Goal: Task Accomplishment & Management: Manage account settings

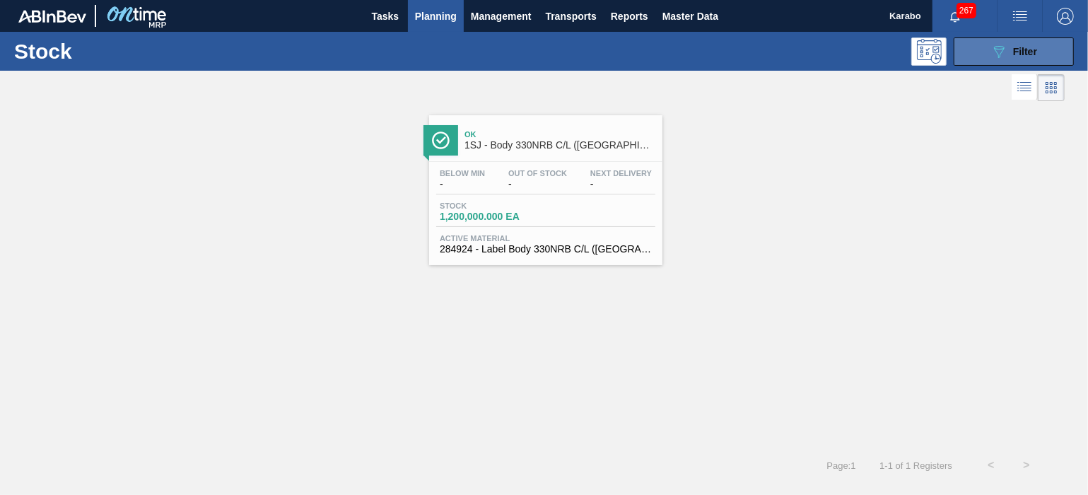
click at [997, 59] on icon "089F7B8B-B2A5-4AFE-B5C0-19BA573D28AC" at bounding box center [998, 51] width 17 height 17
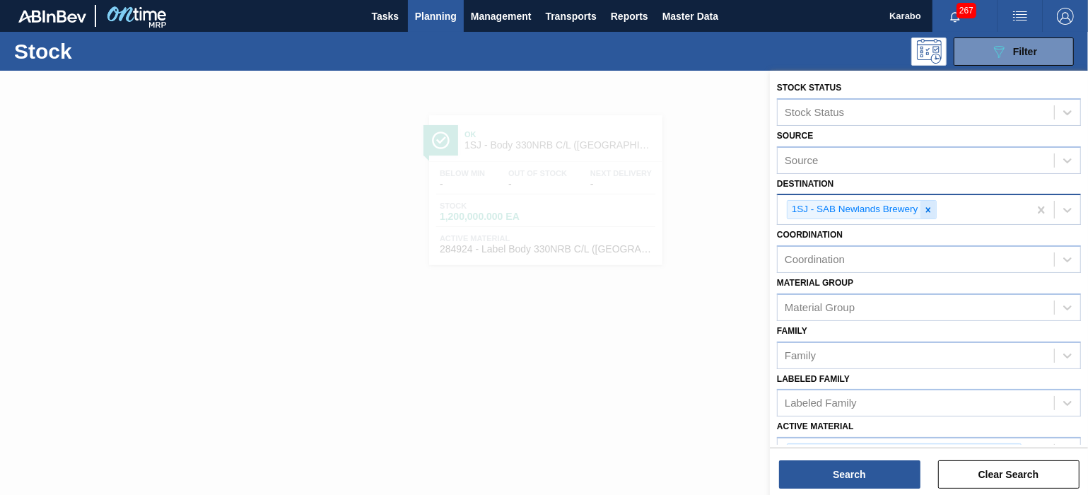
click at [923, 203] on div at bounding box center [928, 210] width 16 height 18
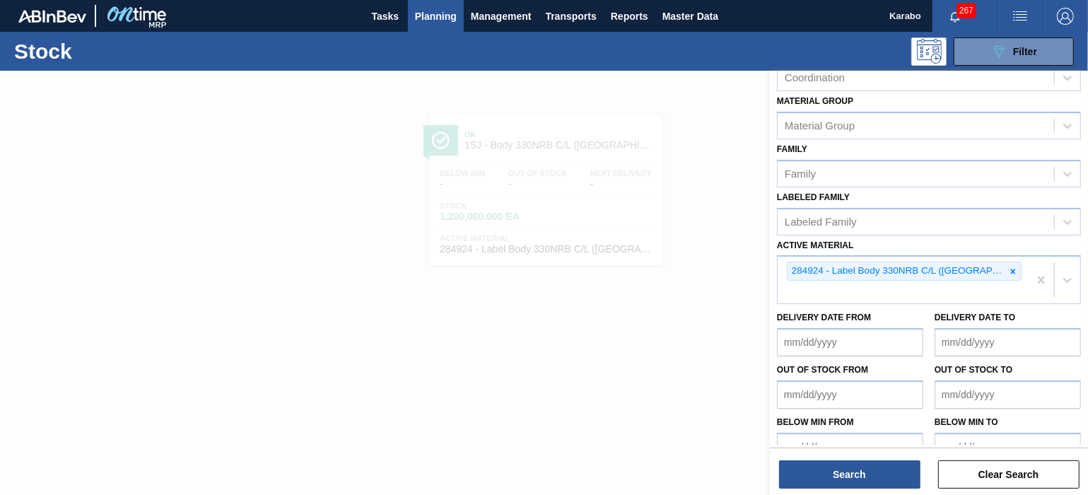
scroll to position [179, 0]
click at [1008, 266] on icon at bounding box center [1013, 271] width 10 height 10
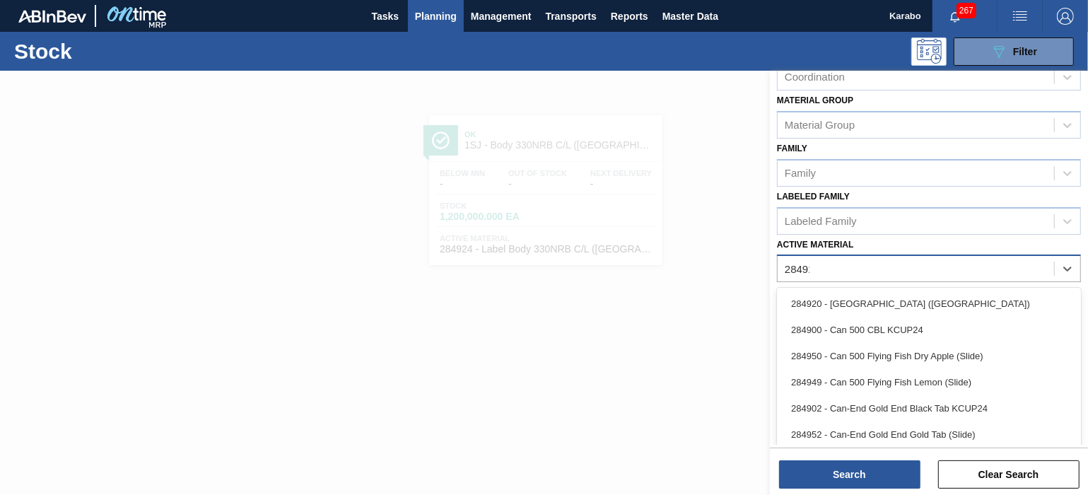
type Material "284922"
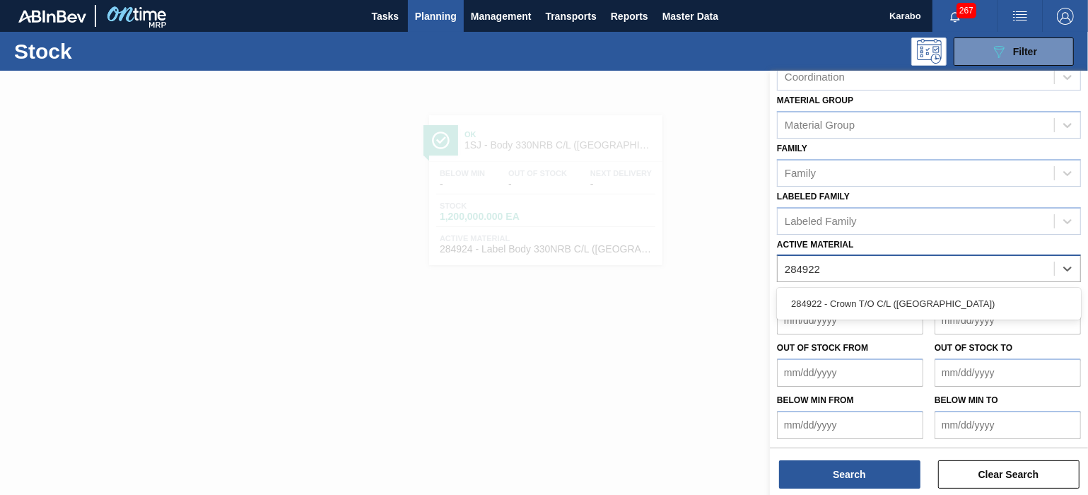
scroll to position [176, 0]
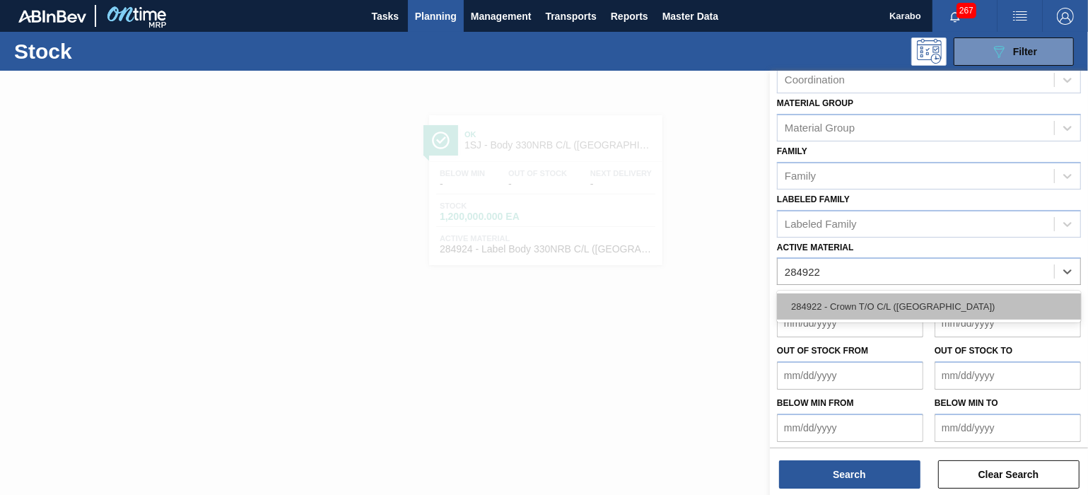
click at [980, 300] on div "284922 - Crown T/O C/L ([GEOGRAPHIC_DATA])" at bounding box center [929, 306] width 304 height 26
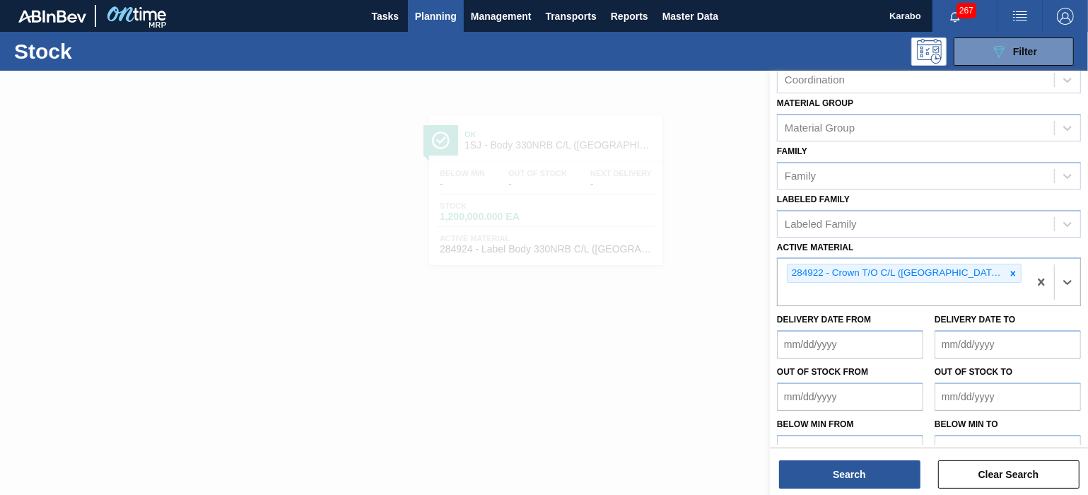
scroll to position [179, 0]
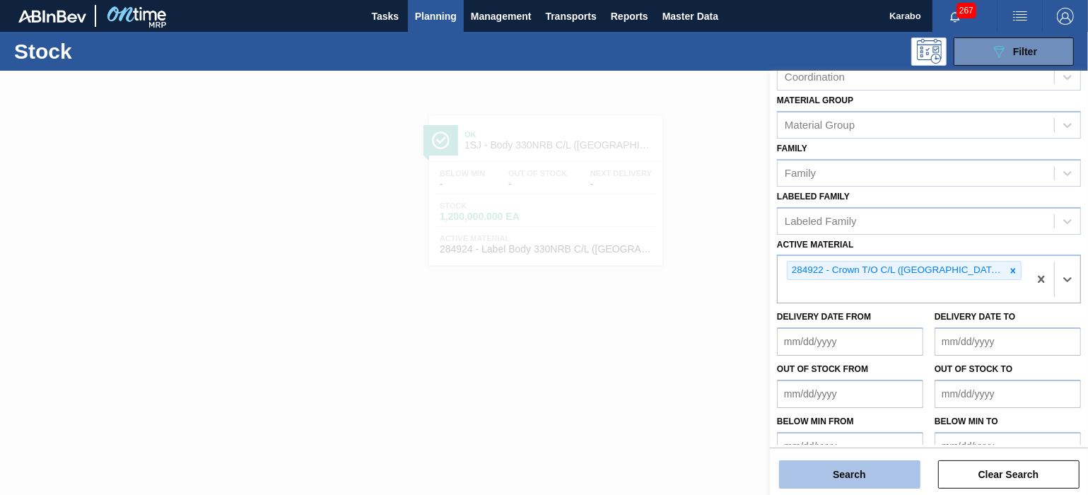
click at [871, 481] on button "Search" at bounding box center [849, 474] width 141 height 28
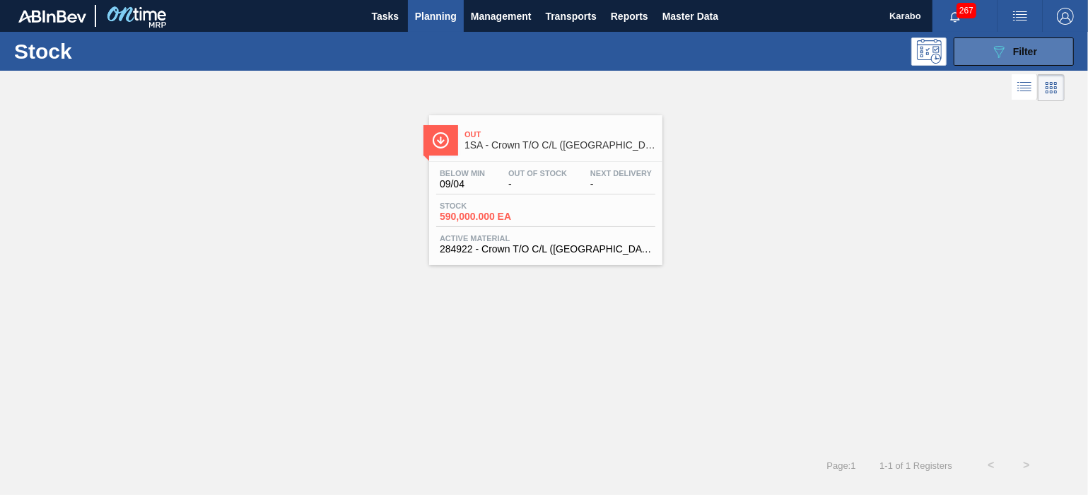
click at [989, 46] on button "089F7B8B-B2A5-4AFE-B5C0-19BA573D28AC Filter" at bounding box center [1014, 51] width 120 height 28
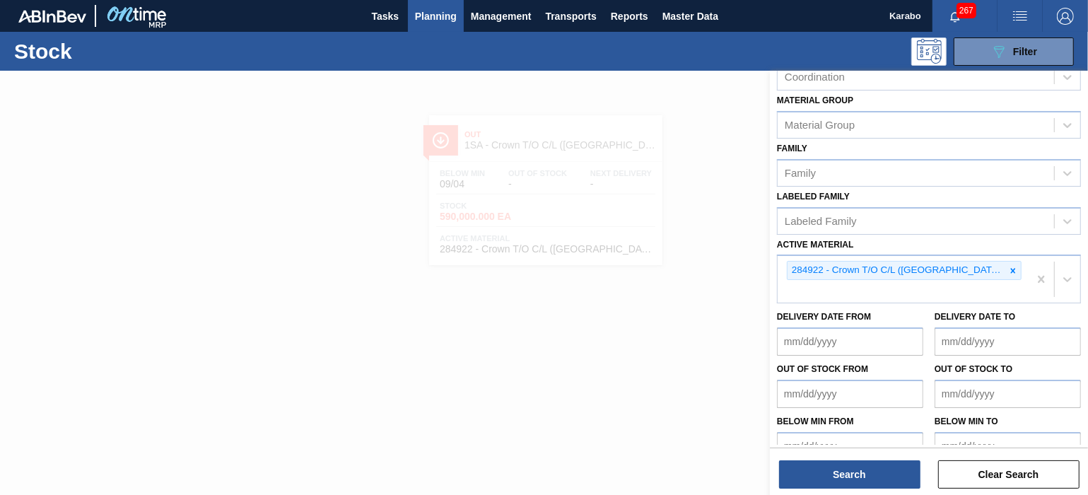
click at [715, 278] on div at bounding box center [544, 318] width 1088 height 495
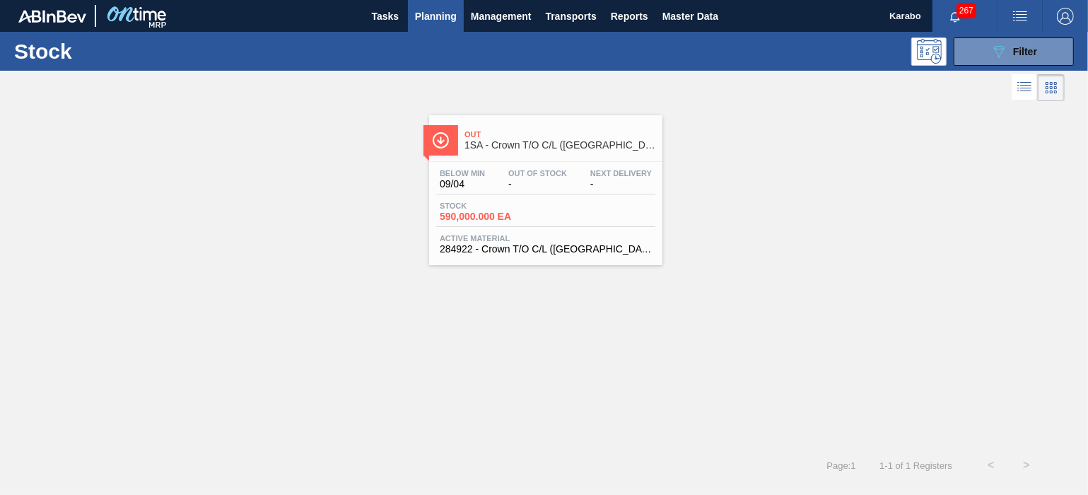
click at [607, 218] on div "Stock 590,000.000 EA" at bounding box center [545, 213] width 219 height 25
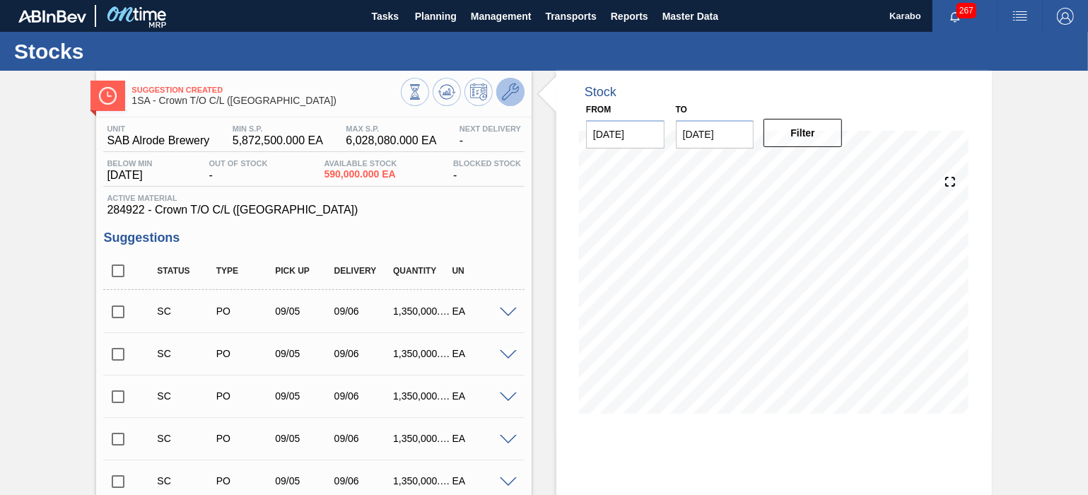
click at [508, 81] on button at bounding box center [510, 92] width 28 height 28
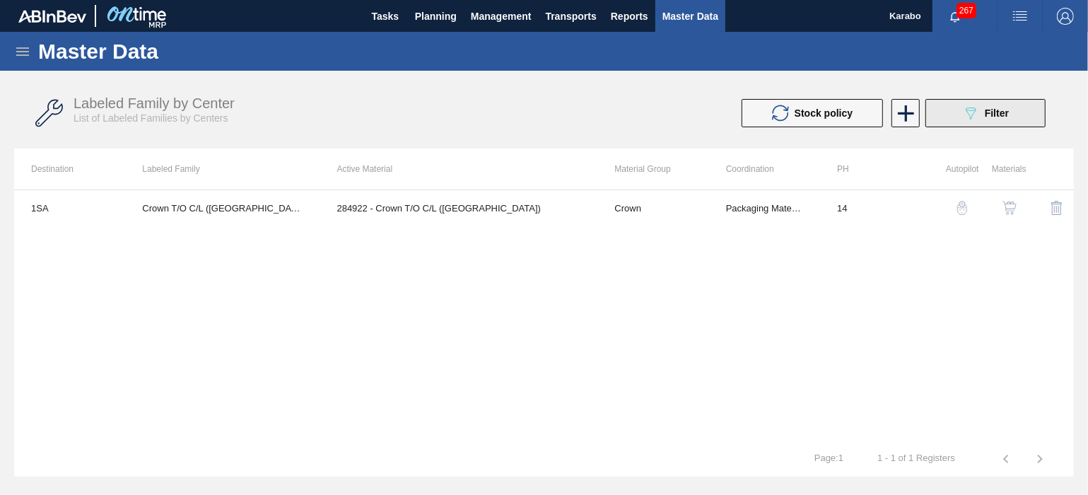
click at [968, 110] on icon at bounding box center [971, 113] width 11 height 12
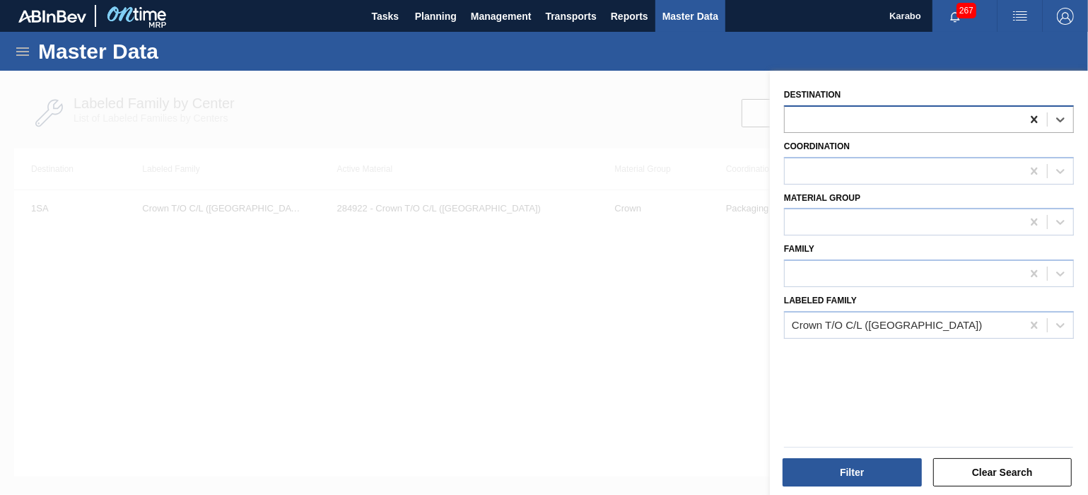
click at [1034, 117] on icon at bounding box center [1034, 119] width 6 height 7
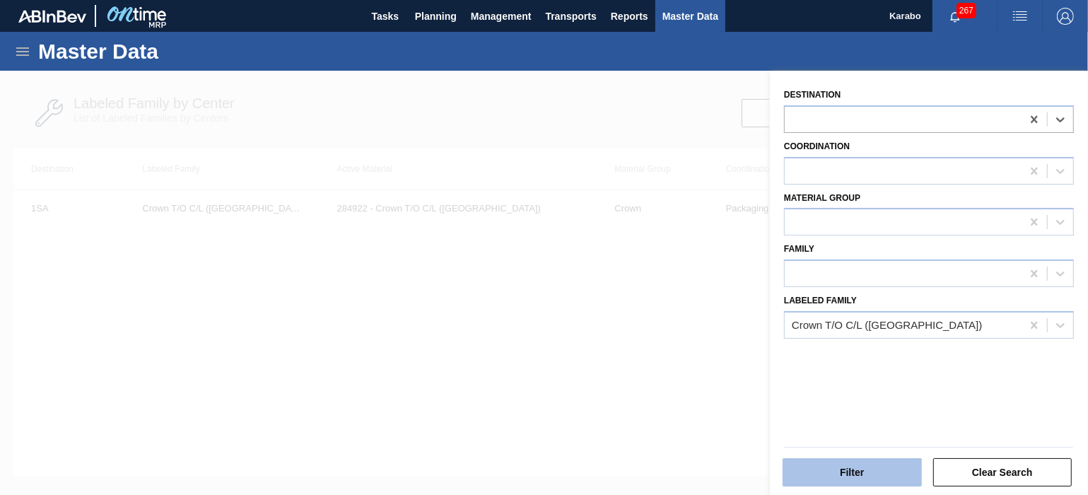
click at [884, 462] on button "Filter" at bounding box center [852, 472] width 139 height 28
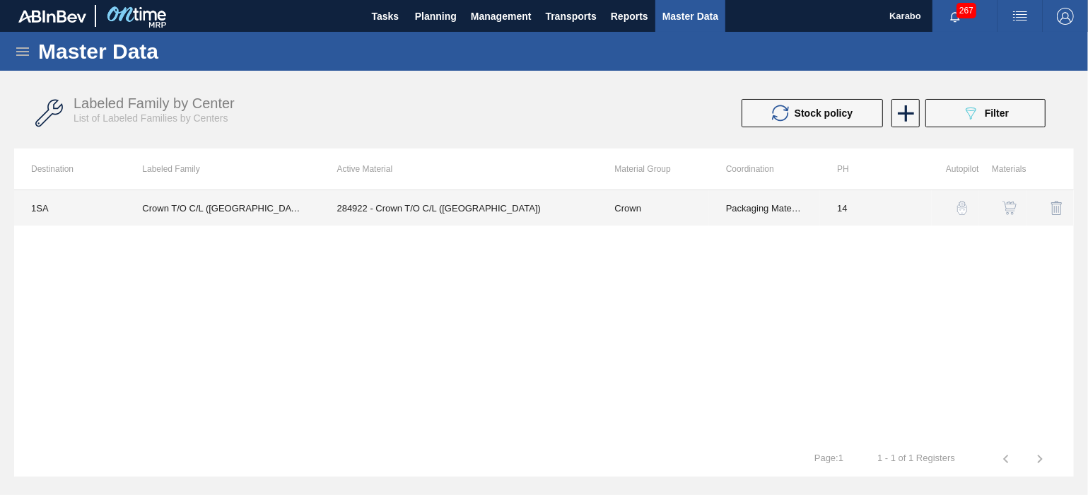
click at [370, 213] on td "284922 - Crown T/O C/L ([GEOGRAPHIC_DATA])" at bounding box center [459, 207] width 278 height 35
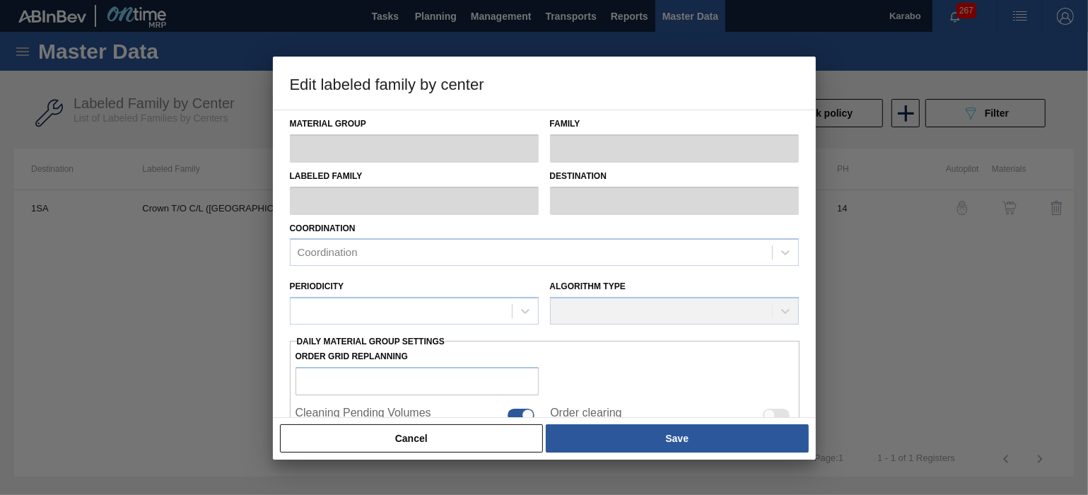
type input "Crown"
type input "T/O"
type input "Crown T/O C/L ([GEOGRAPHIC_DATA])"
type input "1SA - SAB Alrode Brewery"
type input "14"
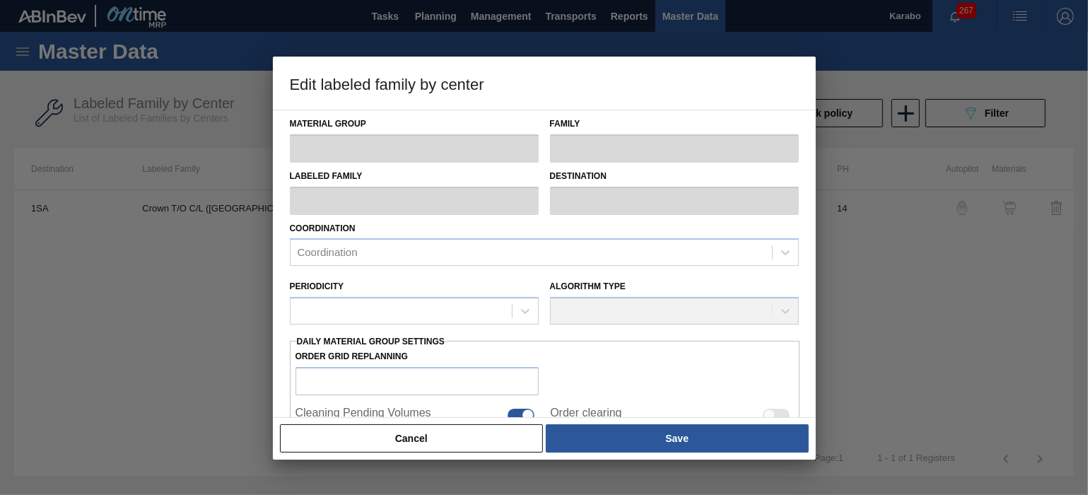
type input "5,872,500"
type input "6,028,080"
type input "100"
type input "6,028,080.000"
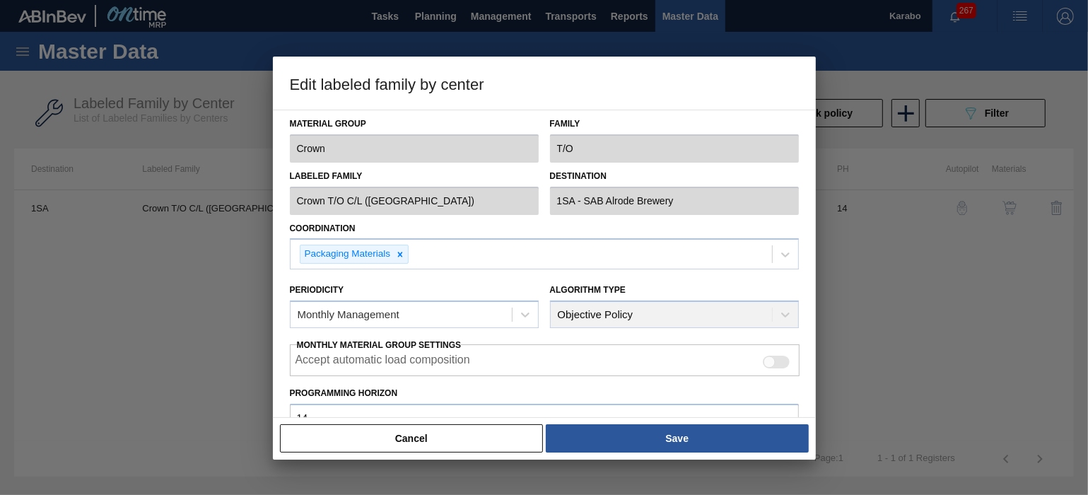
drag, startPoint x: 498, startPoint y: 450, endPoint x: 505, endPoint y: 445, distance: 7.6
click at [498, 450] on button "Cancel" at bounding box center [412, 438] width 264 height 28
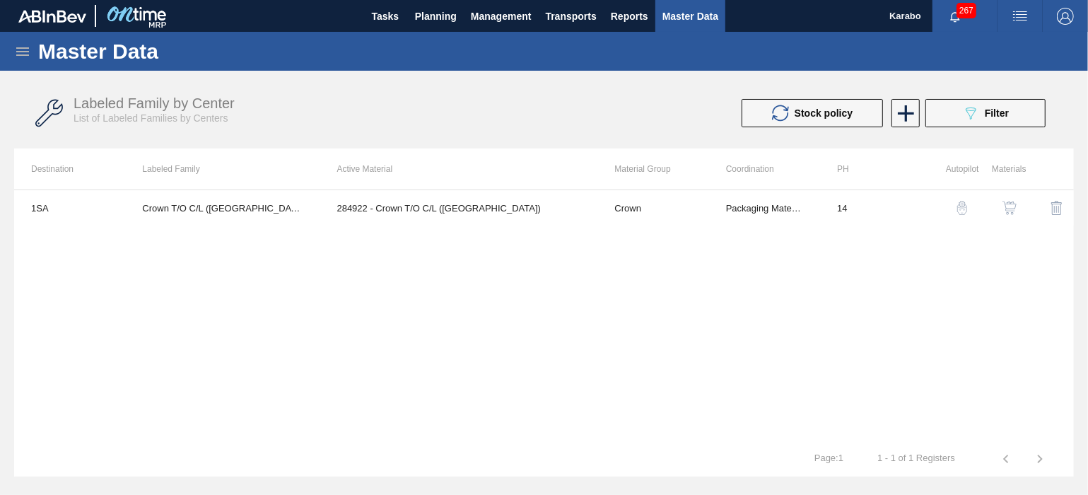
click at [1014, 206] on img "button" at bounding box center [1009, 208] width 14 height 14
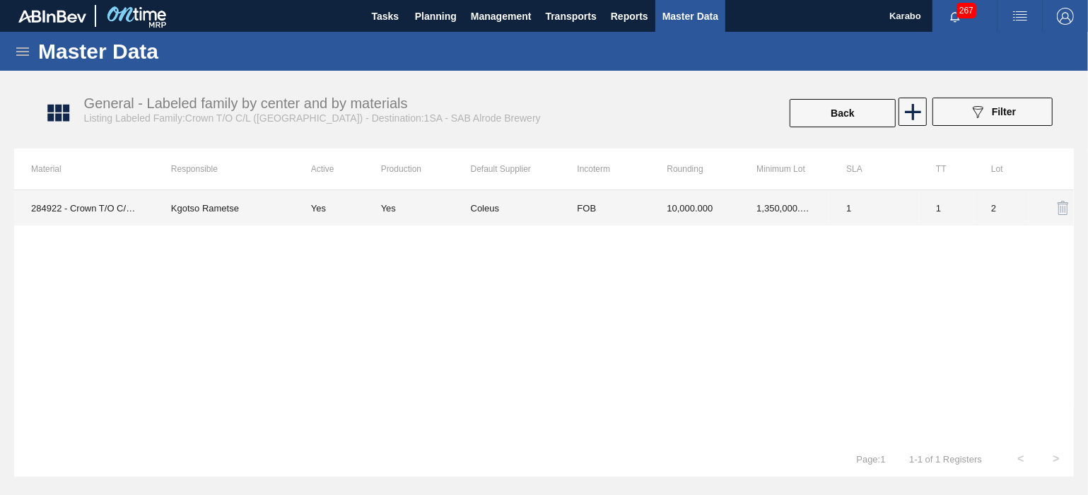
click at [964, 223] on td "1" at bounding box center [946, 207] width 55 height 35
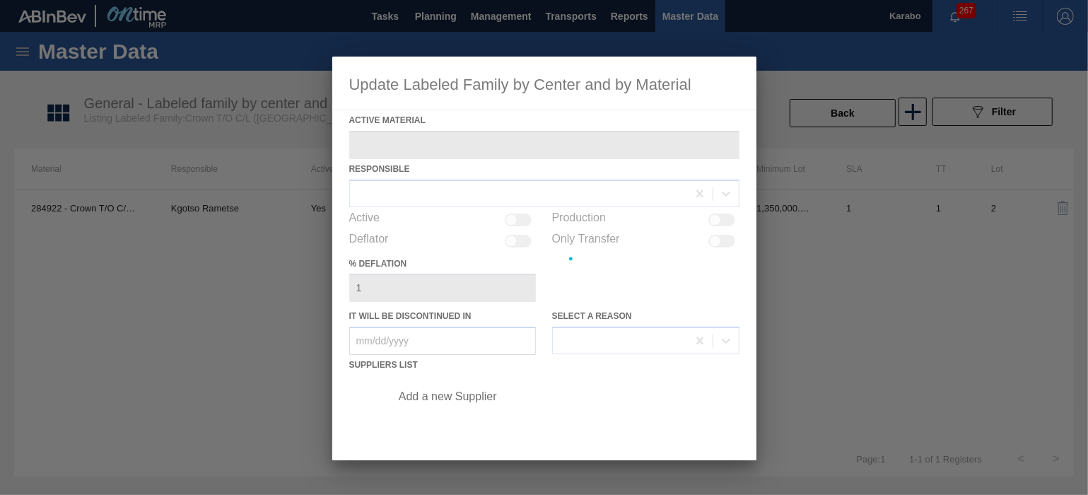
type Material "284922 - Crown T/O C/L ([GEOGRAPHIC_DATA])"
checkbox input "true"
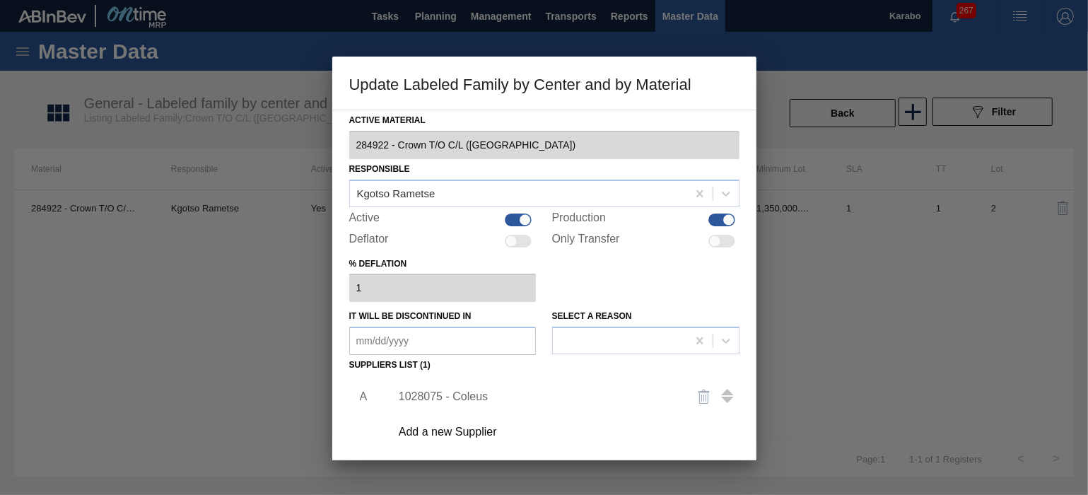
click at [445, 395] on div "1028075 - Coleus" at bounding box center [537, 396] width 277 height 13
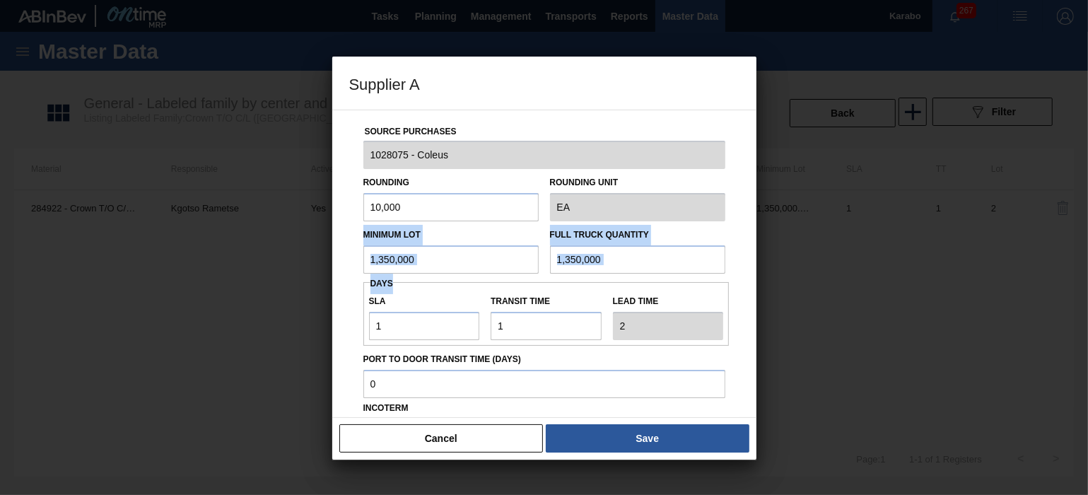
drag, startPoint x: 427, startPoint y: 275, endPoint x: 361, endPoint y: 269, distance: 66.7
click at [355, 269] on div "Source Purchases 1028075 - Coleus Rounding 10,000 Rounding Unit EA Minimum Lot …" at bounding box center [544, 344] width 390 height 468
click at [463, 260] on input "1,350,000" at bounding box center [450, 259] width 175 height 28
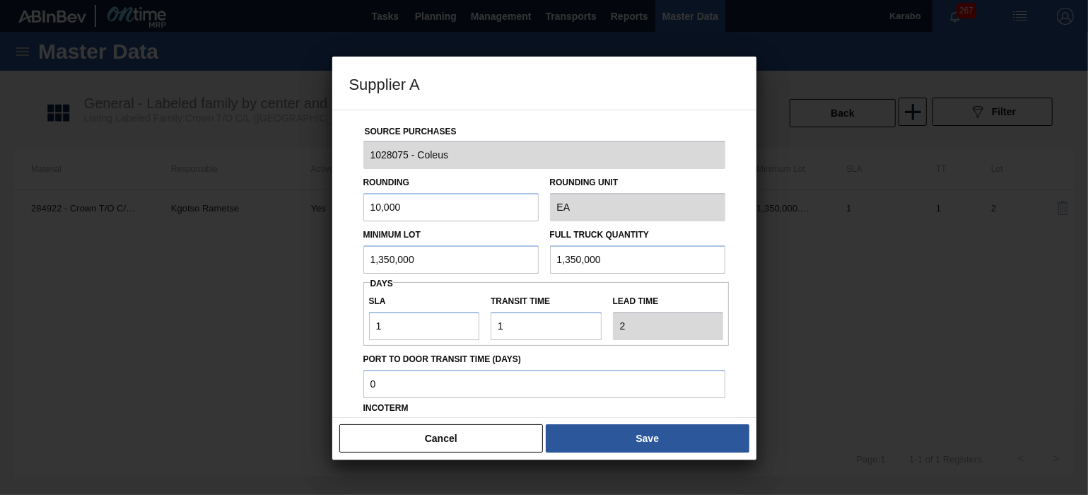
drag, startPoint x: 450, startPoint y: 259, endPoint x: 319, endPoint y: 265, distance: 130.9
click at [320, 265] on div "Supplier A Source Purchases 1028075 - Coleus Rounding 10,000 Rounding Unit EA M…" at bounding box center [544, 247] width 1088 height 495
click at [491, 437] on button "Cancel" at bounding box center [441, 438] width 204 height 28
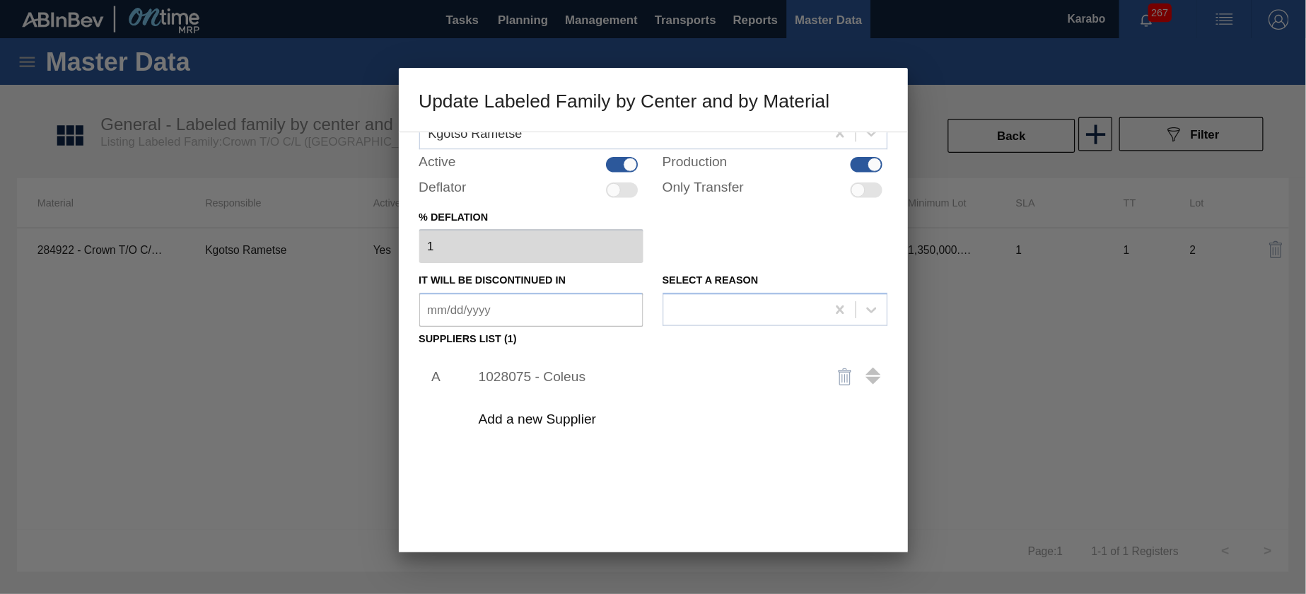
scroll to position [141, 0]
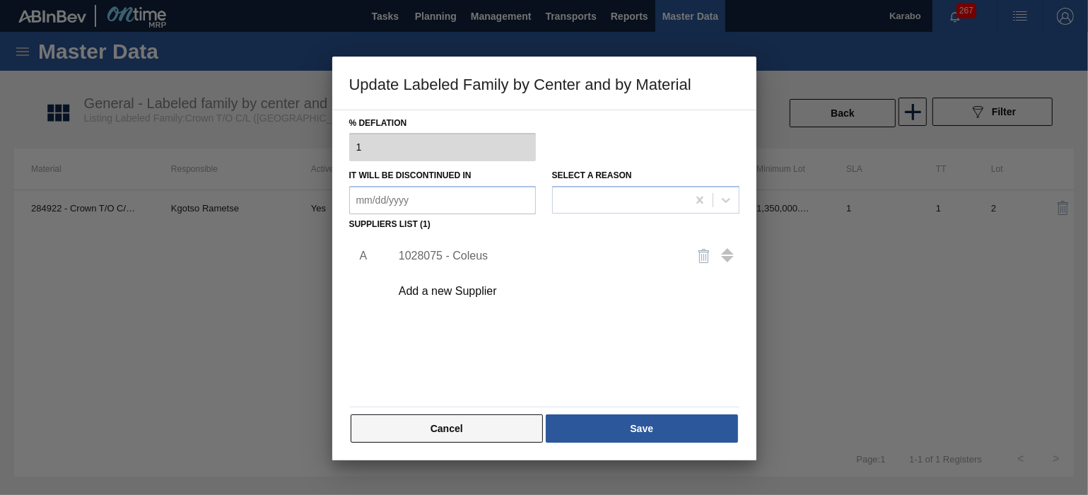
click at [484, 428] on button "Cancel" at bounding box center [447, 428] width 193 height 28
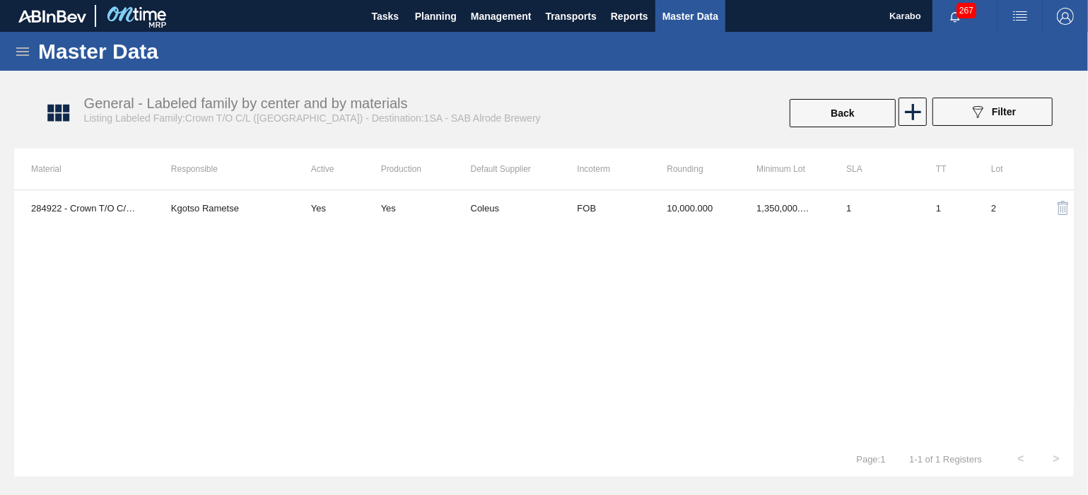
click at [25, 51] on icon at bounding box center [22, 51] width 13 height 8
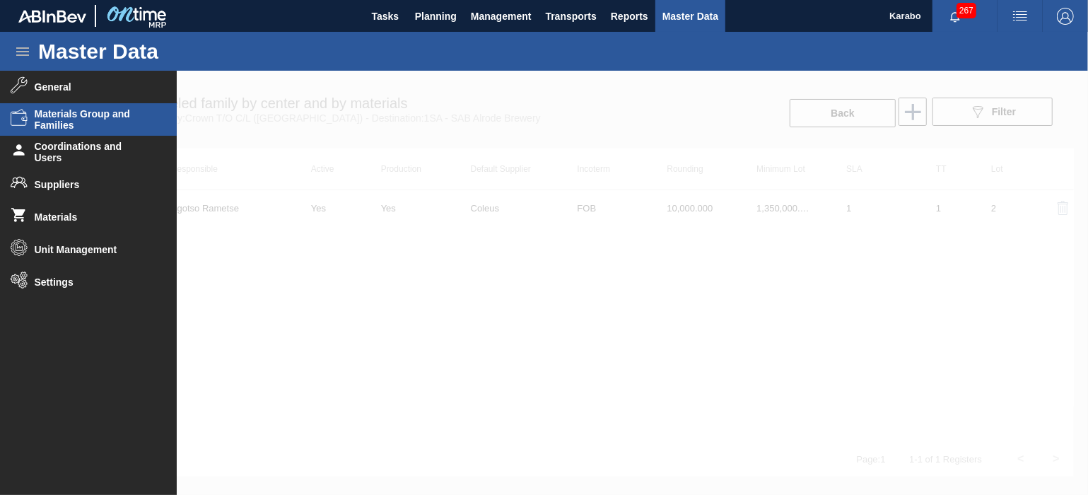
click at [82, 122] on span "Materials Group and Families" at bounding box center [93, 119] width 117 height 23
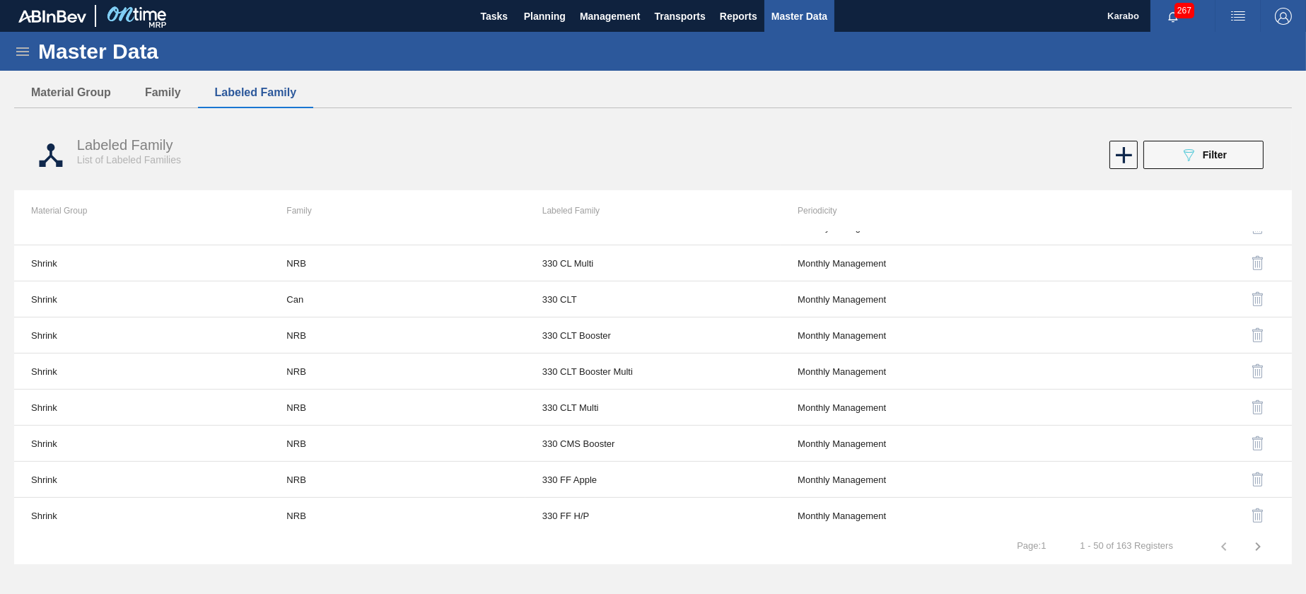
scroll to position [1502, 0]
click at [1087, 494] on icon "button" at bounding box center [1257, 546] width 5 height 8
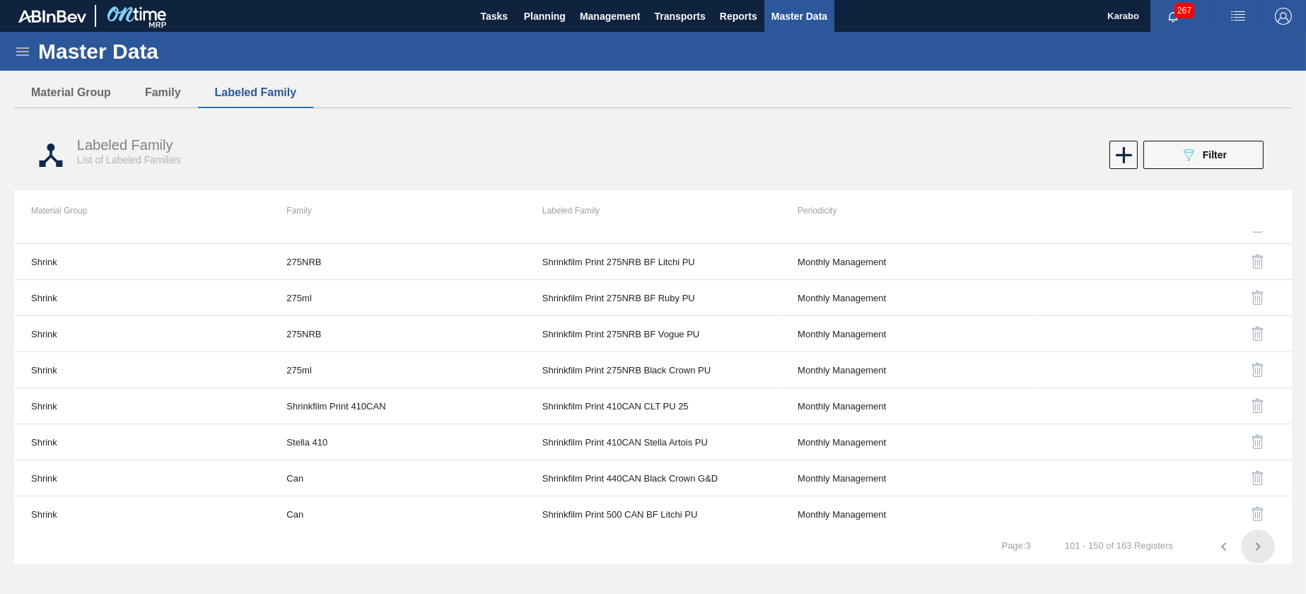
click at [1087, 494] on icon "button" at bounding box center [1257, 546] width 17 height 17
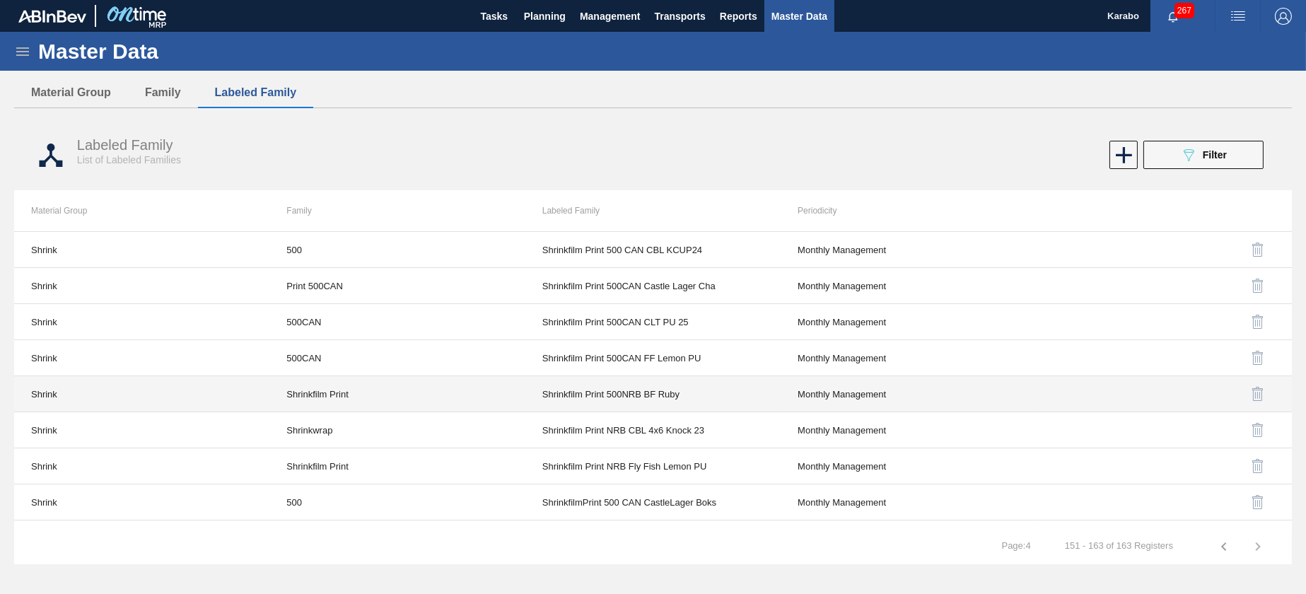
scroll to position [170, 0]
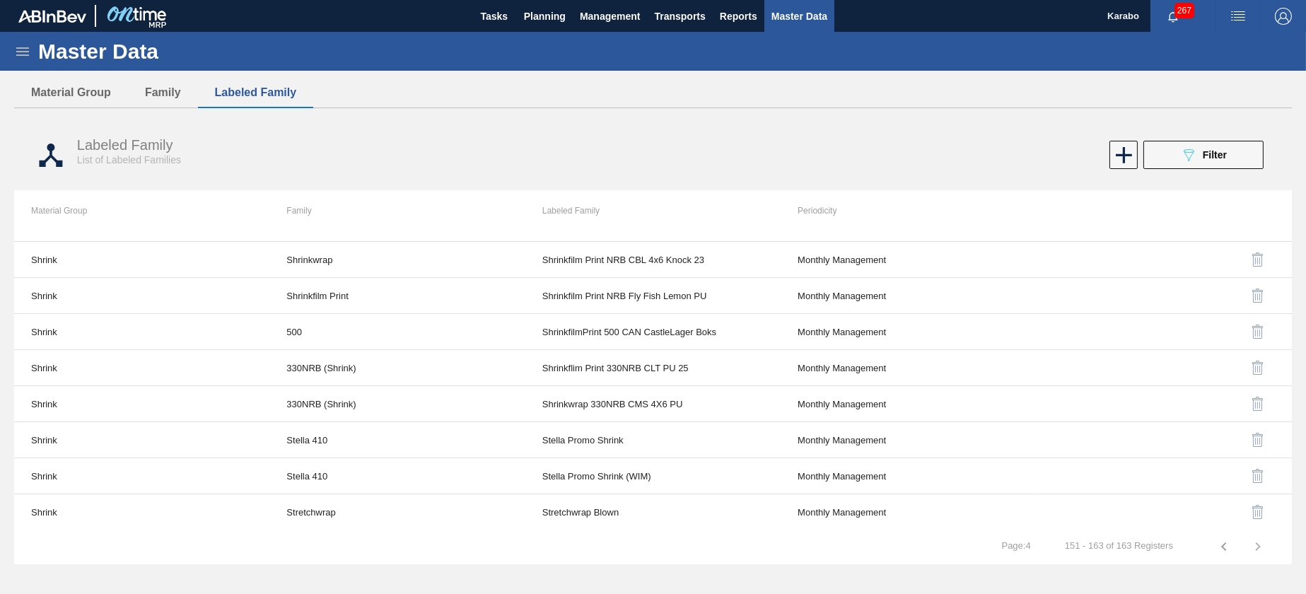
click at [1087, 494] on icon "button" at bounding box center [1223, 546] width 17 height 17
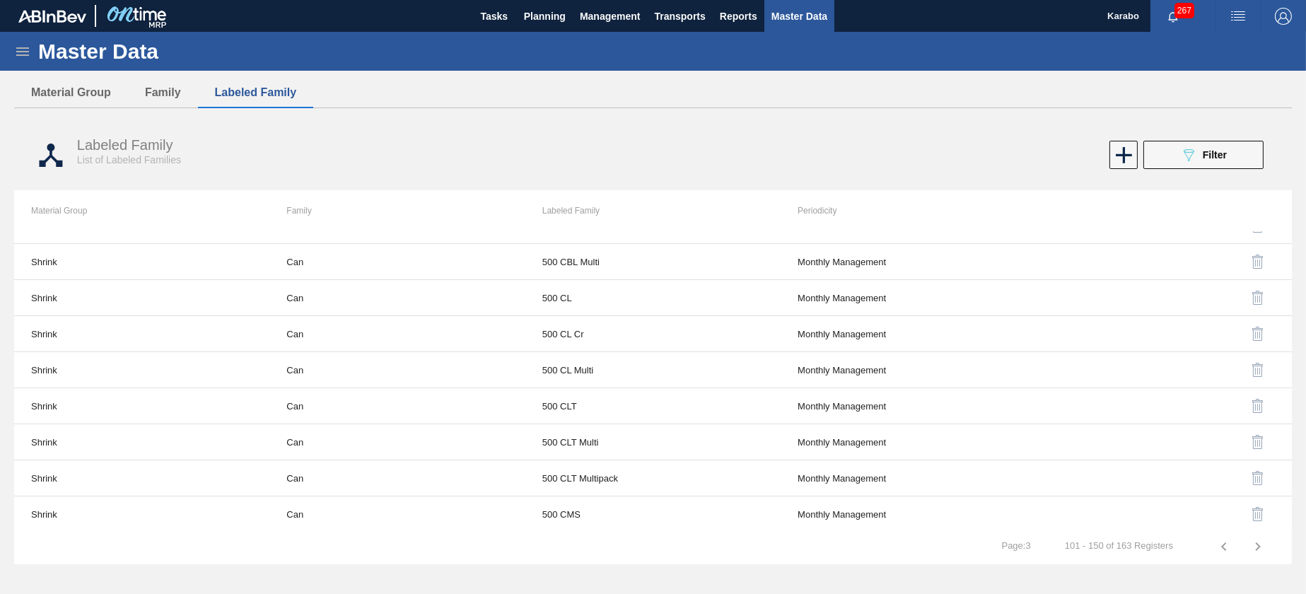
scroll to position [0, 0]
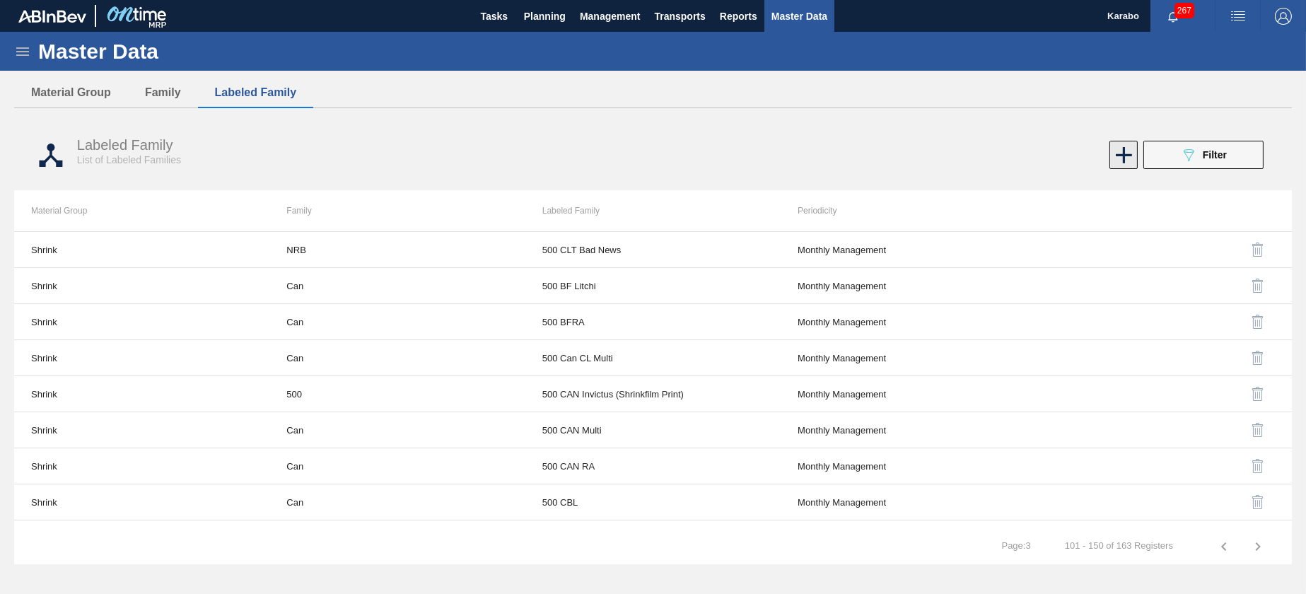
click at [1087, 160] on icon at bounding box center [1124, 155] width 28 height 28
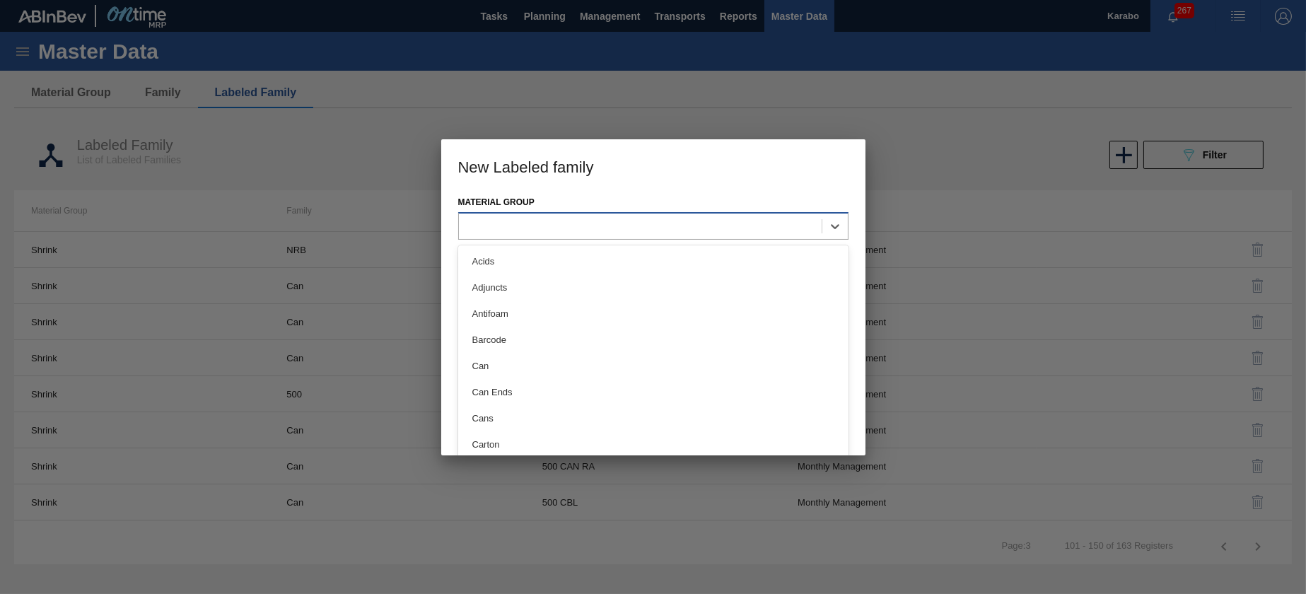
click at [773, 221] on div at bounding box center [640, 226] width 363 height 21
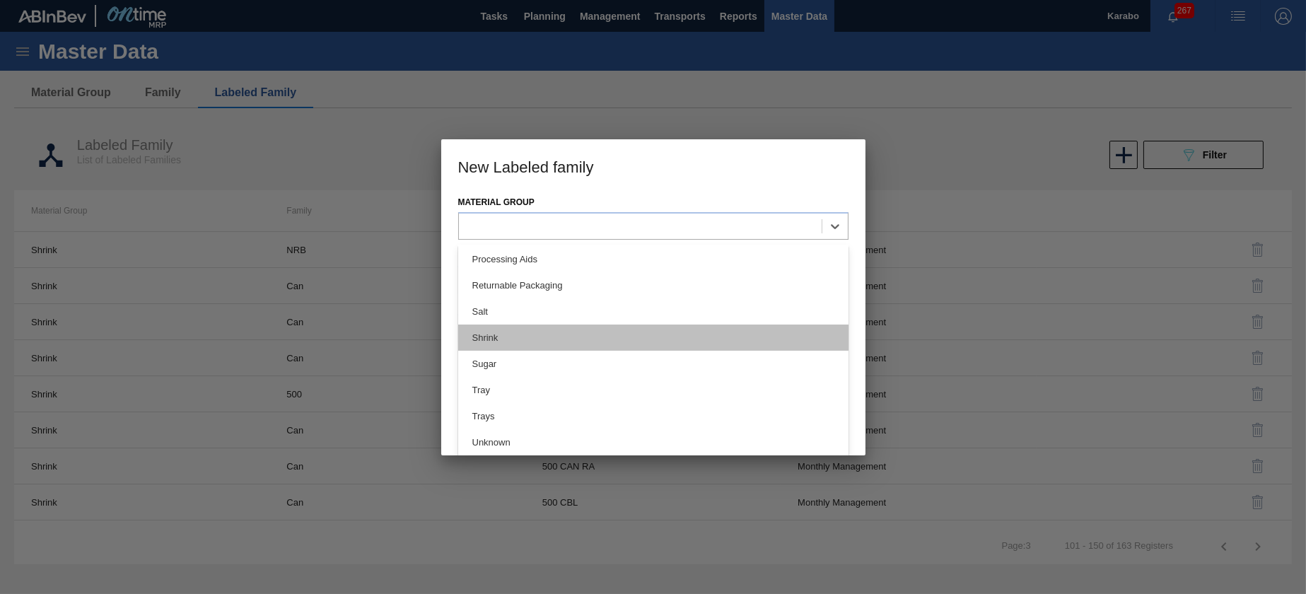
click at [549, 336] on div "Shrink" at bounding box center [653, 337] width 390 height 26
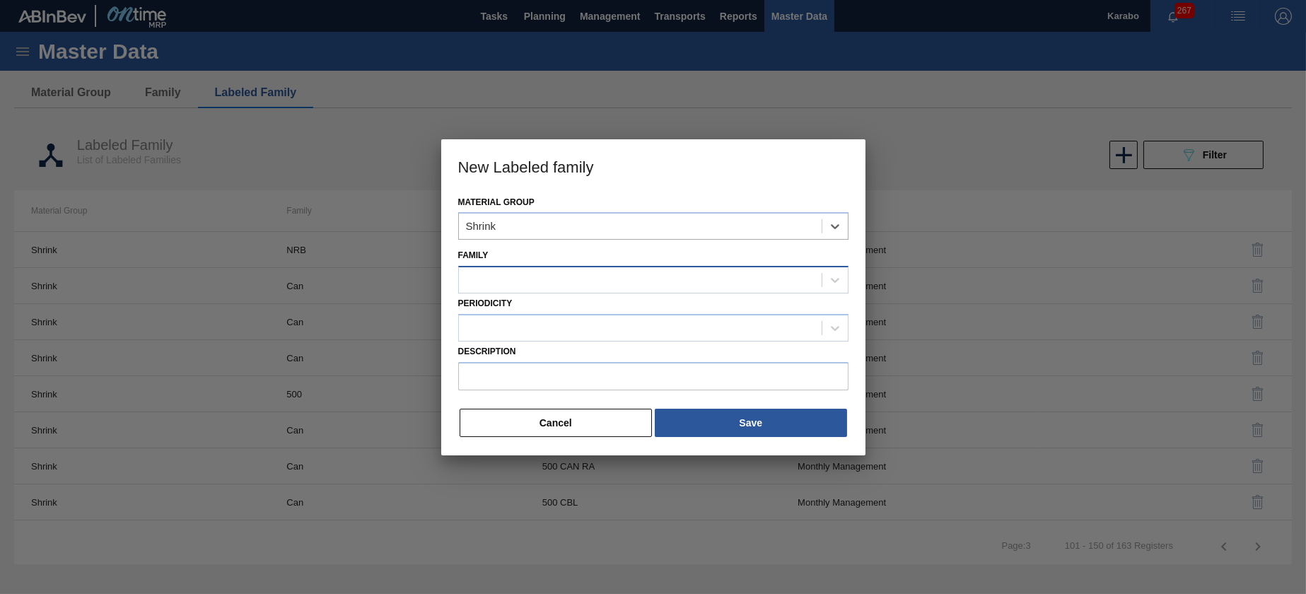
click at [561, 266] on div at bounding box center [653, 280] width 390 height 28
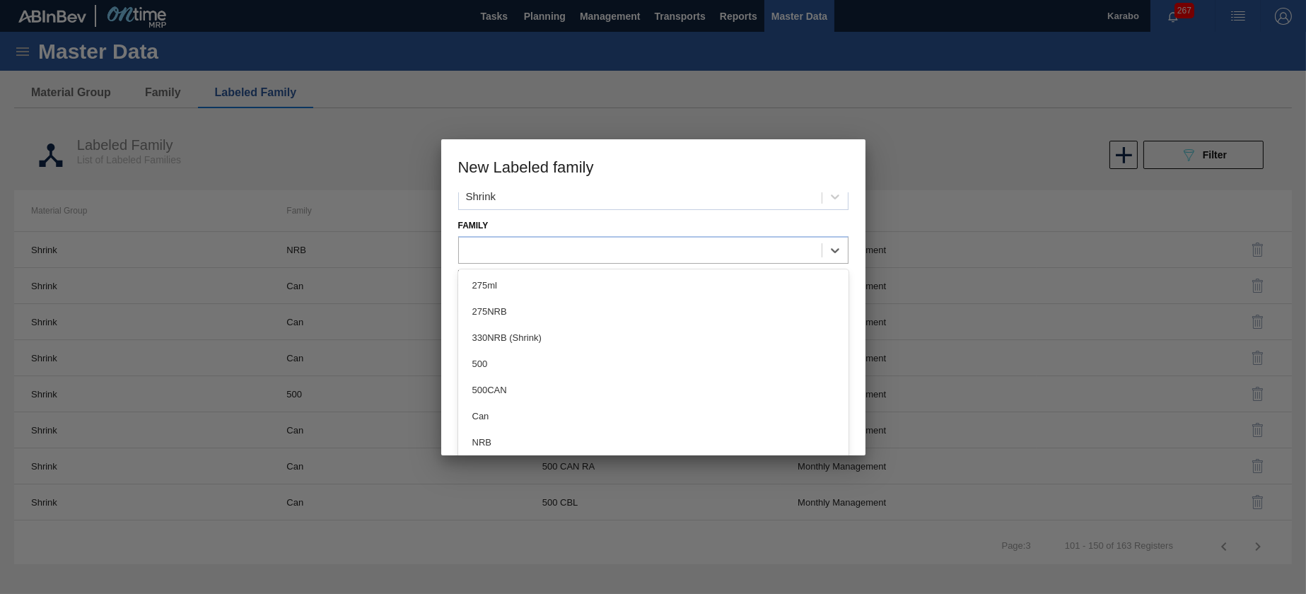
scroll to position [55, 0]
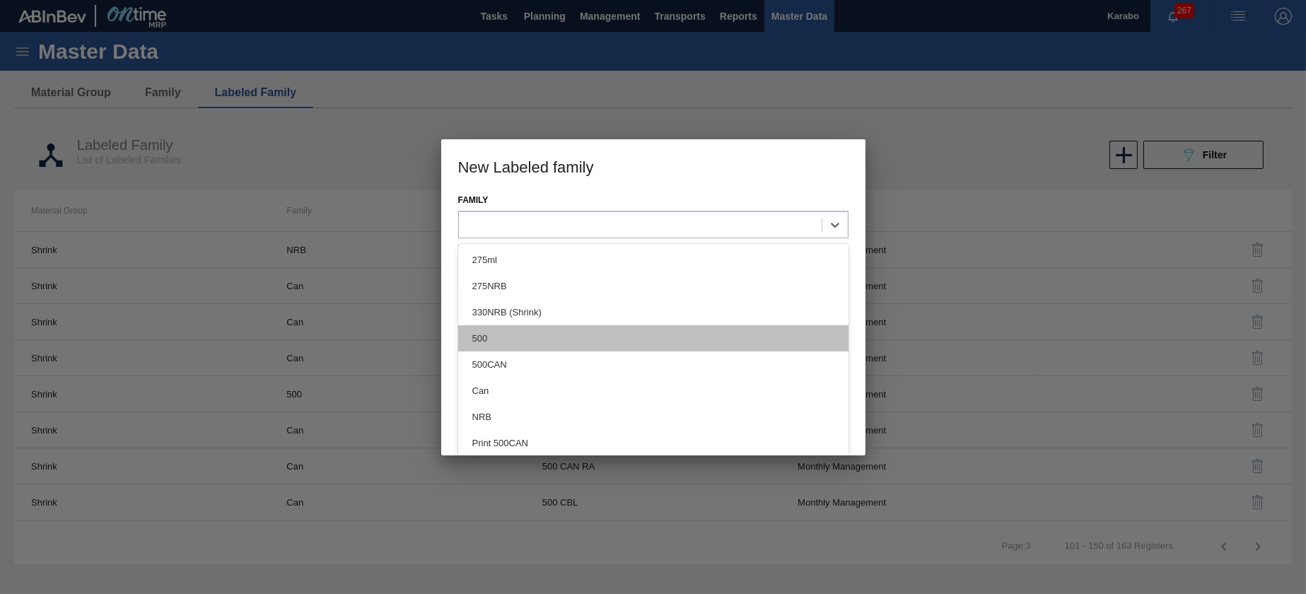
click at [554, 339] on div "500" at bounding box center [653, 338] width 390 height 26
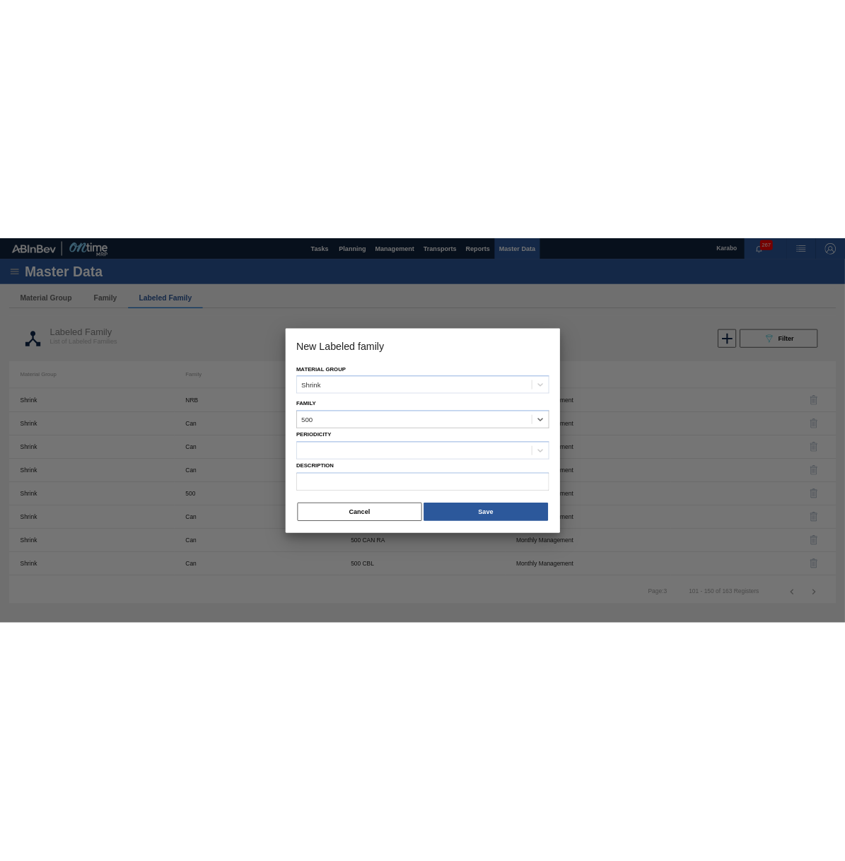
scroll to position [0, 0]
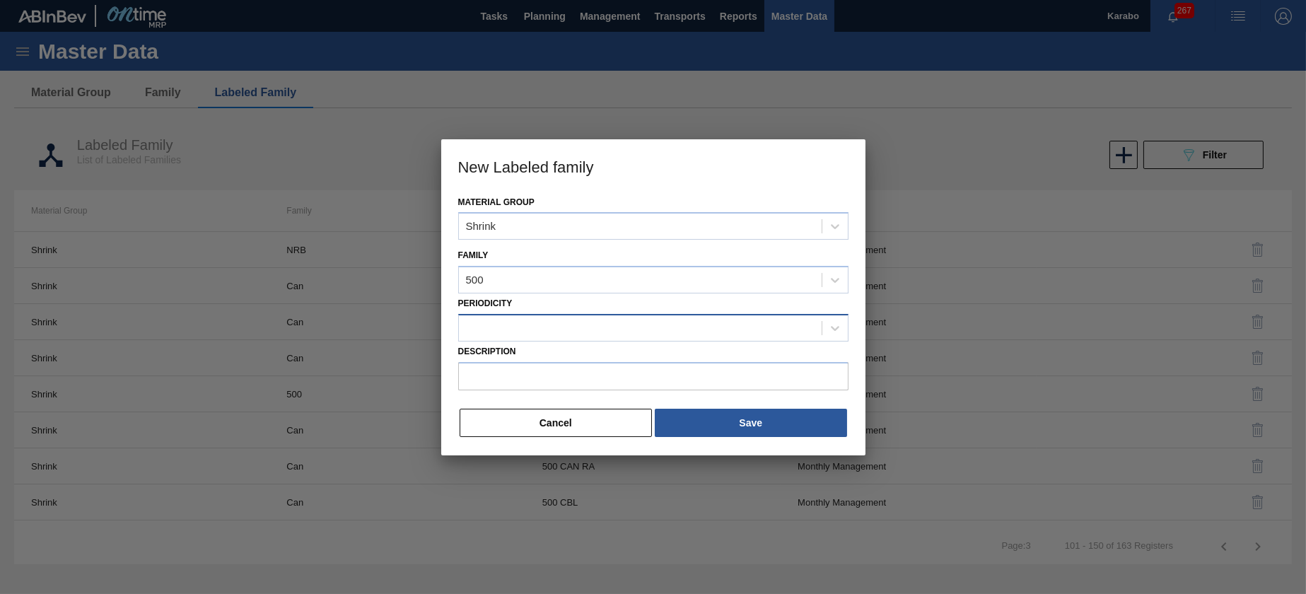
click at [573, 331] on div at bounding box center [640, 327] width 363 height 21
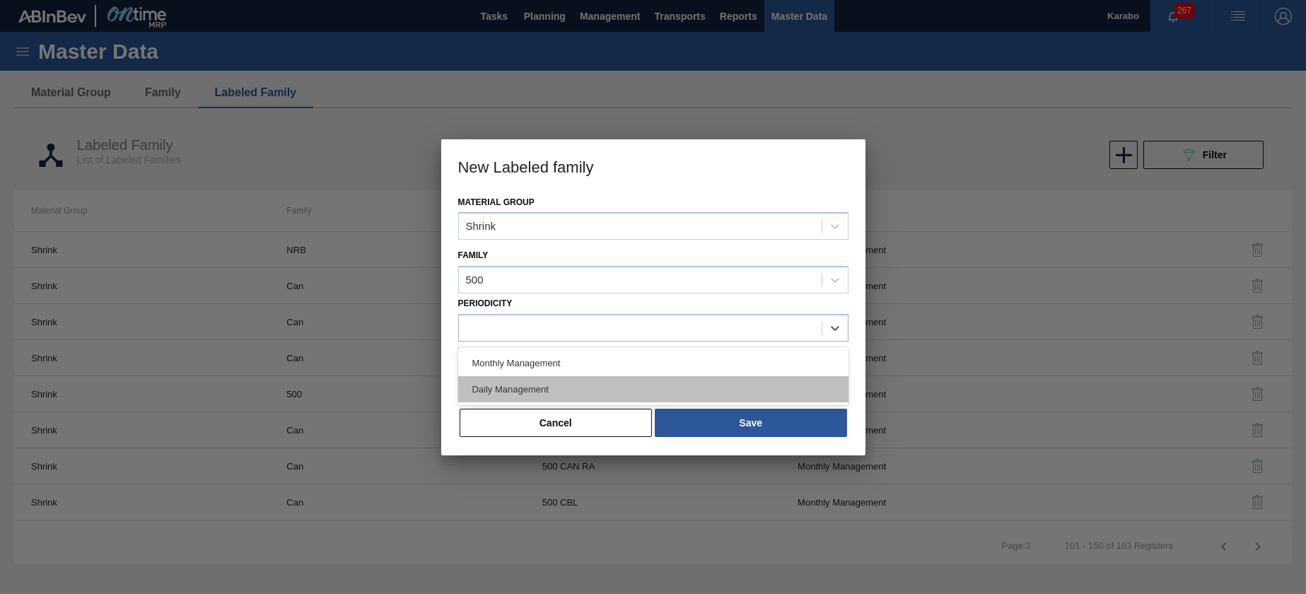
click at [583, 384] on div "Daily Management" at bounding box center [653, 389] width 390 height 26
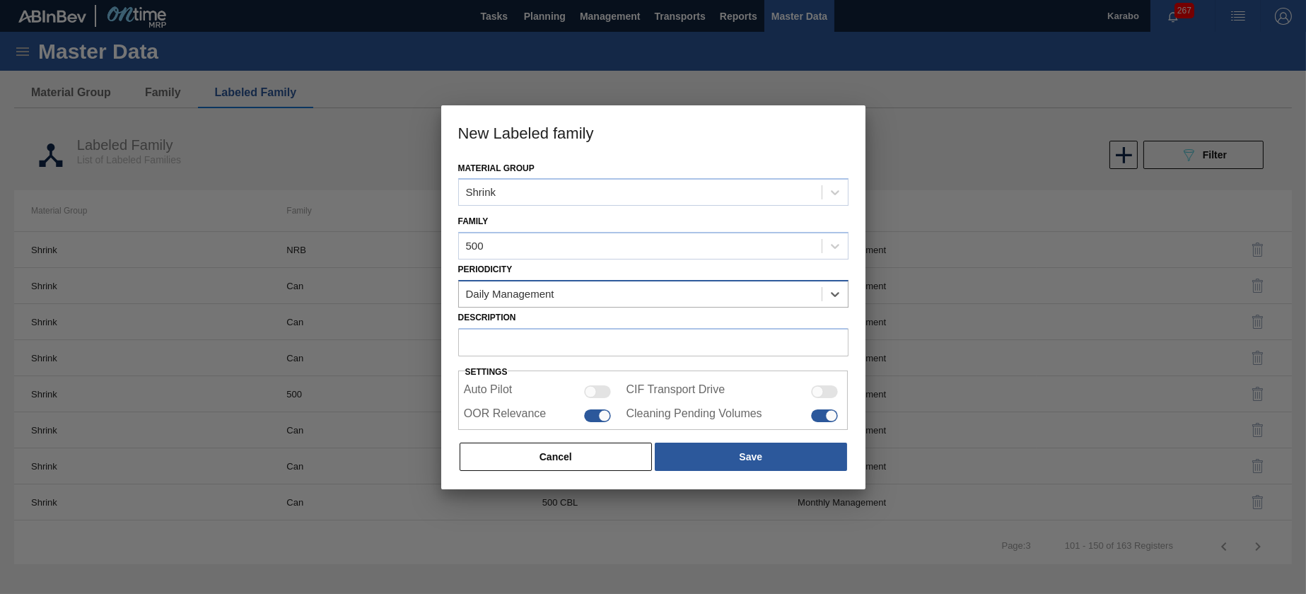
click at [586, 302] on div "Daily Management" at bounding box center [640, 293] width 363 height 21
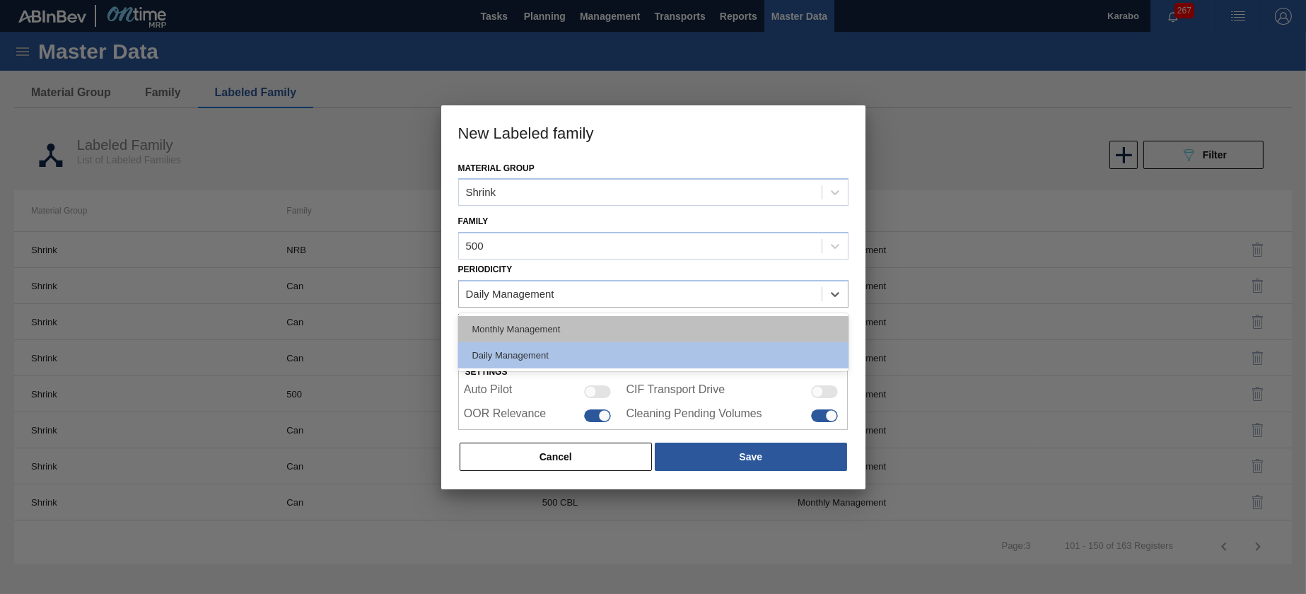
click at [581, 335] on div "Monthly Management" at bounding box center [653, 329] width 390 height 26
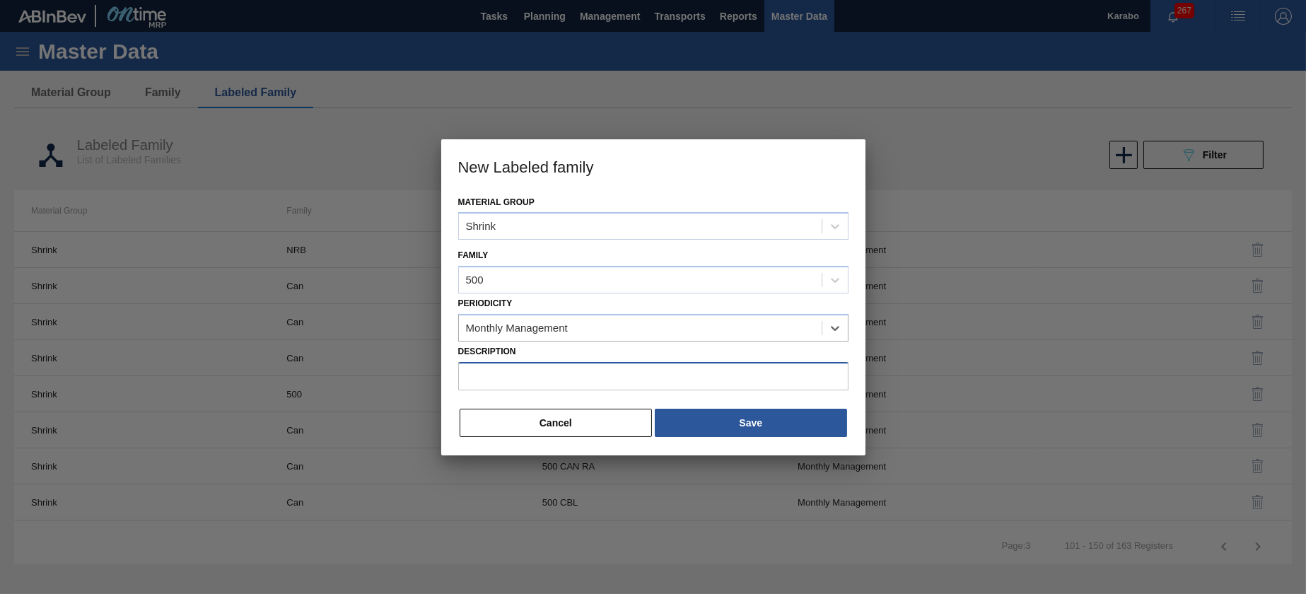
click at [565, 374] on input "Description" at bounding box center [653, 376] width 390 height 28
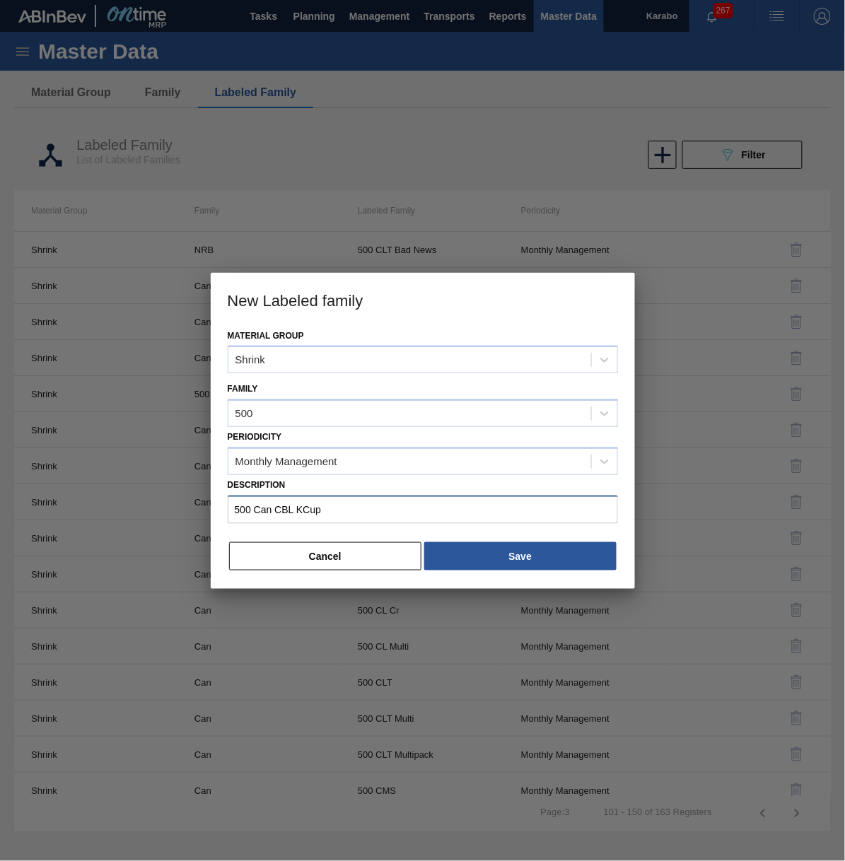
click at [303, 494] on input "500 Can CBL KCup" at bounding box center [423, 510] width 390 height 28
click at [326, 494] on input "500 Can CBL KCup" at bounding box center [423, 510] width 390 height 28
click at [315, 494] on input "500 Can CBL (KO2025)" at bounding box center [423, 510] width 390 height 28
type input "500 Can CBL (KO 2025)"
click at [484, 494] on button "Save" at bounding box center [520, 556] width 192 height 28
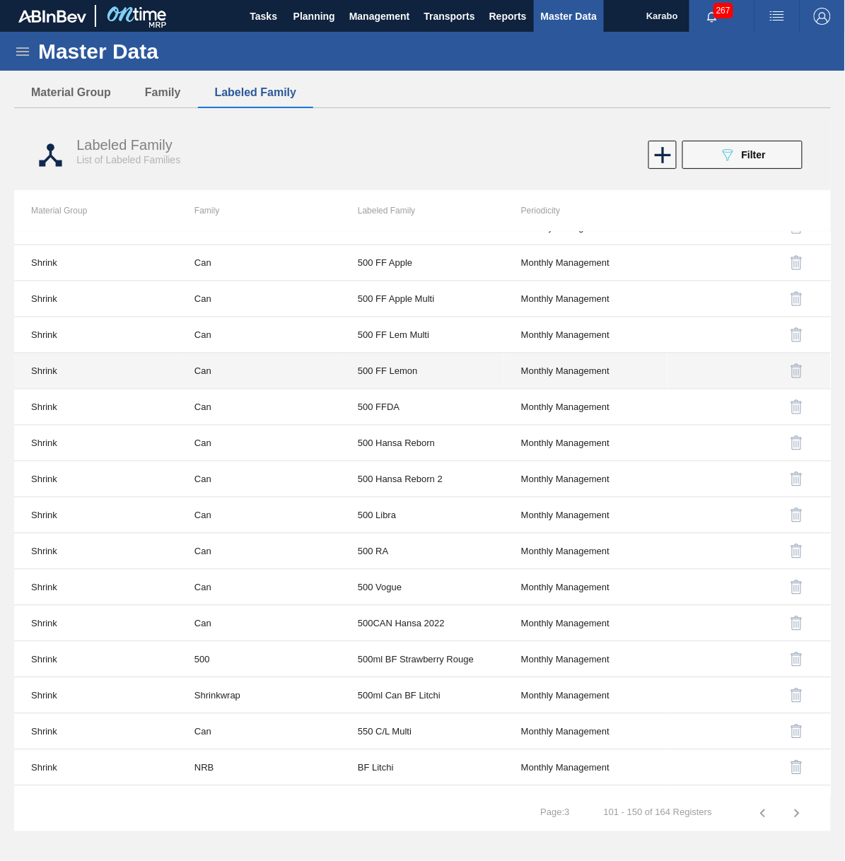
scroll to position [636, 0]
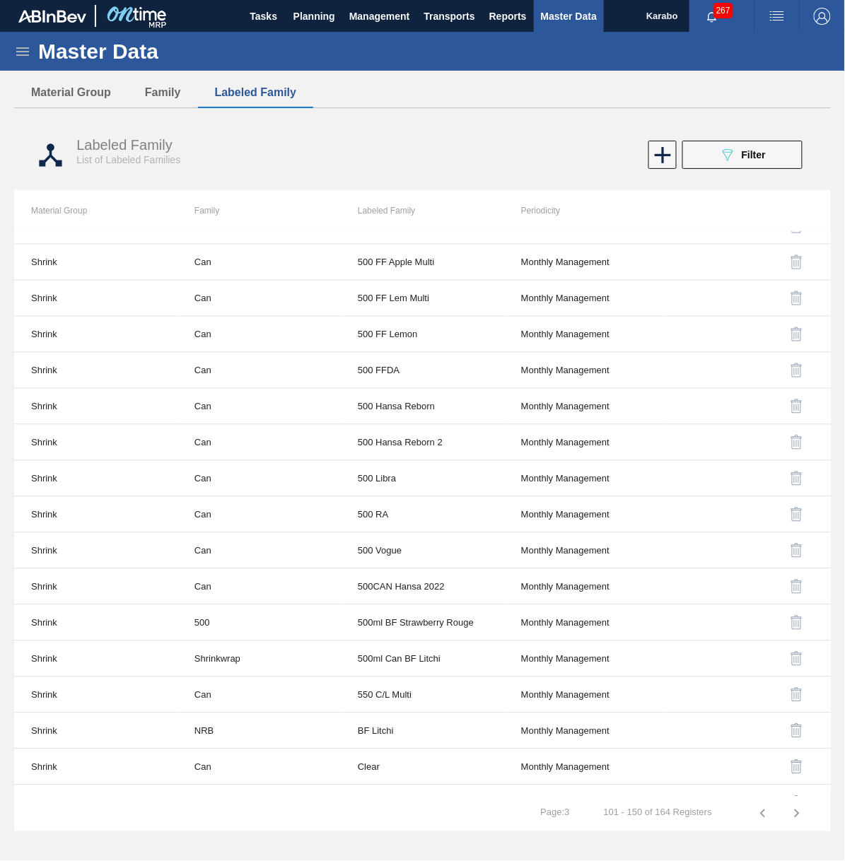
click at [730, 139] on div "Labeled Family List of Labeled Families 089F7B8B-B2A5-4AFE-B5C0-19BA573D28AC Fi…" at bounding box center [422, 155] width 816 height 53
click at [731, 163] on button "089F7B8B-B2A5-4AFE-B5C0-19BA573D28AC Filter" at bounding box center [742, 155] width 120 height 28
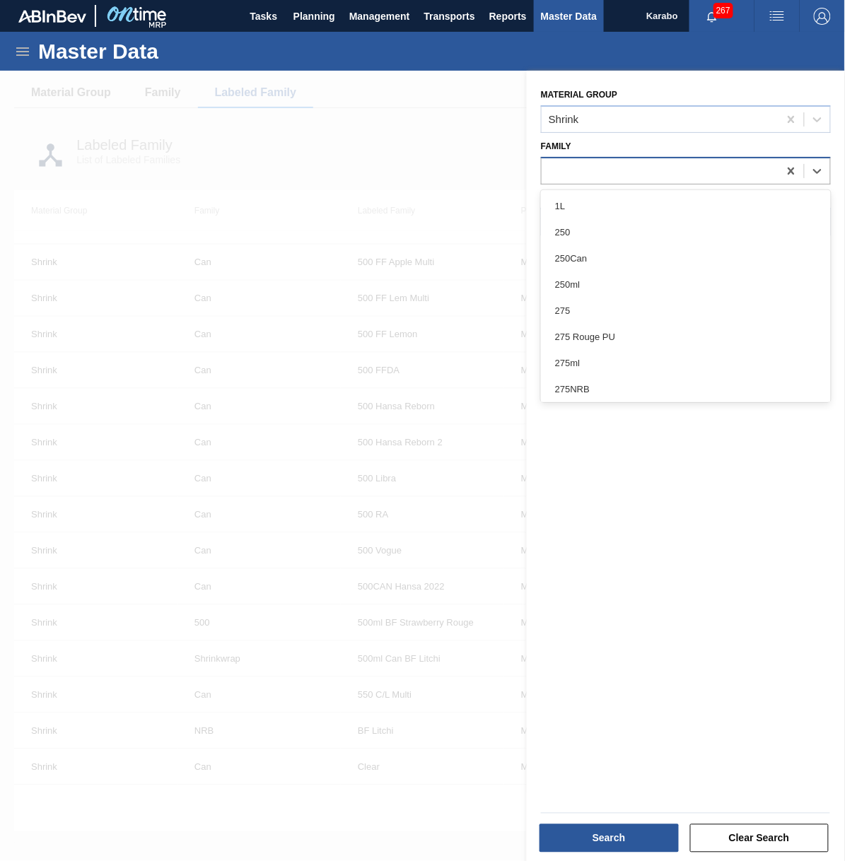
click at [676, 175] on div at bounding box center [659, 170] width 237 height 21
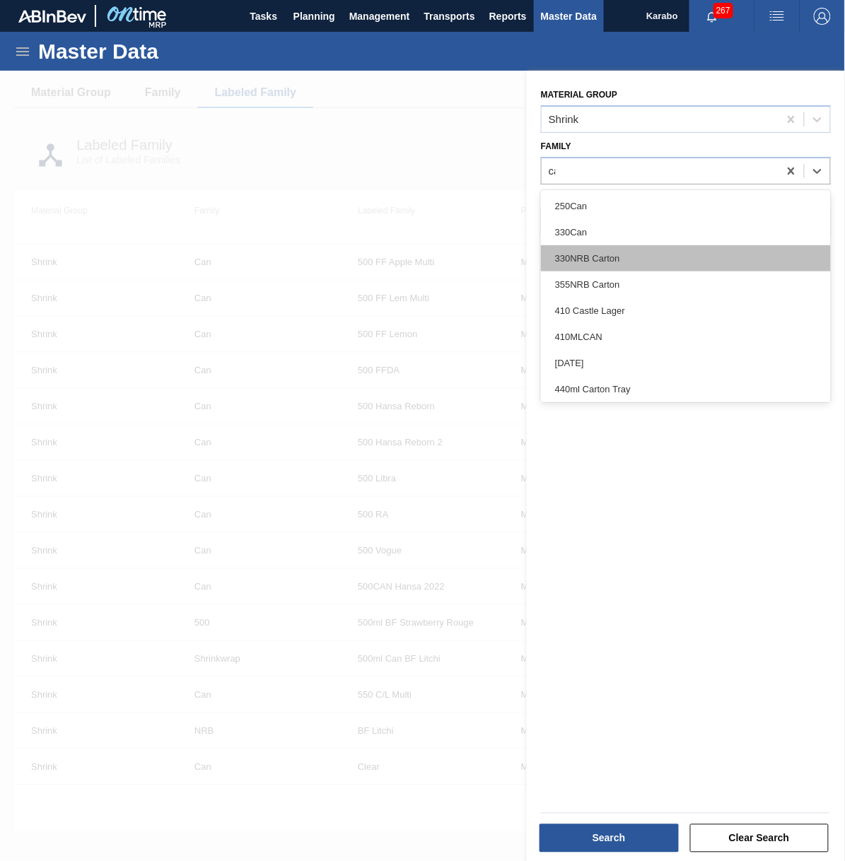
type input "can"
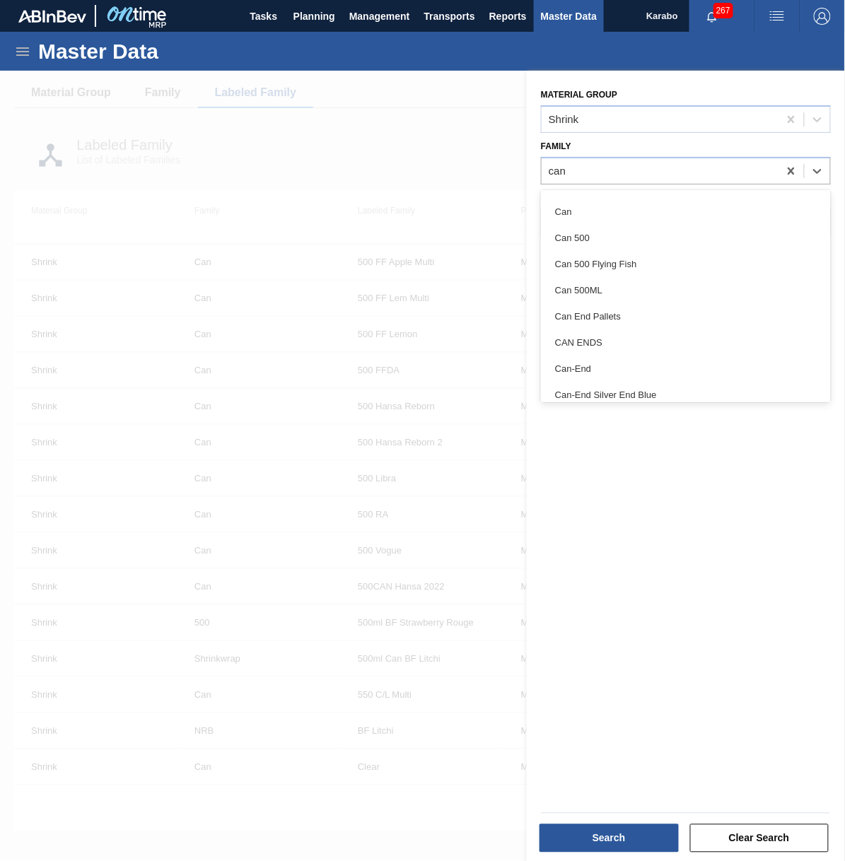
scroll to position [212, 0]
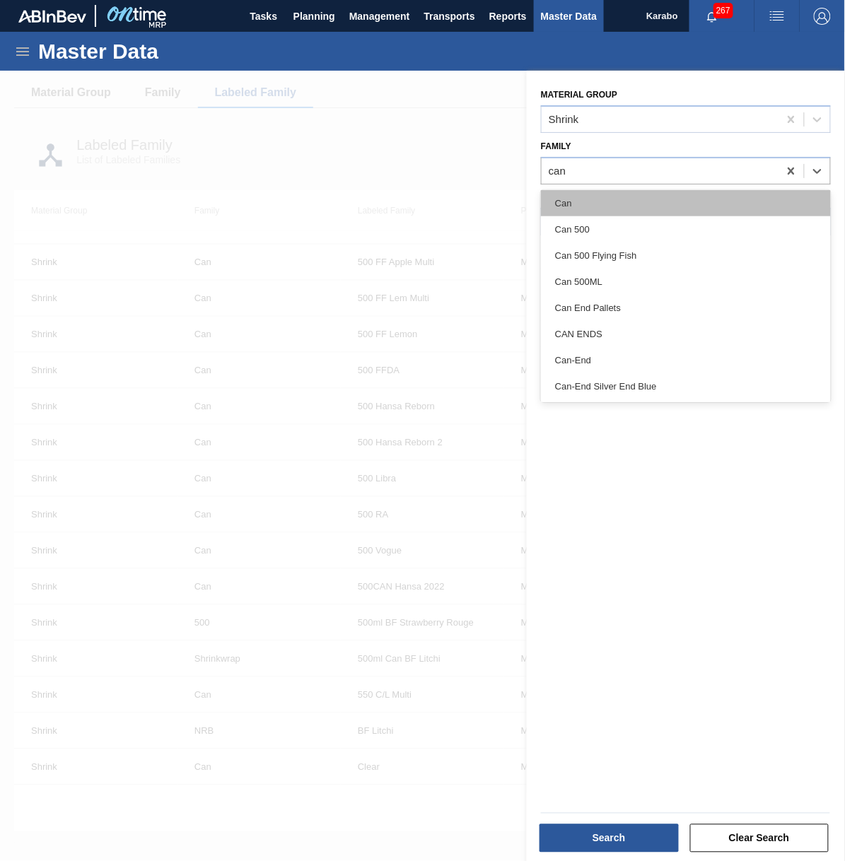
click at [603, 205] on div "Can" at bounding box center [686, 203] width 290 height 26
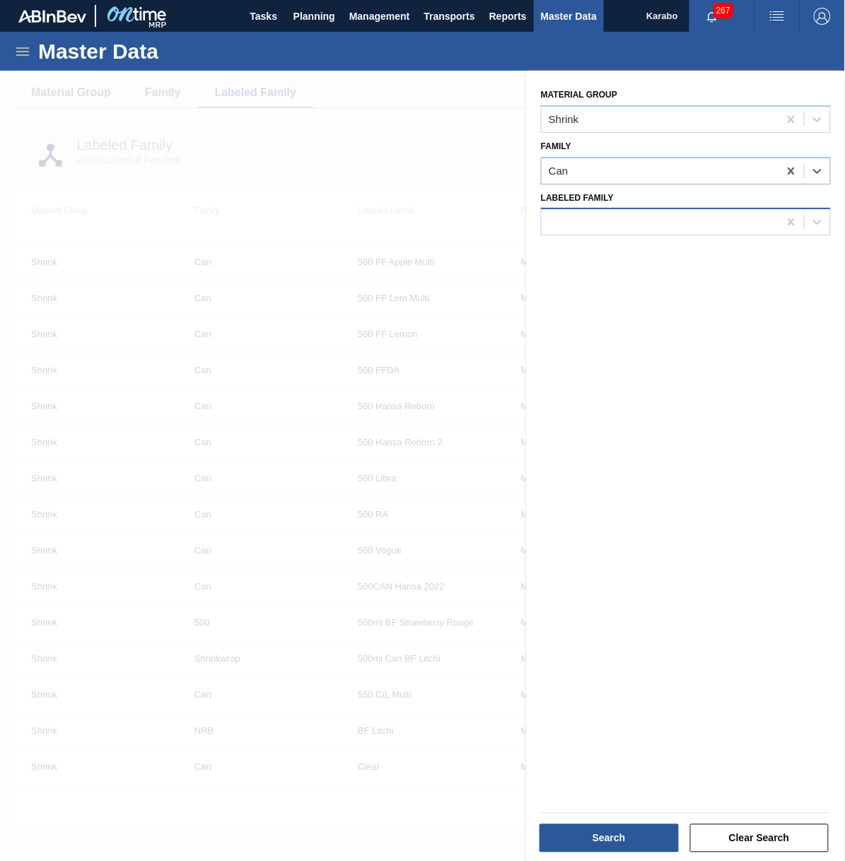
click at [632, 228] on div at bounding box center [659, 222] width 237 height 21
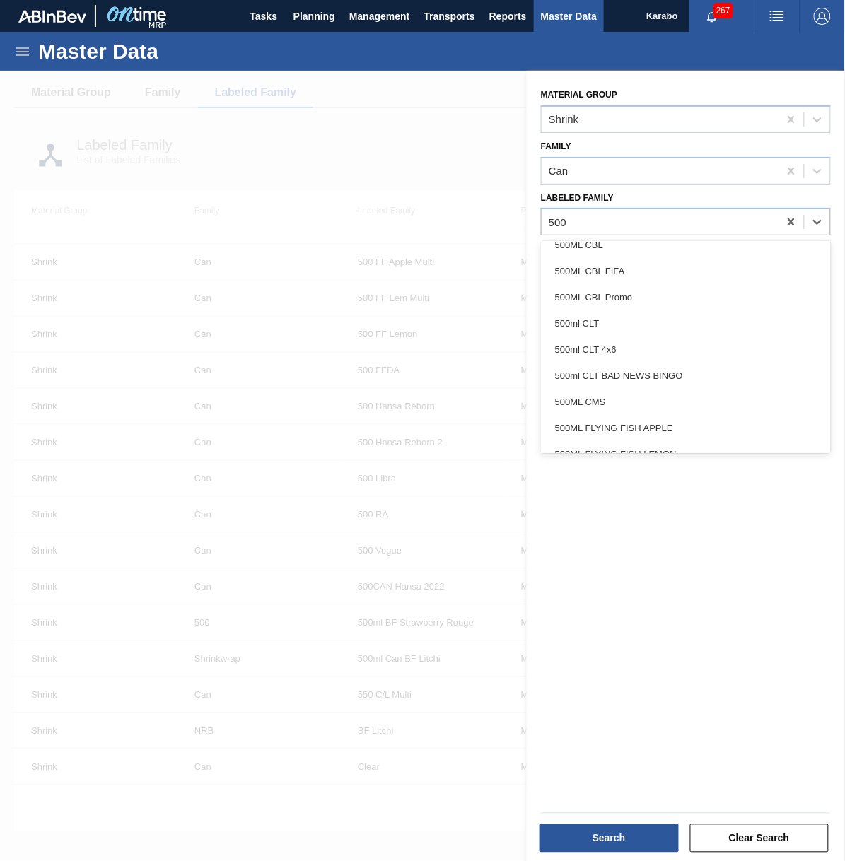
scroll to position [1591, 0]
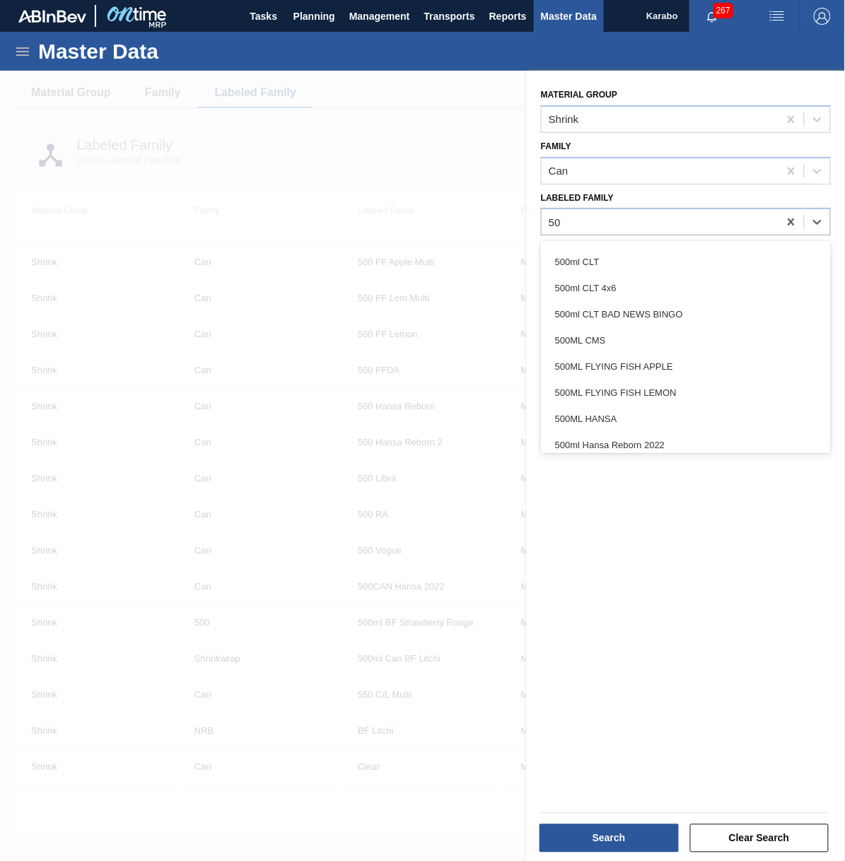
type Family "5"
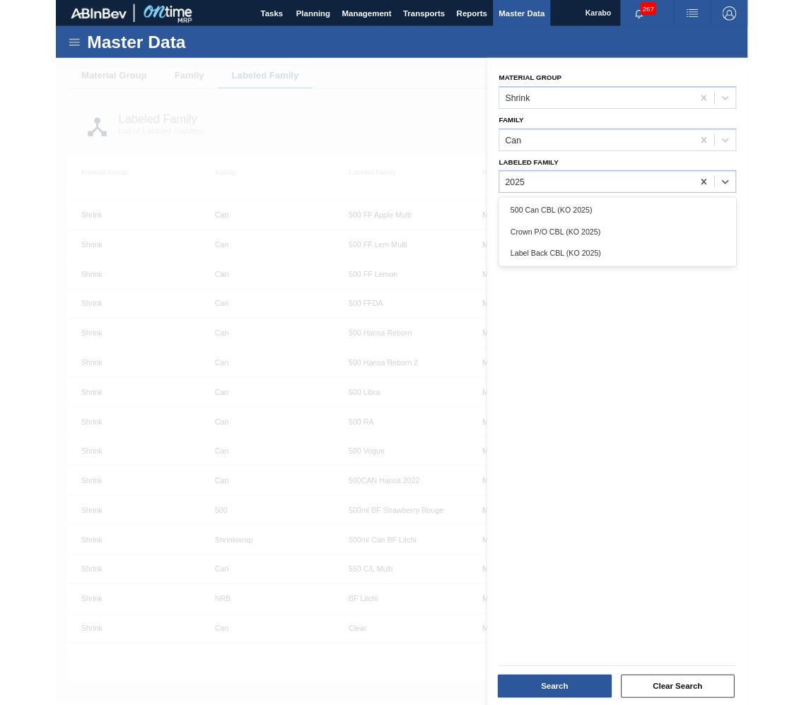
scroll to position [0, 0]
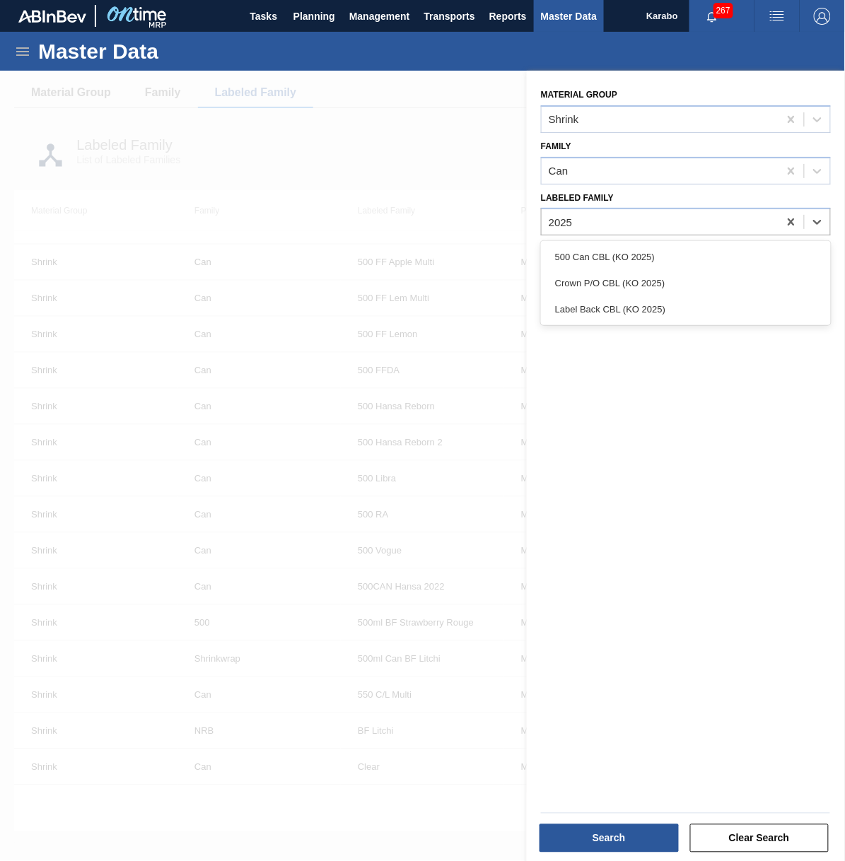
type Family "2025"
click at [676, 223] on div at bounding box center [659, 222] width 237 height 21
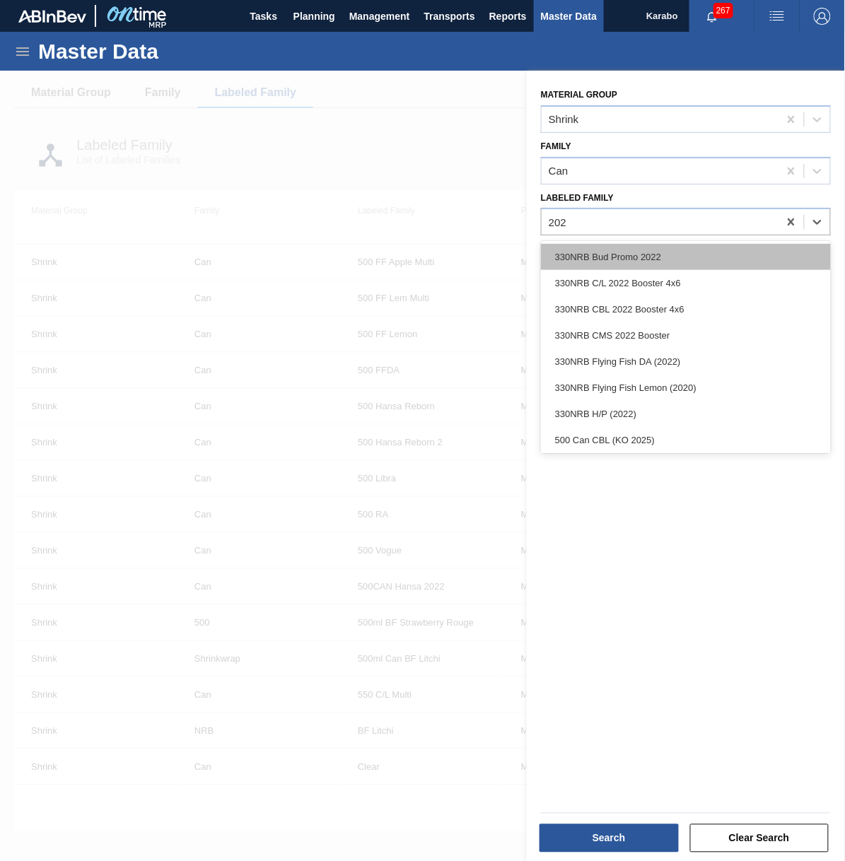
type Family "2025"
click at [641, 249] on div "500 Can CBL (KO 2025)" at bounding box center [686, 257] width 290 height 26
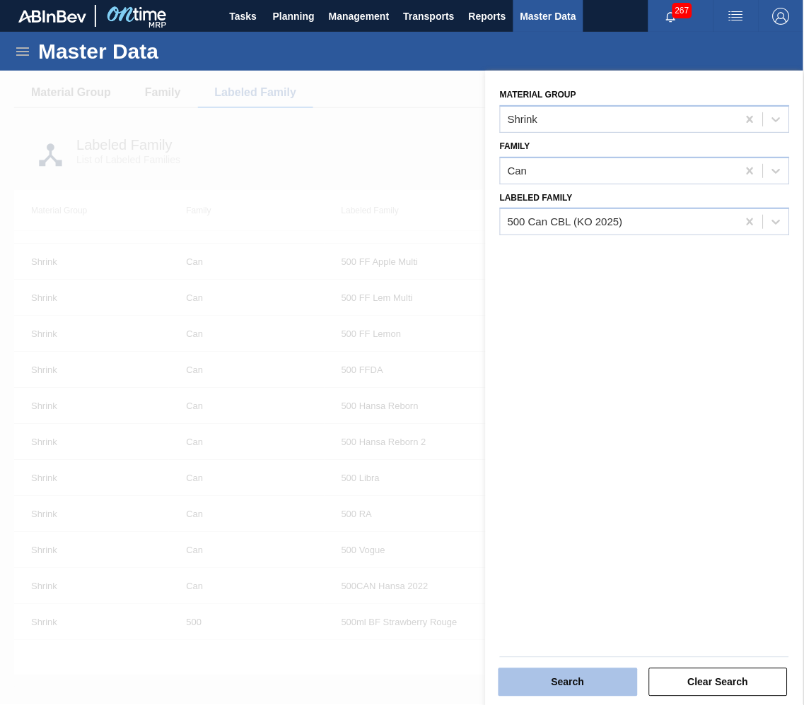
click at [589, 494] on button "Search" at bounding box center [567, 683] width 139 height 28
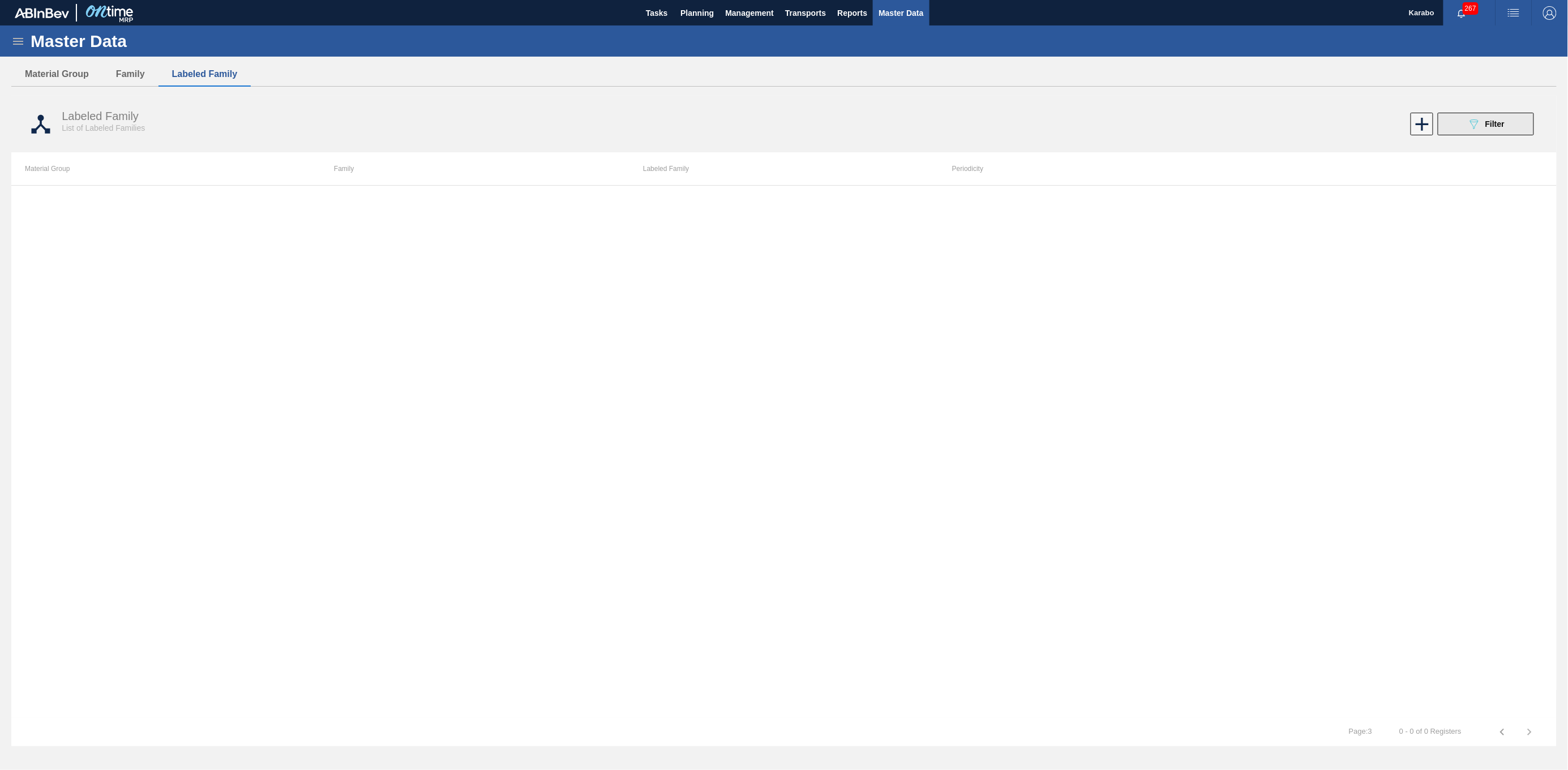
click at [870, 122] on button "089F7B8B-B2A5-4AFE-B5C0-19BA573D28AC Filter" at bounding box center [1486, 124] width 96 height 22
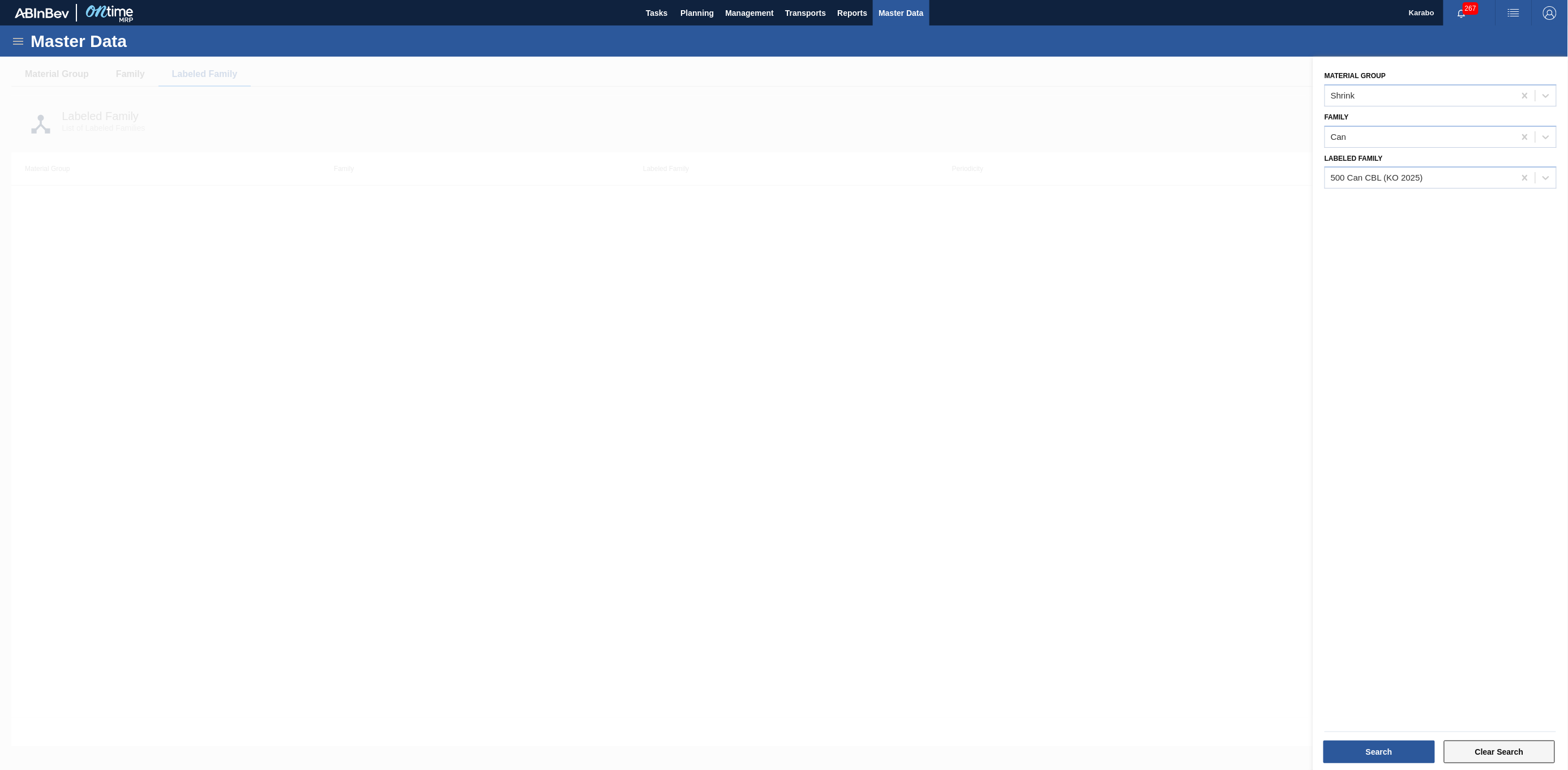
click at [870, 396] on button "Clear Search" at bounding box center [1499, 752] width 111 height 22
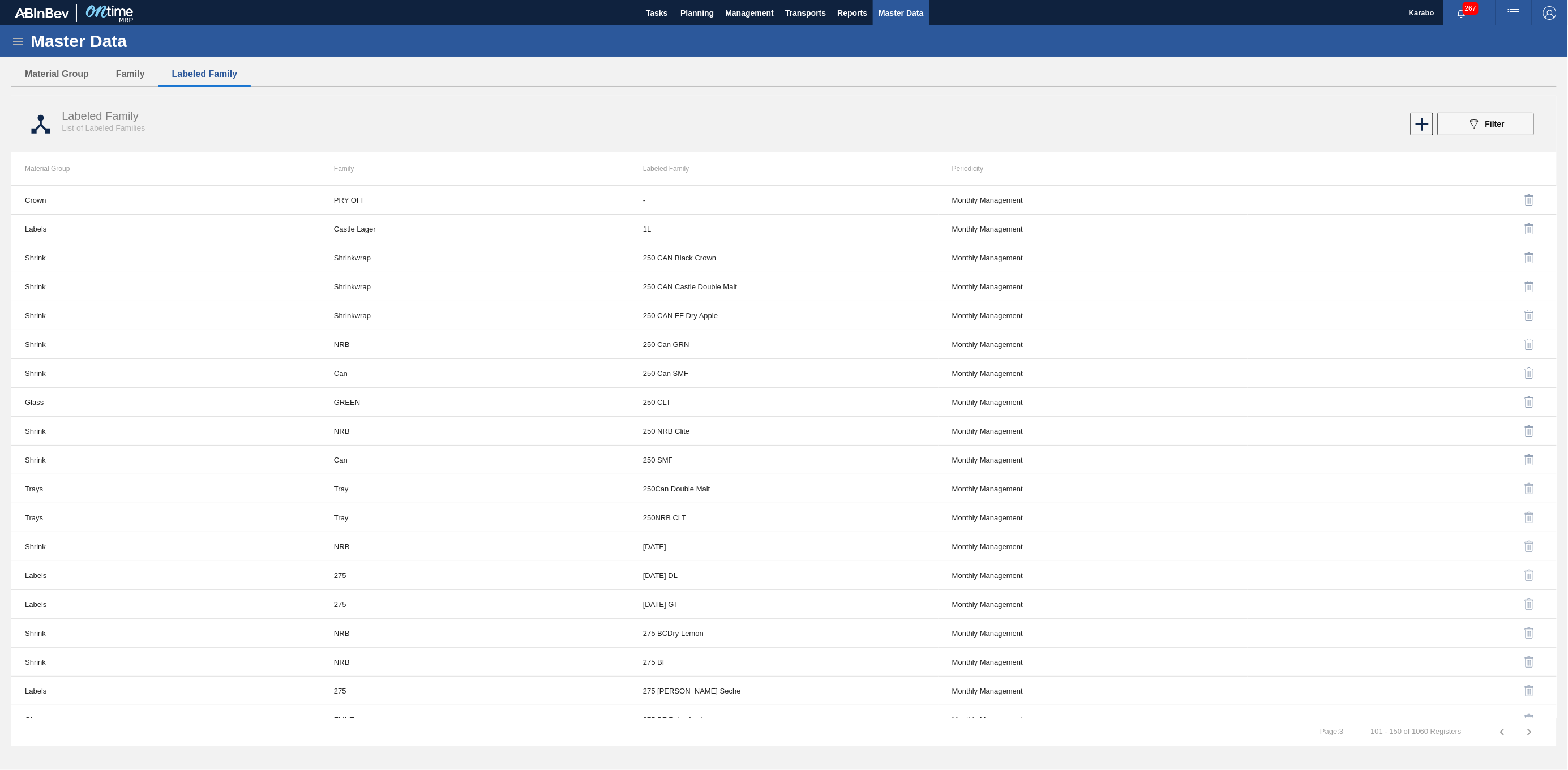
click at [870, 109] on div "Labeled Family List of Labeled Families 089F7B8B-B2A5-4AFE-B5C0-19BA573D28AC Fi…" at bounding box center [784, 124] width 1546 height 42
click at [870, 115] on button "089F7B8B-B2A5-4AFE-B5C0-19BA573D28AC Filter" at bounding box center [1486, 124] width 96 height 22
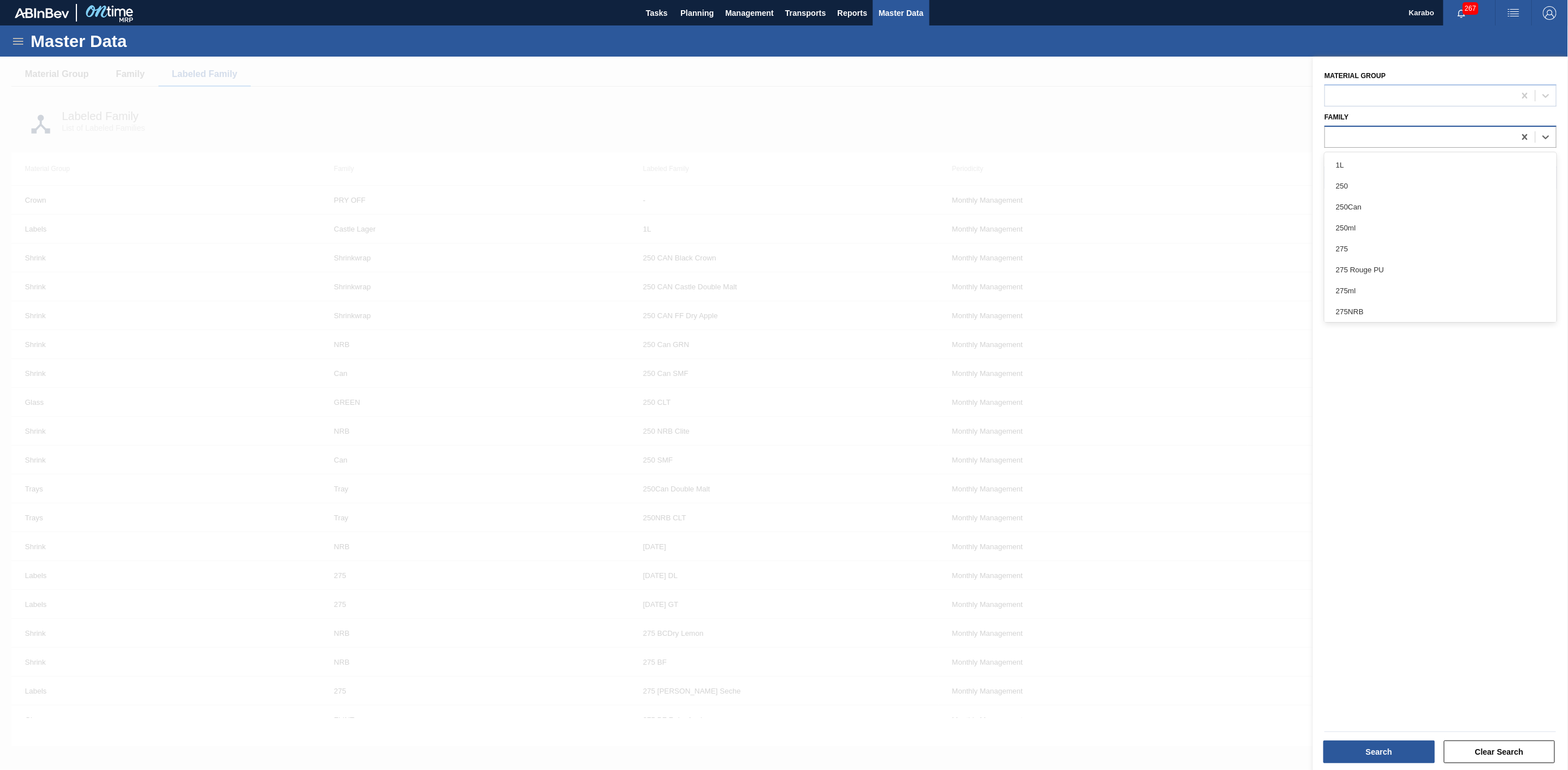
click at [870, 146] on div at bounding box center [1441, 137] width 232 height 22
click at [870, 264] on div at bounding box center [784, 441] width 1568 height 770
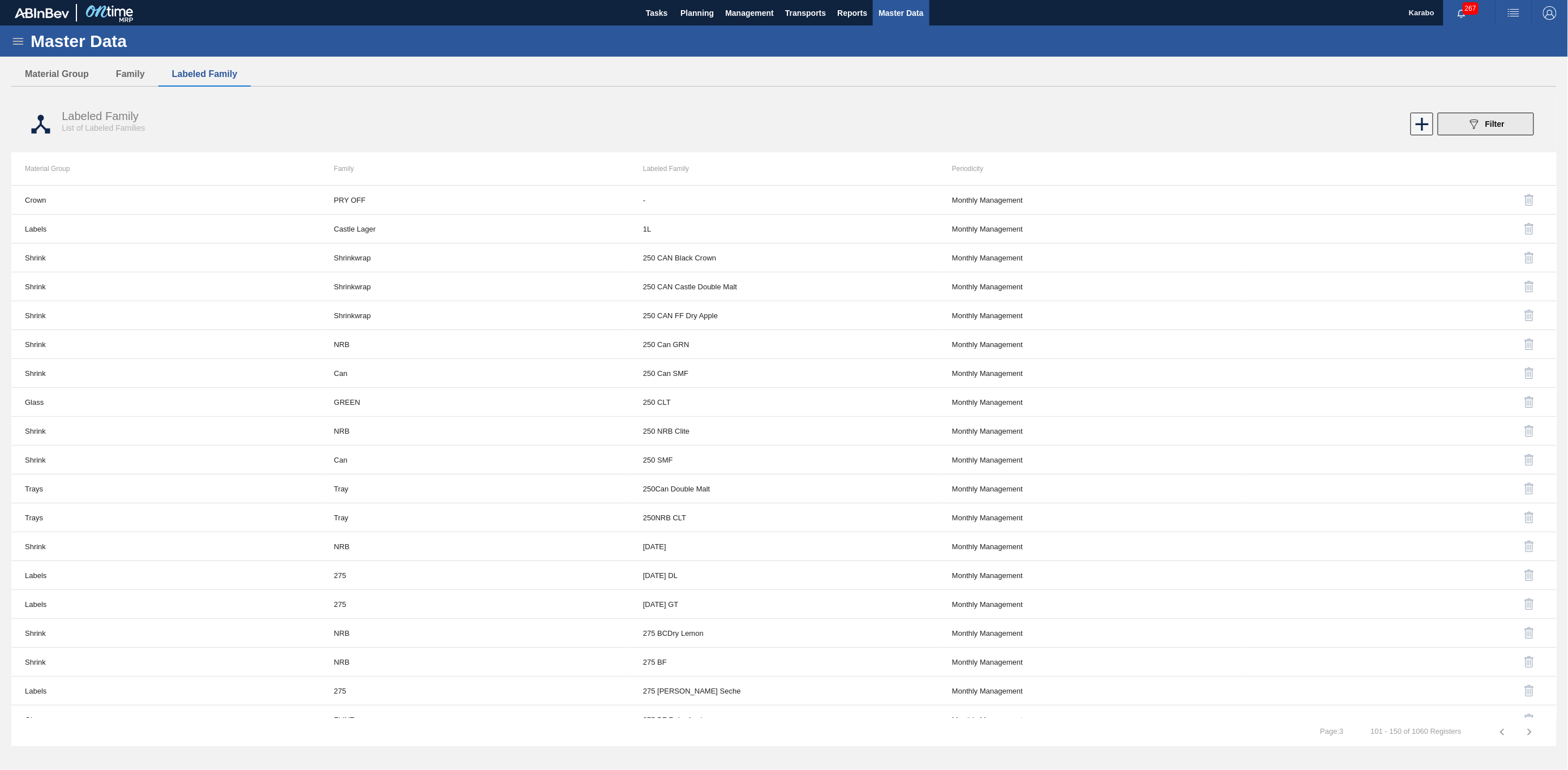
click at [870, 125] on icon "089F7B8B-B2A5-4AFE-B5C0-19BA573D28AC" at bounding box center [1474, 123] width 14 height 14
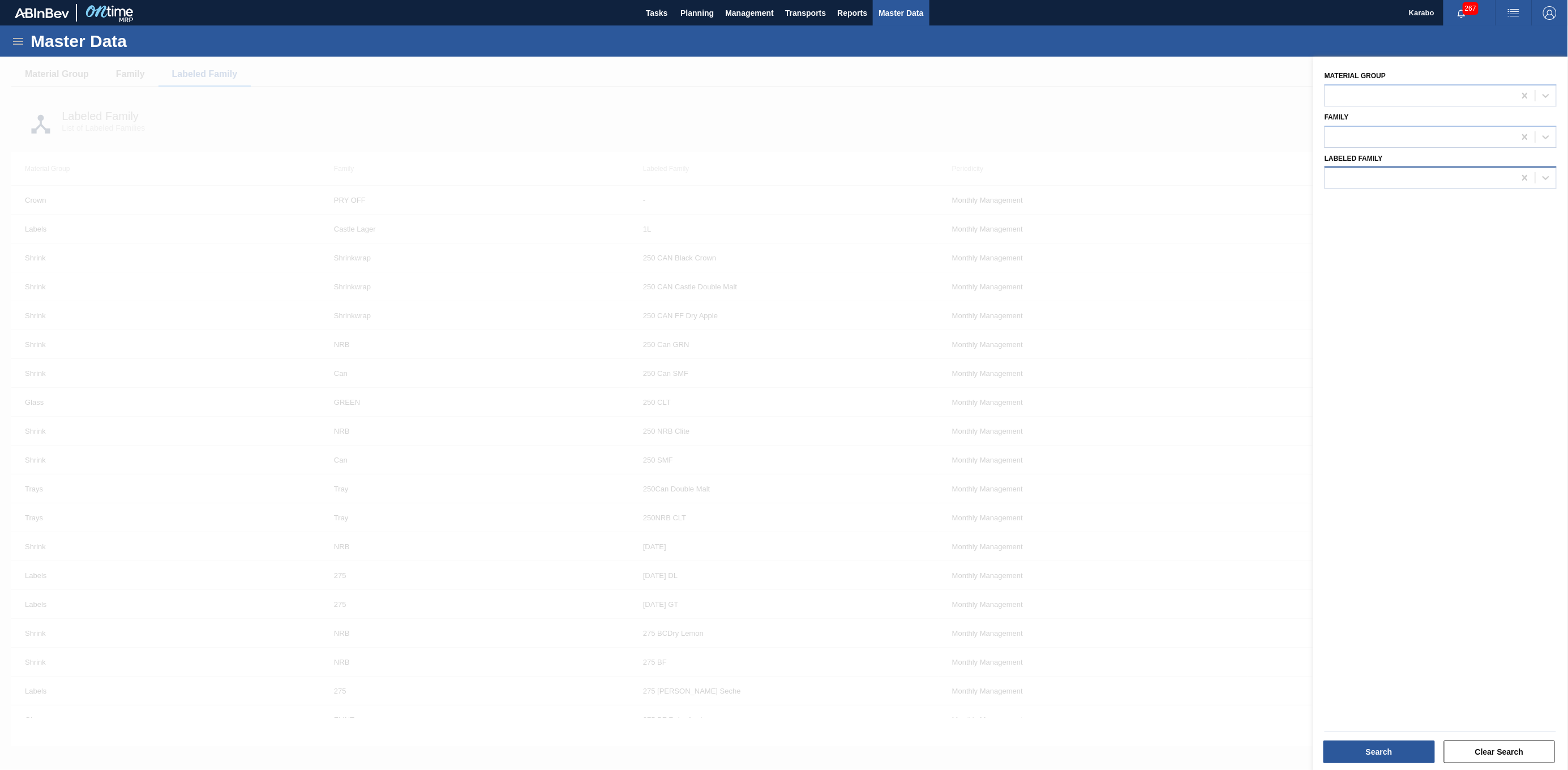
click at [870, 175] on div at bounding box center [1420, 178] width 190 height 17
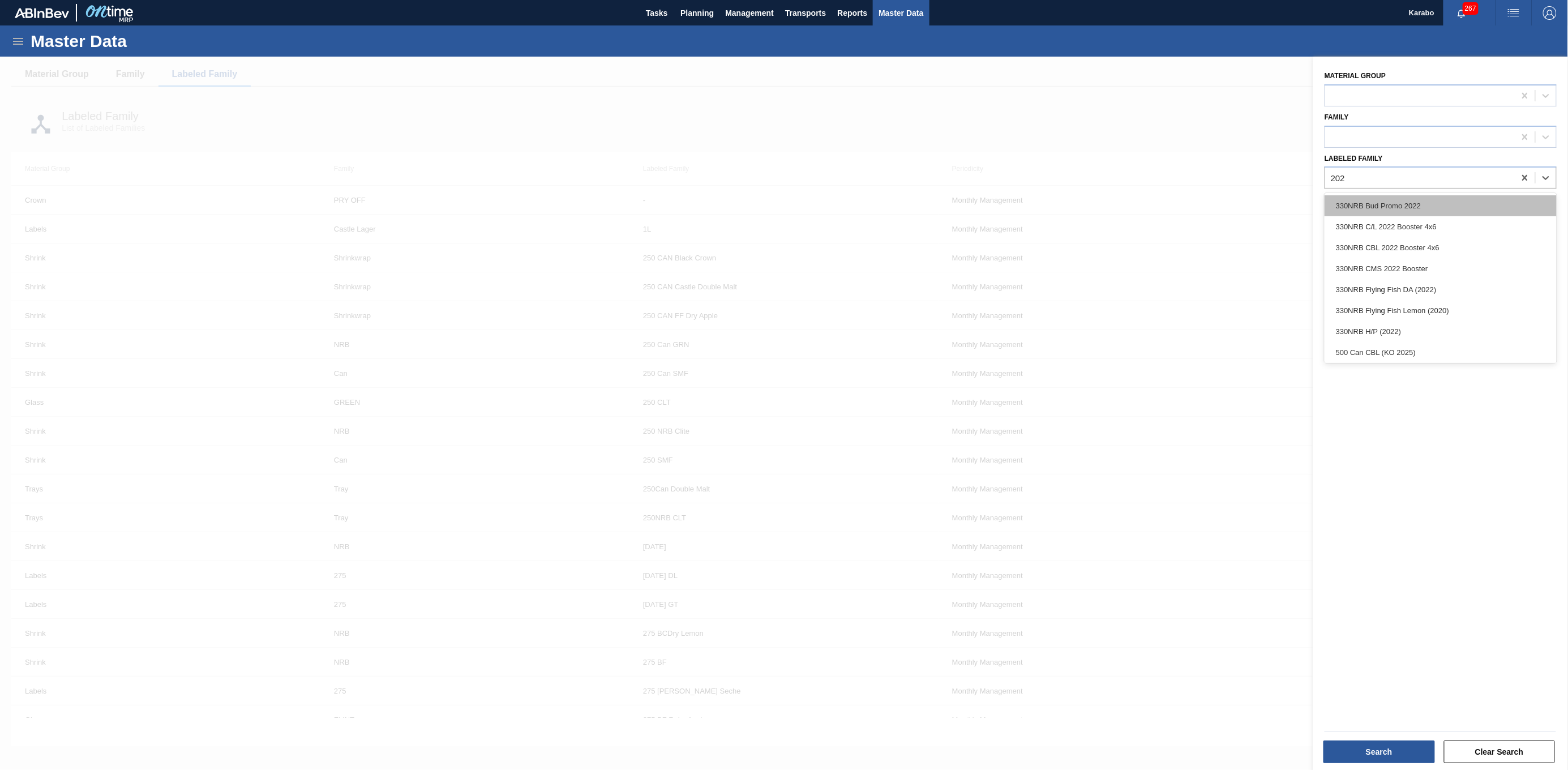
type Family "2025"
click at [870, 211] on div "500 Can CBL (KO 2025)" at bounding box center [1441, 206] width 232 height 21
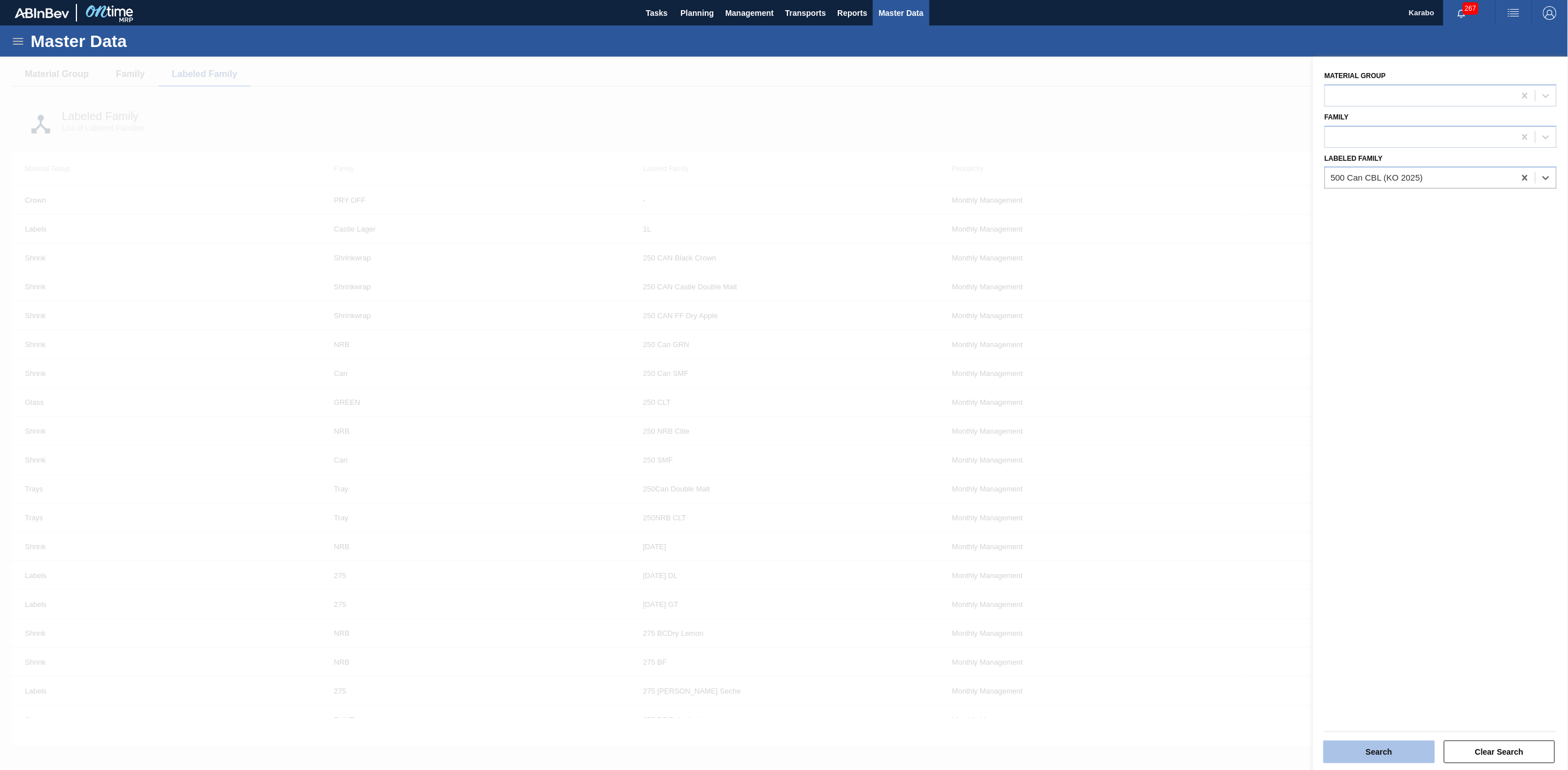
click at [870, 396] on button "Search" at bounding box center [1379, 752] width 111 height 22
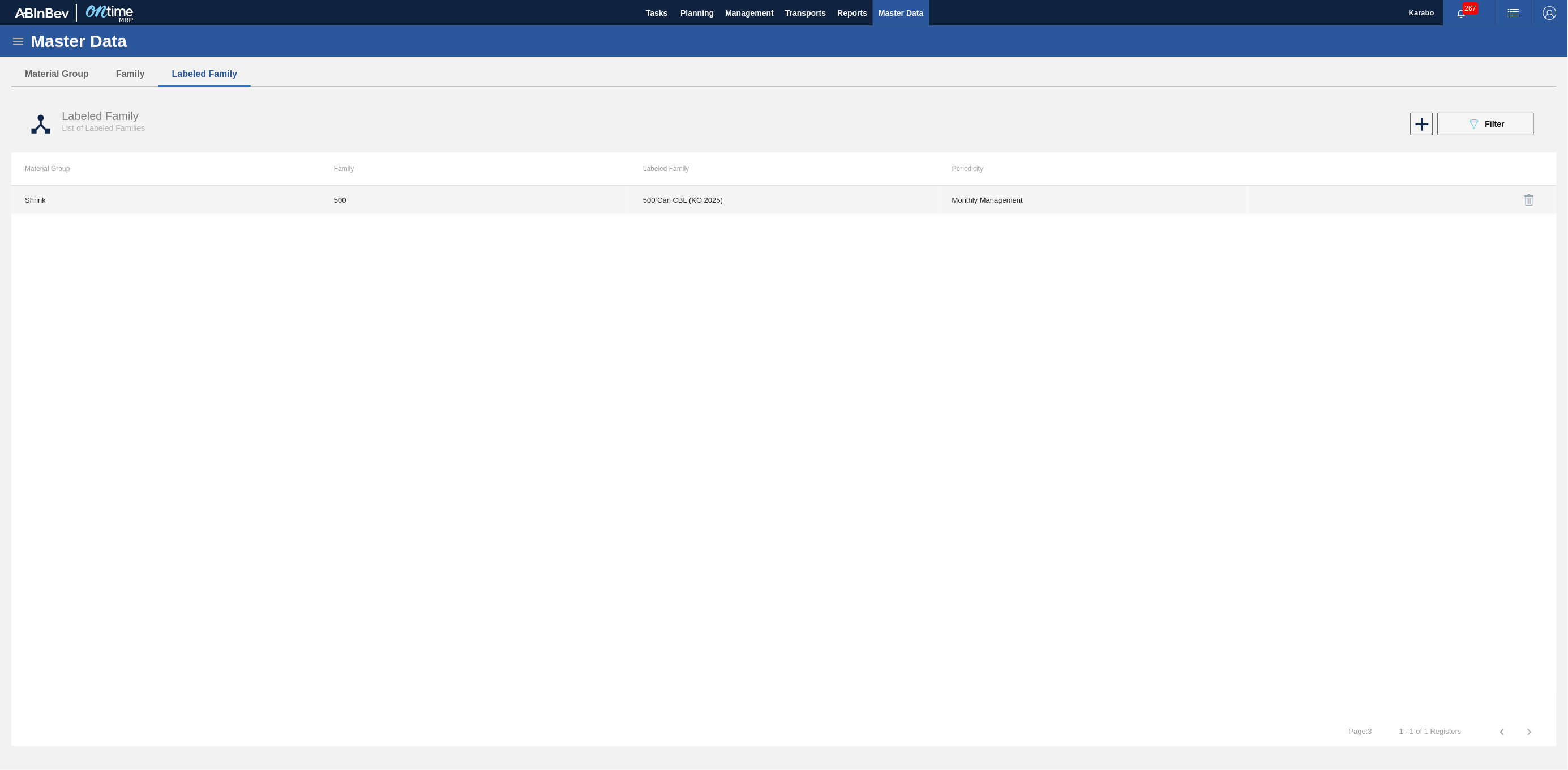
click at [567, 207] on td "500" at bounding box center [475, 200] width 309 height 28
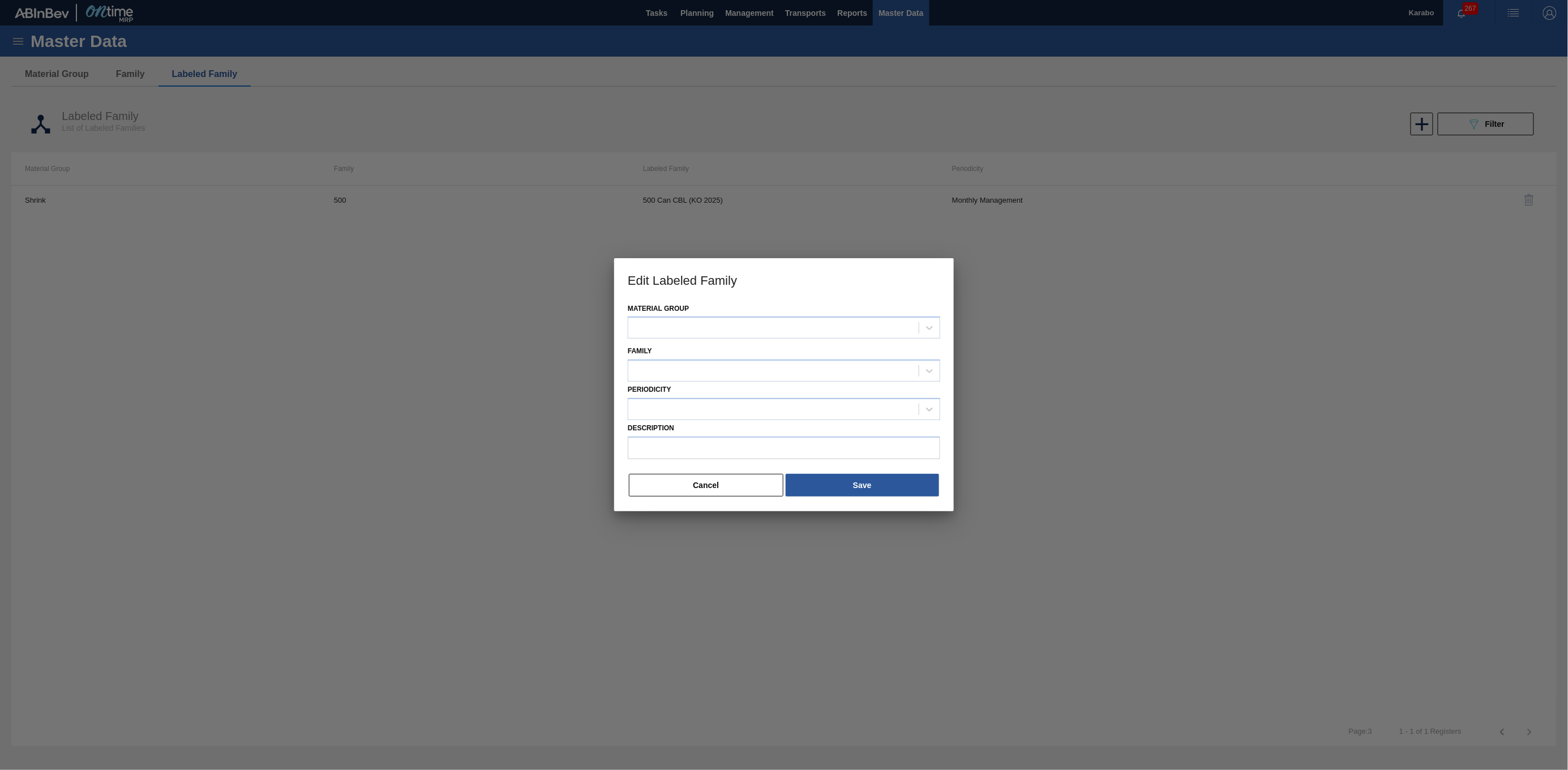
type input "500 Can CBL (KO 2025)"
click at [870, 370] on div "500" at bounding box center [774, 372] width 291 height 17
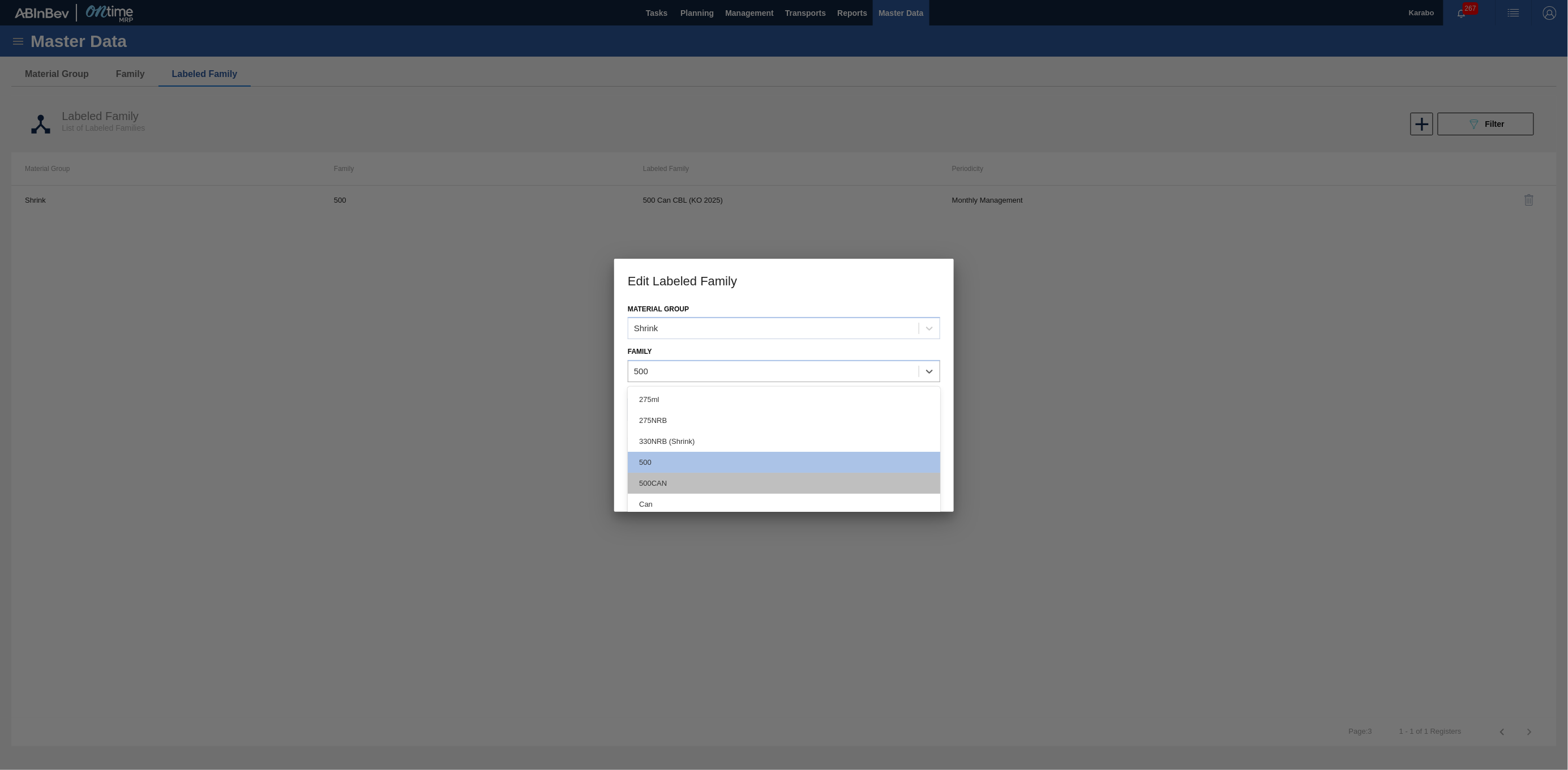
scroll to position [85, 0]
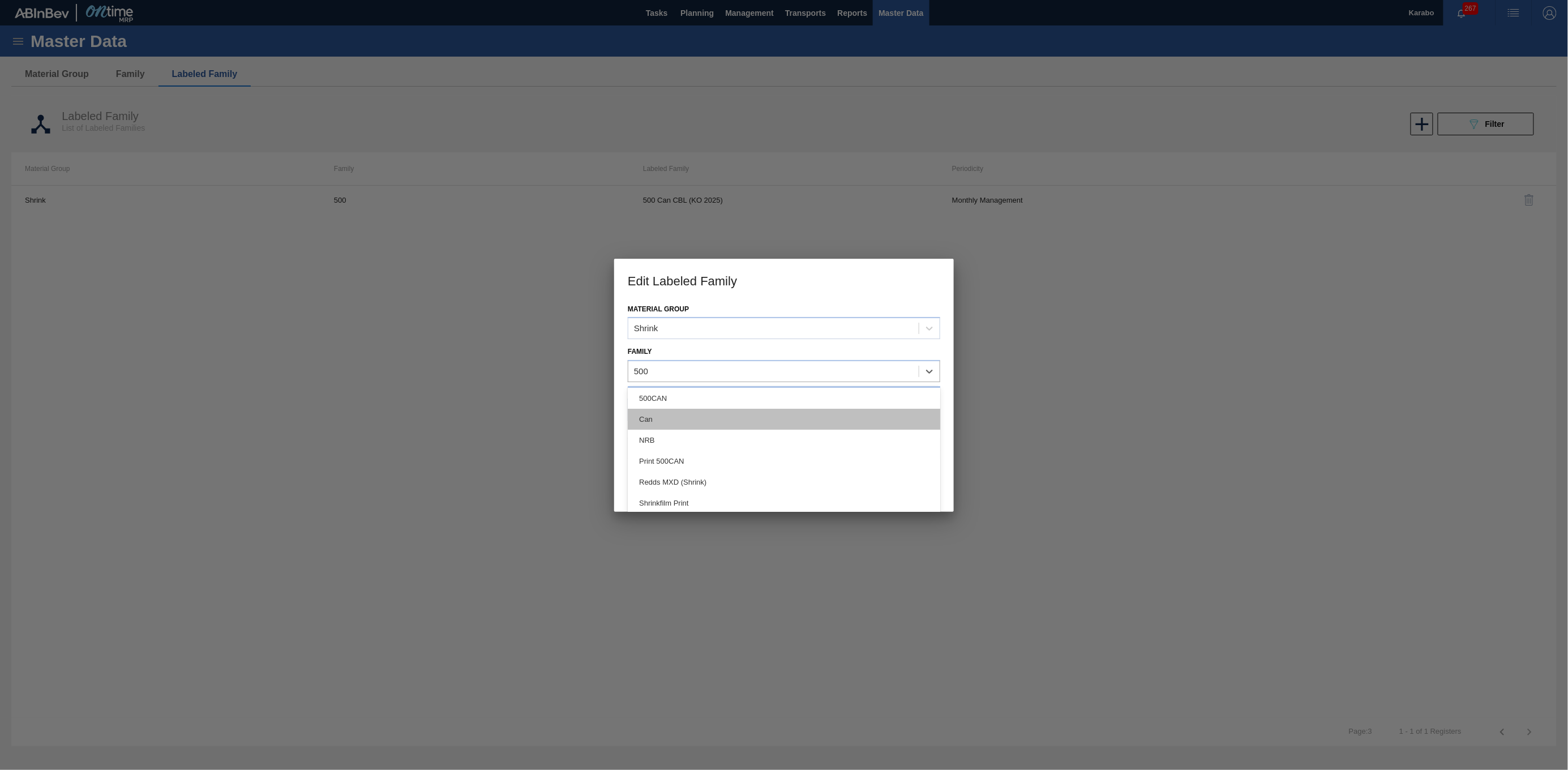
click at [710, 396] on div "Can" at bounding box center [784, 419] width 312 height 21
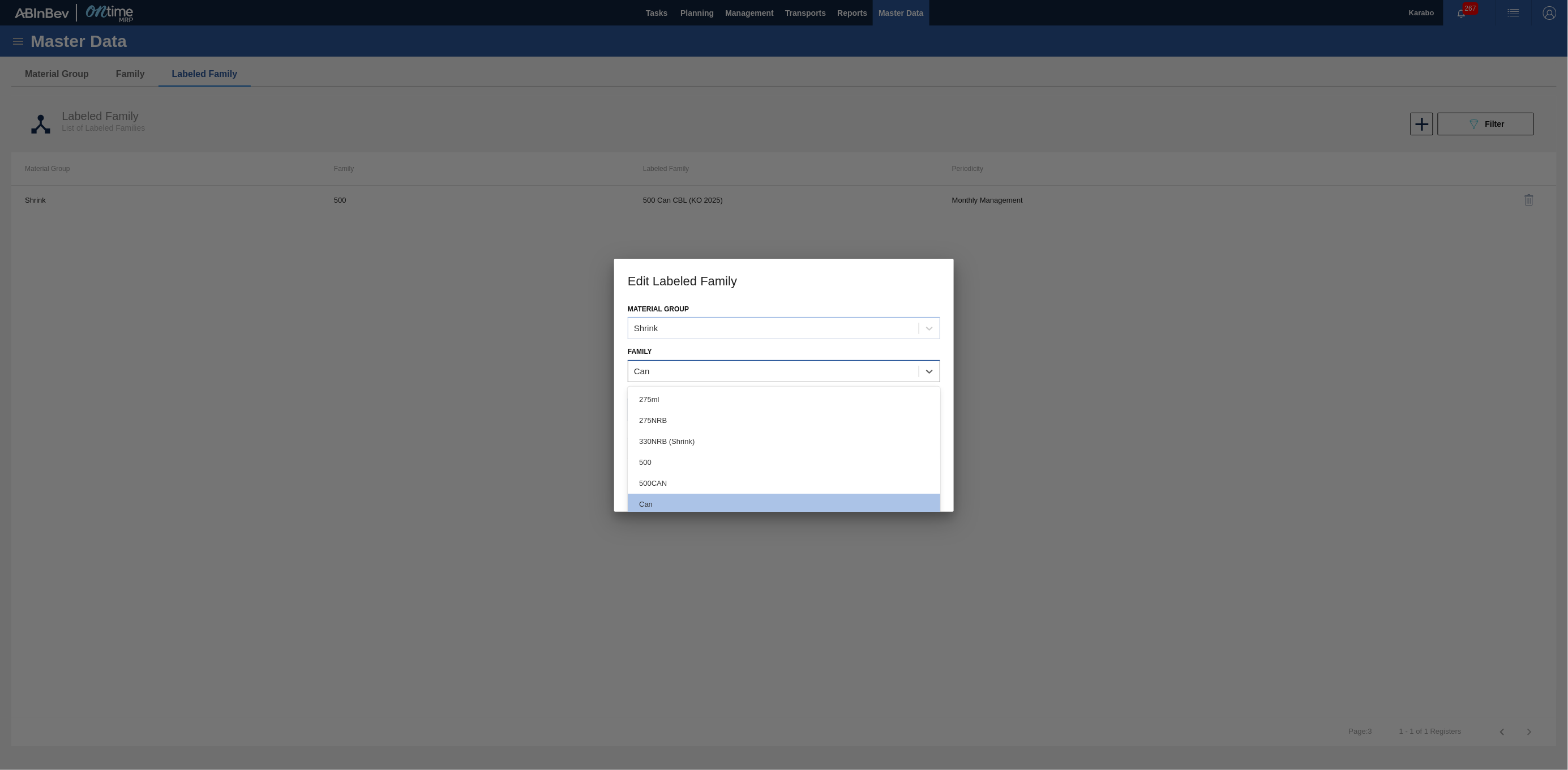
click at [708, 368] on div "Can" at bounding box center [774, 372] width 291 height 17
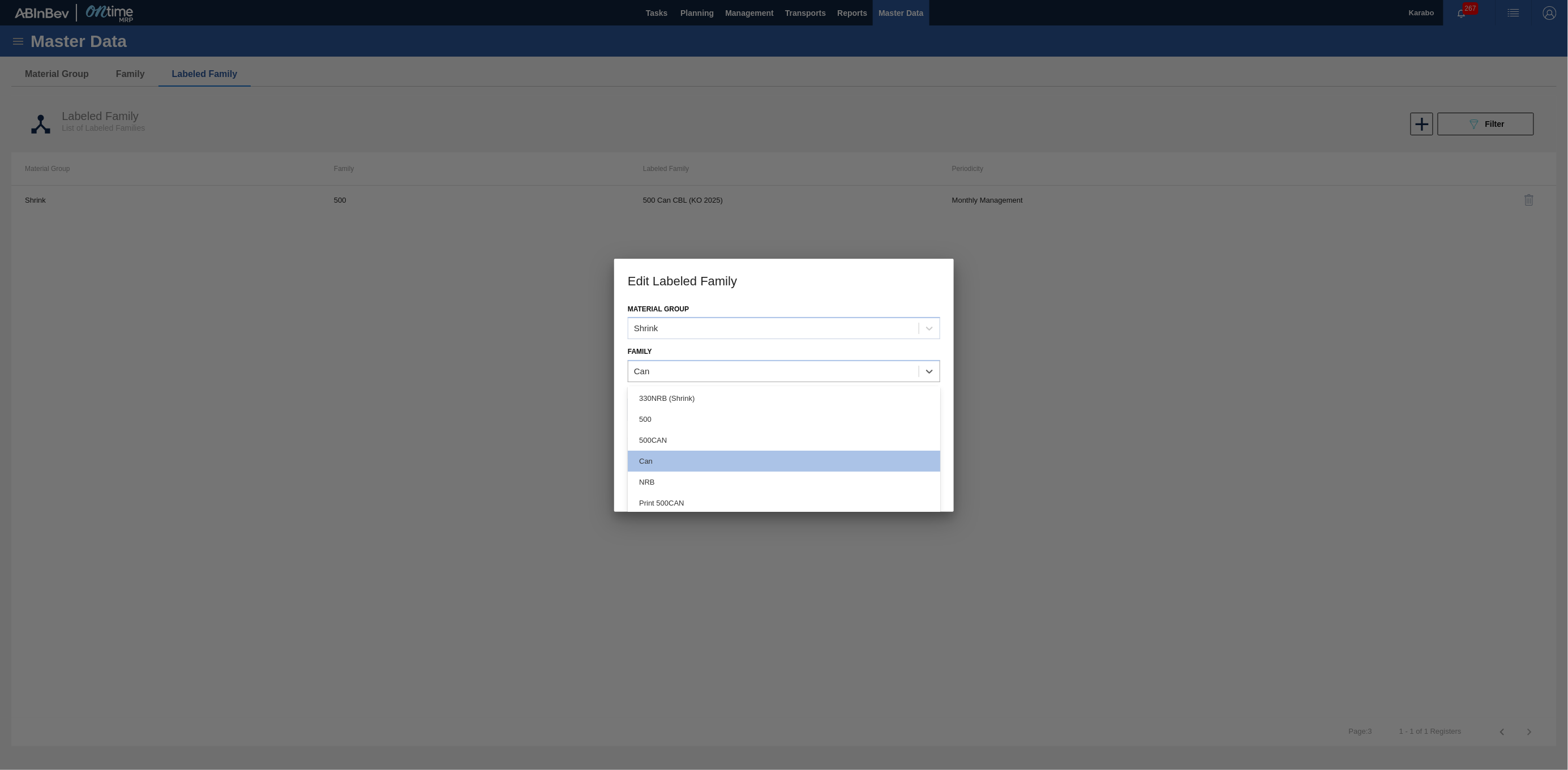
scroll to position [0, 0]
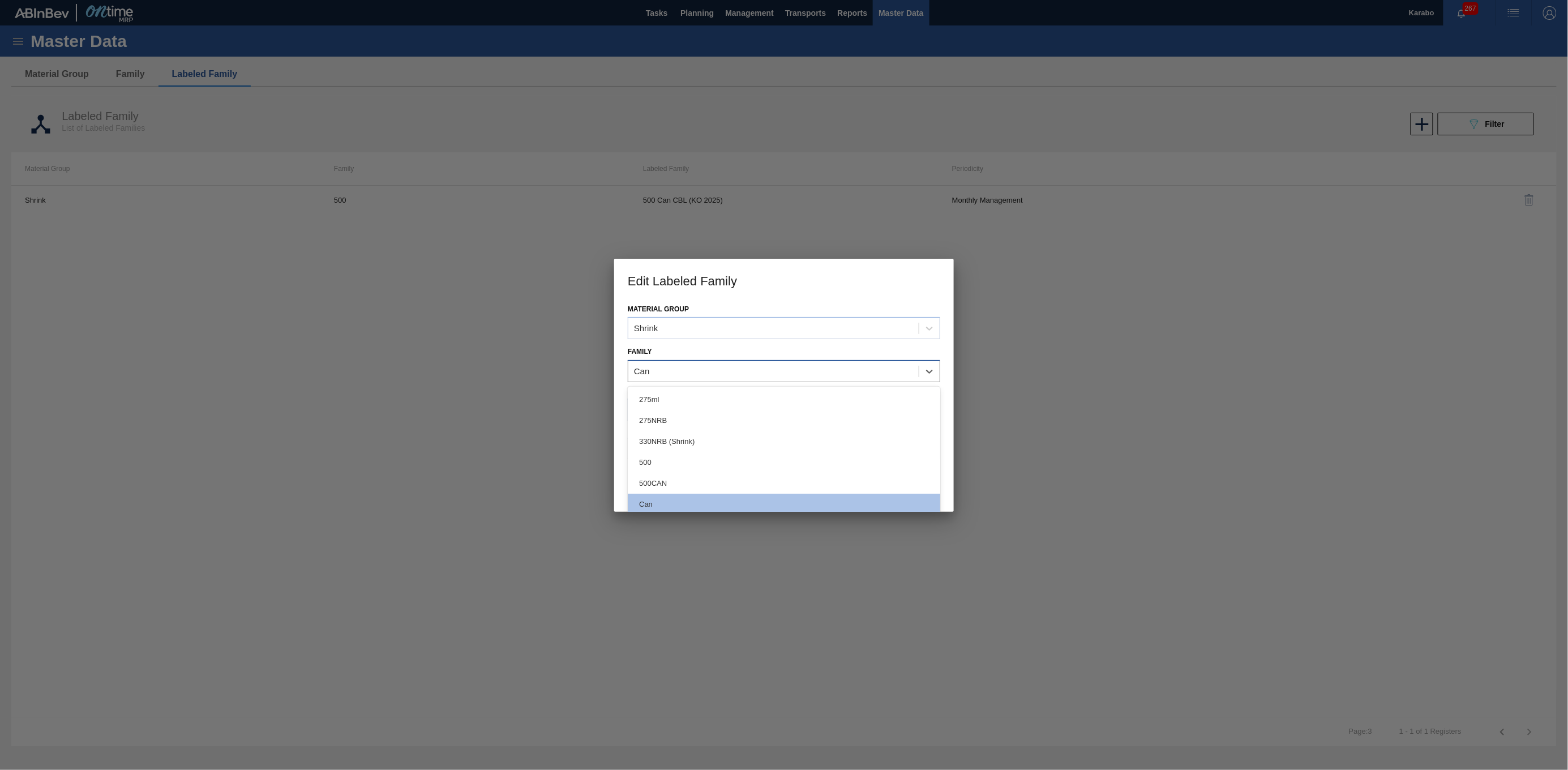
click at [818, 373] on div "Can" at bounding box center [774, 372] width 291 height 17
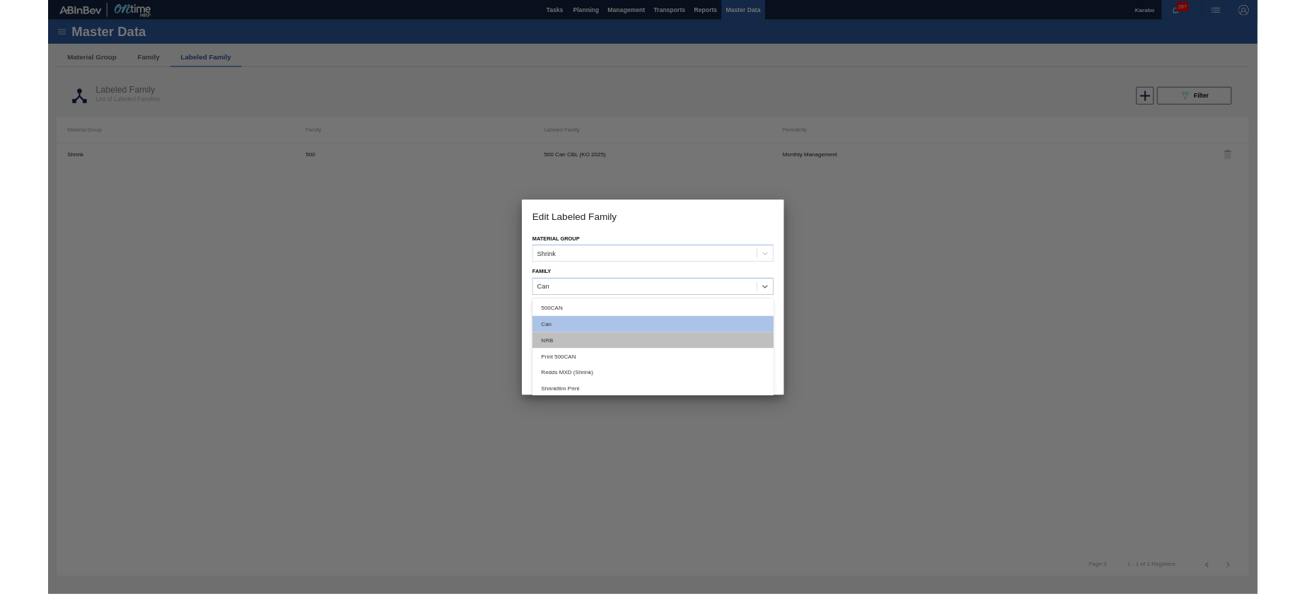
scroll to position [160, 0]
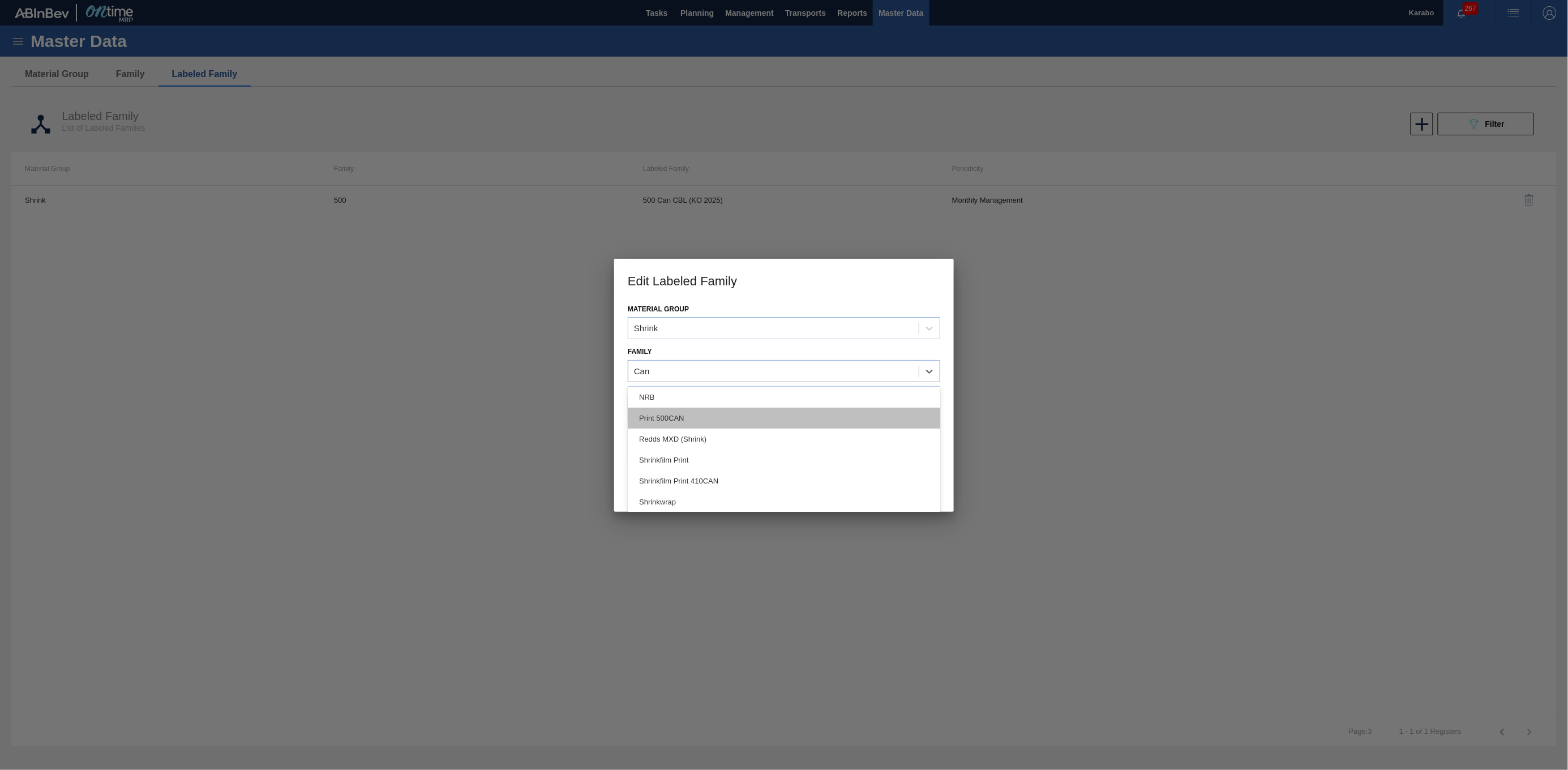
click at [695, 396] on div "Print 500CAN" at bounding box center [784, 418] width 312 height 21
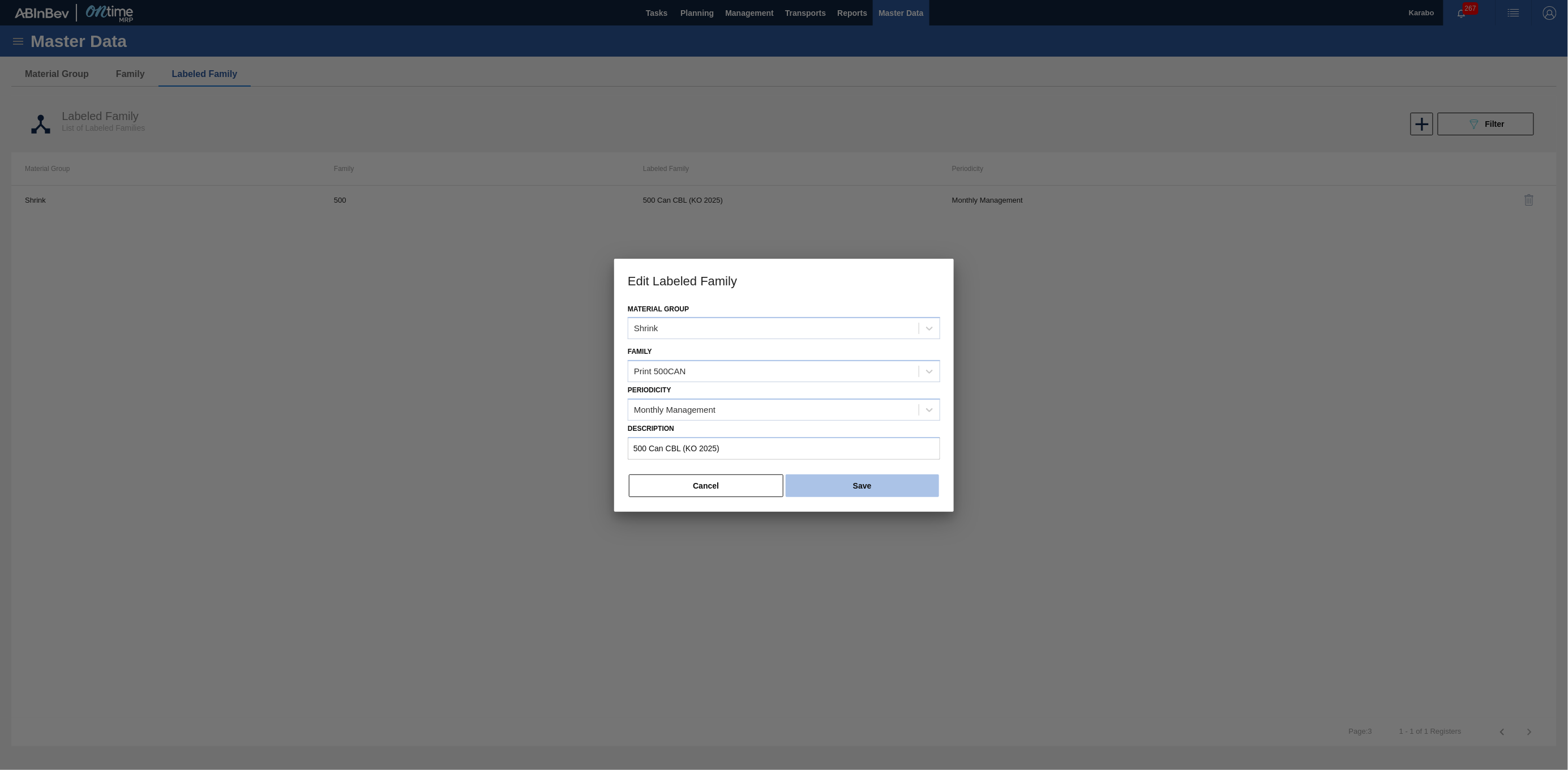
click at [846, 396] on button "Save" at bounding box center [862, 486] width 154 height 22
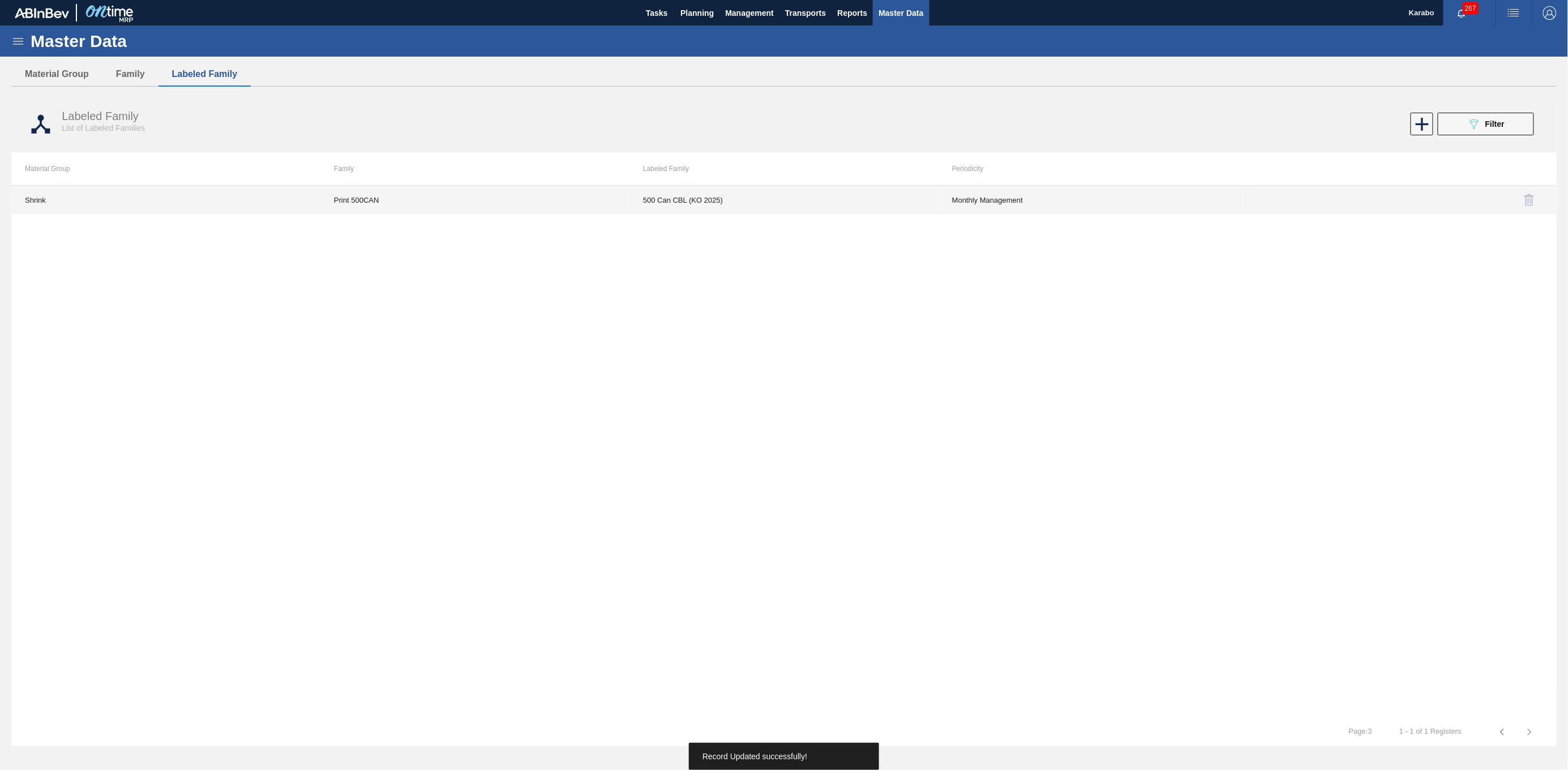
click at [732, 202] on td "500 Can CBL (KO 2025)" at bounding box center [784, 200] width 309 height 28
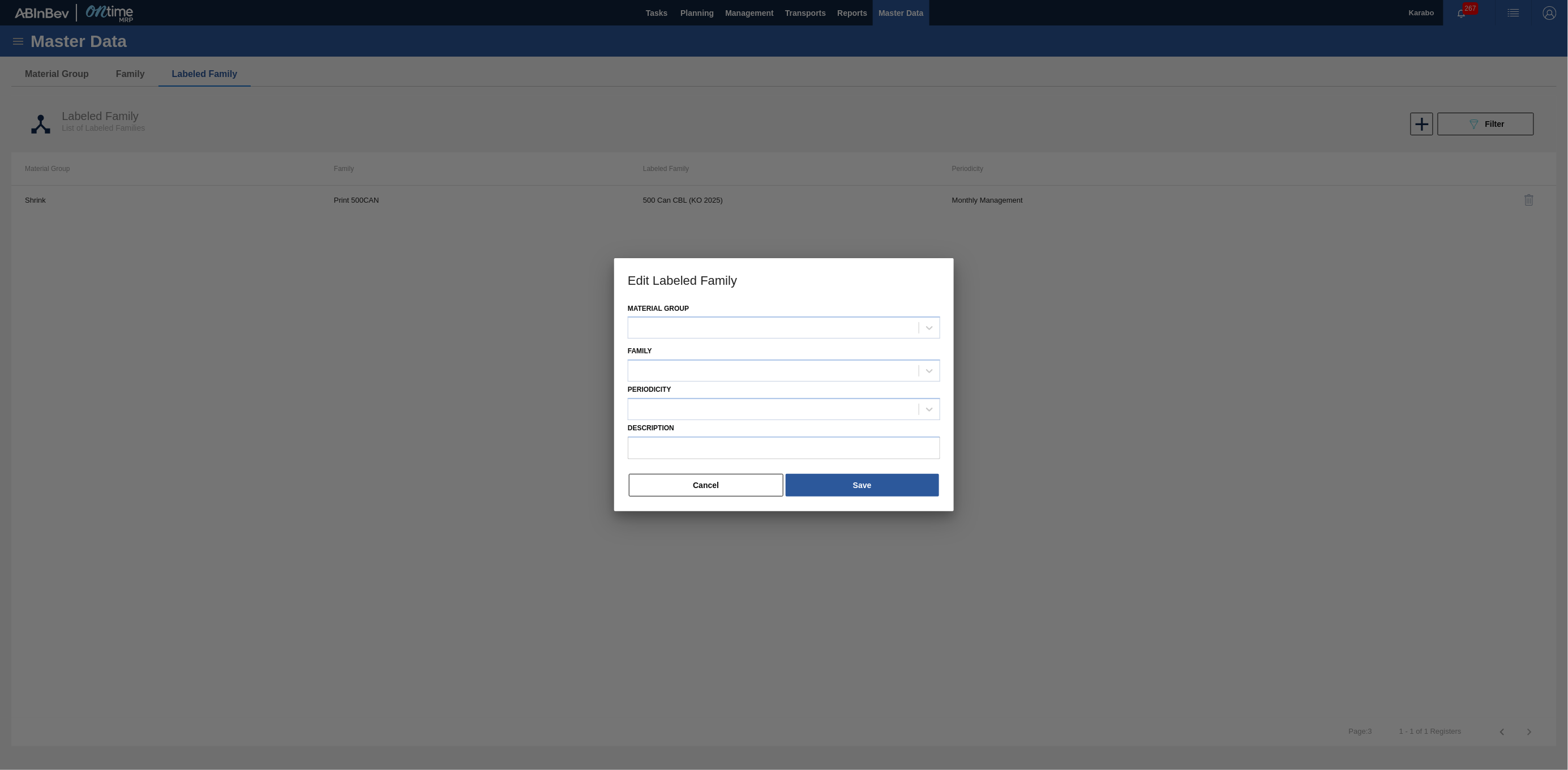
type input "500 Can CBL (KO 2025)"
drag, startPoint x: 710, startPoint y: 378, endPoint x: 657, endPoint y: 377, distance: 53.0
click at [657, 377] on div "Print 500CAN" at bounding box center [774, 372] width 291 height 17
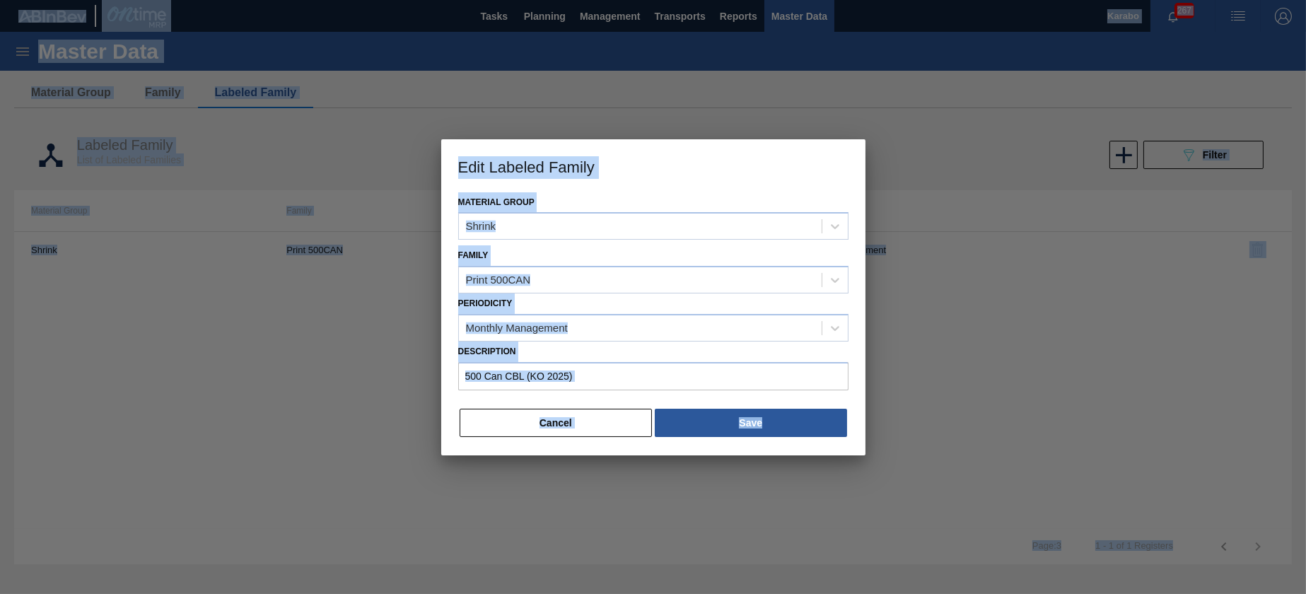
drag, startPoint x: 736, startPoint y: 19, endPoint x: 675, endPoint y: -24, distance: 74.5
click at [675, 0] on html "Tasks Planning Management Transports Reports Master Data Karabo 267 Mark all as…" at bounding box center [653, 0] width 1306 height 0
click at [624, 114] on div at bounding box center [653, 297] width 1306 height 594
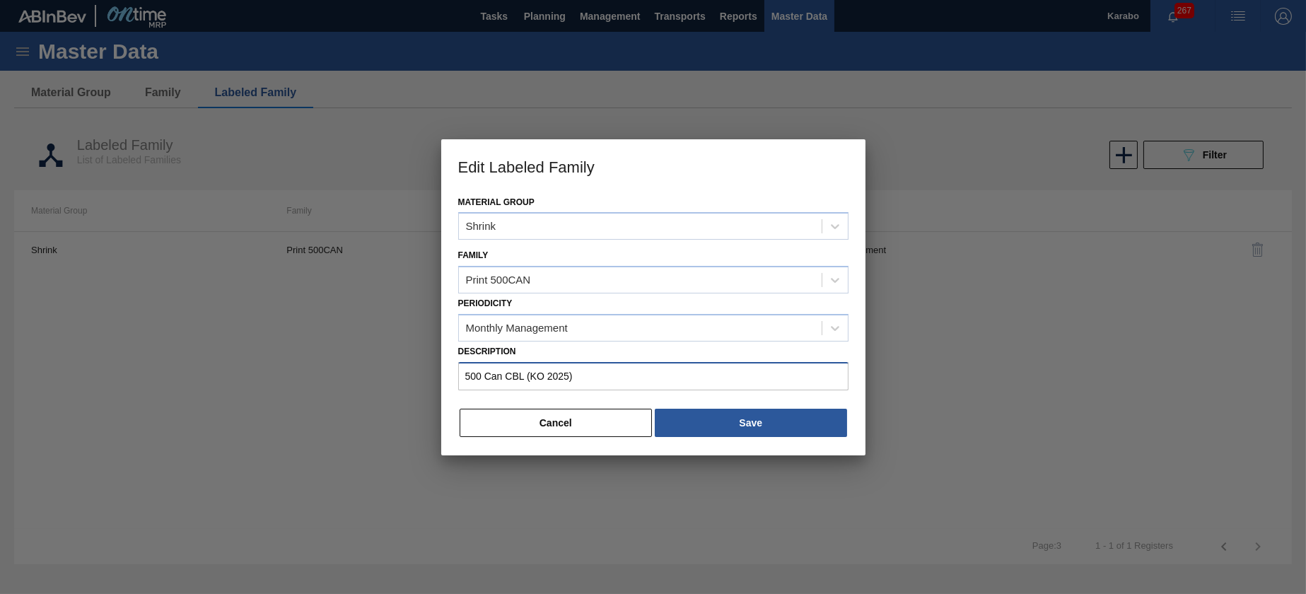
drag, startPoint x: 588, startPoint y: 382, endPoint x: 460, endPoint y: 380, distance: 128.0
click at [460, 380] on input "500 Can CBL (KO 2025)" at bounding box center [653, 376] width 390 height 28
click at [552, 429] on button "Cancel" at bounding box center [555, 423] width 193 height 28
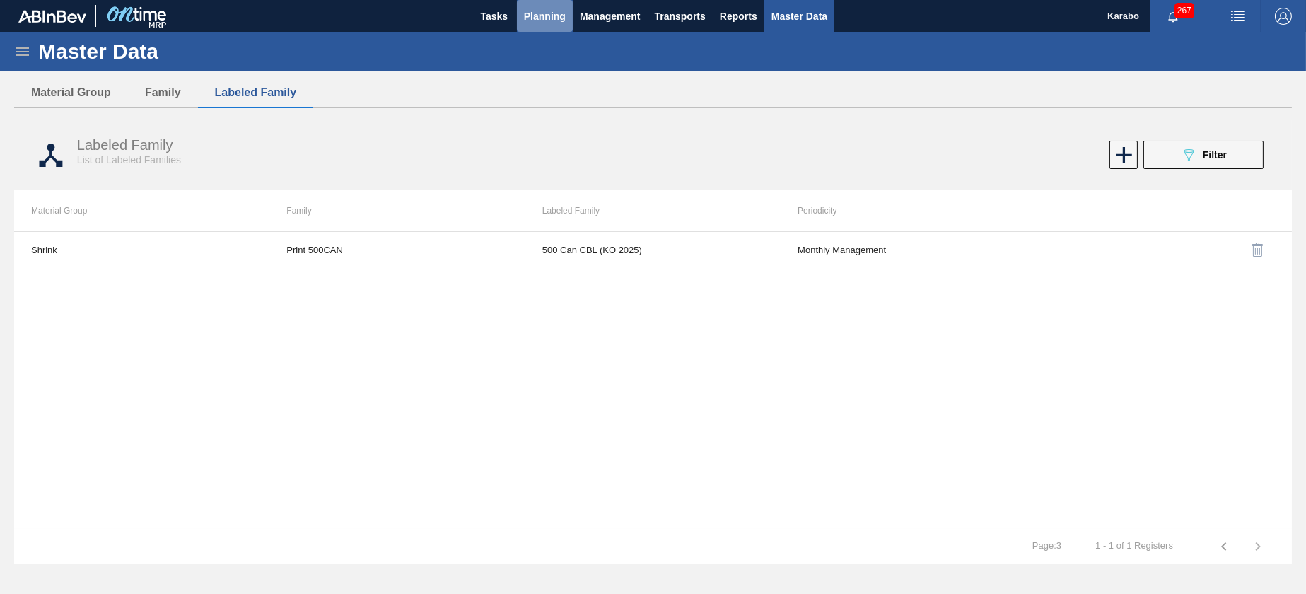
click at [539, 21] on span "Planning" at bounding box center [545, 16] width 42 height 17
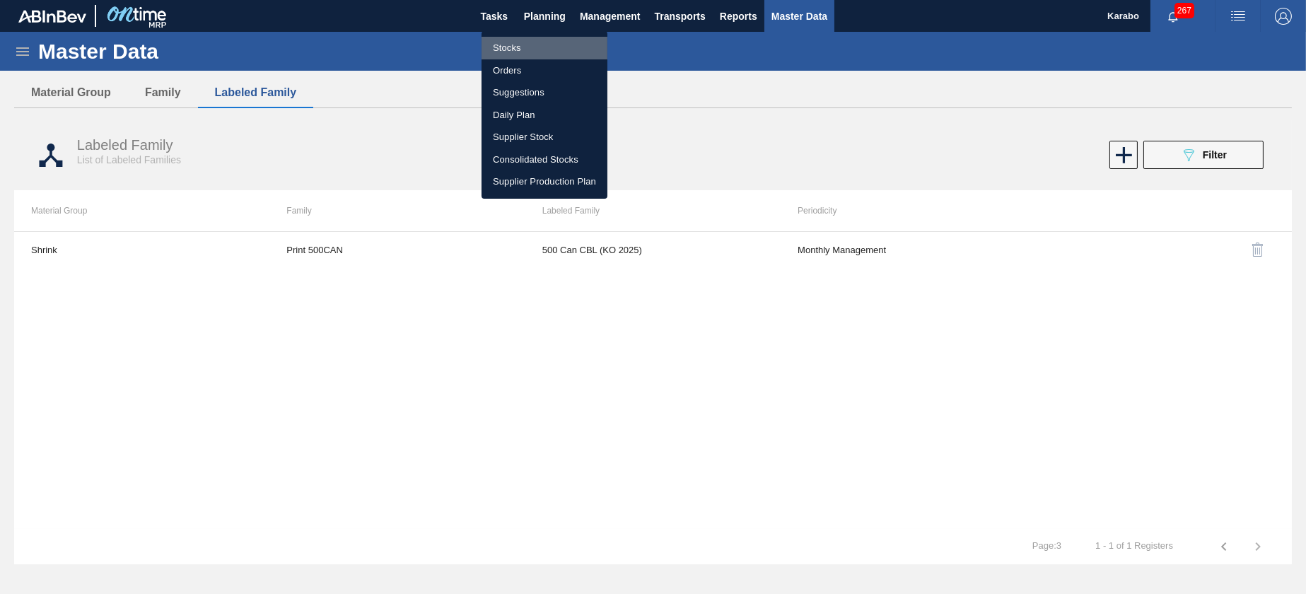
click at [535, 45] on li "Stocks" at bounding box center [544, 48] width 126 height 23
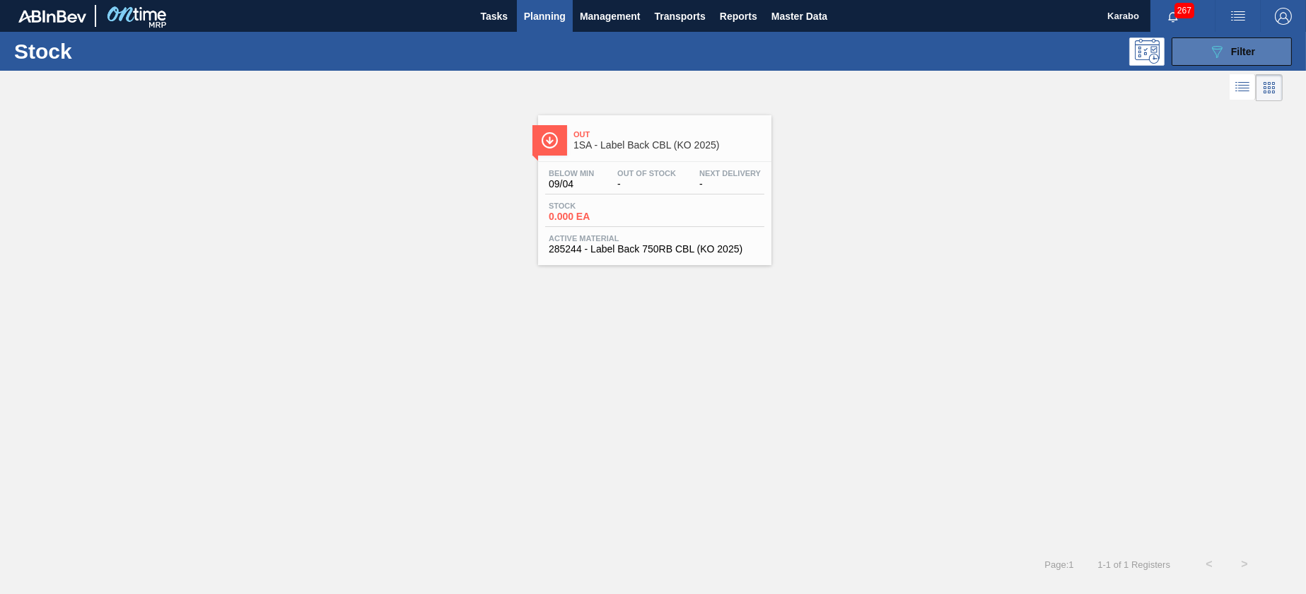
click at [1087, 49] on icon "089F7B8B-B2A5-4AFE-B5C0-19BA573D28AC" at bounding box center [1216, 51] width 17 height 17
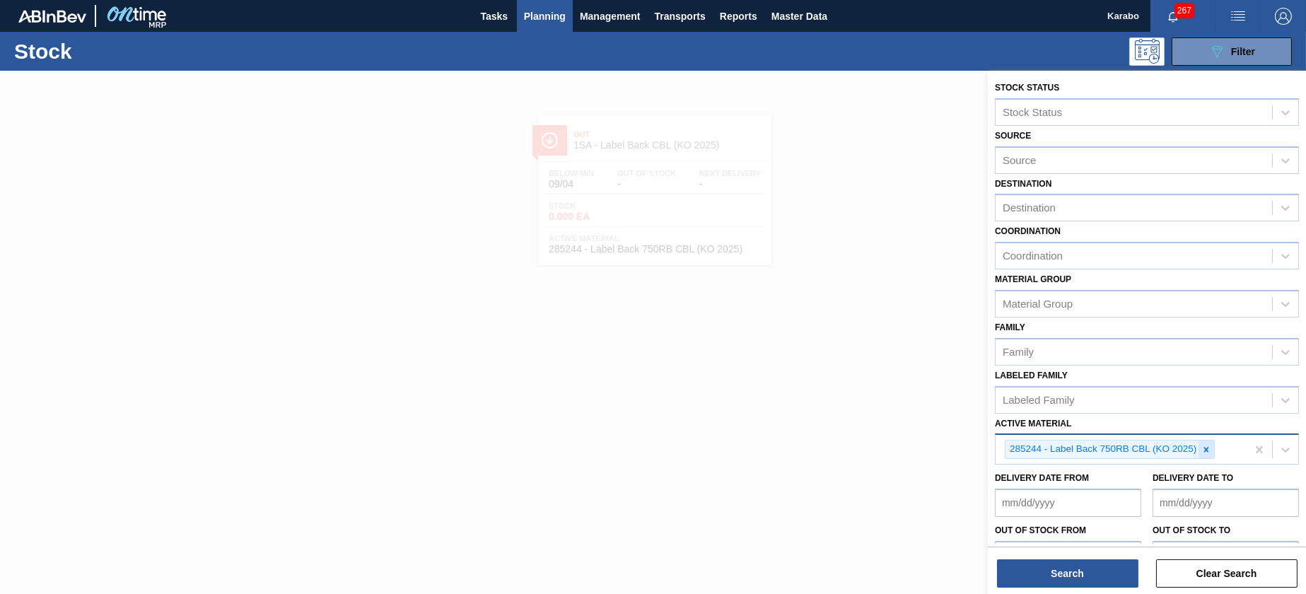
click at [1087, 446] on icon at bounding box center [1206, 450] width 10 height 10
click at [1087, 261] on div "Coordination" at bounding box center [1133, 256] width 276 height 21
click at [1087, 230] on div "Coordination Coordination" at bounding box center [1147, 245] width 304 height 48
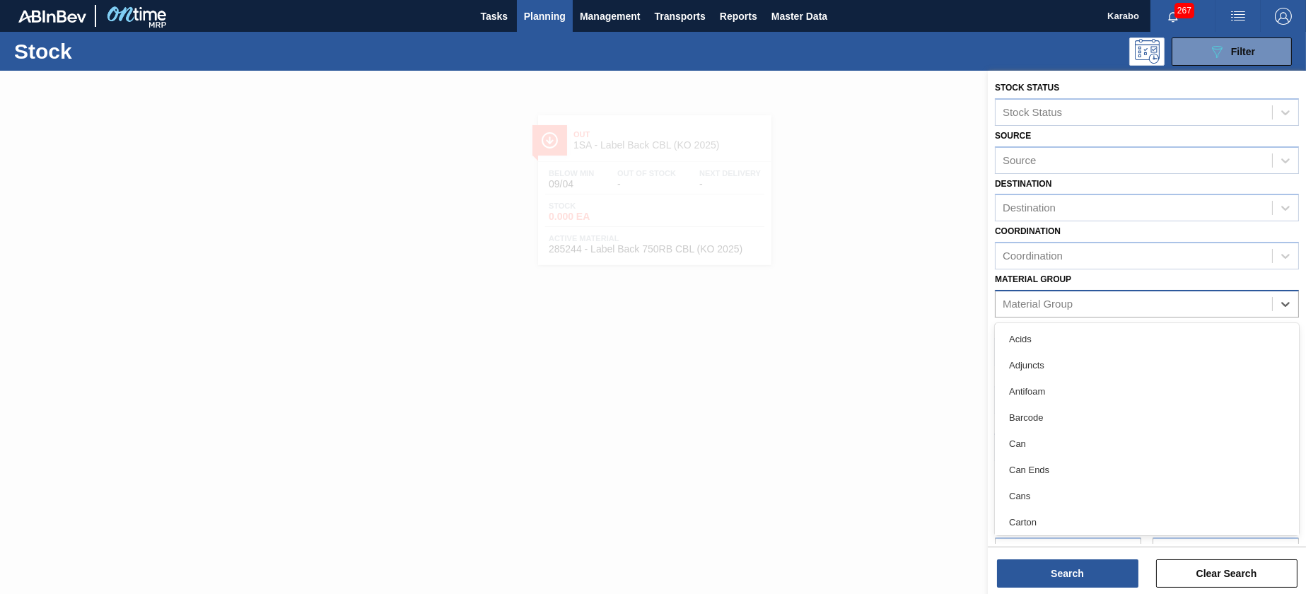
drag, startPoint x: 1112, startPoint y: 293, endPoint x: 1115, endPoint y: 304, distance: 11.0
click at [1087, 295] on div "Material Group" at bounding box center [1133, 303] width 276 height 21
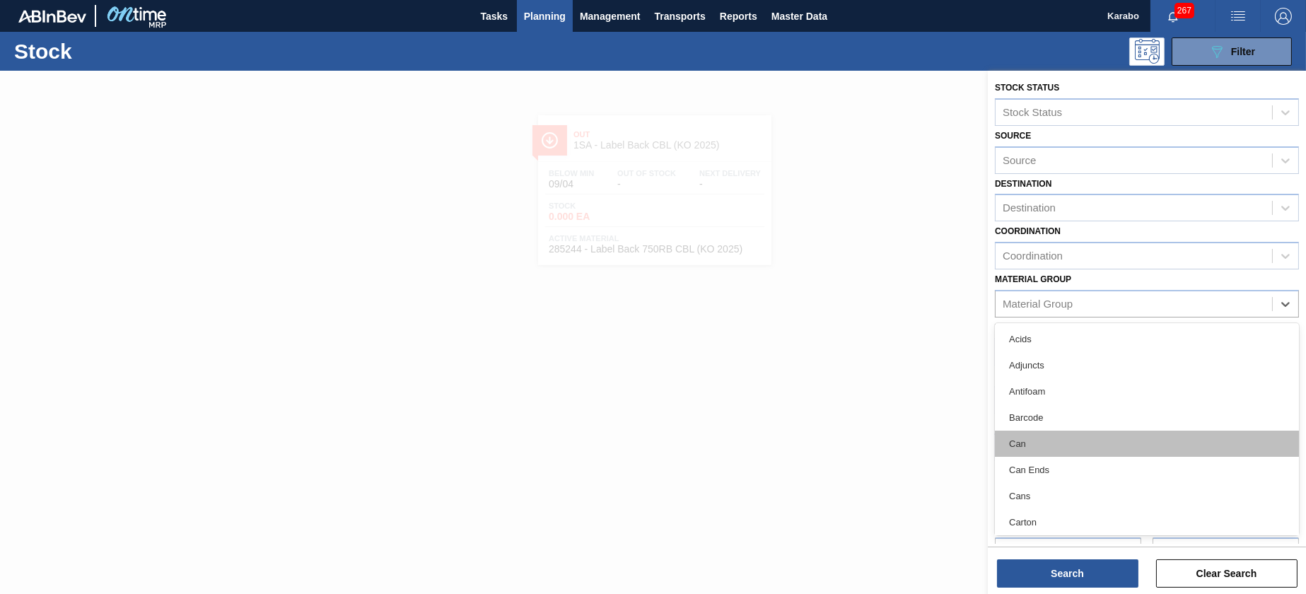
click at [1087, 446] on div "Can" at bounding box center [1147, 444] width 304 height 26
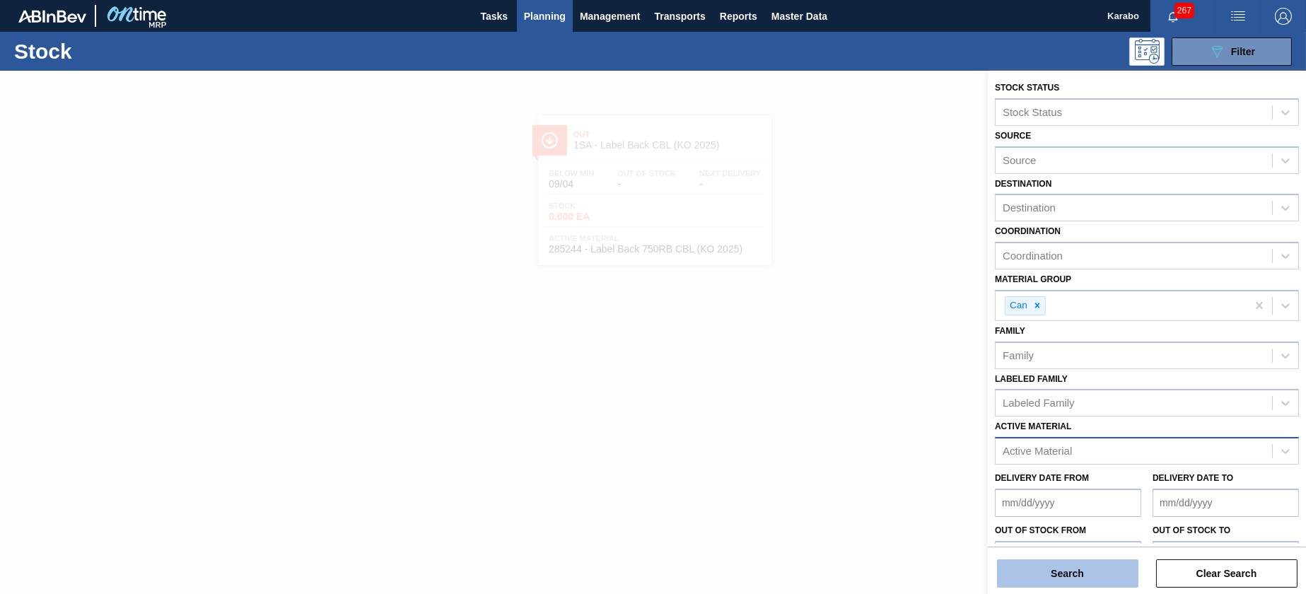
click at [1087, 494] on button "Search" at bounding box center [1067, 573] width 141 height 28
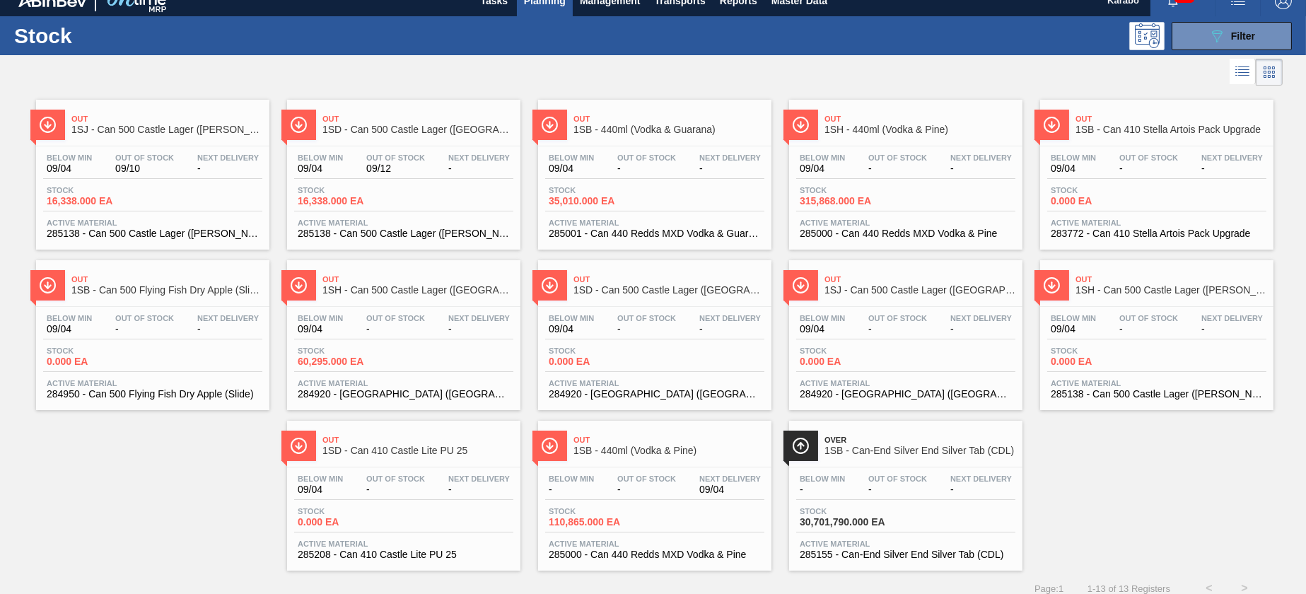
scroll to position [23, 0]
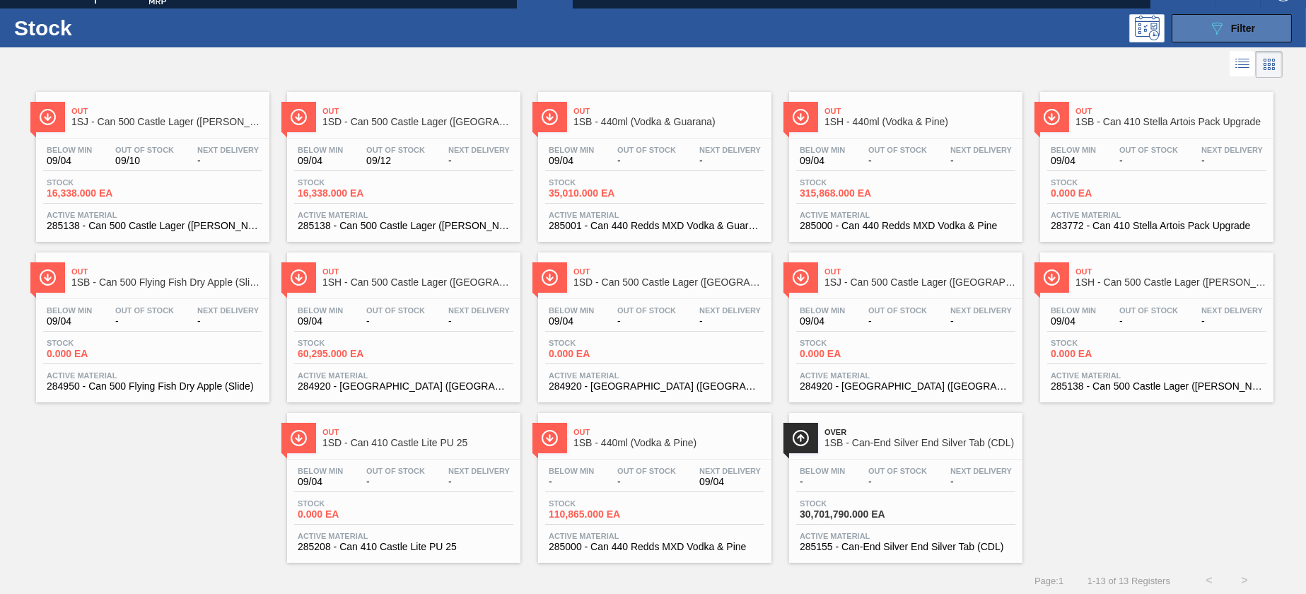
click at [1087, 22] on button "089F7B8B-B2A5-4AFE-B5C0-19BA573D28AC Filter" at bounding box center [1231, 28] width 120 height 28
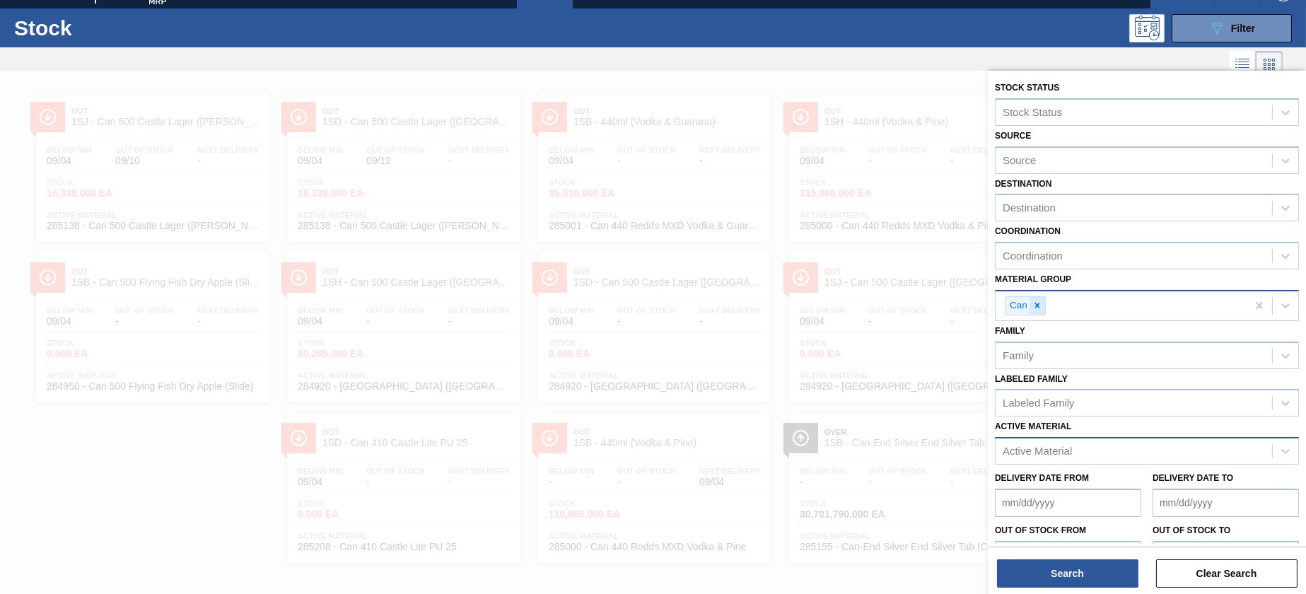
click at [1036, 305] on icon at bounding box center [1036, 305] width 5 height 5
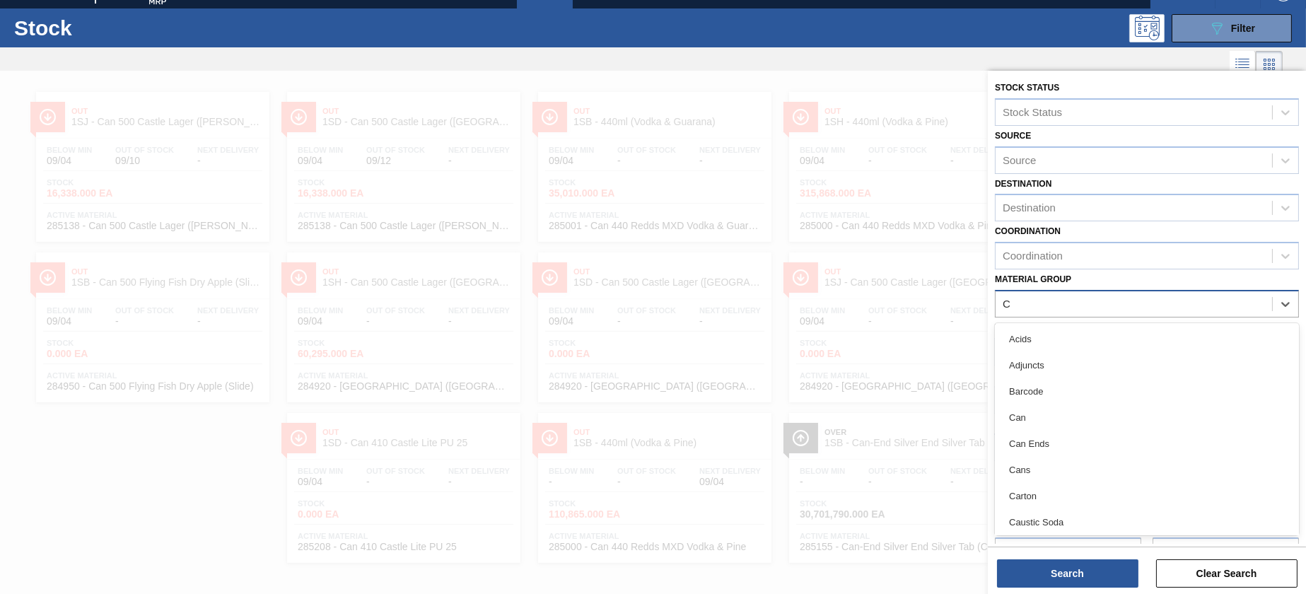
type Group "CA"
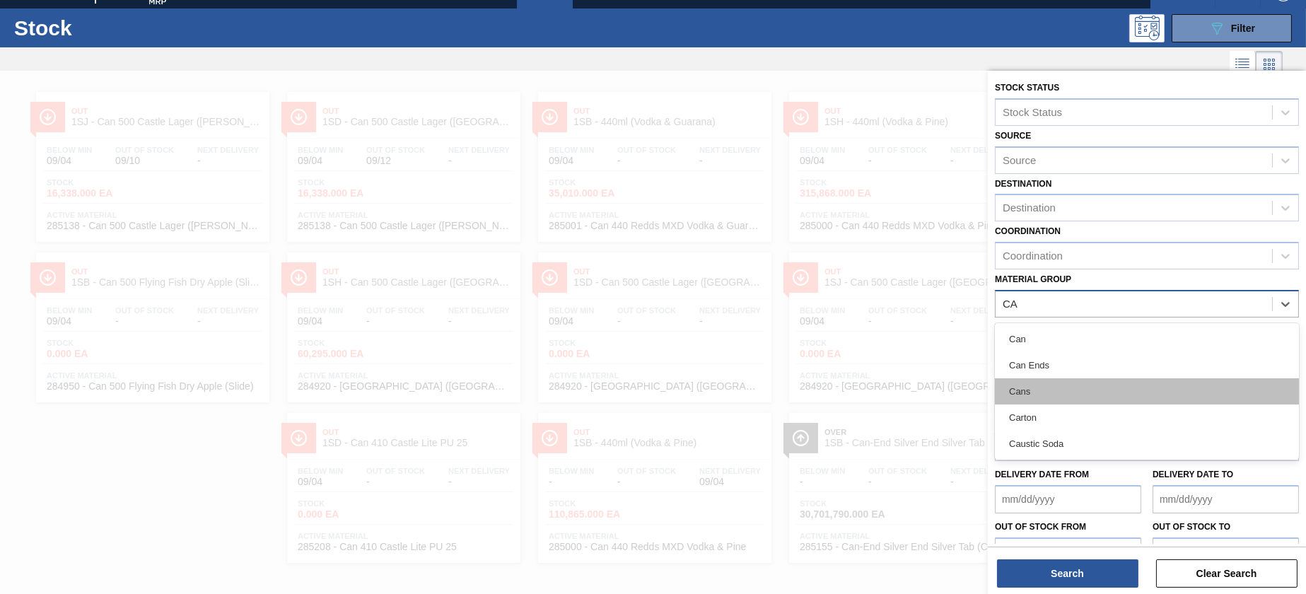
click at [1051, 388] on div "Cans" at bounding box center [1147, 391] width 304 height 26
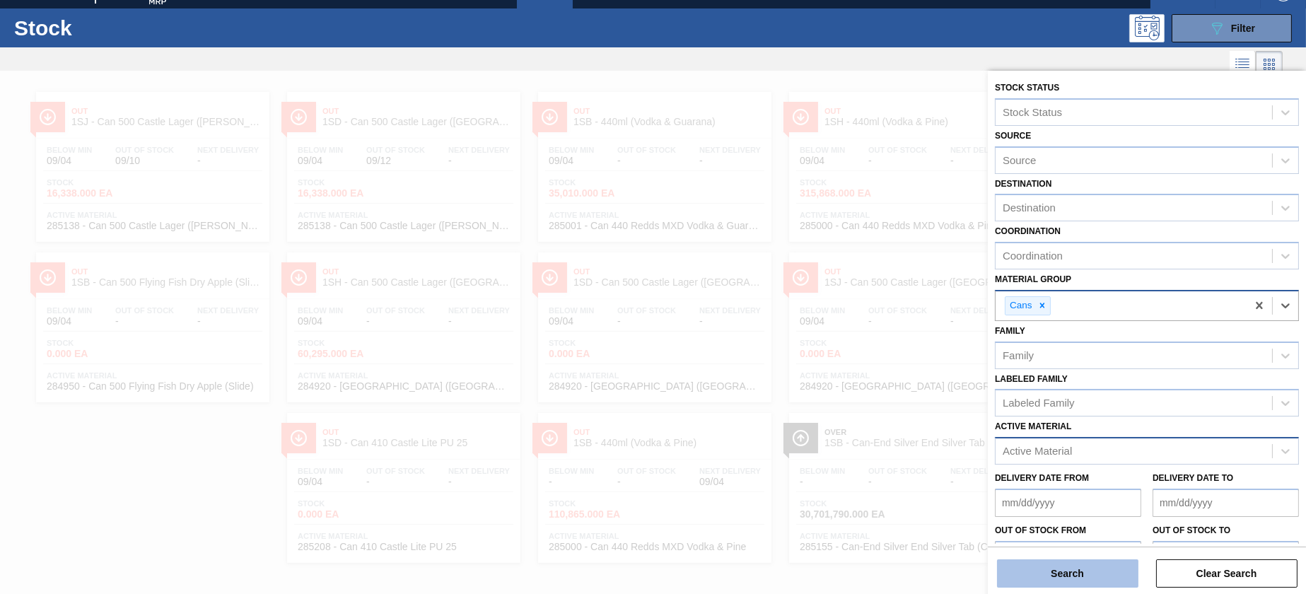
click at [1064, 494] on button "Search" at bounding box center [1067, 573] width 141 height 28
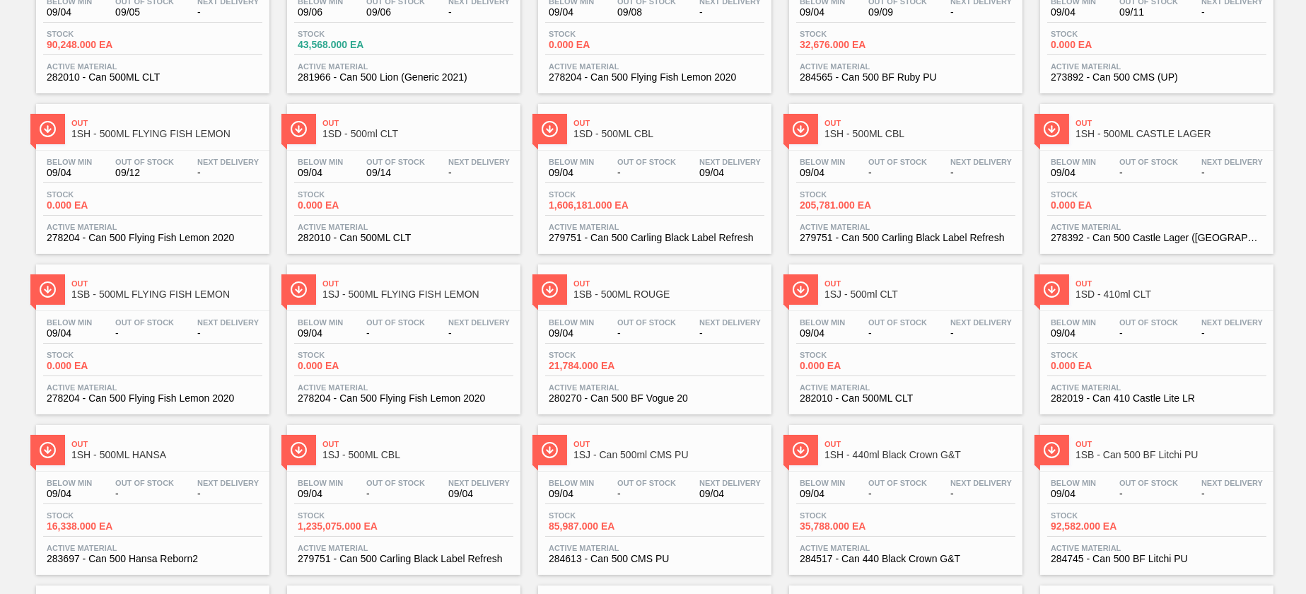
scroll to position [0, 0]
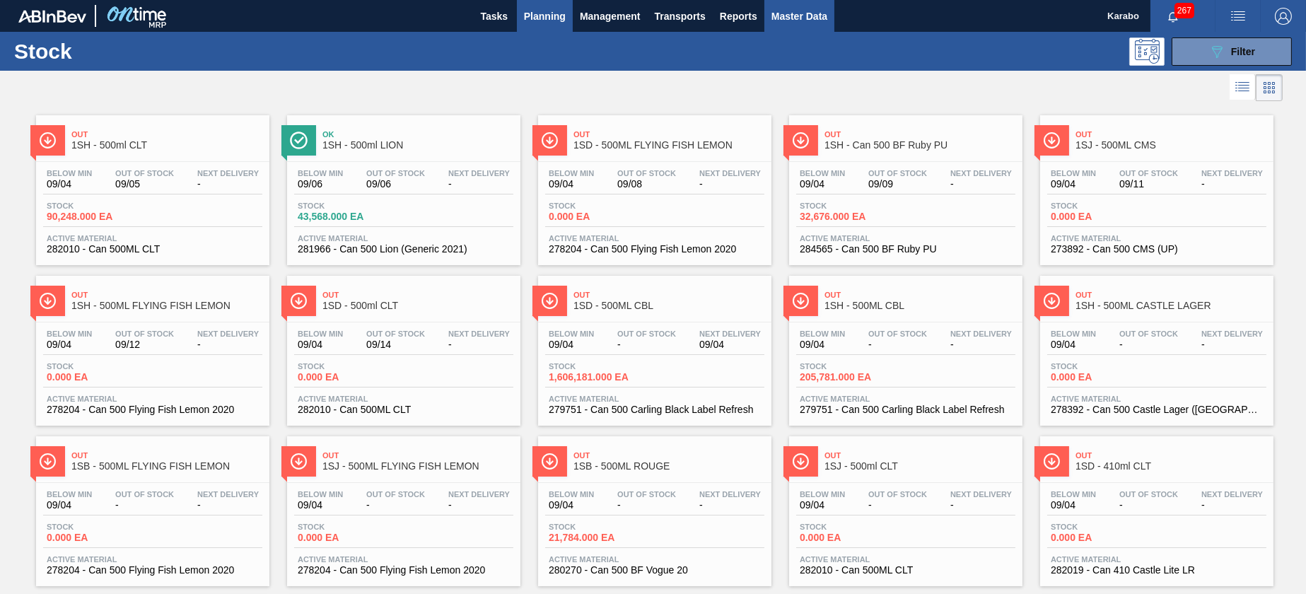
click at [814, 16] on span "Master Data" at bounding box center [799, 16] width 56 height 17
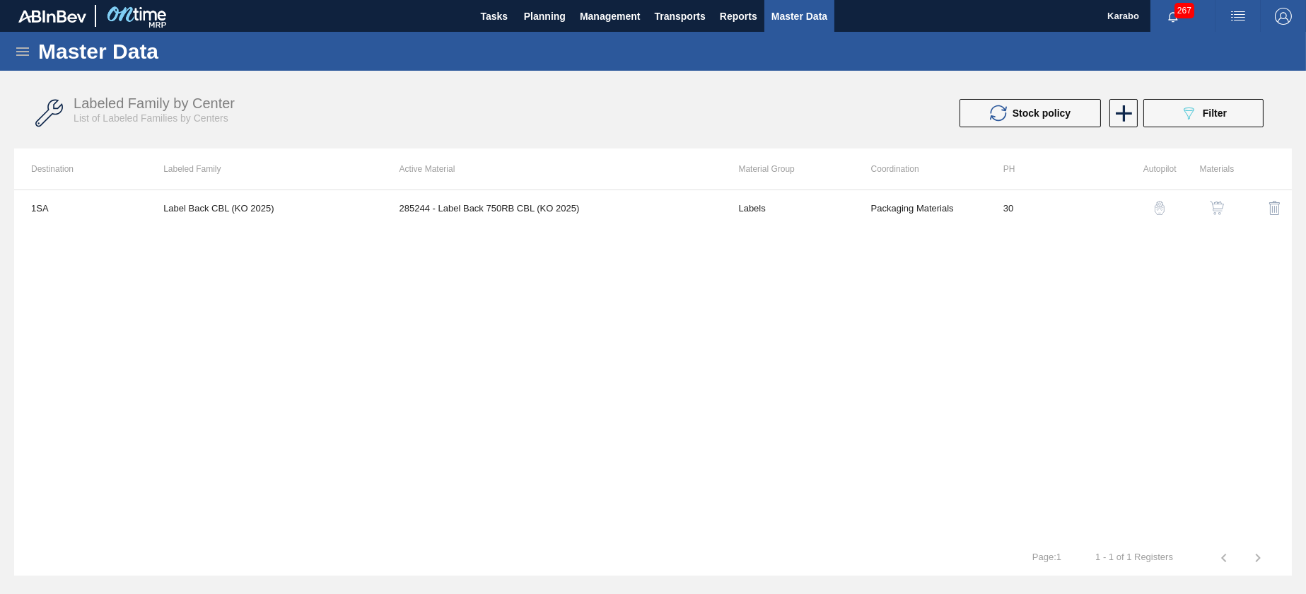
click at [25, 46] on icon at bounding box center [22, 51] width 17 height 17
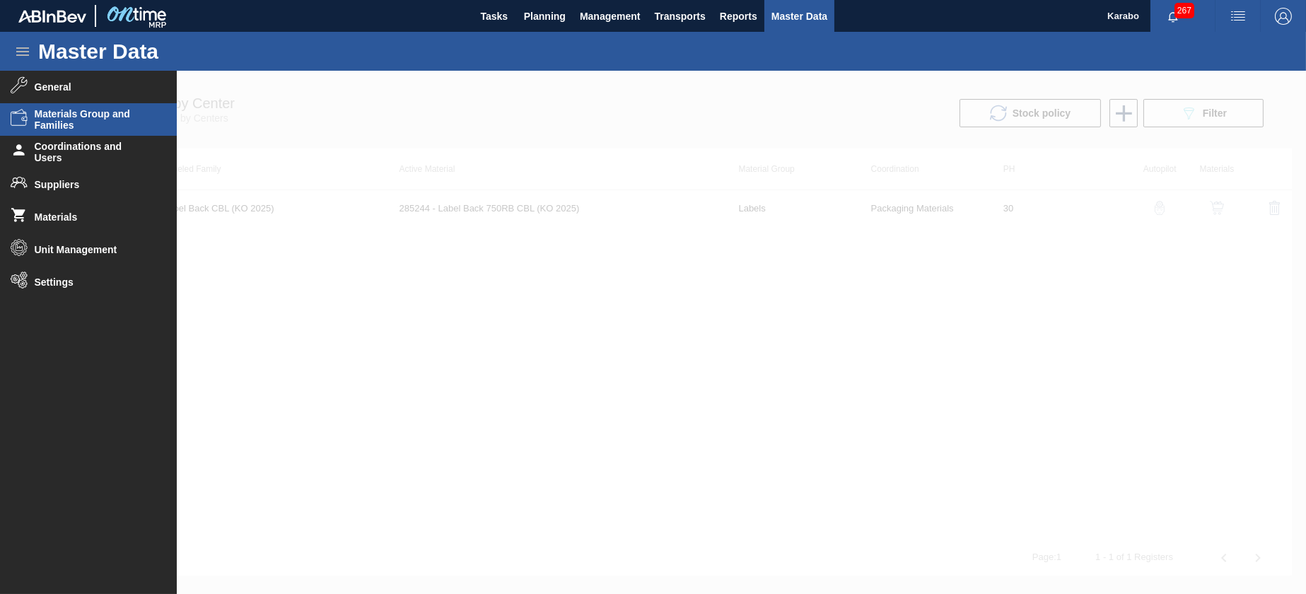
click at [78, 120] on span "Materials Group and Families" at bounding box center [93, 119] width 117 height 23
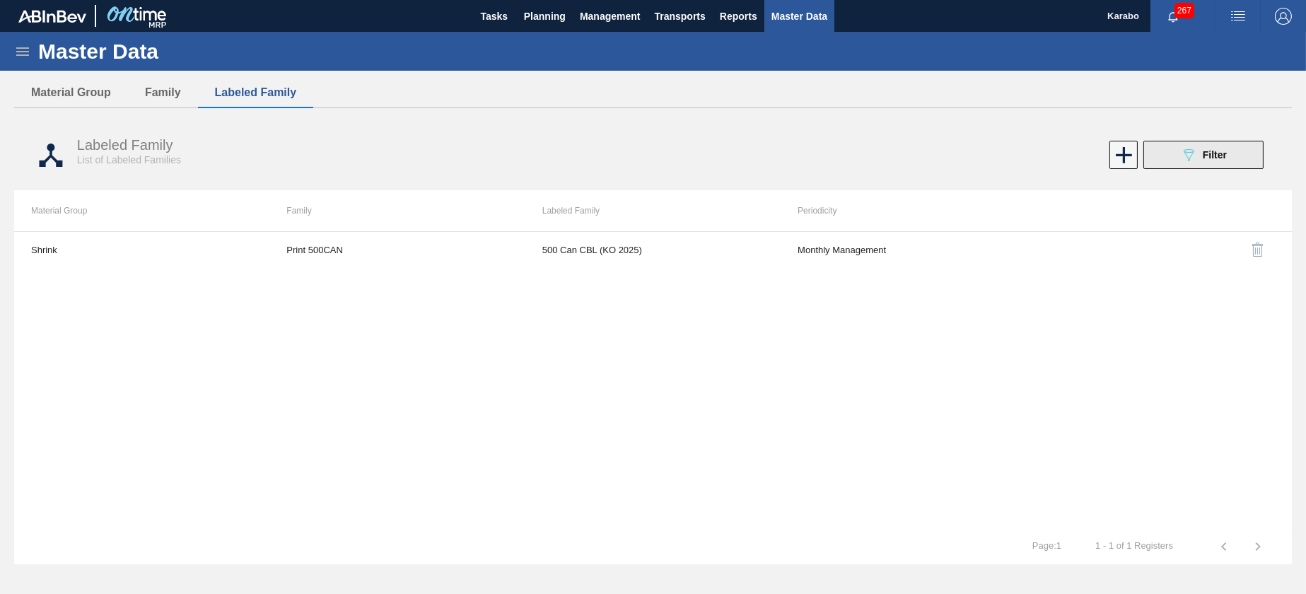
click at [1087, 154] on button "089F7B8B-B2A5-4AFE-B5C0-19BA573D28AC Filter" at bounding box center [1203, 155] width 120 height 28
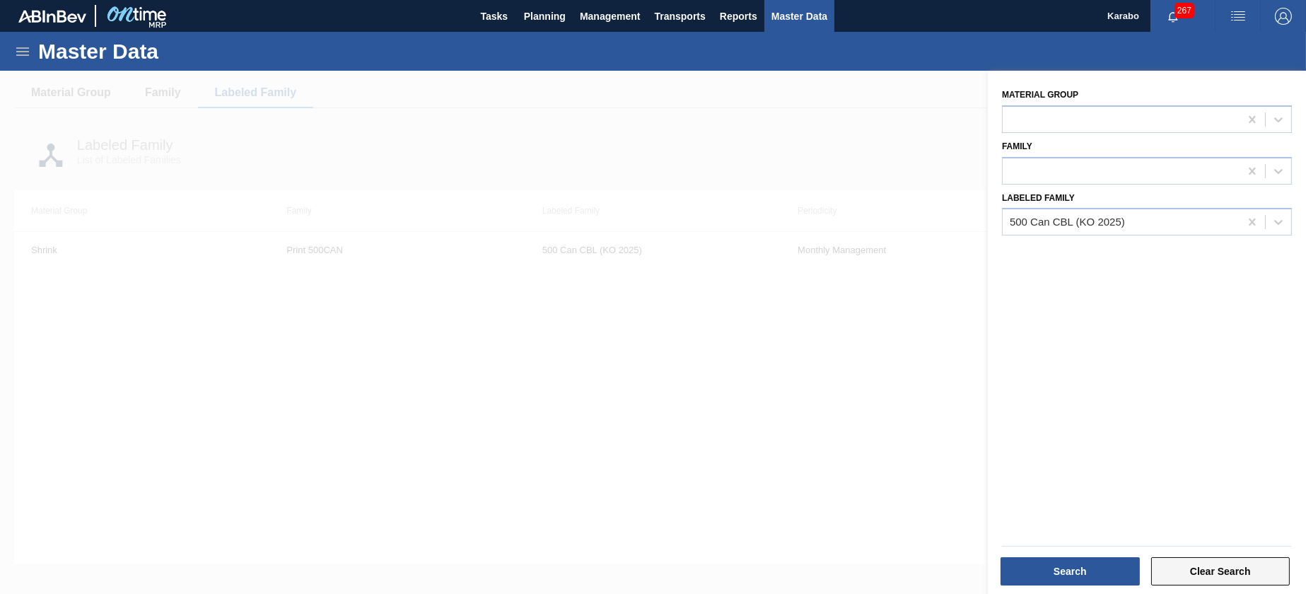
click at [1087, 494] on button "Clear Search" at bounding box center [1220, 571] width 139 height 28
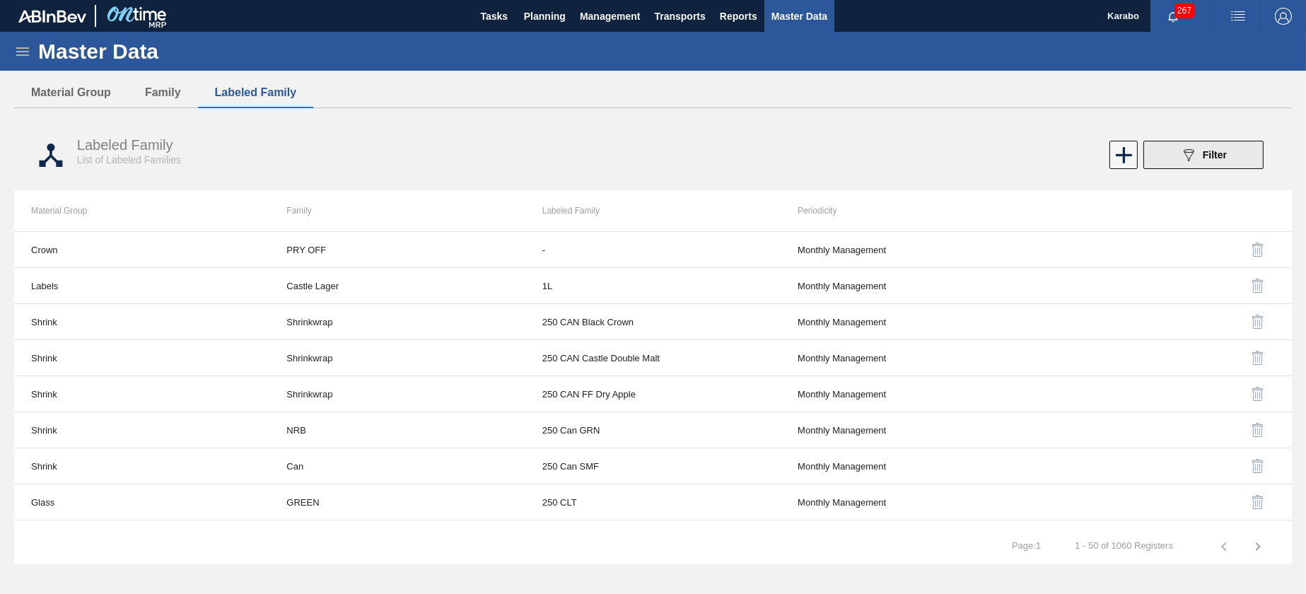
click at [1087, 145] on button "089F7B8B-B2A5-4AFE-B5C0-19BA573D28AC Filter" at bounding box center [1203, 155] width 120 height 28
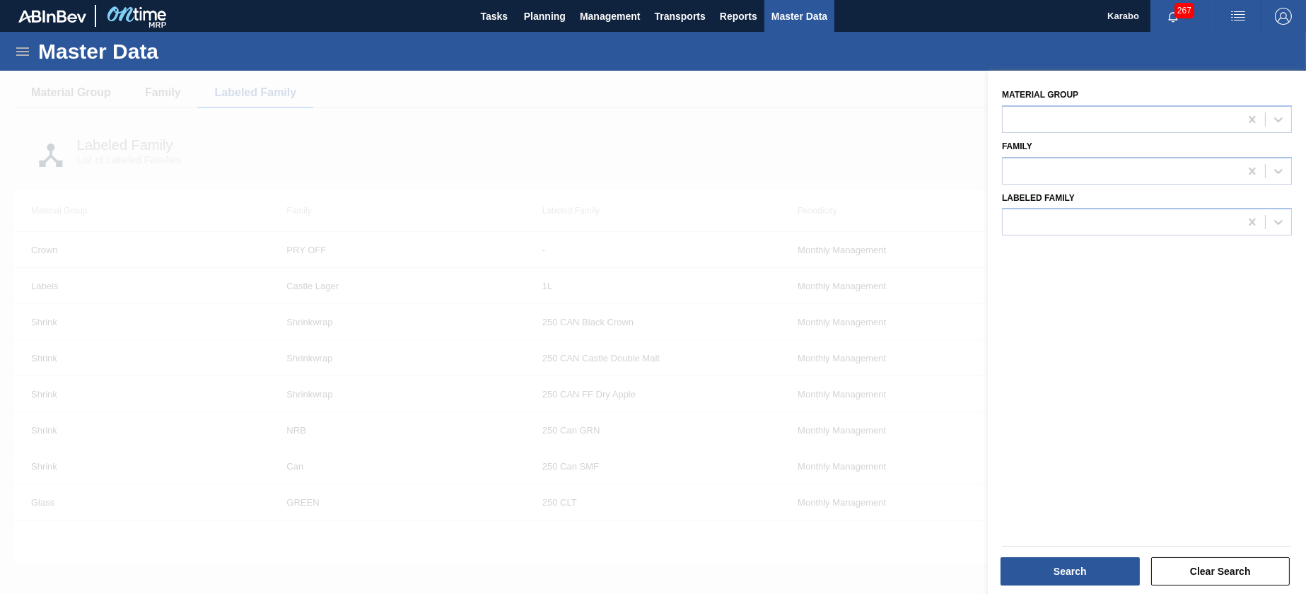
click at [1078, 103] on div "Material Group" at bounding box center [1147, 109] width 290 height 48
click at [1087, 119] on div at bounding box center [1120, 119] width 237 height 21
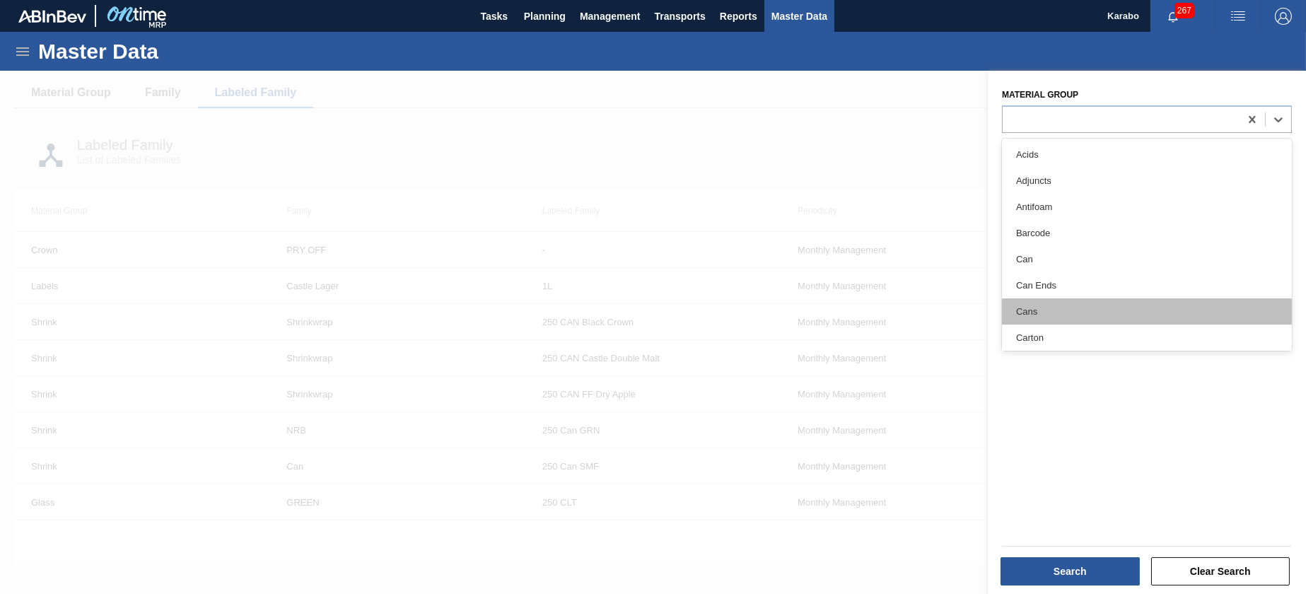
click at [1085, 311] on div "Cans" at bounding box center [1147, 311] width 290 height 26
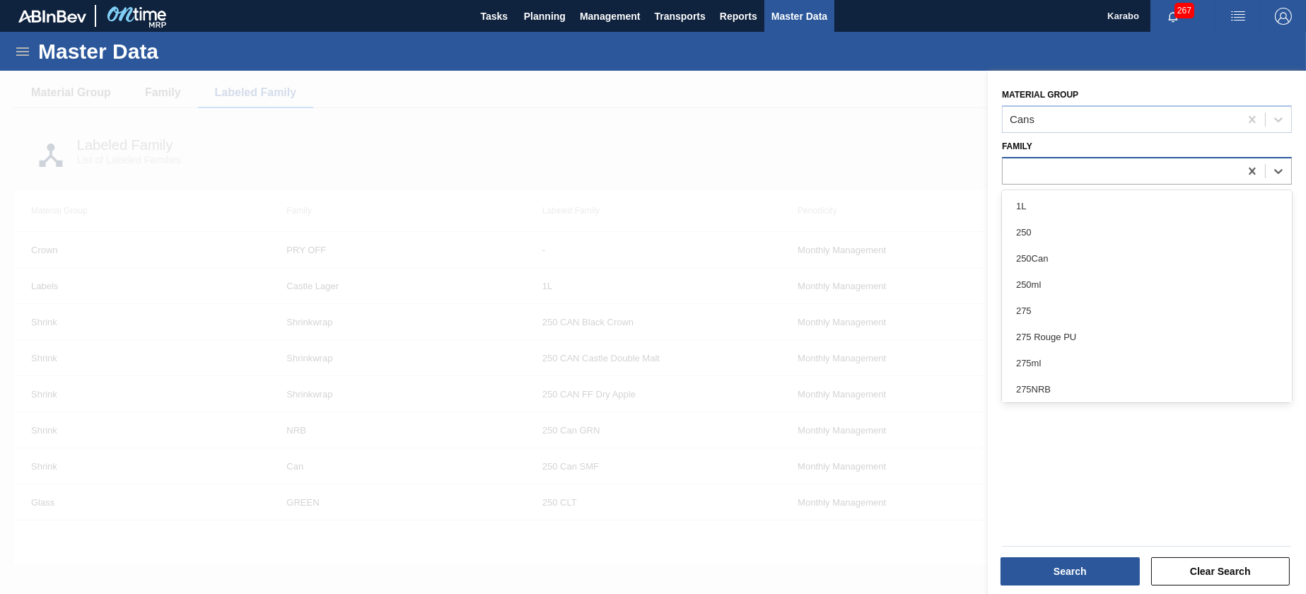
click at [1042, 164] on div at bounding box center [1120, 170] width 237 height 21
click at [860, 102] on div at bounding box center [653, 368] width 1306 height 594
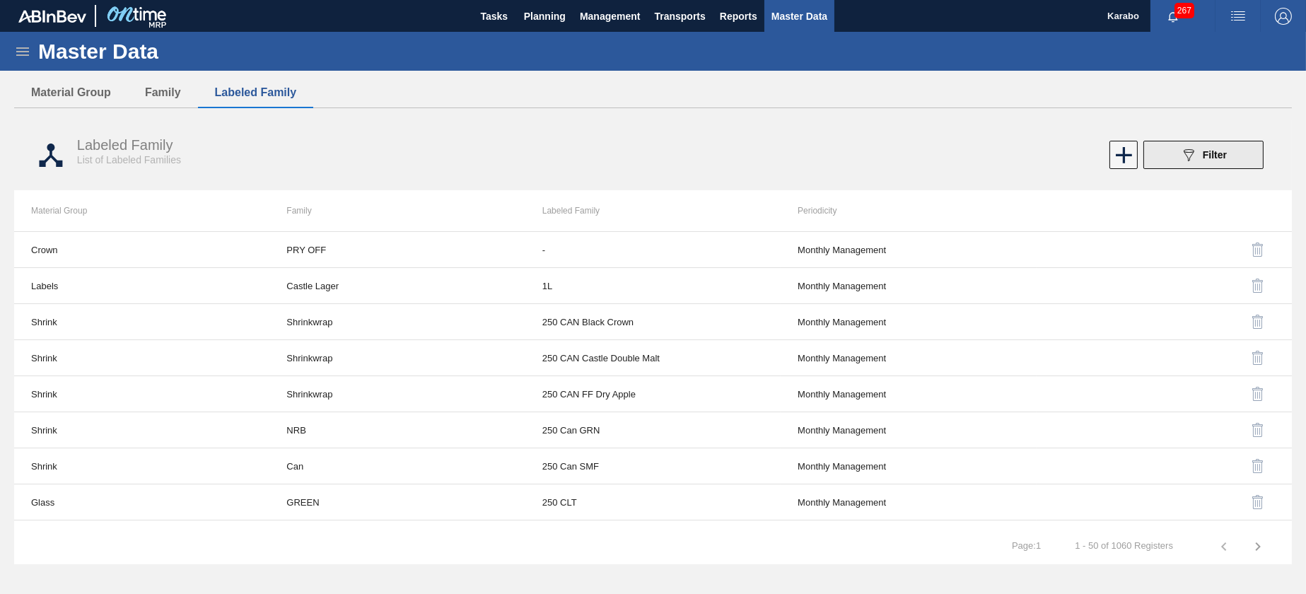
click at [1087, 151] on button "089F7B8B-B2A5-4AFE-B5C0-19BA573D28AC Filter" at bounding box center [1203, 155] width 120 height 28
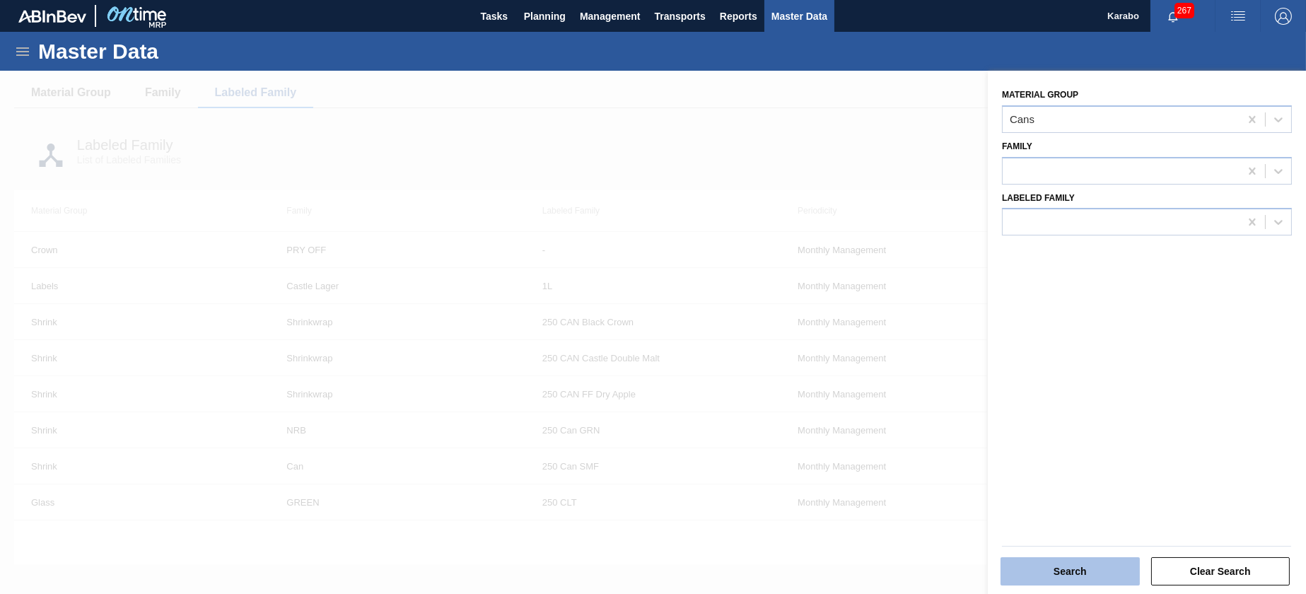
click at [1087, 494] on button "Search" at bounding box center [1069, 571] width 139 height 28
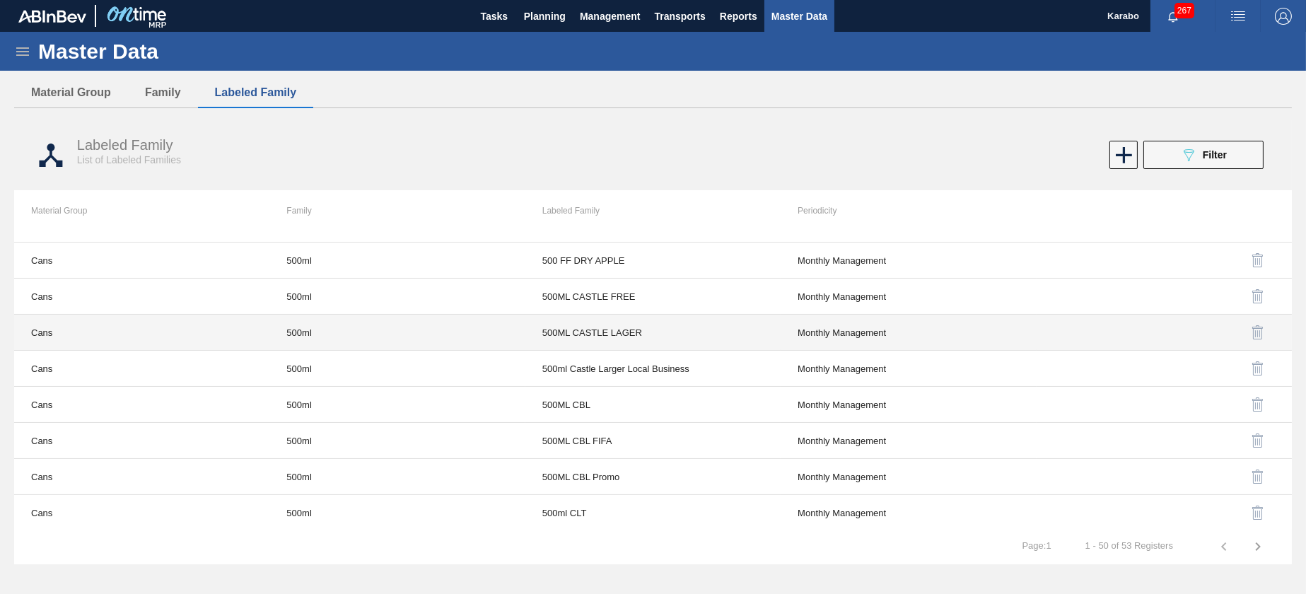
scroll to position [424, 0]
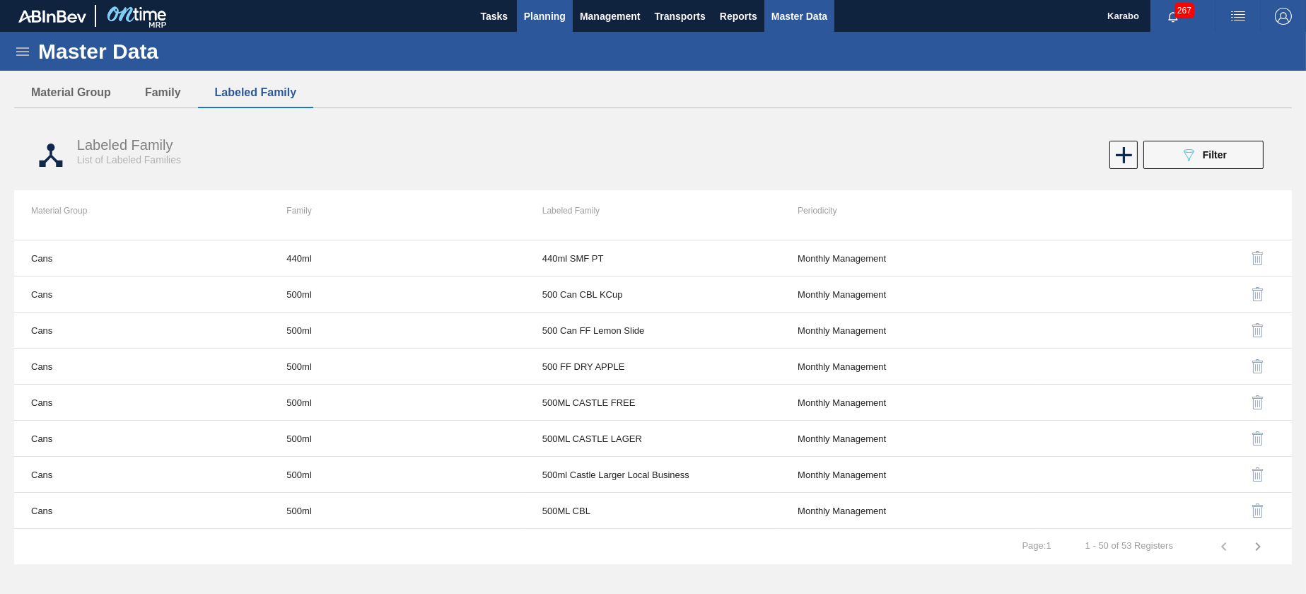
click at [530, 23] on span "Planning" at bounding box center [545, 16] width 42 height 17
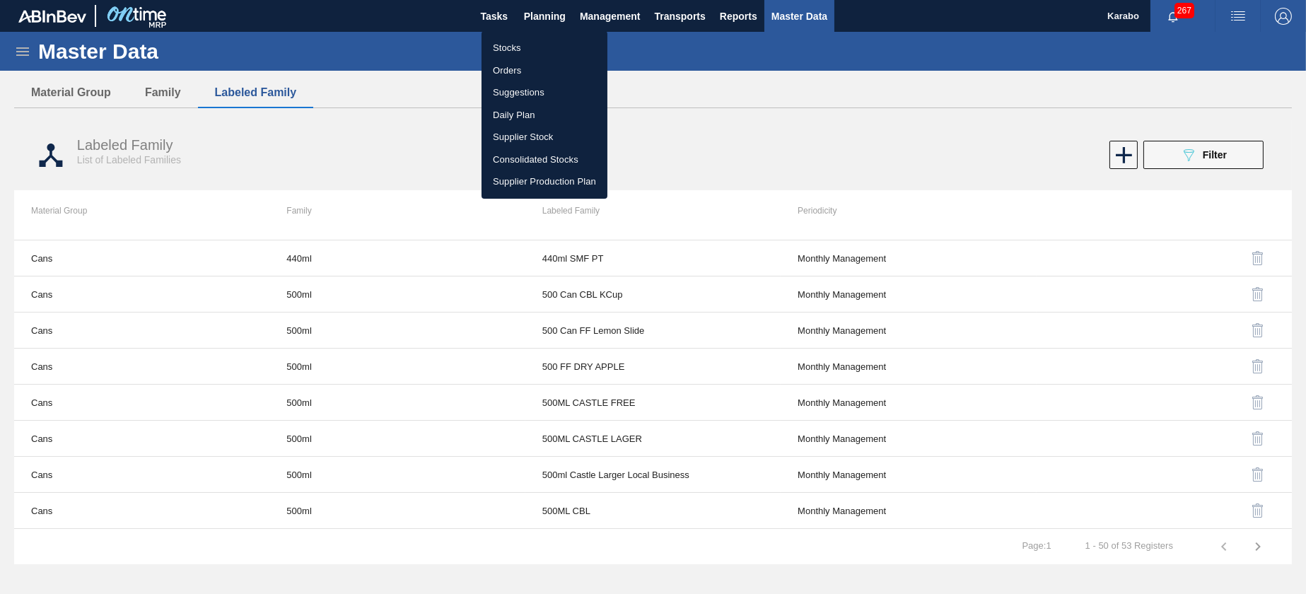
click at [537, 54] on li "Stocks" at bounding box center [544, 48] width 126 height 23
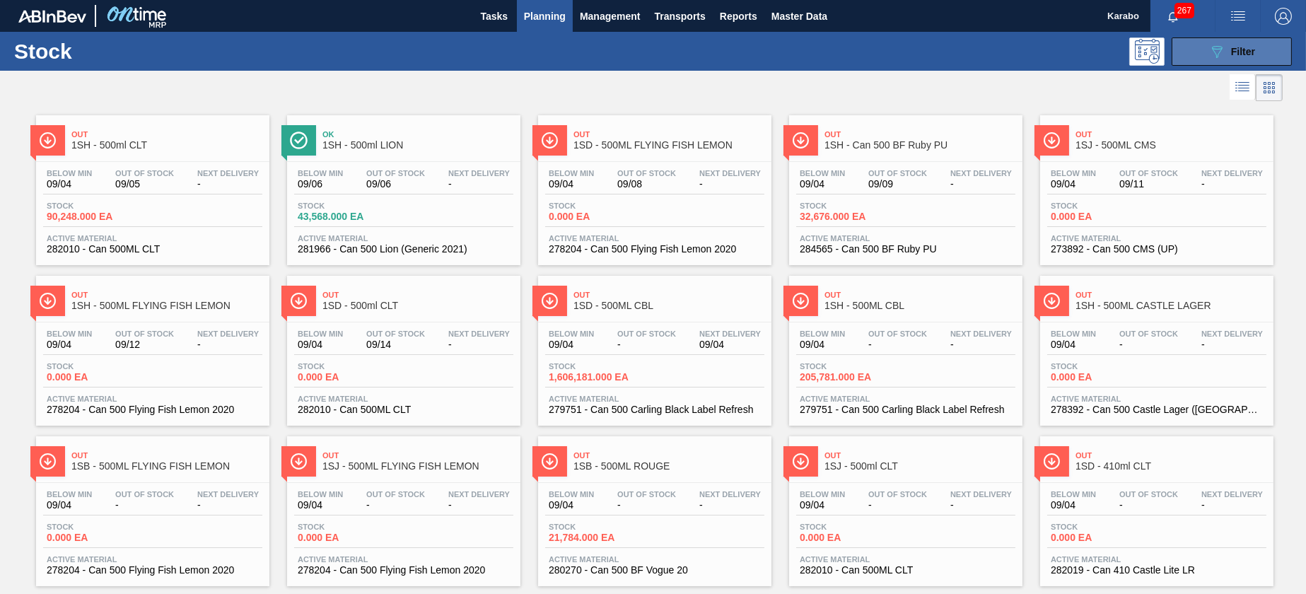
click at [1087, 50] on button "089F7B8B-B2A5-4AFE-B5C0-19BA573D28AC Filter" at bounding box center [1231, 51] width 120 height 28
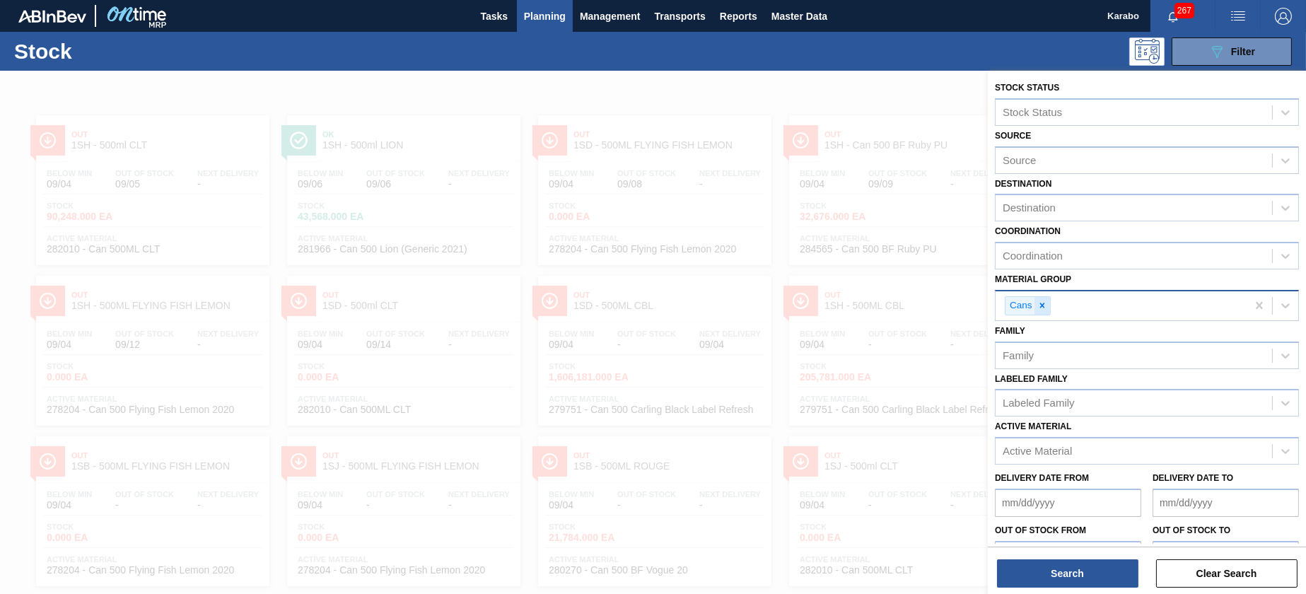
click at [1041, 305] on icon at bounding box center [1042, 305] width 10 height 10
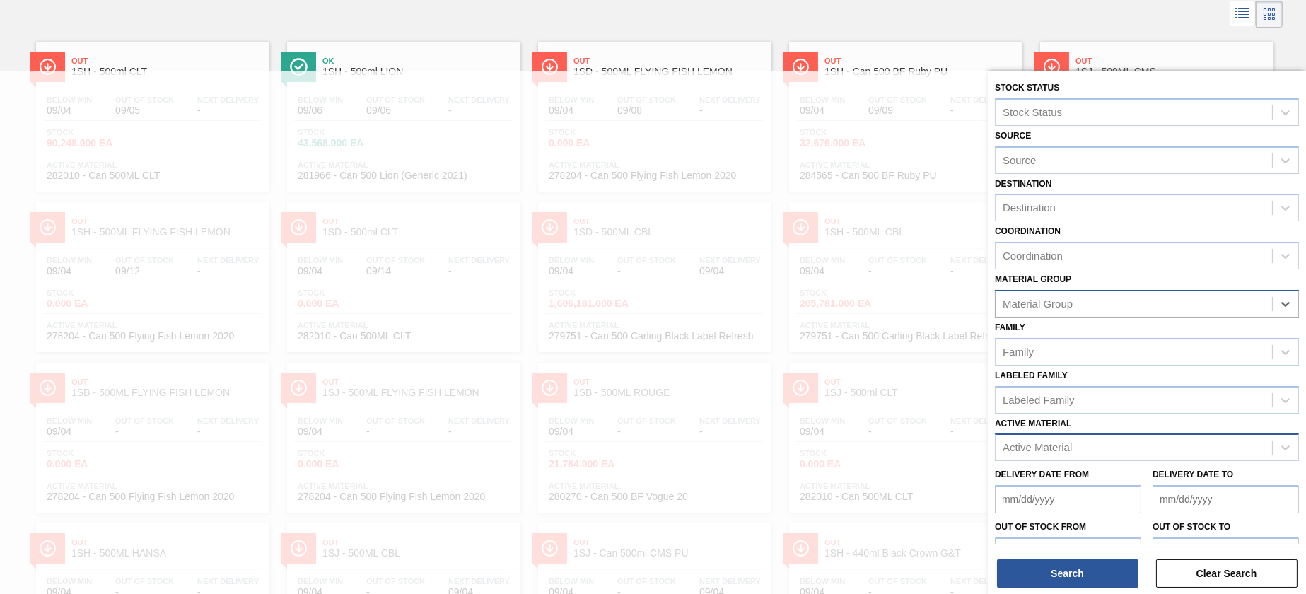
click at [1049, 448] on div "Active Material" at bounding box center [1036, 448] width 69 height 12
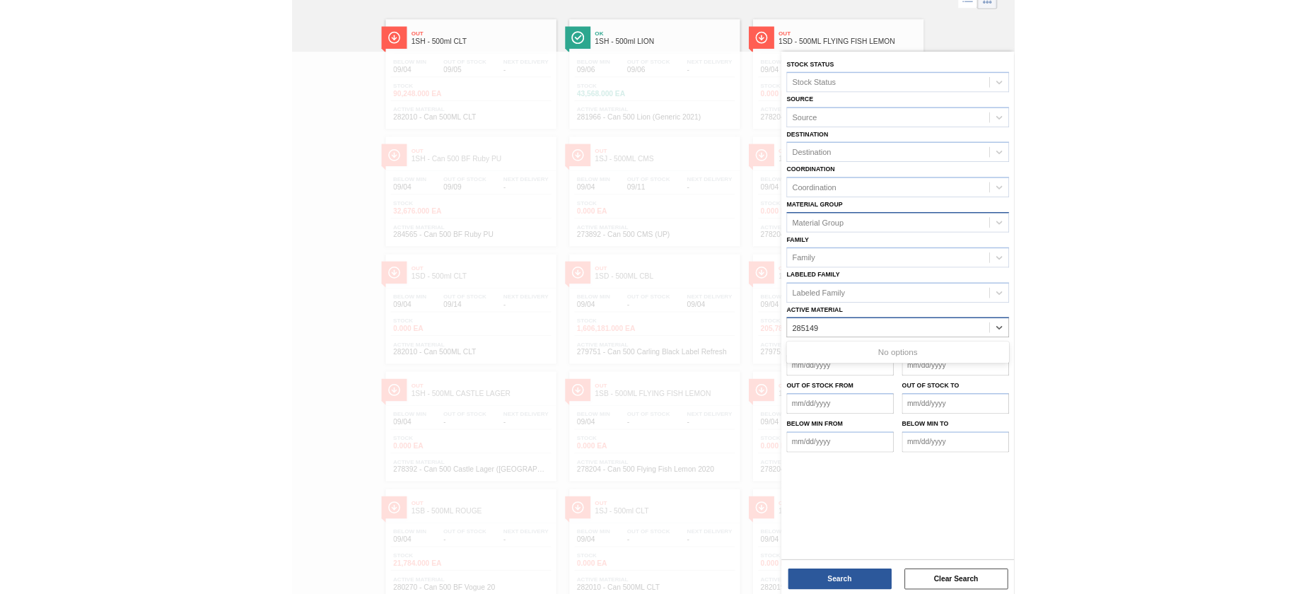
scroll to position [89, 0]
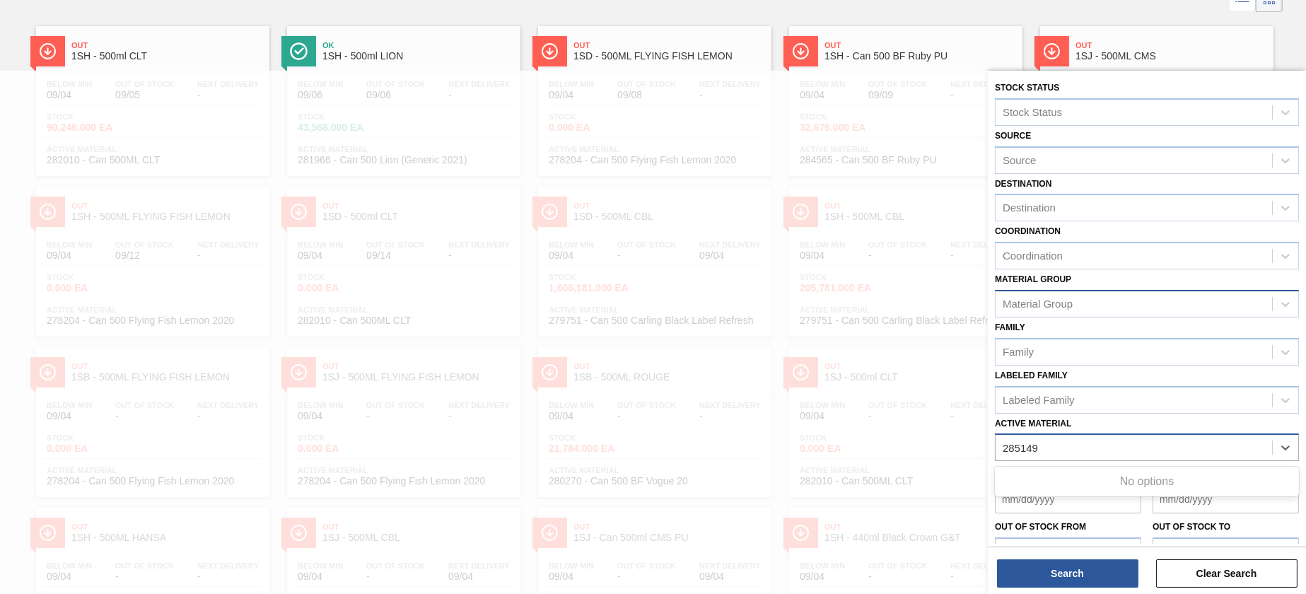
type Material "285149"
click at [502, 160] on div at bounding box center [653, 368] width 1306 height 594
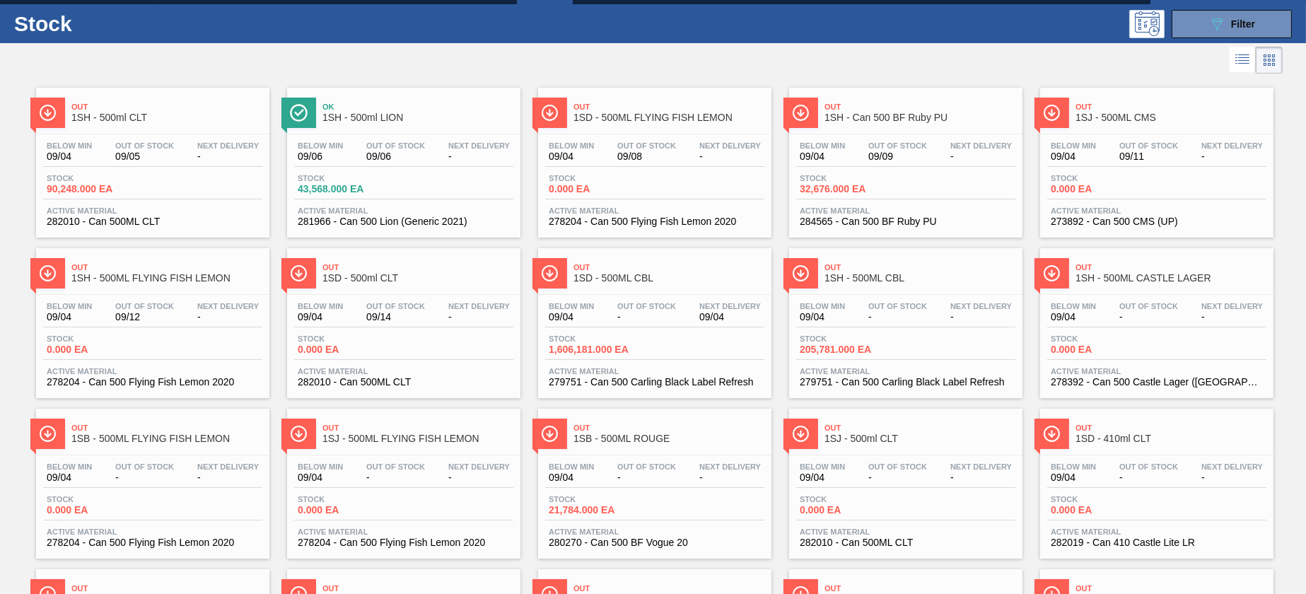
scroll to position [0, 0]
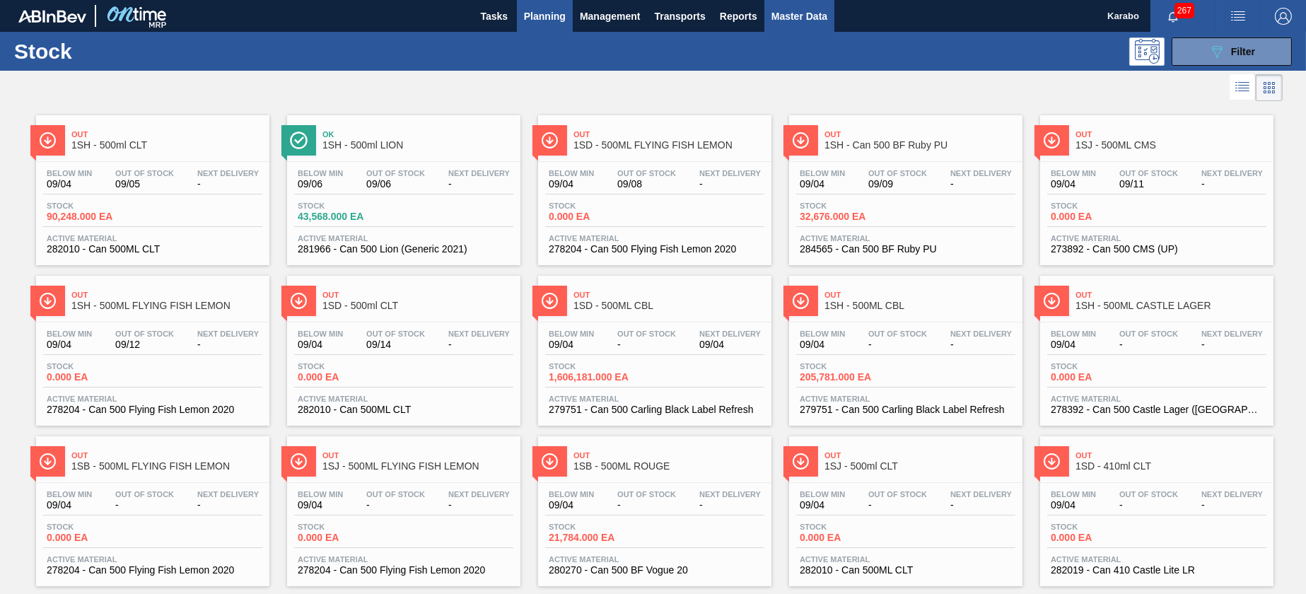
click at [778, 14] on span "Master Data" at bounding box center [799, 16] width 56 height 17
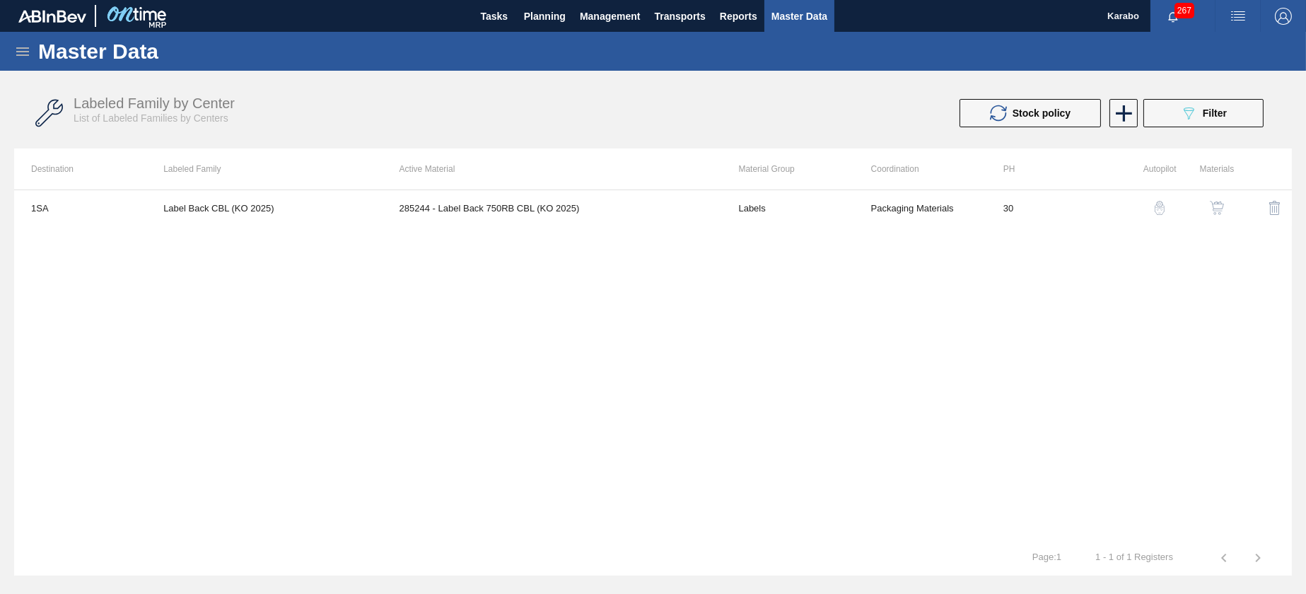
click at [23, 54] on icon at bounding box center [22, 51] width 13 height 8
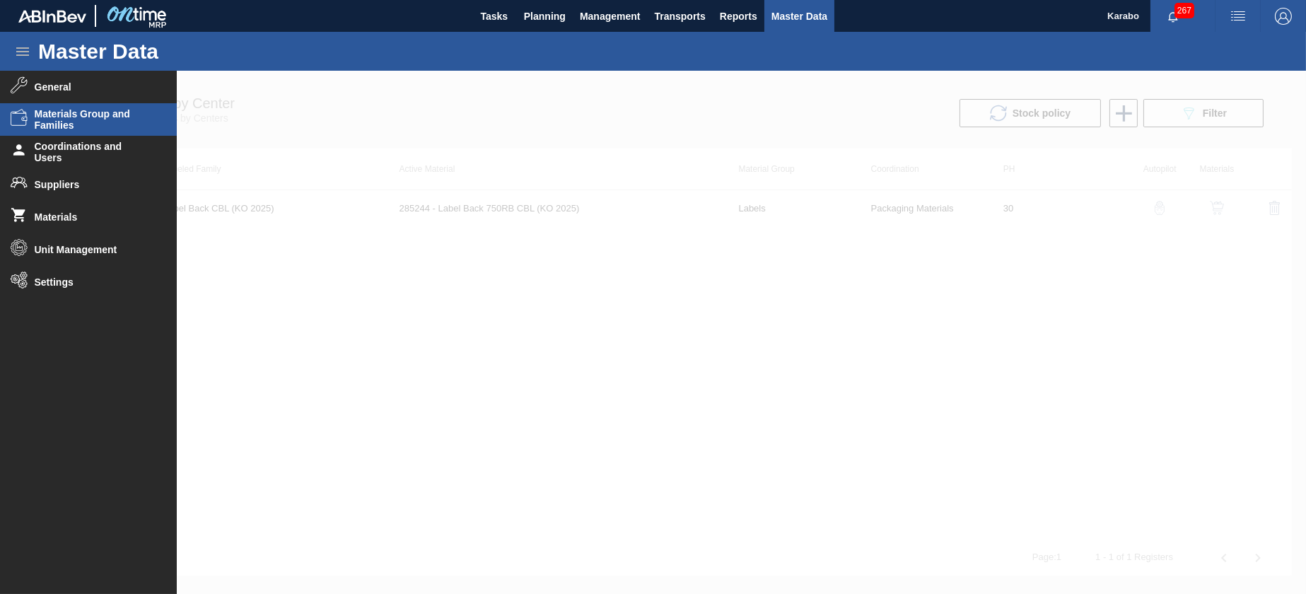
click at [99, 131] on li "Materials Group and Families" at bounding box center [88, 119] width 177 height 33
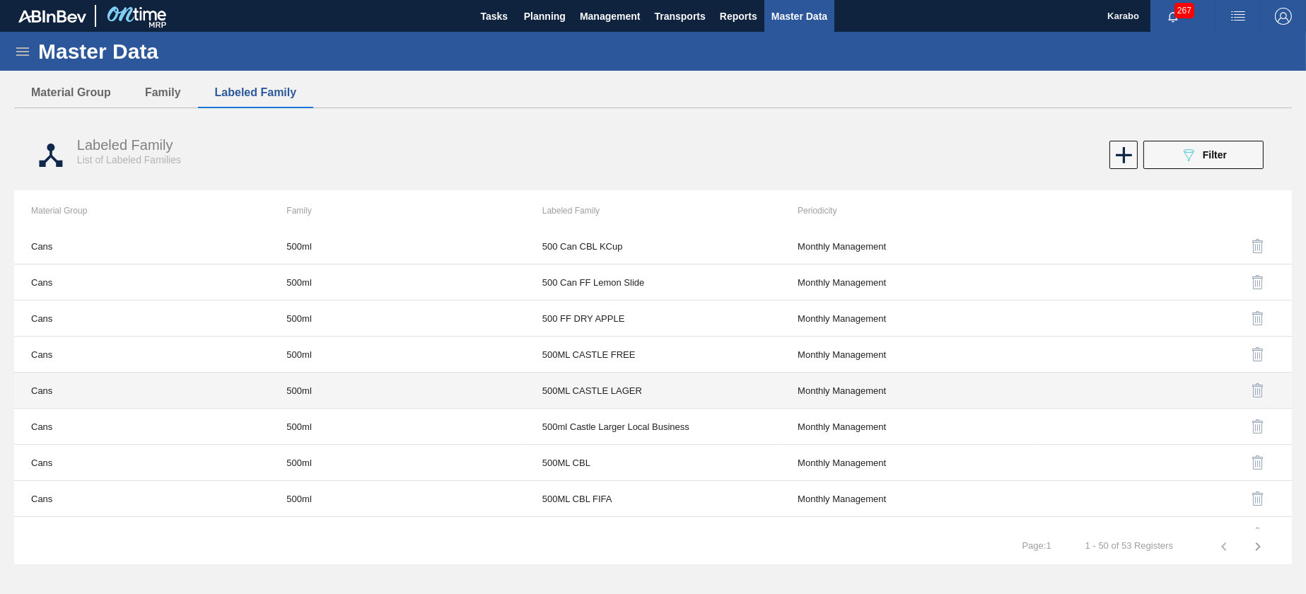
scroll to position [530, 0]
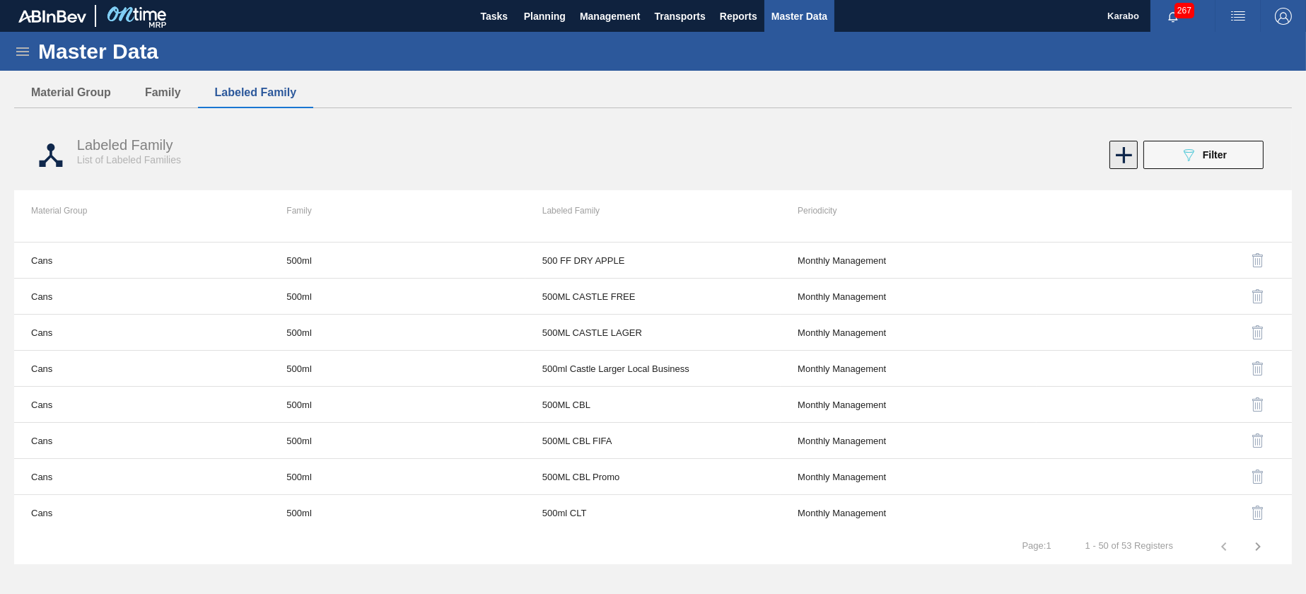
click at [1087, 156] on icon at bounding box center [1124, 155] width 28 height 28
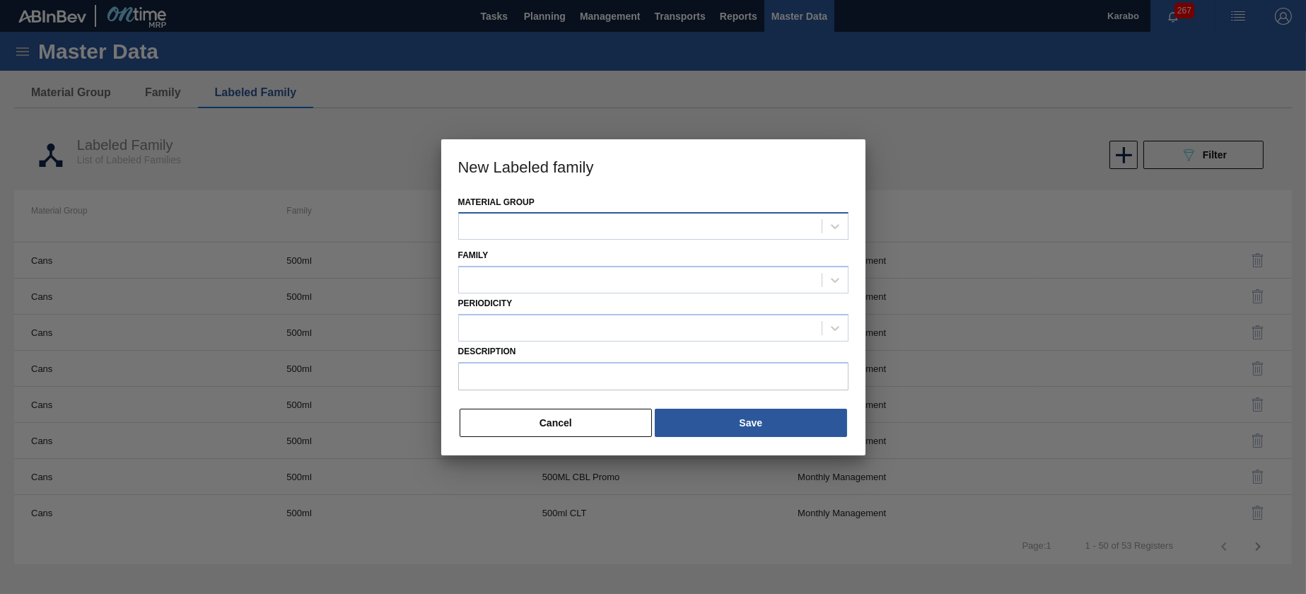
click at [662, 227] on div at bounding box center [640, 226] width 363 height 21
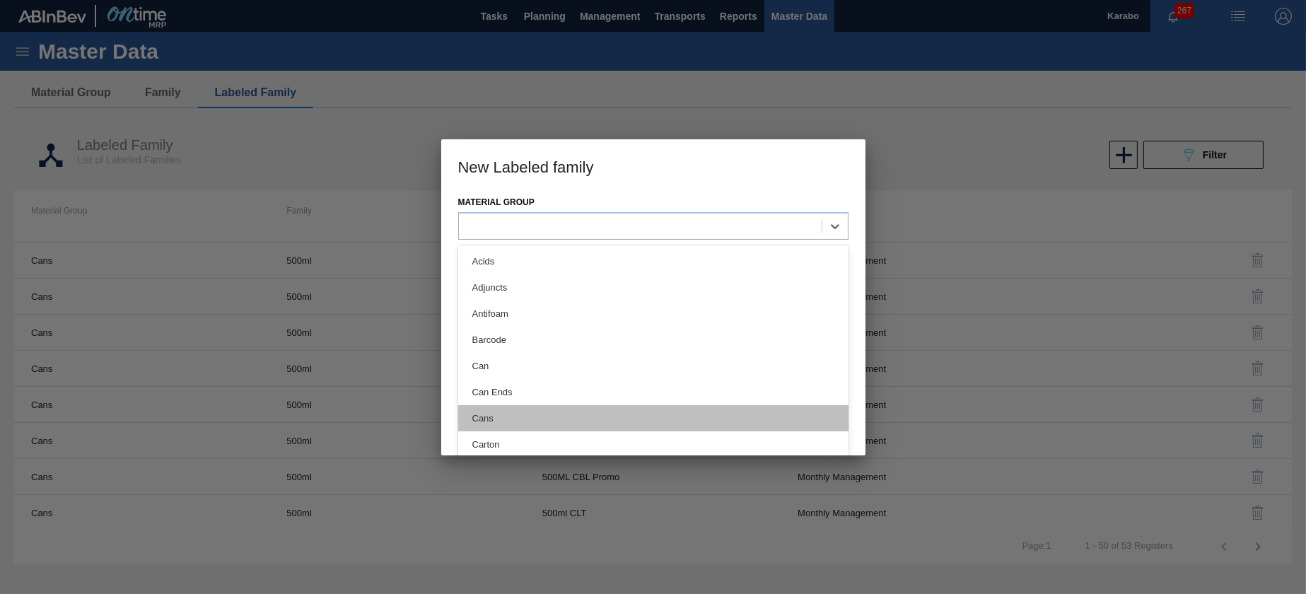
click at [534, 416] on div "Cans" at bounding box center [653, 418] width 390 height 26
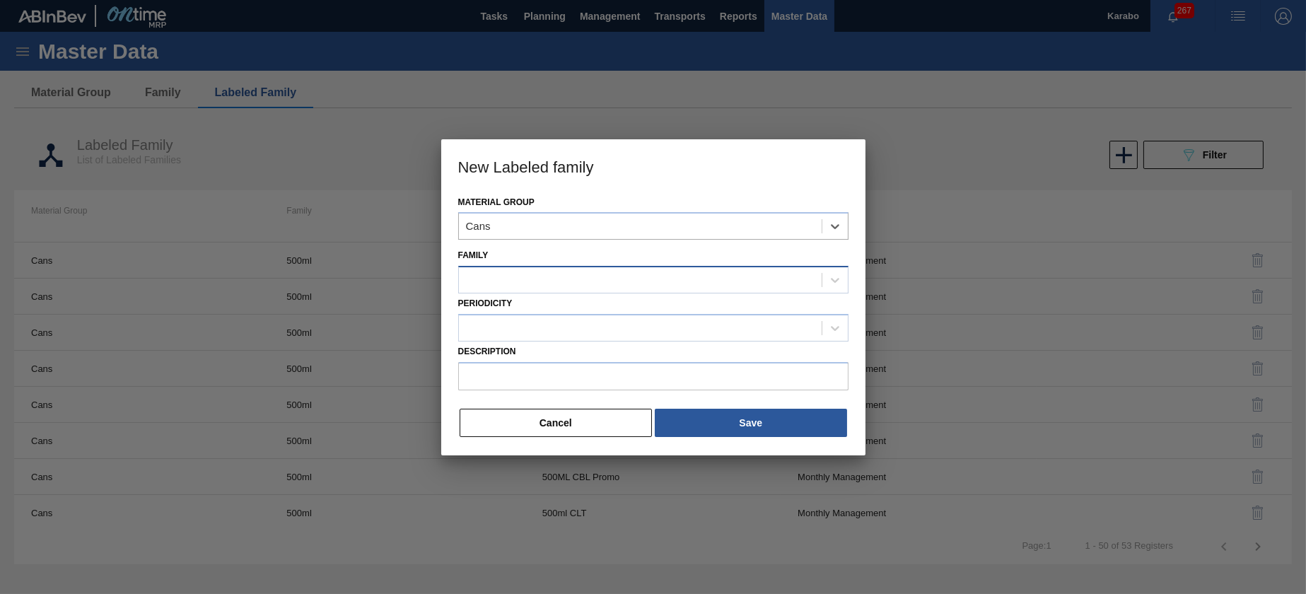
click at [546, 277] on div at bounding box center [640, 280] width 363 height 21
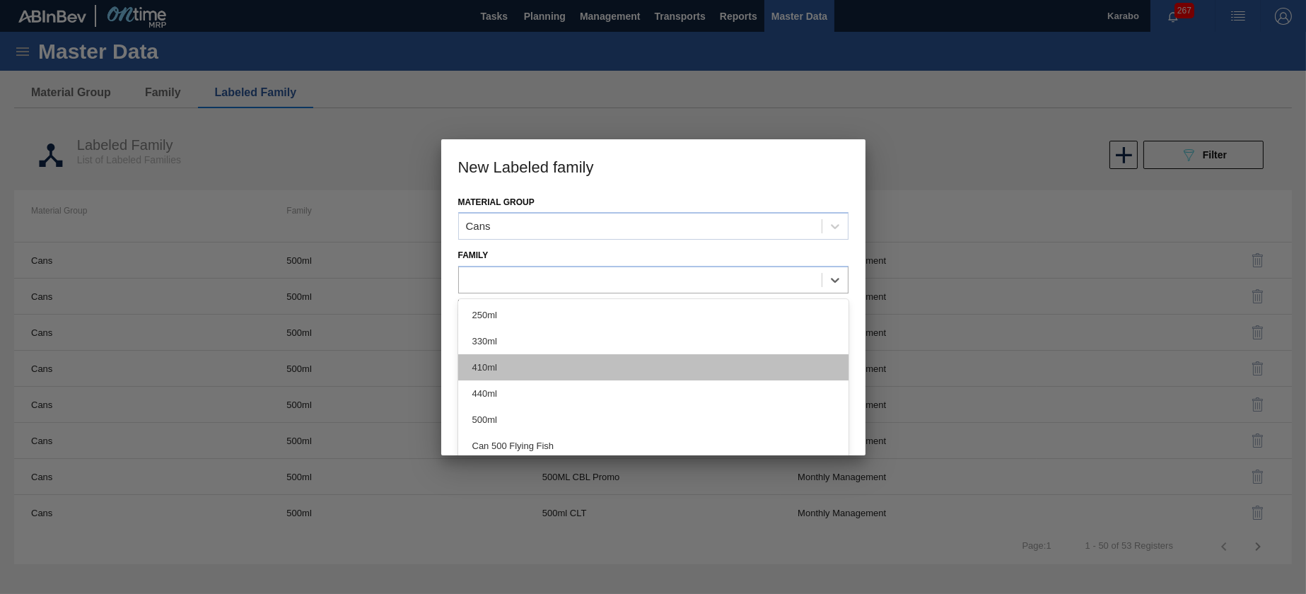
scroll to position [107, 0]
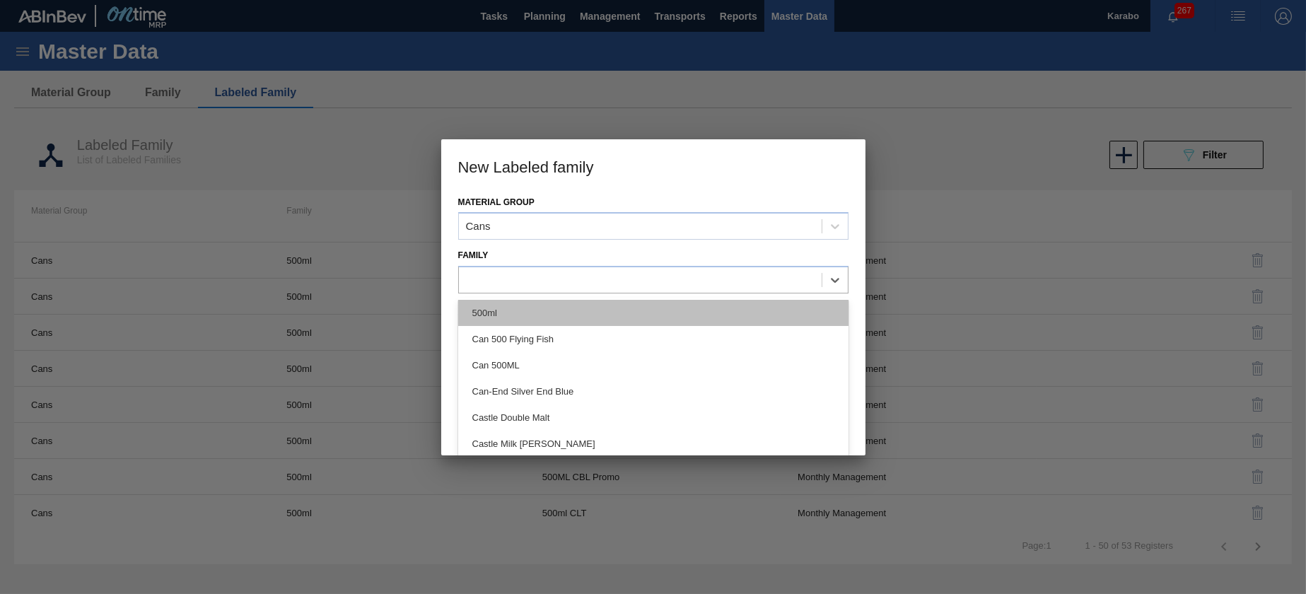
click at [548, 310] on div "500ml" at bounding box center [653, 313] width 390 height 26
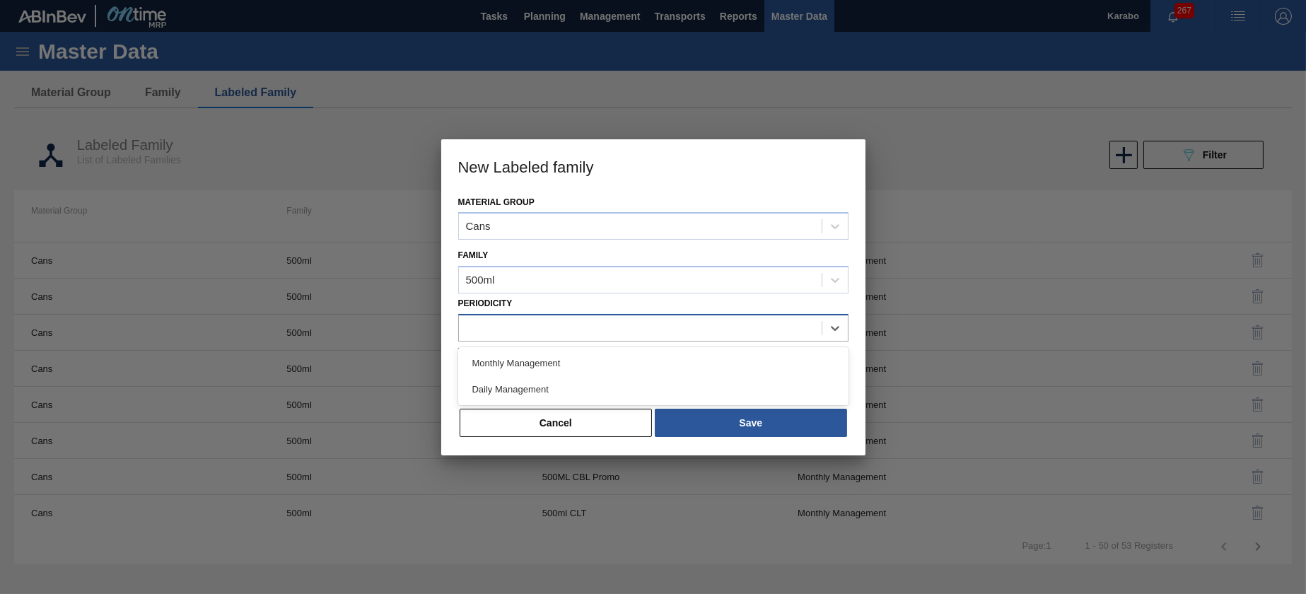
click at [548, 320] on div at bounding box center [640, 327] width 363 height 21
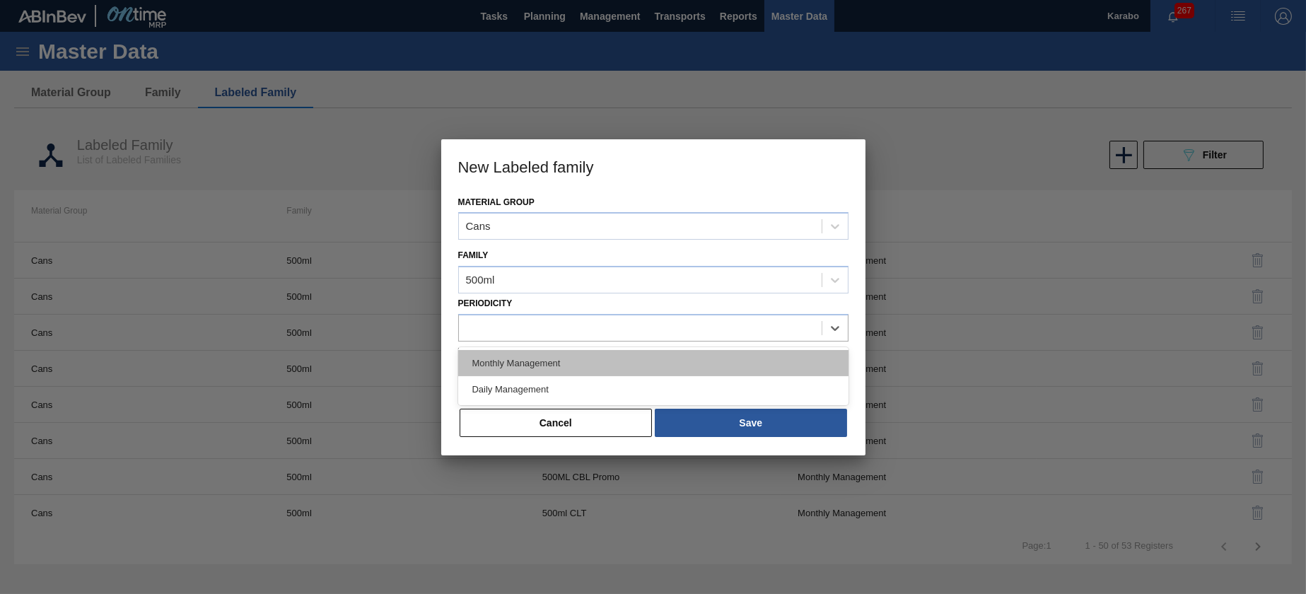
click at [549, 368] on div "Monthly Management" at bounding box center [653, 363] width 390 height 26
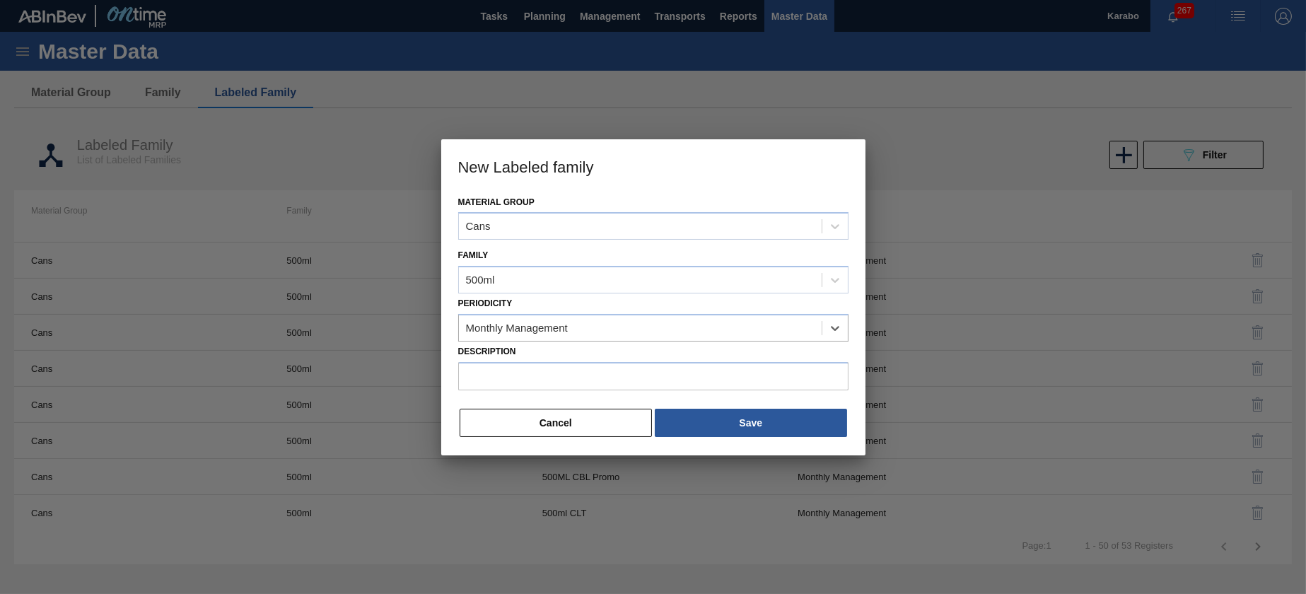
click at [548, 356] on label "Description" at bounding box center [653, 351] width 390 height 21
click at [548, 362] on input "Description" at bounding box center [653, 376] width 390 height 28
click at [546, 360] on label "Description" at bounding box center [653, 351] width 390 height 21
click at [546, 362] on input "Description" at bounding box center [653, 376] width 390 height 28
click at [494, 375] on input "Description" at bounding box center [653, 376] width 390 height 28
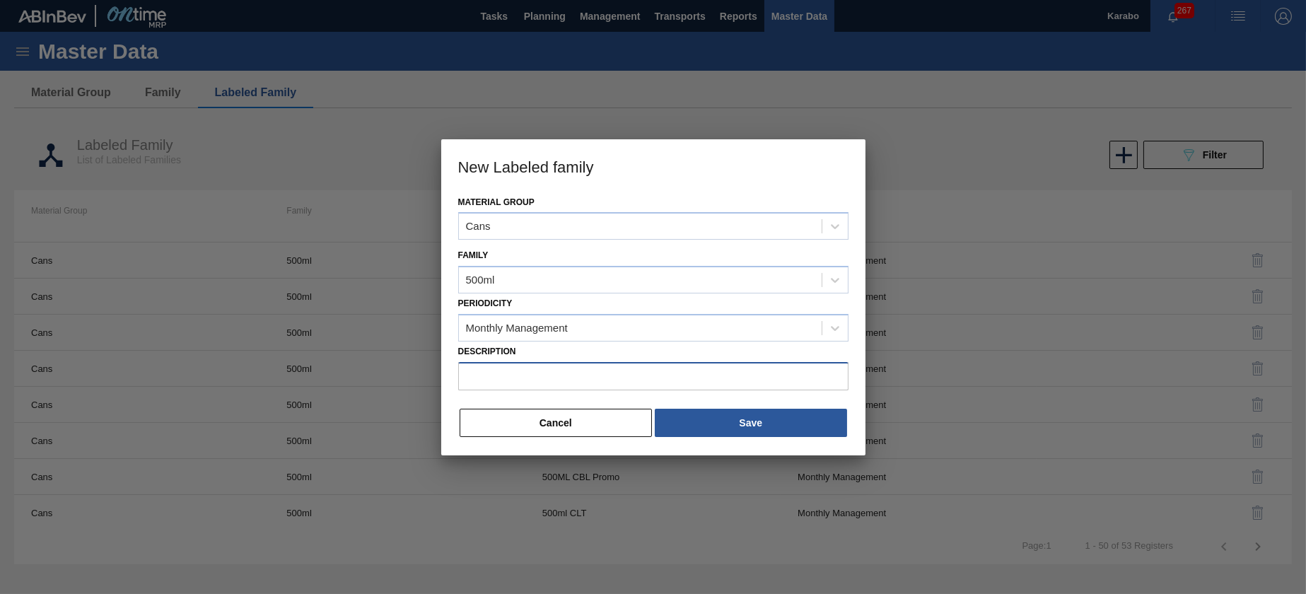
paste input "Can 500 CBL (KO 2025)"
type input "Can 500 CBL (KO 2025)"
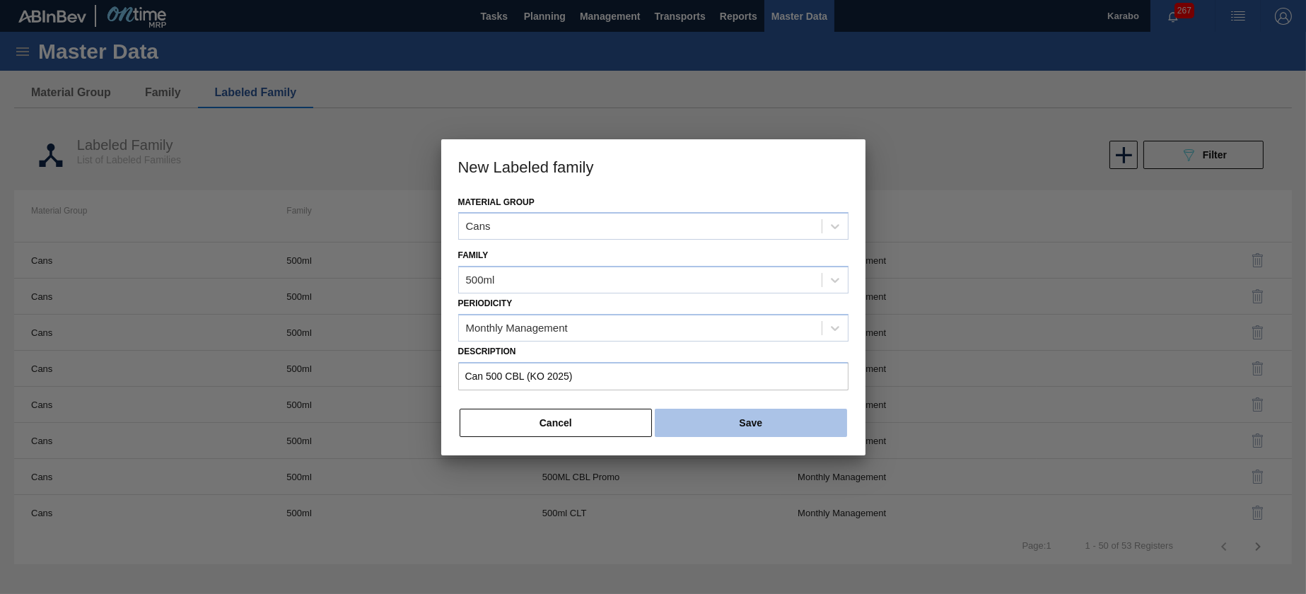
click at [746, 421] on button "Save" at bounding box center [751, 423] width 192 height 28
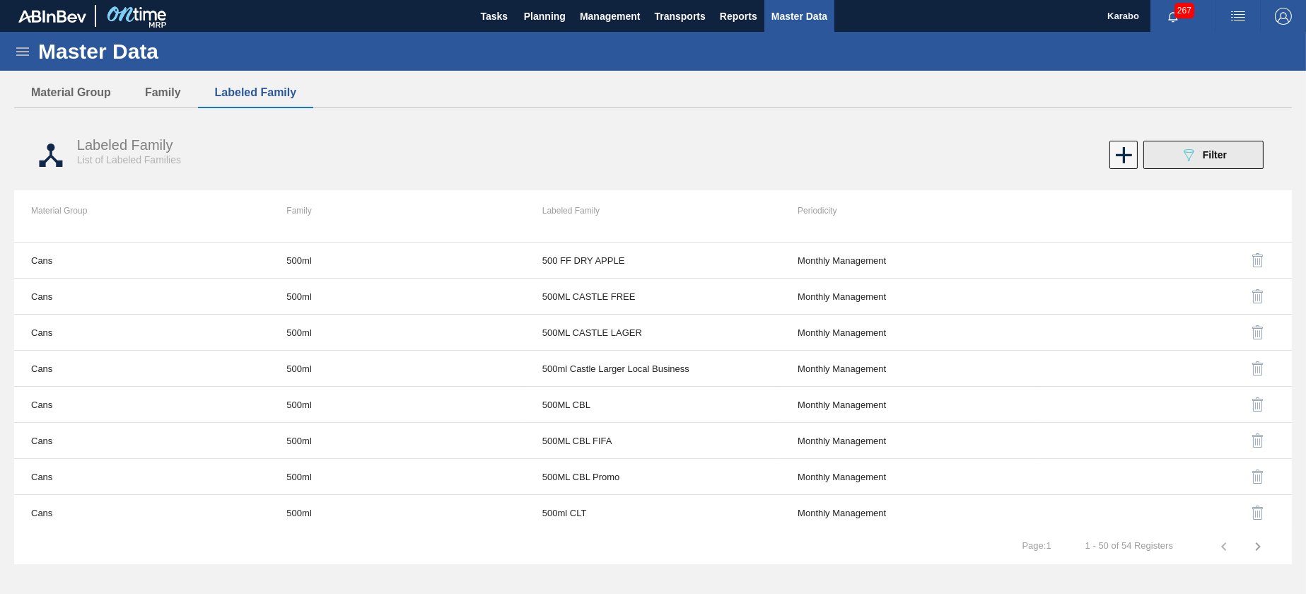
click at [1087, 158] on button "089F7B8B-B2A5-4AFE-B5C0-19BA573D28AC Filter" at bounding box center [1203, 155] width 120 height 28
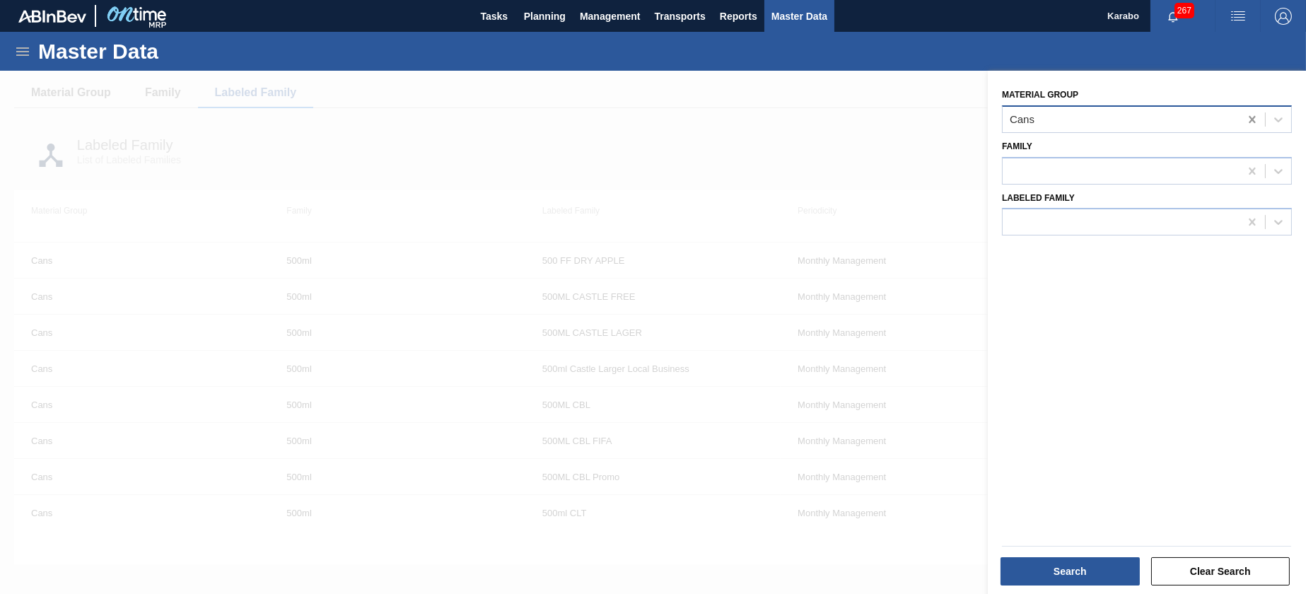
click at [1087, 117] on icon at bounding box center [1251, 119] width 6 height 7
click at [1087, 119] on div at bounding box center [1277, 119] width 25 height 25
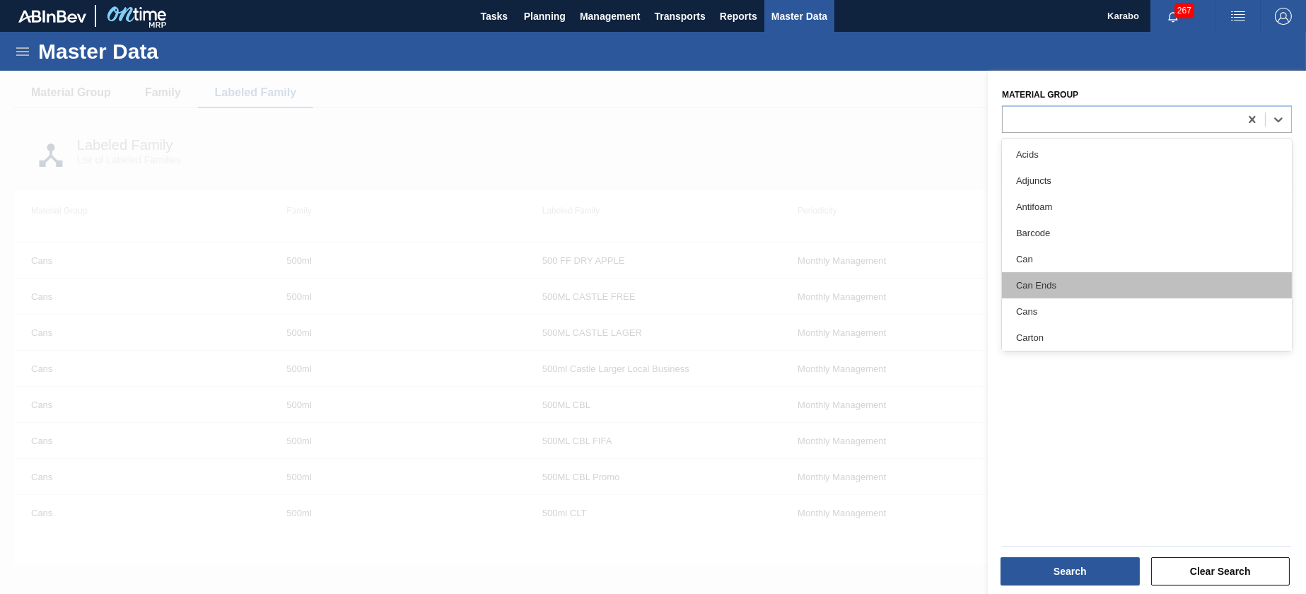
click at [1082, 281] on div "Can Ends" at bounding box center [1147, 285] width 290 height 26
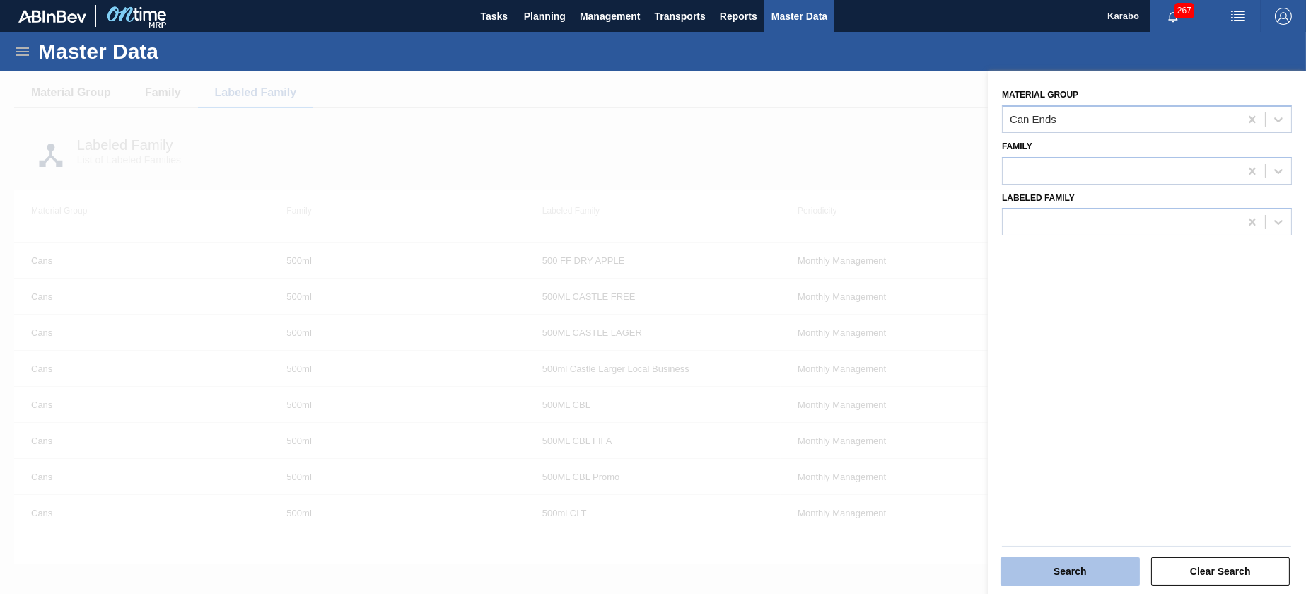
click at [1087, 494] on button "Search" at bounding box center [1069, 571] width 139 height 28
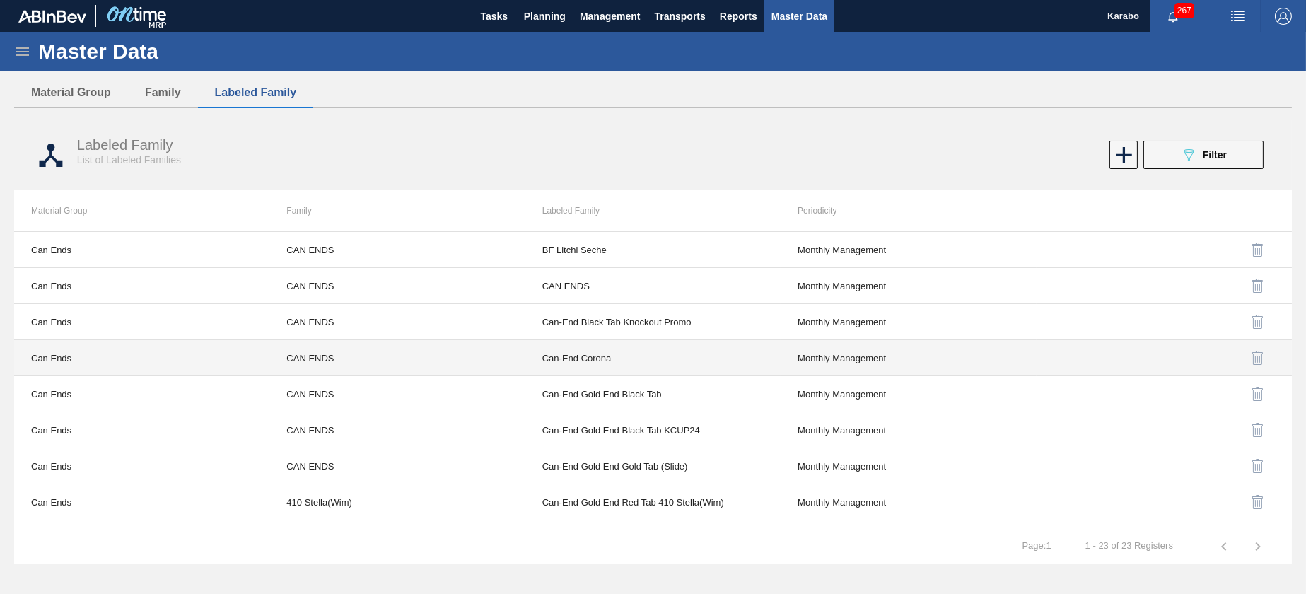
scroll to position [0, 0]
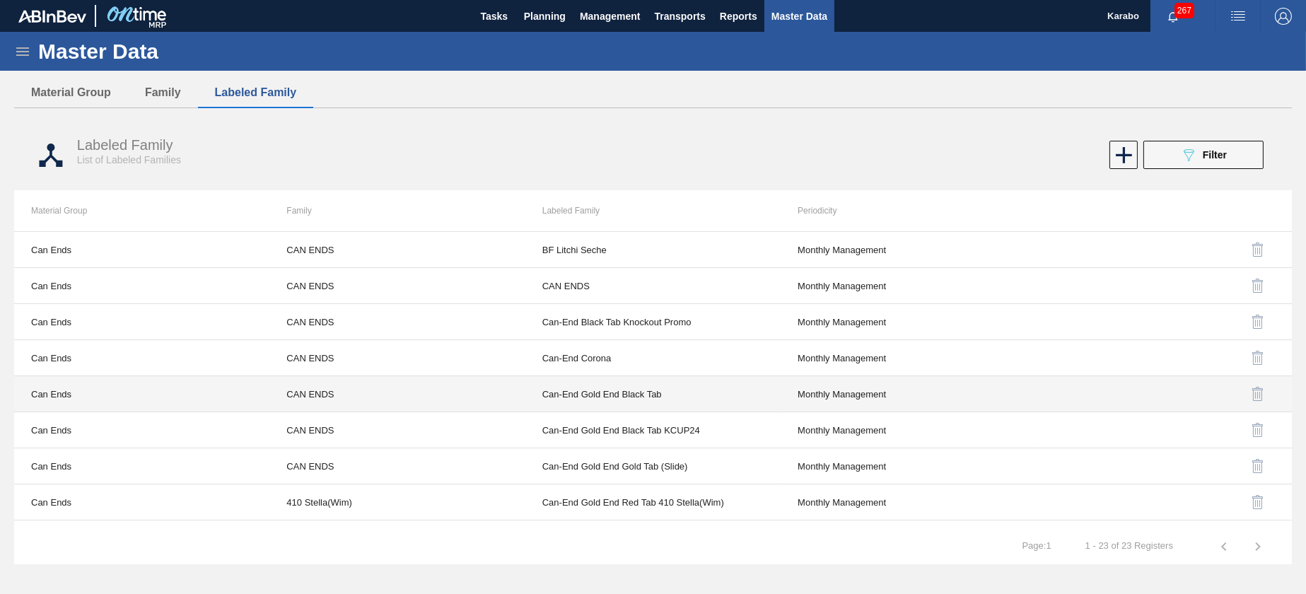
click at [675, 399] on td "Can-End Gold End Black Tab" at bounding box center [652, 394] width 255 height 36
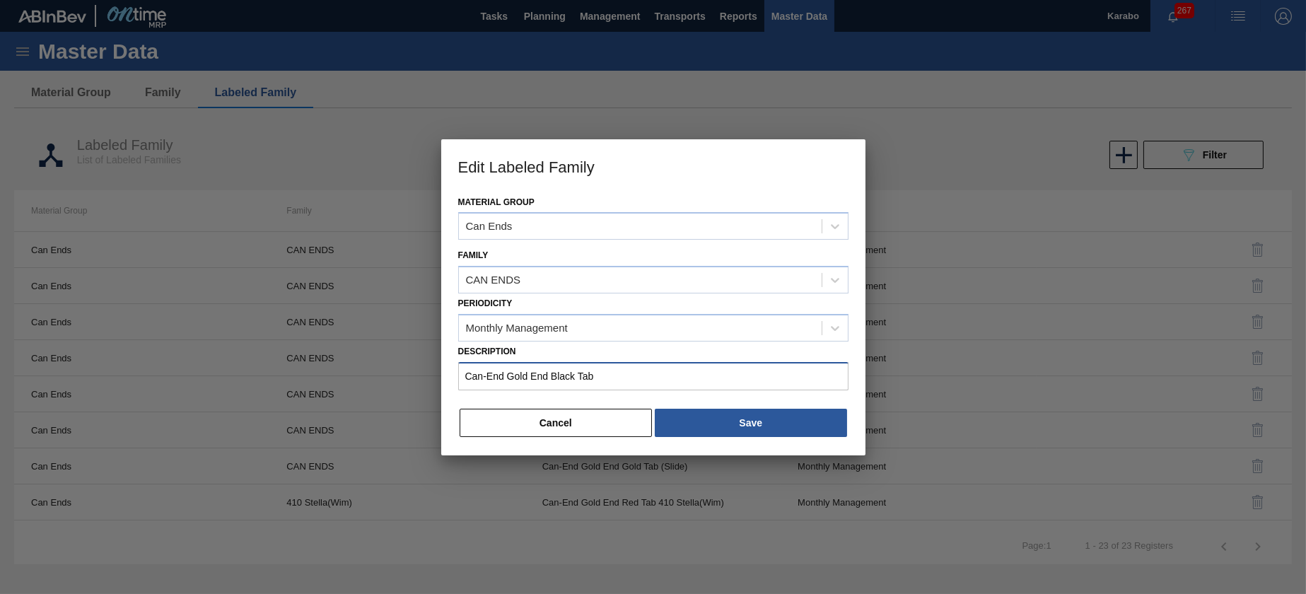
click at [634, 376] on input "Can-End Gold End Black Tab" at bounding box center [653, 376] width 390 height 28
click at [627, 387] on input "Can-End Gold End Black Tab" at bounding box center [653, 376] width 390 height 28
click at [631, 380] on input "Can-End Gold End Black Tab" at bounding box center [653, 376] width 390 height 28
type input "Can-End Gold End Black Tab (KO 2025)"
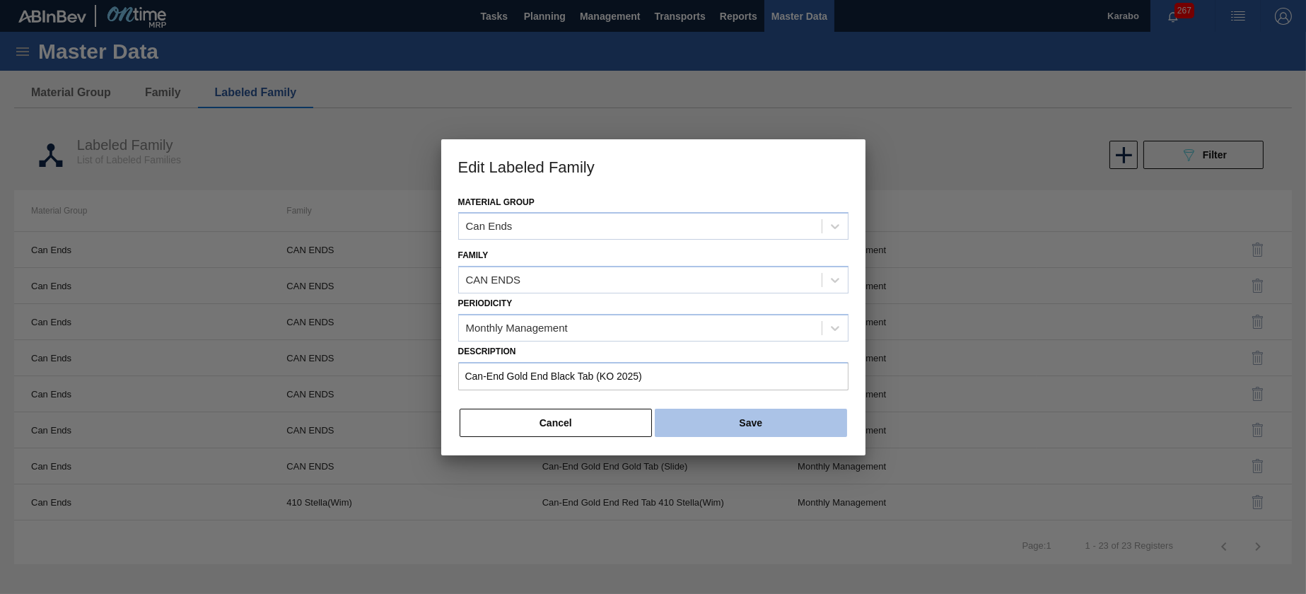
click at [769, 425] on button "Save" at bounding box center [751, 423] width 192 height 28
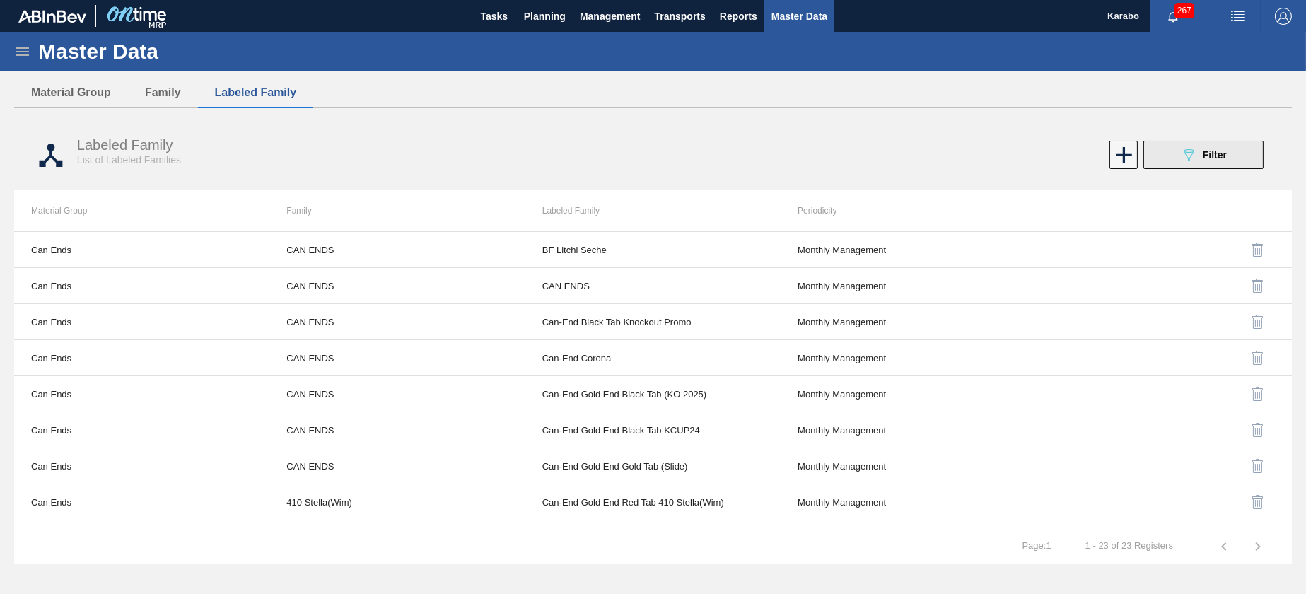
click at [1087, 161] on icon "089F7B8B-B2A5-4AFE-B5C0-19BA573D28AC" at bounding box center [1188, 154] width 17 height 17
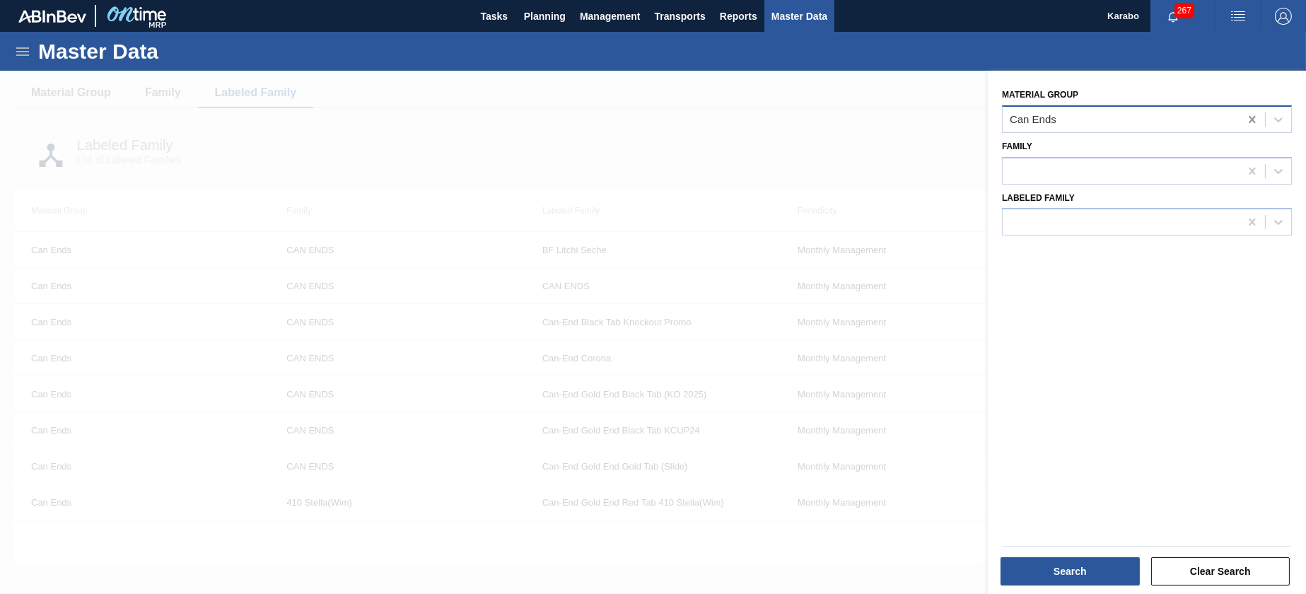
click at [1087, 119] on icon at bounding box center [1251, 119] width 6 height 7
click at [1087, 117] on div at bounding box center [1120, 119] width 237 height 21
type Group "cans"
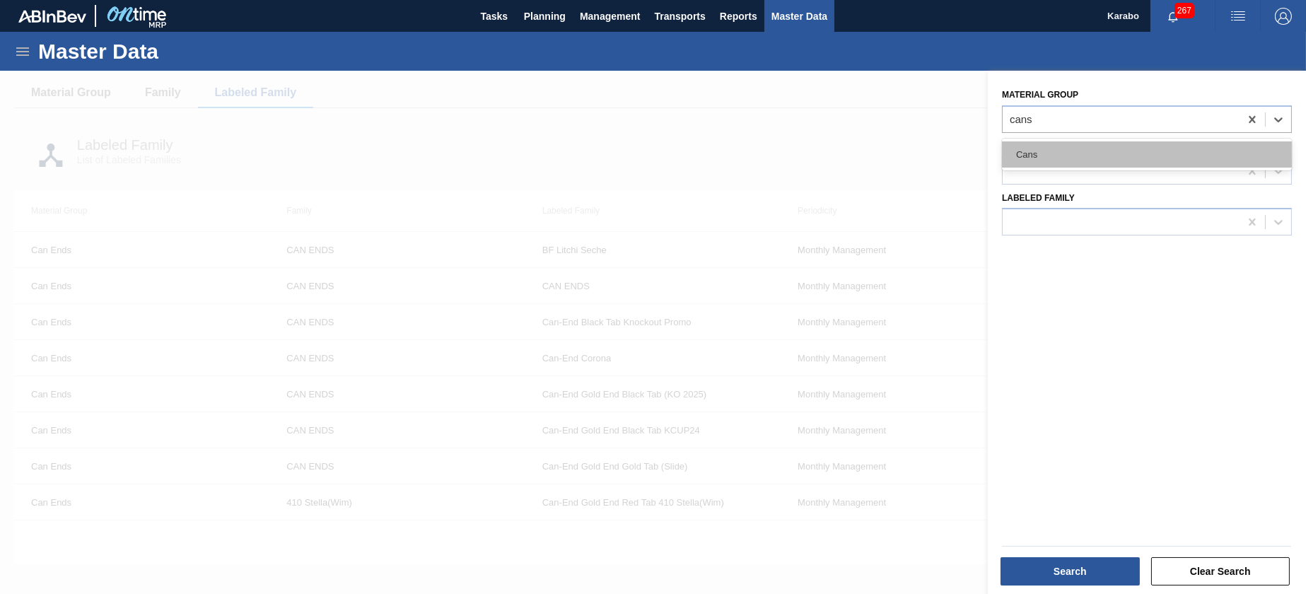
click at [1087, 151] on div "Cans" at bounding box center [1147, 154] width 290 height 26
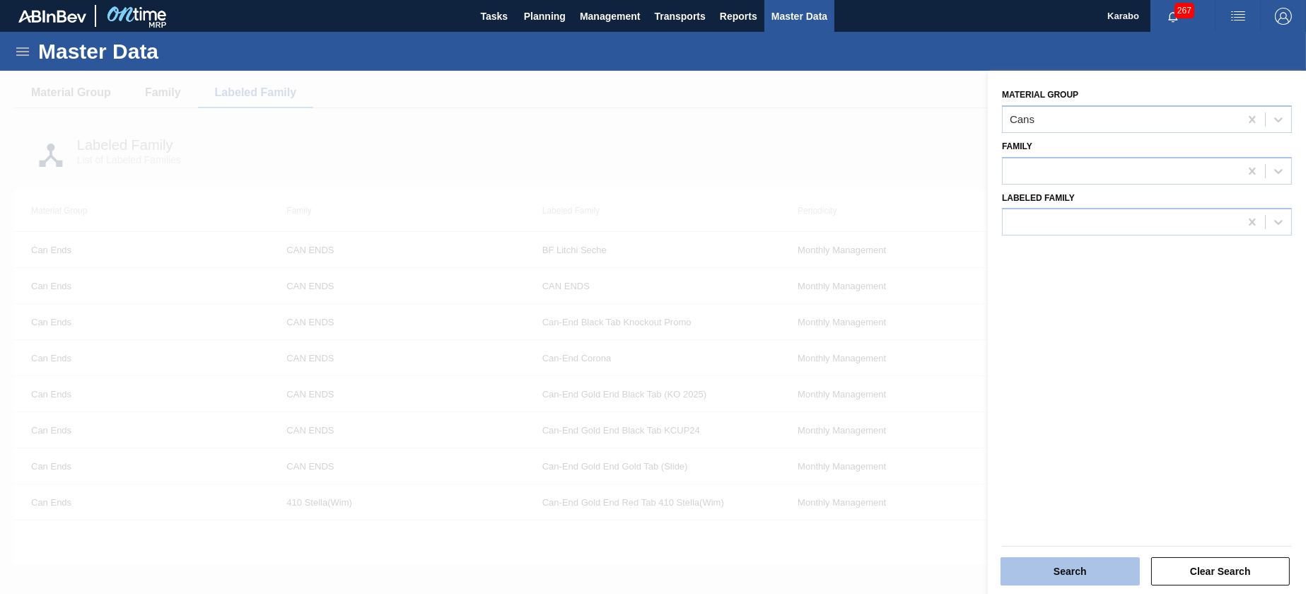
click at [1087, 494] on button "Search" at bounding box center [1069, 571] width 139 height 28
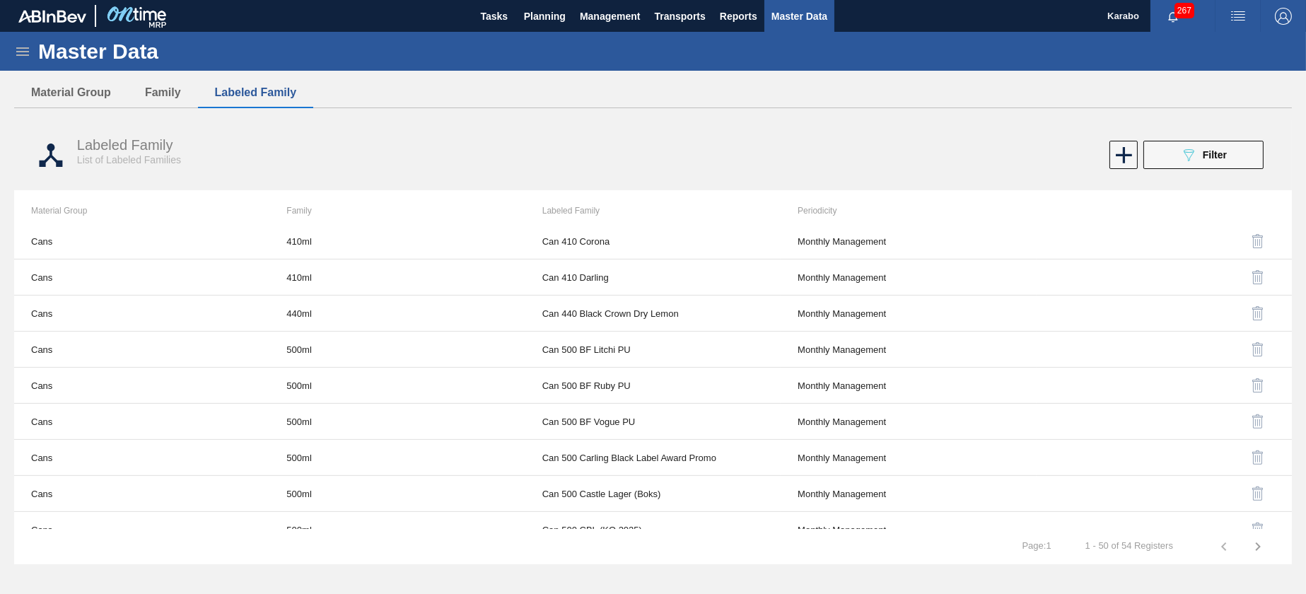
scroll to position [1272, 0]
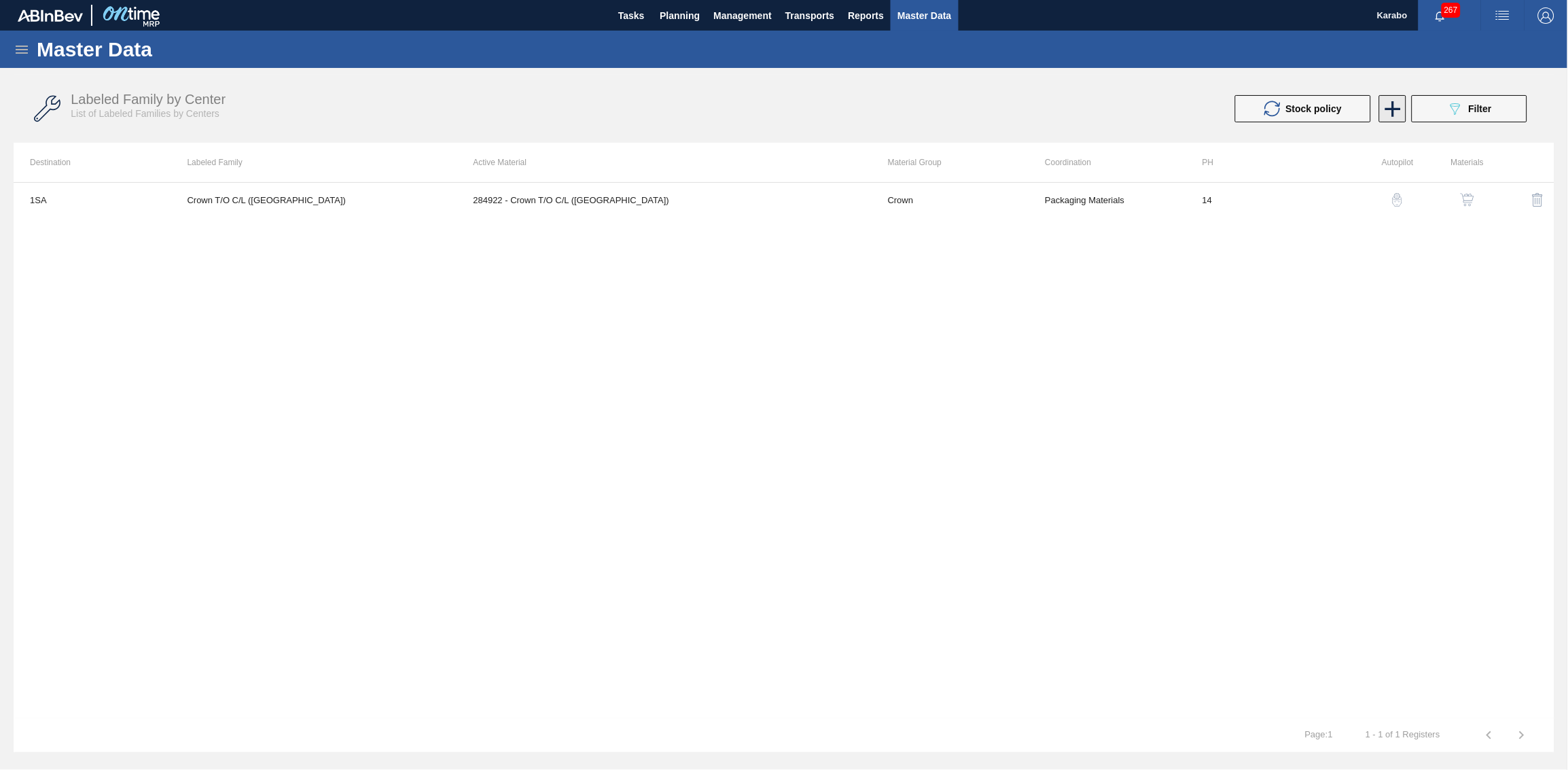
click at [1044, 112] on icon at bounding box center [1393, 110] width 27 height 27
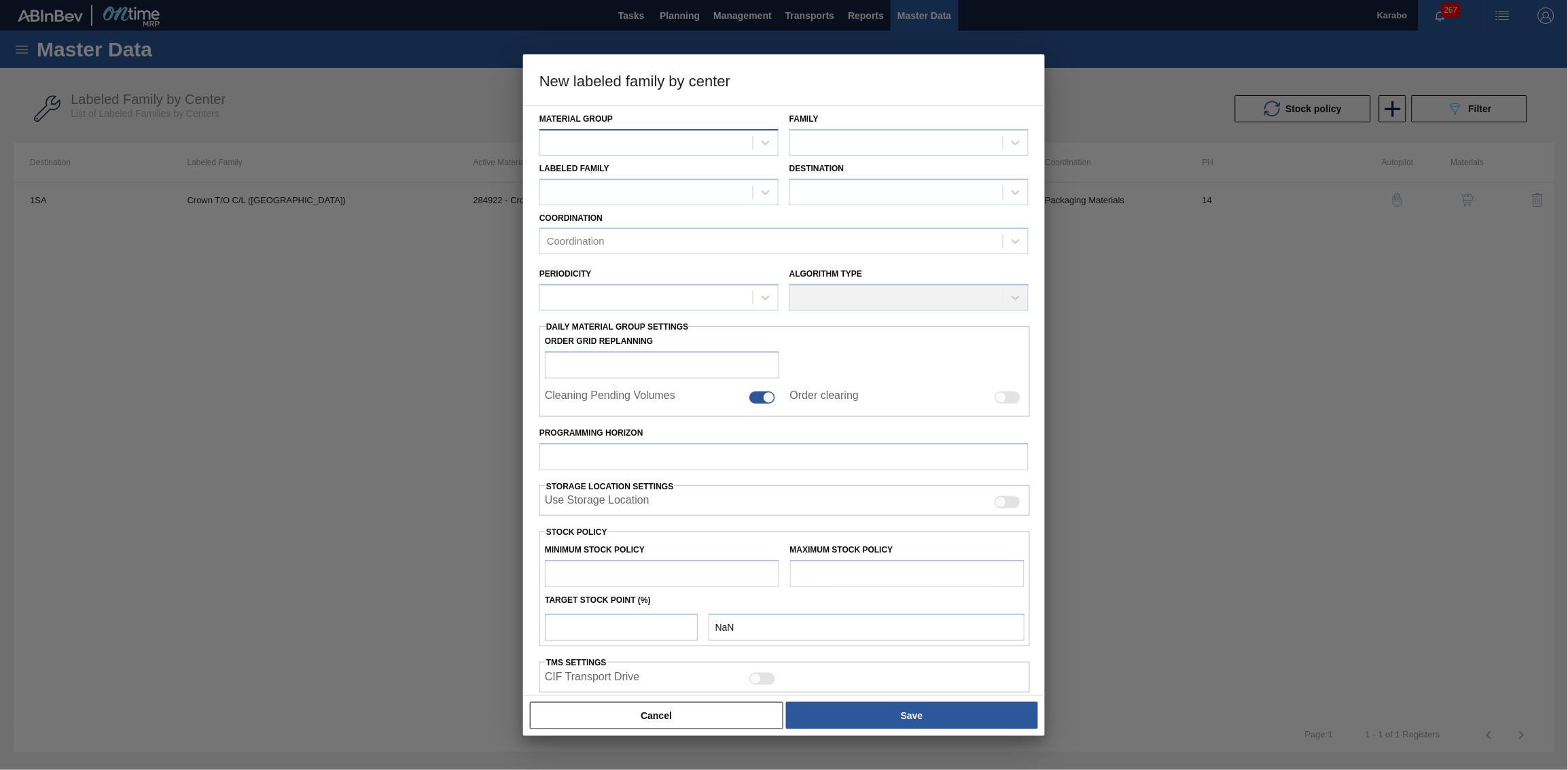
click at [724, 140] on div at bounding box center [646, 142] width 212 height 20
type Group "crow"
click at [688, 170] on div "Crown" at bounding box center [658, 176] width 239 height 25
click at [877, 138] on div at bounding box center [895, 142] width 212 height 20
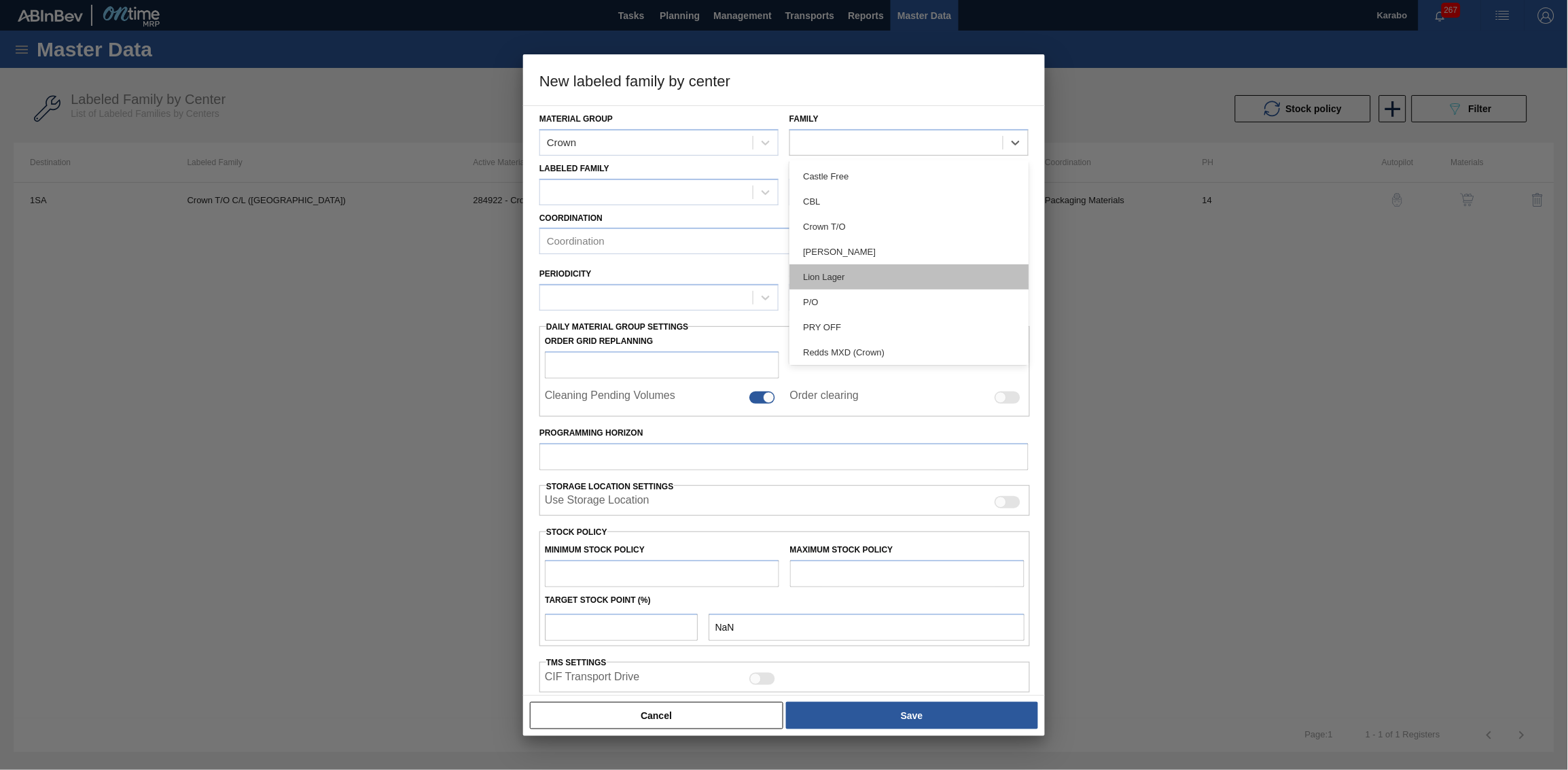
scroll to position [153, 0]
click at [857, 308] on div "T/O" at bounding box center [908, 300] width 239 height 25
click at [619, 199] on div at bounding box center [646, 191] width 212 height 20
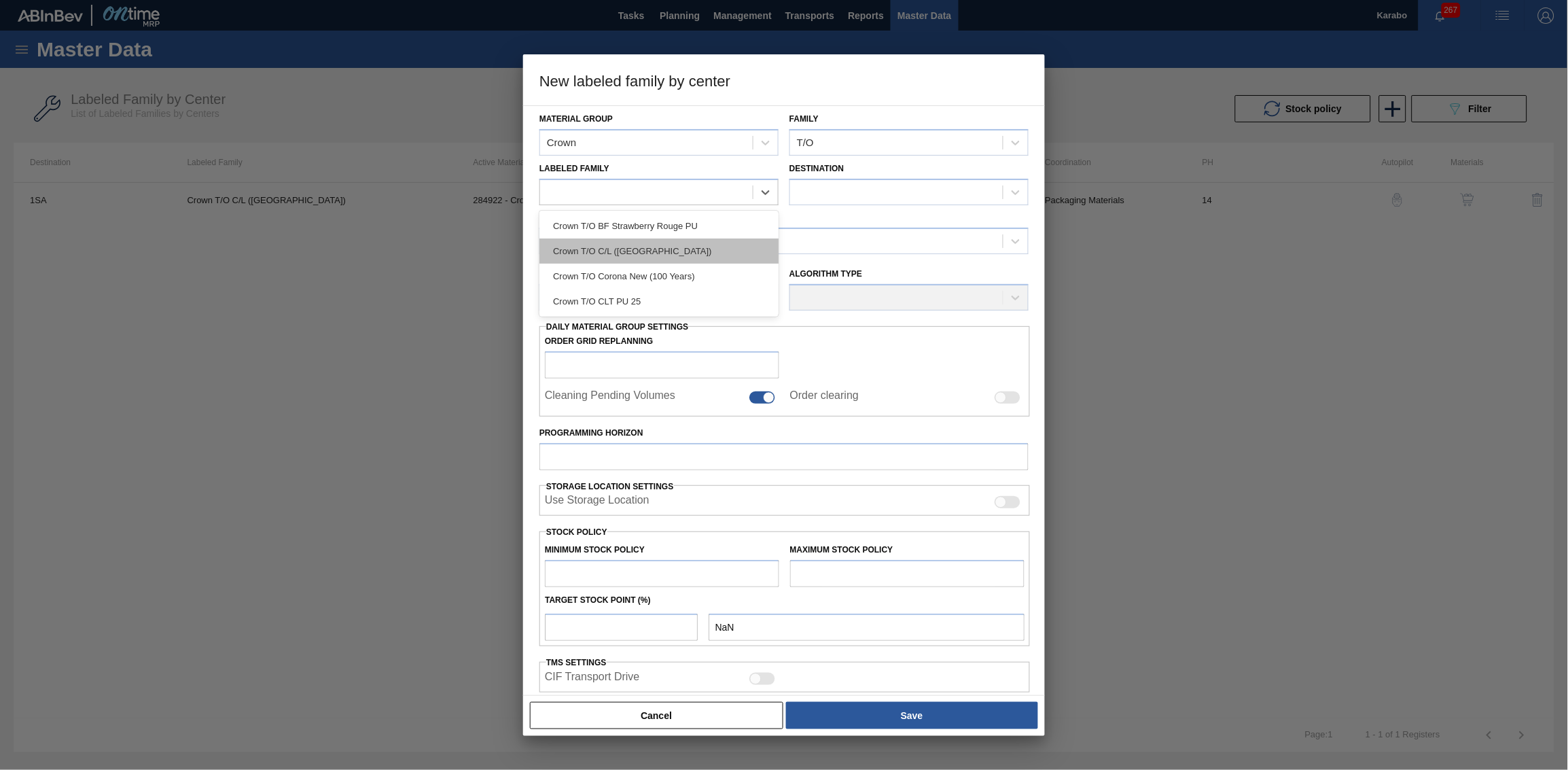
click at [685, 254] on div "Crown T/O C/L ([GEOGRAPHIC_DATA])" at bounding box center [658, 251] width 239 height 25
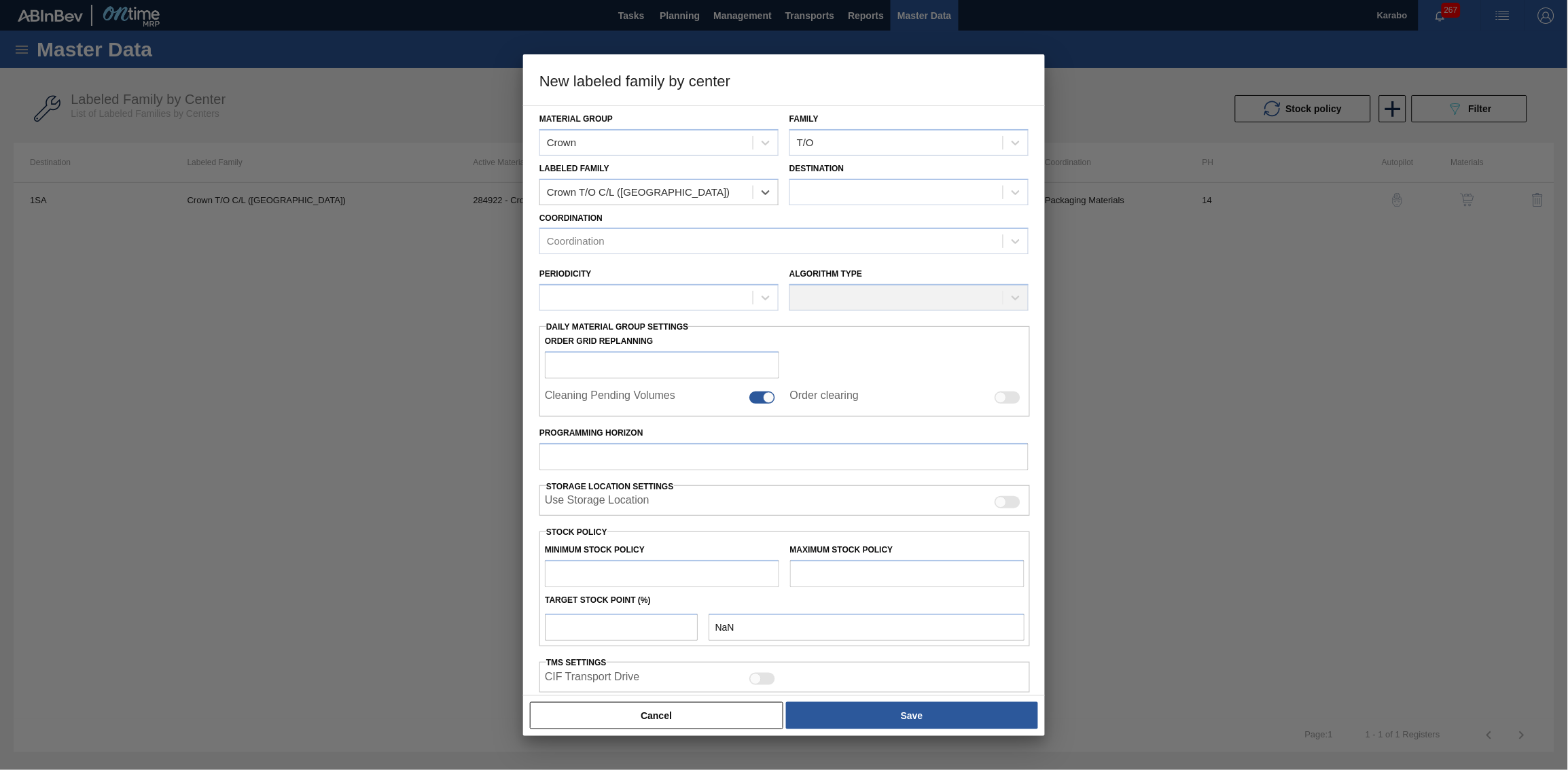
checkbox input "false"
click at [893, 196] on div at bounding box center [895, 191] width 212 height 20
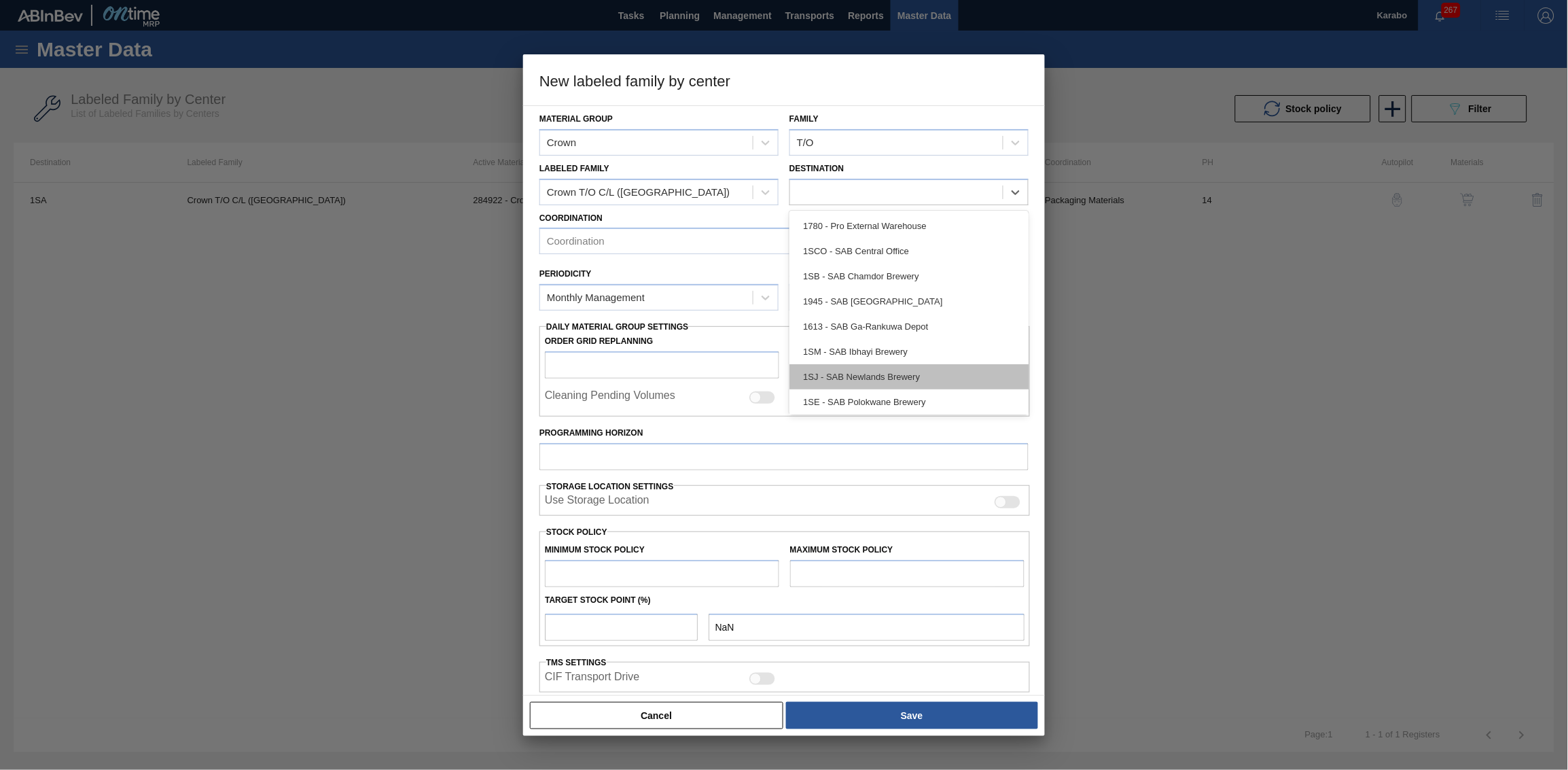
scroll to position [52, 0]
click at [902, 319] on div "1SJ - SAB Newlands Brewery" at bounding box center [908, 325] width 239 height 25
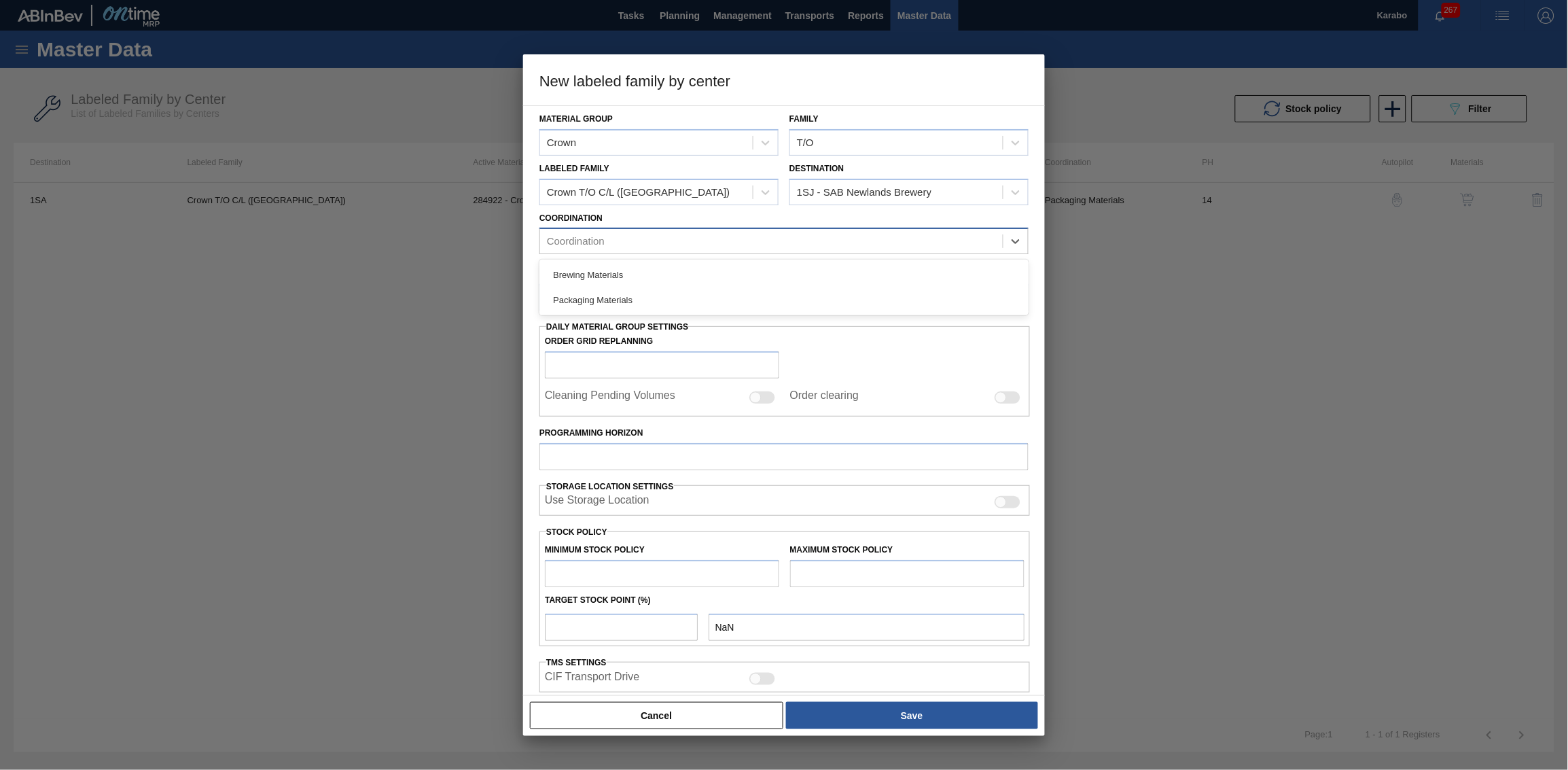
click at [718, 242] on div "Coordination" at bounding box center [771, 241] width 462 height 20
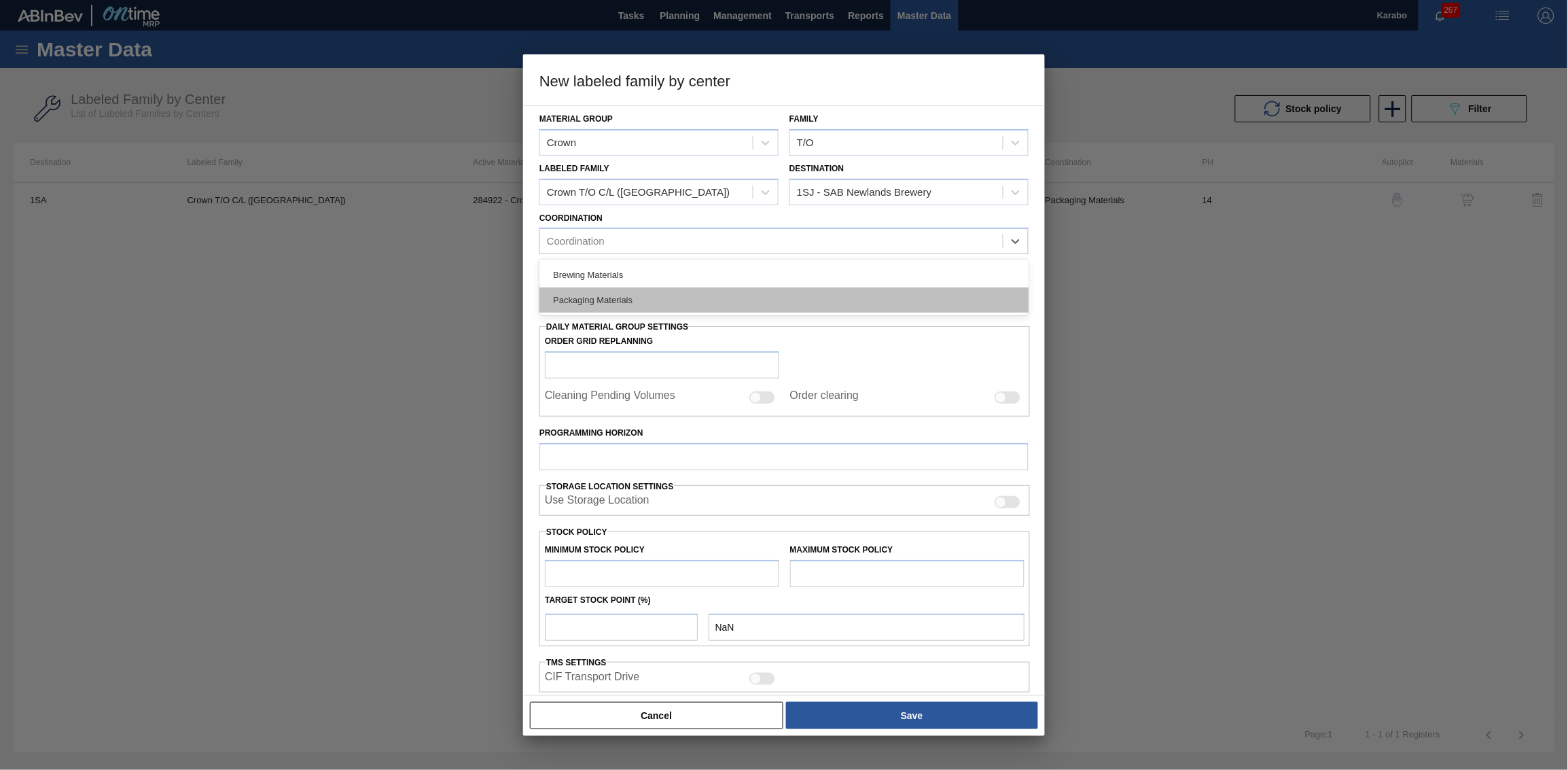
click at [683, 296] on div "Packaging Materials" at bounding box center [783, 300] width 489 height 25
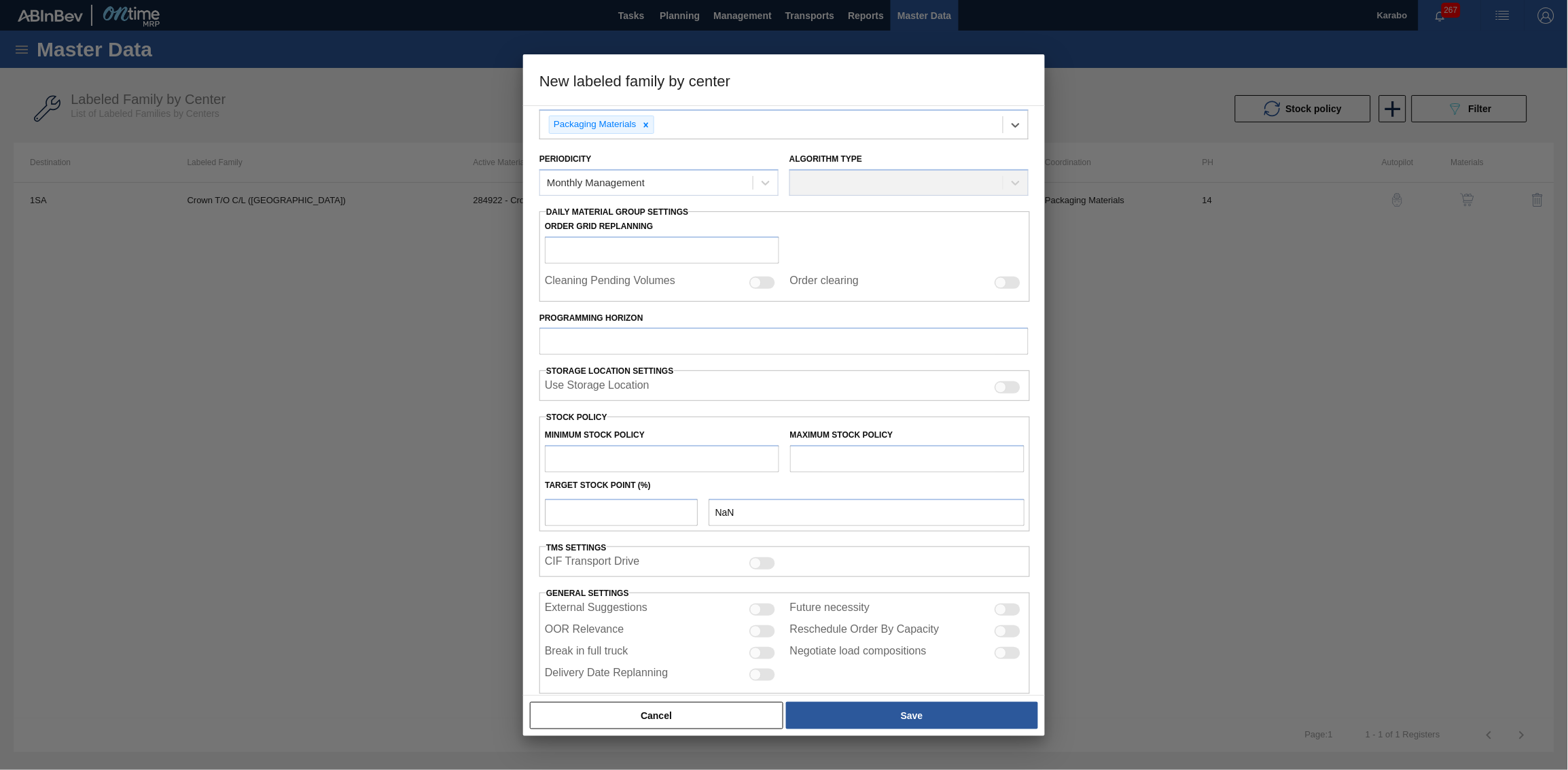
scroll to position [139, 0]
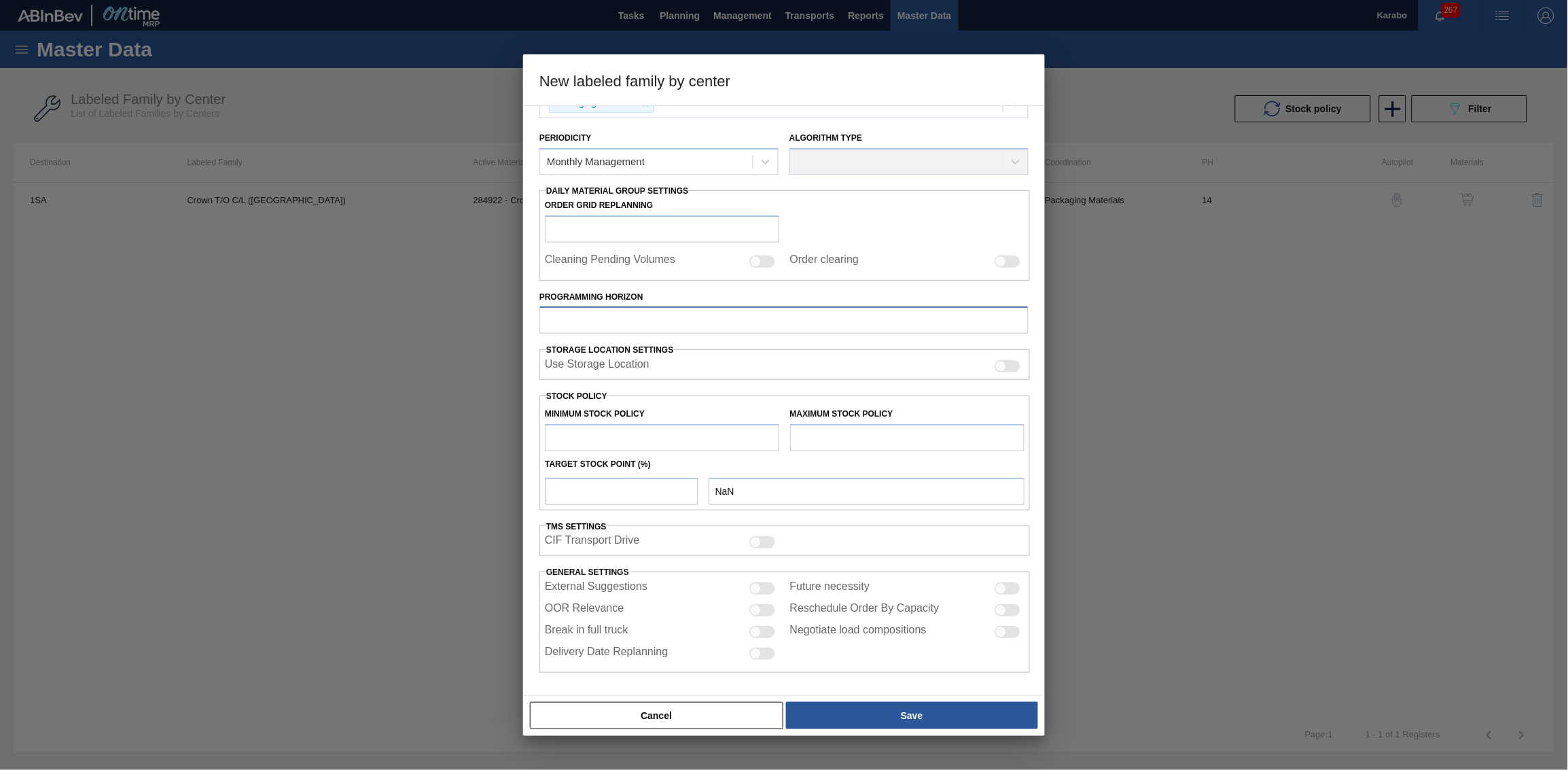
click at [703, 316] on input "Programming Horizon" at bounding box center [783, 320] width 489 height 27
type input "14"
click at [649, 428] on input "text" at bounding box center [662, 437] width 234 height 27
type input "5"
type input "5.000"
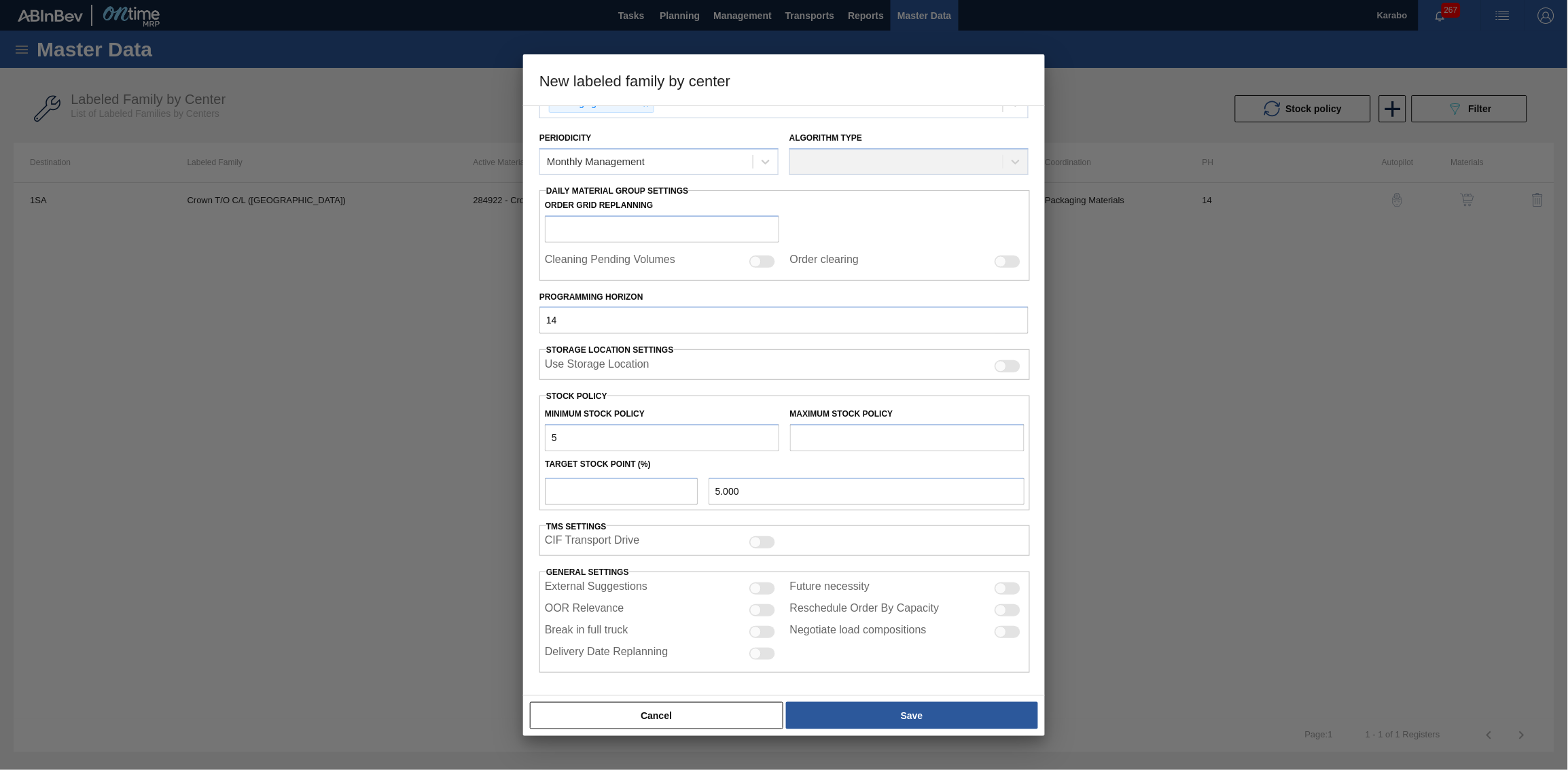
type input "0.000"
type input "6"
type input "6.000"
type input "60"
type input "60.000"
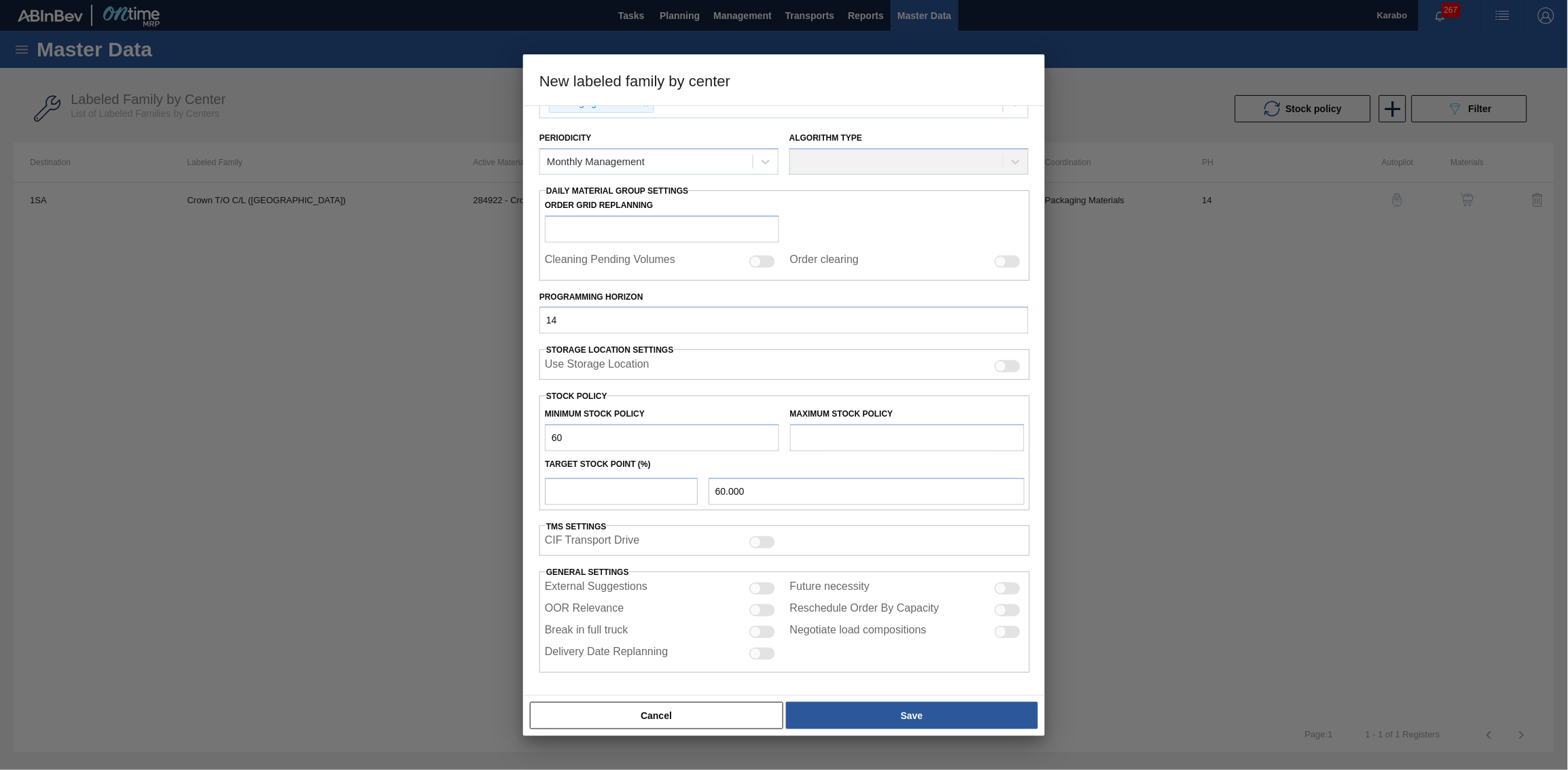
type input "600"
type input "600.000"
type input "6,000"
type input "6,000.000"
type input "60,000"
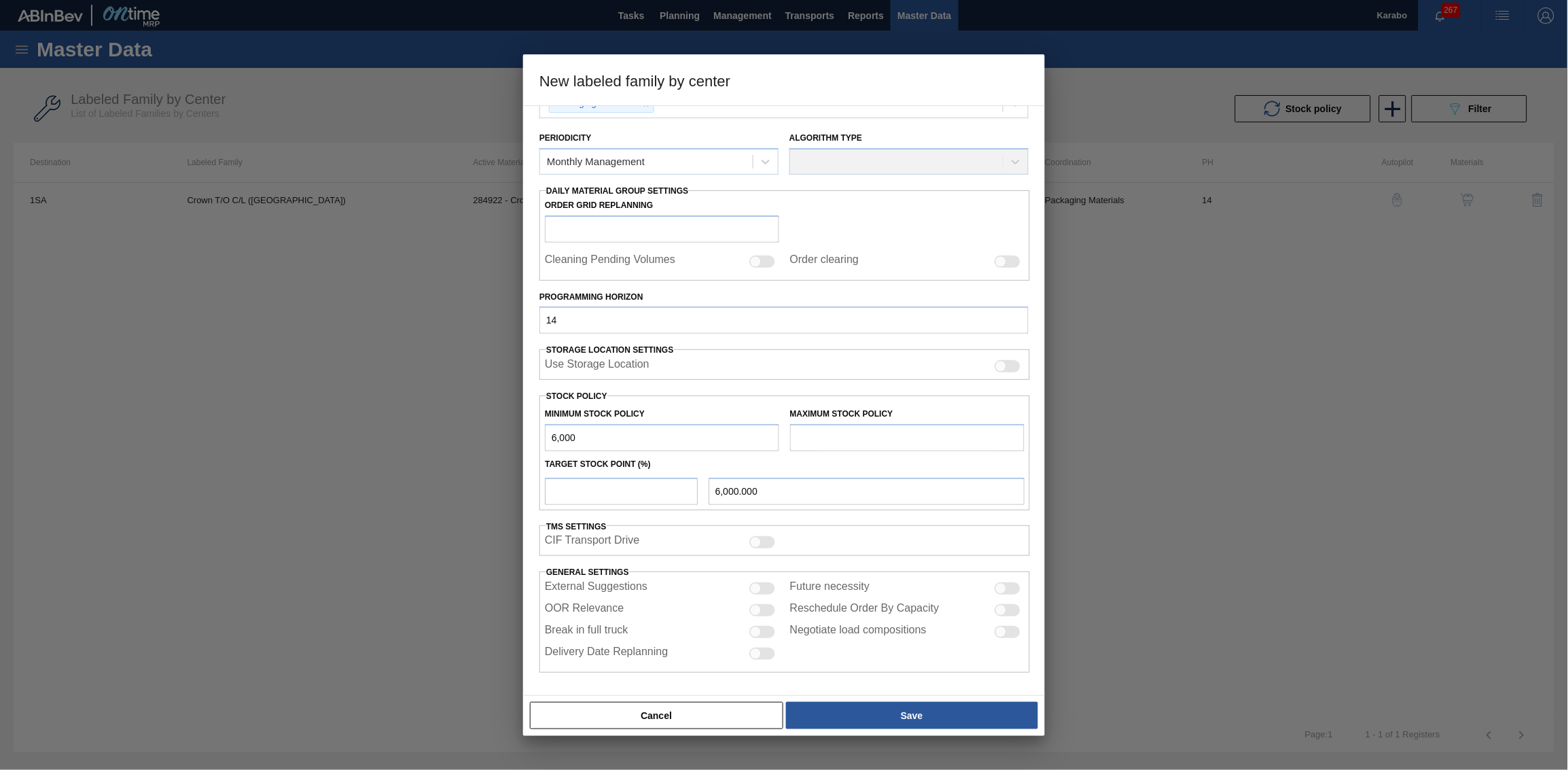
type input "60,000.000"
type input "600,000"
type input "600,000.000"
type input "6,000,000"
type input "6,000,000.000"
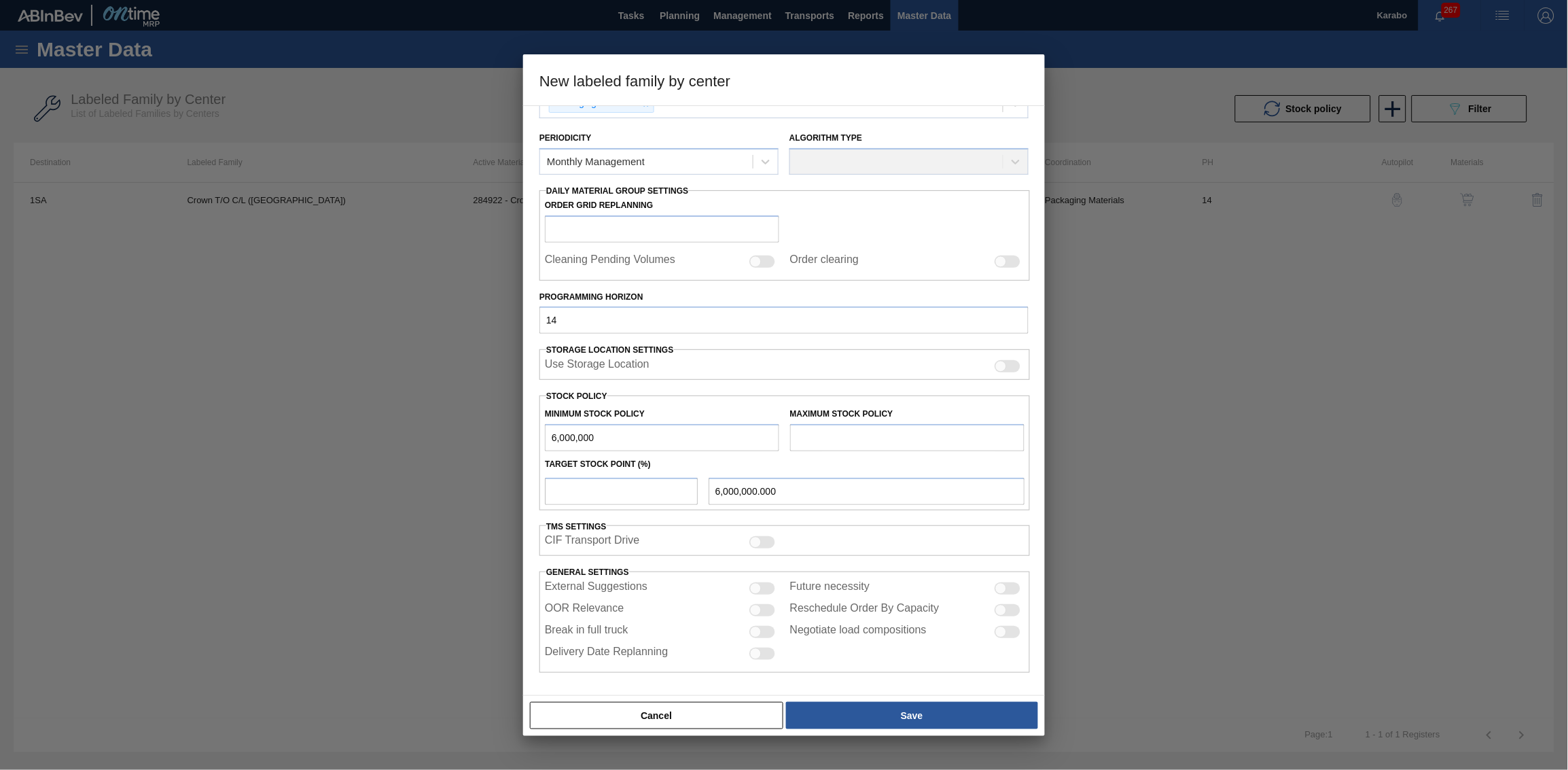
type input "6,000,000"
click at [859, 435] on input "text" at bounding box center [907, 437] width 234 height 27
type input "7,000,000"
click at [604, 475] on input "number" at bounding box center [621, 491] width 153 height 27
type input "1"
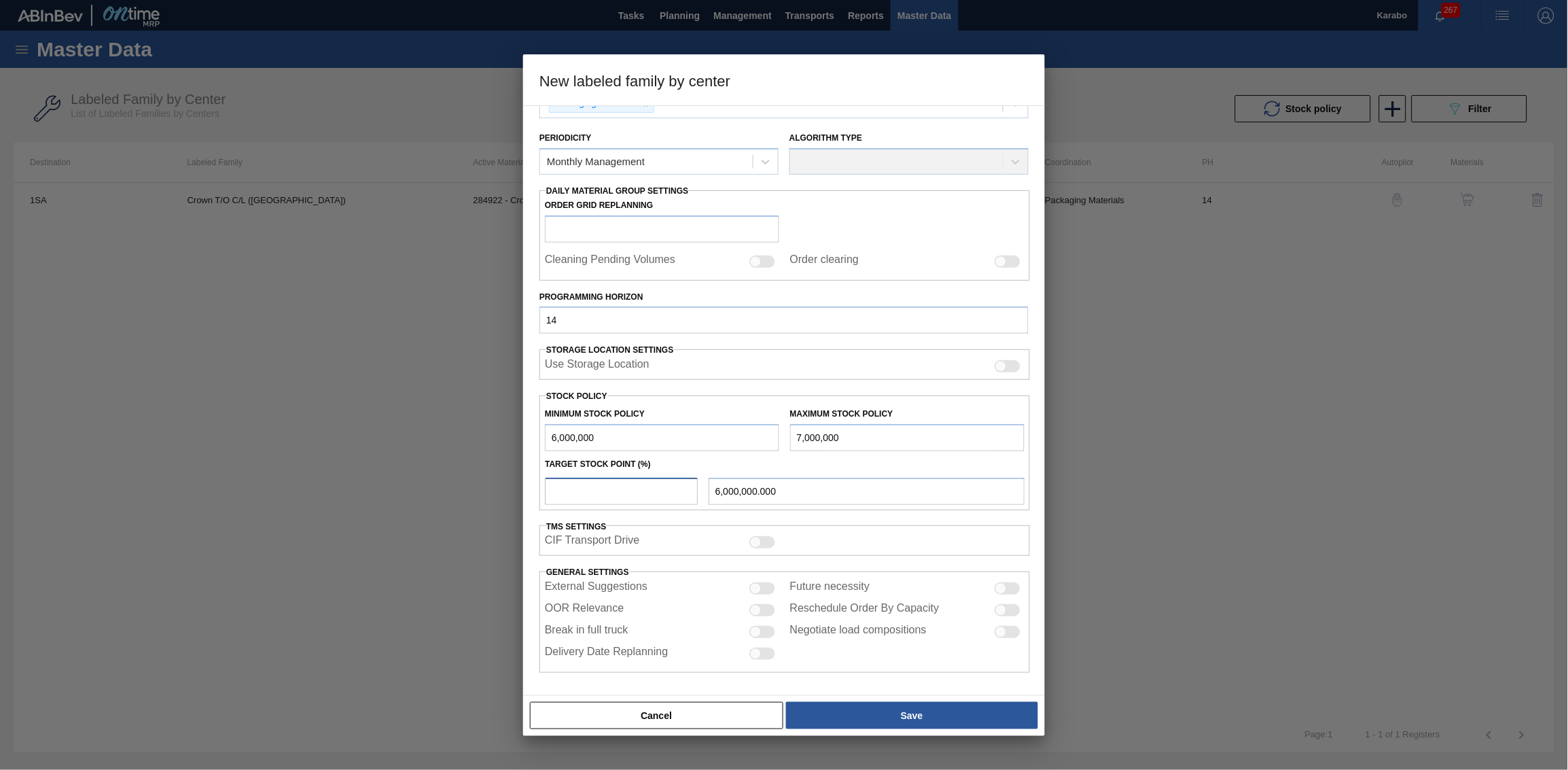
type input "6,010,000.000"
type input "10"
type input "6,100,000.000"
type input "100"
type input "7,000,000.000"
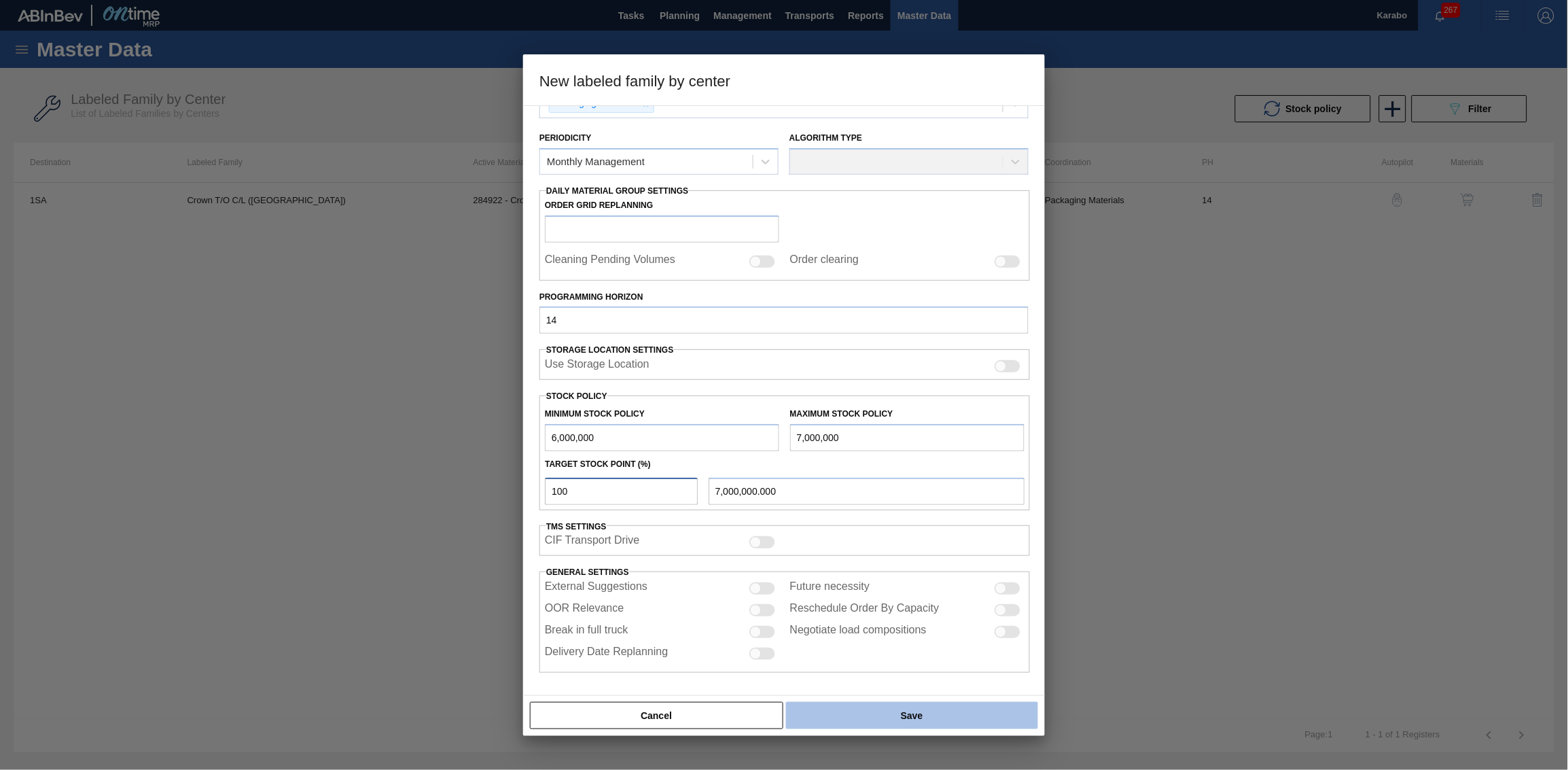
type input "100"
click at [898, 475] on button "Save" at bounding box center [912, 715] width 252 height 27
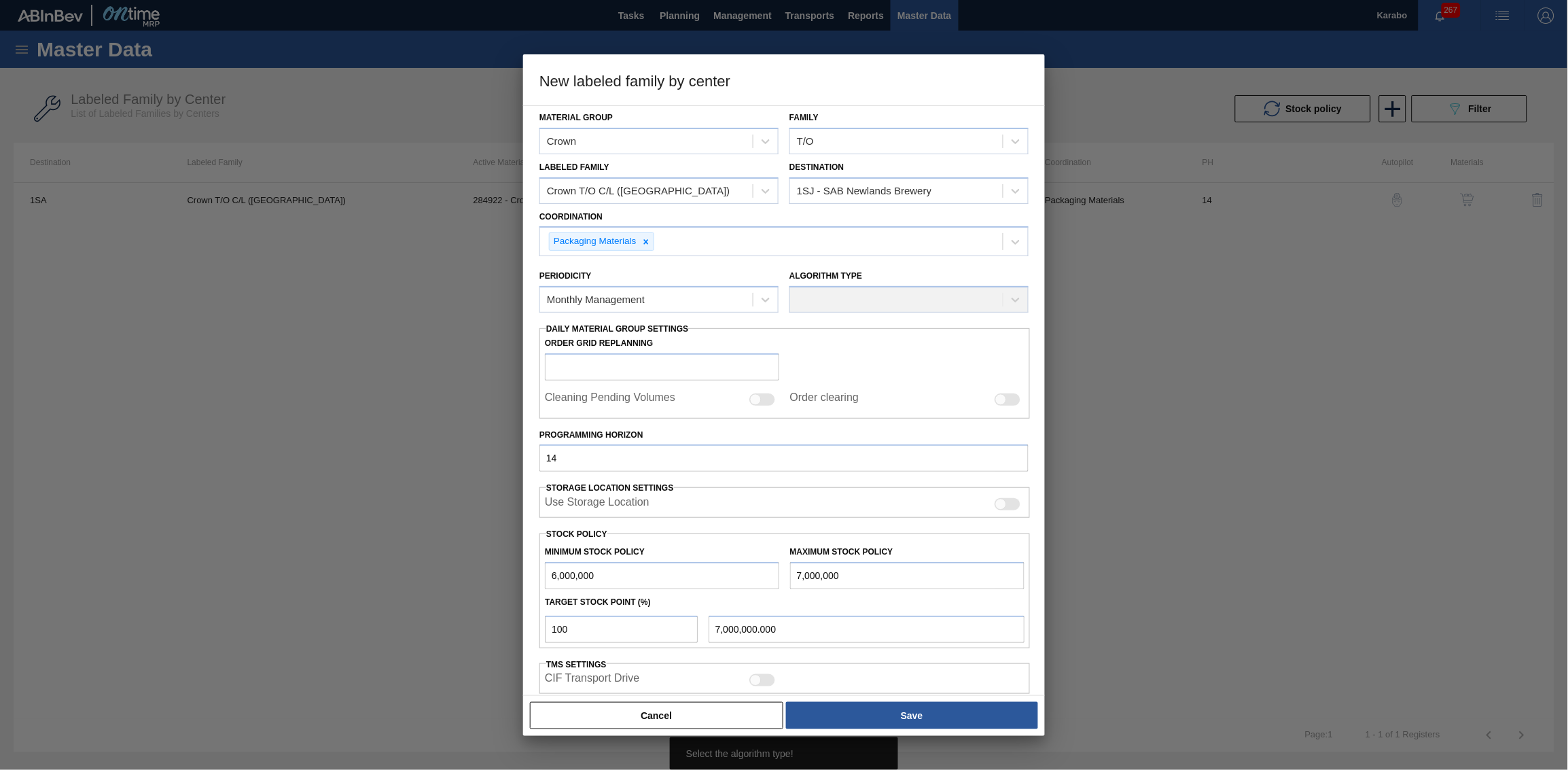
scroll to position [0, 0]
click at [899, 305] on div "Algorithm Type" at bounding box center [908, 291] width 239 height 46
click at [766, 302] on icon at bounding box center [766, 301] width 13 height 13
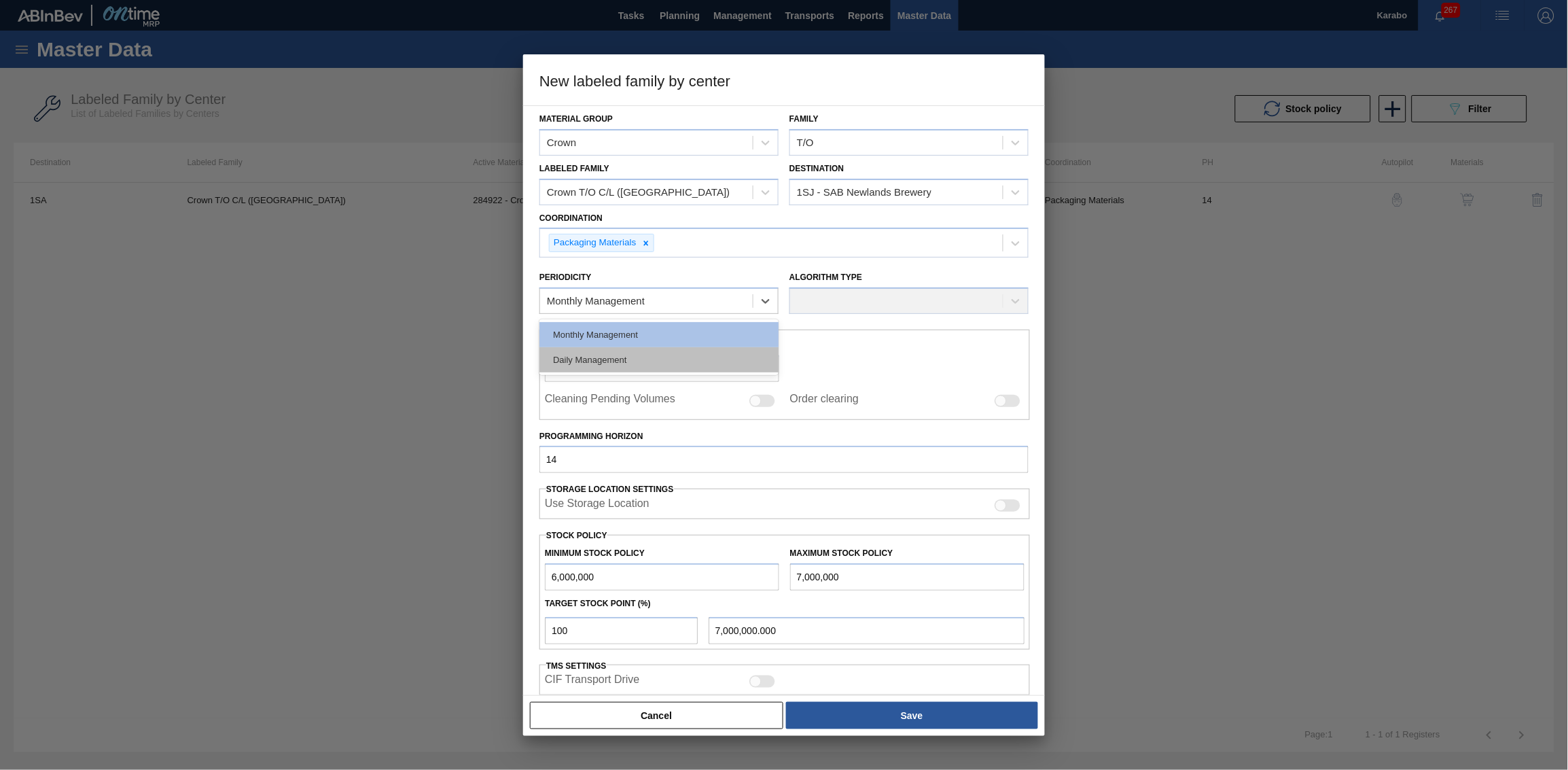
click at [705, 351] on div "Daily Management" at bounding box center [658, 360] width 239 height 25
checkbox input "true"
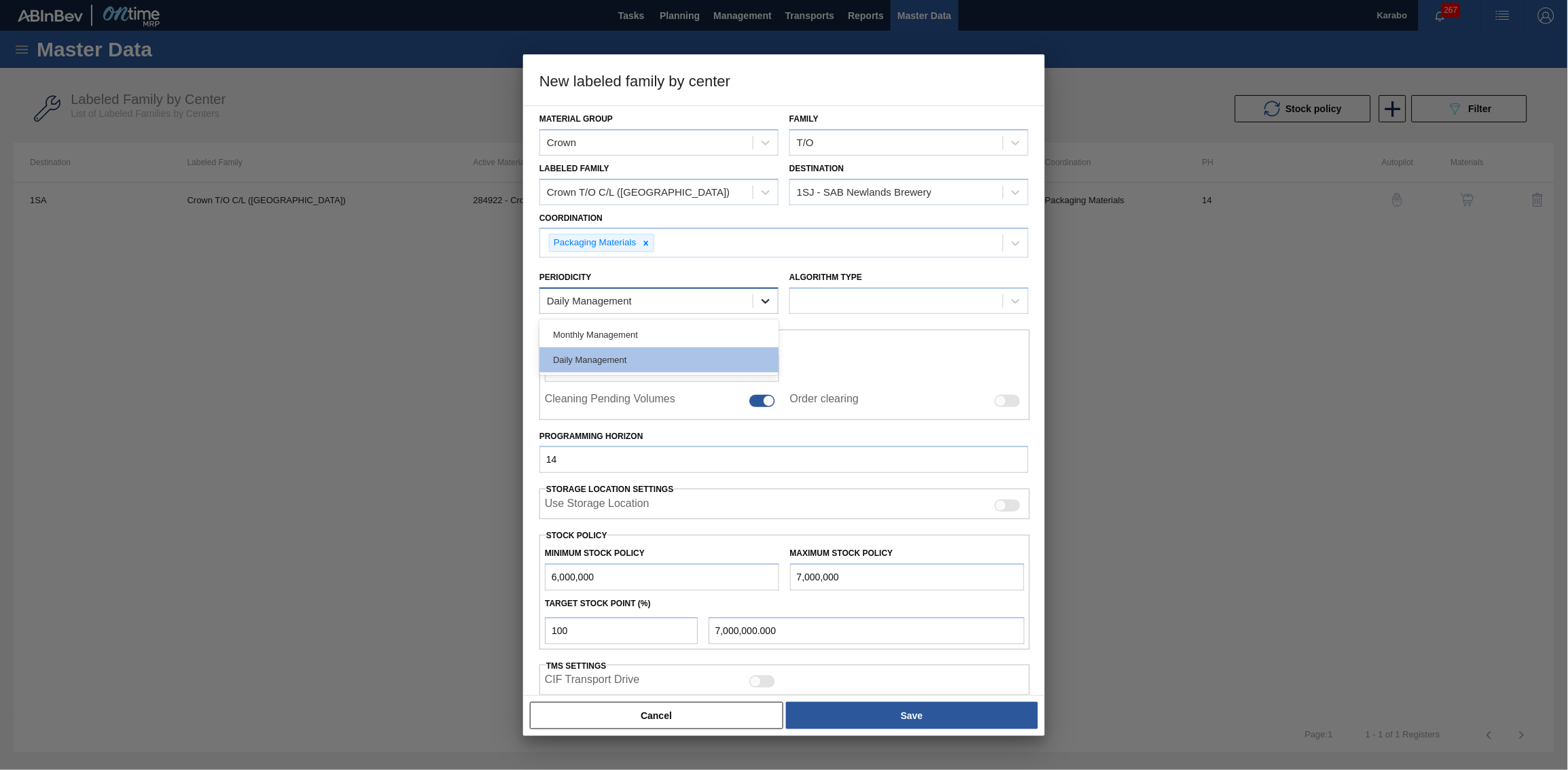
click at [772, 296] on div at bounding box center [765, 300] width 24 height 24
click at [703, 347] on div "Daily Management" at bounding box center [658, 360] width 239 height 25
click at [767, 295] on icon at bounding box center [766, 301] width 13 height 13
click at [677, 323] on div "Monthly Management" at bounding box center [658, 335] width 239 height 25
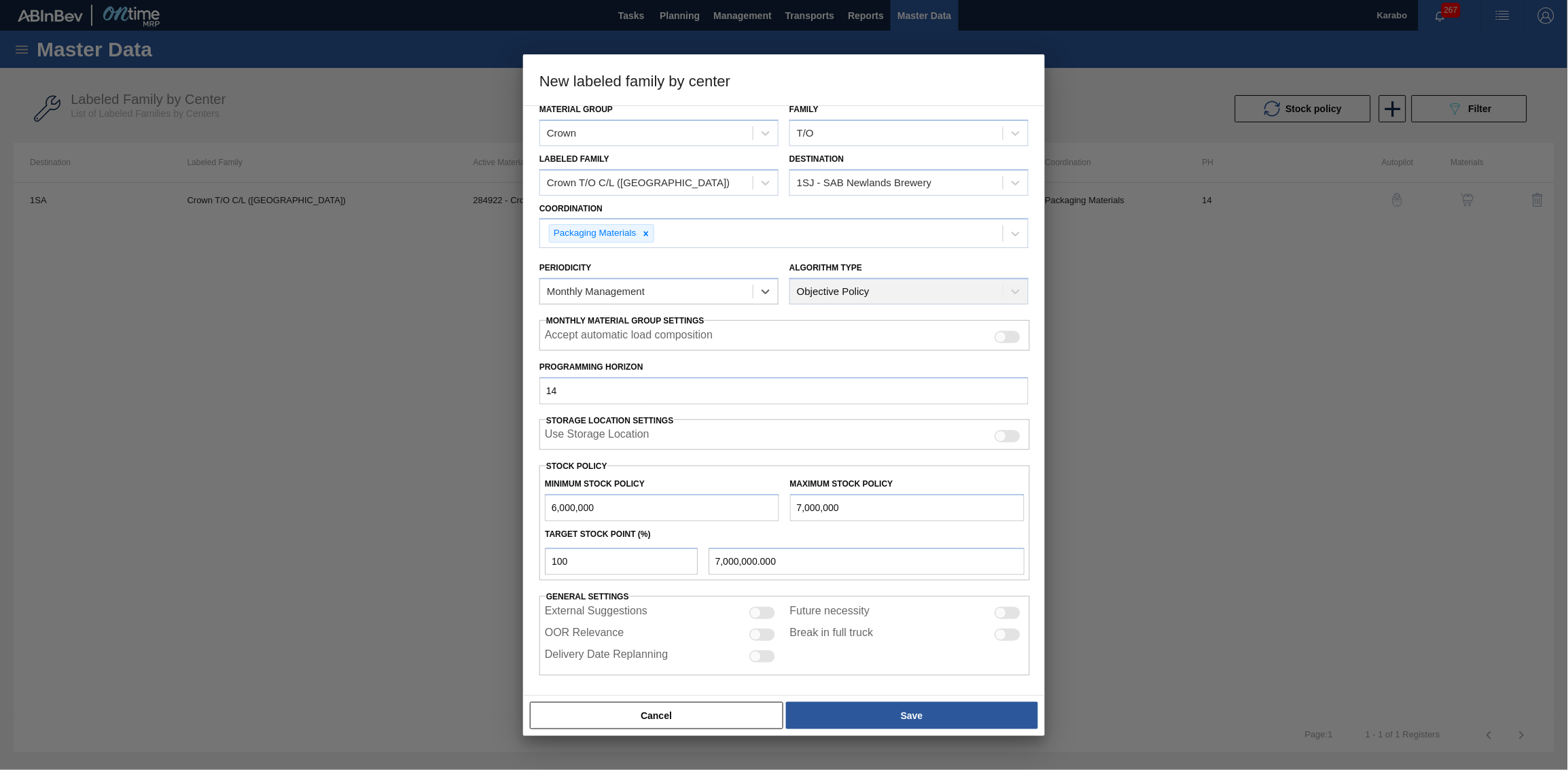
scroll to position [12, 0]
click at [937, 475] on button "Save" at bounding box center [912, 715] width 252 height 27
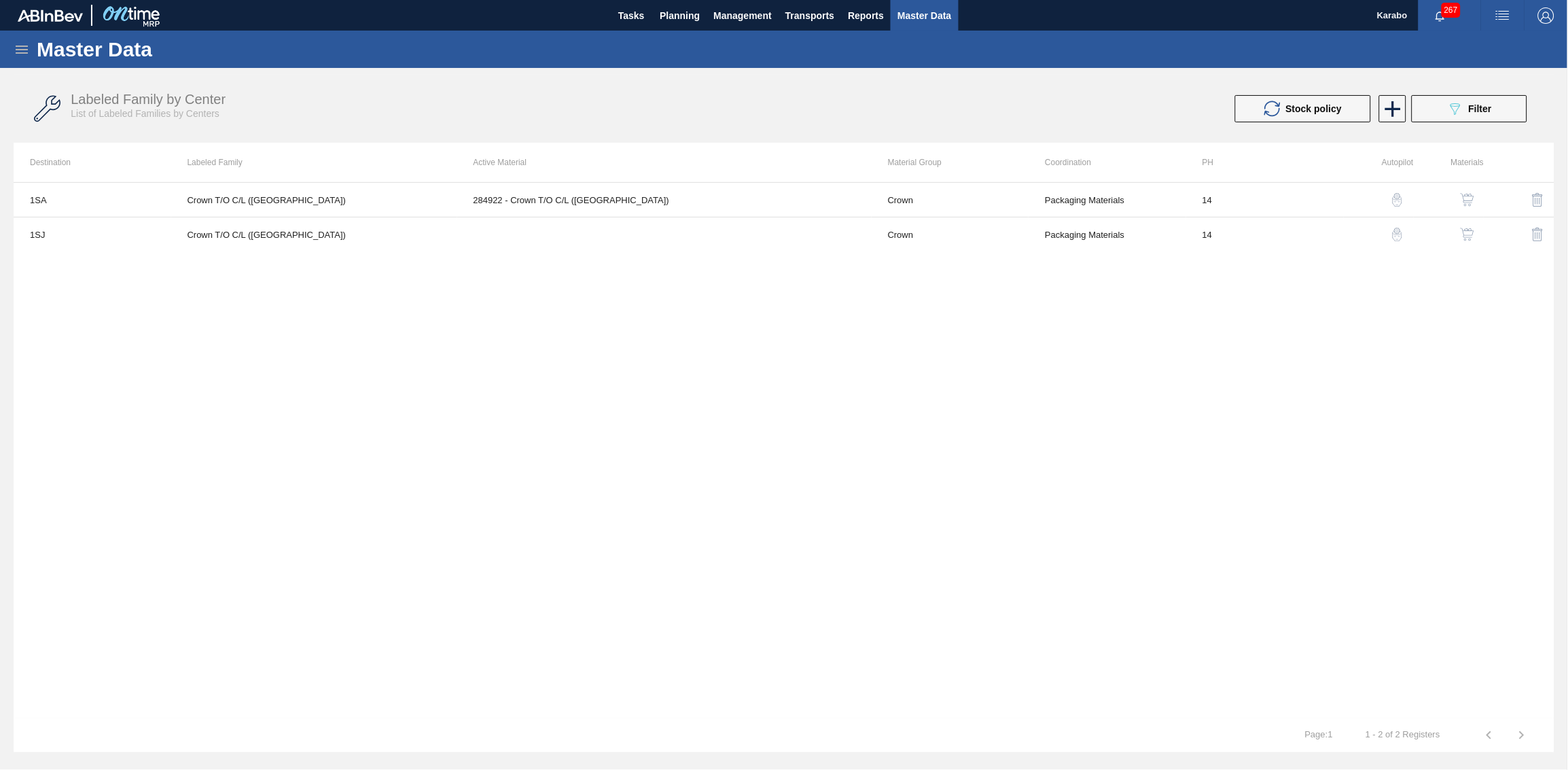
click at [1044, 234] on img "button" at bounding box center [1467, 235] width 13 height 13
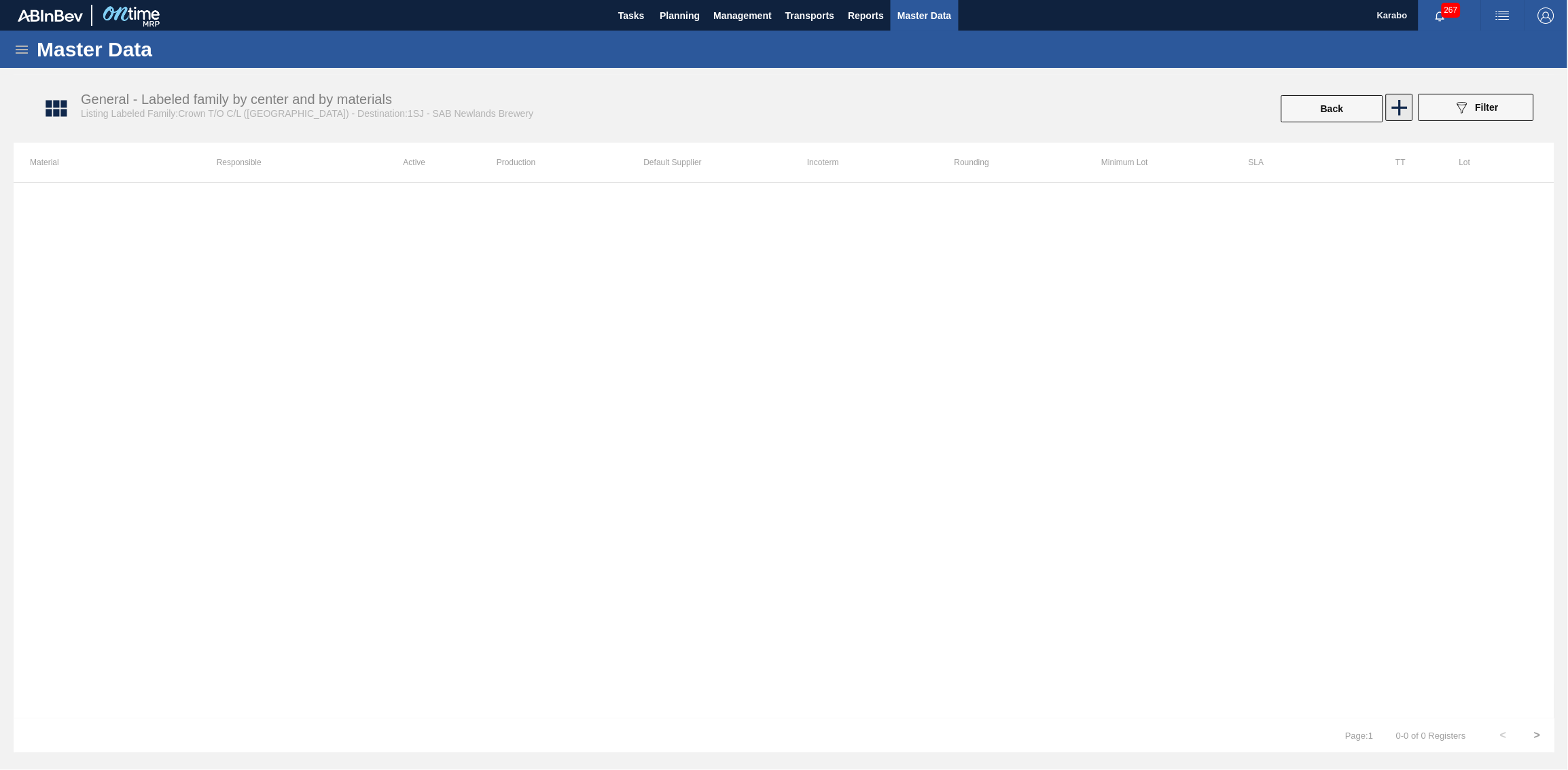
click at [1044, 97] on icon at bounding box center [1400, 108] width 27 height 27
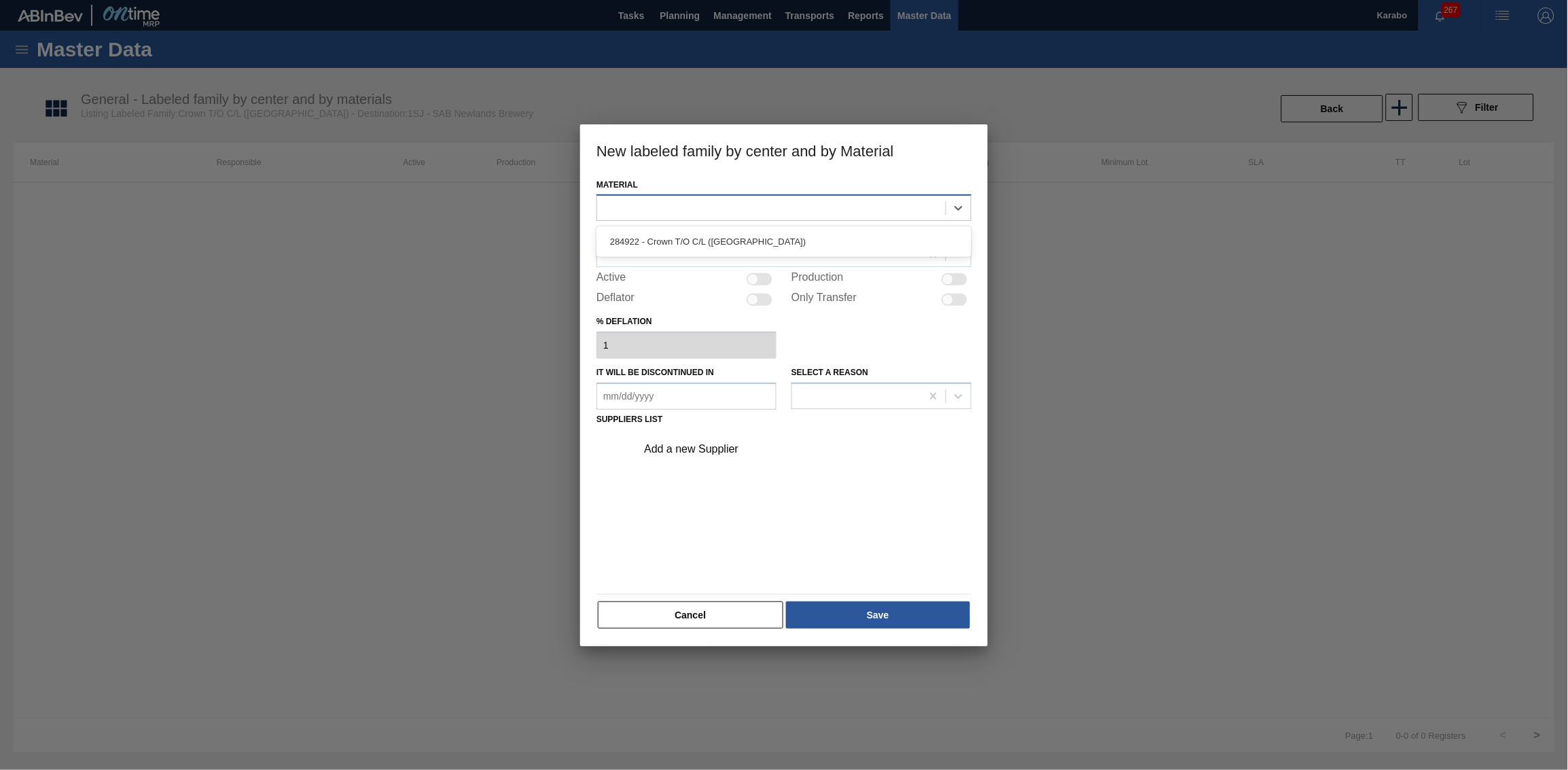
click at [805, 198] on div at bounding box center [771, 208] width 349 height 20
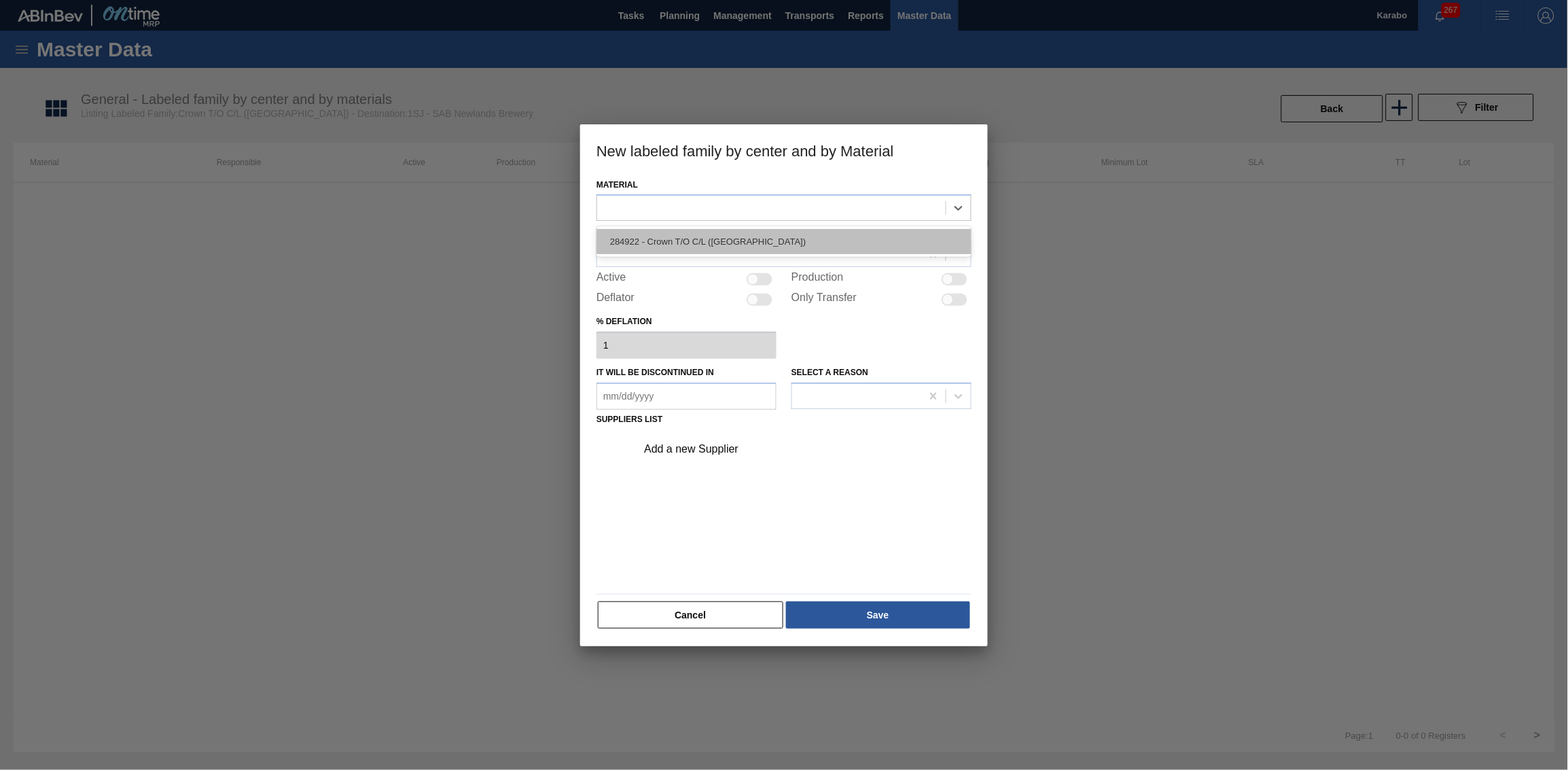
click at [813, 238] on div "284922 - Crown T/O C/L ([GEOGRAPHIC_DATA])" at bounding box center [784, 241] width 375 height 25
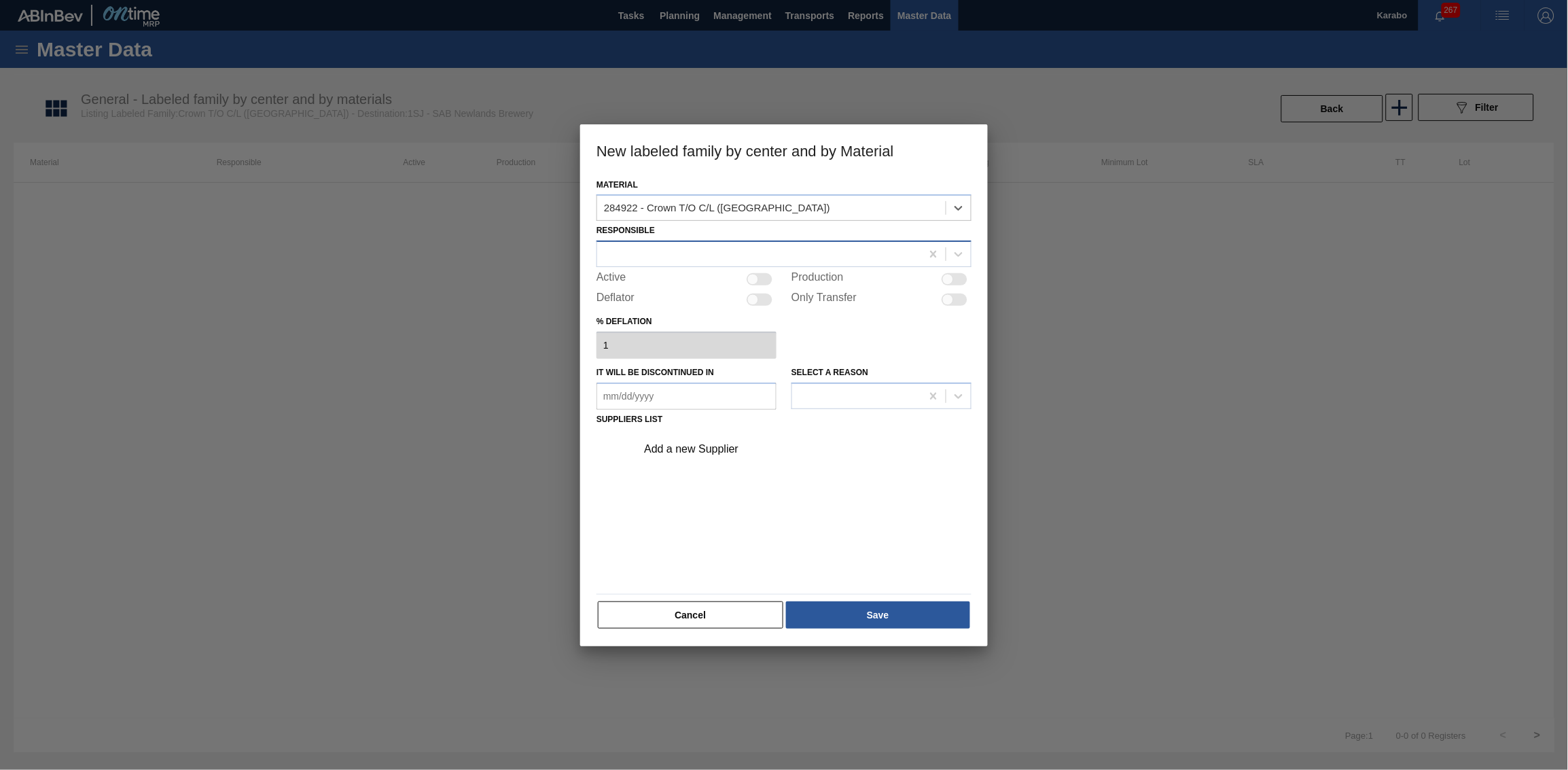
click at [778, 247] on div at bounding box center [758, 254] width 324 height 20
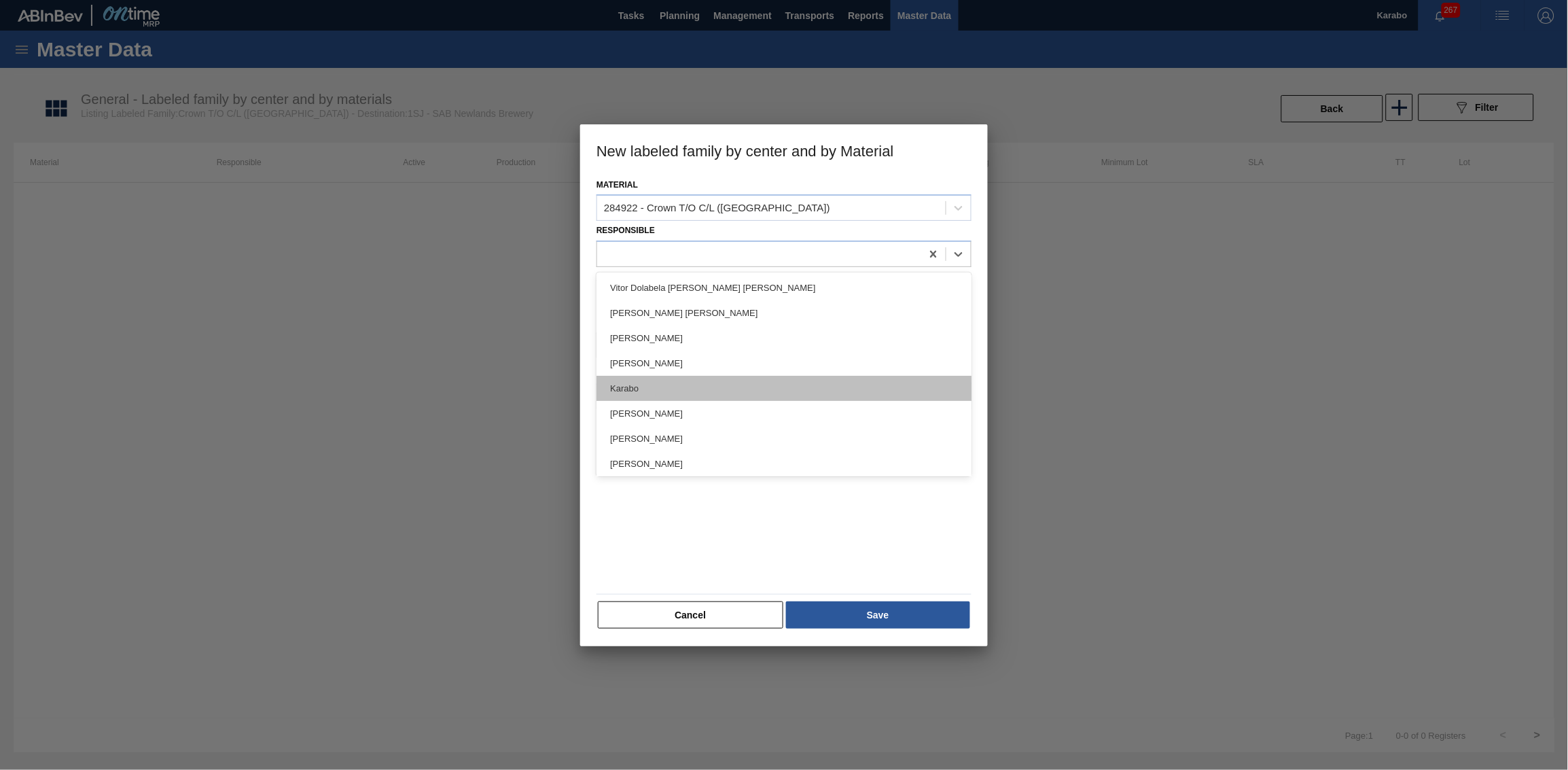
click at [708, 384] on div "Karabo" at bounding box center [784, 388] width 375 height 25
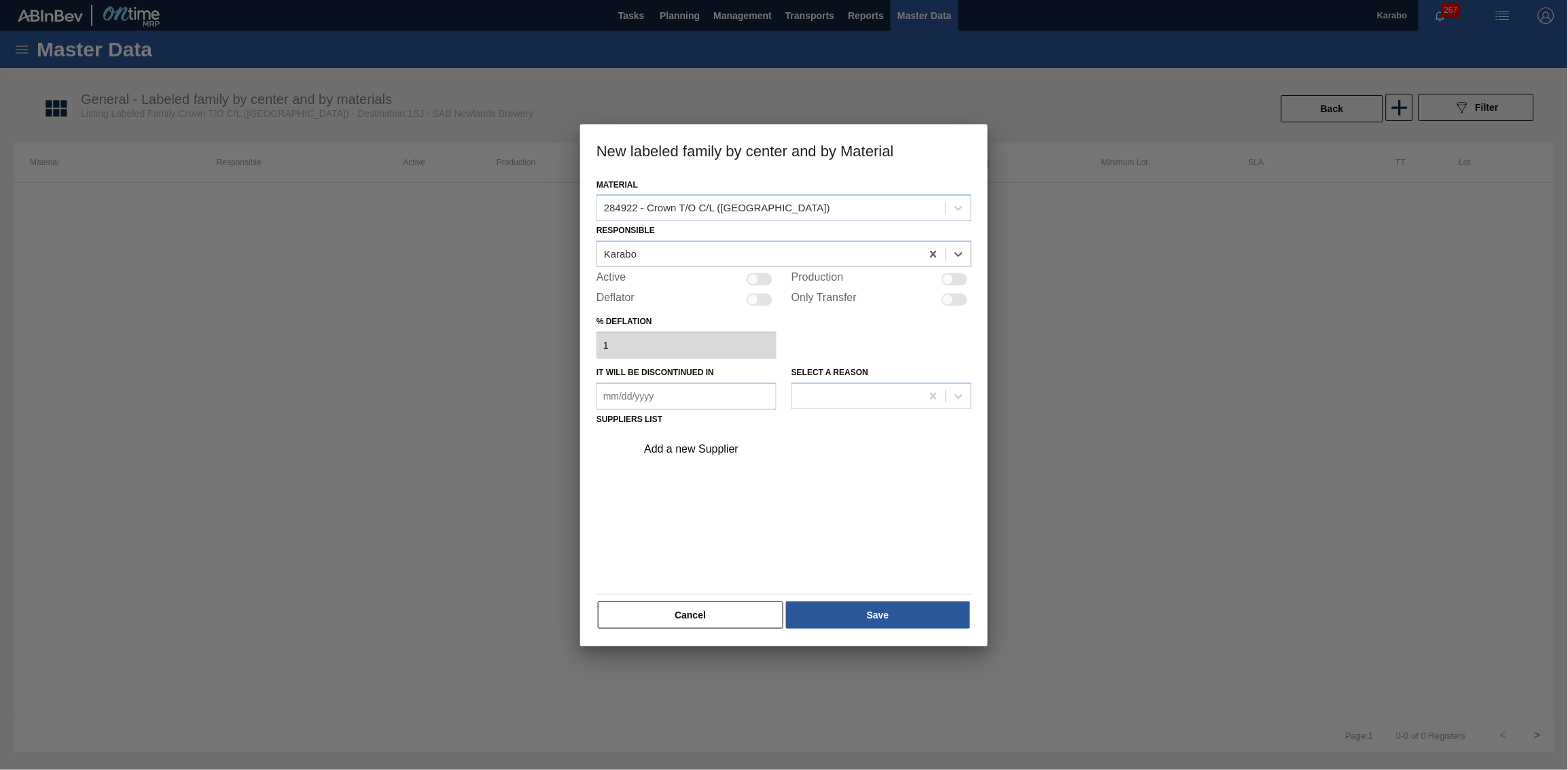
click at [755, 276] on div at bounding box center [753, 280] width 12 height 12
checkbox input "true"
click at [715, 452] on div "Add a new Supplier" at bounding box center [776, 449] width 266 height 12
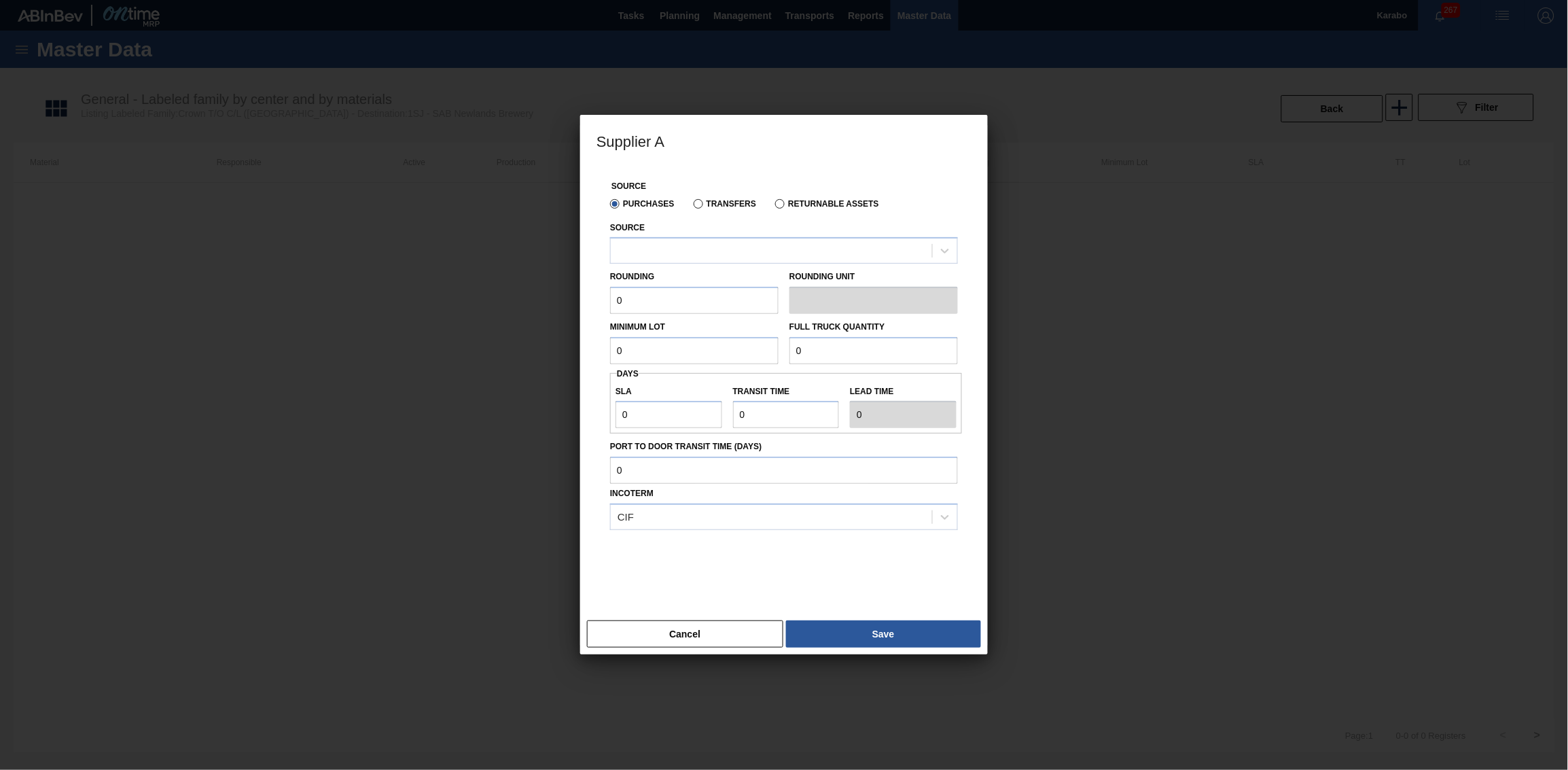
click at [796, 231] on div "Source" at bounding box center [784, 241] width 348 height 46
click at [796, 242] on div at bounding box center [772, 251] width 321 height 20
click at [755, 286] on div "1028075 - Coleus" at bounding box center [784, 285] width 348 height 25
drag, startPoint x: 645, startPoint y: 307, endPoint x: 576, endPoint y: 311, distance: 69.1
click at [576, 311] on div "Supplier A Source Purchases Transfers Returnable Assets Source 1028075 - Coleus…" at bounding box center [784, 385] width 1568 height 770
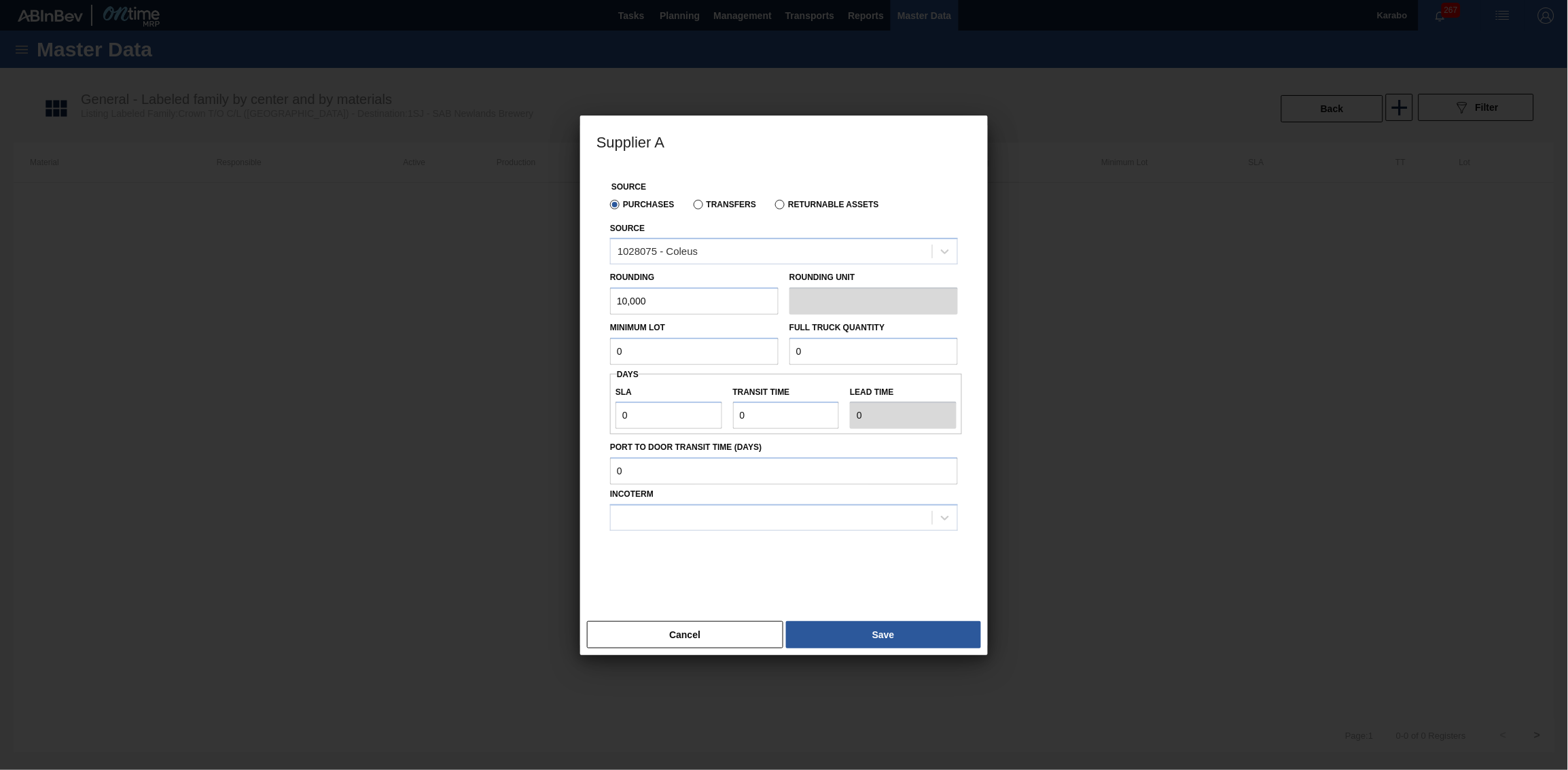
type input "10,000"
click at [690, 350] on input "0" at bounding box center [694, 351] width 168 height 27
paste input "1,350,00"
type input "1,350,000"
click at [842, 344] on input "0" at bounding box center [872, 351] width 168 height 27
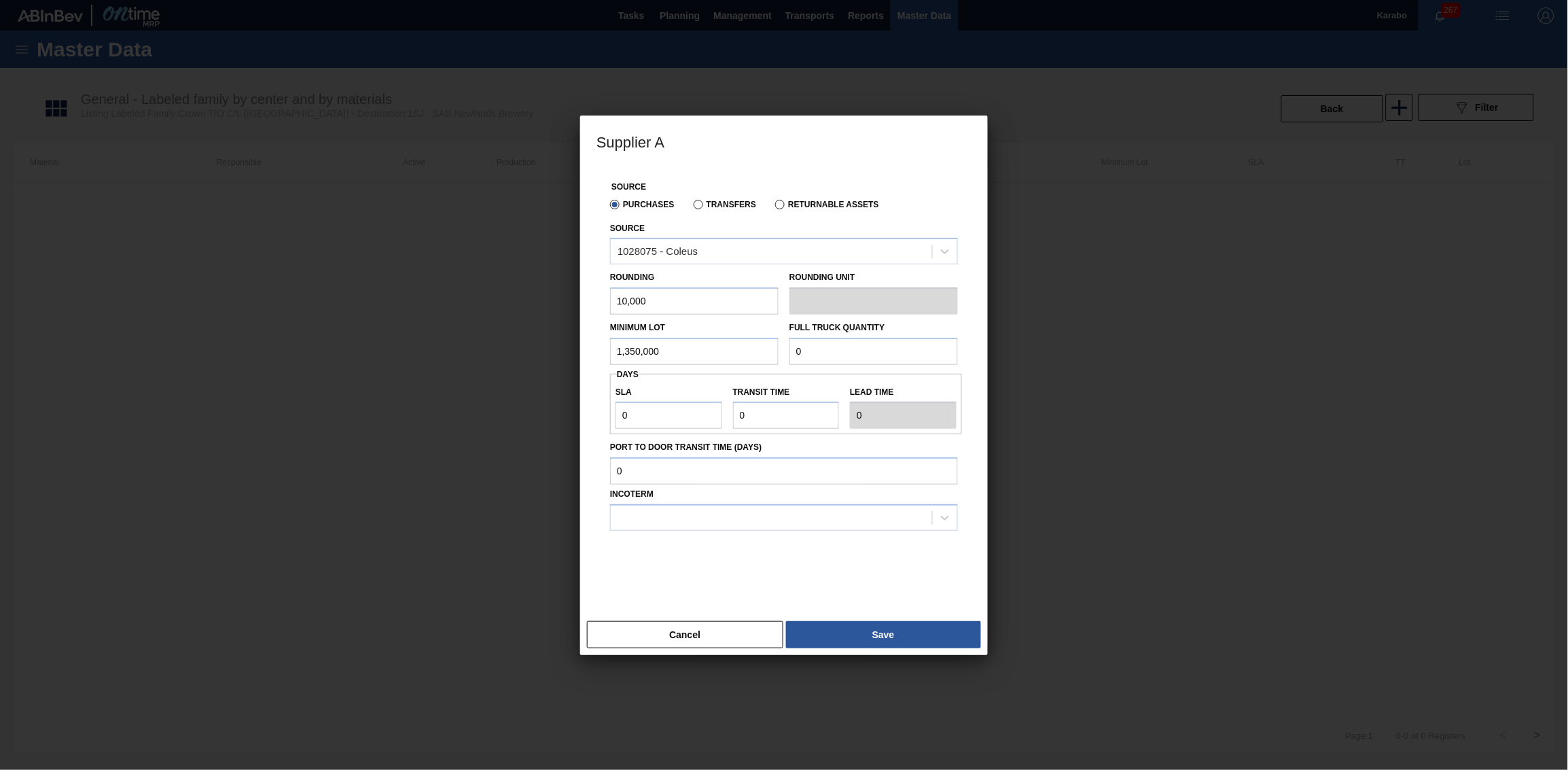
paste input "1,350,00"
type input "1,350,000"
drag, startPoint x: 649, startPoint y: 425, endPoint x: 592, endPoint y: 426, distance: 57.0
click at [592, 426] on div "Source Purchases Transfers Returnable Assets Source 1028075 - Coleus Rounding 1…" at bounding box center [784, 390] width 407 height 449
type input "1"
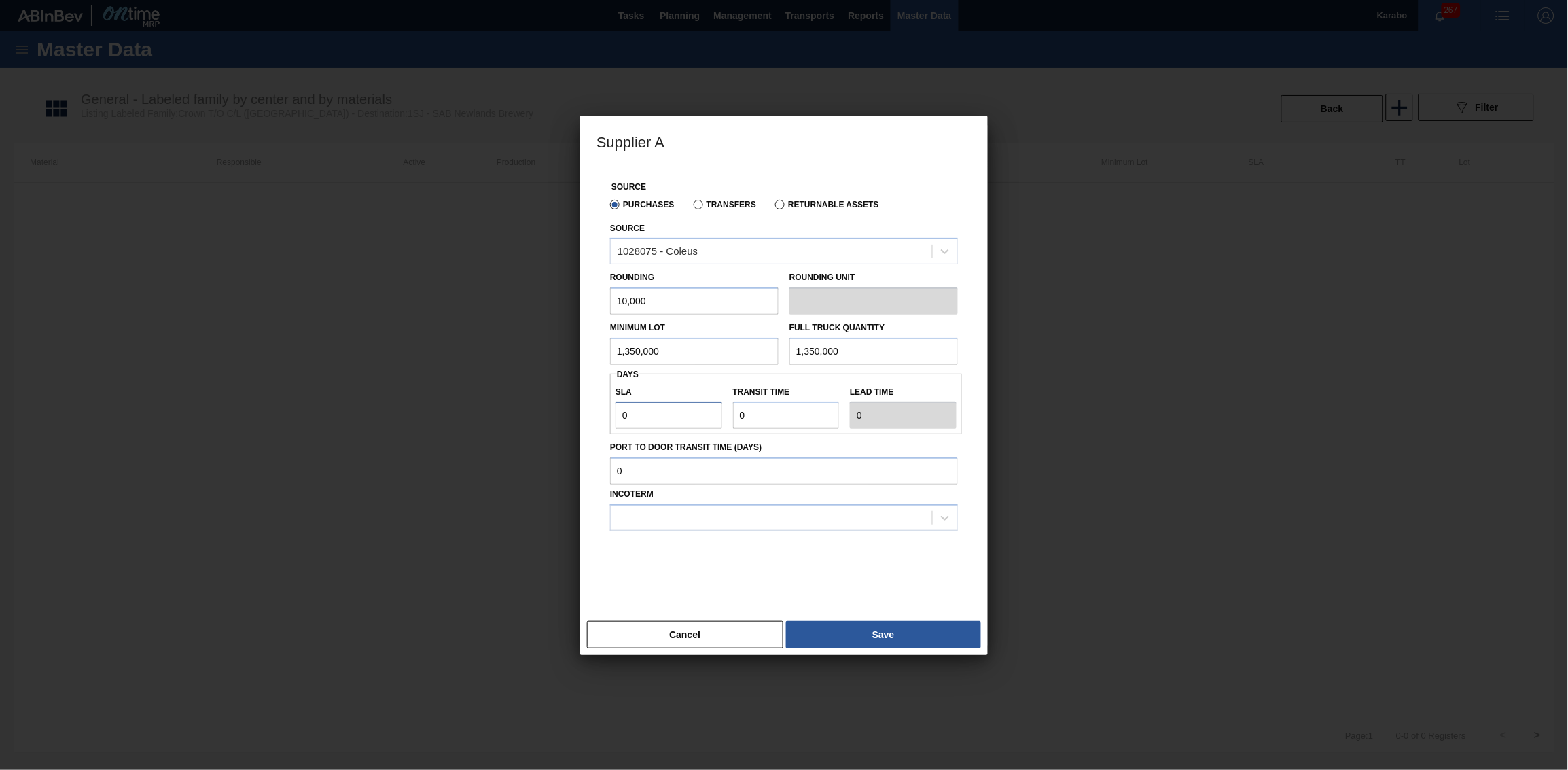
type input "1"
drag, startPoint x: 795, startPoint y: 417, endPoint x: 652, endPoint y: 414, distance: 143.0
click at [652, 414] on div "SLA 1 Transit time Lead time 1" at bounding box center [786, 404] width 352 height 50
type input "1"
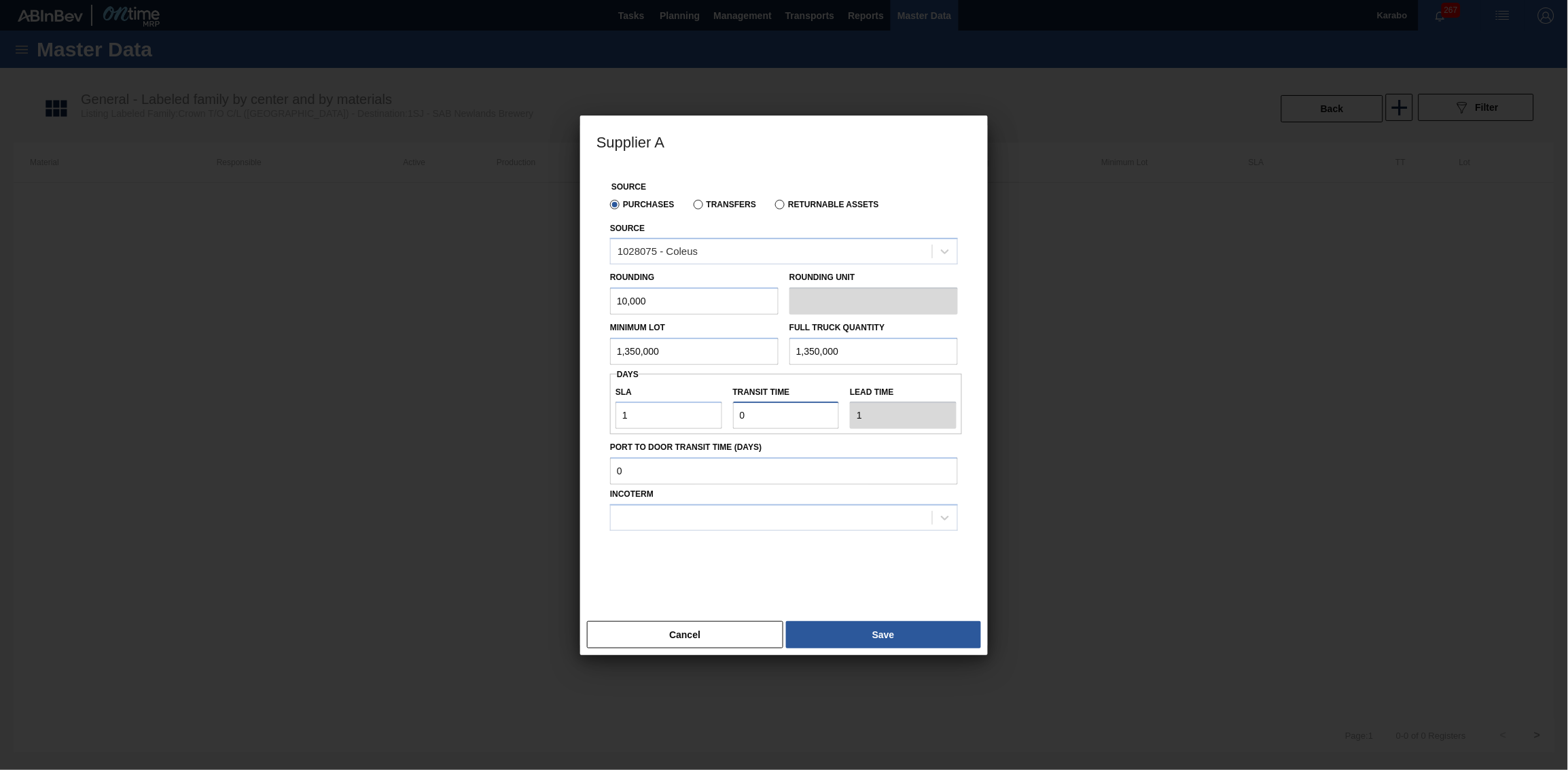
type input "2"
type input "1"
click at [722, 475] on div at bounding box center [784, 564] width 348 height 68
click at [734, 475] on div at bounding box center [772, 518] width 321 height 20
click at [721, 475] on div "FOB" at bounding box center [784, 577] width 348 height 25
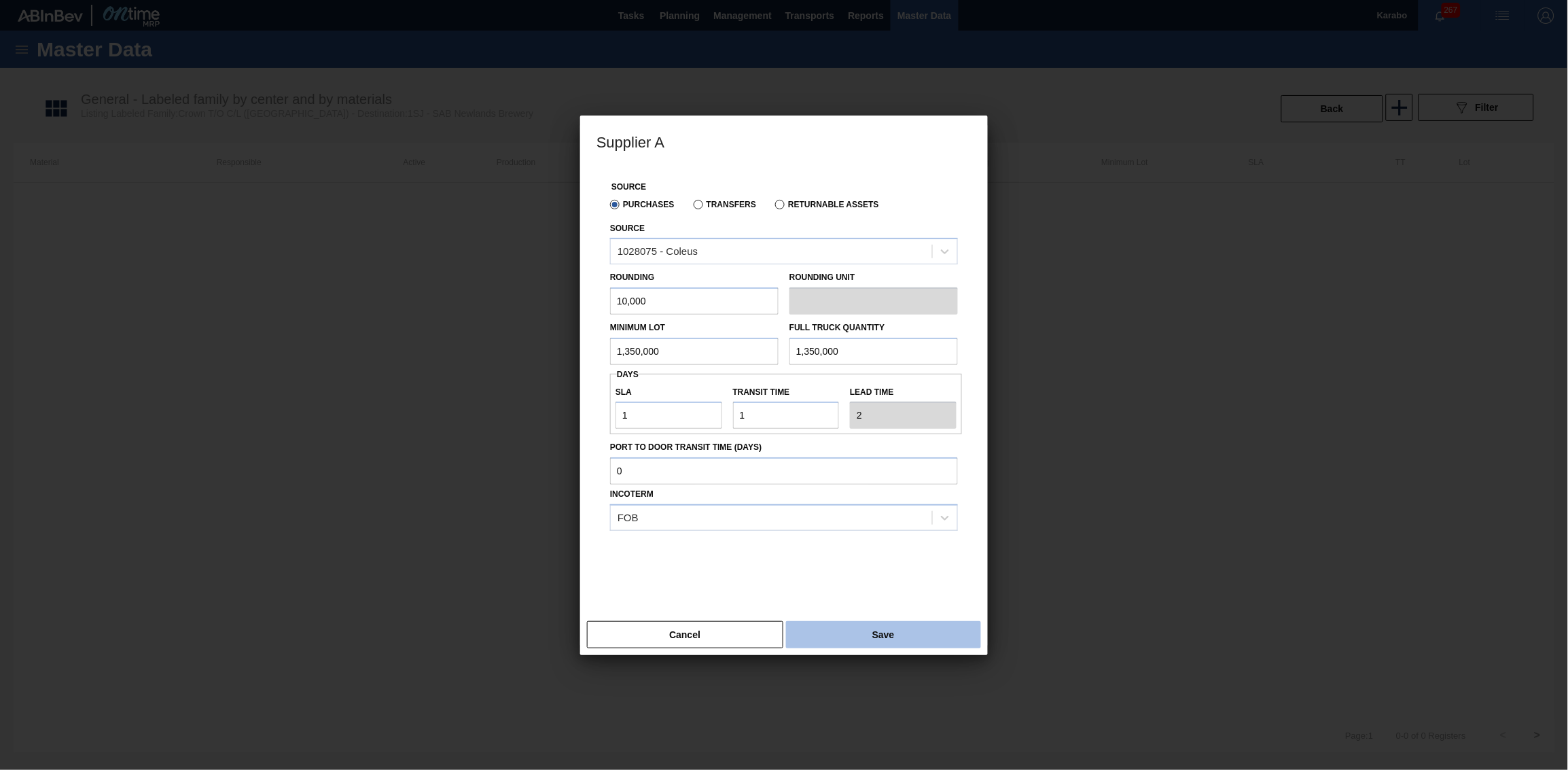
click at [880, 475] on button "Save" at bounding box center [883, 634] width 195 height 27
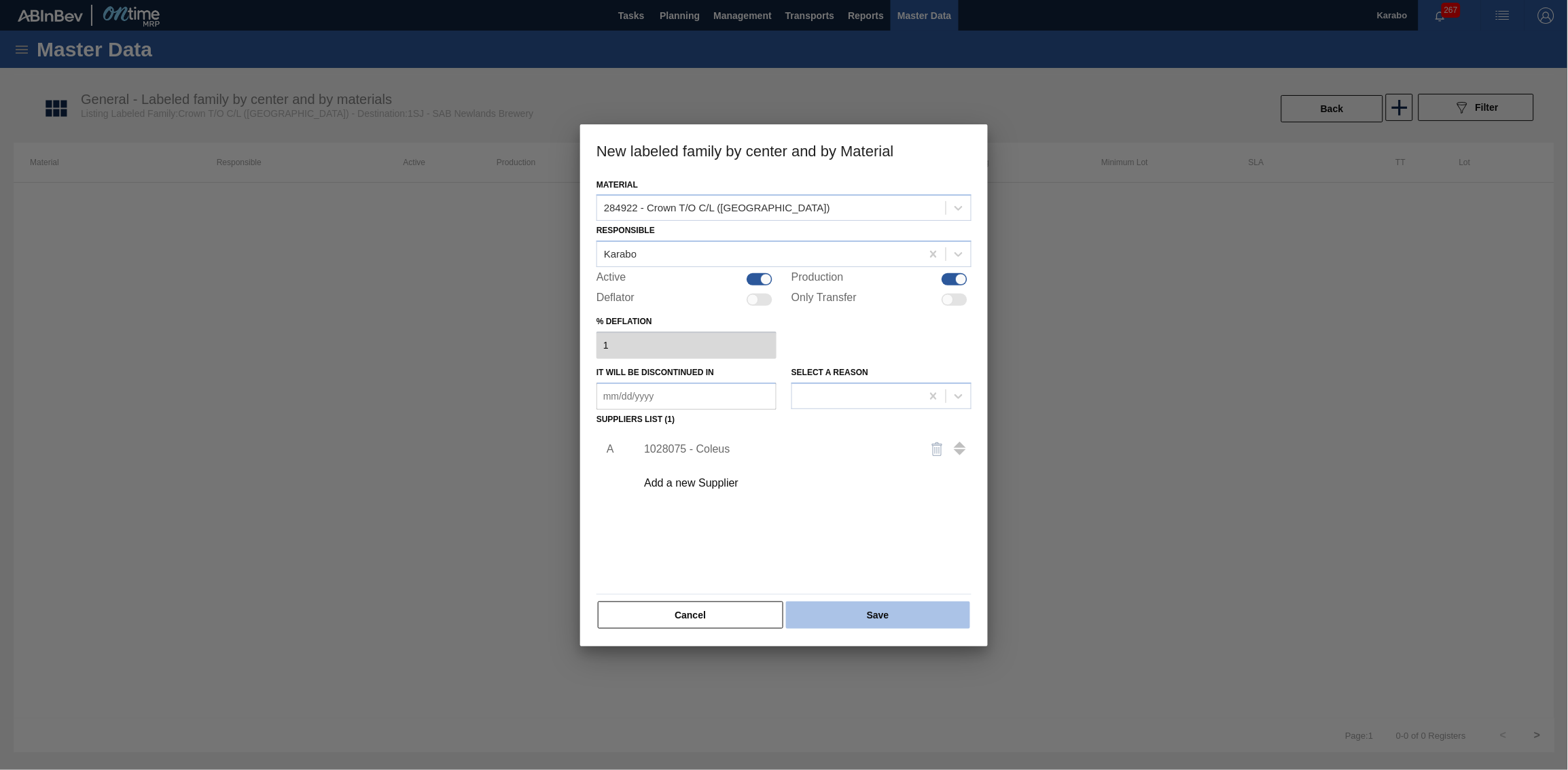
click at [882, 475] on button "Save" at bounding box center [878, 615] width 184 height 27
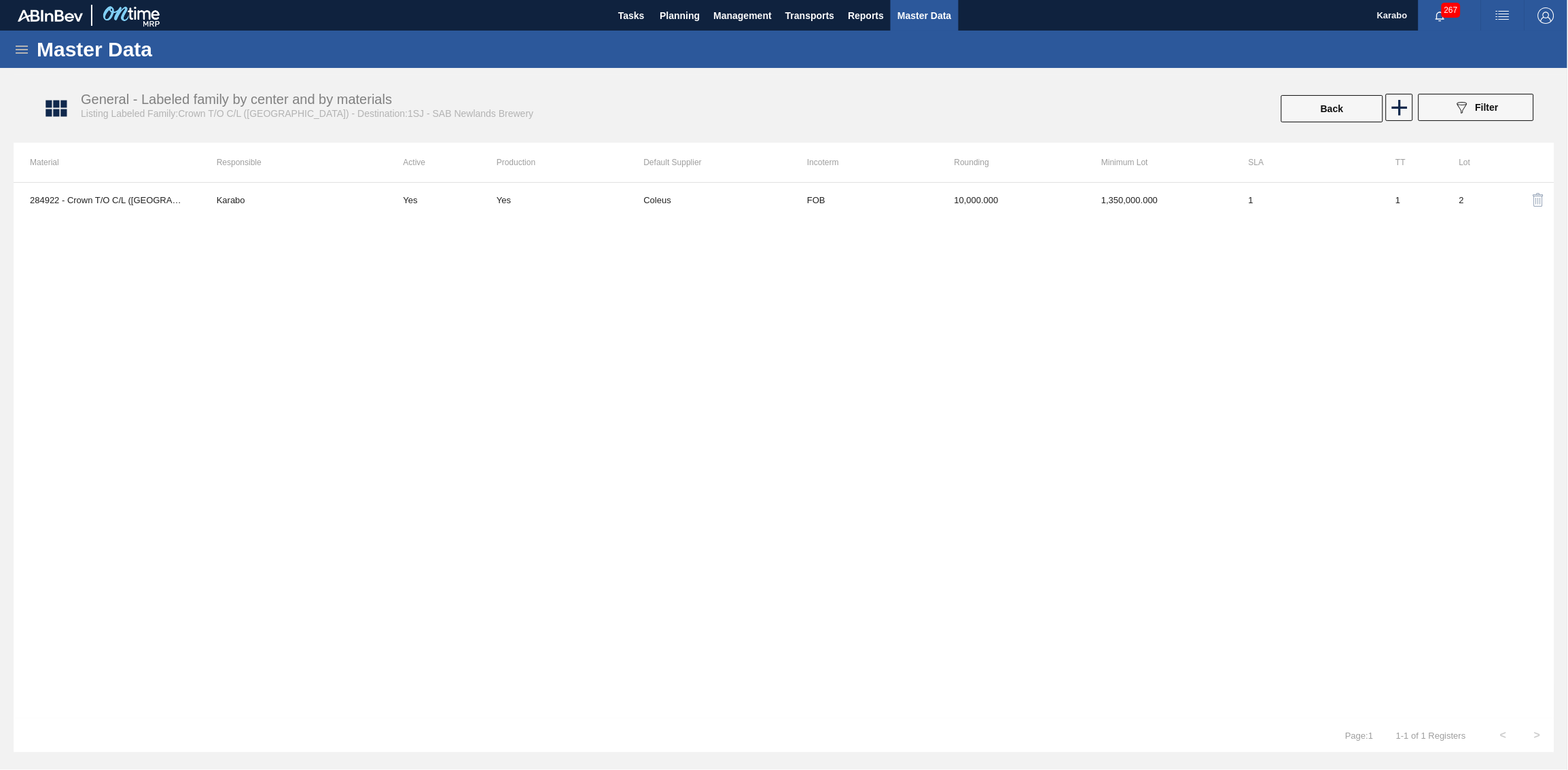
click at [780, 475] on div "284922 - Crown T/O C/L (Hogwarts) Karabo Yes Yes Coleus FOB 10,000.000 1,350,00…" at bounding box center [783, 450] width 1540 height 536
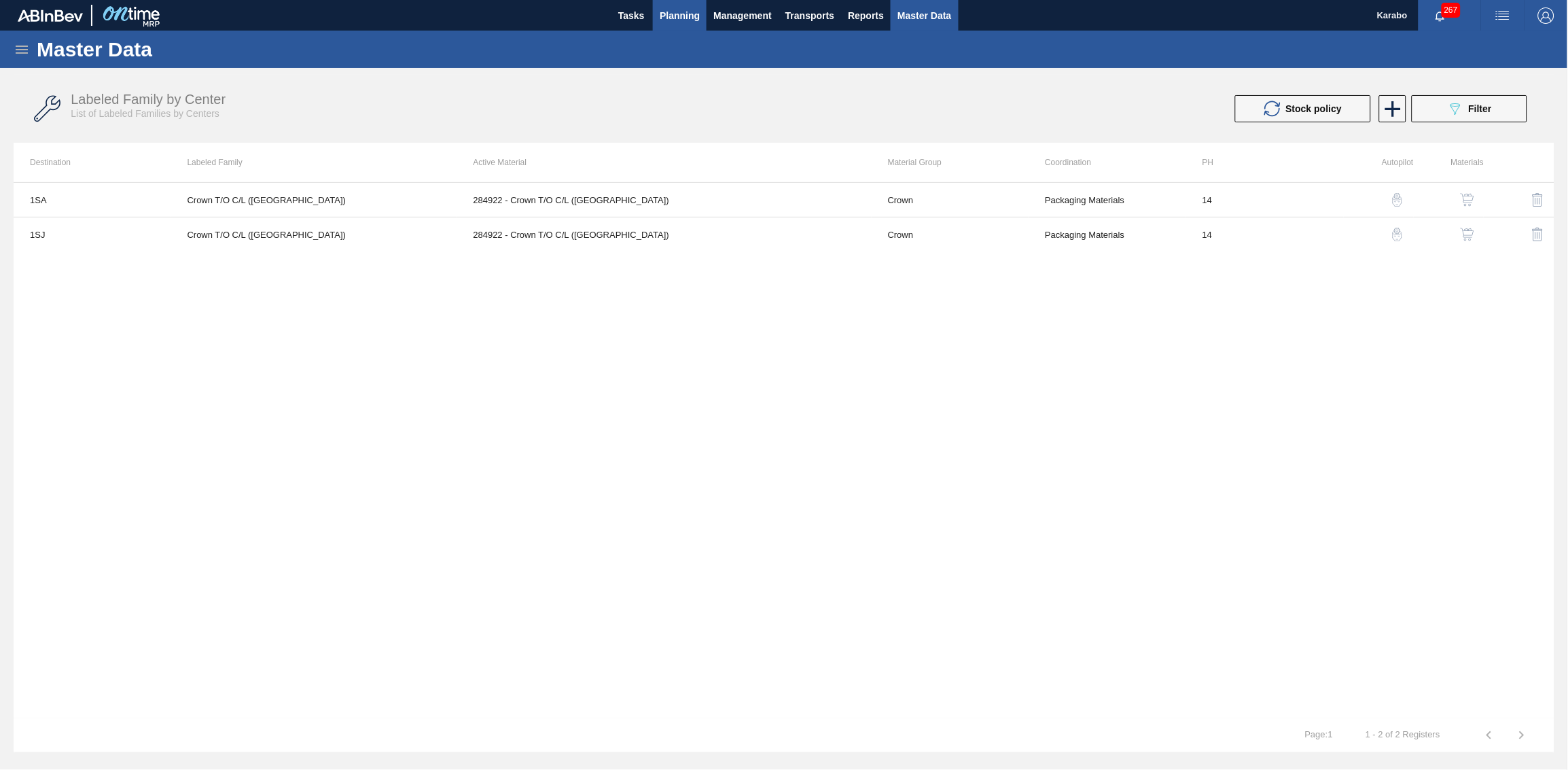
click at [662, 20] on span "Planning" at bounding box center [679, 15] width 40 height 16
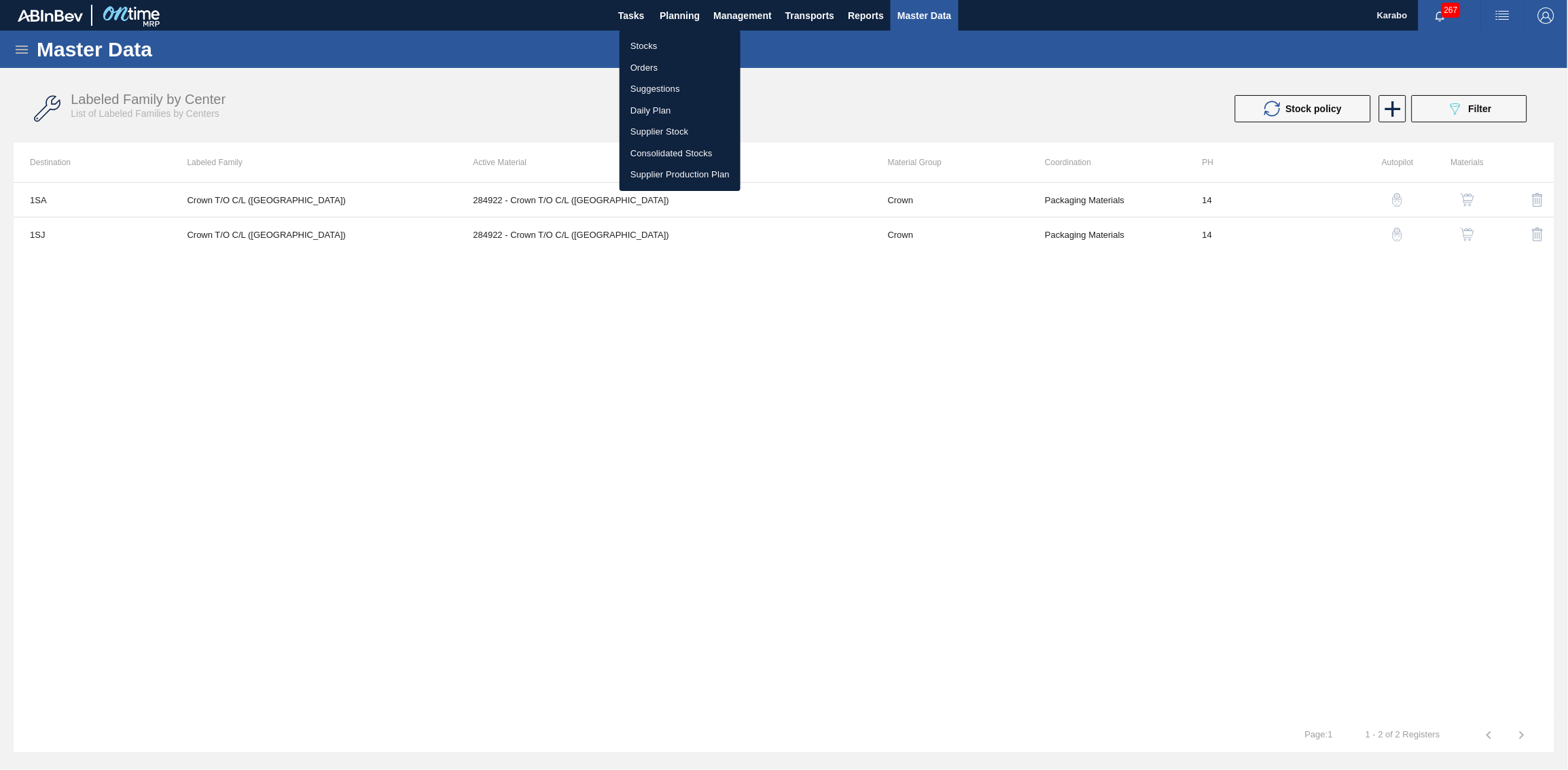
drag, startPoint x: 665, startPoint y: 49, endPoint x: 698, endPoint y: 50, distance: 33.0
click at [665, 49] on li "Stocks" at bounding box center [680, 46] width 121 height 22
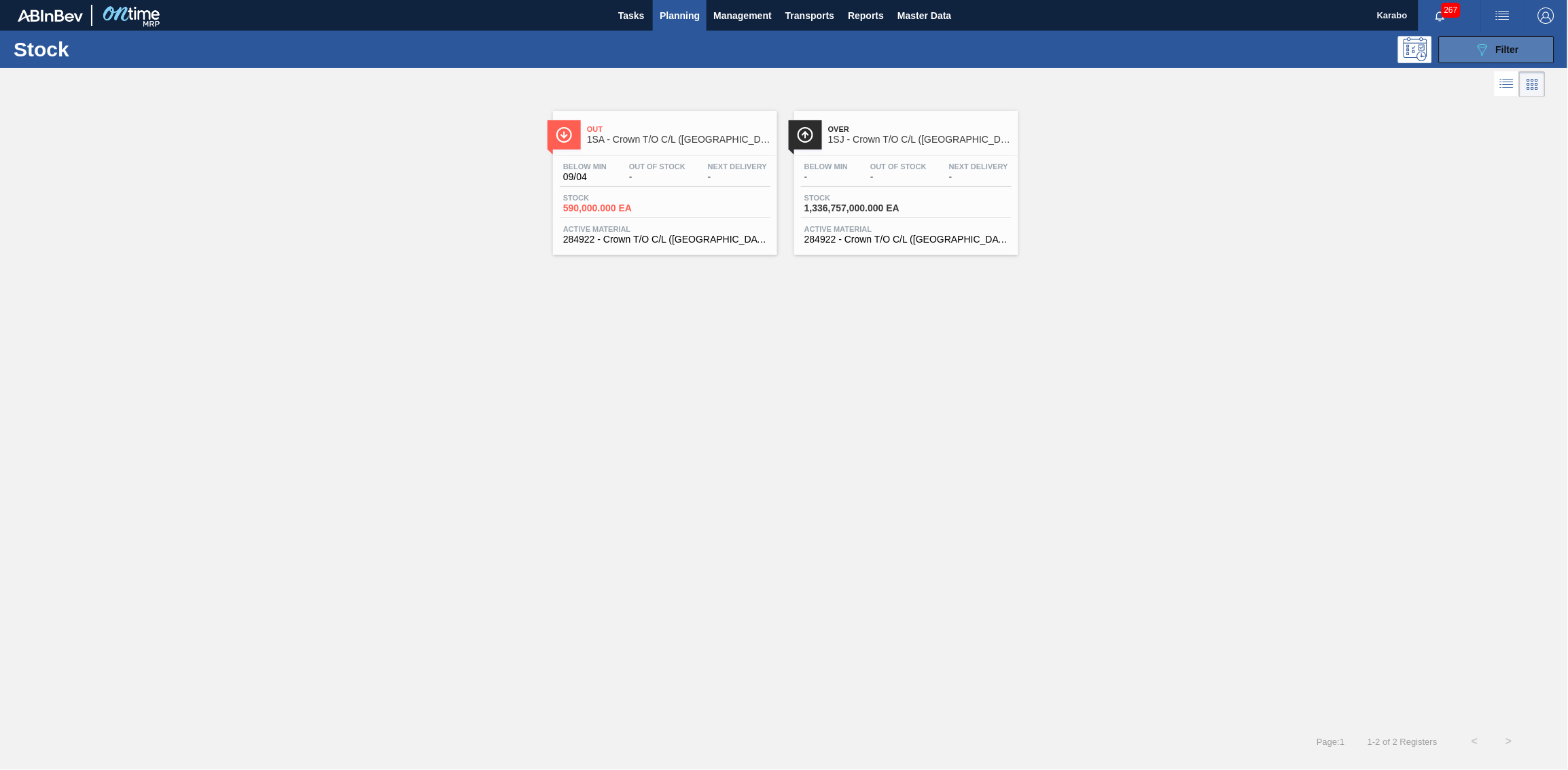
click at [1044, 36] on button "089F7B8B-B2A5-4AFE-B5C0-19BA573D28AC Filter" at bounding box center [1496, 49] width 115 height 27
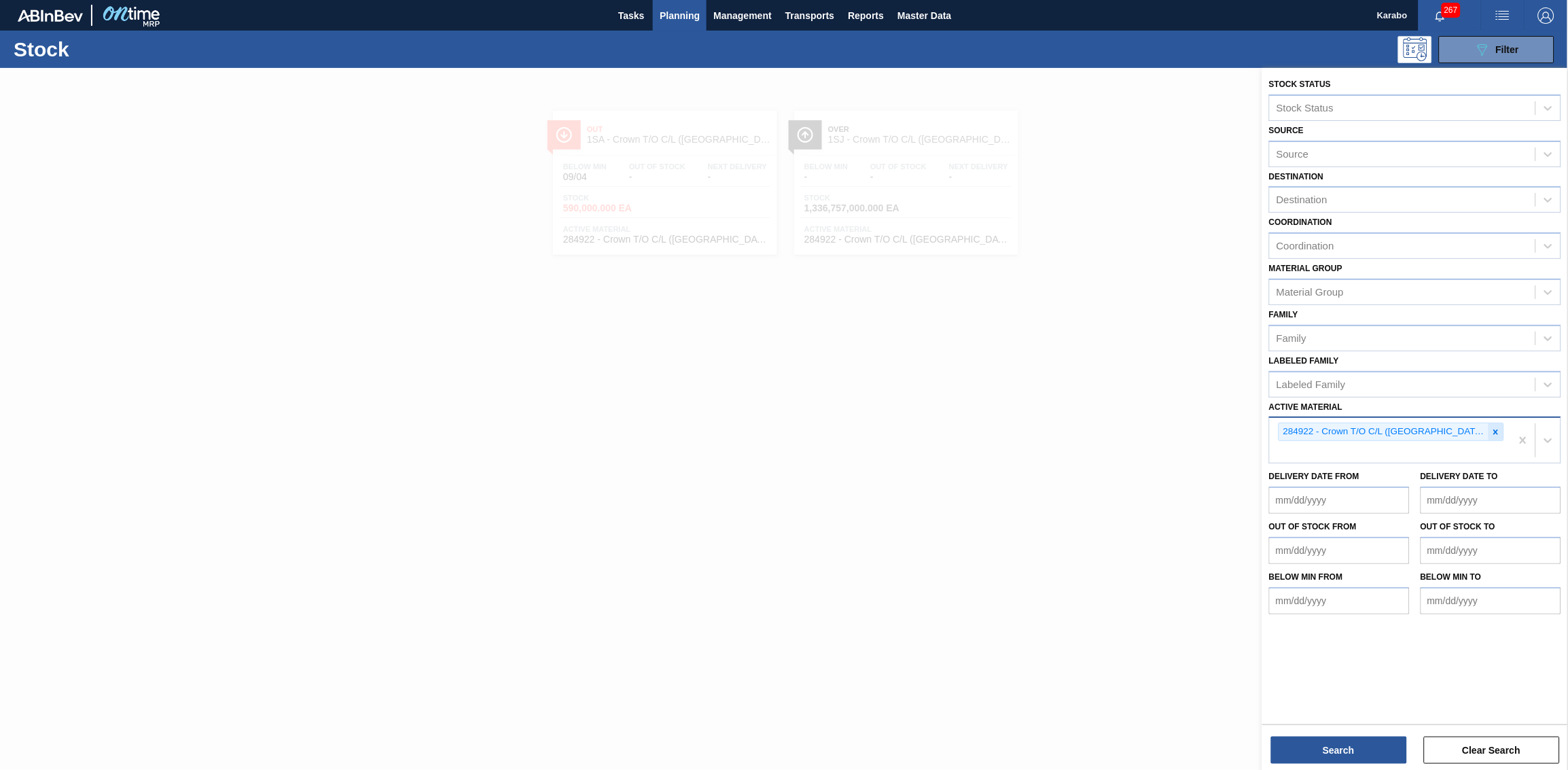
click at [1044, 430] on icon at bounding box center [1495, 432] width 5 height 5
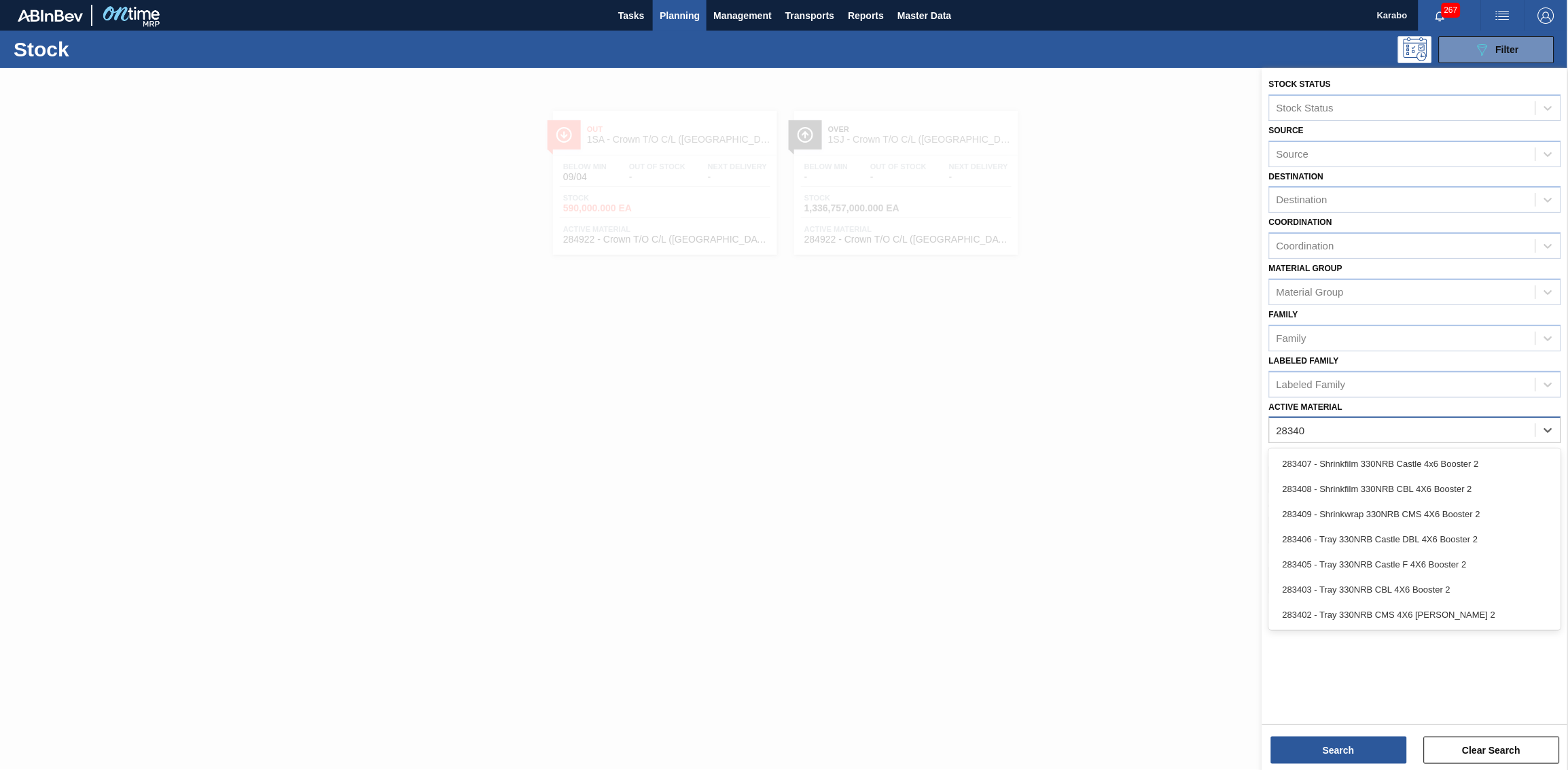
type Material "283403"
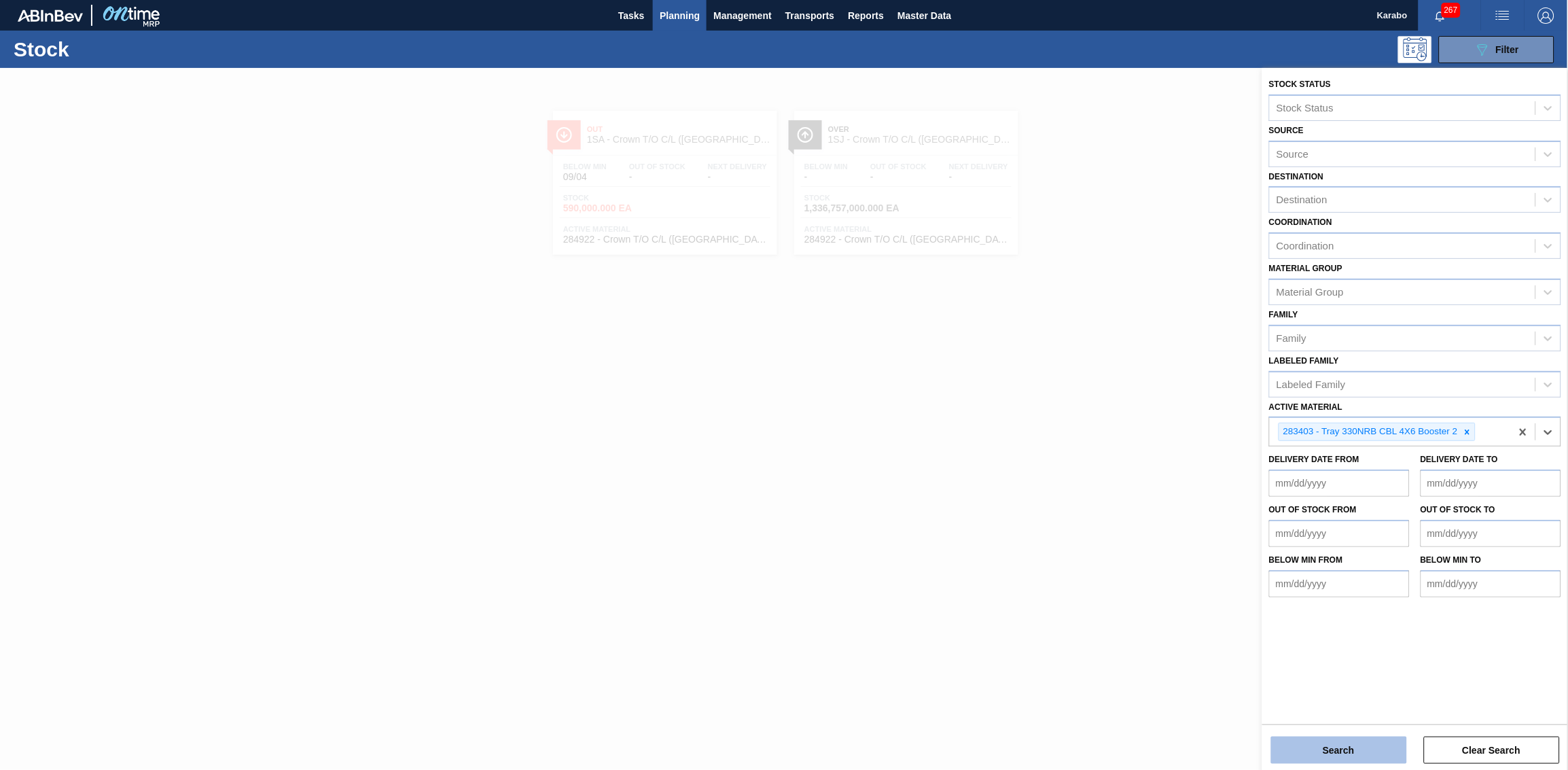
click at [1044, 475] on button "Search" at bounding box center [1338, 750] width 135 height 27
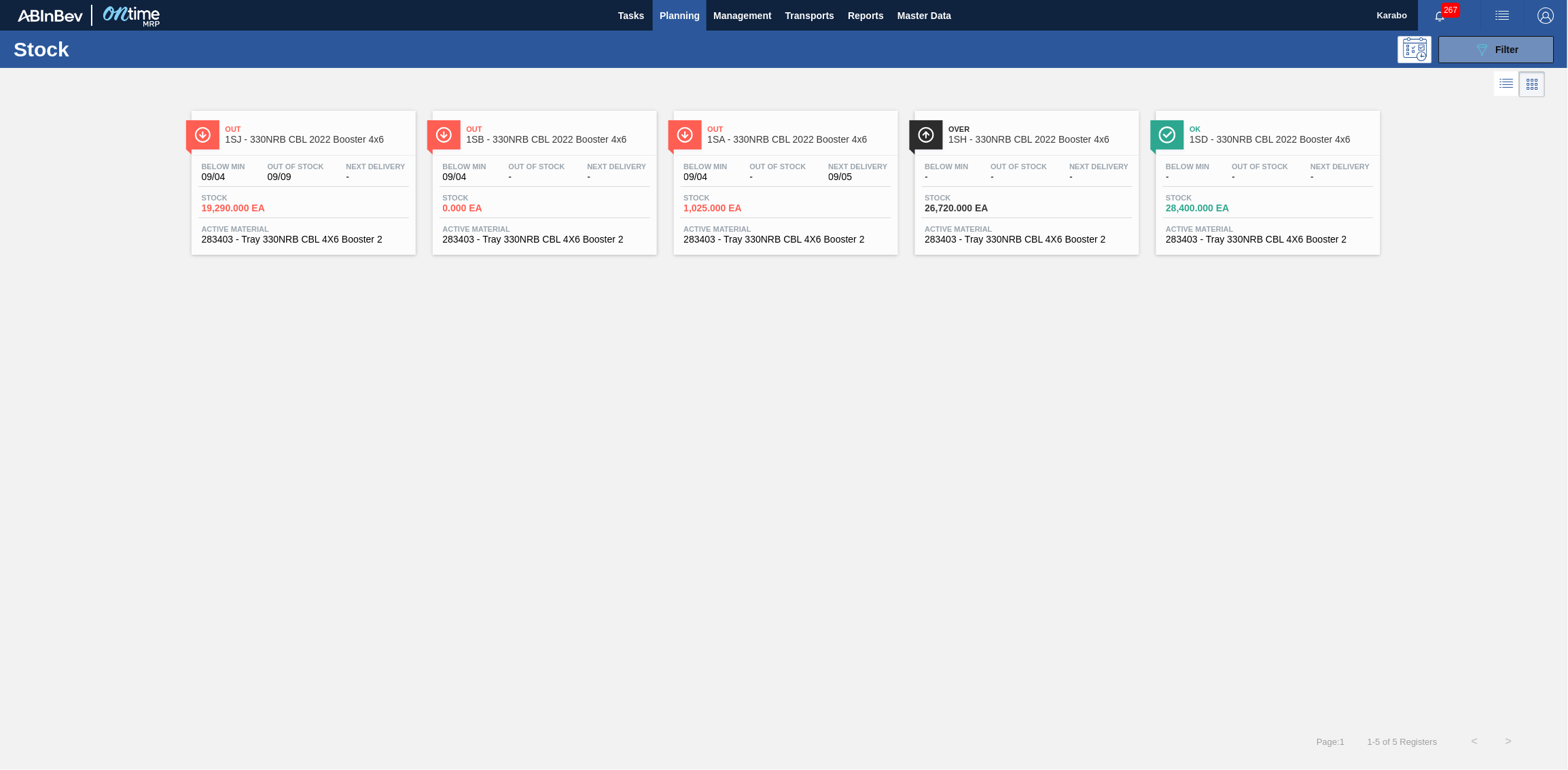
click at [341, 190] on div "Below Min 09/04 Out Of Stock 09/09 Next Delivery - Stock 19,290.000 EA Active M…" at bounding box center [303, 202] width 224 height 92
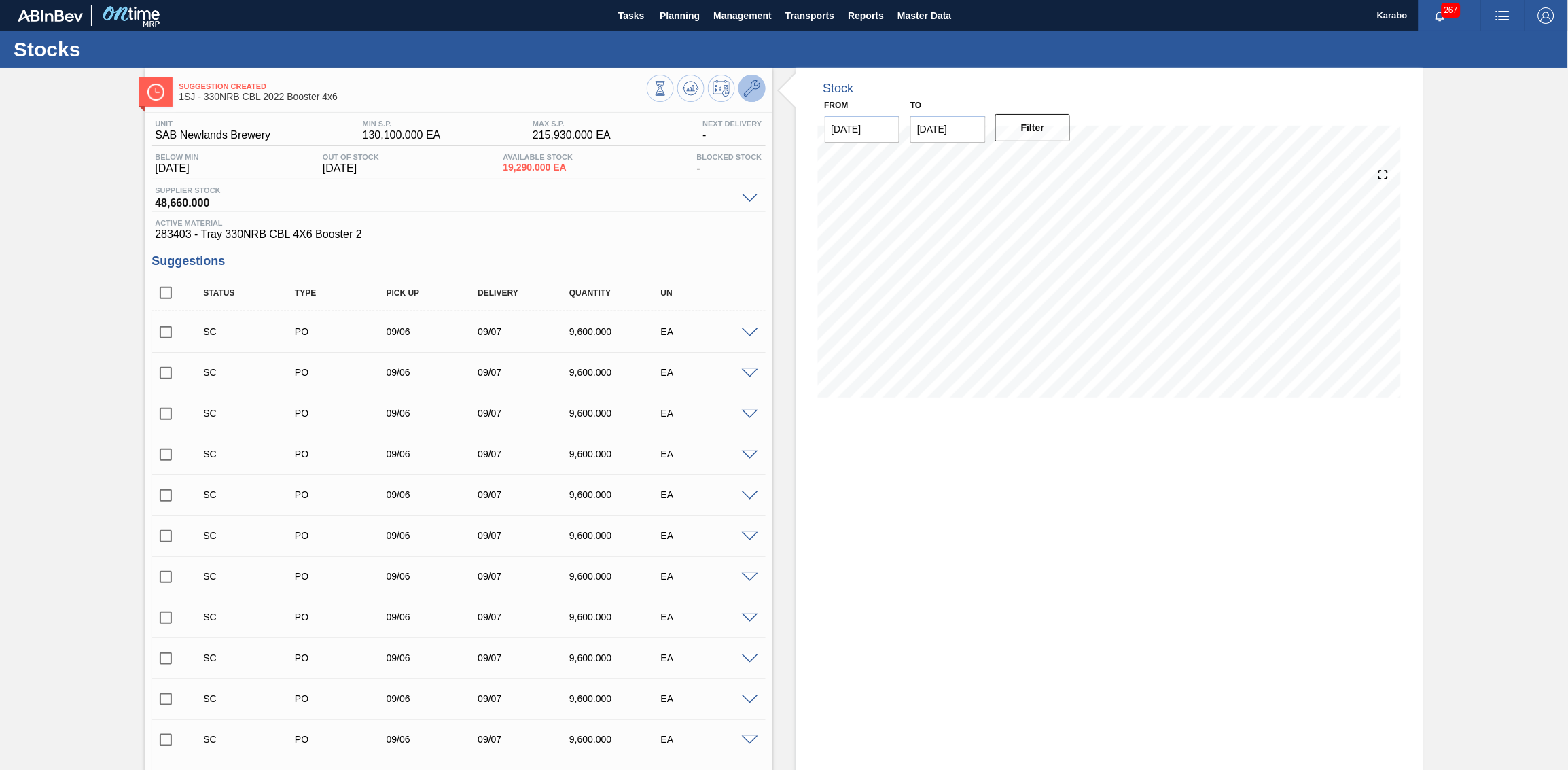
click at [754, 91] on icon at bounding box center [751, 87] width 16 height 16
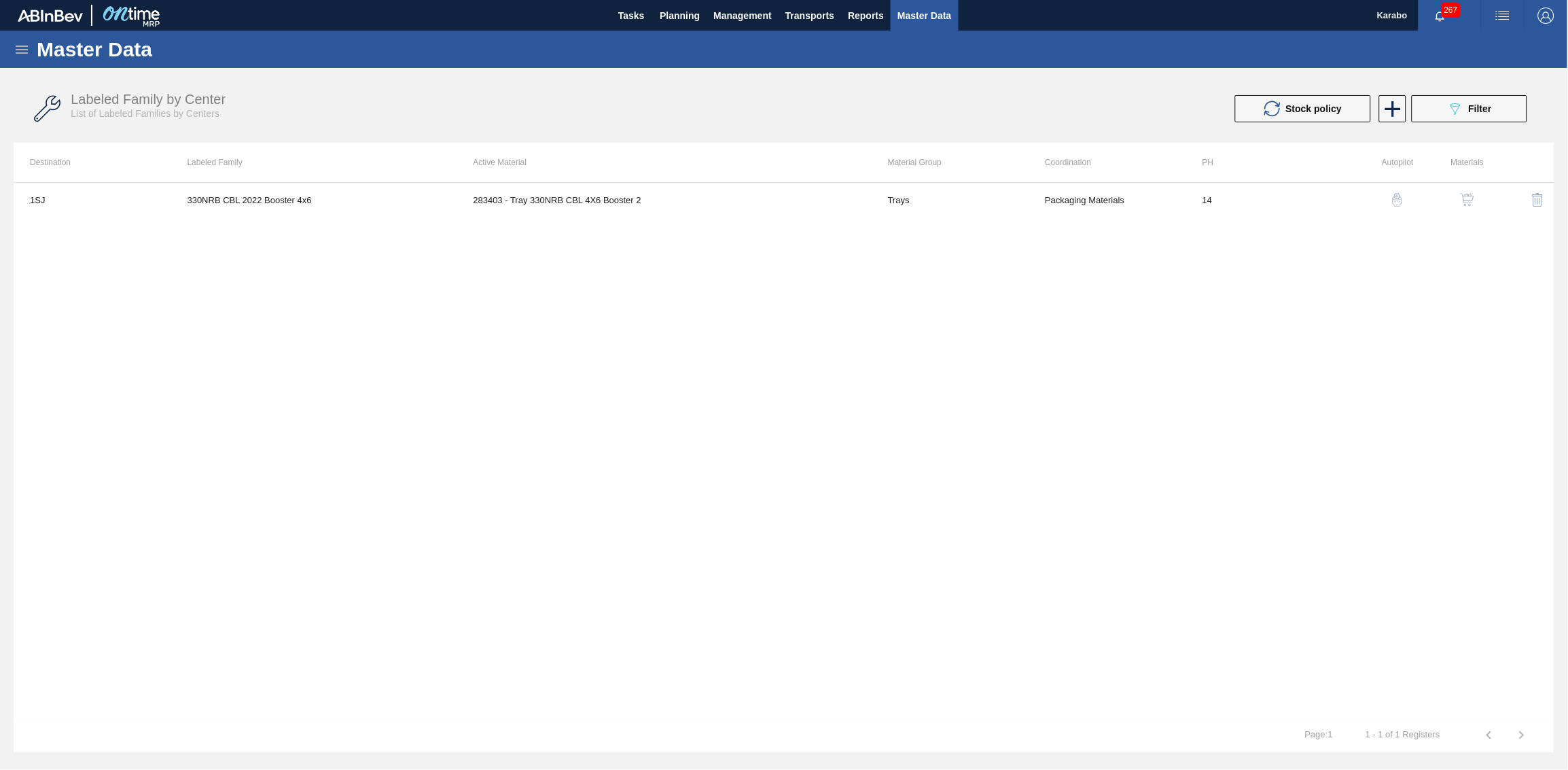
click at [1044, 202] on img "button" at bounding box center [1467, 200] width 13 height 13
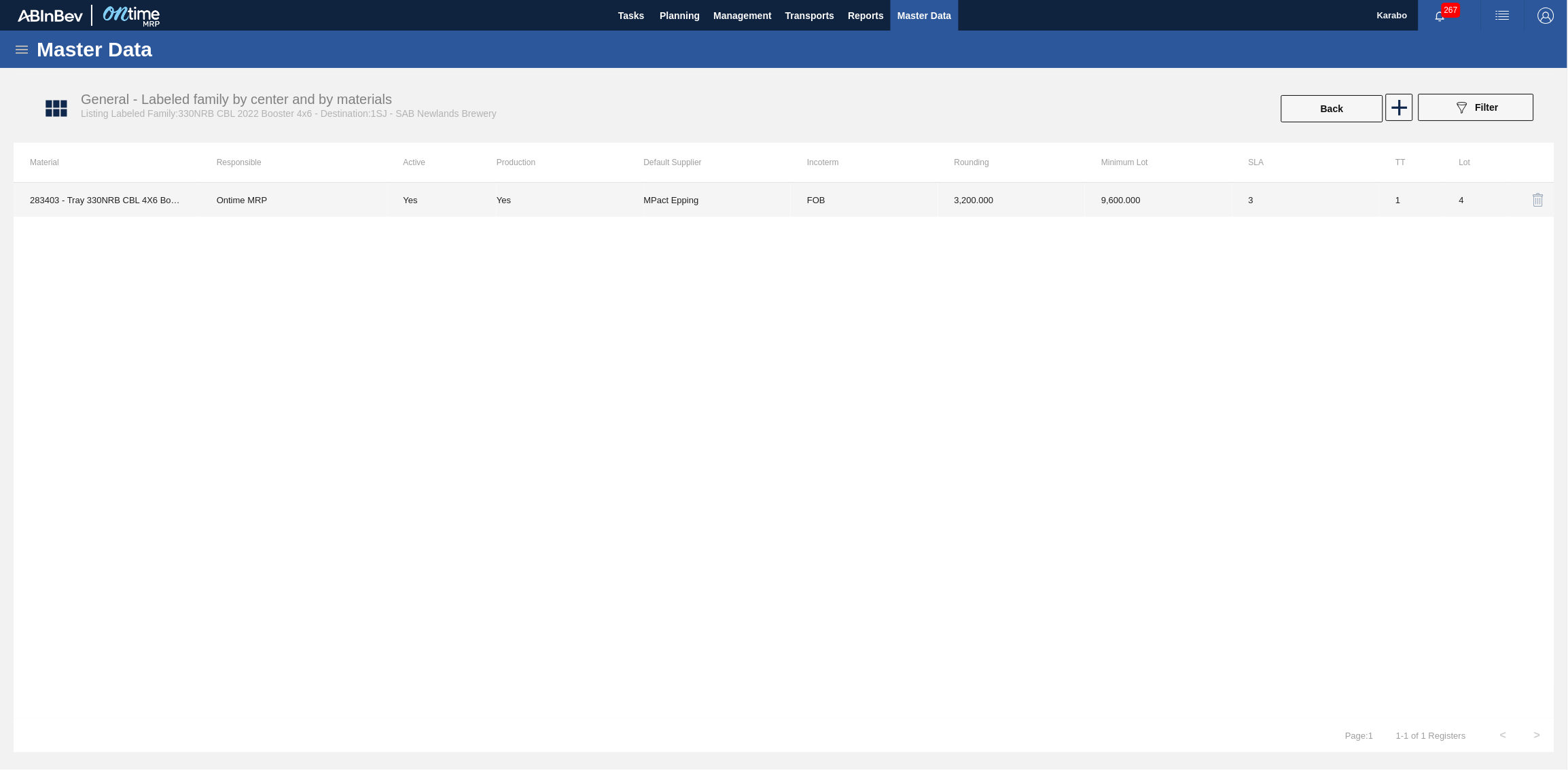
click at [1044, 198] on td "9,600.000" at bounding box center [1158, 199] width 147 height 34
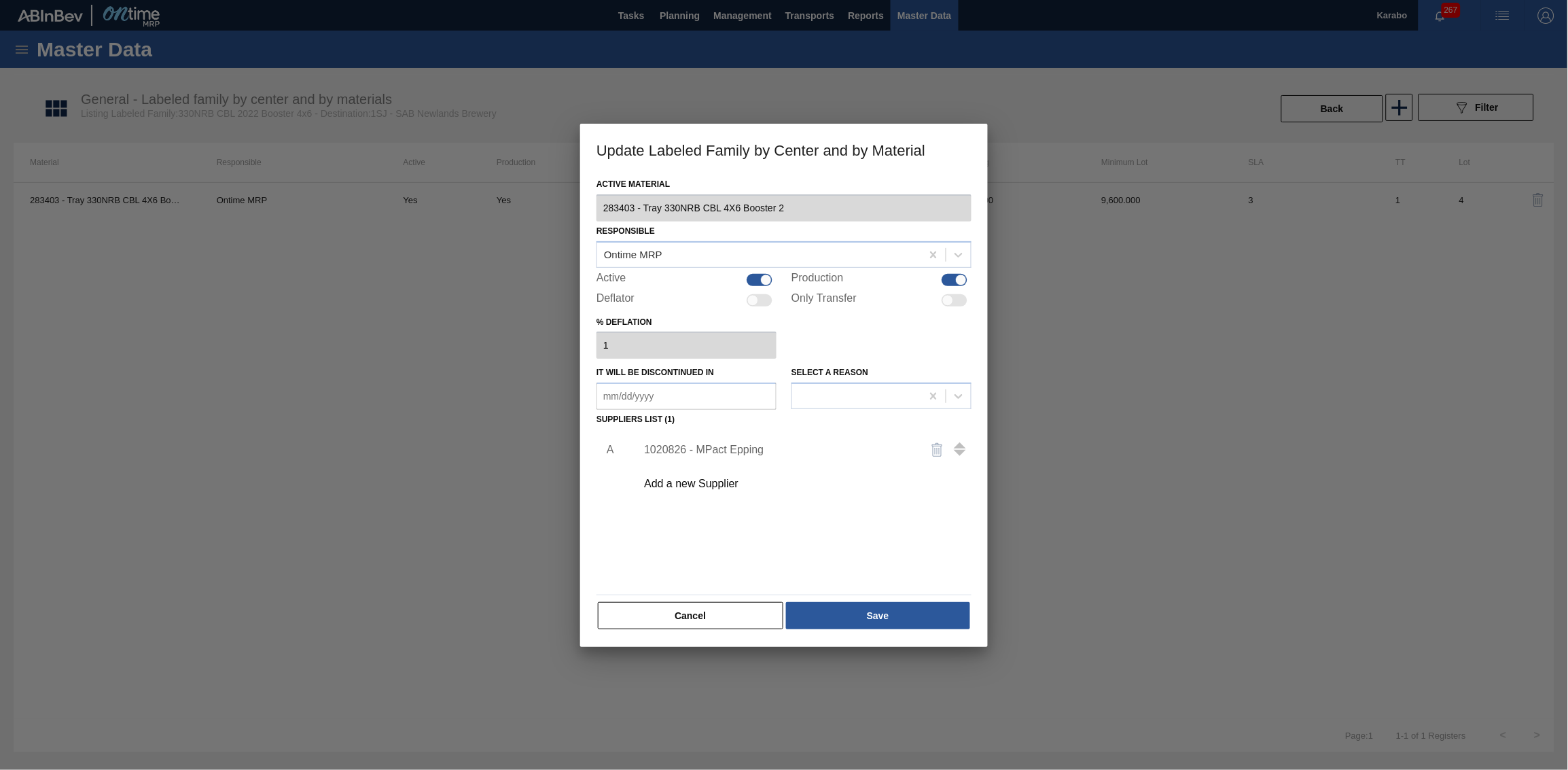
click at [737, 450] on div "1020826 - MPact Epping" at bounding box center [776, 450] width 266 height 12
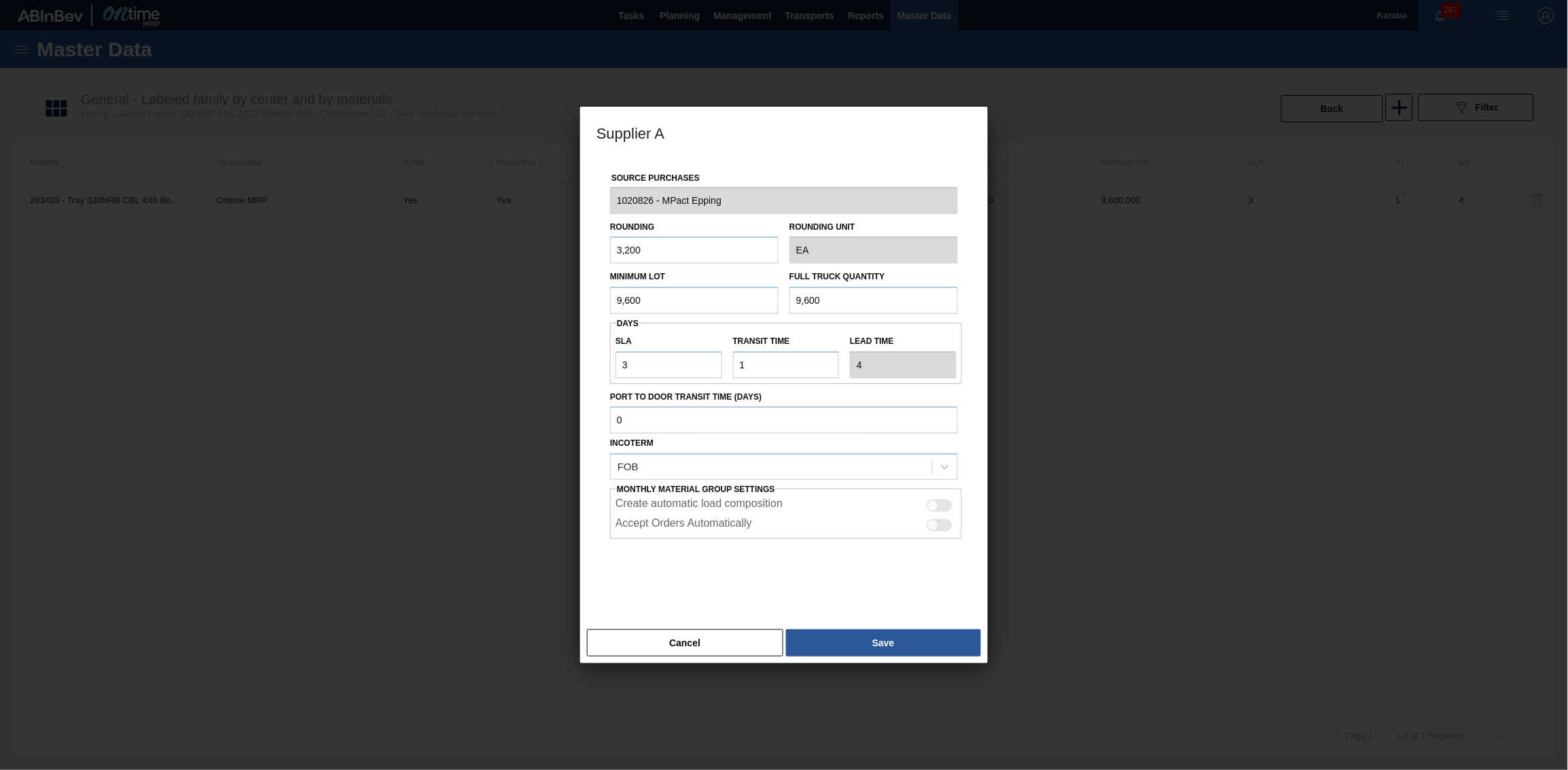
drag, startPoint x: 656, startPoint y: 253, endPoint x: 597, endPoint y: 251, distance: 59.0
click at [597, 251] on div "Source Purchases 1020826 - MPact Epping Rounding 3,200 Rounding Unit EA Minimum…" at bounding box center [784, 383] width 375 height 450
type input "64,000"
click at [741, 475] on button "Cancel" at bounding box center [685, 643] width 196 height 27
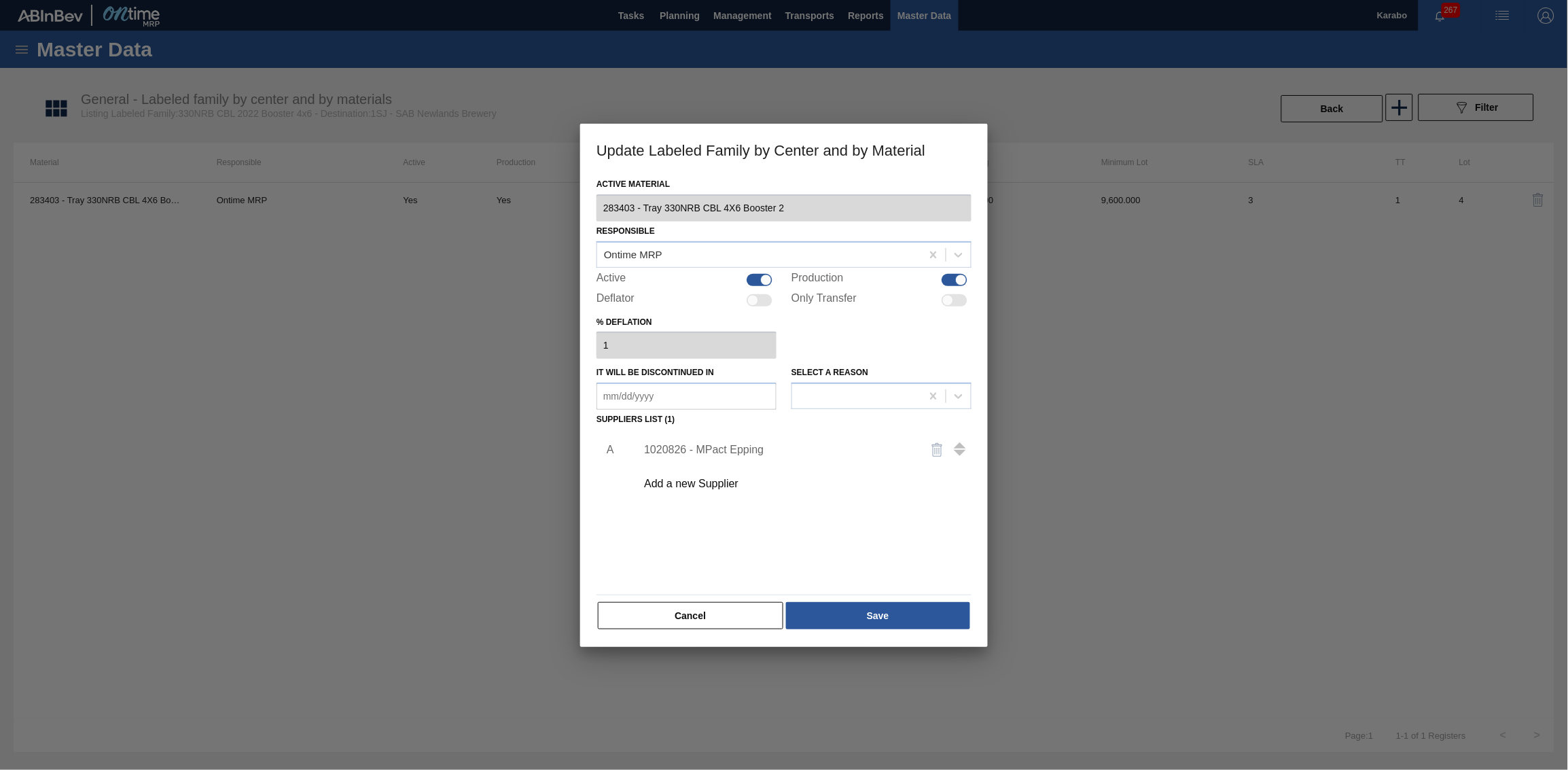
click at [745, 448] on div "1020826 - MPact Epping" at bounding box center [776, 450] width 266 height 12
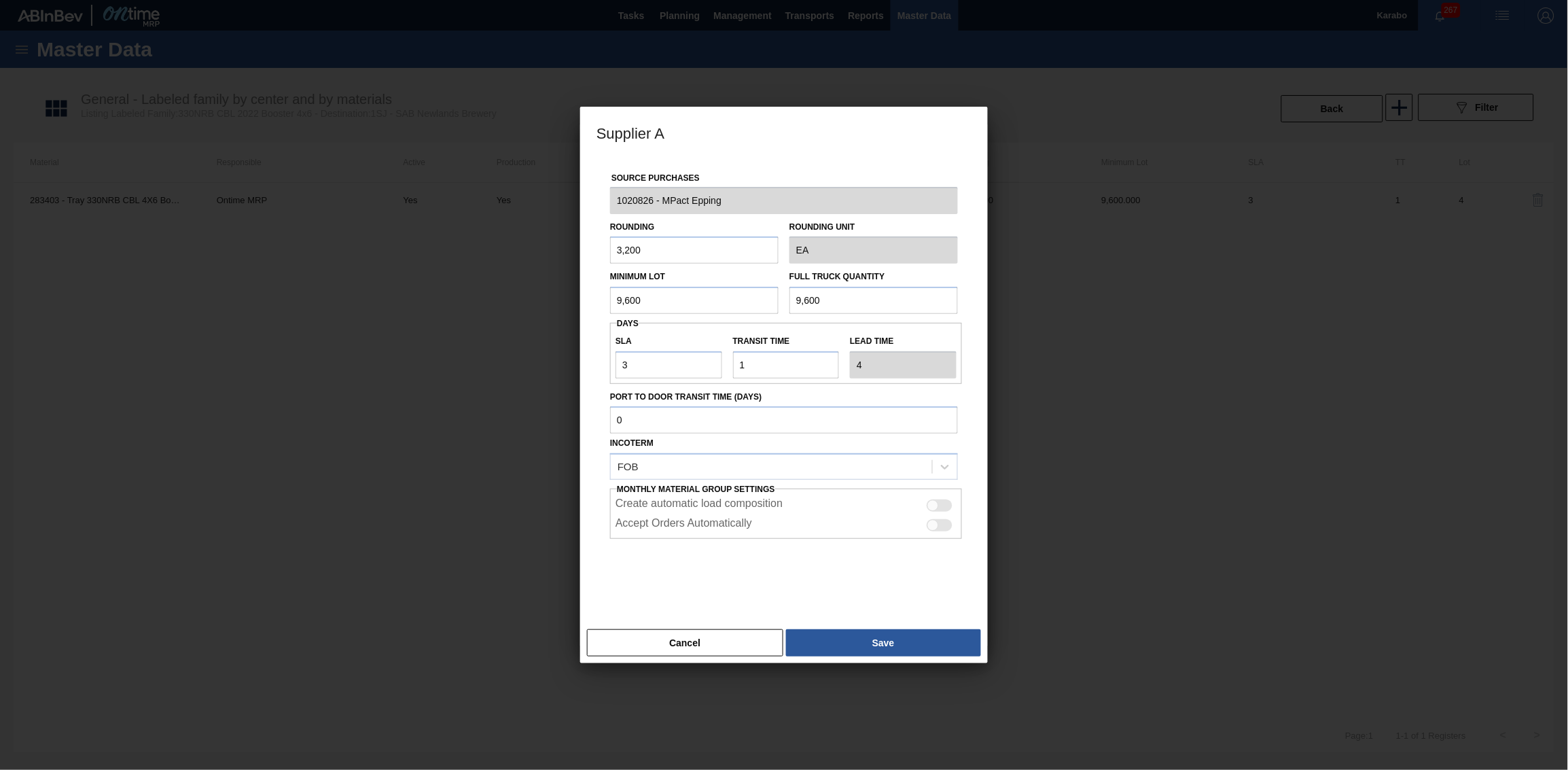
drag, startPoint x: 659, startPoint y: 306, endPoint x: 508, endPoint y: 292, distance: 151.6
click at [509, 298] on div "Supplier A Source Purchases 1020826 - MPact Epping Rounding 3,200 Rounding Unit…" at bounding box center [784, 385] width 1568 height 770
type input "64,000"
drag, startPoint x: 815, startPoint y: 303, endPoint x: 759, endPoint y: 298, distance: 56.2
click at [759, 298] on div "Minimum Lot 64,000 Full Truck Quantity 9,600" at bounding box center [783, 288] width 358 height 50
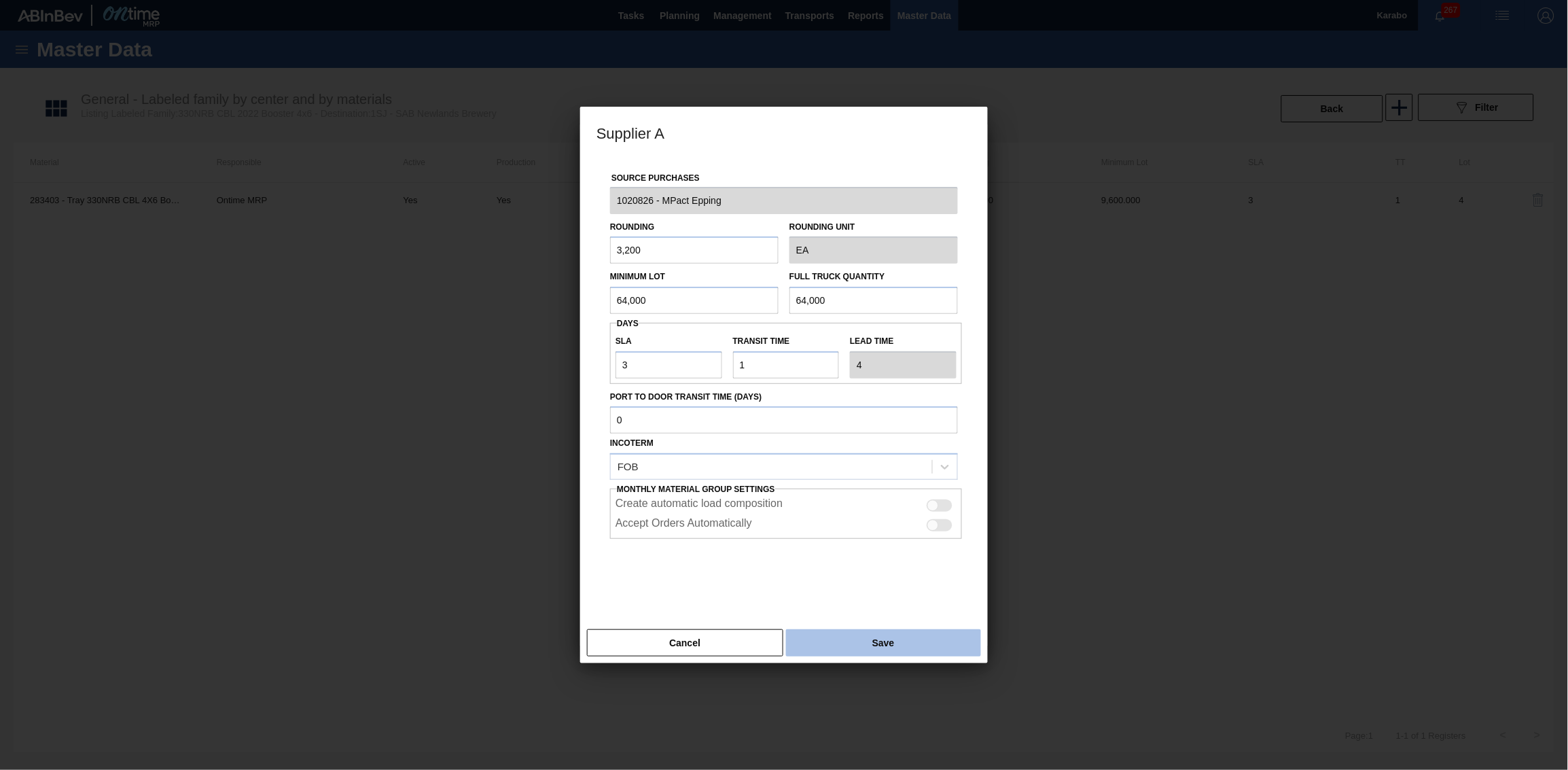
type input "64,000"
click at [876, 475] on button "Save" at bounding box center [883, 643] width 195 height 27
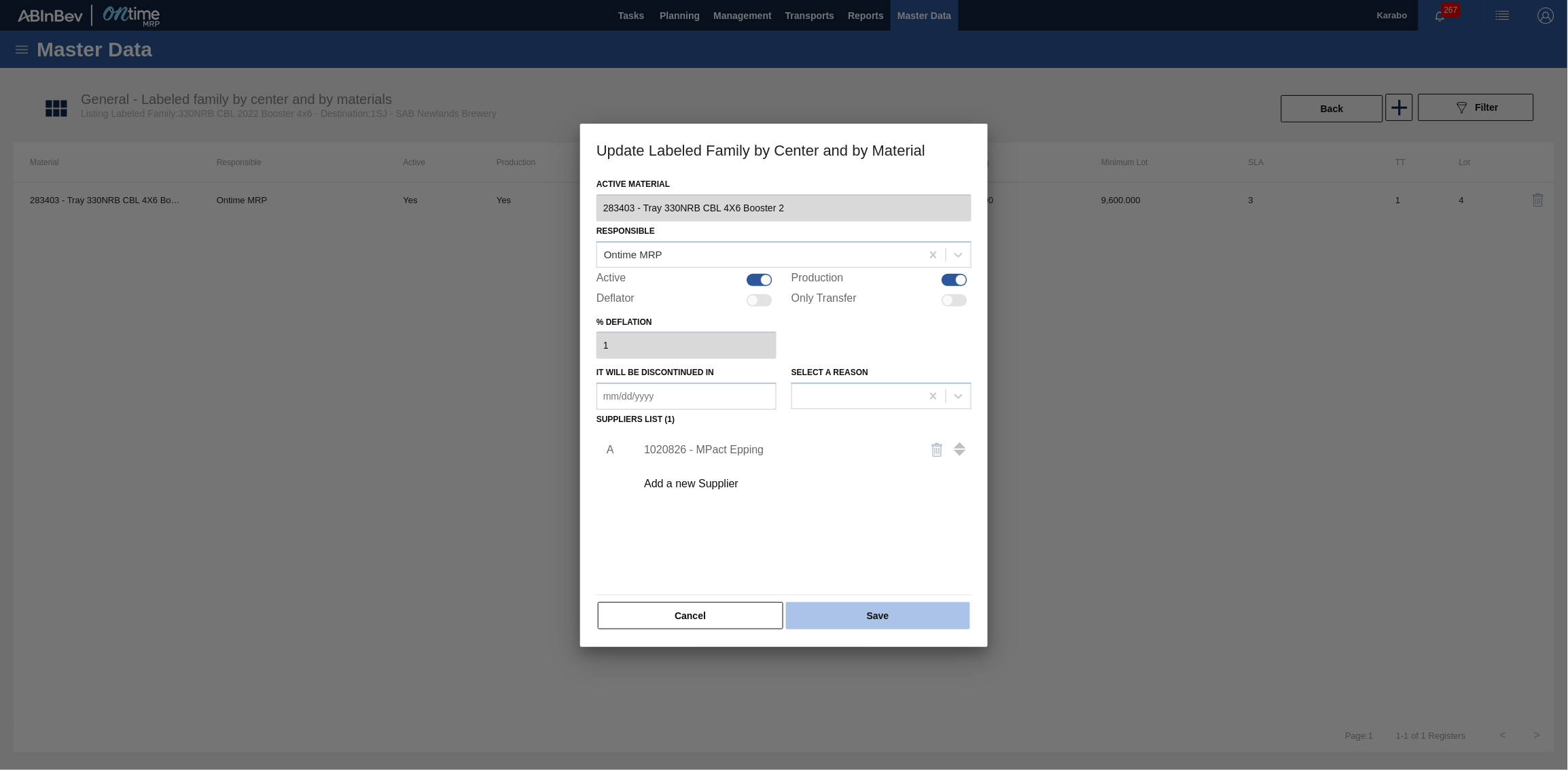
click at [840, 475] on button "Save" at bounding box center [878, 615] width 184 height 27
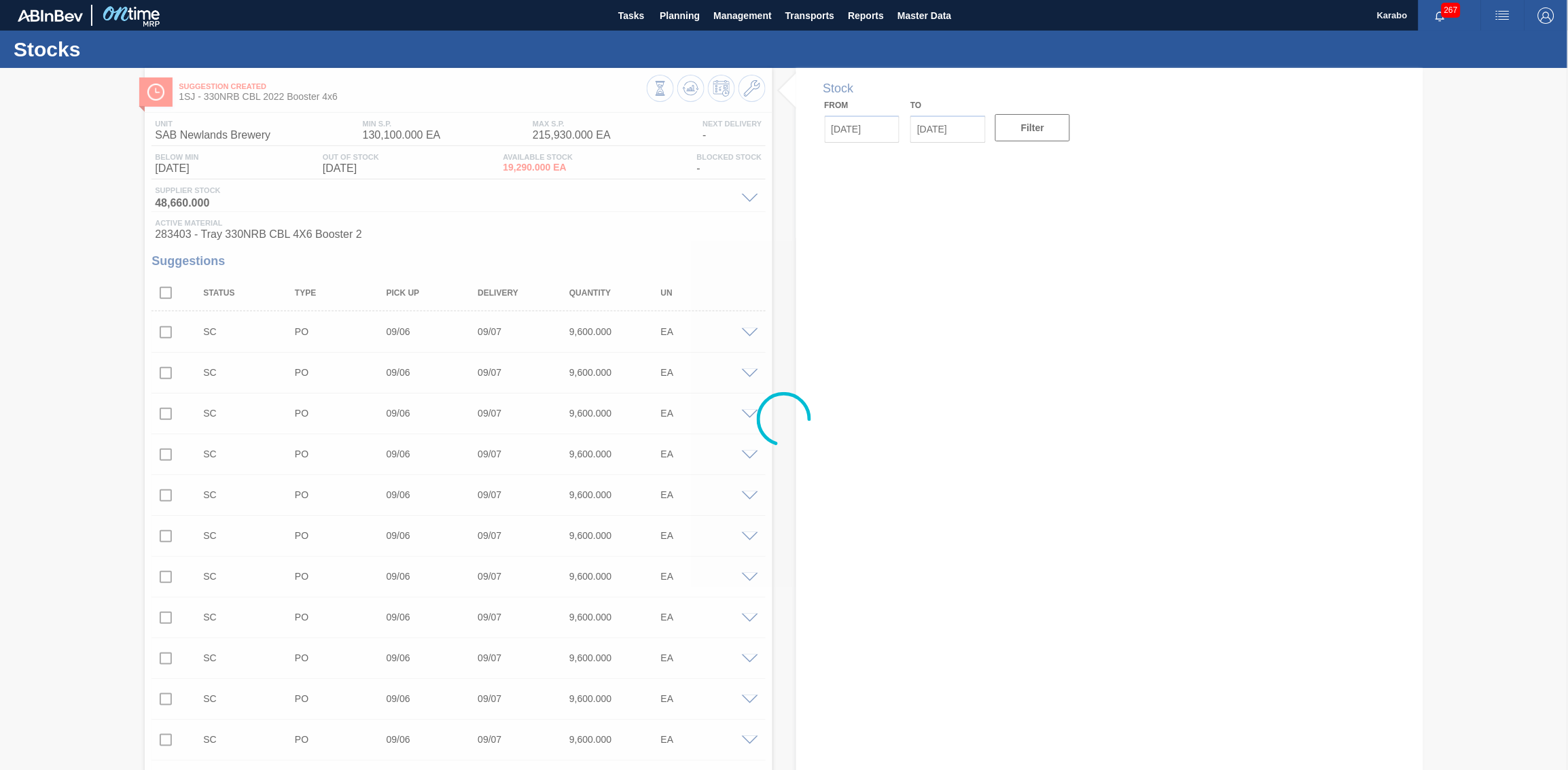
type input "[DATE]"
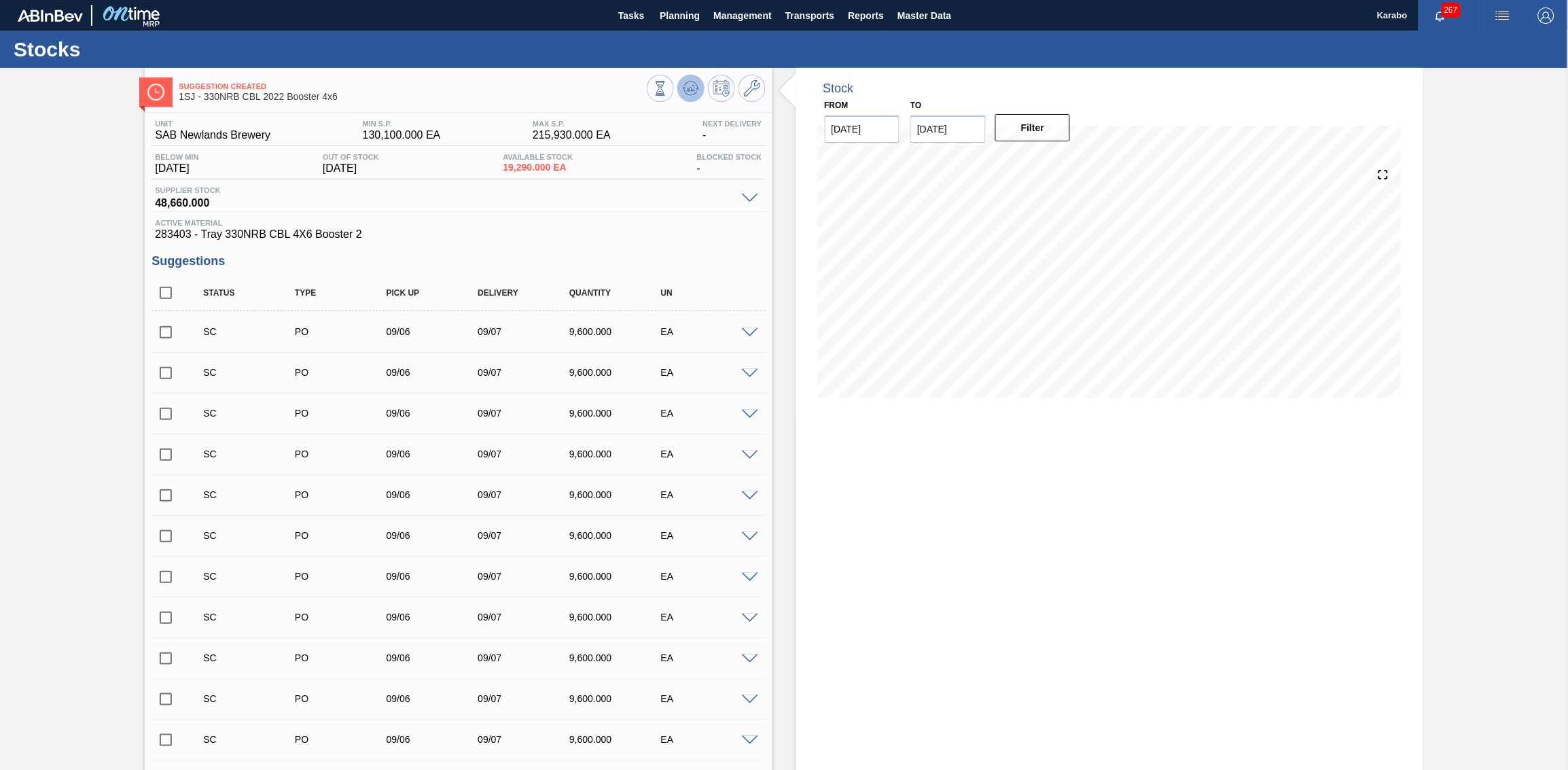
click at [692, 95] on icon at bounding box center [690, 87] width 16 height 16
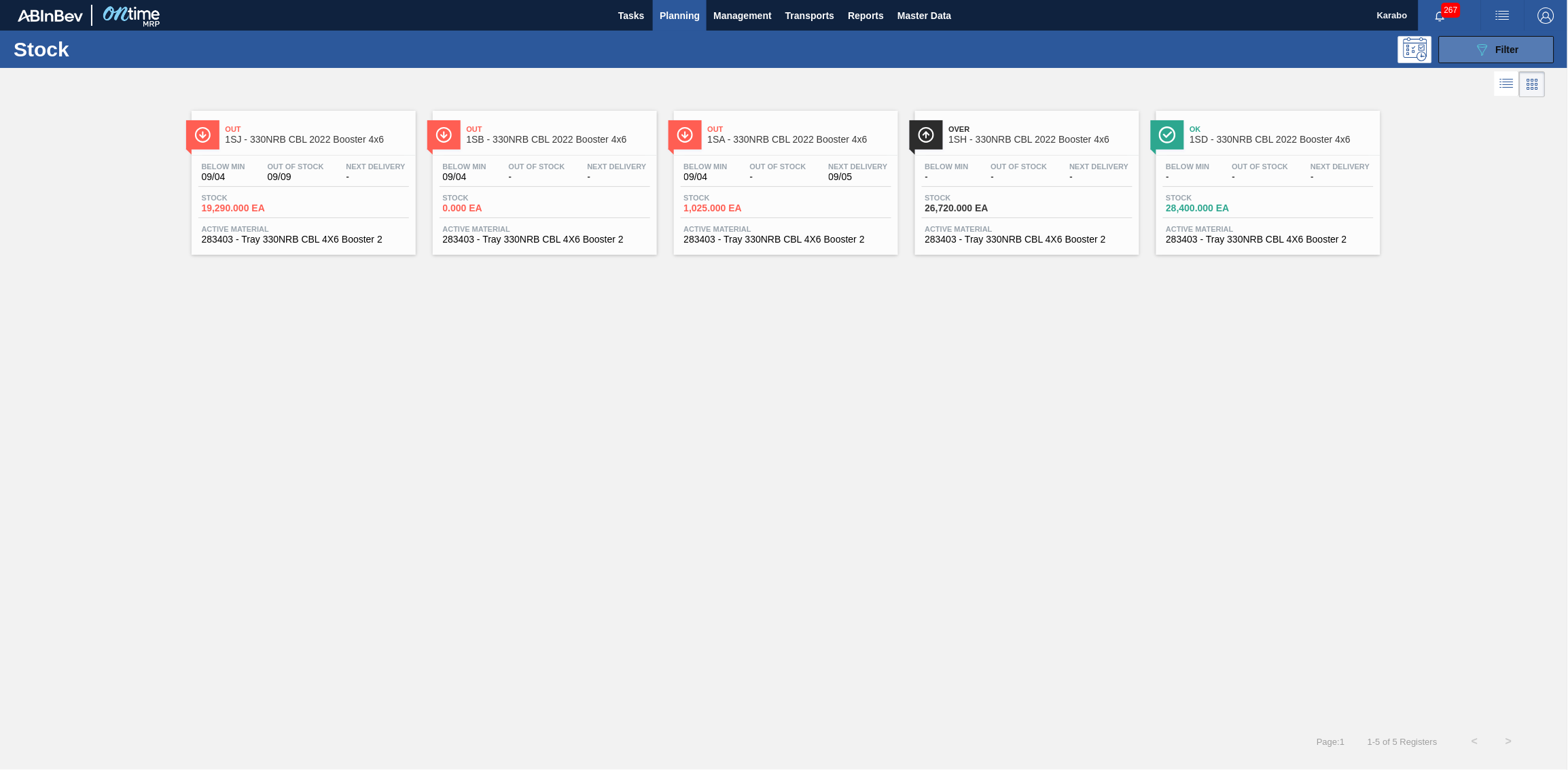
click at [1044, 56] on button "089F7B8B-B2A5-4AFE-B5C0-19BA573D28AC Filter" at bounding box center [1496, 49] width 115 height 27
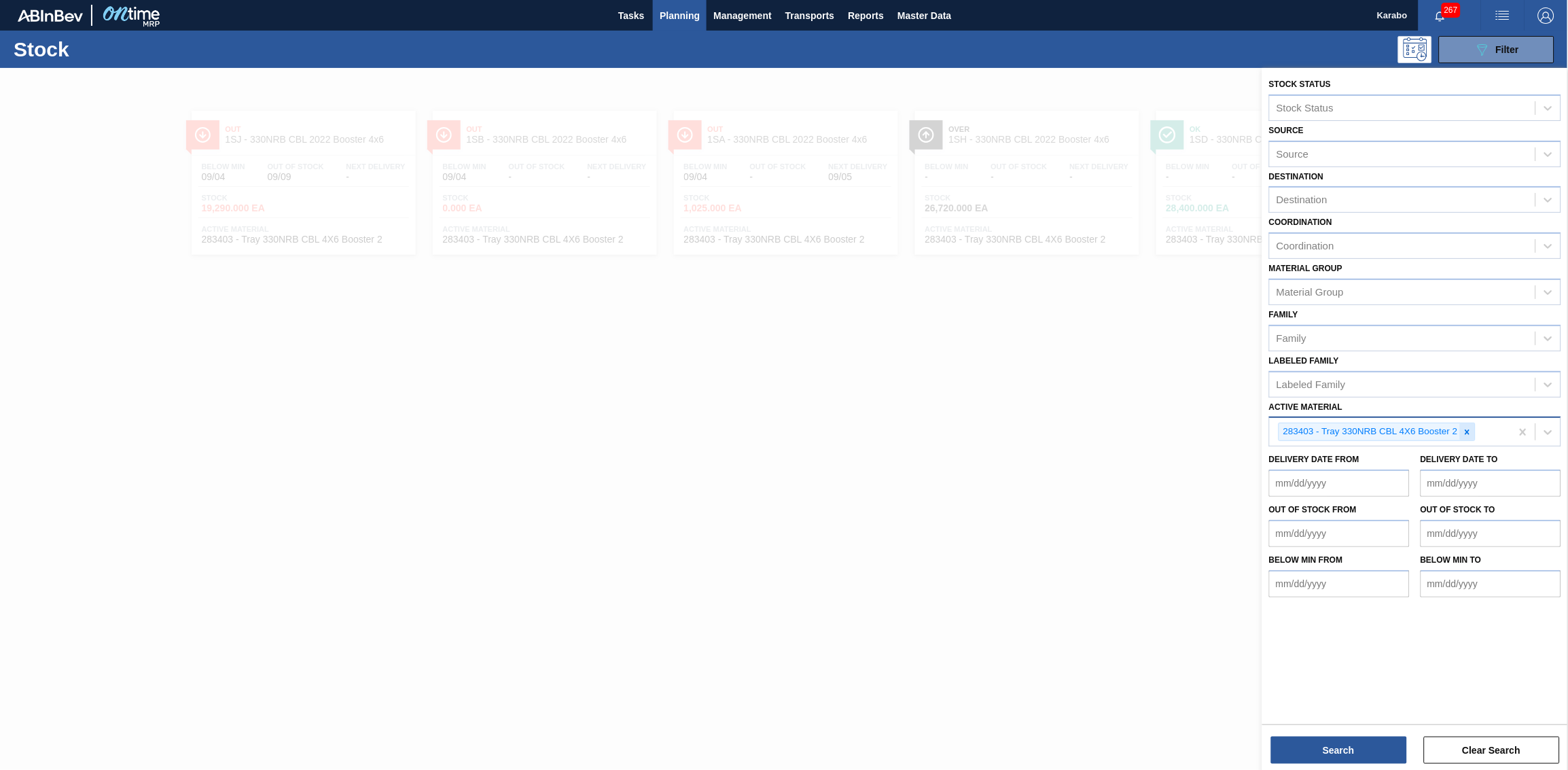
click at [1044, 431] on icon at bounding box center [1467, 433] width 10 height 10
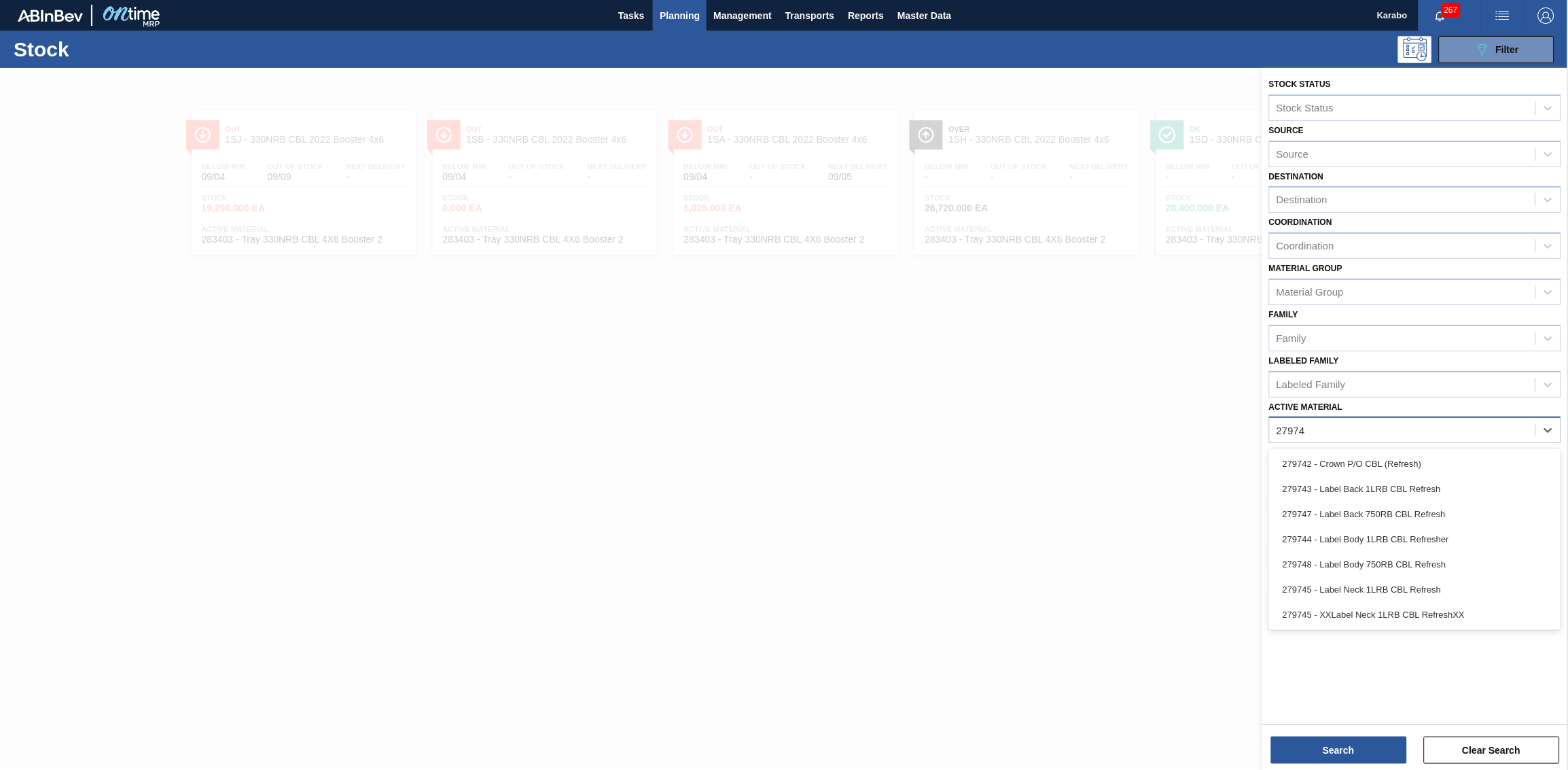
type Material "279748"
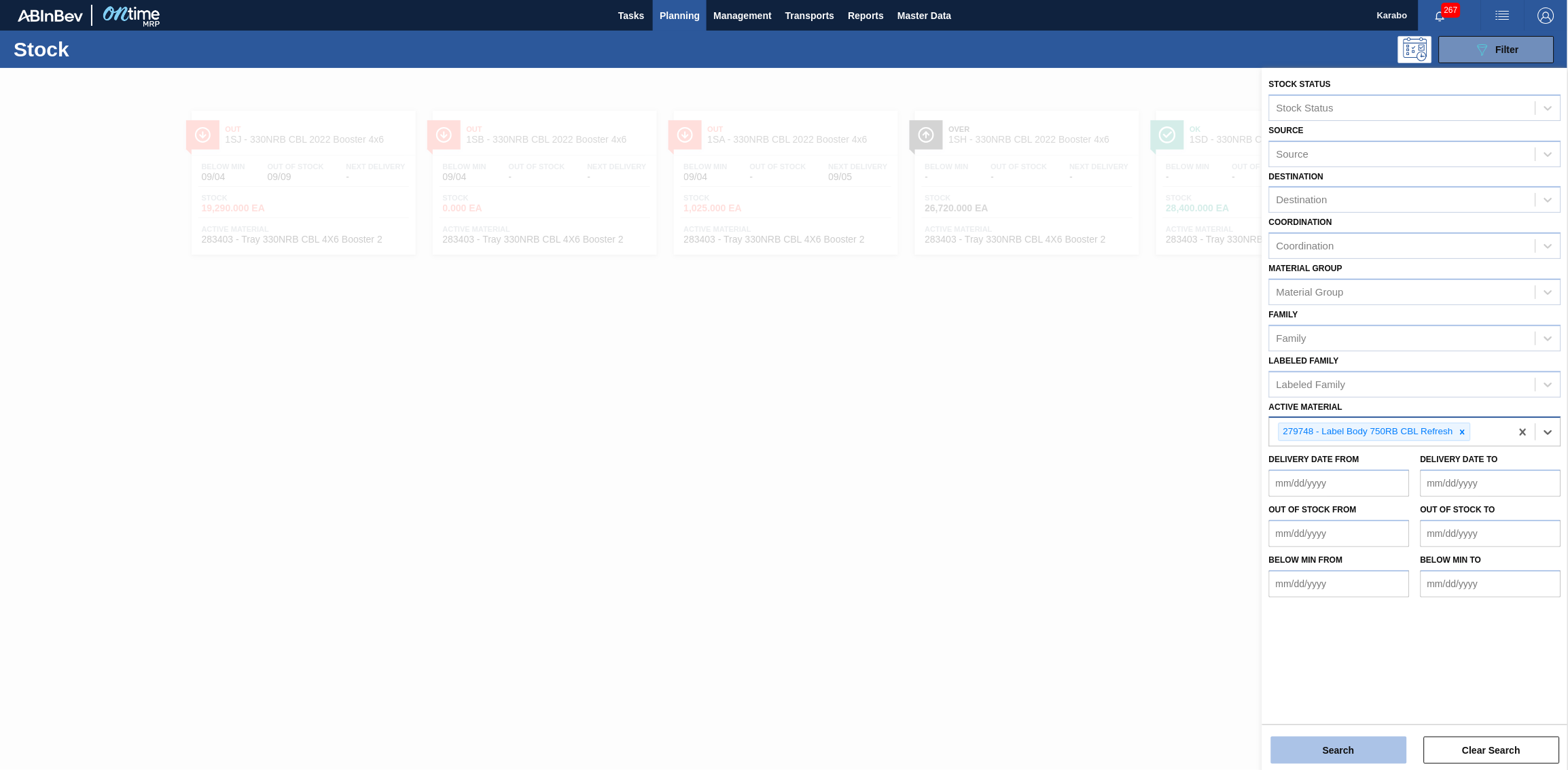
click at [1044, 475] on button "Search" at bounding box center [1338, 750] width 135 height 27
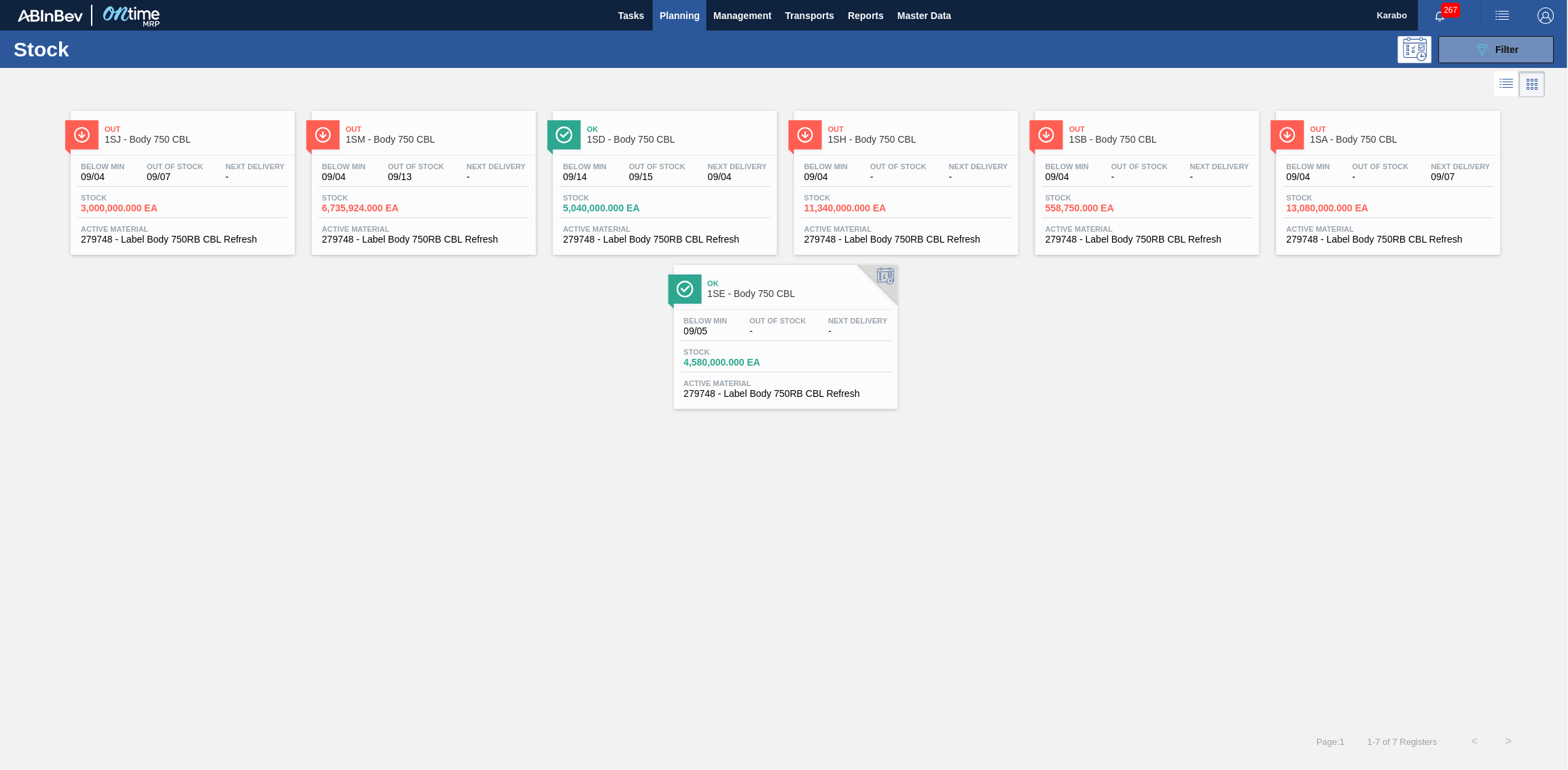
click at [249, 191] on div "Below Min 09/04 Out Of Stock 09/07 Next Delivery - Stock 3,000,000.000 EA Activ…" at bounding box center [183, 202] width 224 height 92
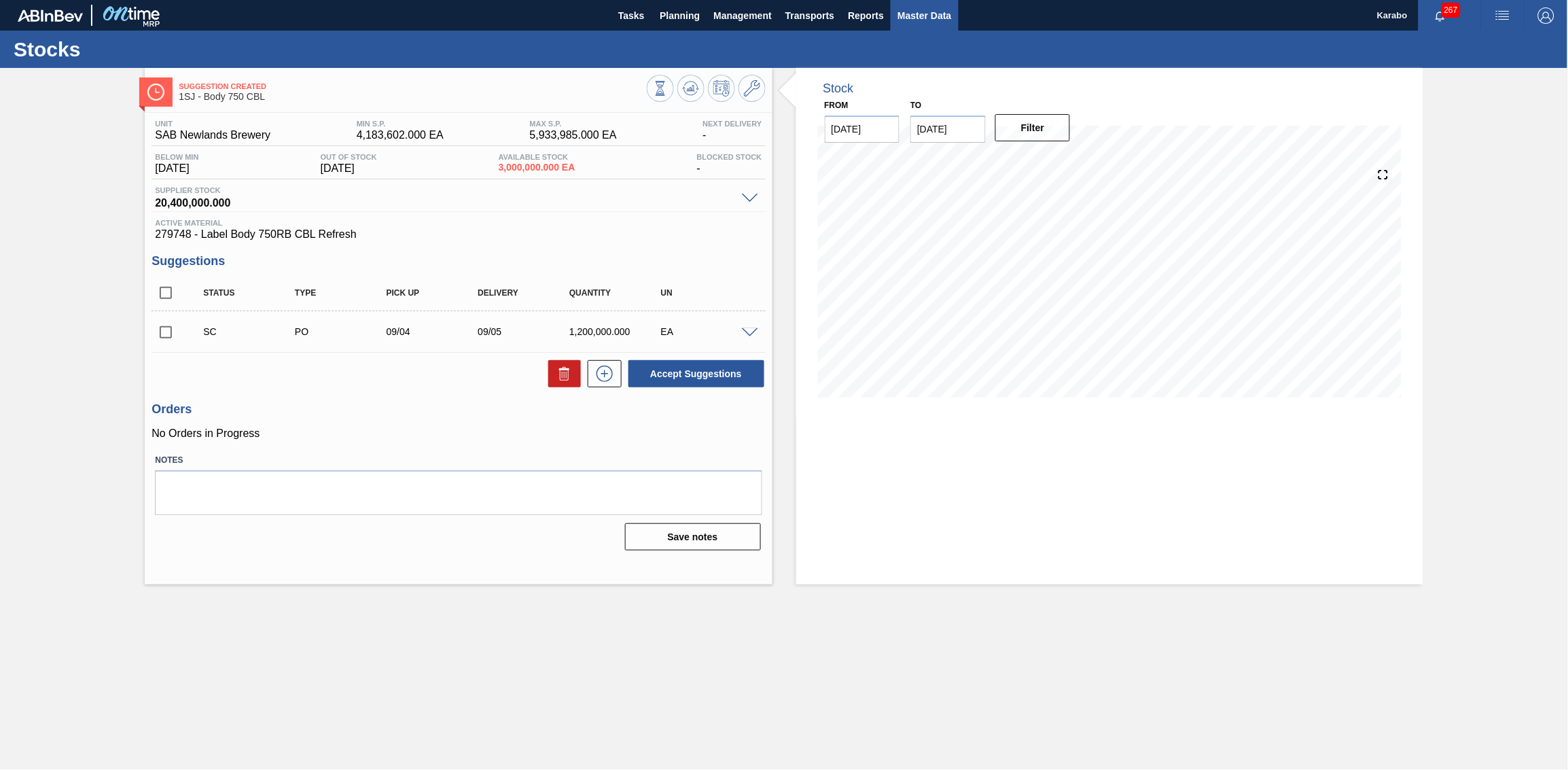
click at [897, 12] on span "Master Data" at bounding box center [924, 15] width 54 height 16
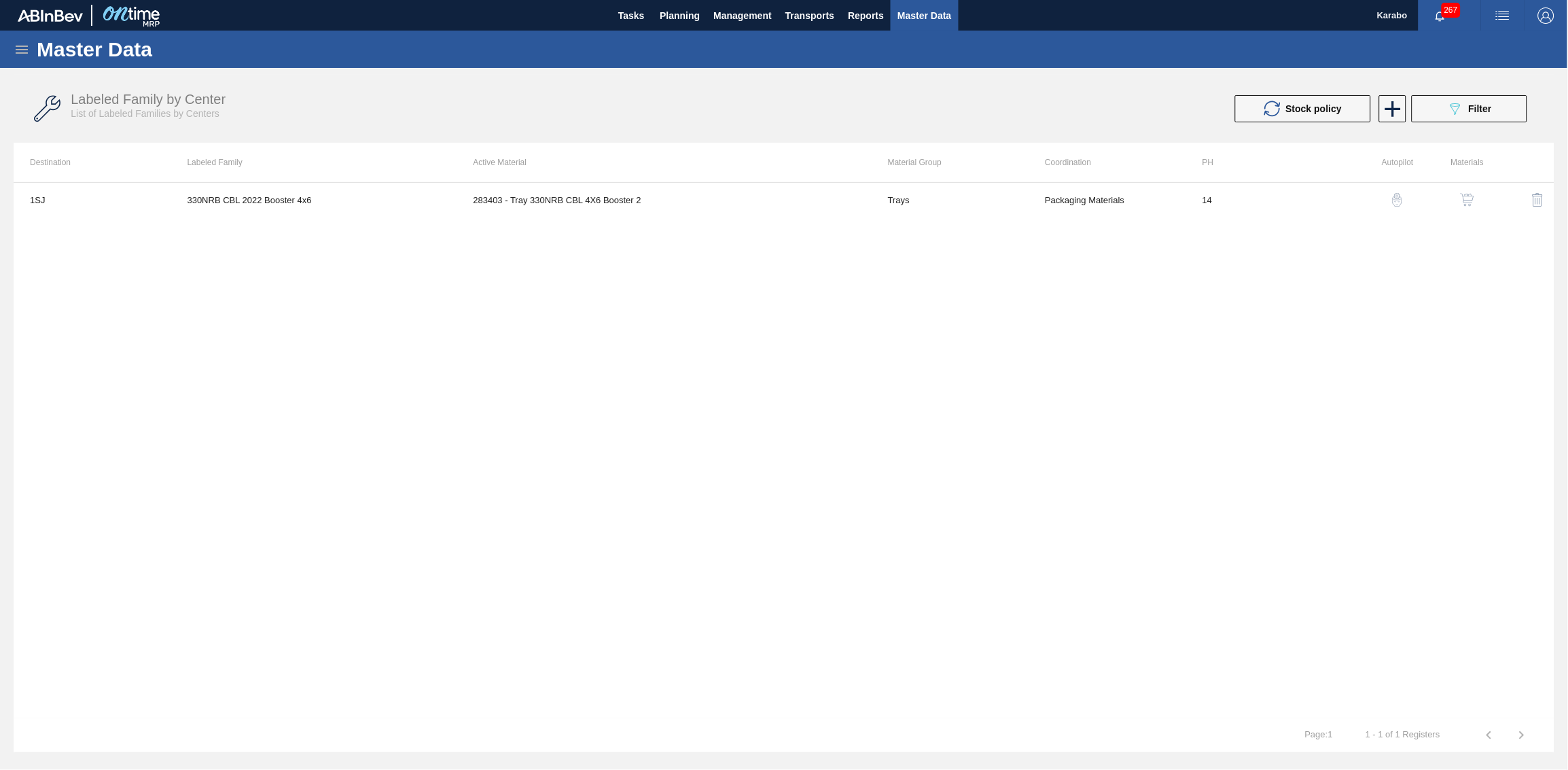
click at [1044, 197] on div "button" at bounding box center [1466, 200] width 16 height 13
click at [1044, 217] on div "283403 - Tray 330NRB CBL 4X6 Booster 2 Ontime MRP Yes Yes MPact Epping FOB 3,20…" at bounding box center [783, 450] width 1540 height 536
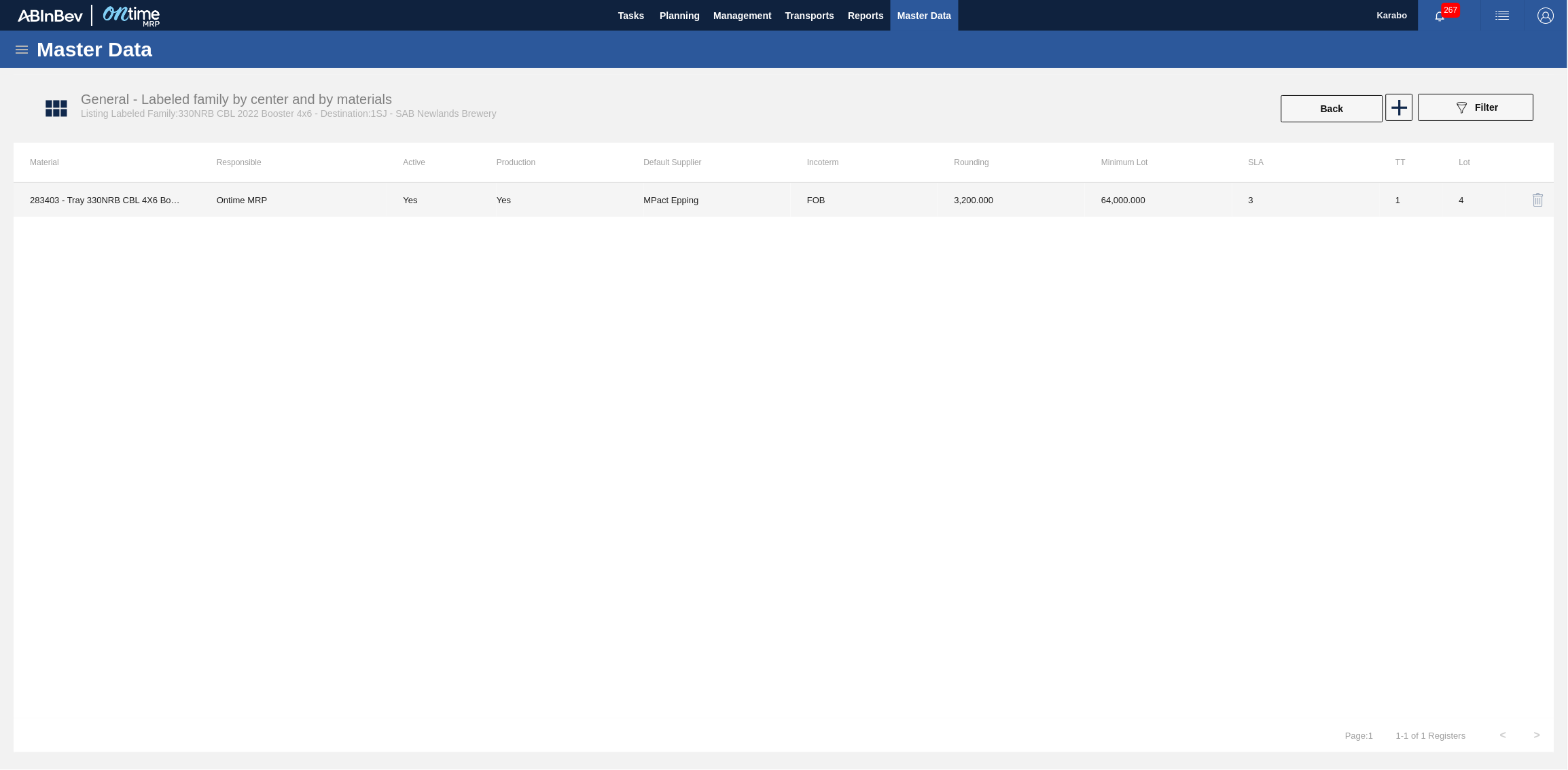
click at [1044, 206] on td "3,200.000" at bounding box center [1011, 199] width 147 height 34
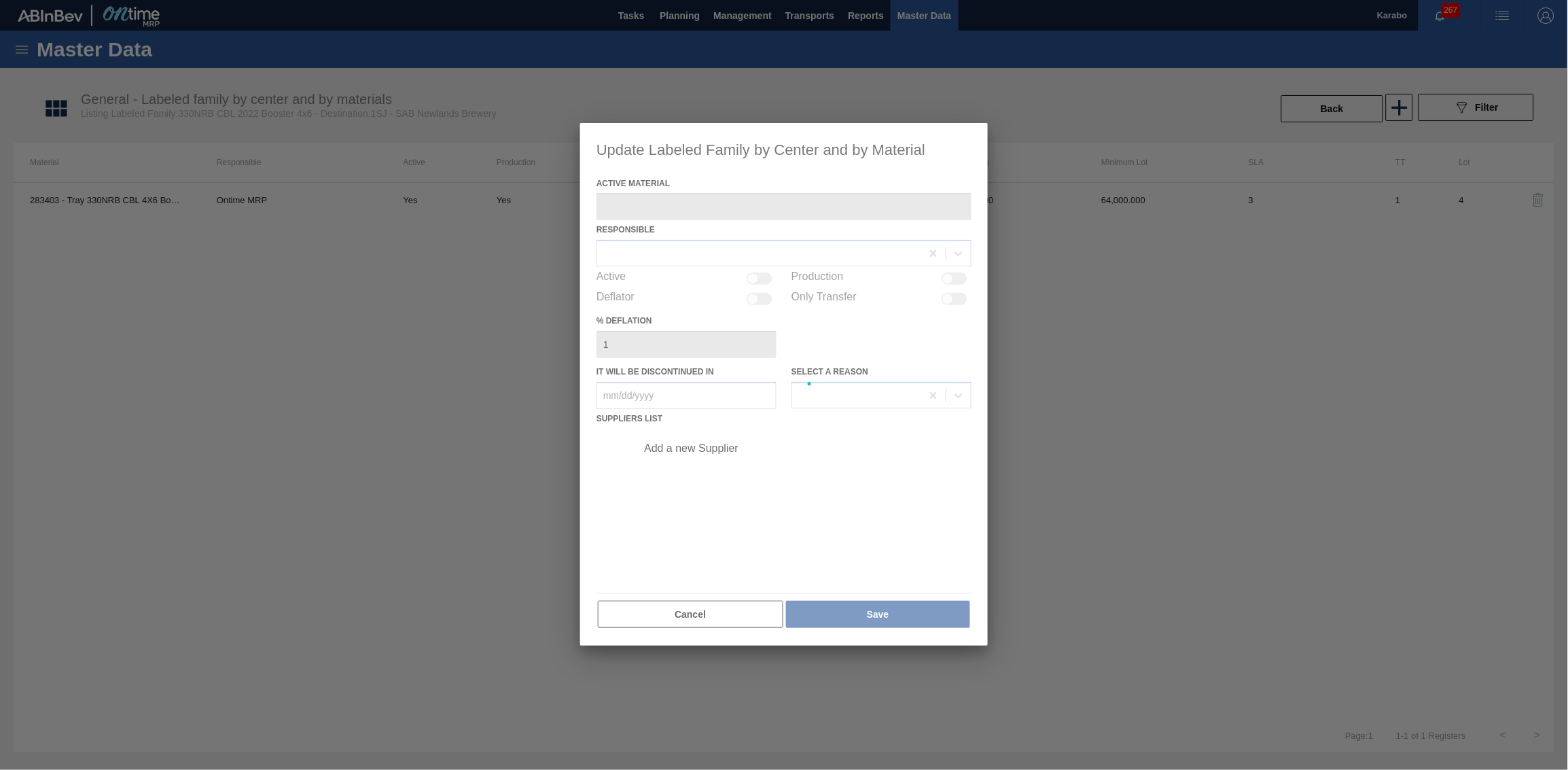
type Material "283403 - Tray 330NRB CBL 4X6 Booster 2"
checkbox input "true"
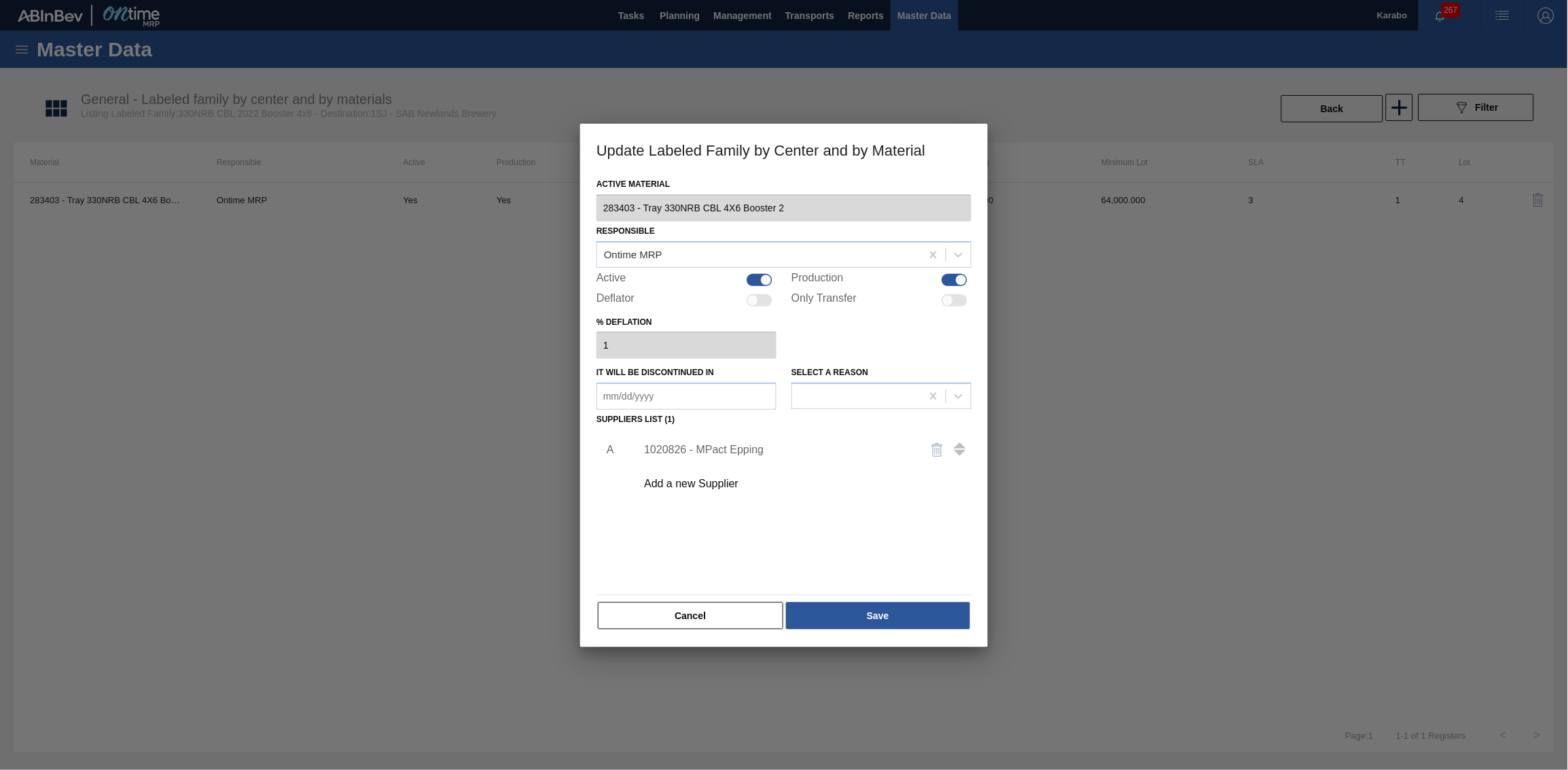
click at [734, 454] on div "1020826 - MPact Epping" at bounding box center [776, 450] width 266 height 12
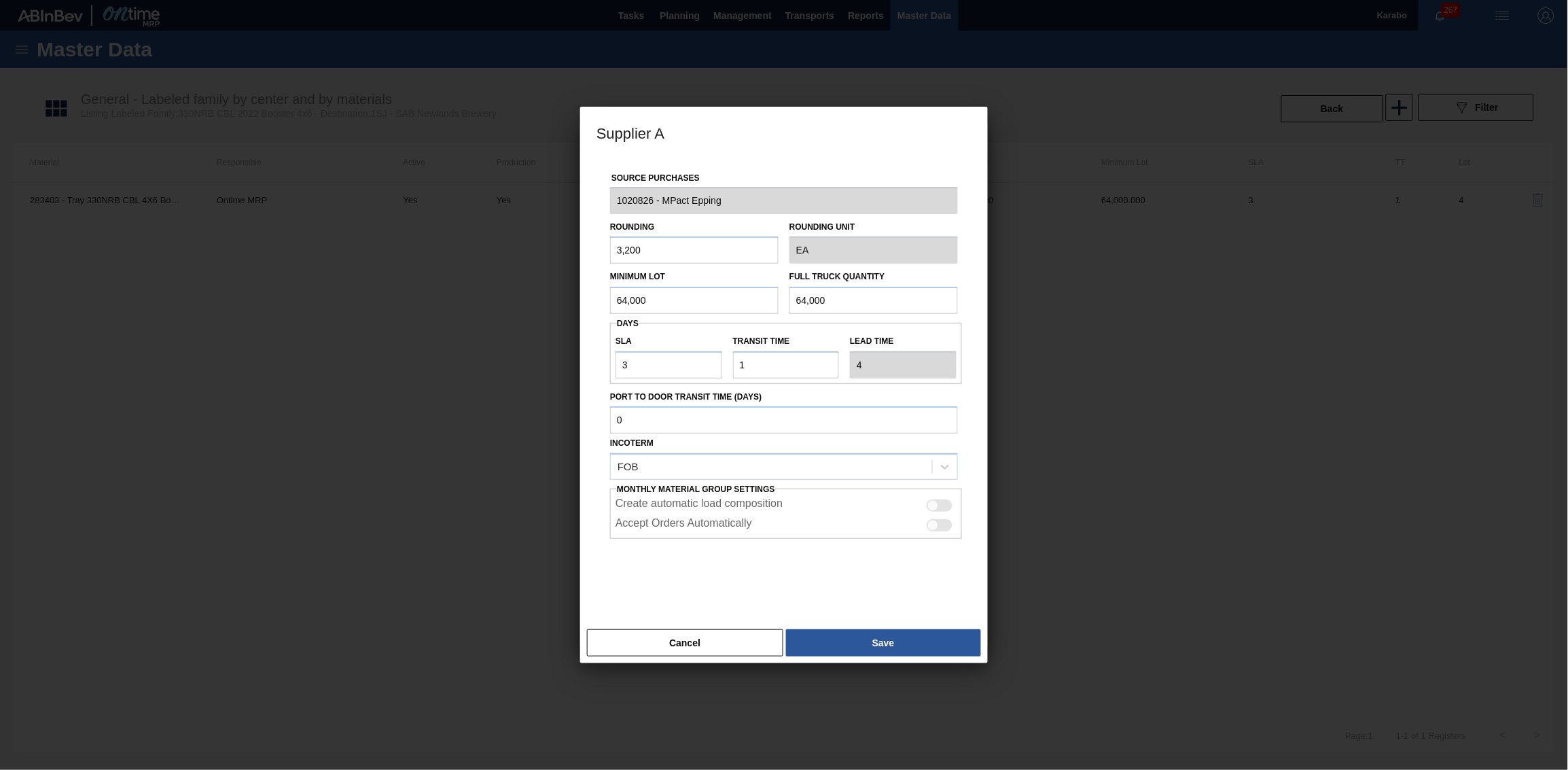
drag, startPoint x: 657, startPoint y: 306, endPoint x: 548, endPoint y: 299, distance: 109.2
click at [548, 299] on div "Supplier A Source Purchases 1020826 - MPact Epping Rounding 3,200 Rounding Unit…" at bounding box center [784, 385] width 1568 height 770
paste input ",960"
type input "6,960,000"
drag, startPoint x: 817, startPoint y: 302, endPoint x: 739, endPoint y: 302, distance: 78.0
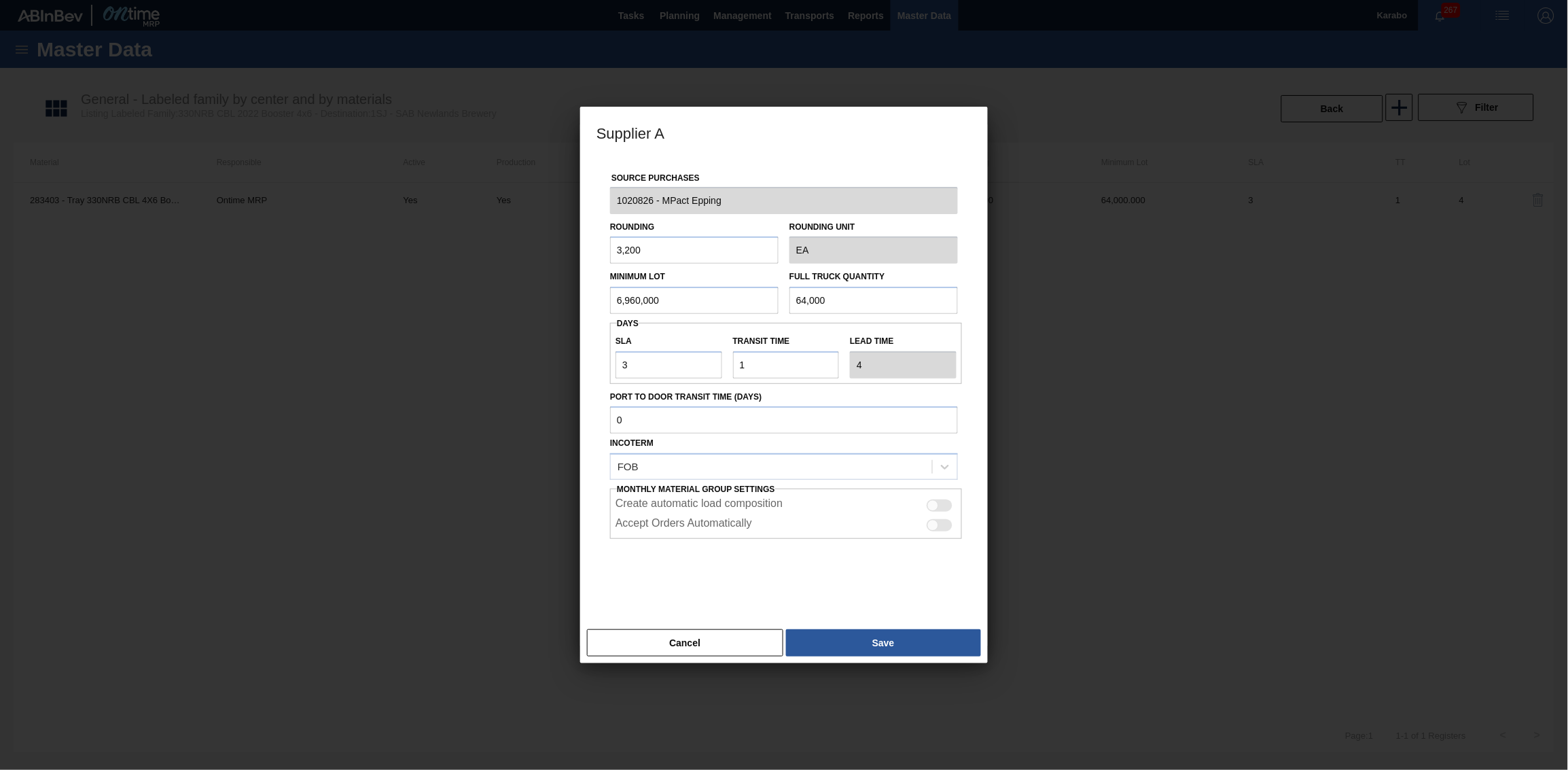
click at [739, 302] on div "Minimum Lot 6,960,000 Full Truck Quantity 64,000" at bounding box center [783, 288] width 358 height 50
paste input ",960"
type input "6,960,000"
click at [875, 475] on button "Save" at bounding box center [883, 643] width 195 height 27
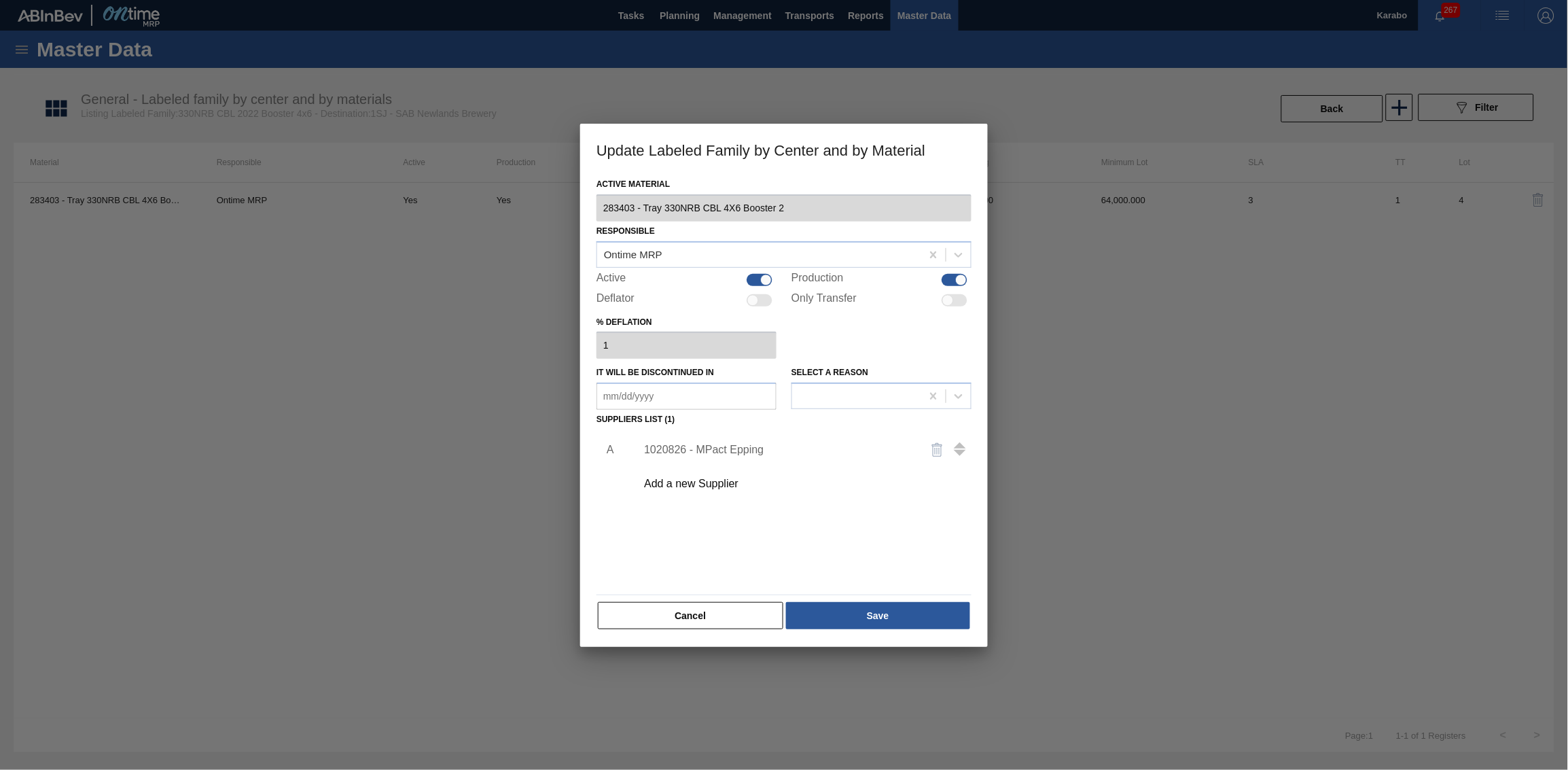
click at [834, 475] on div "Active Material 283403 - Tray 330NRB CBL 4X6 Booster 2 Responsible Ontime MRP A…" at bounding box center [784, 403] width 375 height 456
click at [838, 475] on button "Save" at bounding box center [878, 615] width 184 height 27
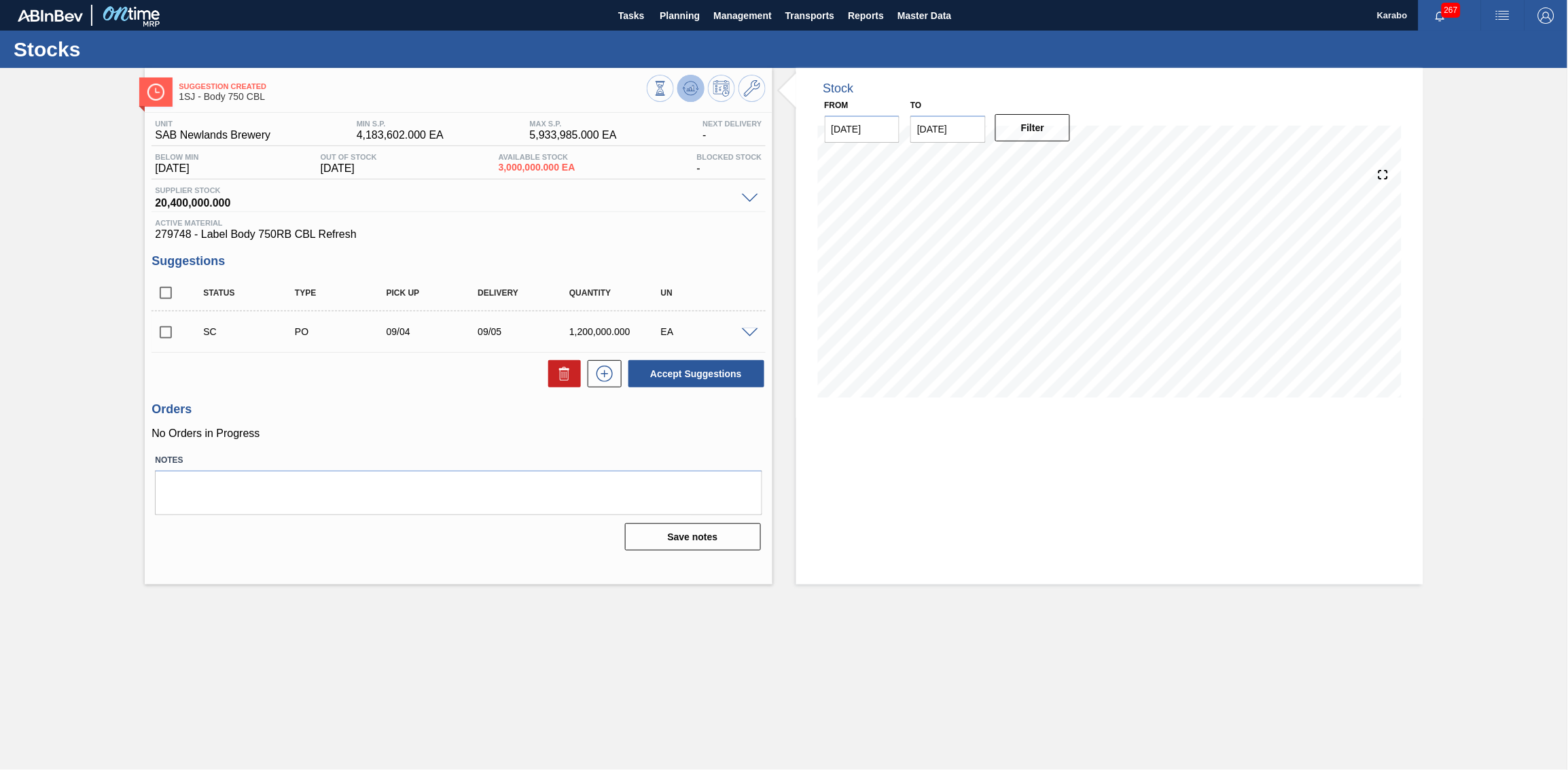
click at [685, 96] on icon at bounding box center [690, 87] width 16 height 16
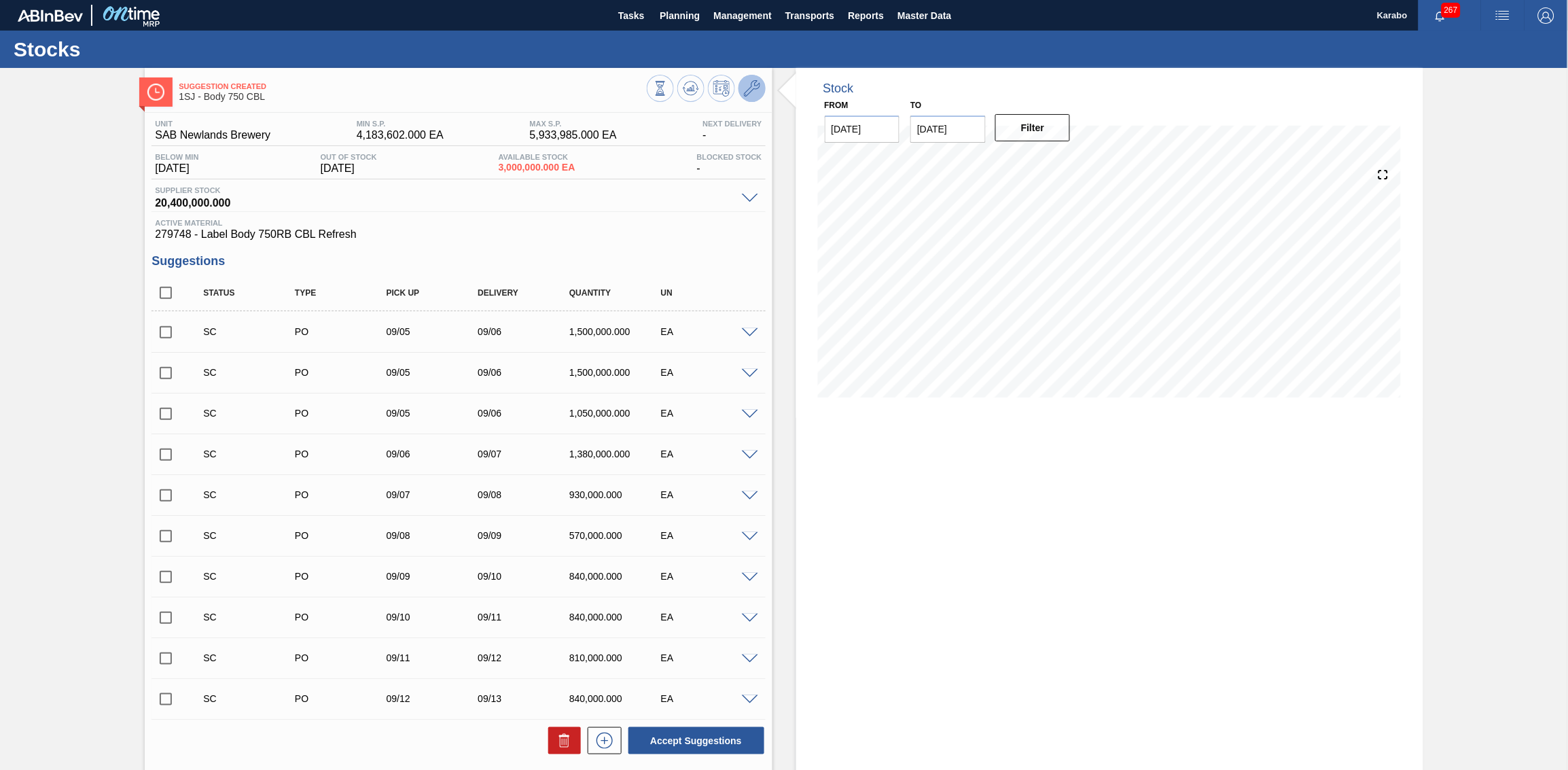
click at [755, 96] on icon at bounding box center [751, 87] width 16 height 16
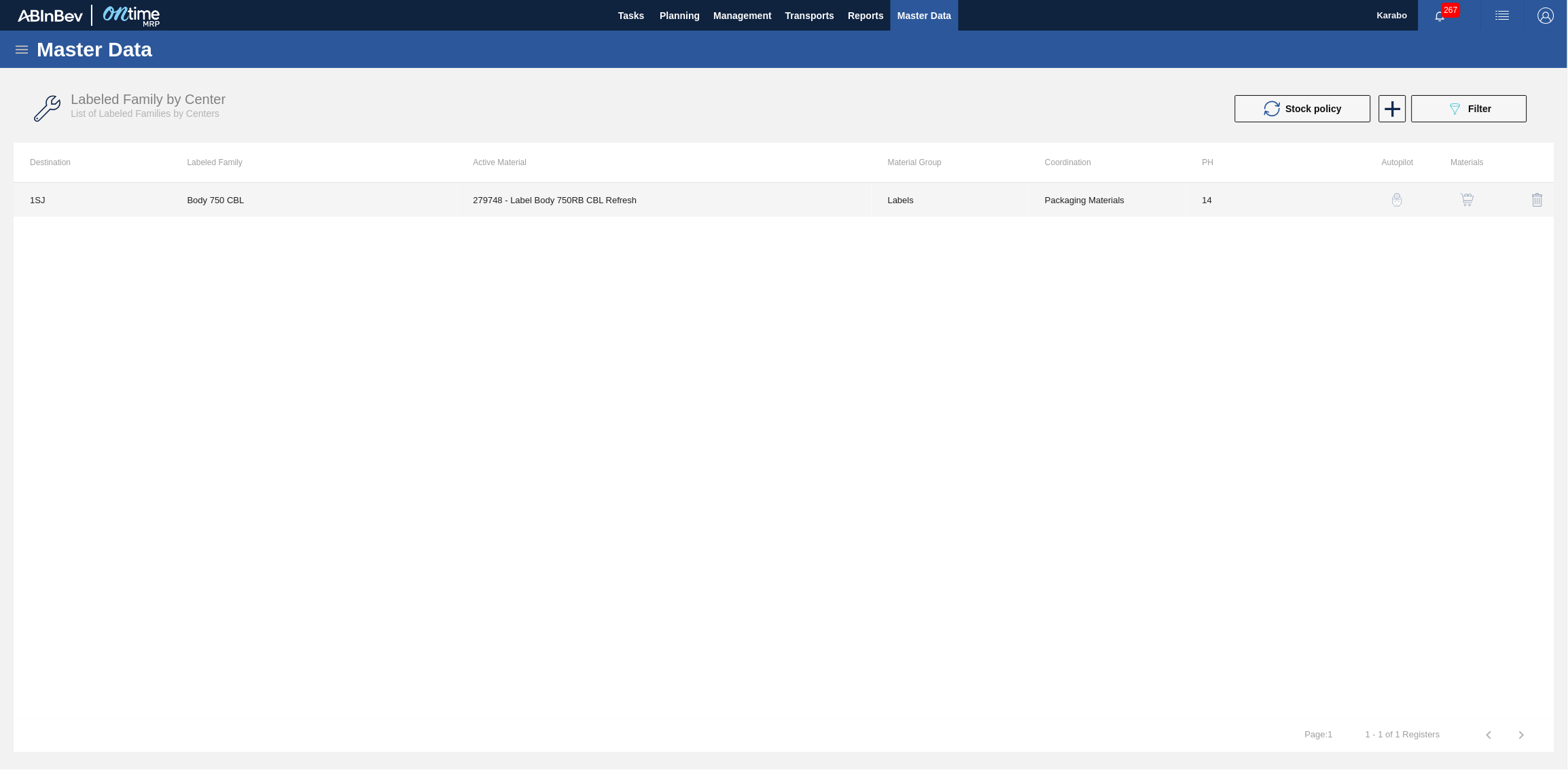
click at [462, 210] on td "279748 - Label Body 750RB CBL Refresh" at bounding box center [664, 199] width 414 height 34
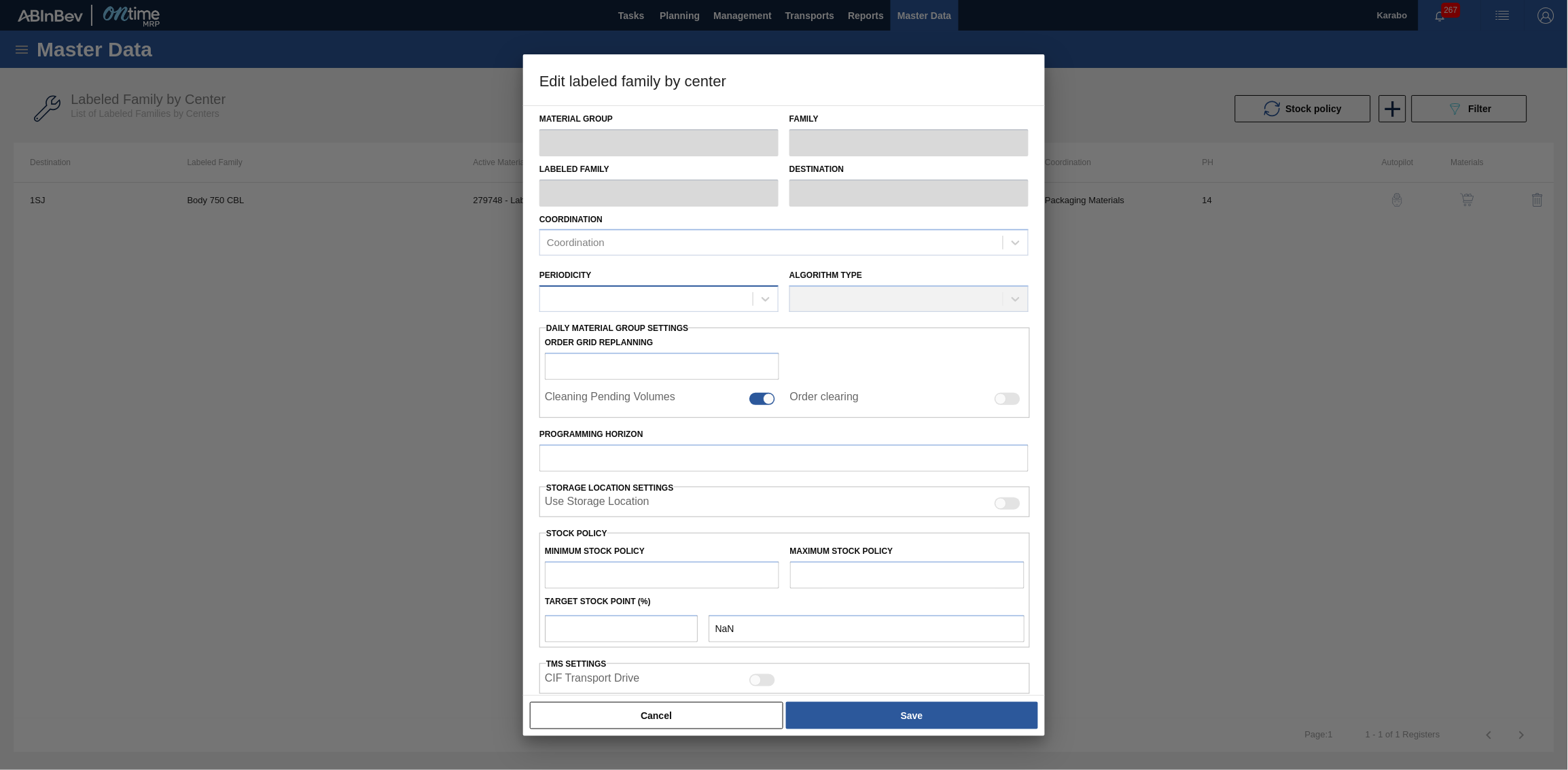
type input "Labels"
type input "750"
type input "Body 750 CBL"
type input "1SJ - SAB Newlands Brewery"
type input "14"
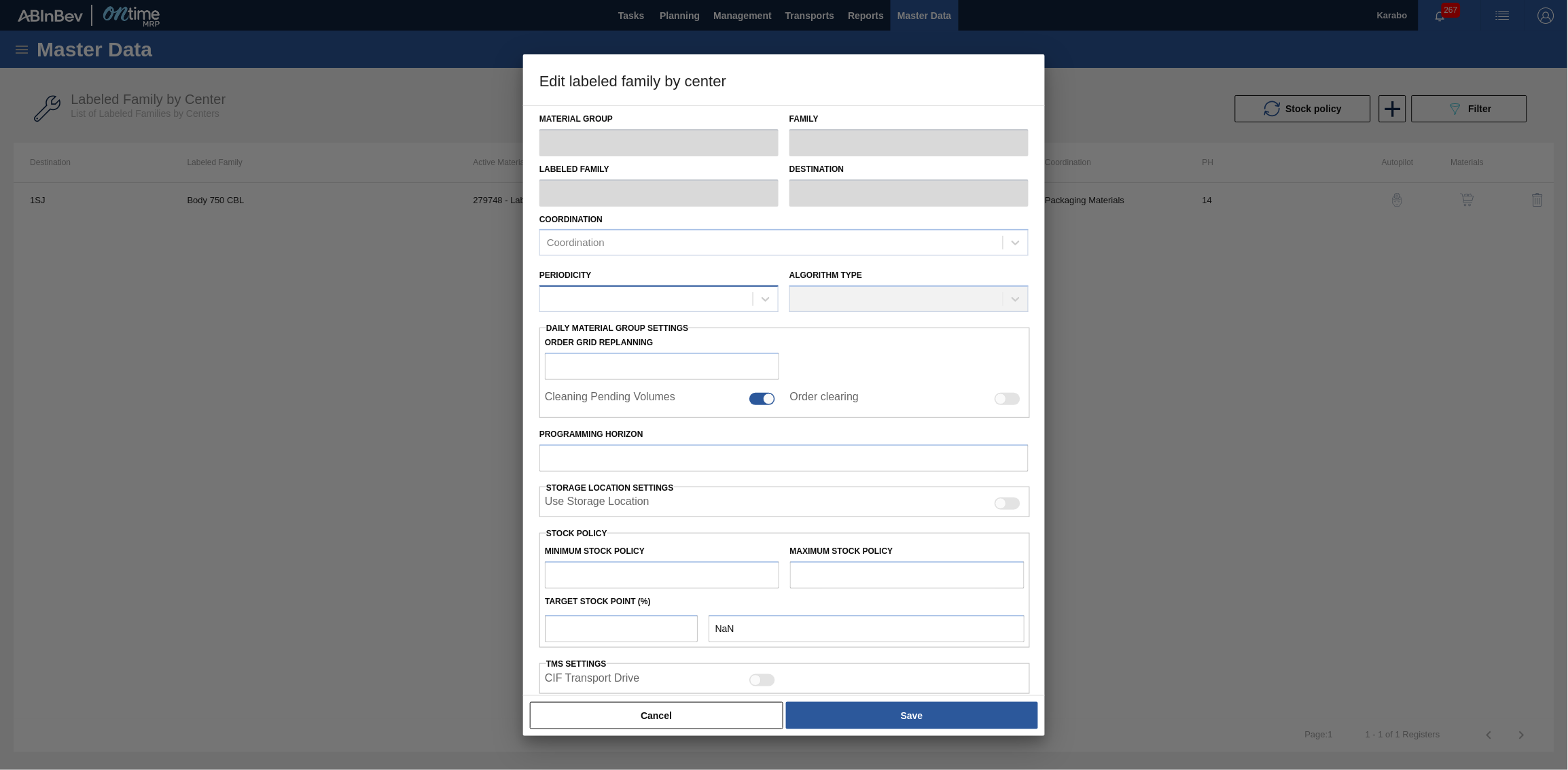
type input "4,183,602"
type input "5,933,985"
type input "0"
type input "4,183,602.000"
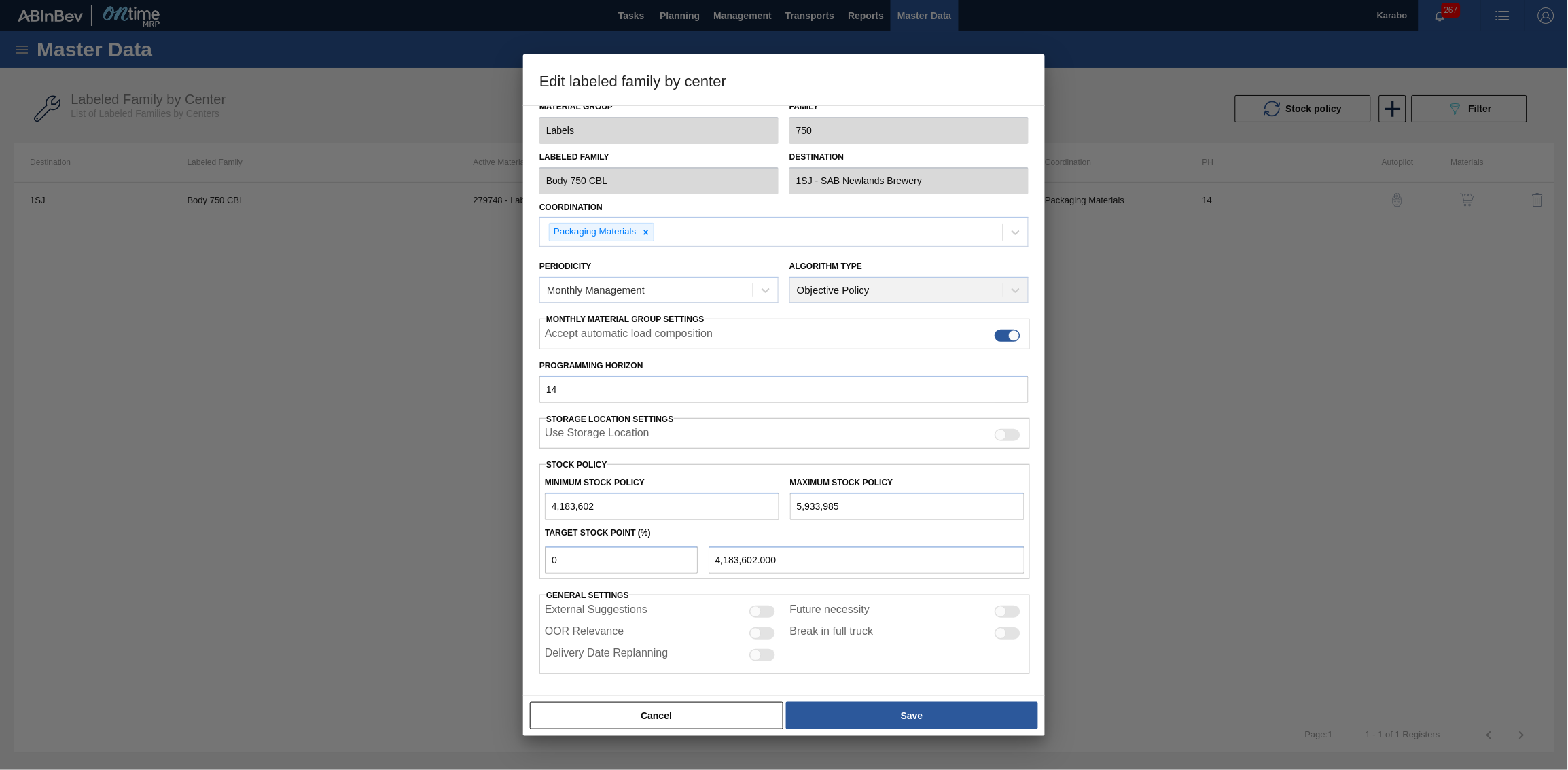
scroll to position [14, 0]
drag, startPoint x: 600, startPoint y: 551, endPoint x: 467, endPoint y: 565, distance: 133.7
click at [467, 475] on div "Edit labeled family by center Material Group Labels Family 750 Labeled Family B…" at bounding box center [784, 385] width 1568 height 770
type input "1"
type input "4,201,105.830"
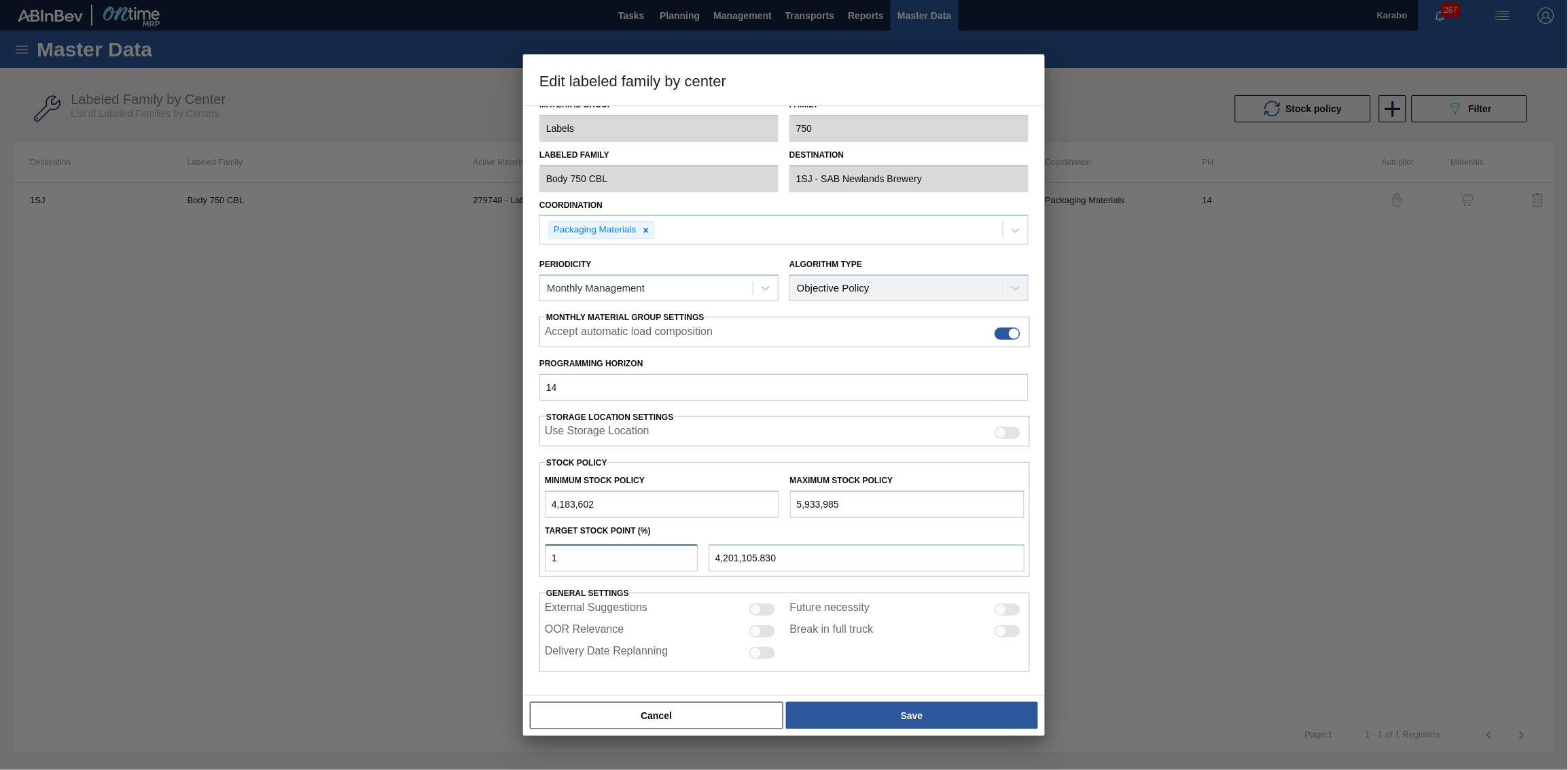
type input "10"
type input "4,358,640.300"
type input "100"
type input "5,933,985.000"
type input "100"
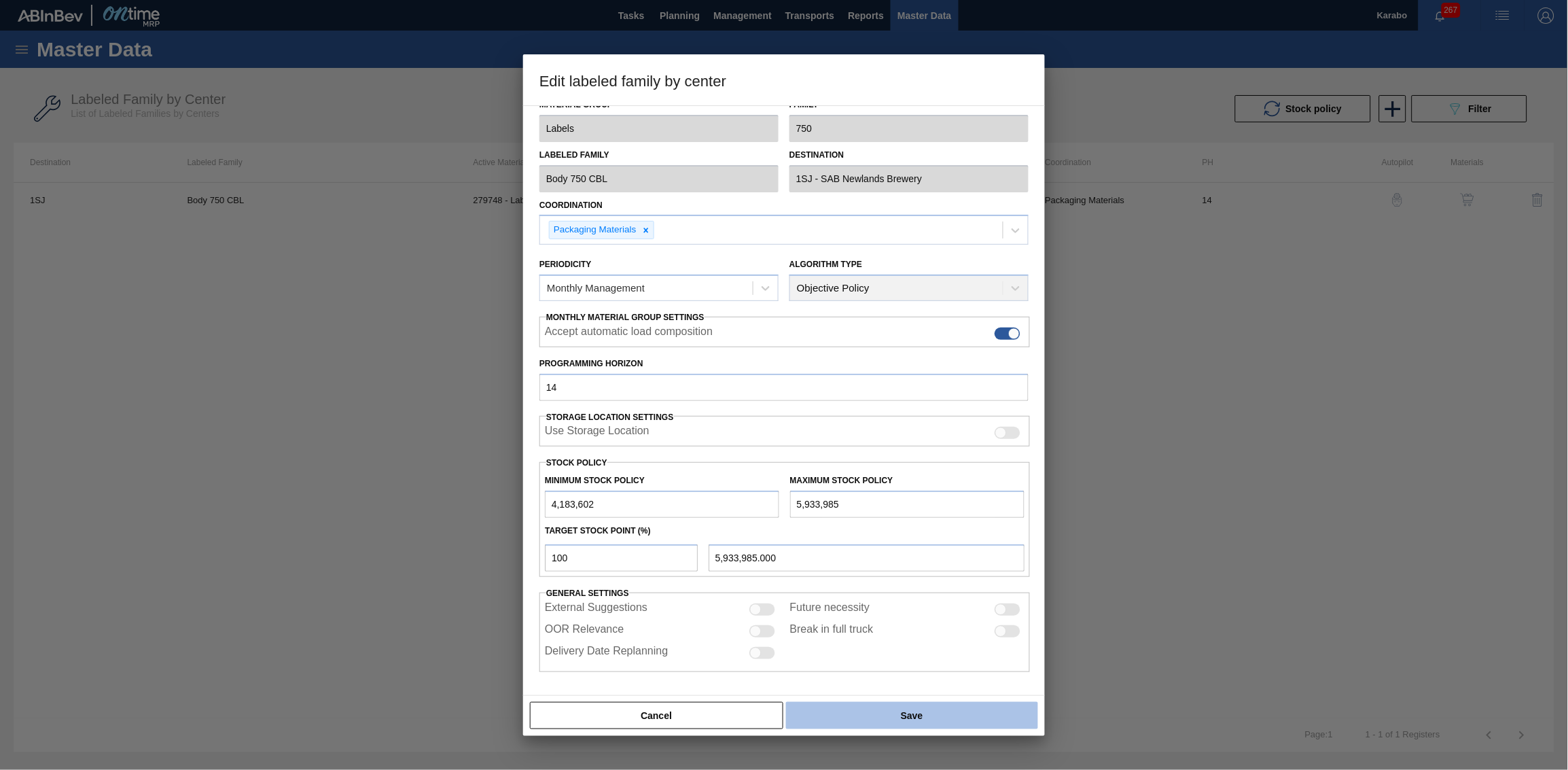
click at [866, 475] on button "Save" at bounding box center [912, 715] width 252 height 27
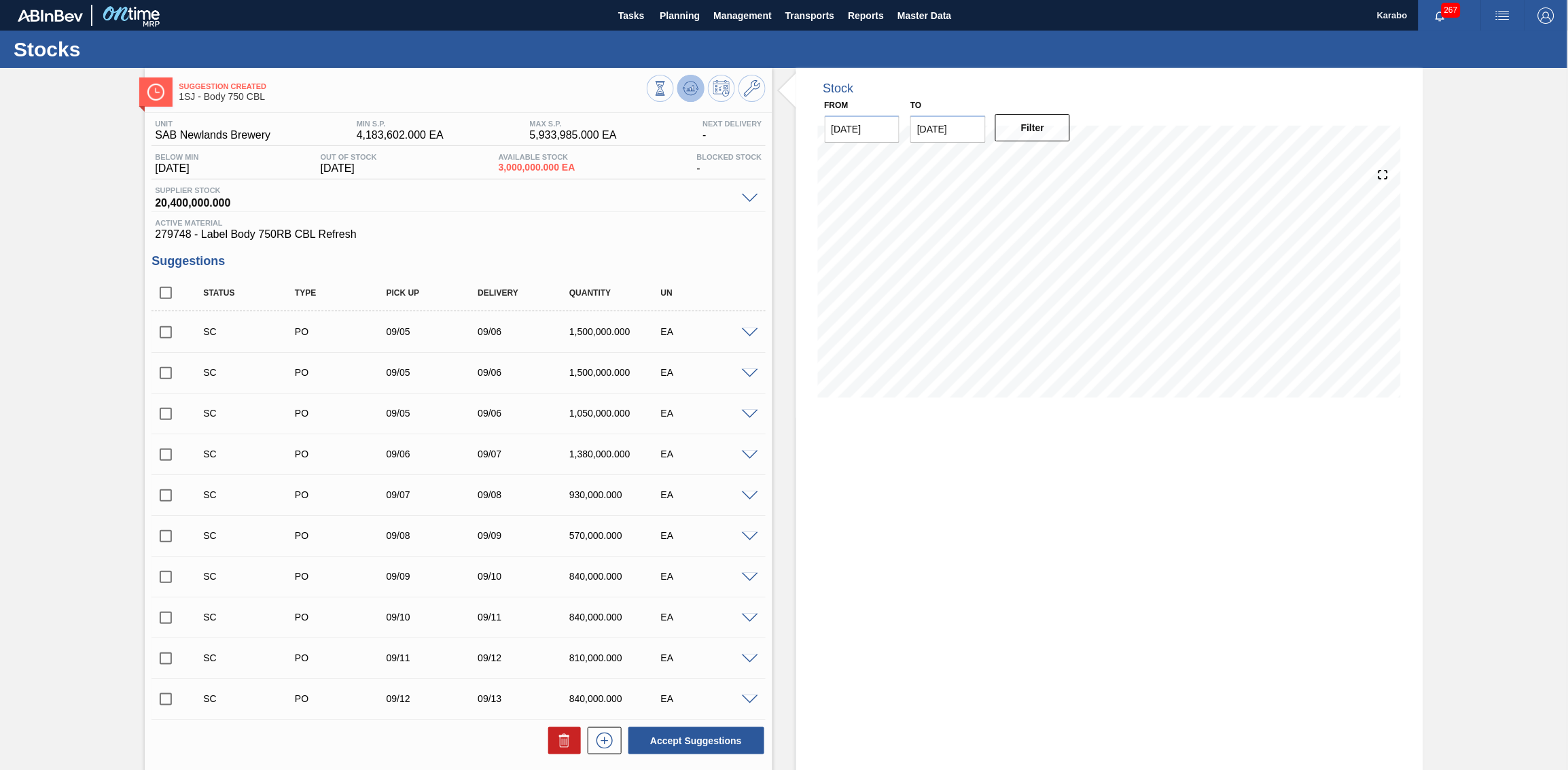
click at [688, 88] on icon at bounding box center [690, 87] width 16 height 16
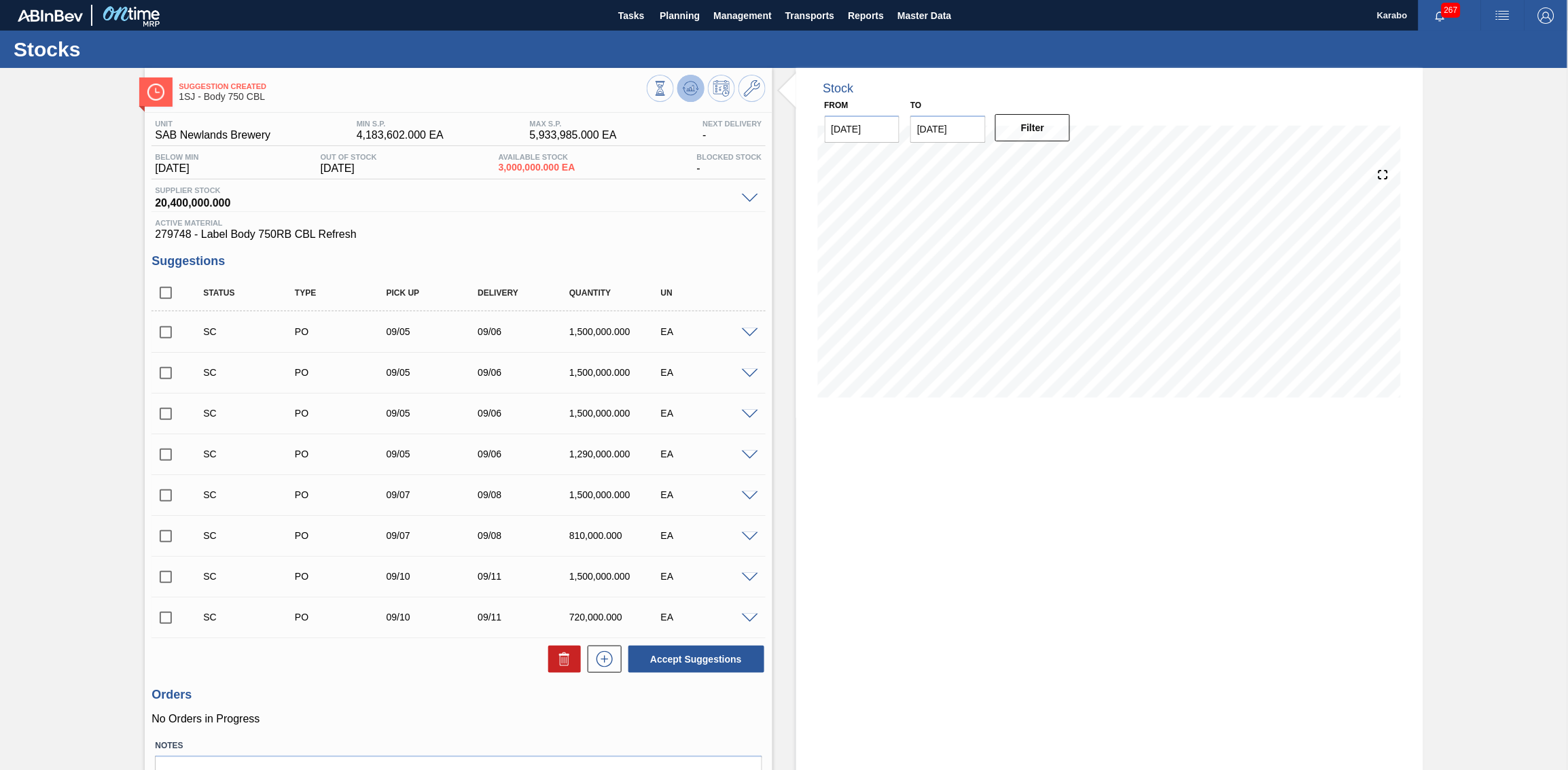
click at [700, 93] on button at bounding box center [691, 88] width 27 height 27
click at [746, 96] on icon at bounding box center [751, 87] width 16 height 16
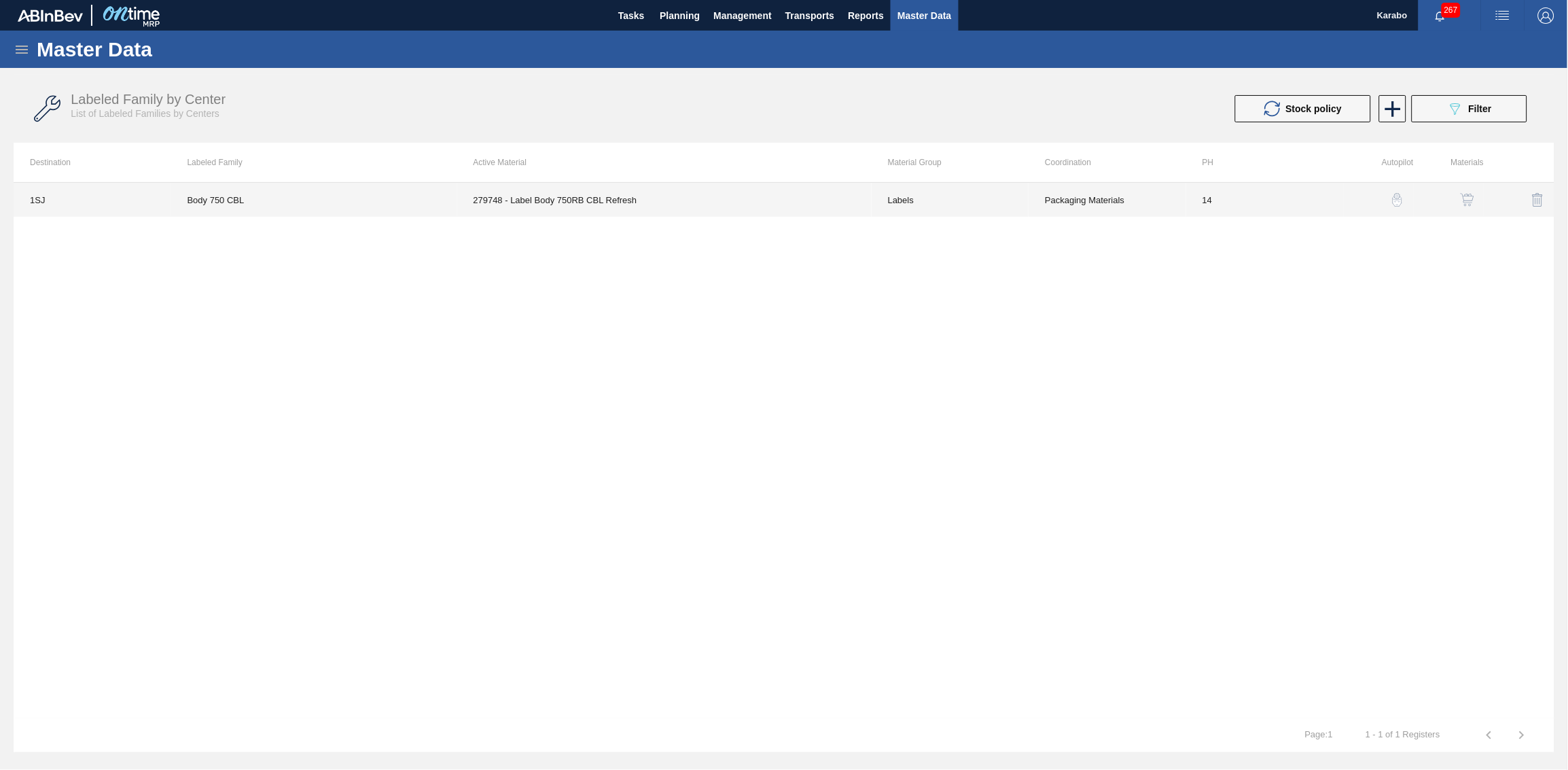
click at [745, 201] on td "279748 - Label Body 750RB CBL Refresh" at bounding box center [664, 199] width 414 height 34
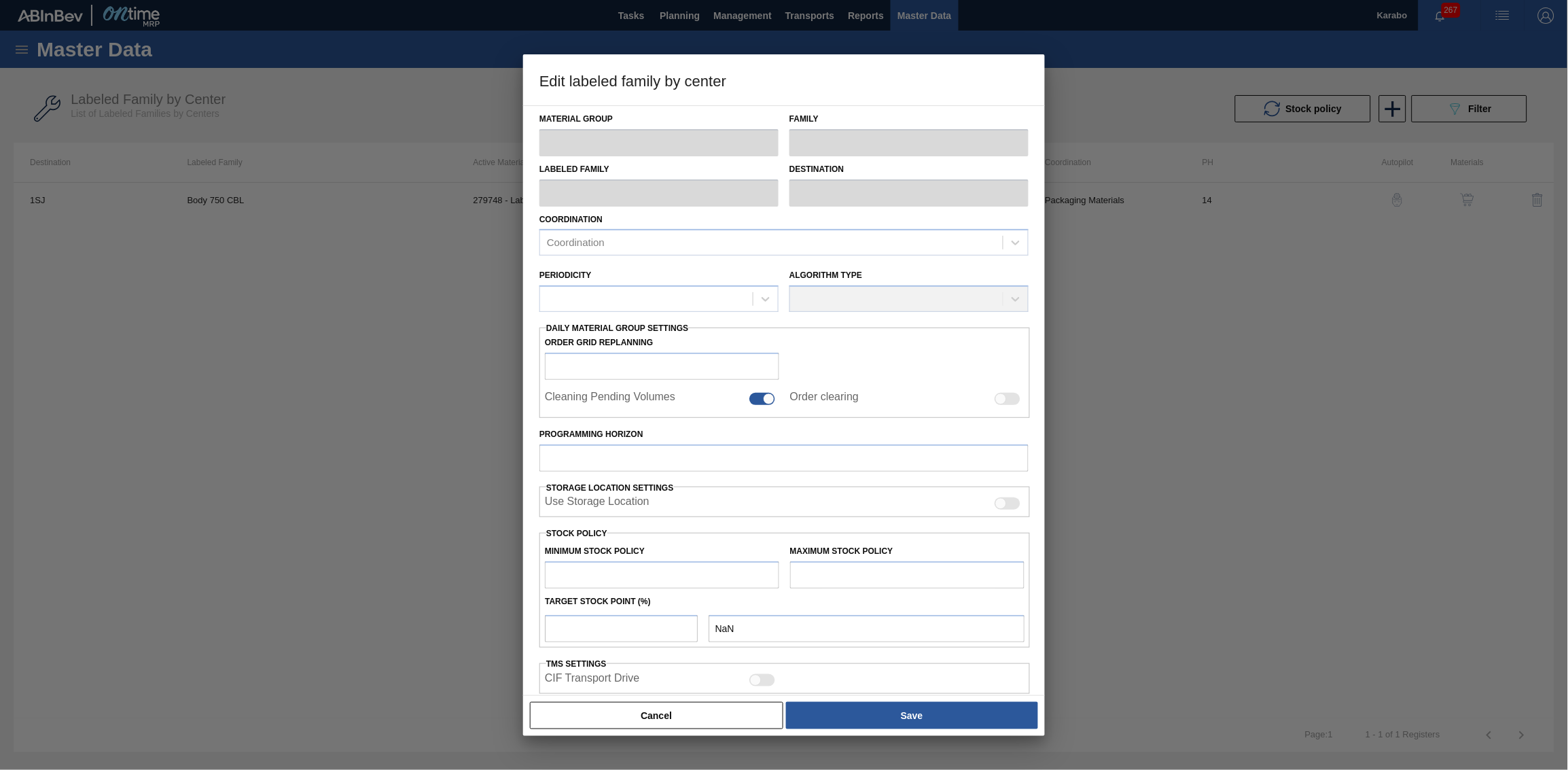
type input "Labels"
type input "750"
type input "Body 750 CBL"
type input "1SJ - SAB Newlands Brewery"
type input "14"
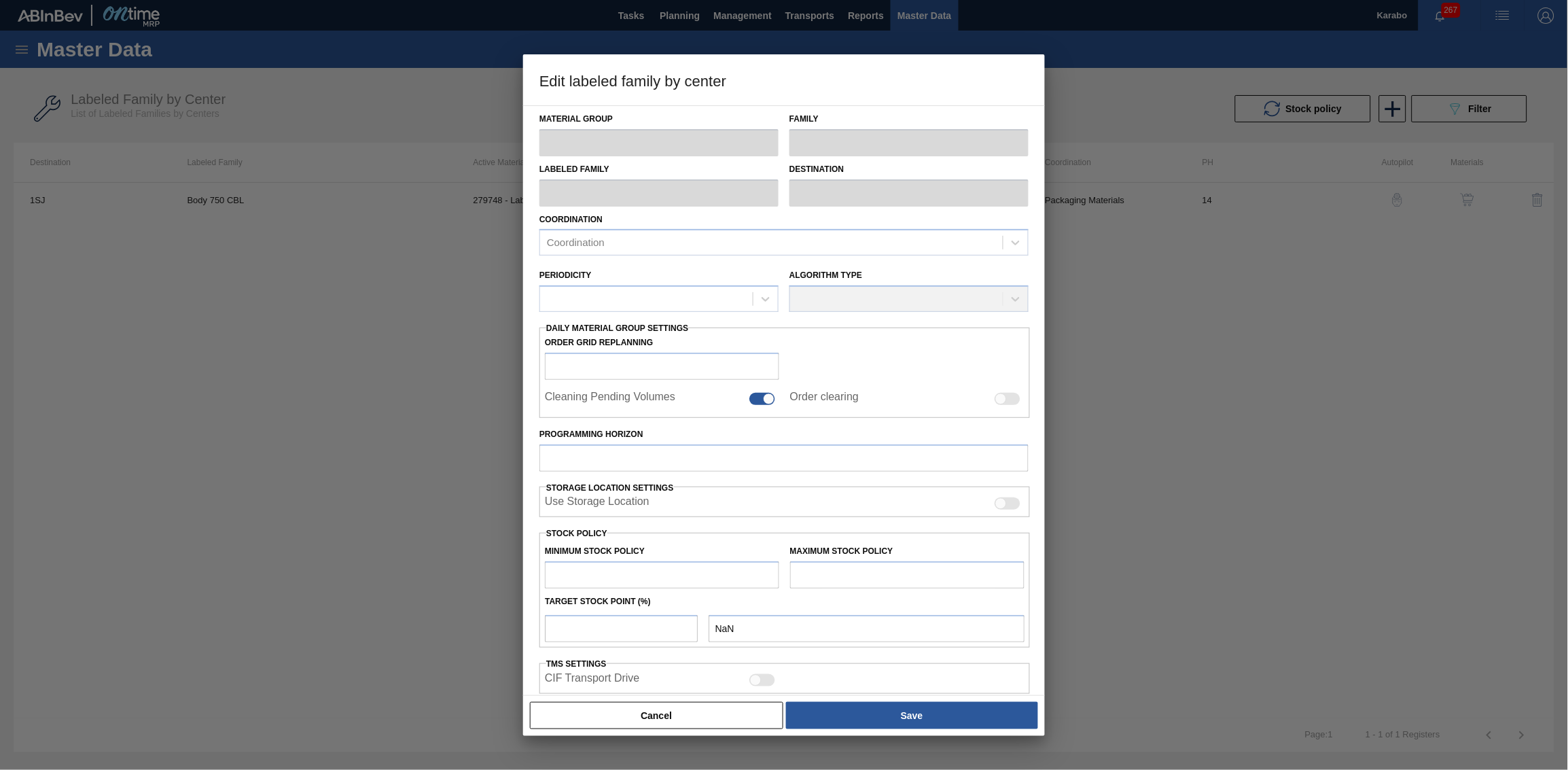
type input "4,183,602"
type input "5,933,985"
type input "100"
type input "5,933,985.000"
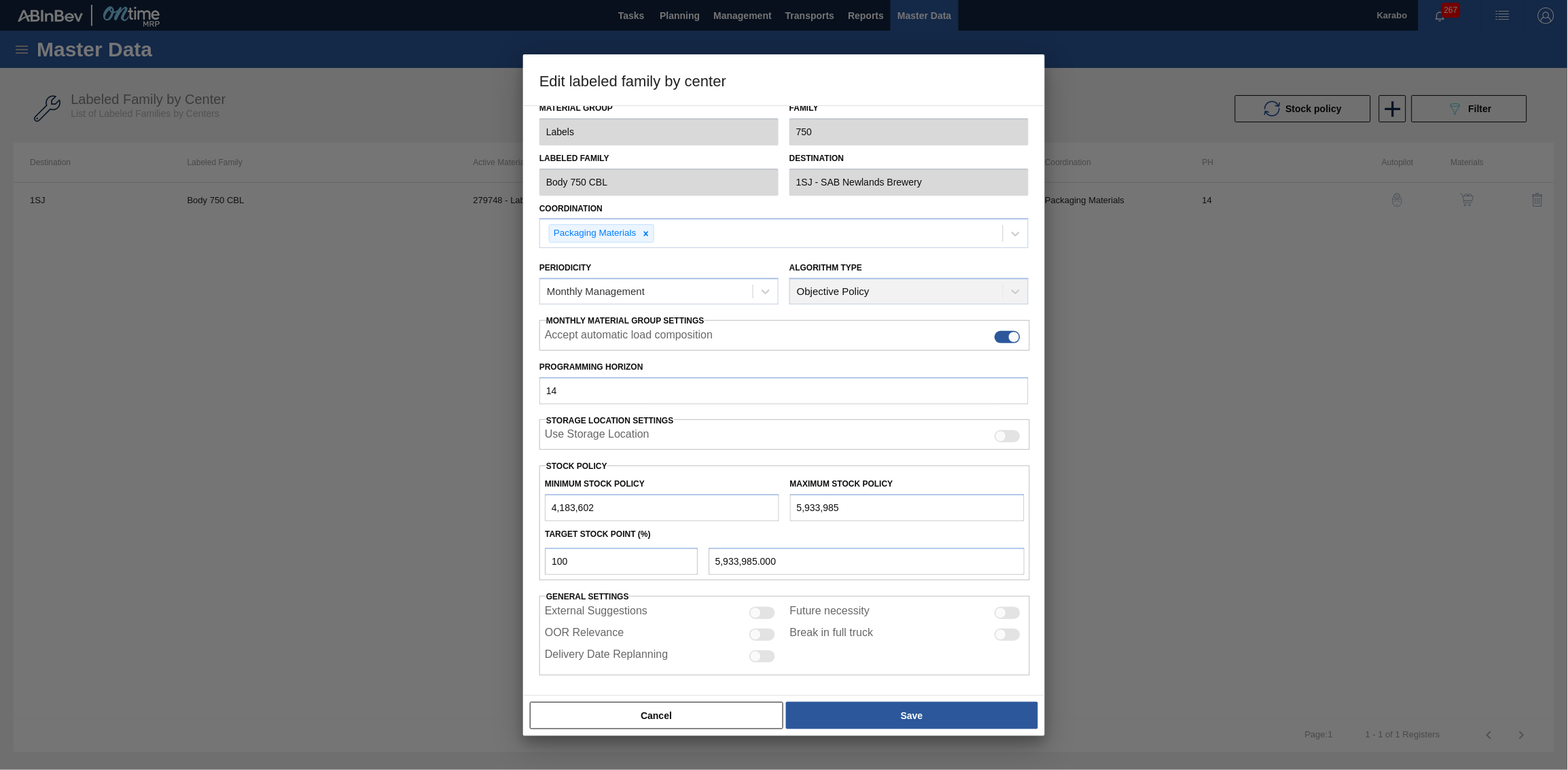
scroll to position [14, 0]
drag, startPoint x: 857, startPoint y: 511, endPoint x: 703, endPoint y: 509, distance: 154.0
click at [703, 475] on div "Minimum Stock Policy 4,183,602 Maximum Stock Policy 5,933,985" at bounding box center [784, 492] width 490 height 50
paste input "6,960,000"
type input "6,960,000"
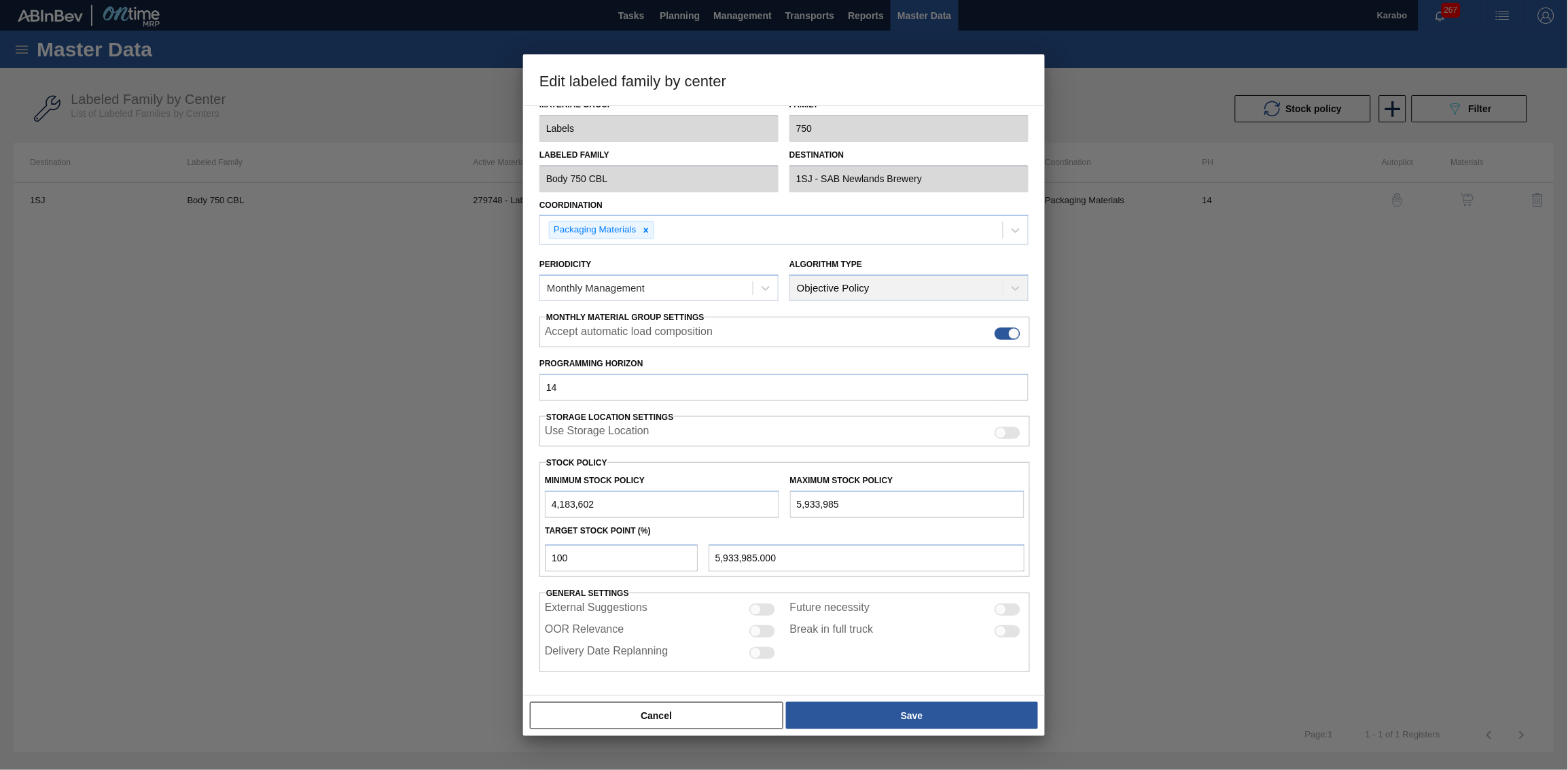
type input "6,960,000.000"
drag, startPoint x: 849, startPoint y: 505, endPoint x: 739, endPoint y: 493, distance: 110.7
click at [739, 475] on div "Minimum Stock Policy 4,183,602 Maximum Stock Policy 6,960,000" at bounding box center [784, 492] width 490 height 50
type input "4,183,602.000"
click at [709, 475] on button "Cancel" at bounding box center [656, 715] width 254 height 27
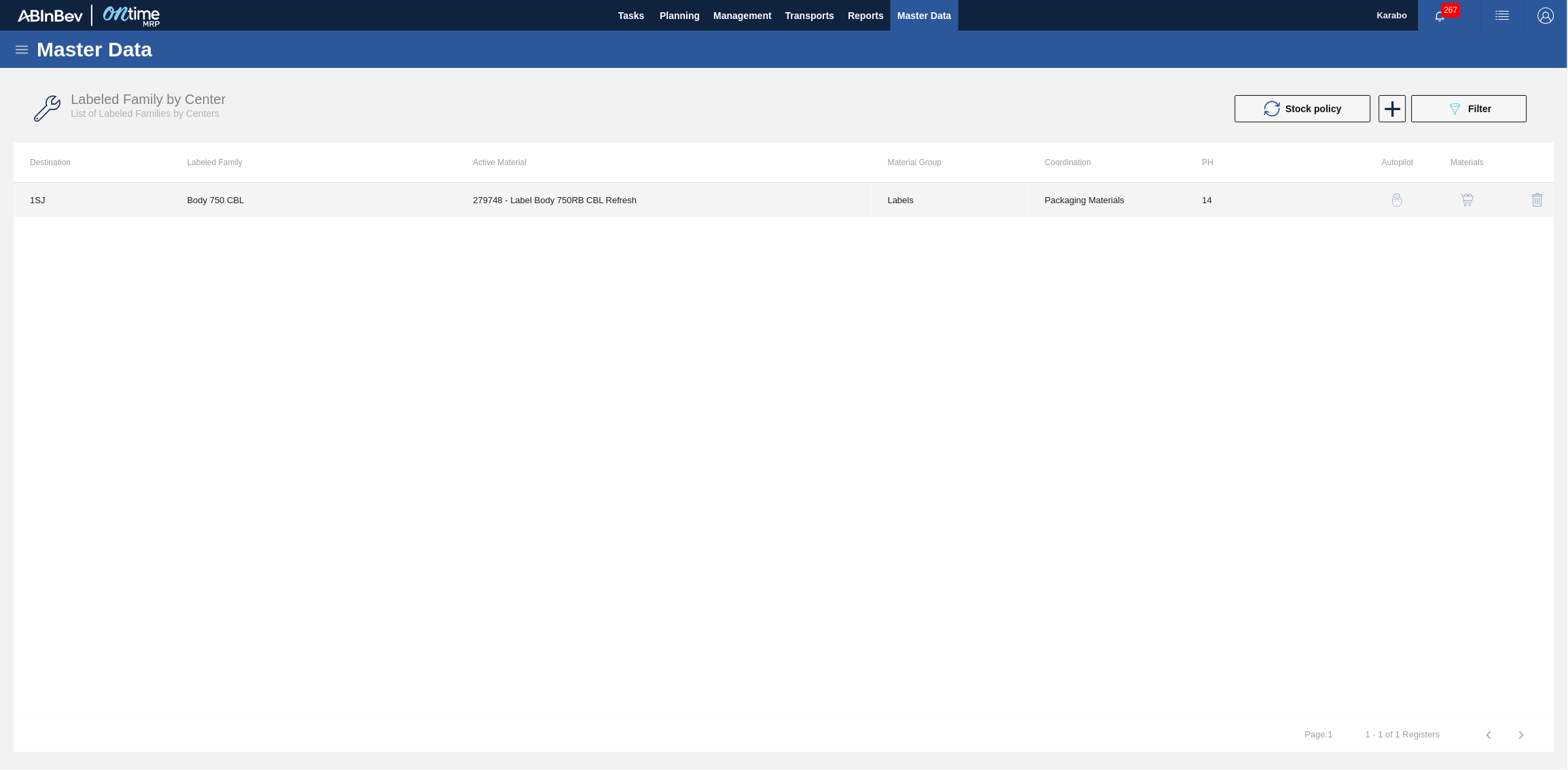
click at [909, 211] on td "Labels" at bounding box center [950, 199] width 158 height 34
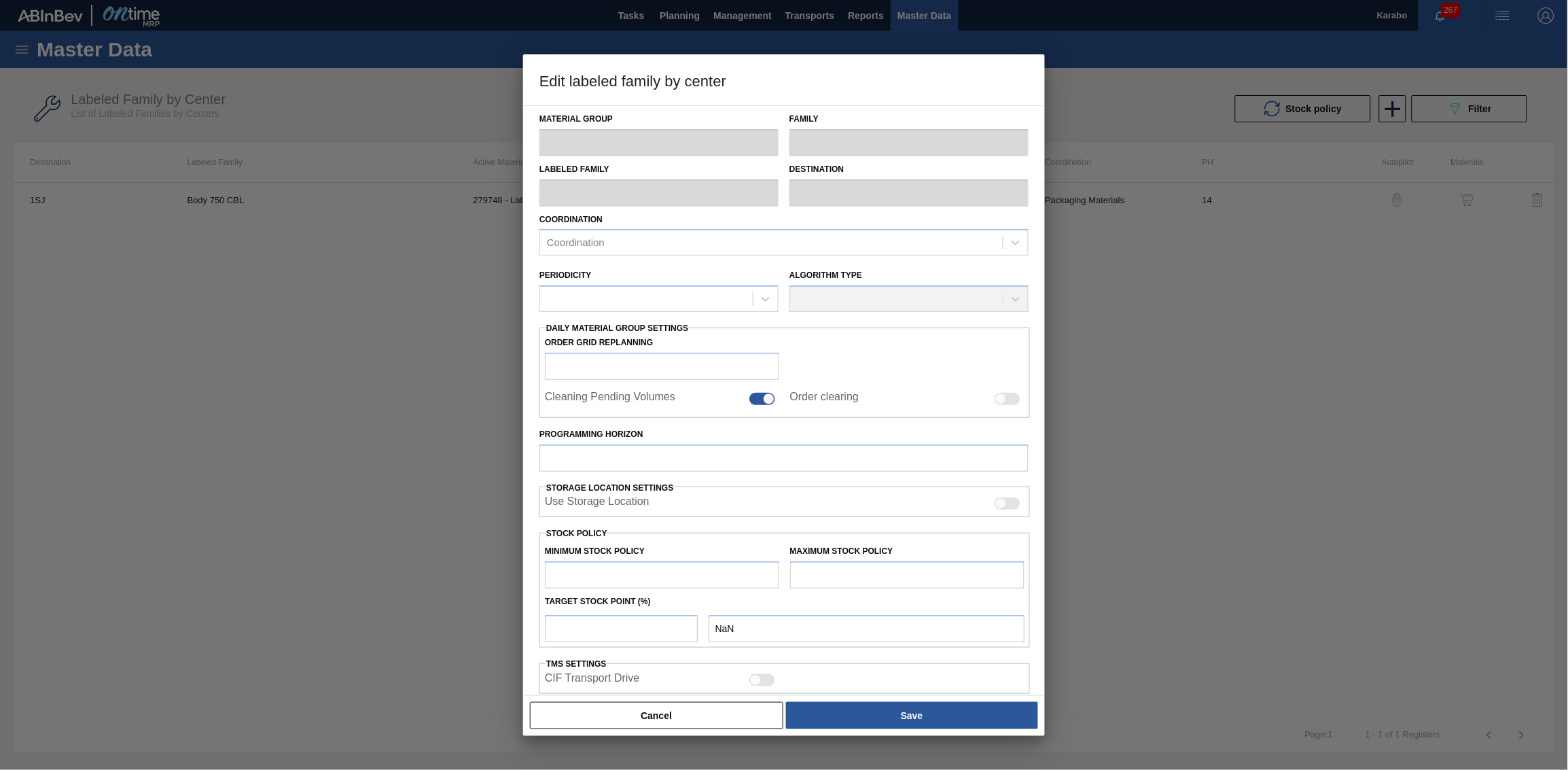
type input "Labels"
type input "750"
type input "Body 750 CBL"
type input "1SJ - SAB Newlands Brewery"
type input "14"
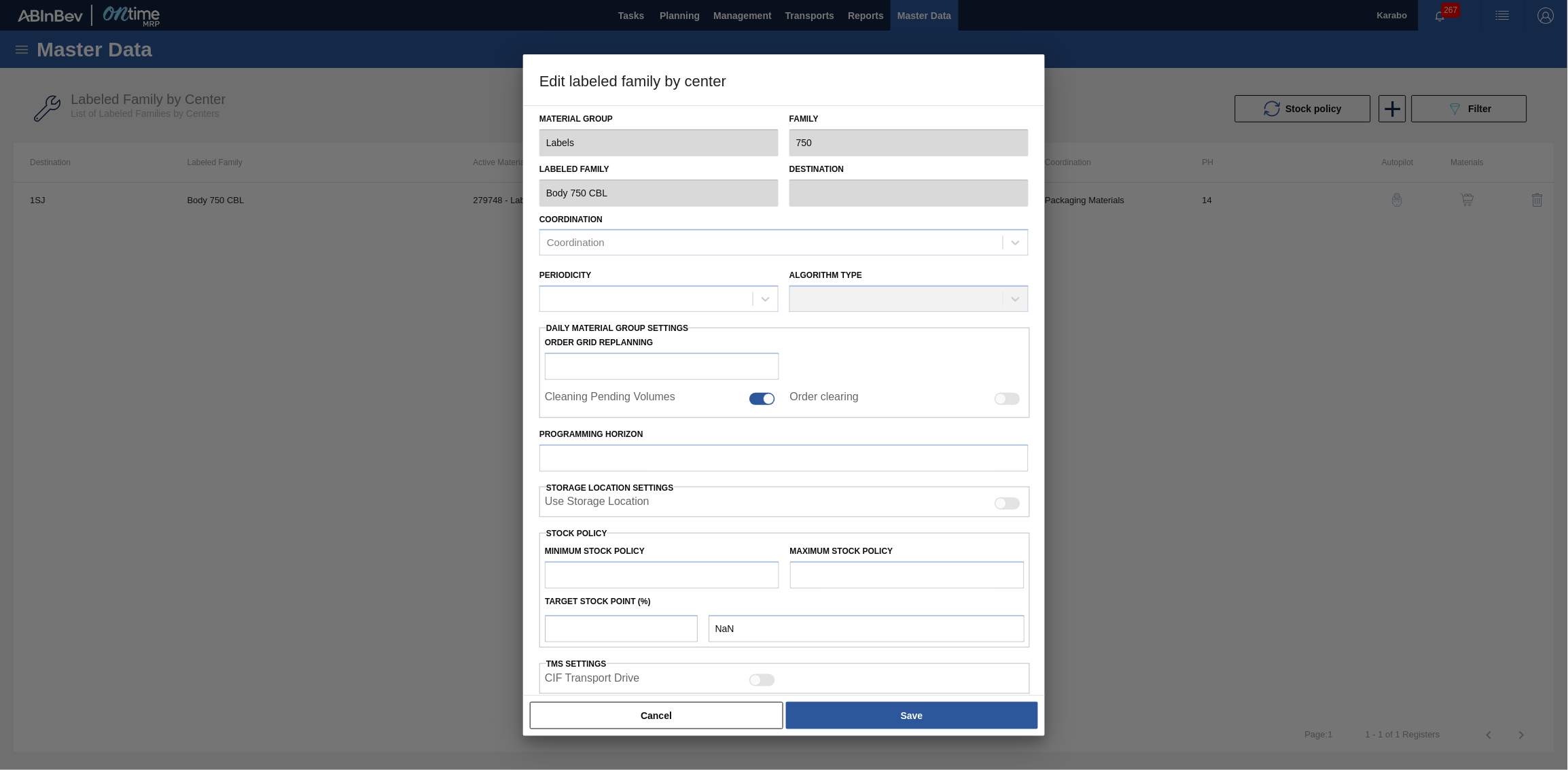
type input "4,183,602"
type input "5,933,985"
type input "100"
type input "5,933,985.000"
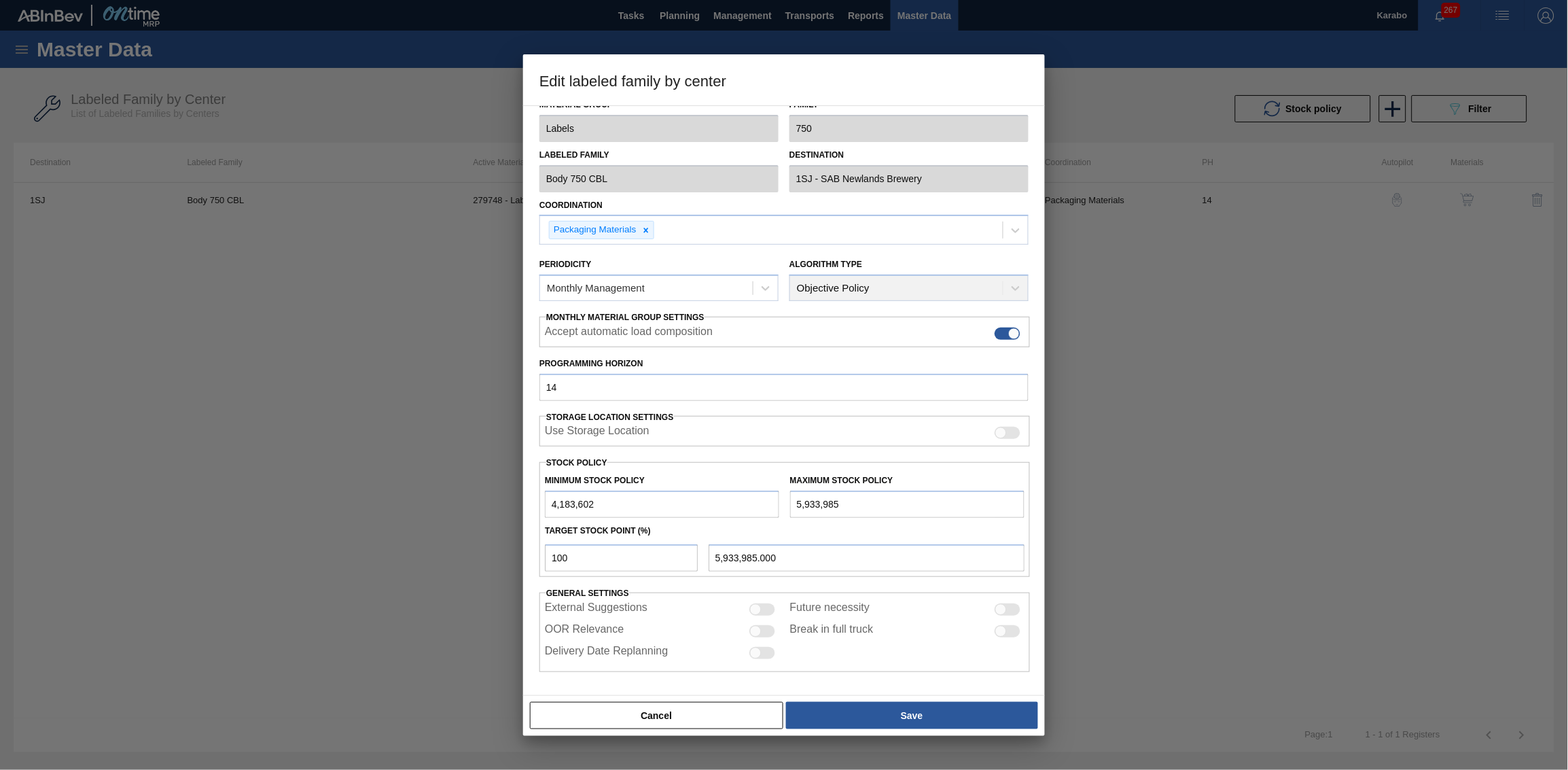
drag, startPoint x: 790, startPoint y: 509, endPoint x: 713, endPoint y: 505, distance: 77.1
click at [713, 475] on div "Minimum Stock Policy 4,183,602 Maximum Stock Policy 5,933,985" at bounding box center [784, 492] width 490 height 50
click at [722, 475] on button "Cancel" at bounding box center [656, 715] width 254 height 27
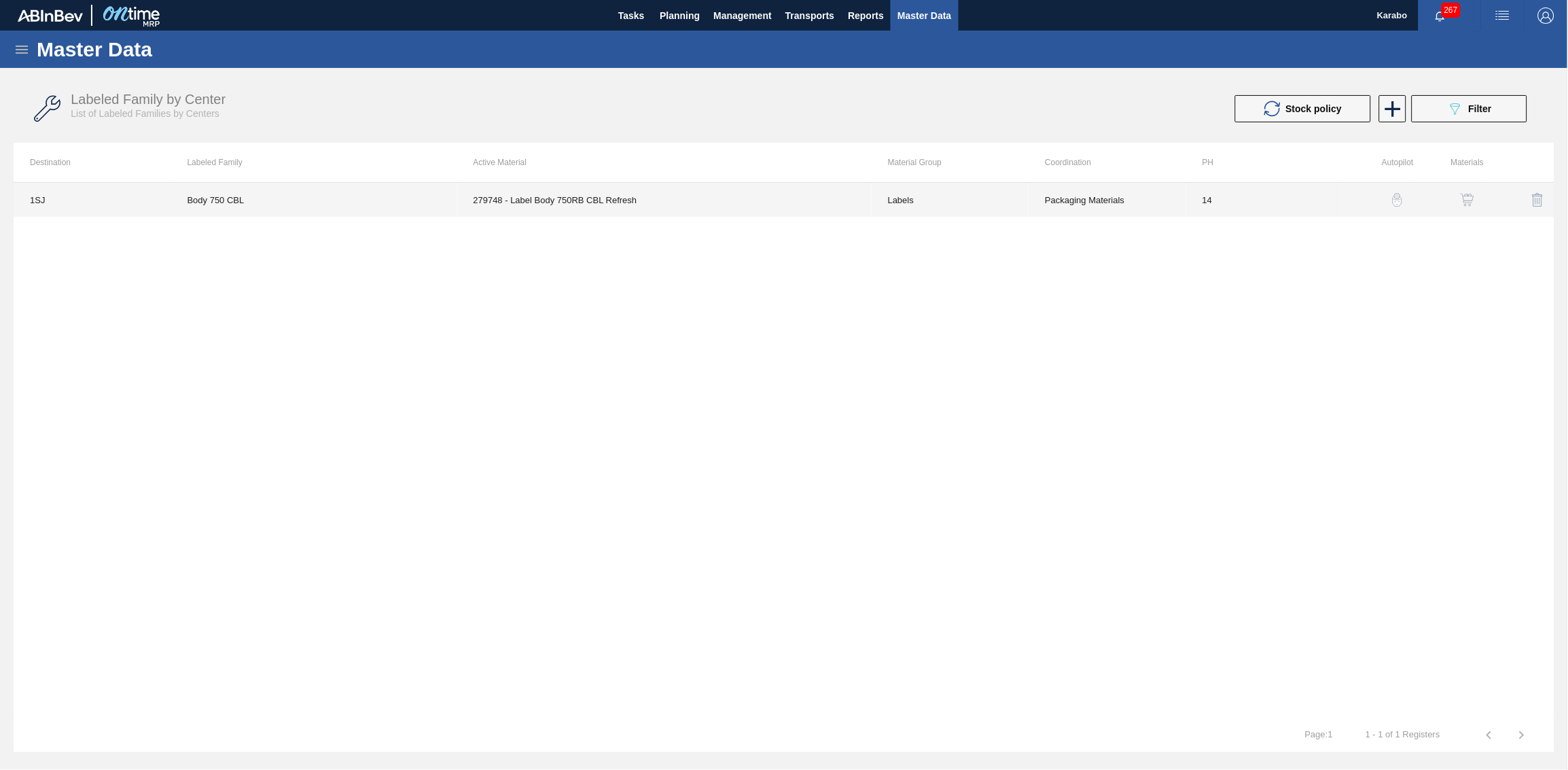
click at [1028, 202] on td "Packaging Materials" at bounding box center [1107, 199] width 158 height 34
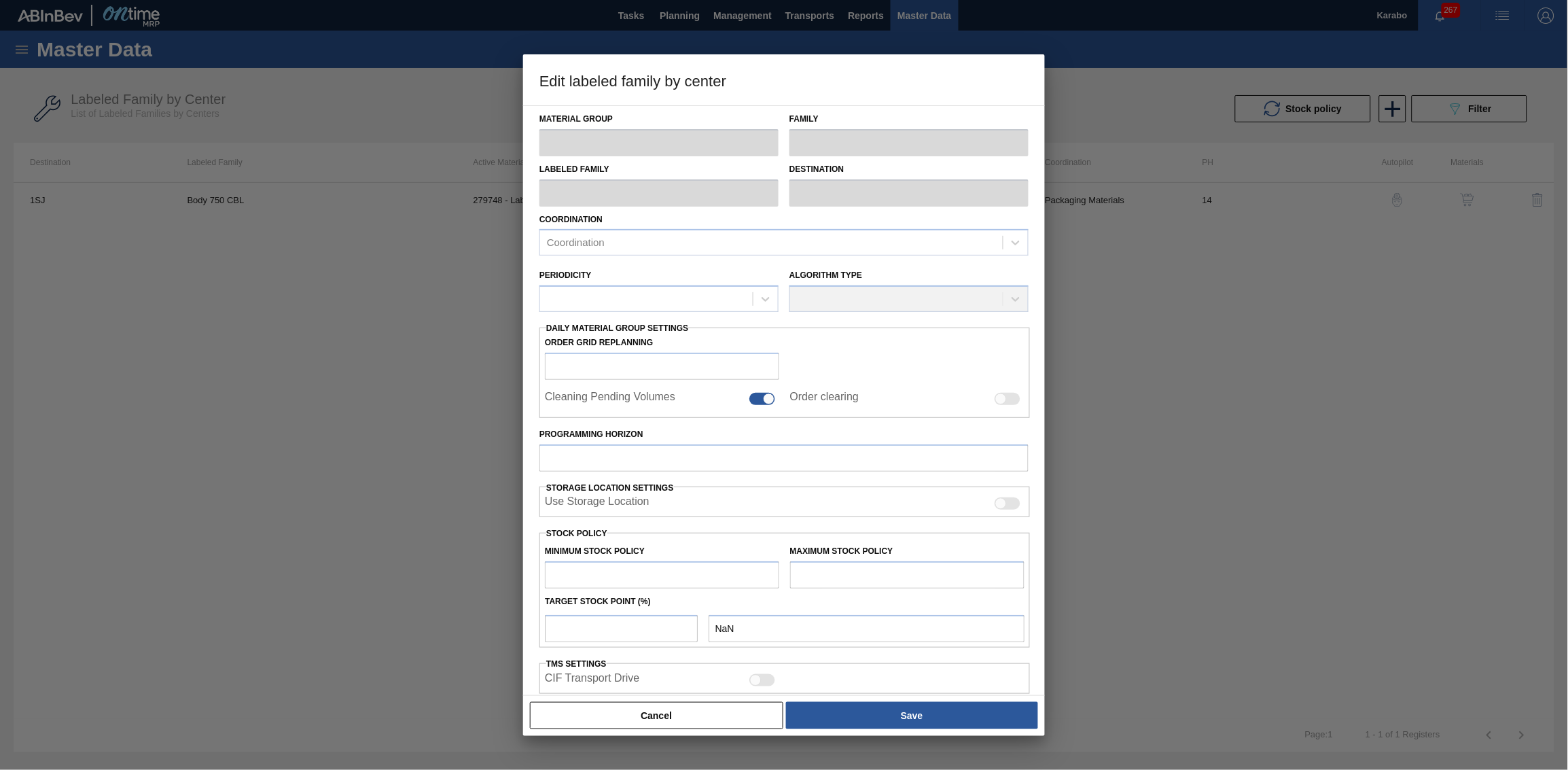
type input "Labels"
type input "750"
type input "Body 750 CBL"
type input "1SJ - SAB Newlands Brewery"
type input "14"
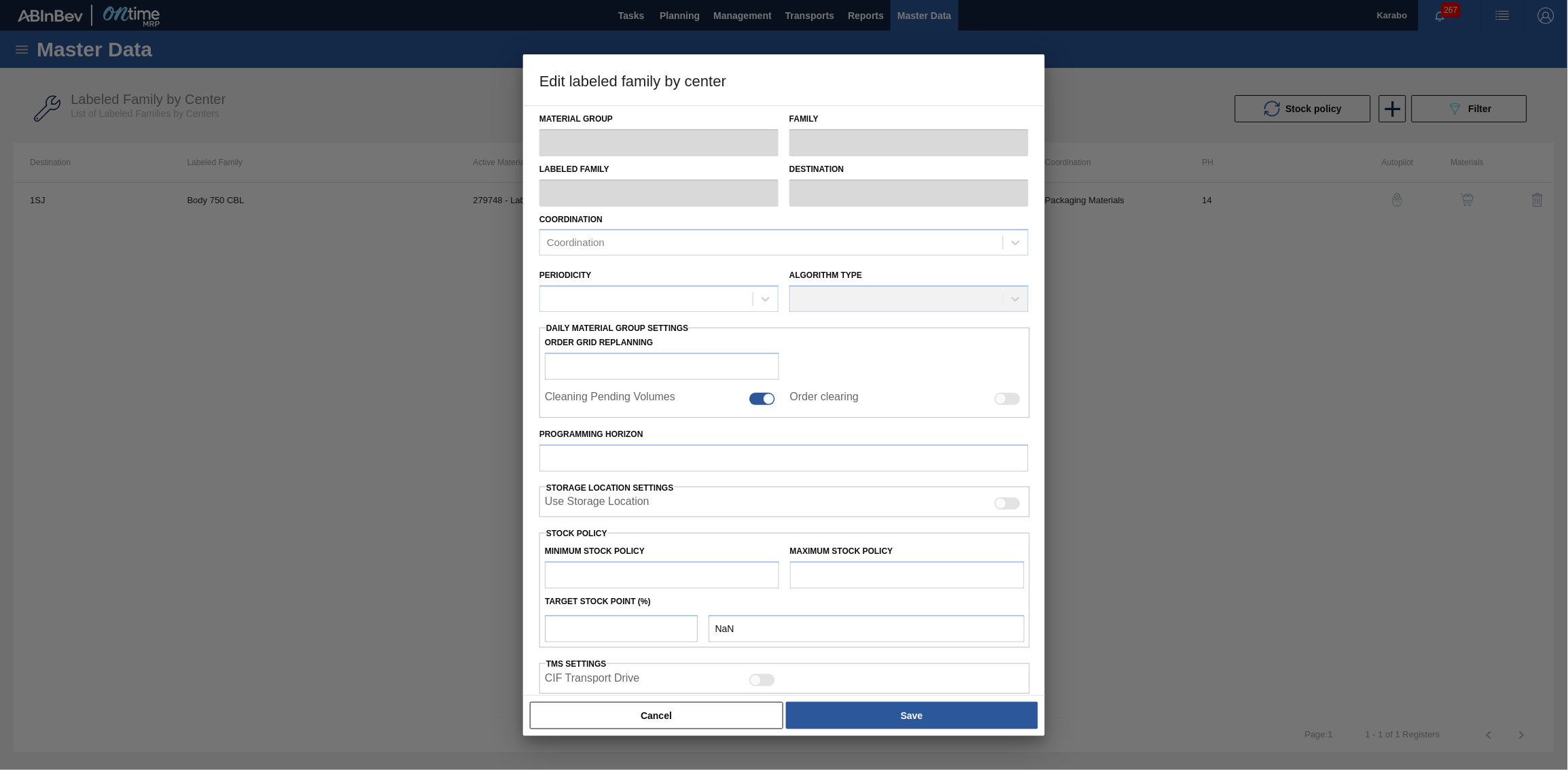
type input "4,183,602"
type input "5,933,985"
type input "100"
type input "5,933,985.000"
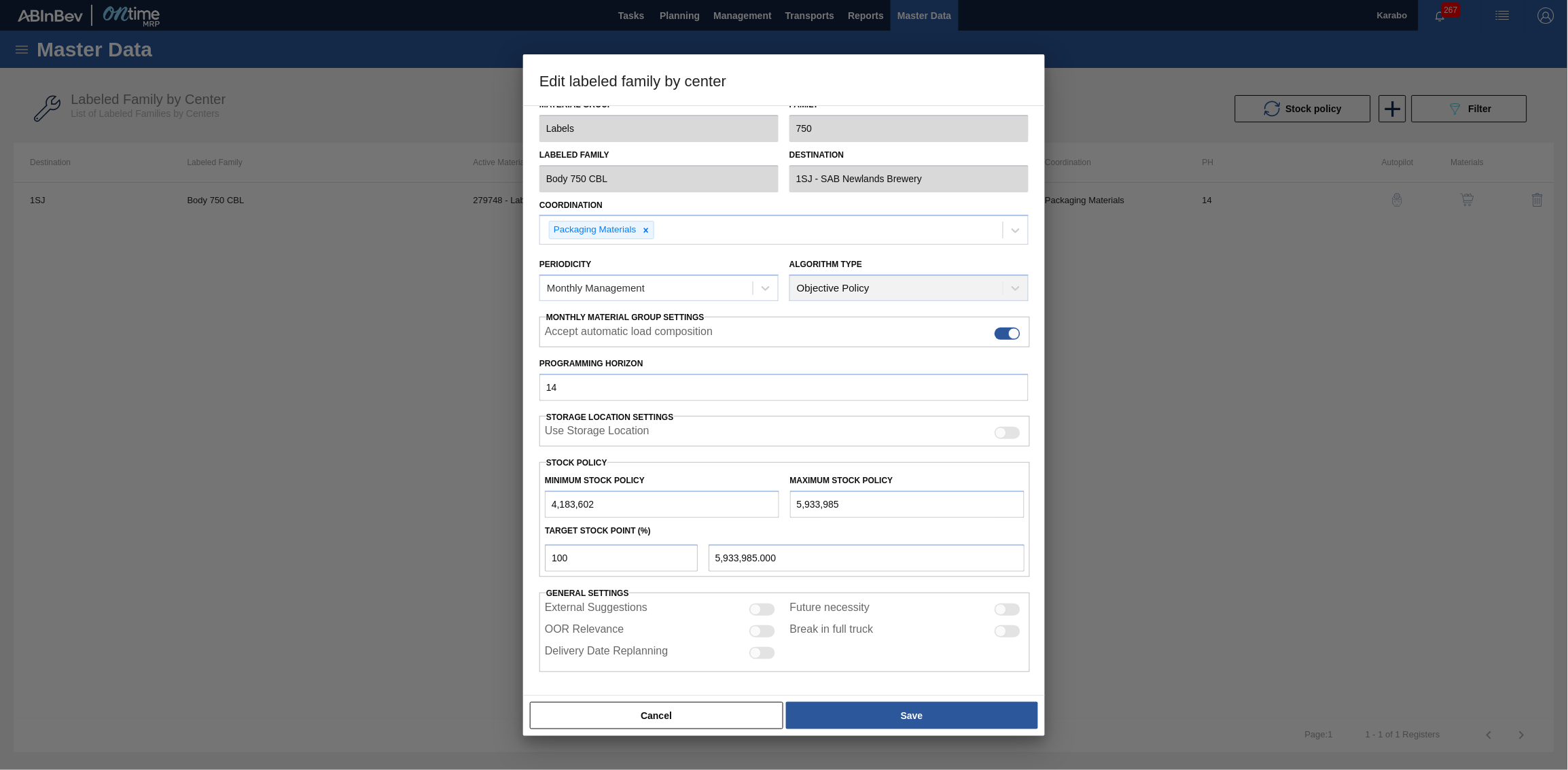
drag, startPoint x: 810, startPoint y: 493, endPoint x: 753, endPoint y: 493, distance: 57.0
click at [753, 475] on div "Minimum Stock Policy 4,183,602 Maximum Stock Policy 5,933,985" at bounding box center [784, 492] width 490 height 50
click at [686, 475] on button "Cancel" at bounding box center [656, 715] width 254 height 27
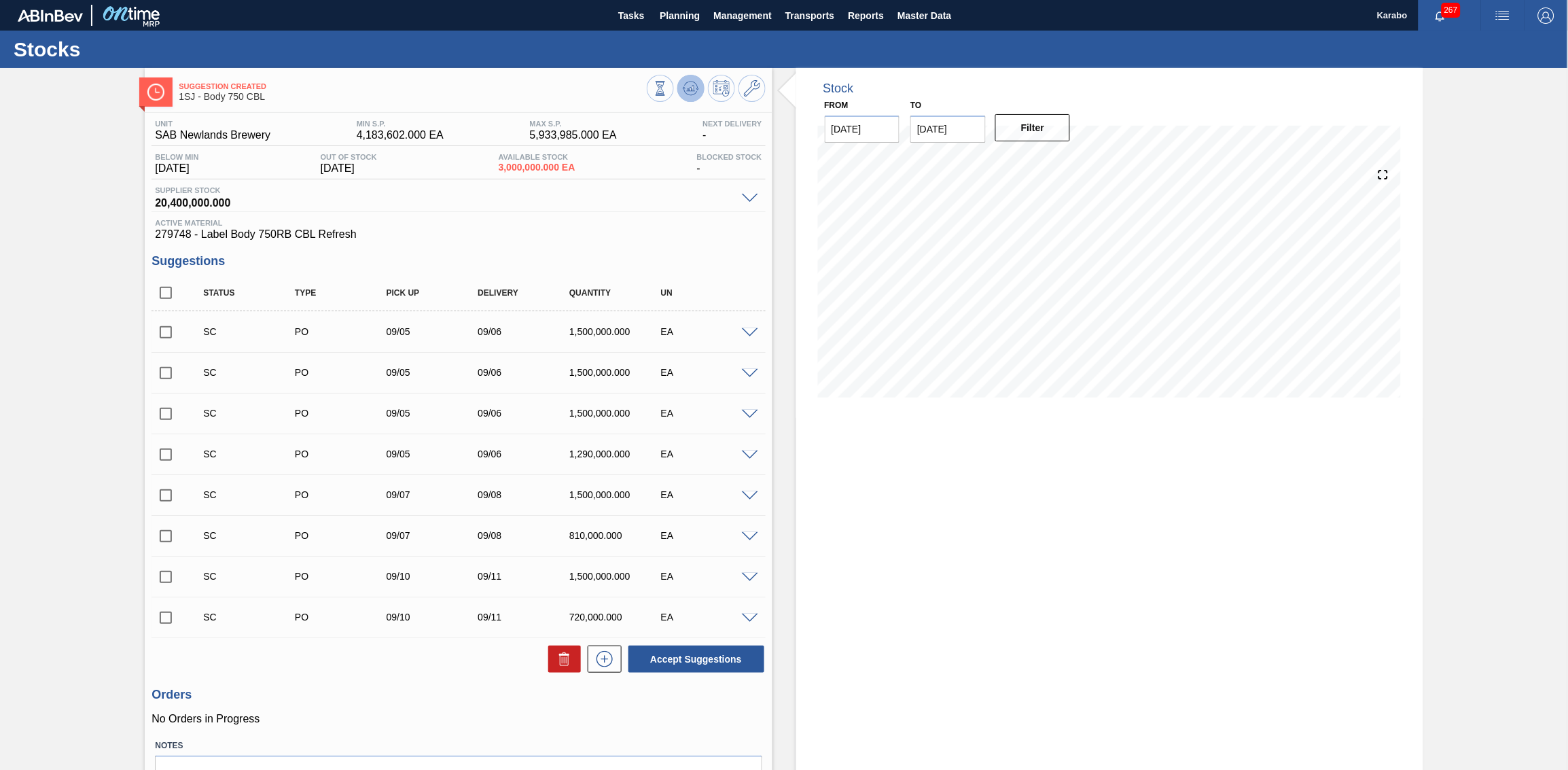
click at [685, 97] on button at bounding box center [691, 88] width 27 height 27
click at [755, 99] on button at bounding box center [751, 88] width 27 height 27
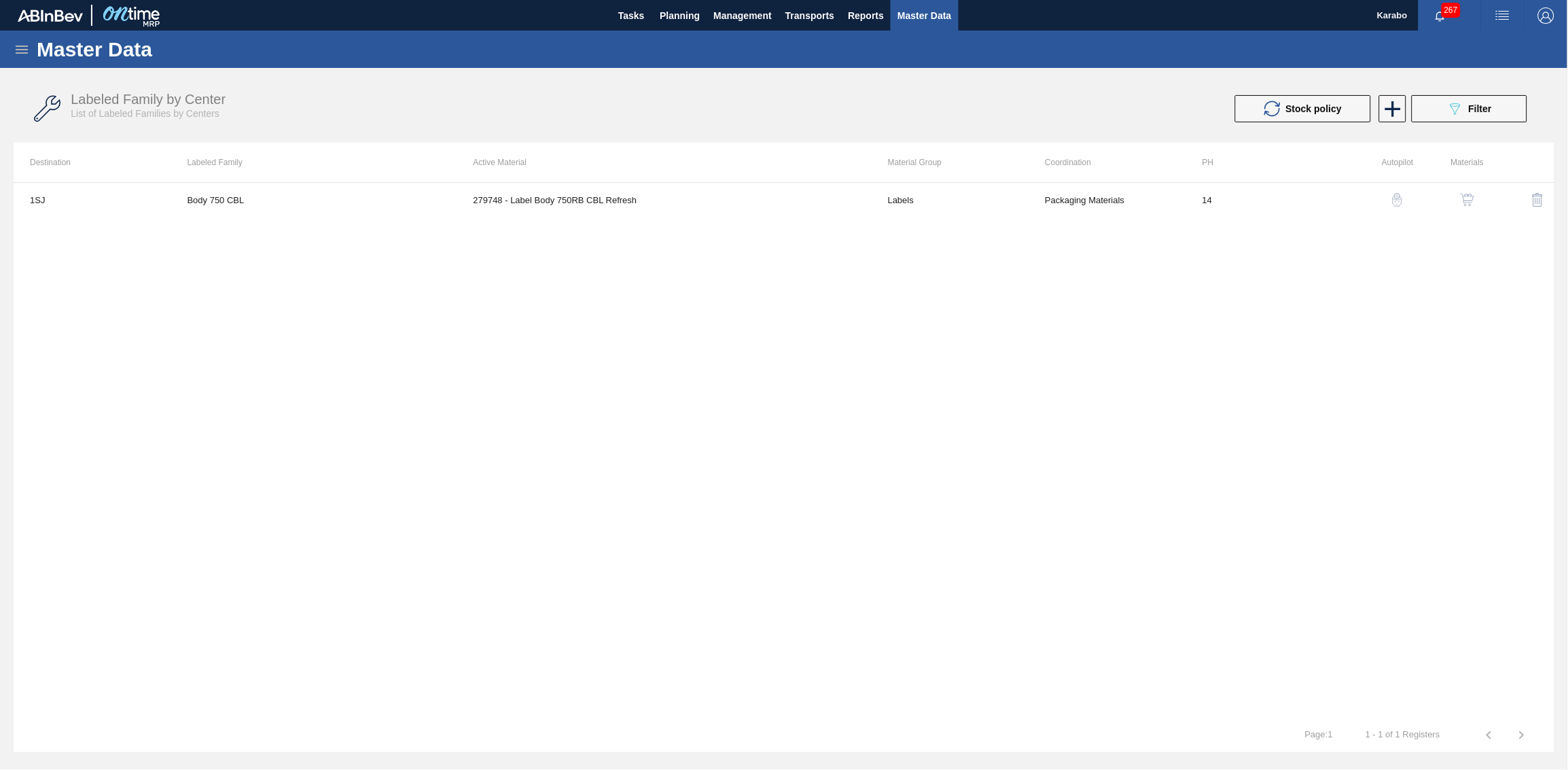
click at [589, 353] on div "1SJ Body 750 CBL 279748 - Label Body 750RB CBL Refresh Labels Packaging Materia…" at bounding box center [783, 450] width 1540 height 536
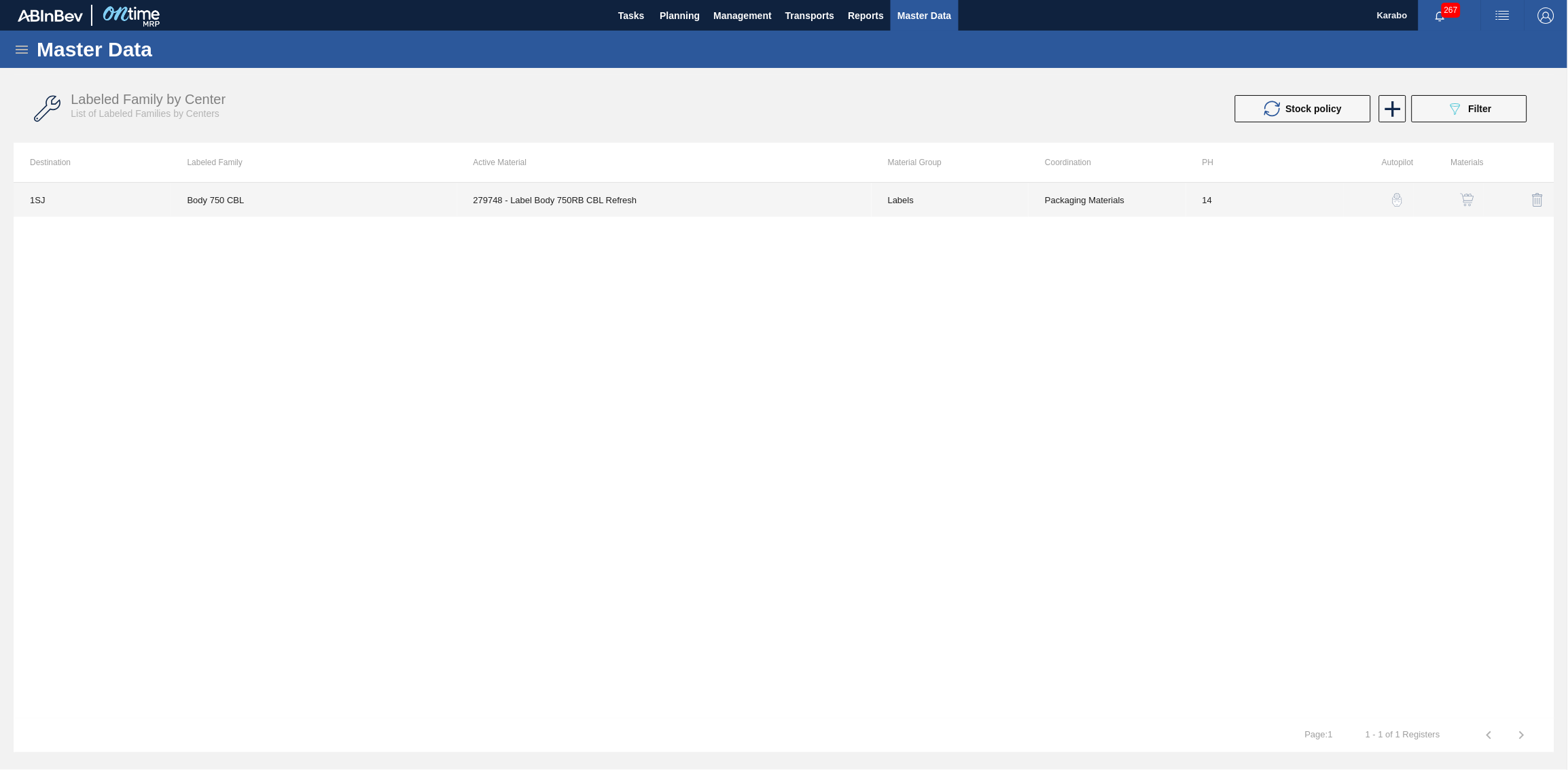
click at [576, 199] on td "279748 - Label Body 750RB CBL Refresh" at bounding box center [664, 199] width 414 height 34
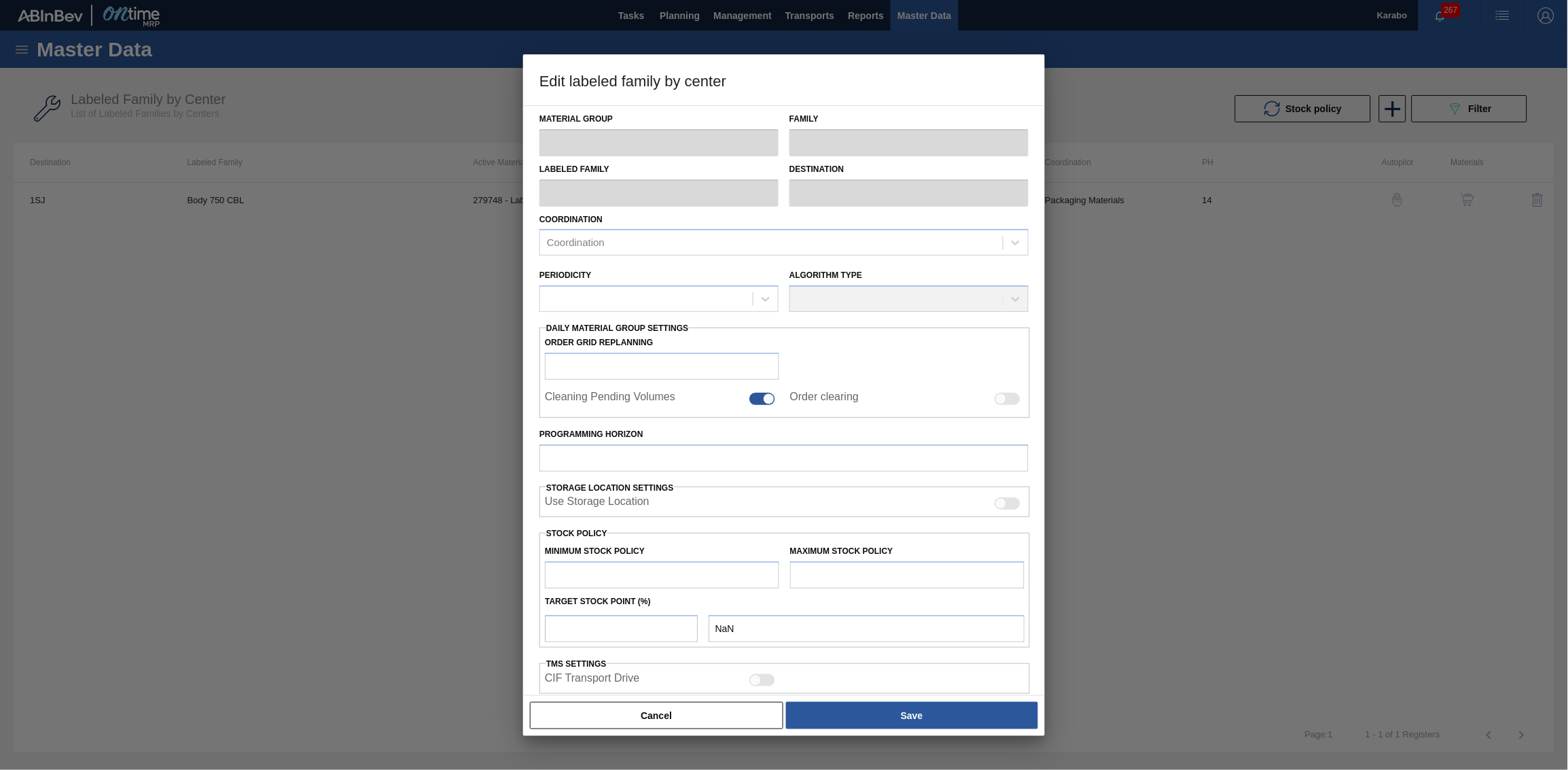
type input "Labels"
type input "750"
type input "Body 750 CBL"
type input "1SJ - SAB Newlands Brewery"
type input "14"
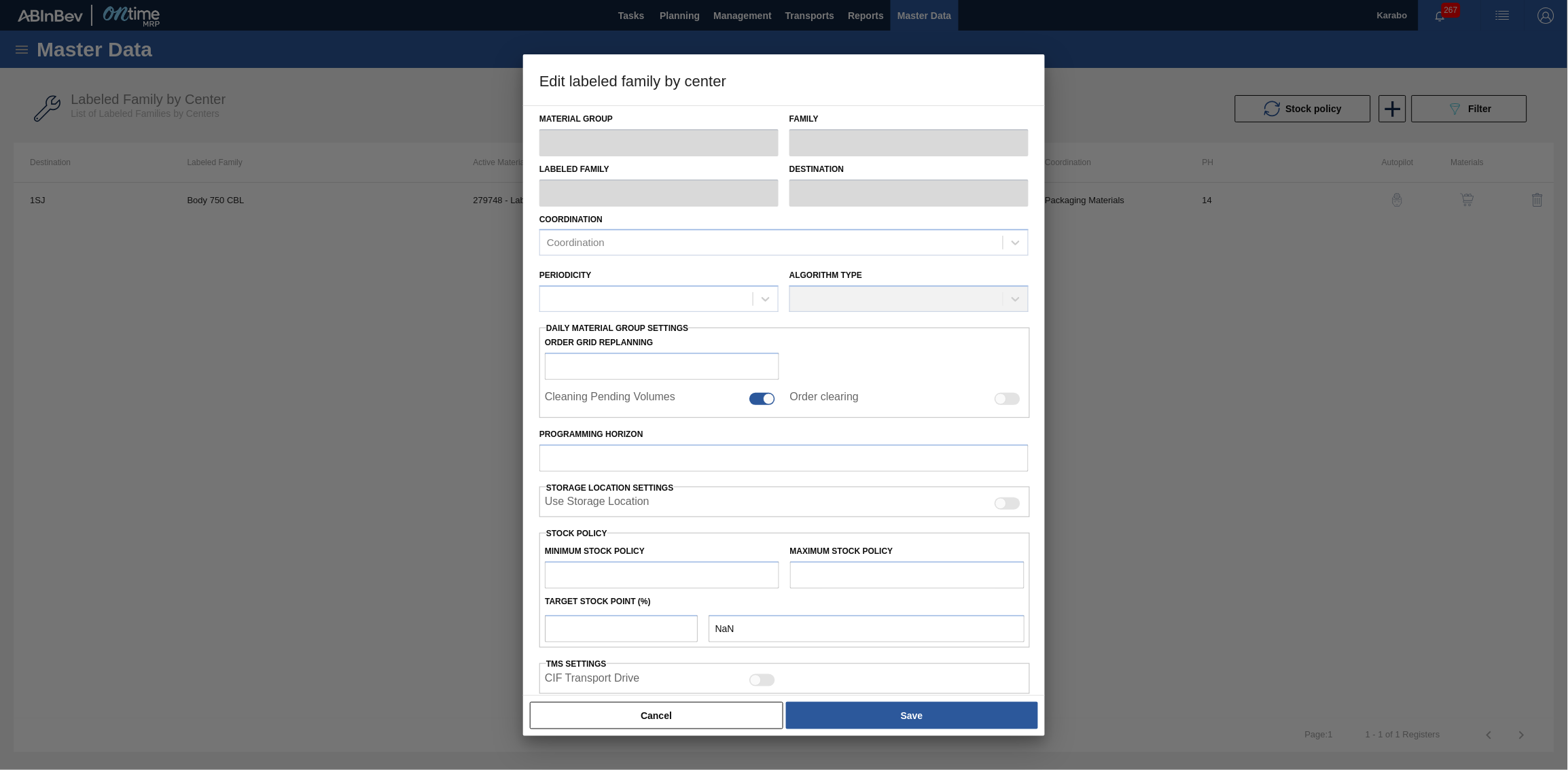
type input "4,183,602"
type input "5,933,985"
type input "100"
type input "5,933,985.000"
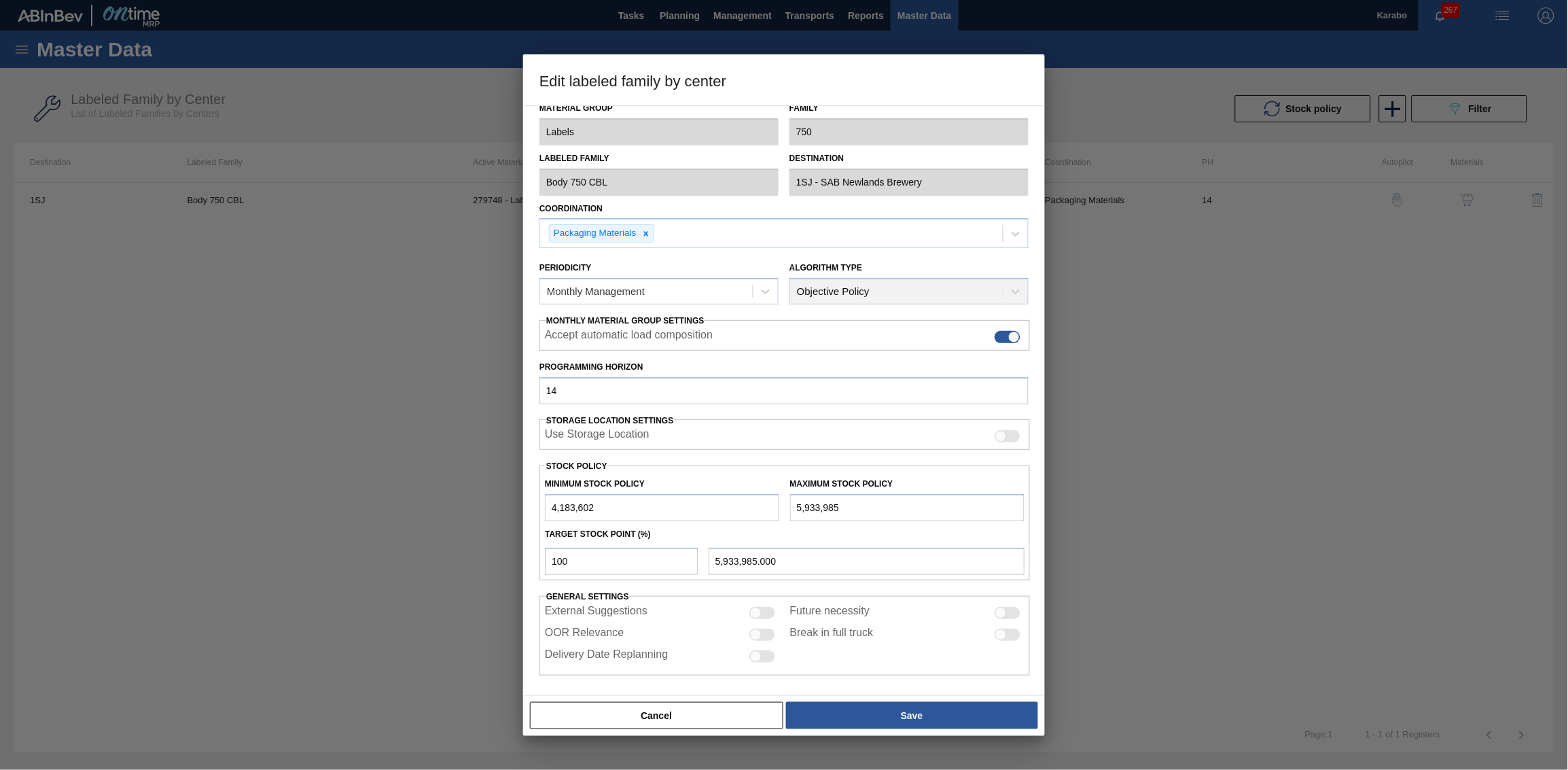
scroll to position [14, 0]
drag, startPoint x: 871, startPoint y: 505, endPoint x: 745, endPoint y: 500, distance: 126.1
click at [746, 475] on div "Minimum Stock Policy 4,183,602 Maximum Stock Policy 5,933,985" at bounding box center [784, 492] width 490 height 50
click at [868, 475] on input "5,933,985" at bounding box center [907, 504] width 234 height 27
click at [793, 475] on input "5,933,985" at bounding box center [907, 504] width 234 height 27
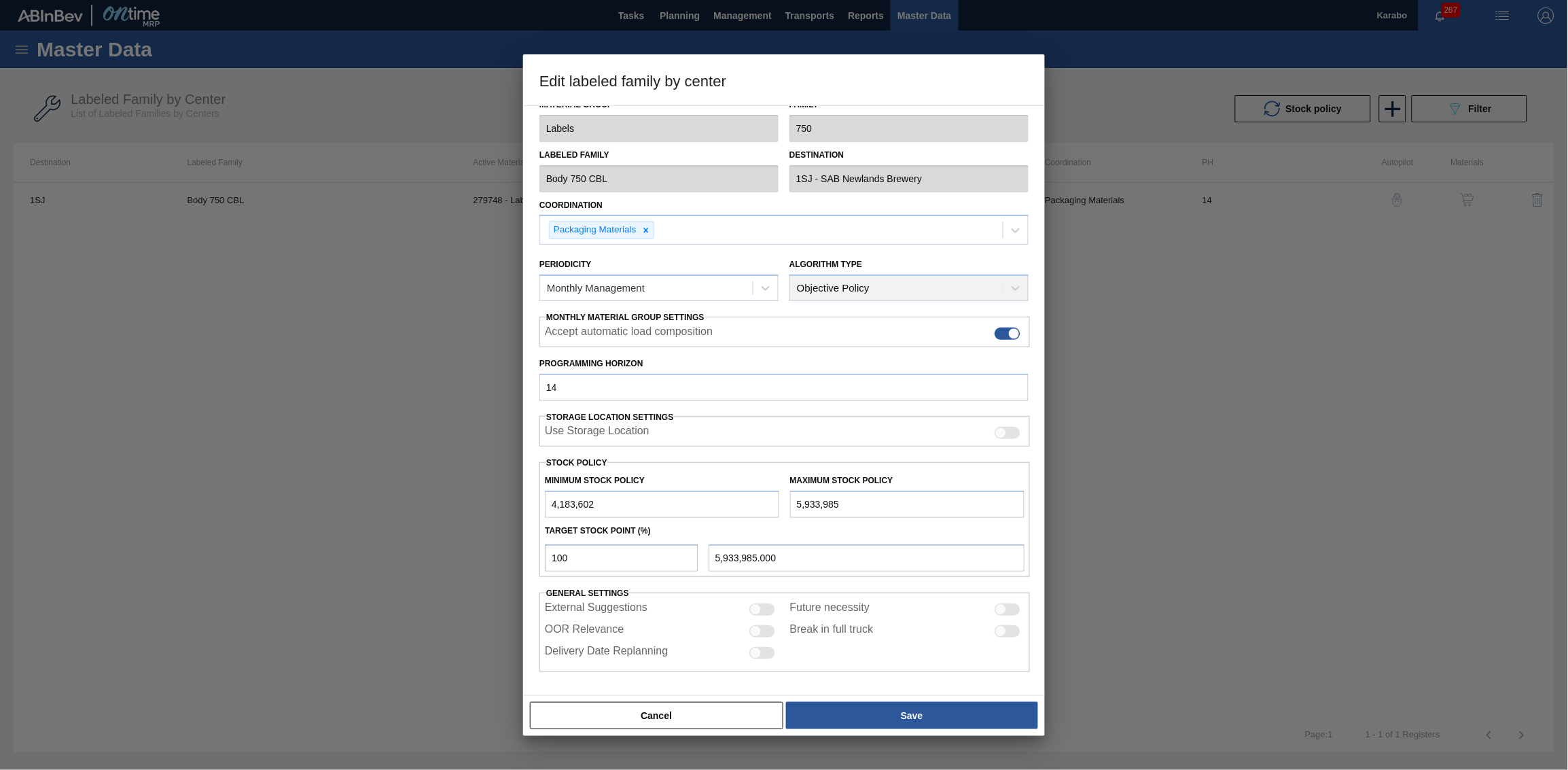
type input "15,933,985"
type input "15,933,985.000"
type input "15,933,985"
click at [896, 475] on button "Save" at bounding box center [912, 715] width 252 height 27
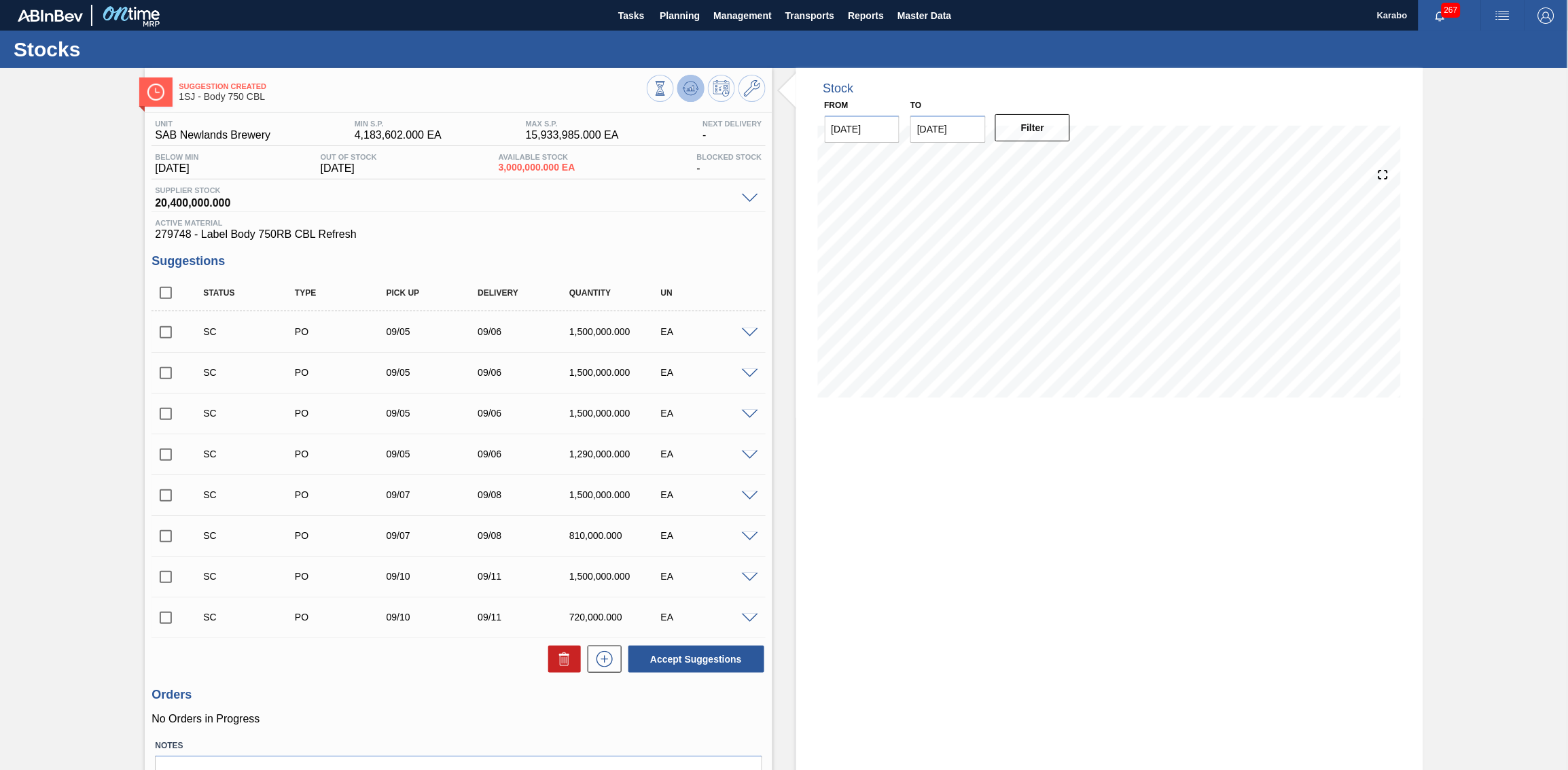
click at [689, 89] on icon at bounding box center [690, 87] width 9 height 6
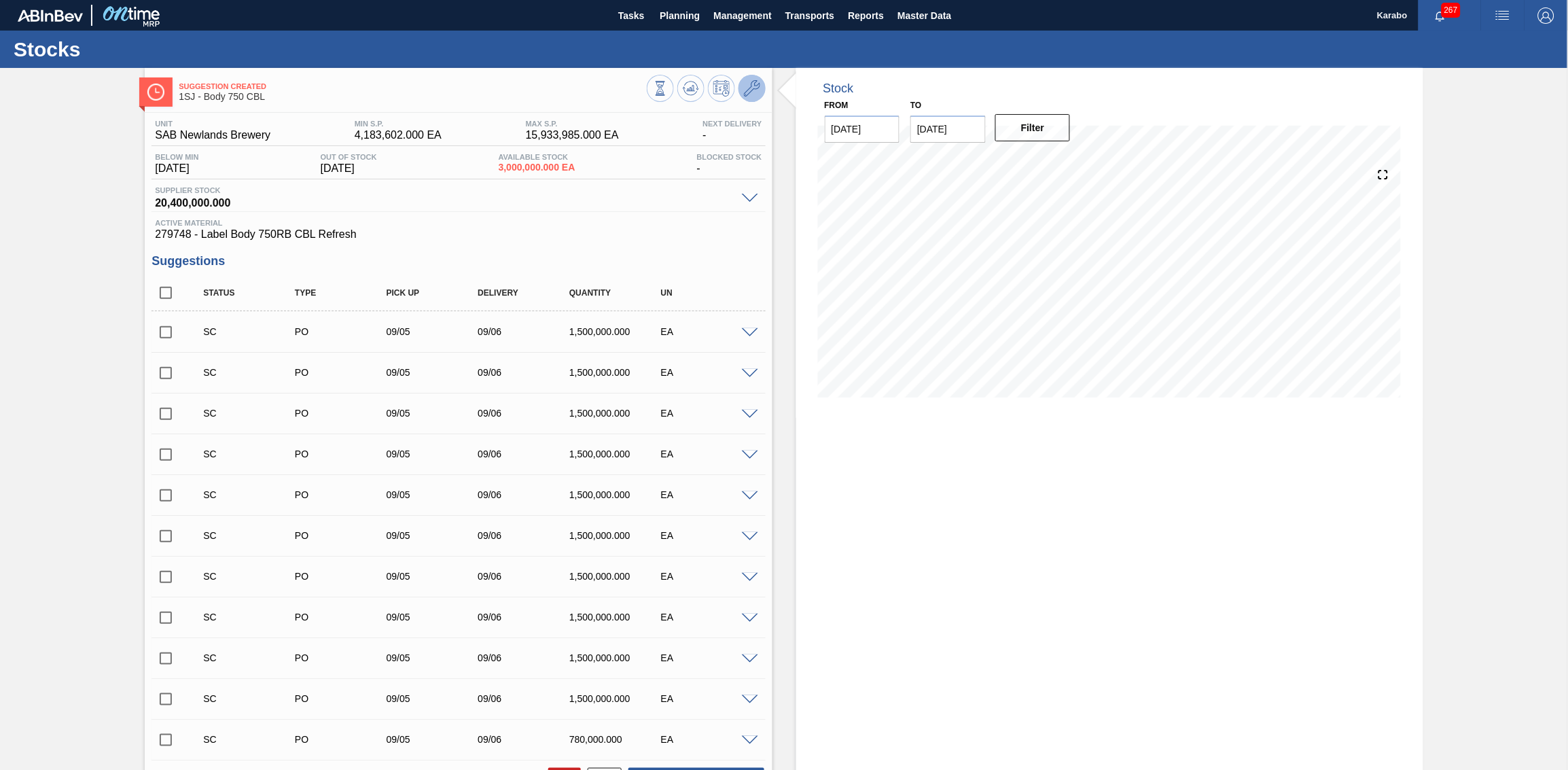
click at [747, 89] on icon at bounding box center [751, 87] width 16 height 16
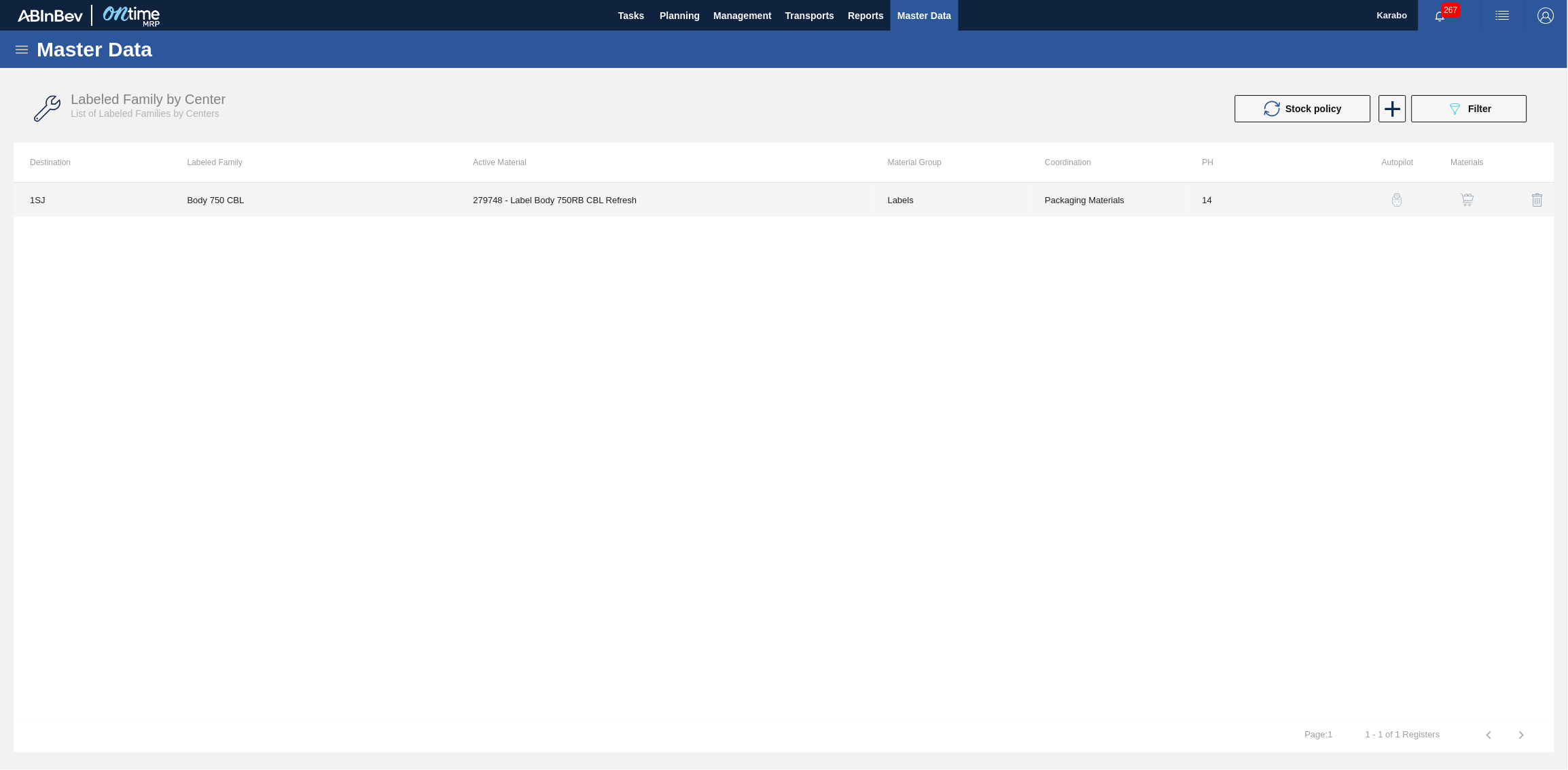
click at [738, 203] on td "279748 - Label Body 750RB CBL Refresh" at bounding box center [664, 199] width 414 height 34
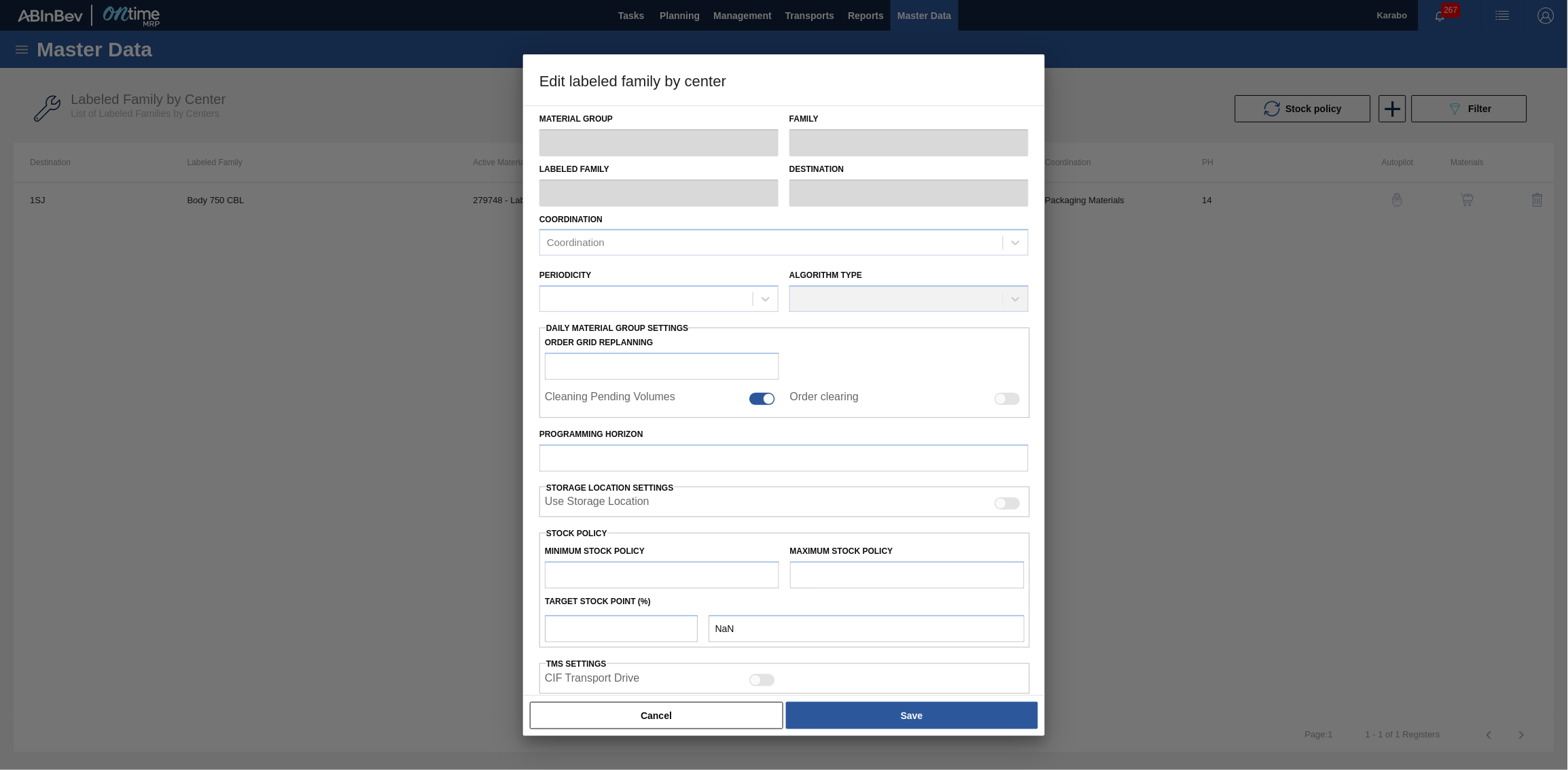
type input "Labels"
type input "750"
type input "Body 750 CBL"
type input "1SJ - SAB Newlands Brewery"
type input "14"
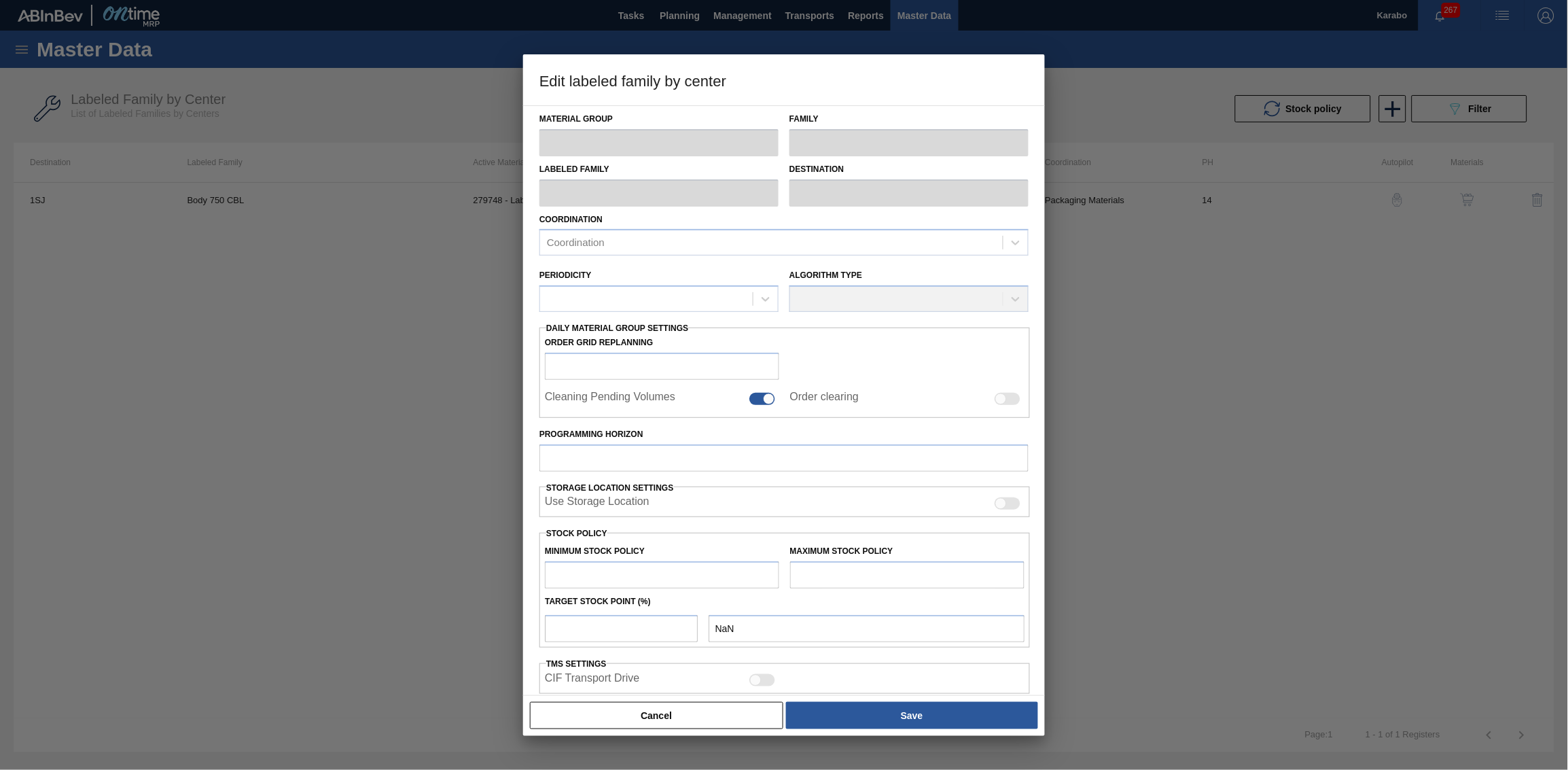
type input "4,183,602"
type input "15,933,985"
type input "100"
type input "15,933,985.000"
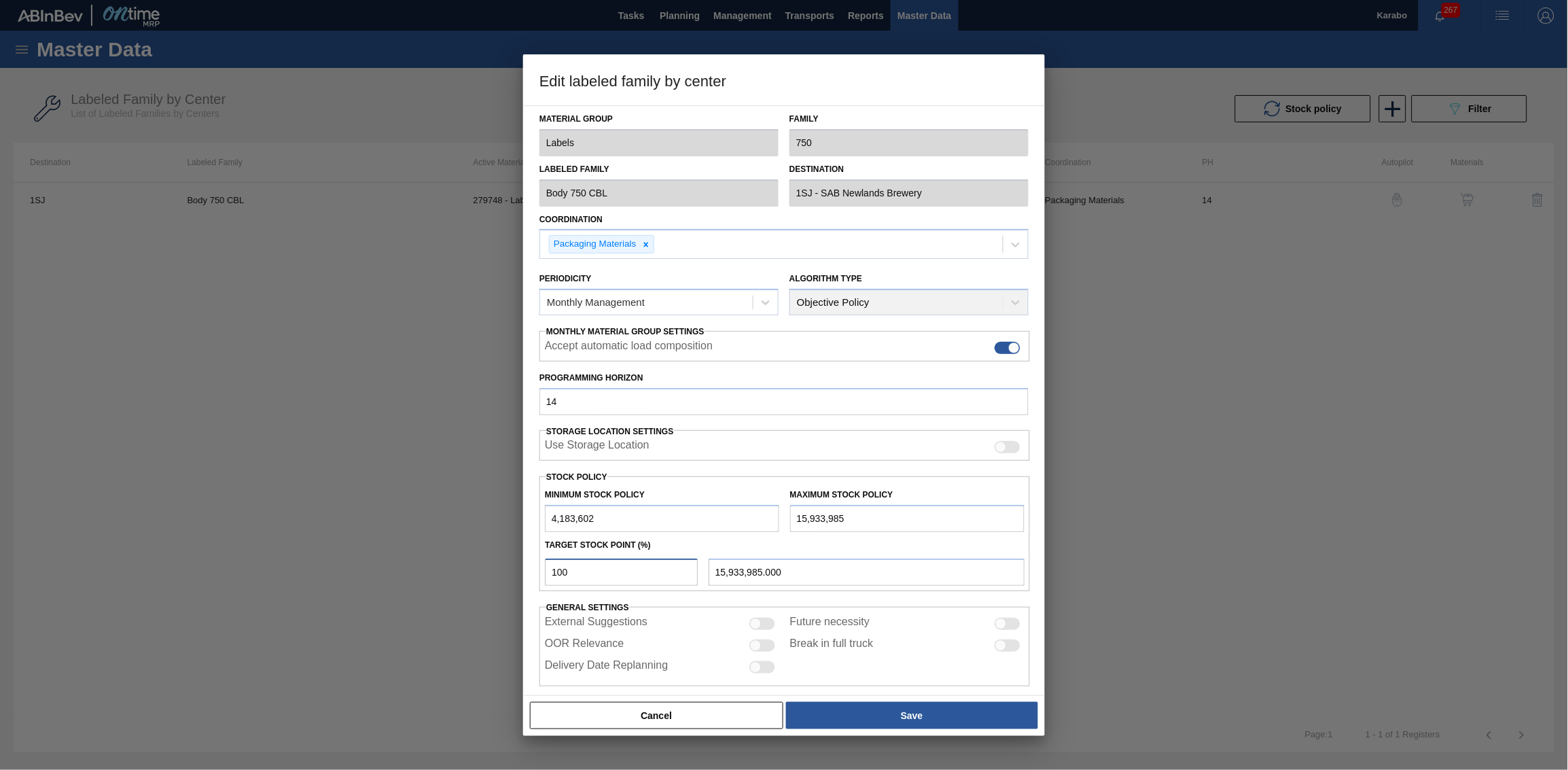
drag, startPoint x: 527, startPoint y: 569, endPoint x: 468, endPoint y: 569, distance: 59.0
click at [468, 475] on div "Edit labeled family by center Material Group Labels Family 750 Labeled Family B…" at bounding box center [784, 385] width 1568 height 770
type input "1"
type input "4,301,105.830"
type input "10"
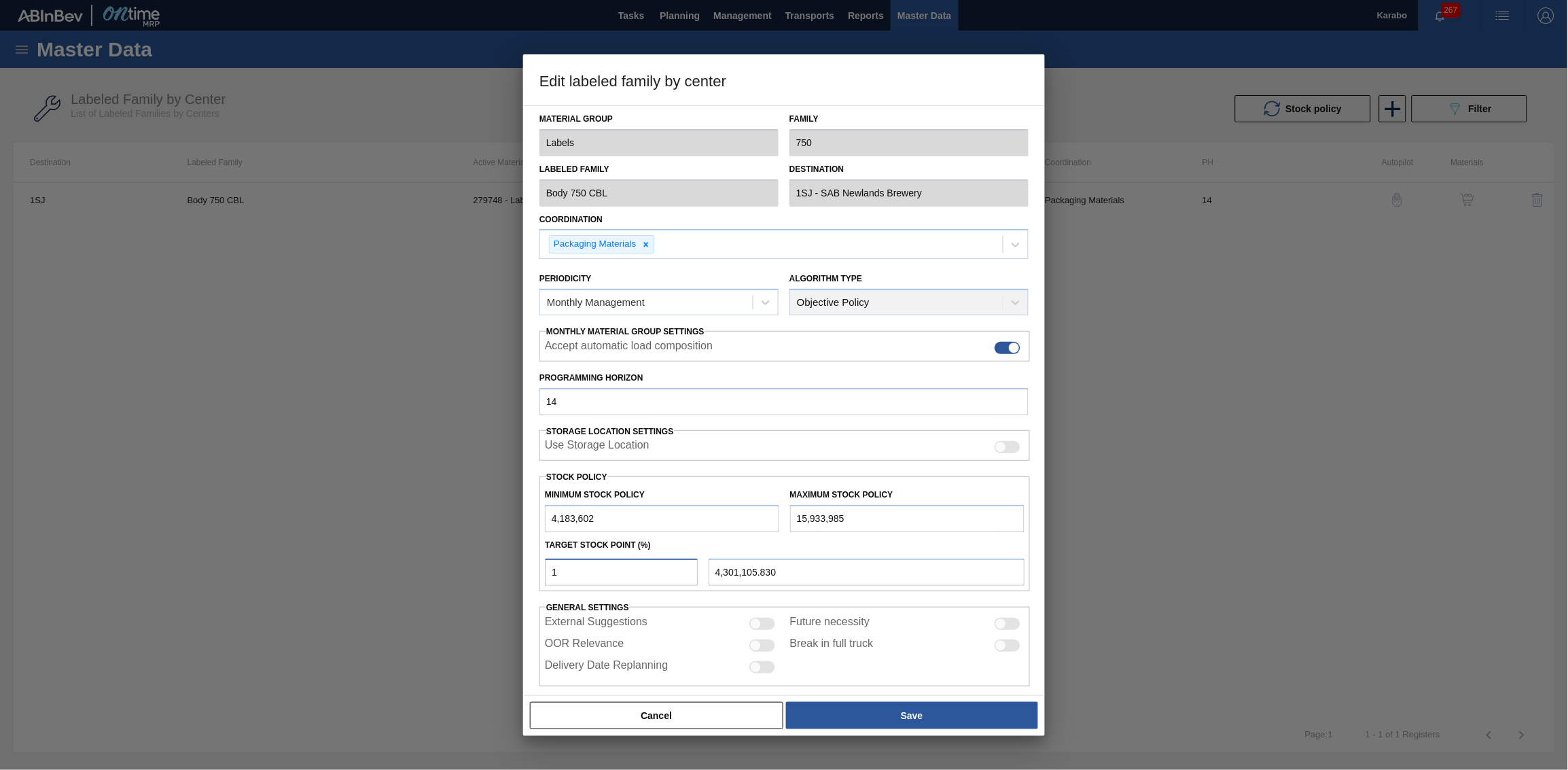
type input "5,358,640.300"
type input "100"
type input "15,933,985.000"
click at [870, 475] on button "Save" at bounding box center [912, 715] width 252 height 27
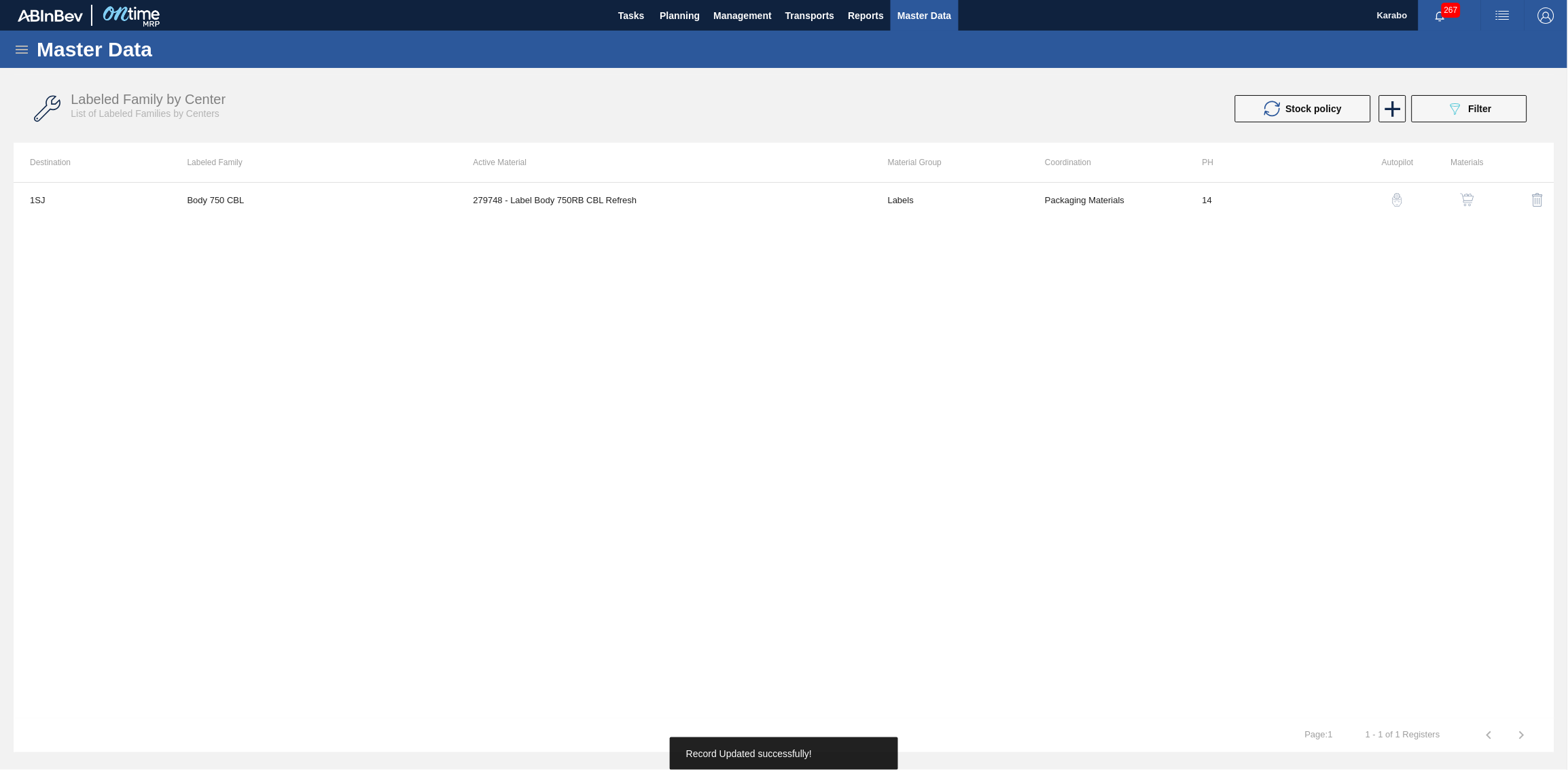
click at [1044, 197] on img "button" at bounding box center [1467, 200] width 13 height 13
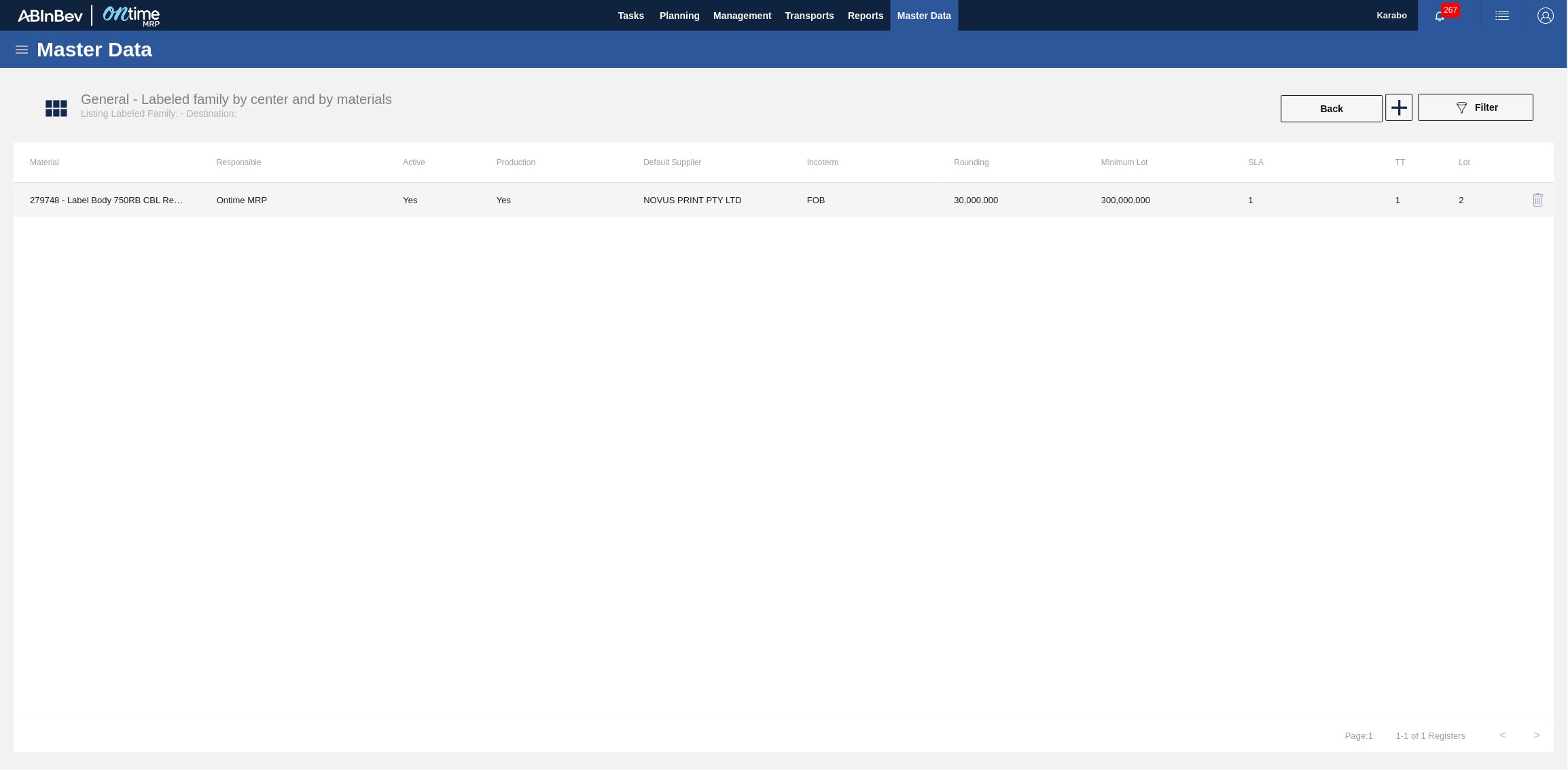
click at [1040, 201] on td "30,000.000" at bounding box center [1011, 199] width 147 height 34
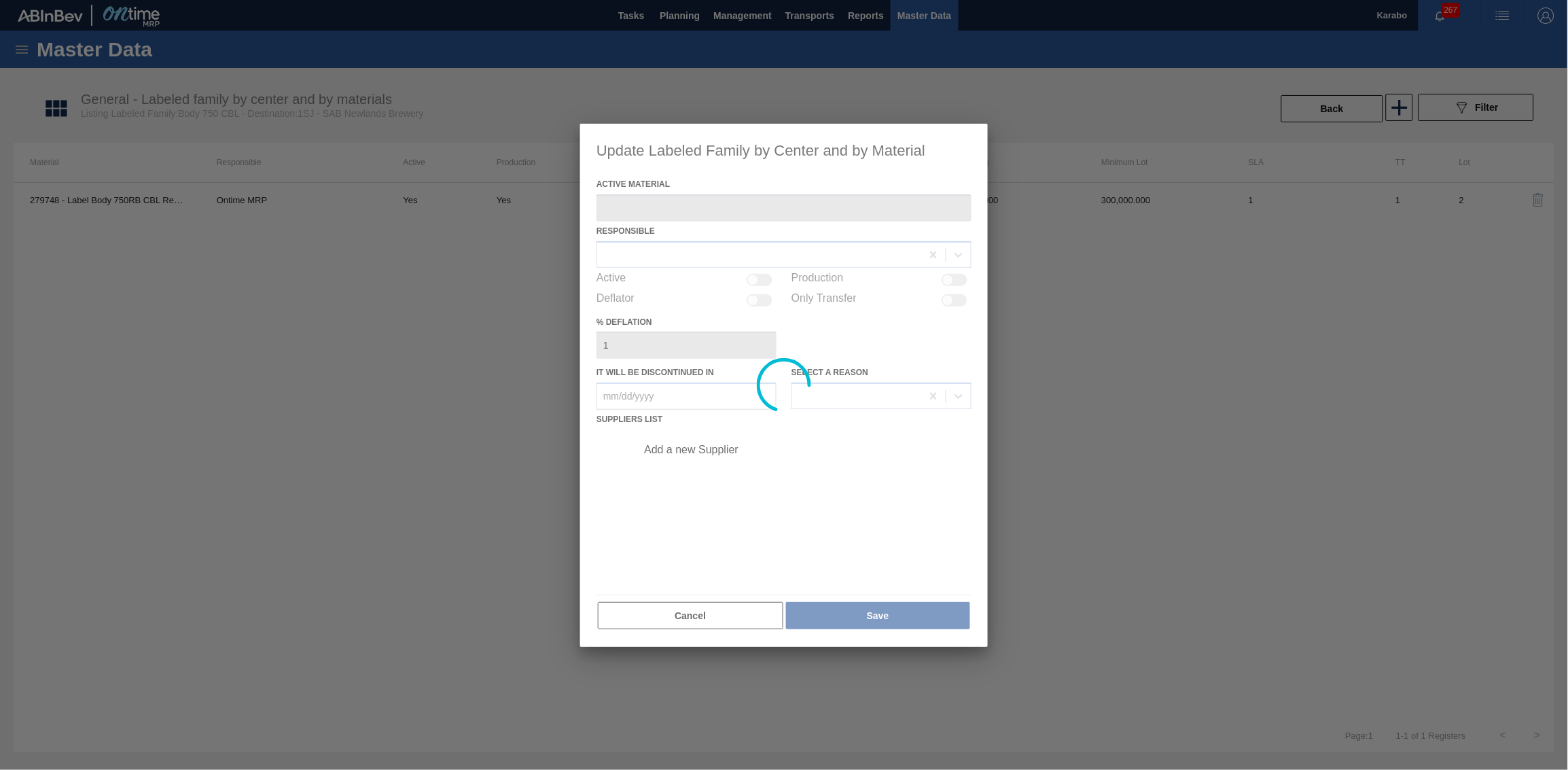
type Material "279748 - Label Body 750RB CBL Refresh"
checkbox input "true"
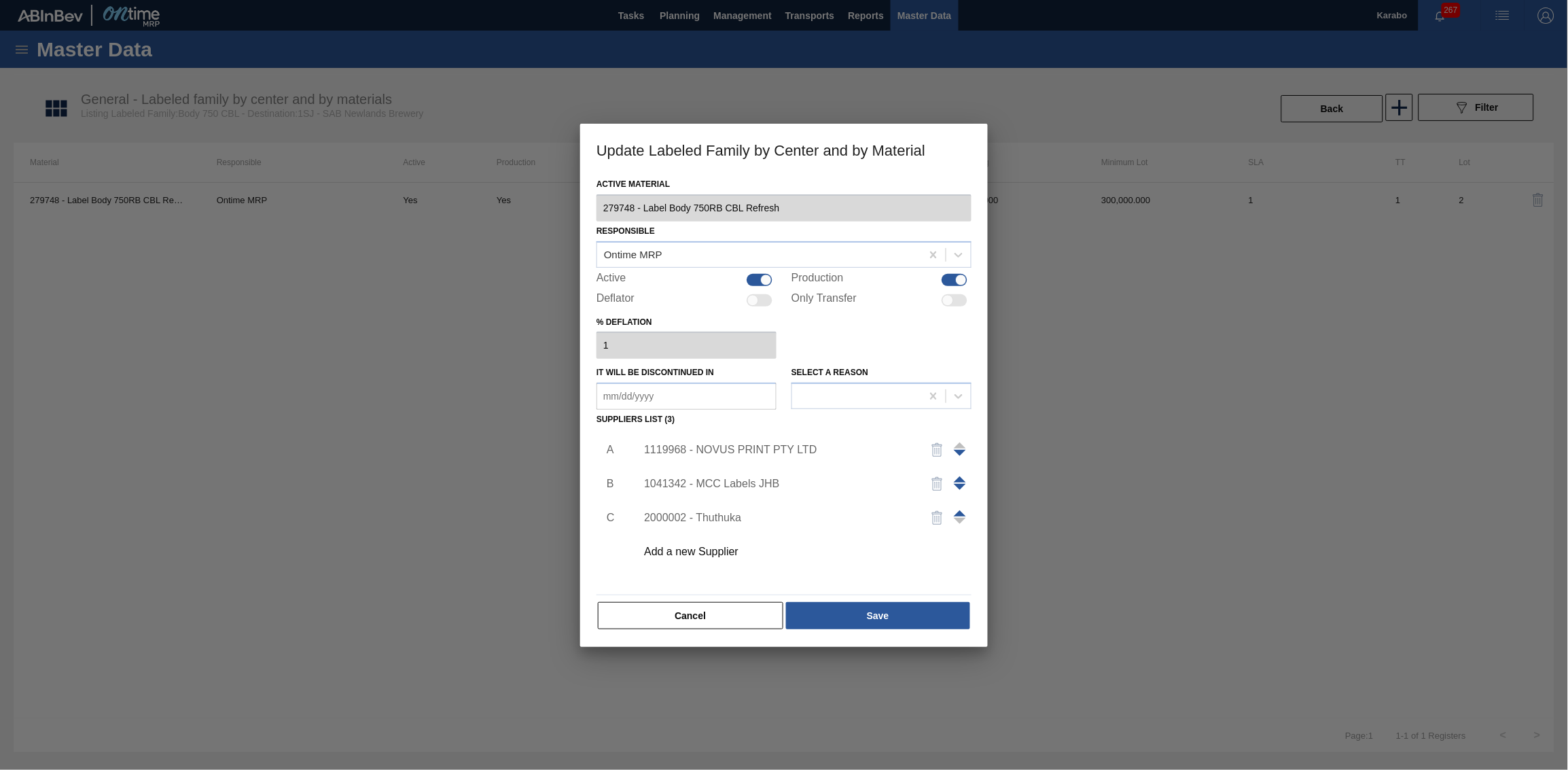
click at [735, 449] on div "1119968 - NOVUS PRINT PTY LTD" at bounding box center [776, 450] width 266 height 12
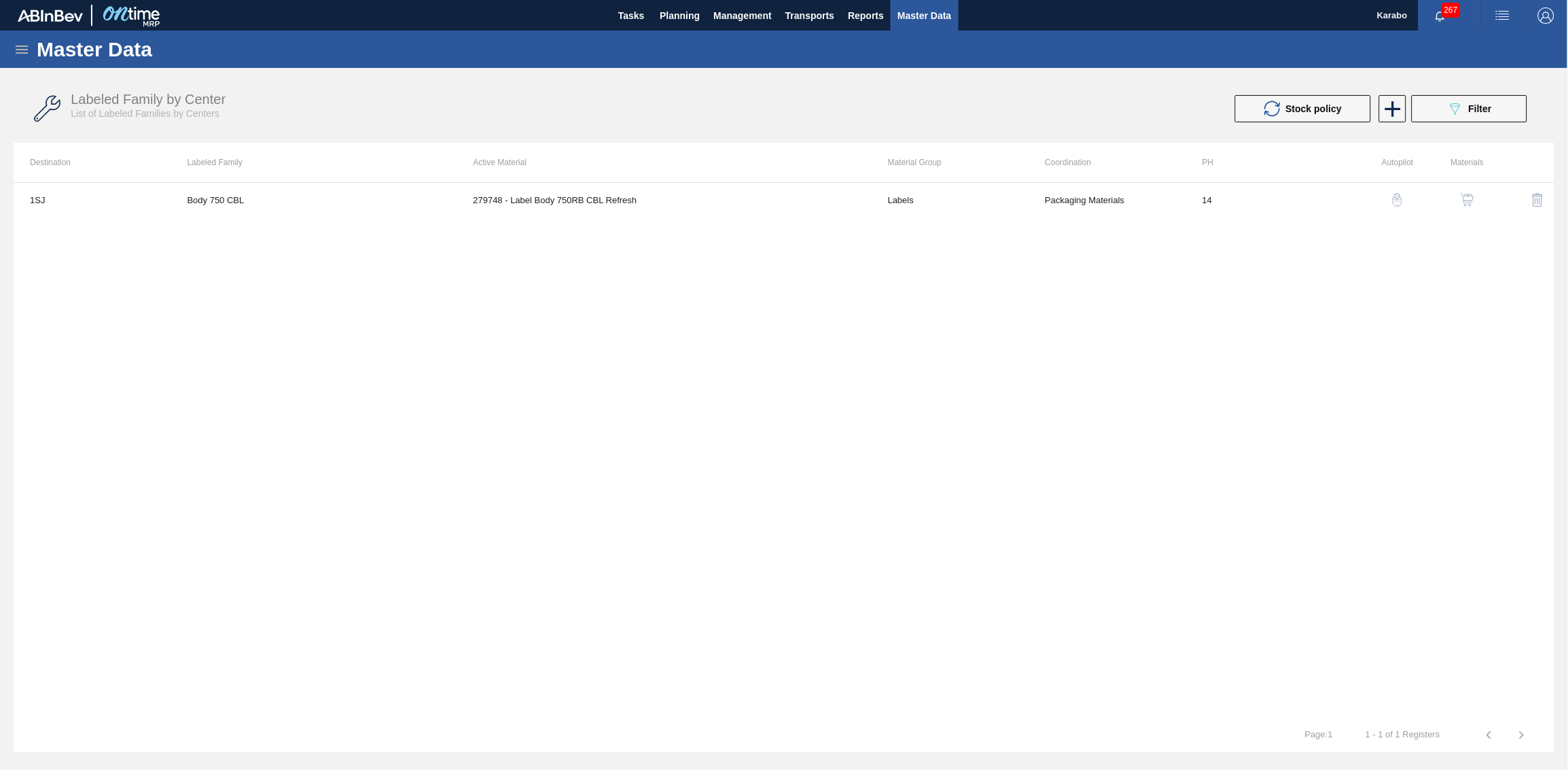
click at [1044, 196] on button "button" at bounding box center [1467, 200] width 33 height 33
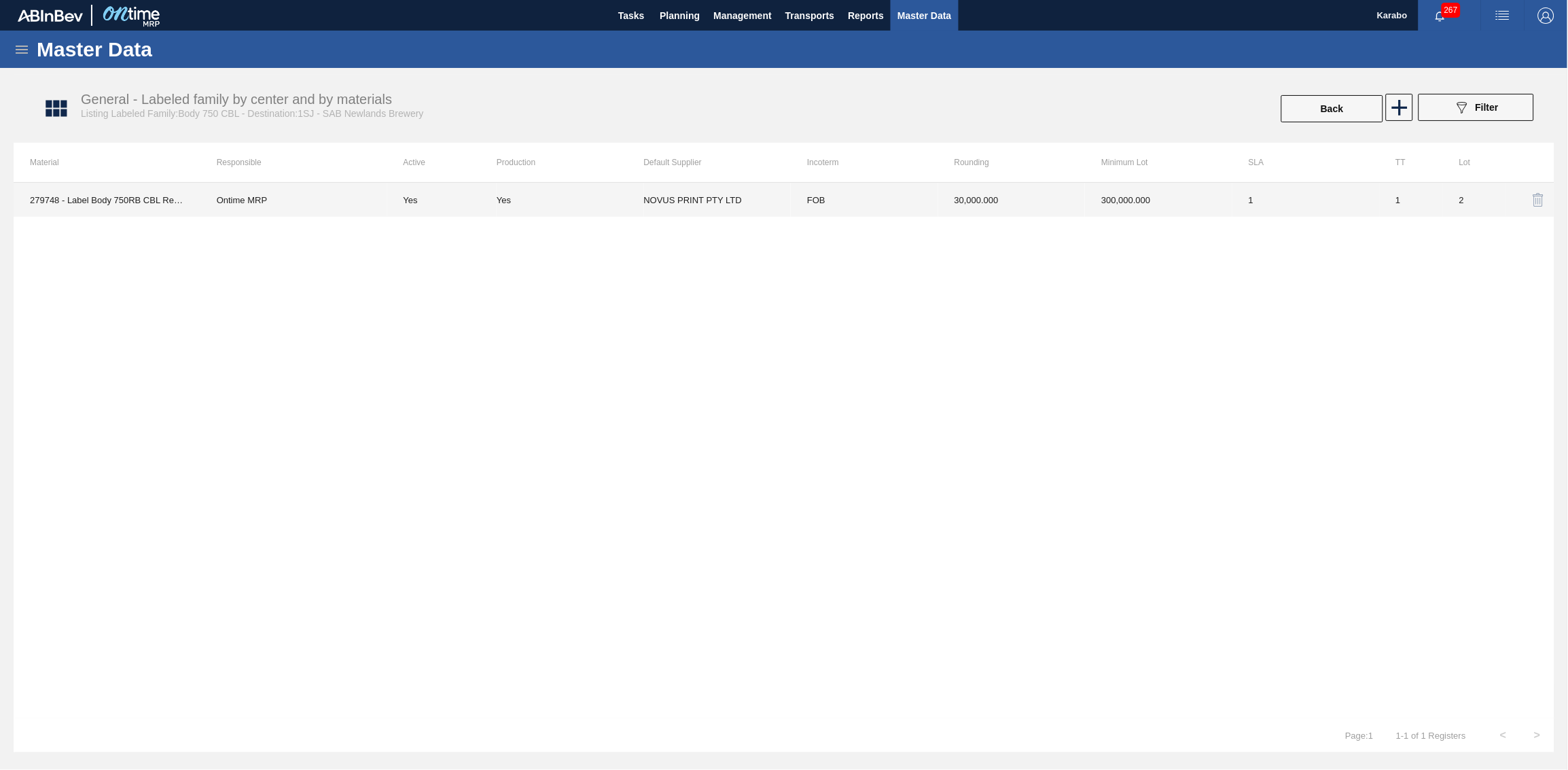
click at [1044, 210] on td "1" at bounding box center [1305, 199] width 147 height 34
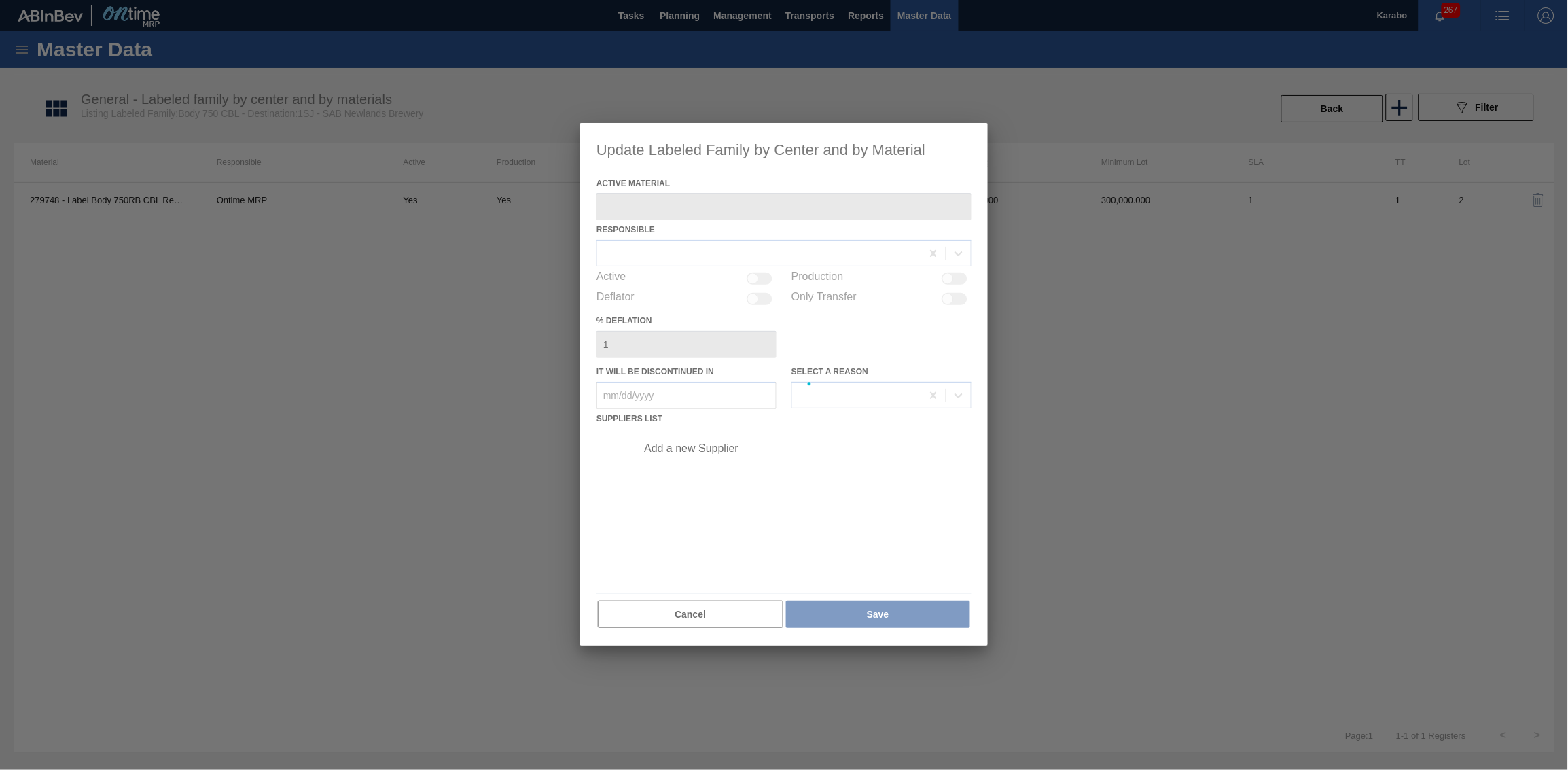
type Material "279748 - Label Body 750RB CBL Refresh"
checkbox input "true"
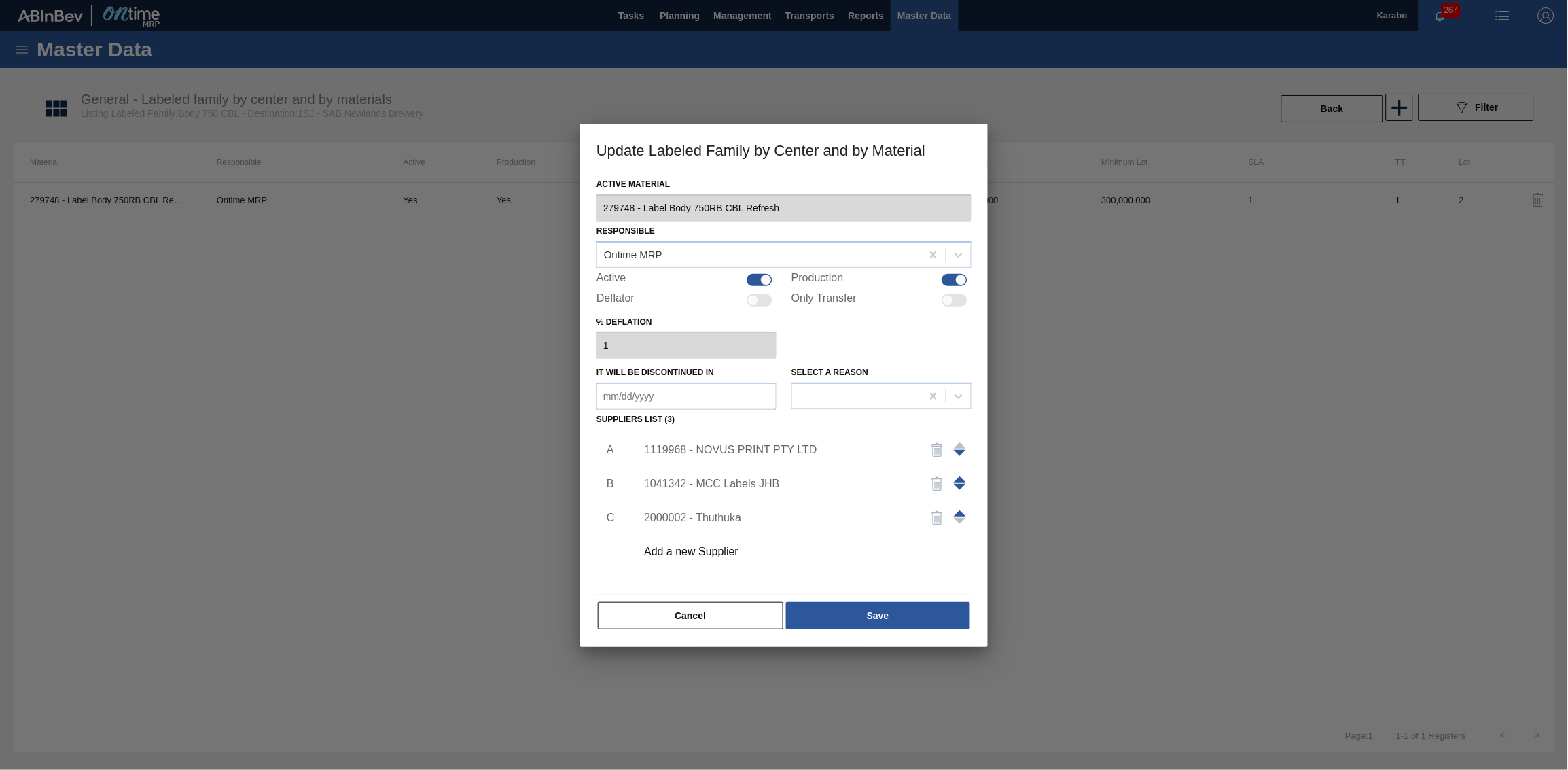
click at [798, 444] on div "1119968 - NOVUS PRINT PTY LTD" at bounding box center [776, 450] width 266 height 12
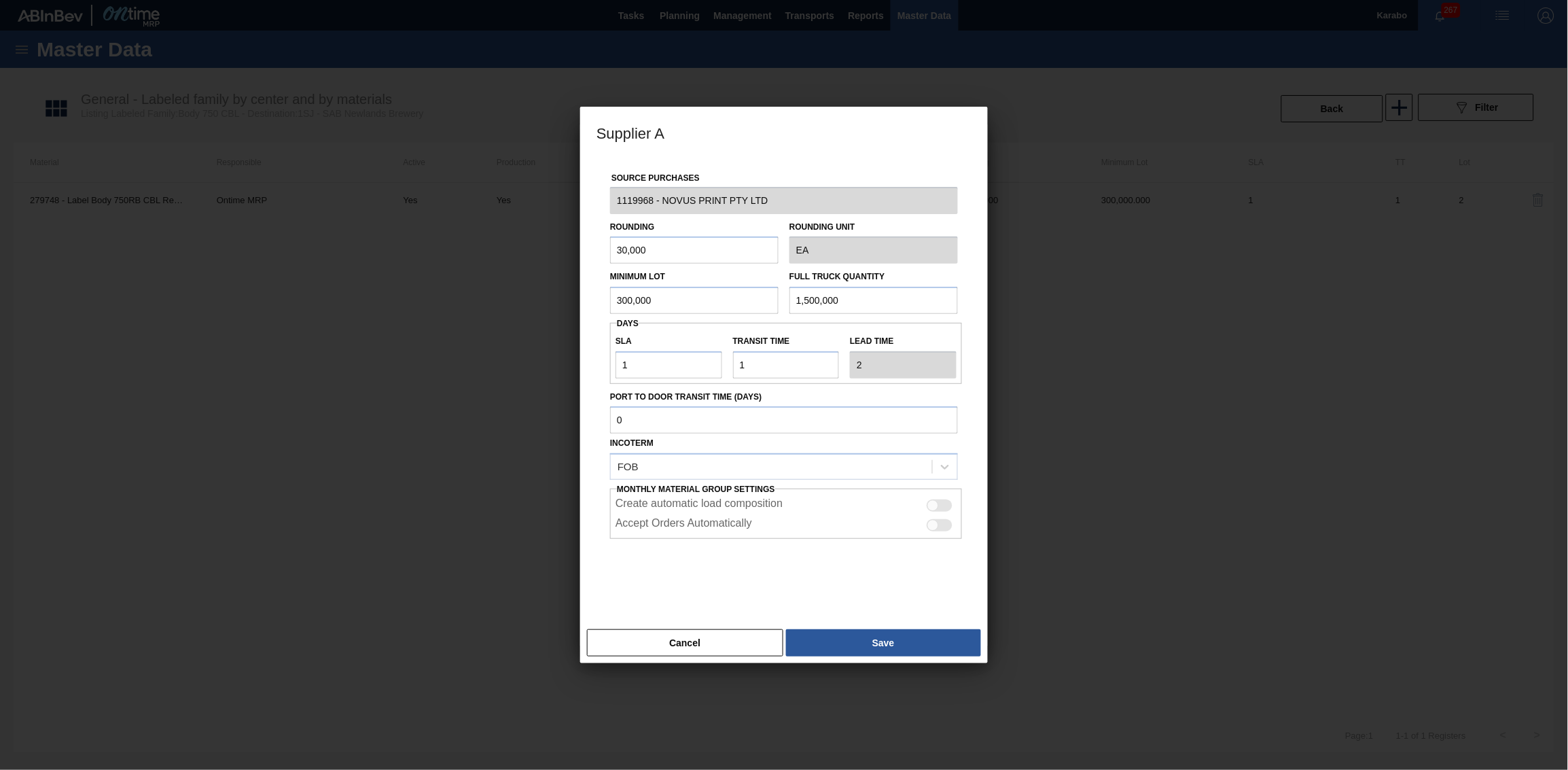
drag, startPoint x: 838, startPoint y: 296, endPoint x: 705, endPoint y: 275, distance: 134.6
click at [705, 275] on div "Minimum Lot 300,000 Full Truck Quantity 1,500,000" at bounding box center [783, 288] width 358 height 50
click at [895, 291] on input "1,500,000" at bounding box center [872, 300] width 168 height 27
click at [890, 298] on input "1,500,000" at bounding box center [872, 300] width 168 height 27
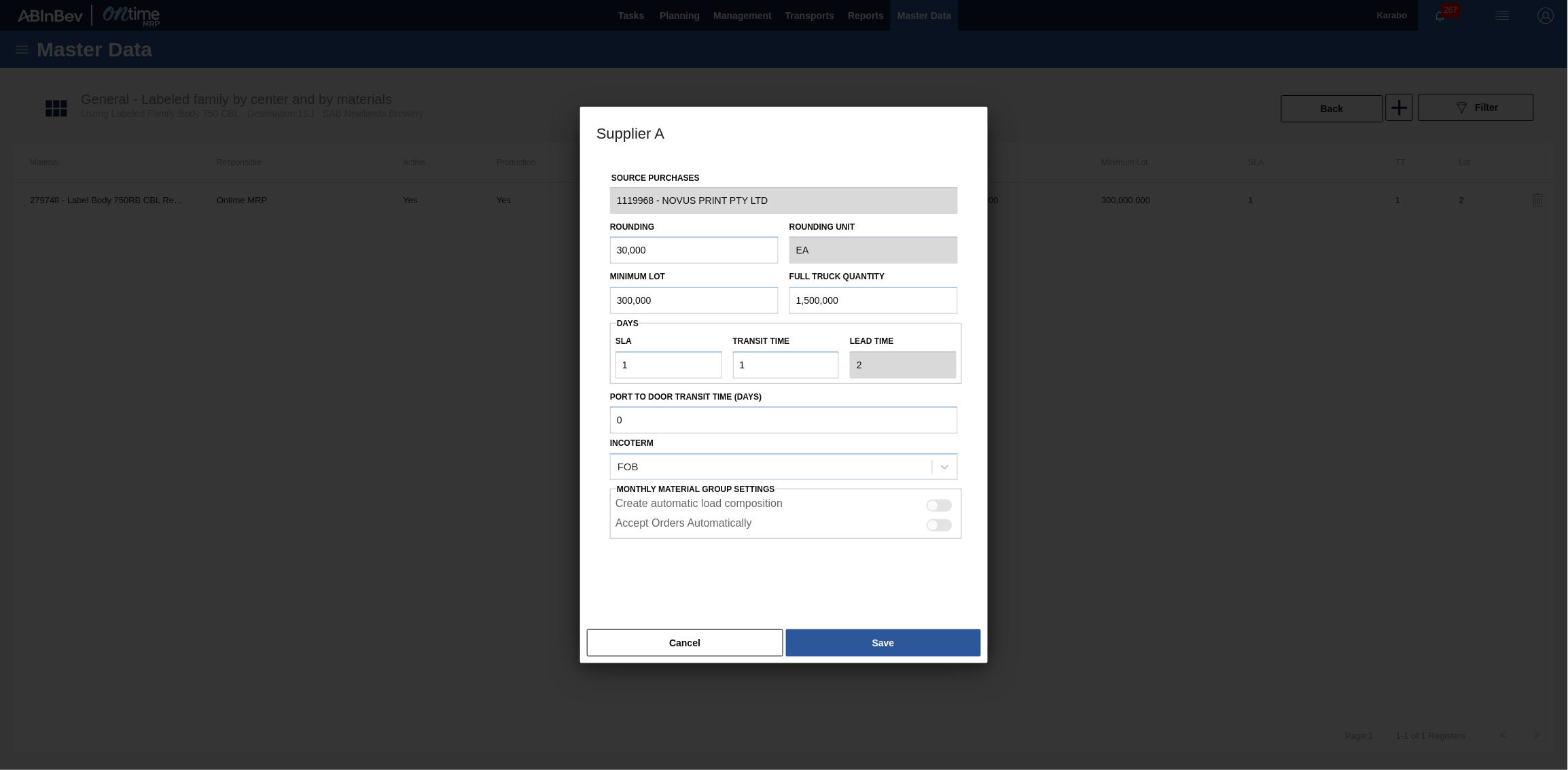
paste input "6,96"
type input "6,960,000"
click at [836, 475] on button "Save" at bounding box center [883, 643] width 195 height 27
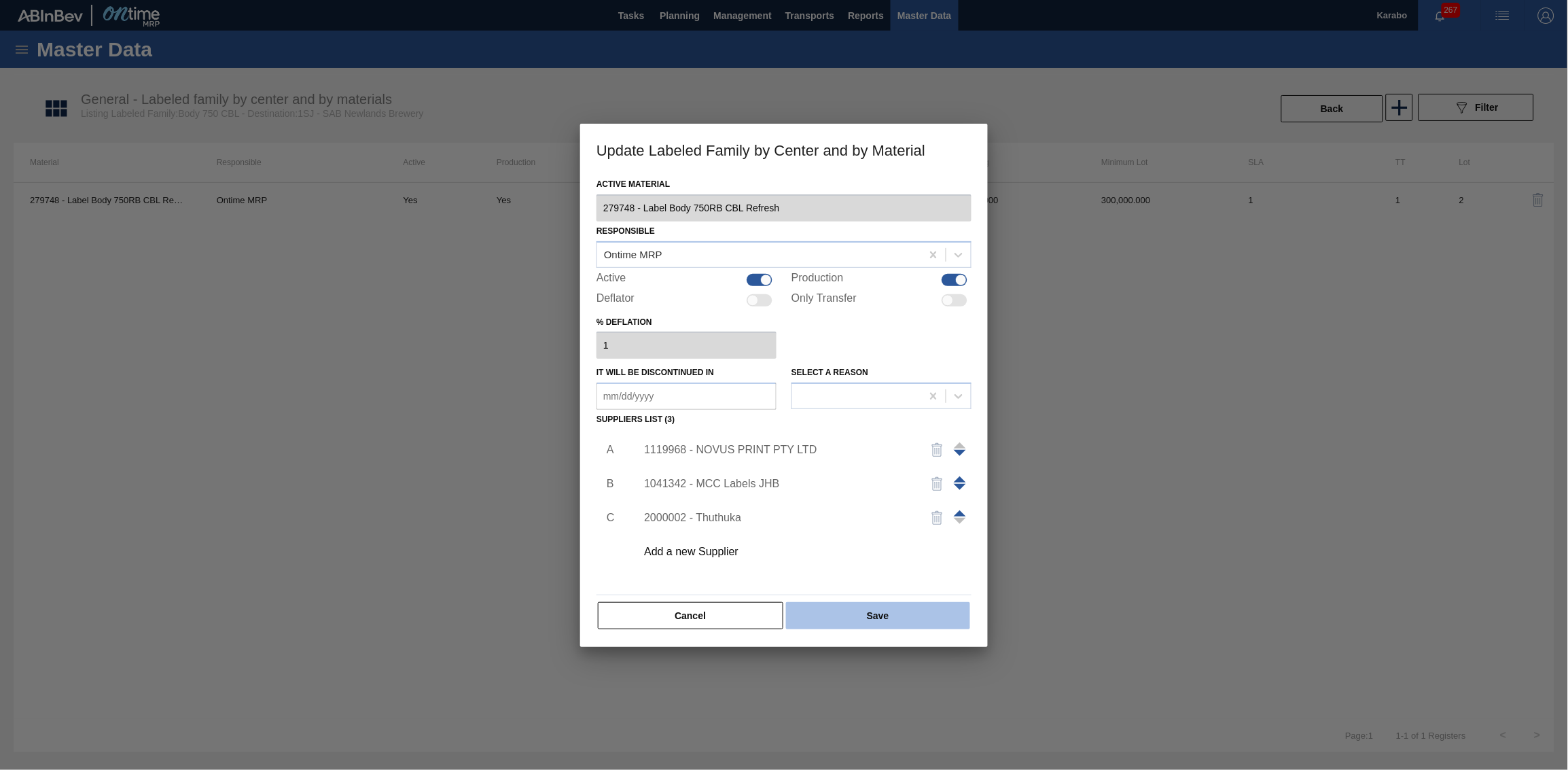
click at [859, 475] on button "Save" at bounding box center [878, 615] width 184 height 27
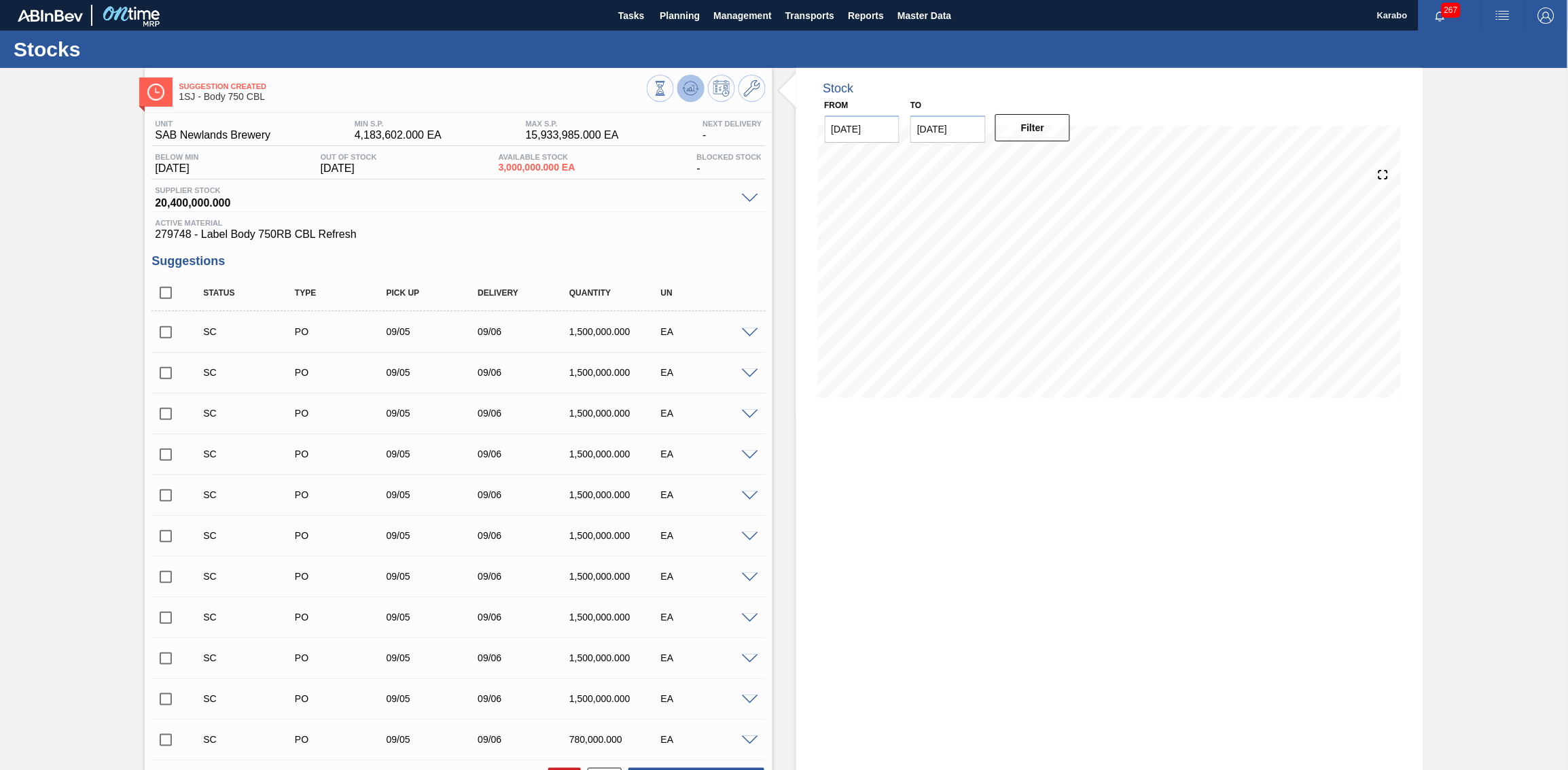
click at [685, 84] on icon at bounding box center [691, 86] width 13 height 8
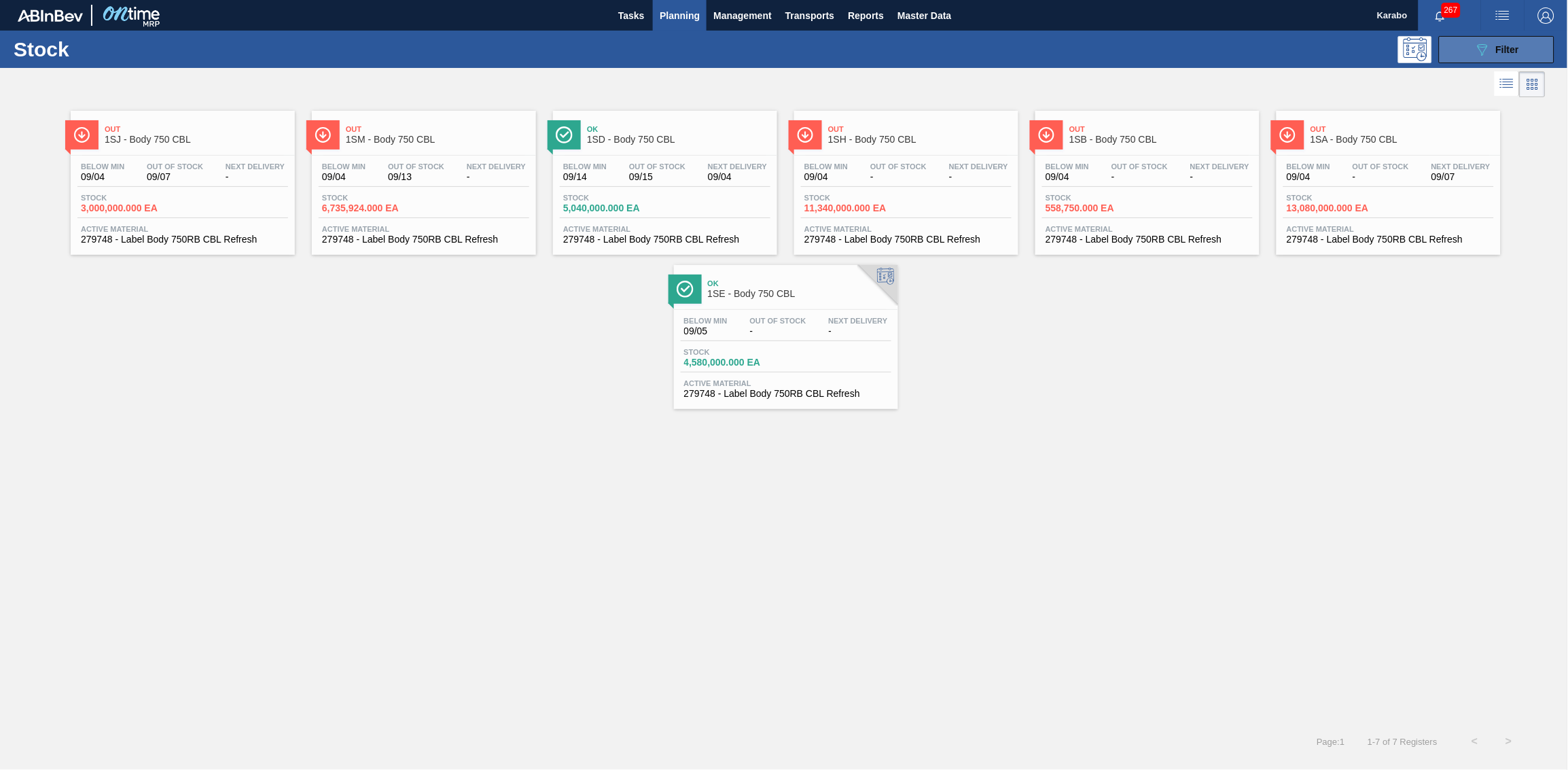
click at [1044, 55] on icon "089F7B8B-B2A5-4AFE-B5C0-19BA573D28AC" at bounding box center [1482, 49] width 16 height 16
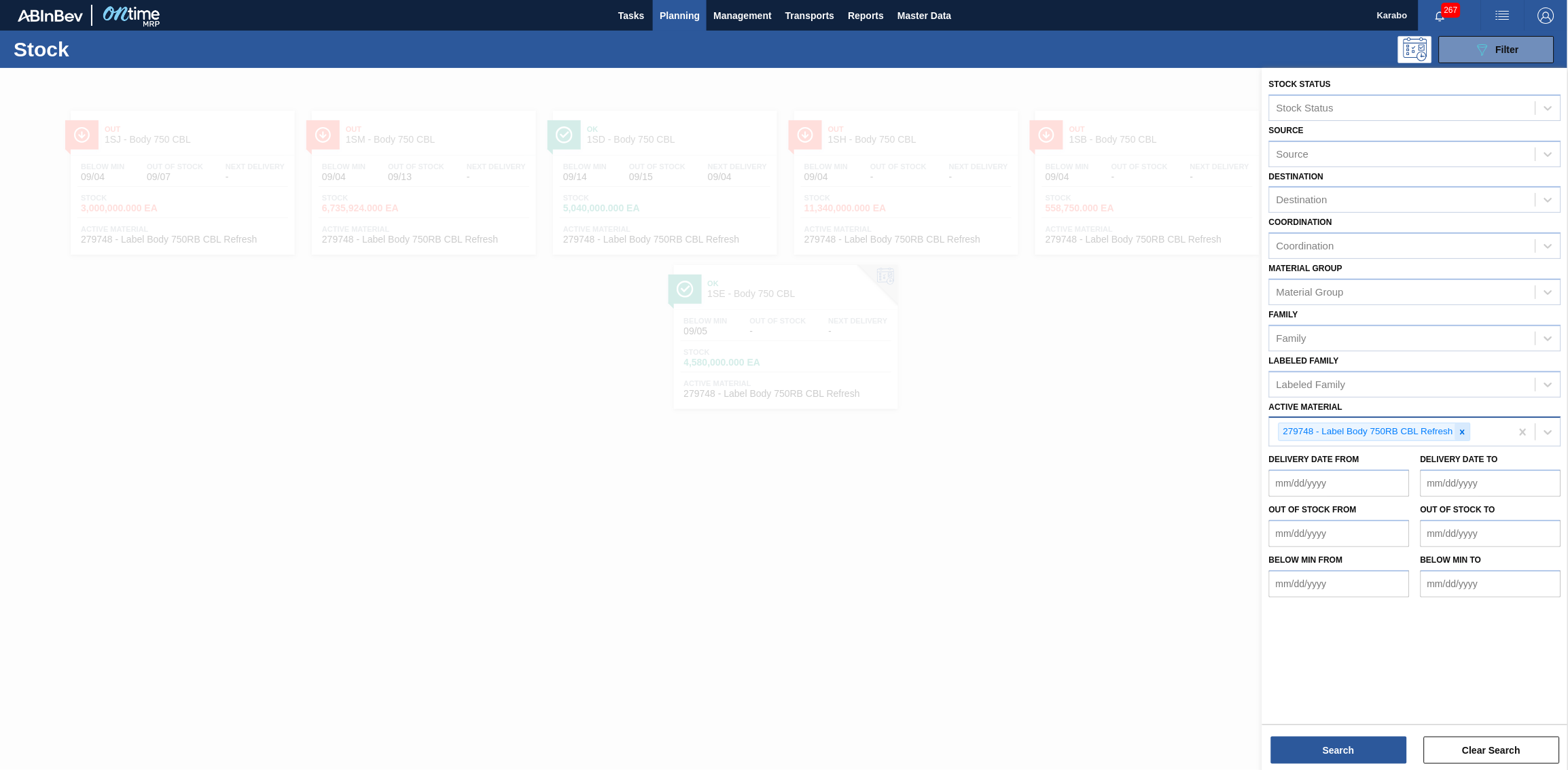
click at [1044, 430] on icon at bounding box center [1462, 432] width 5 height 5
click at [1044, 421] on div "Active Material" at bounding box center [1402, 431] width 265 height 20
click at [1044, 428] on div "Active Material" at bounding box center [1309, 431] width 66 height 12
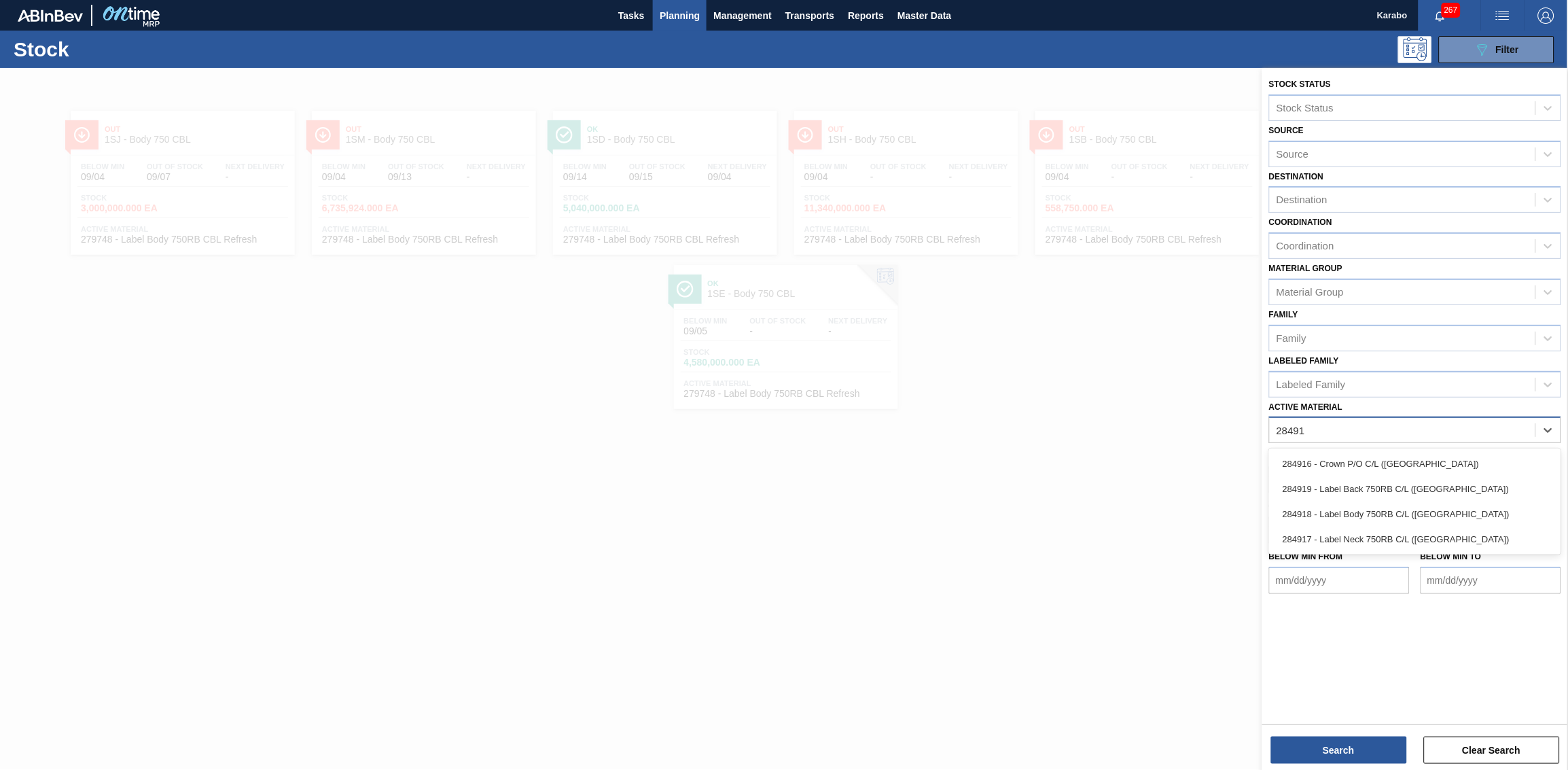
type Material "284919"
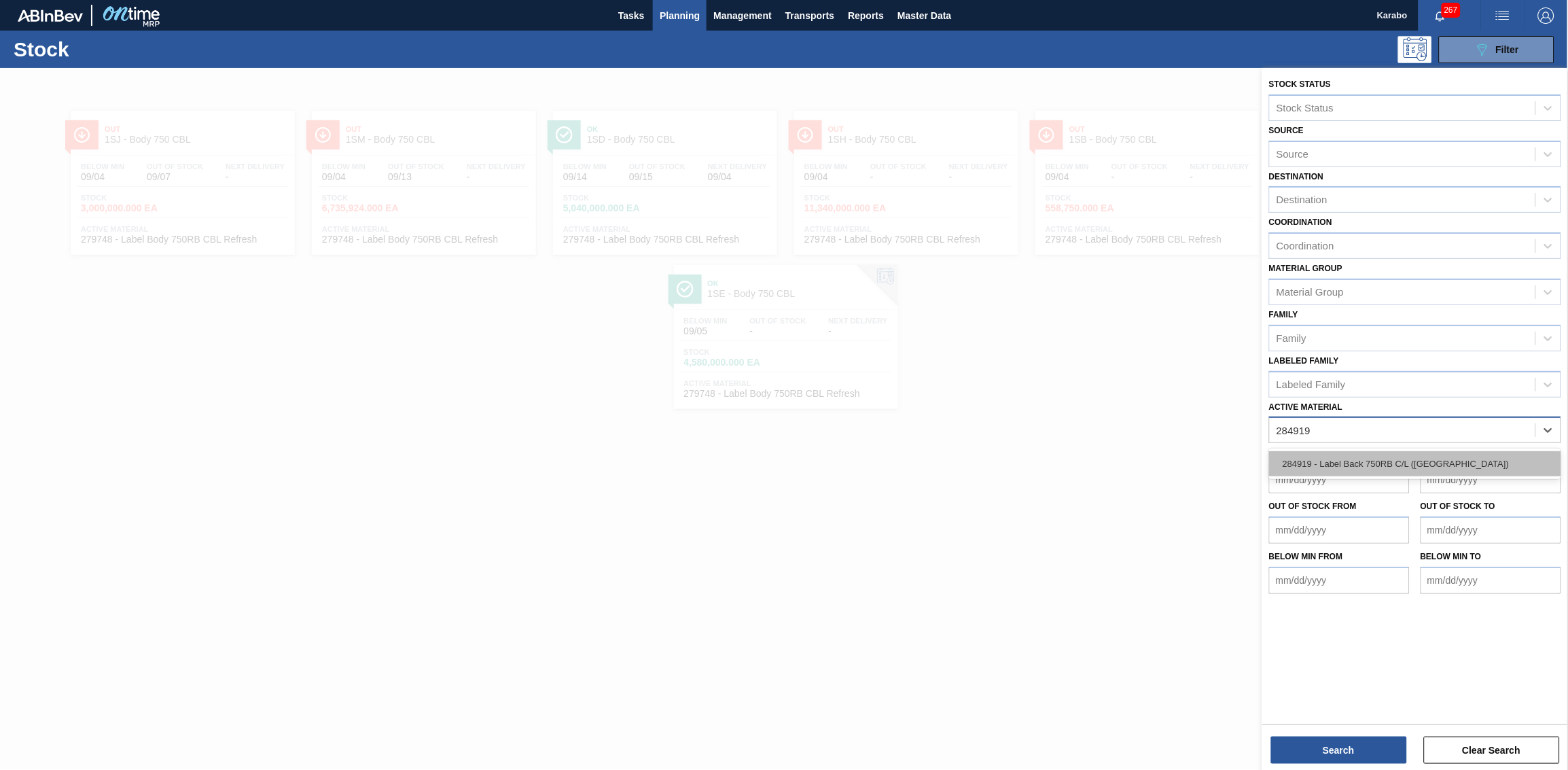
click at [1044, 458] on div "284919 - Label Back 750RB C/L ([GEOGRAPHIC_DATA])" at bounding box center [1415, 463] width 292 height 25
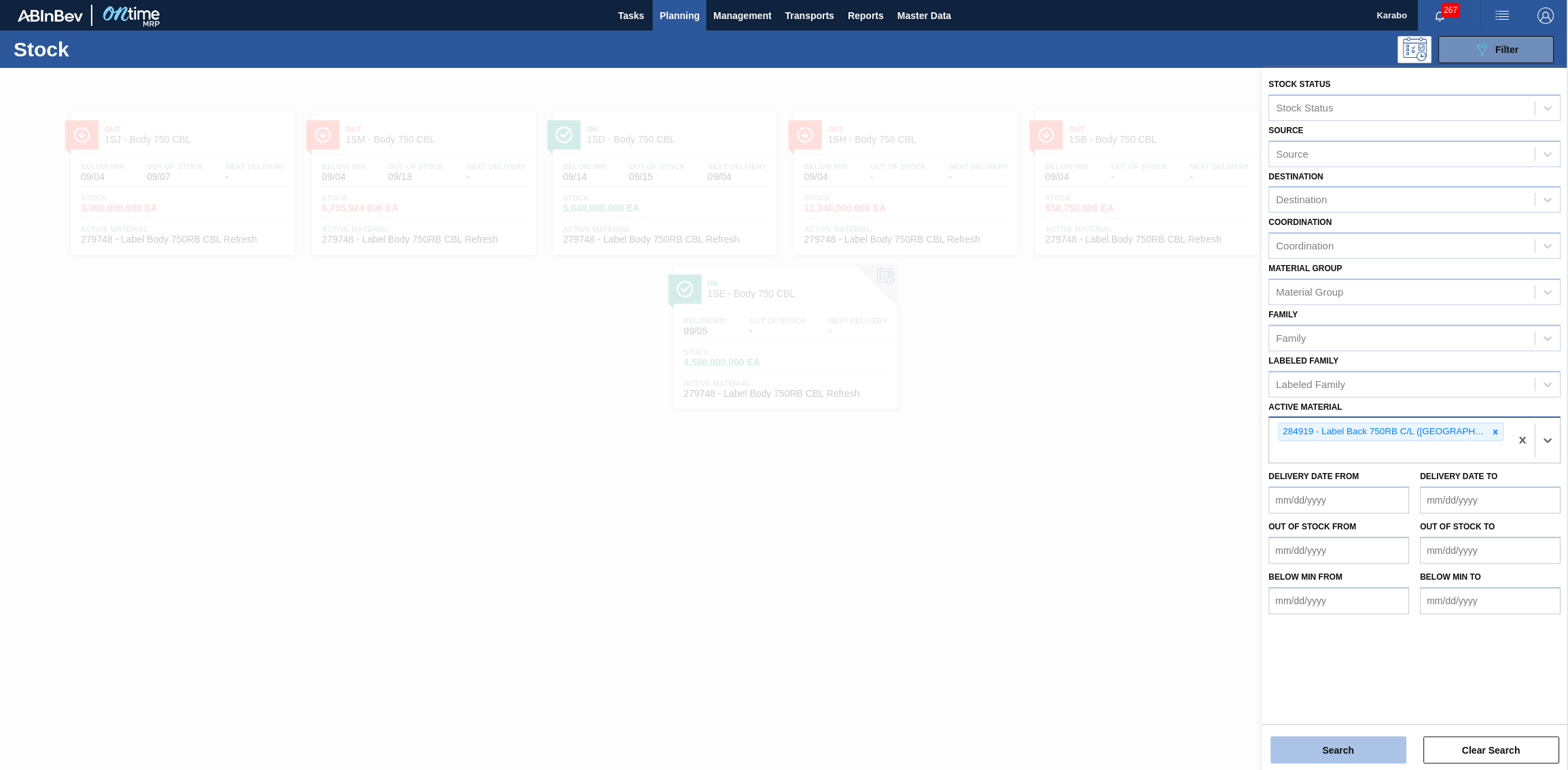
click at [1044, 475] on button "Search" at bounding box center [1338, 750] width 135 height 27
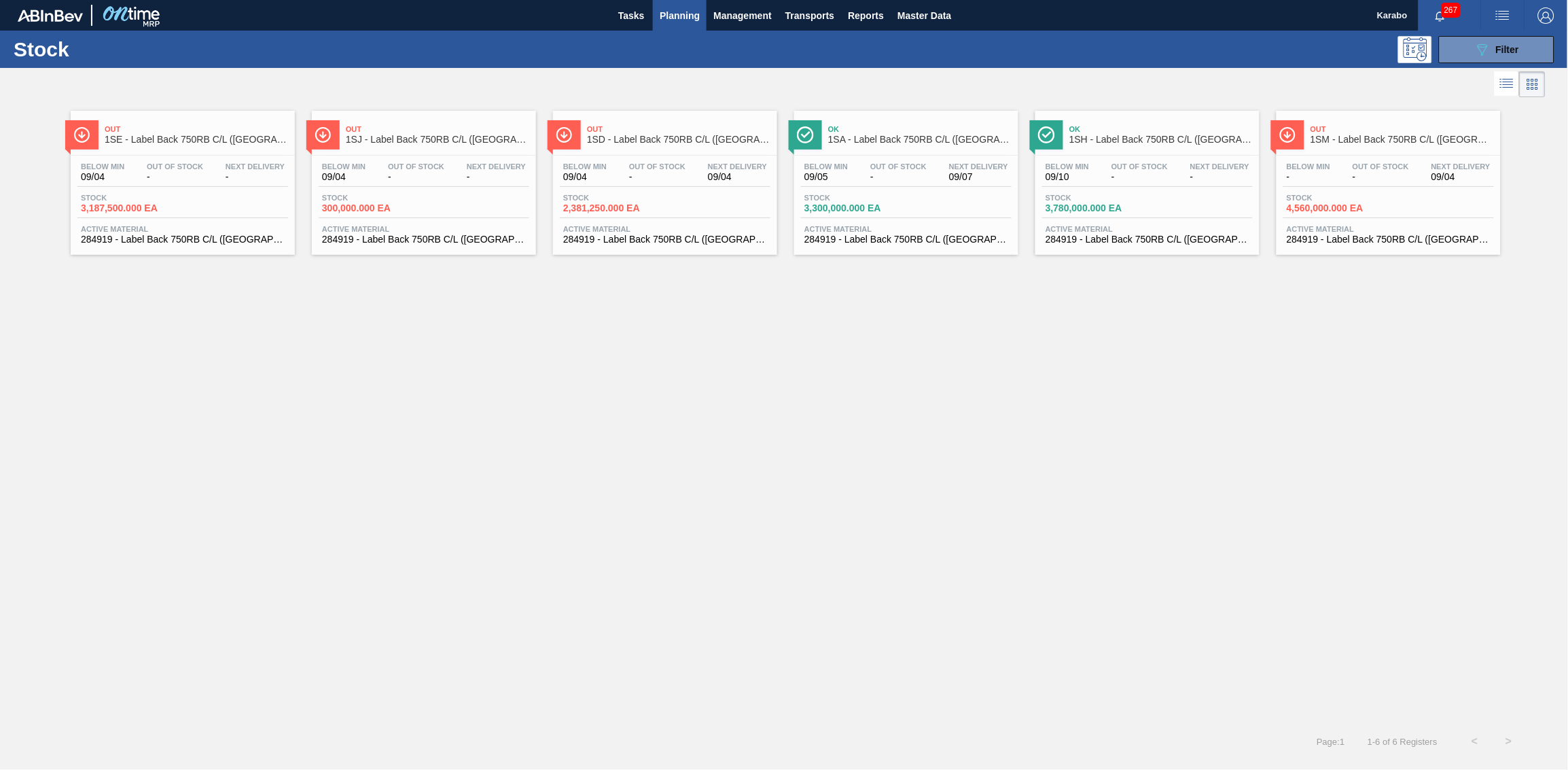
click at [450, 185] on div "Below Min 09/04 Out Of Stock - Next Delivery -" at bounding box center [424, 174] width 210 height 24
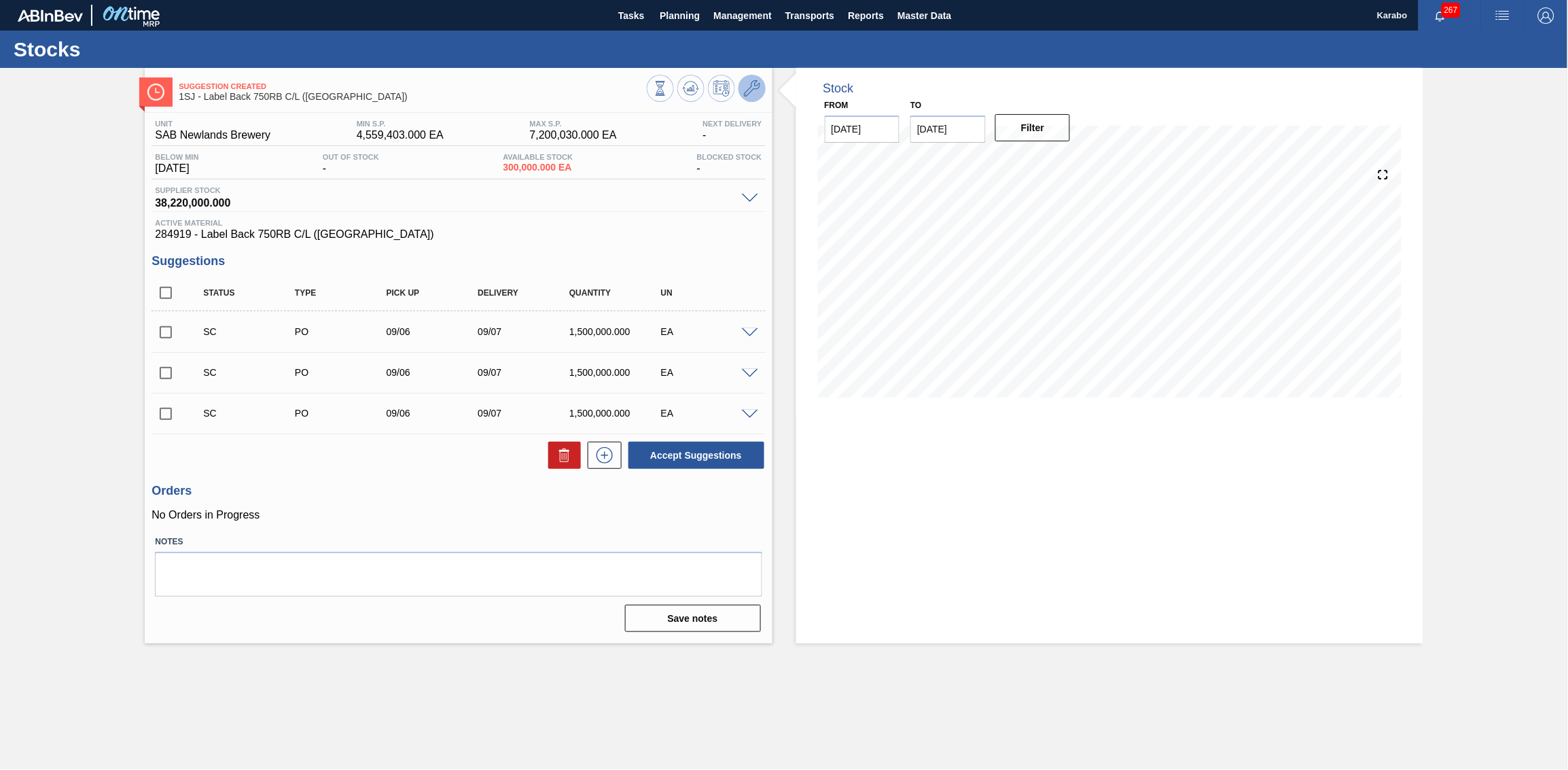
click at [749, 91] on icon at bounding box center [751, 87] width 16 height 16
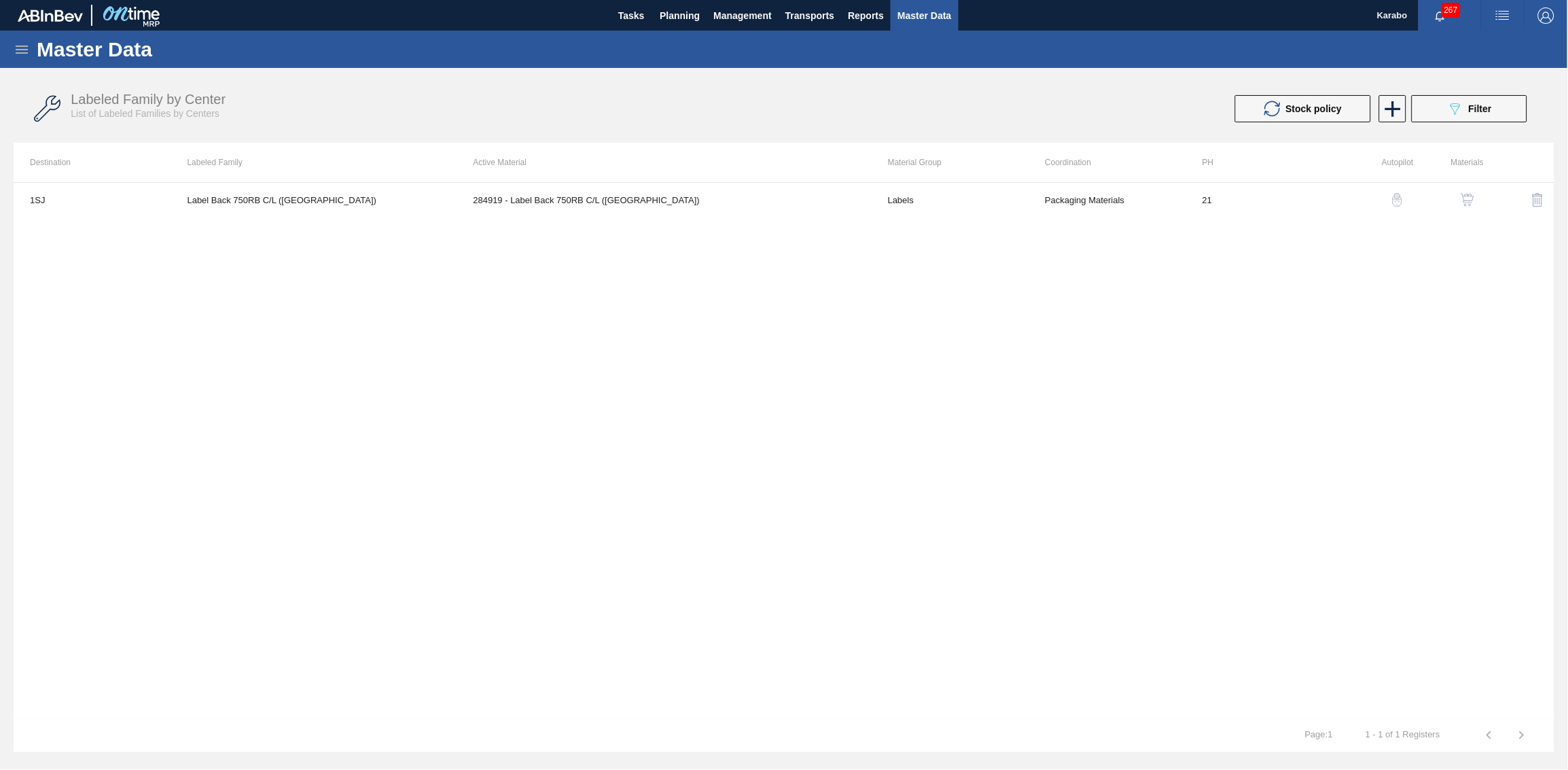
click at [1044, 194] on div "button" at bounding box center [1466, 200] width 16 height 13
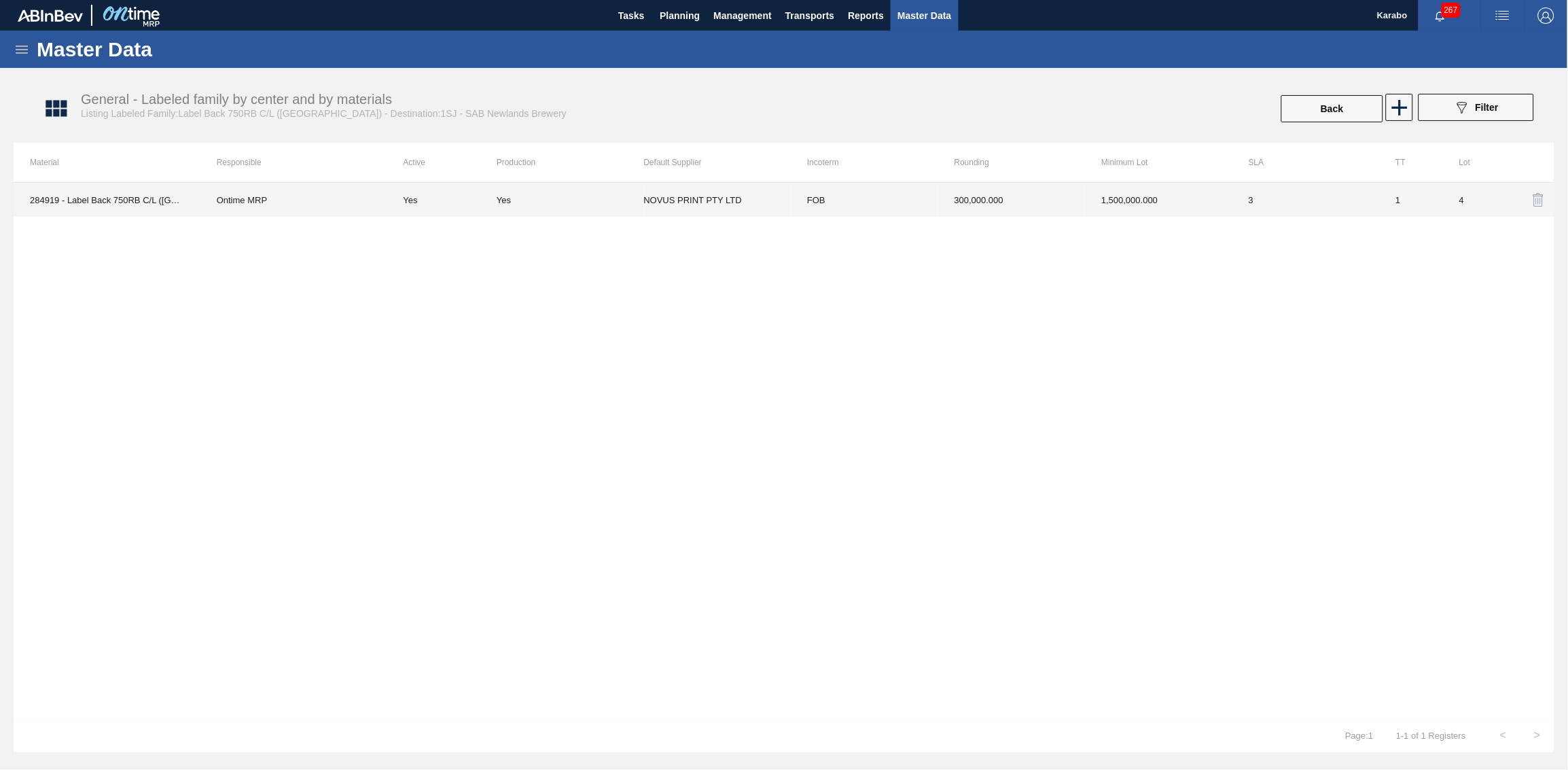
click at [1044, 189] on td "3" at bounding box center [1305, 199] width 147 height 34
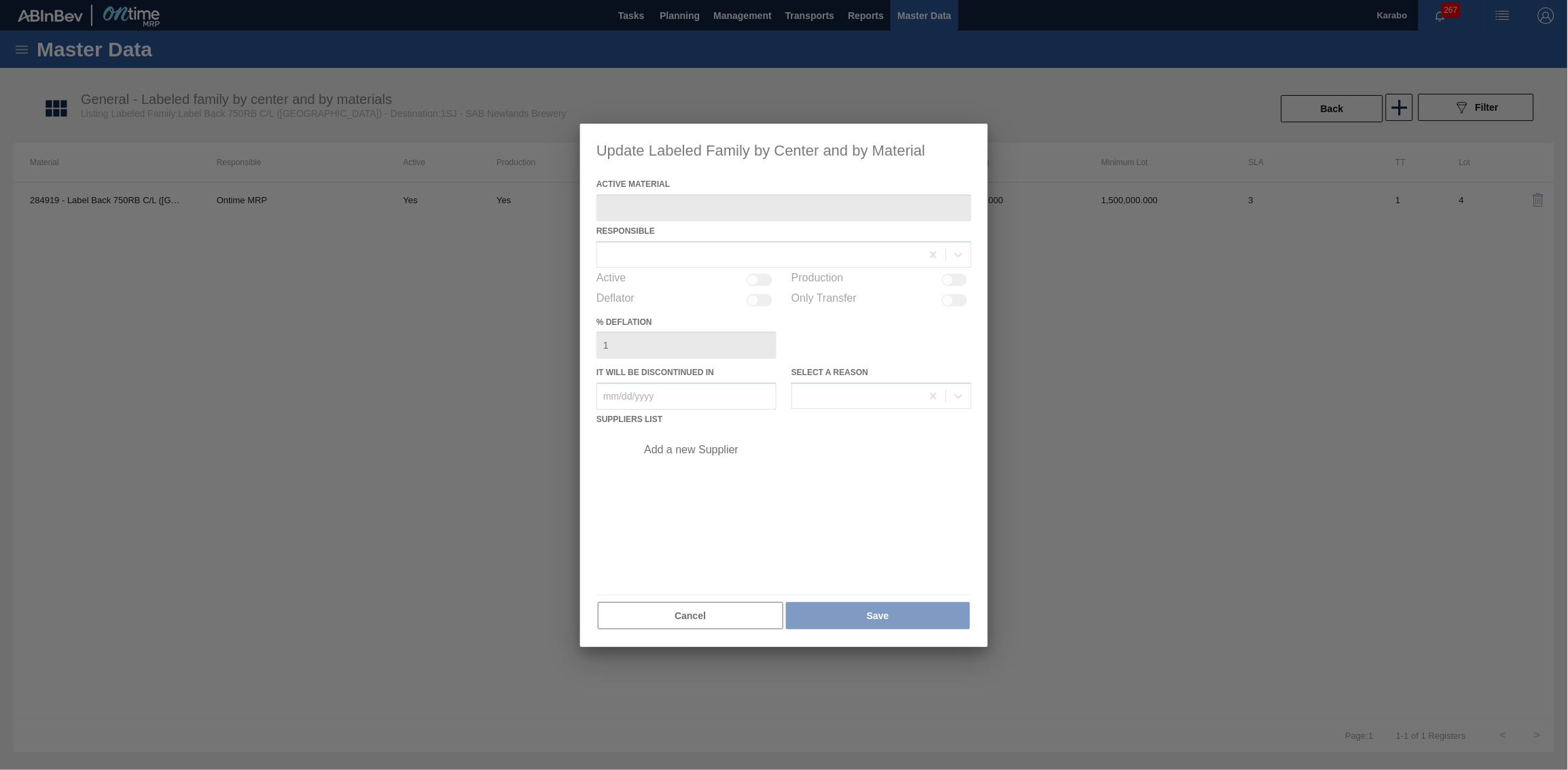
type Material "284919 - Label Back 750RB C/L ([GEOGRAPHIC_DATA])"
checkbox input "true"
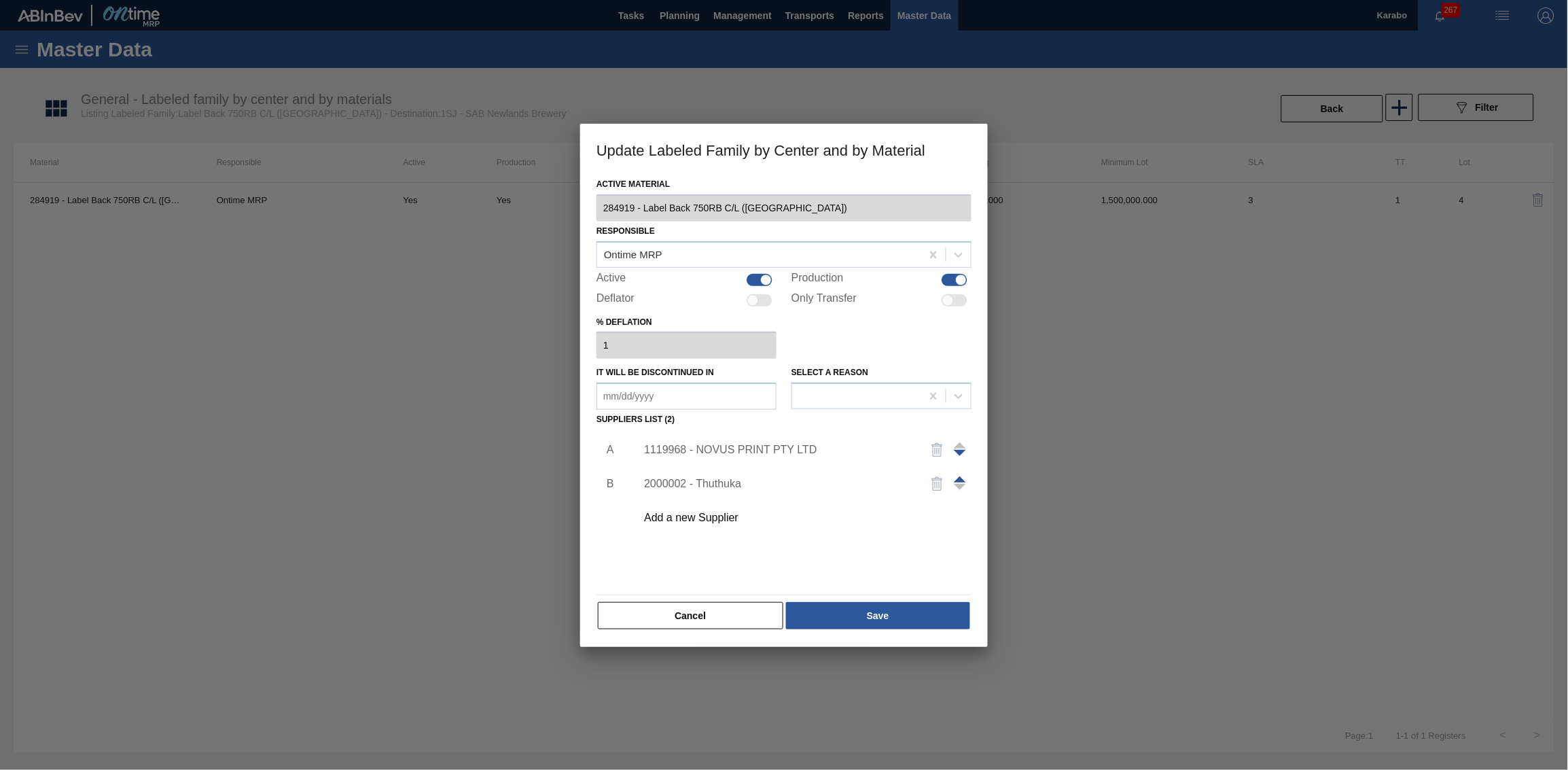
click at [741, 449] on div "1119968 - NOVUS PRINT PTY LTD" at bounding box center [776, 450] width 266 height 12
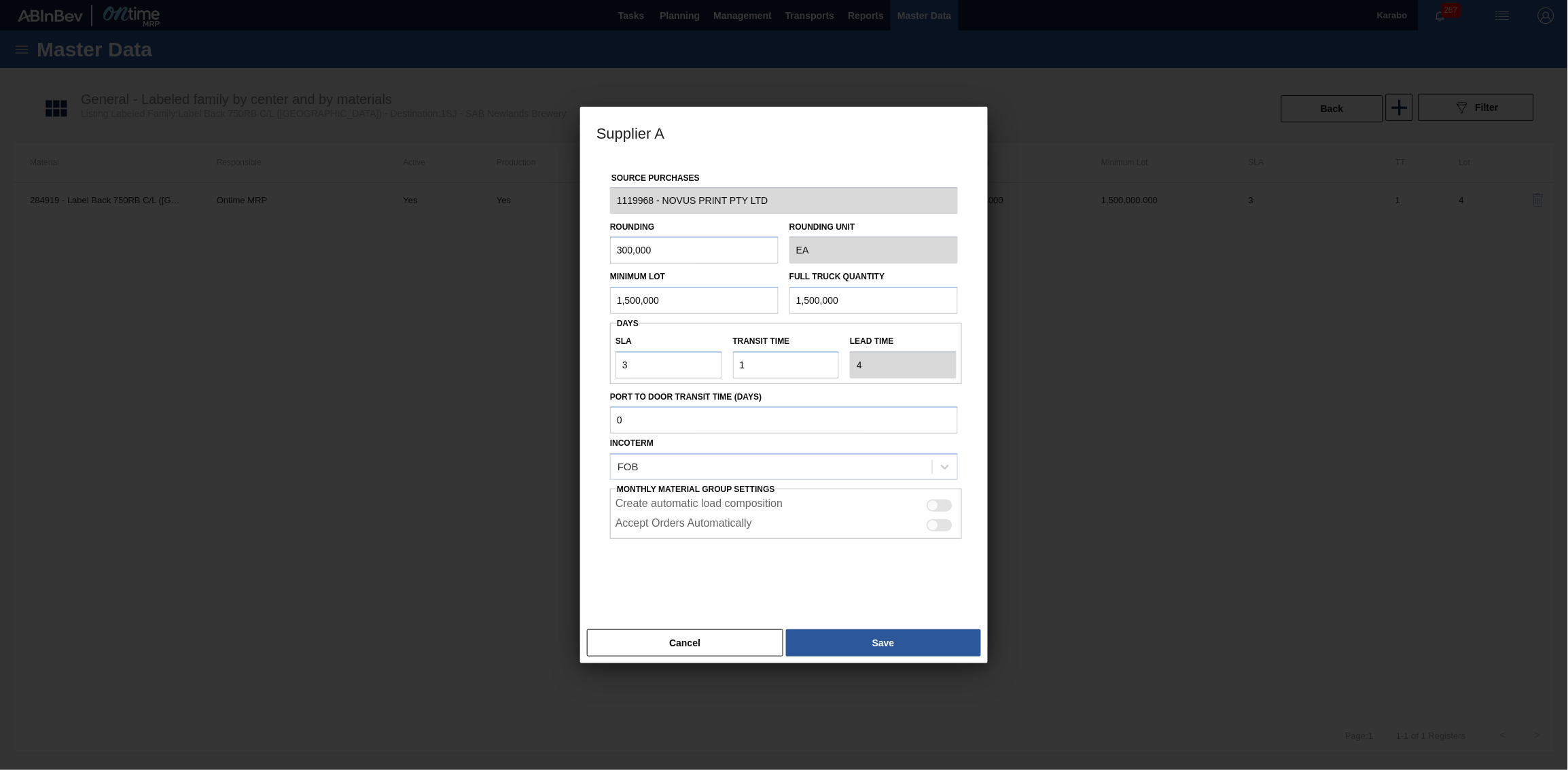
drag, startPoint x: 671, startPoint y: 298, endPoint x: 819, endPoint y: 312, distance: 148.7
click at [674, 300] on input "1,500,000" at bounding box center [694, 300] width 168 height 27
drag, startPoint x: 859, startPoint y: 299, endPoint x: 680, endPoint y: 300, distance: 179.0
click at [680, 300] on div "Minimum Lot 1,500,000 Full Truck Quantity 1,500,000" at bounding box center [783, 288] width 358 height 50
paste input "3,18"
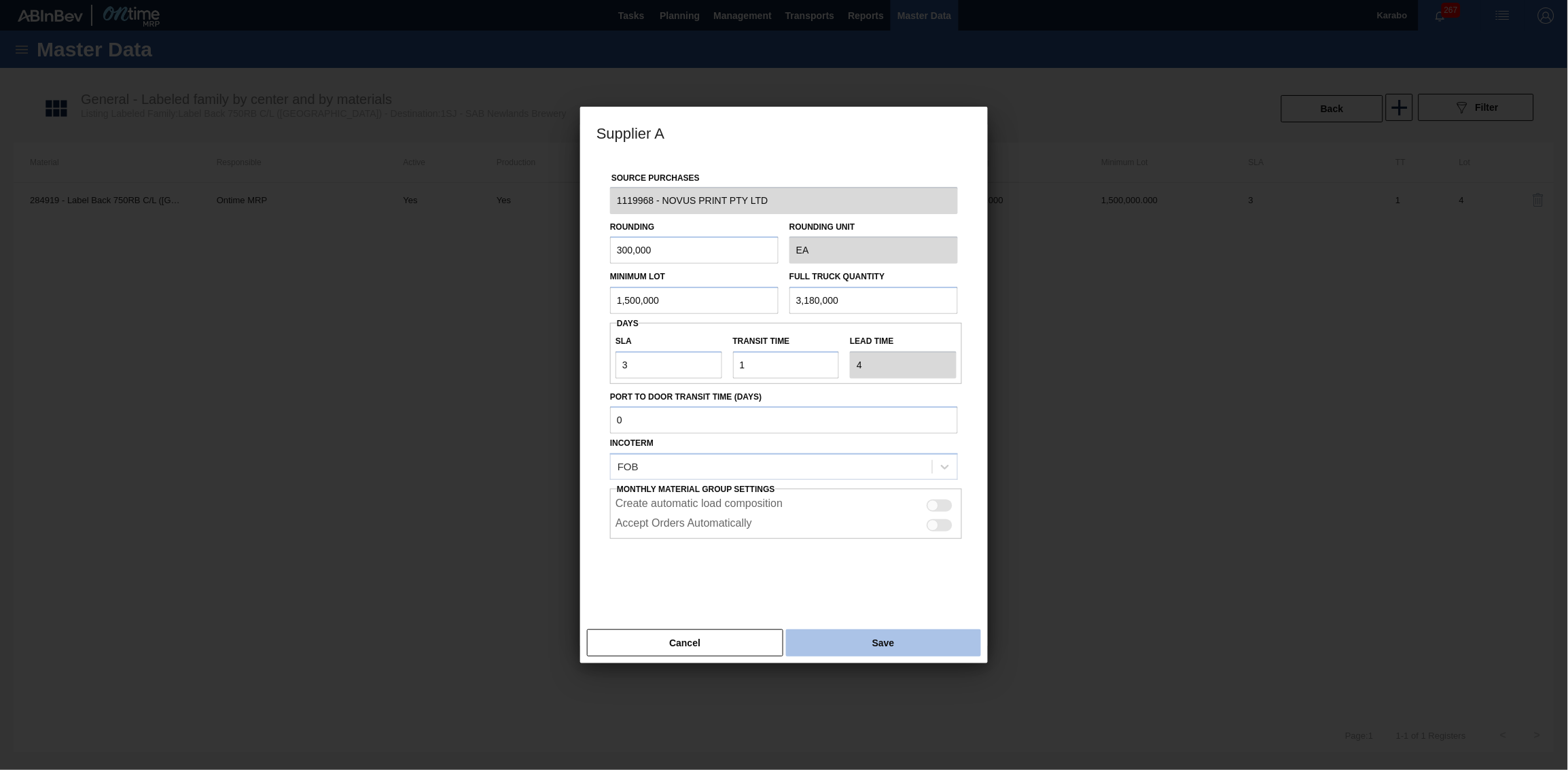
type input "3,180,000"
click at [915, 475] on button "Save" at bounding box center [883, 643] width 195 height 27
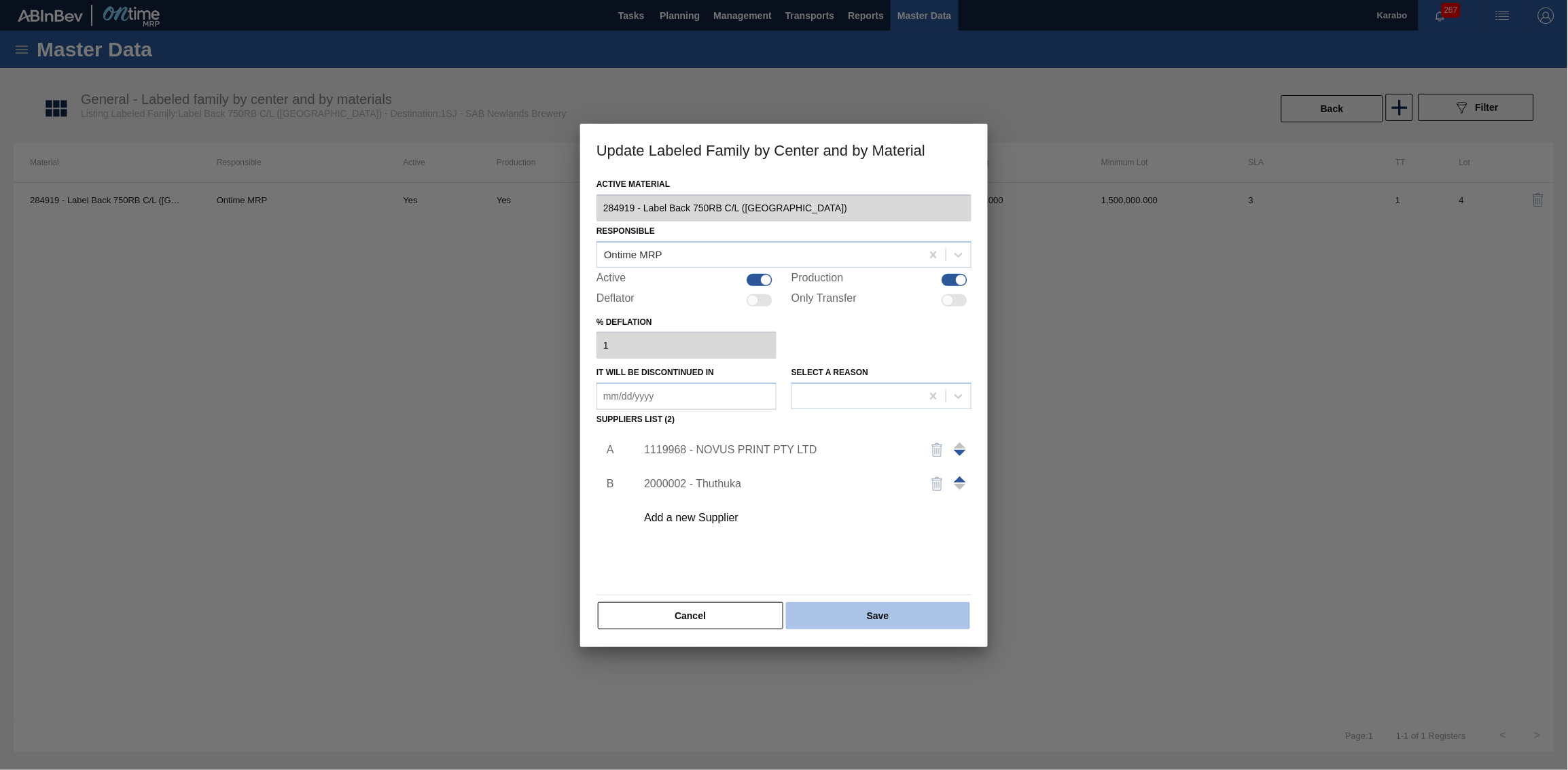
click at [913, 475] on button "Save" at bounding box center [878, 615] width 184 height 27
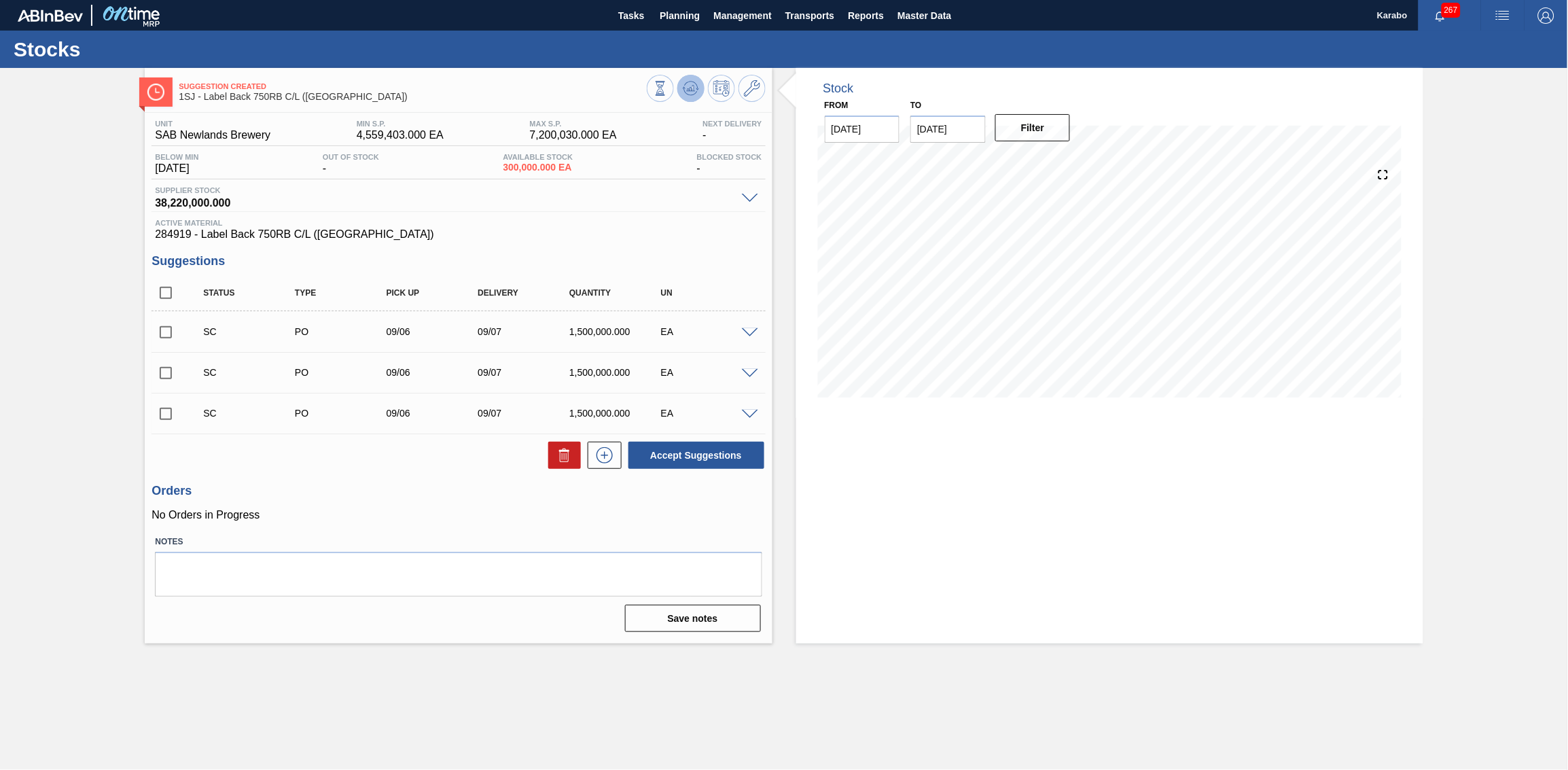
click at [685, 93] on icon at bounding box center [690, 87] width 16 height 16
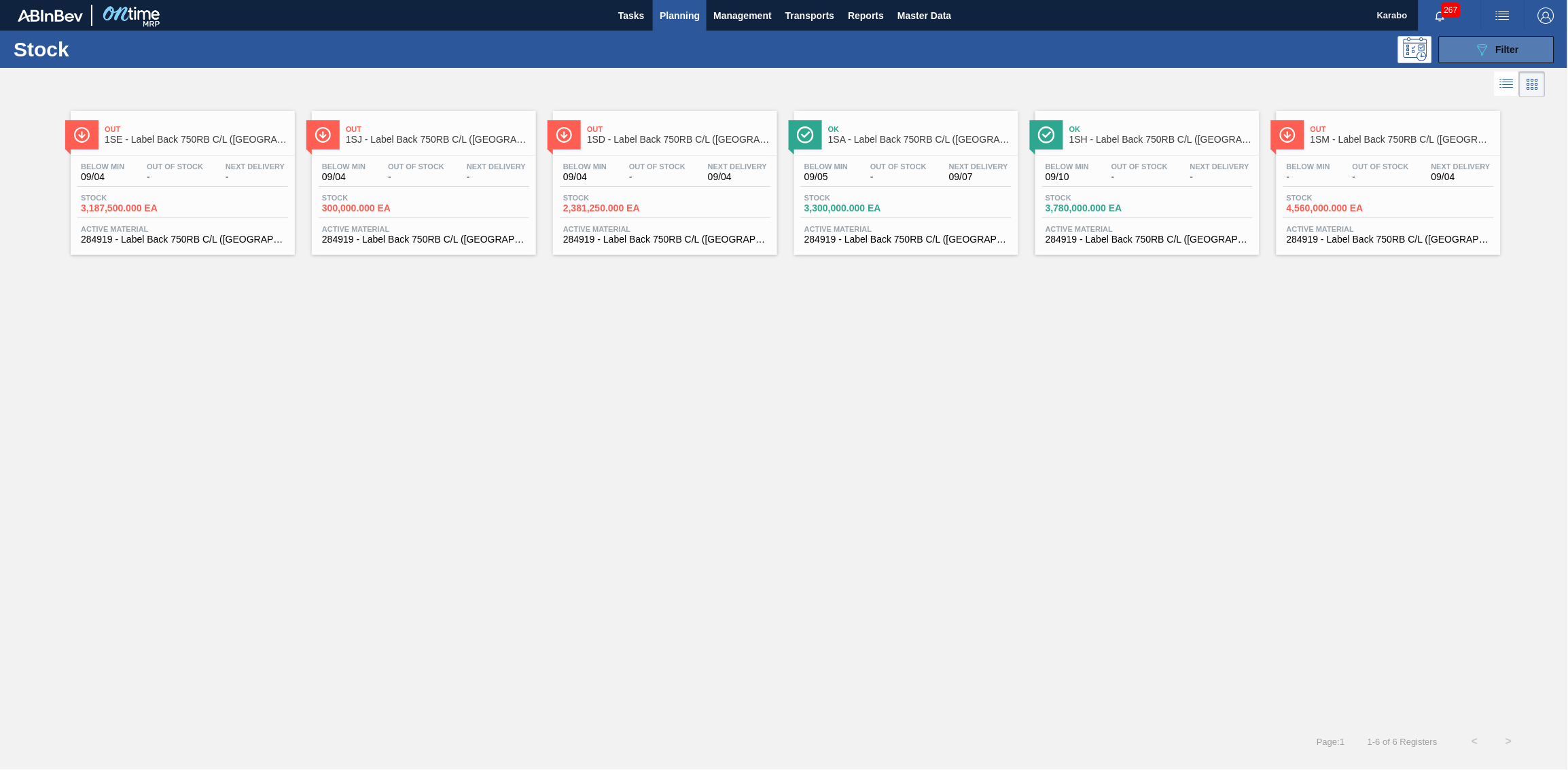
click at [1044, 50] on icon "089F7B8B-B2A5-4AFE-B5C0-19BA573D28AC" at bounding box center [1482, 49] width 16 height 16
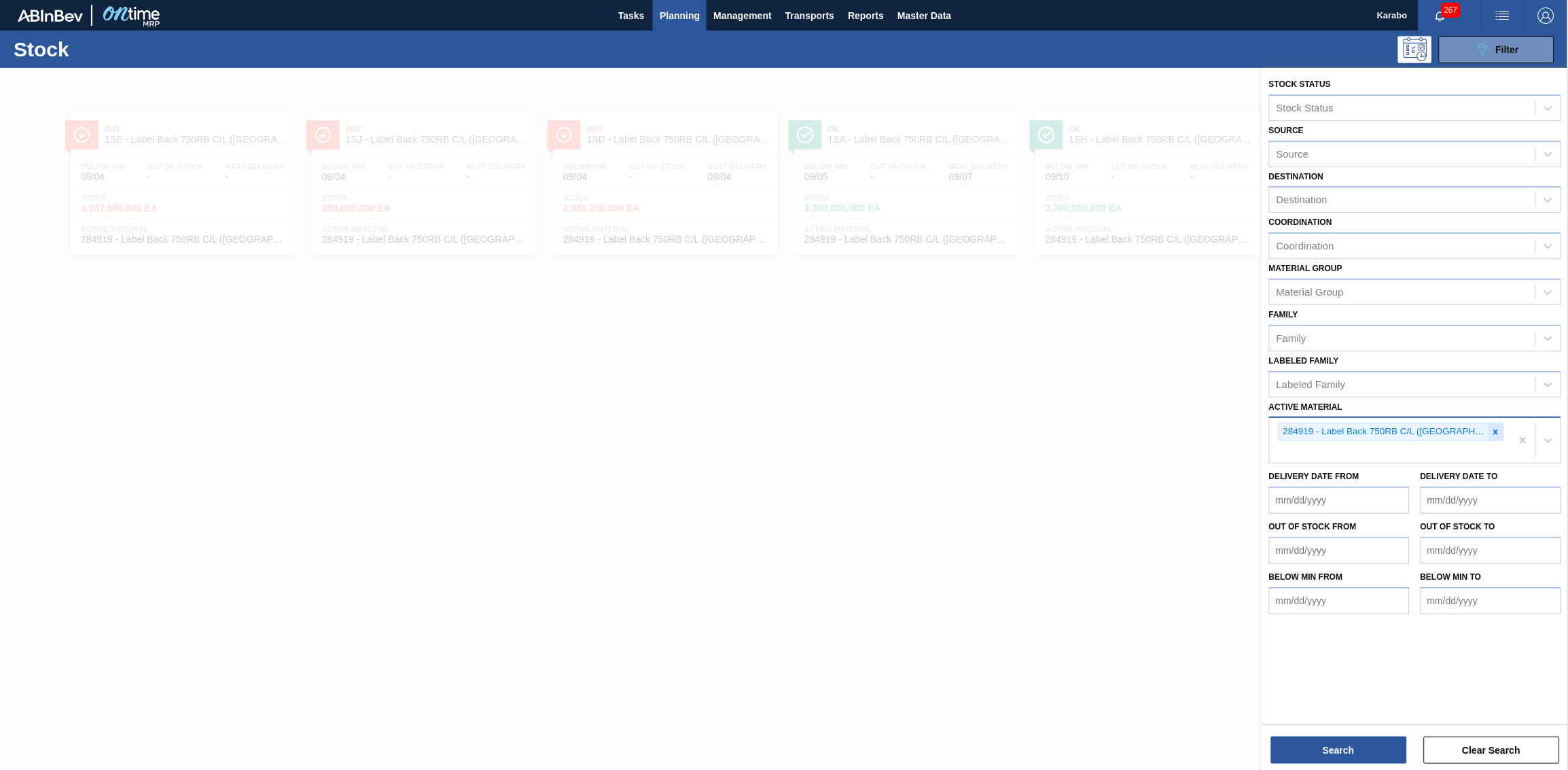
click at [1044, 428] on icon at bounding box center [1496, 433] width 10 height 10
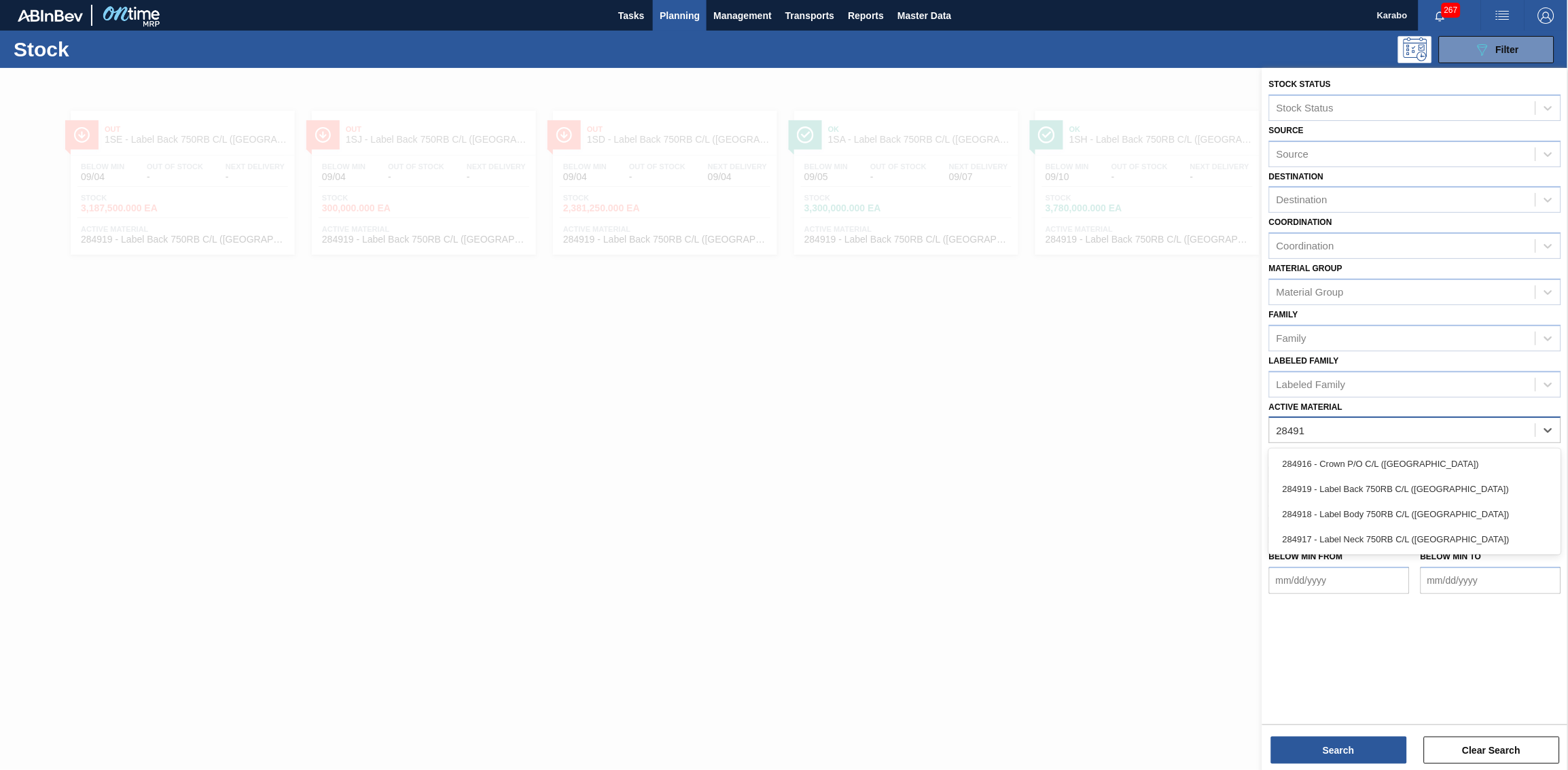
type Material "284917"
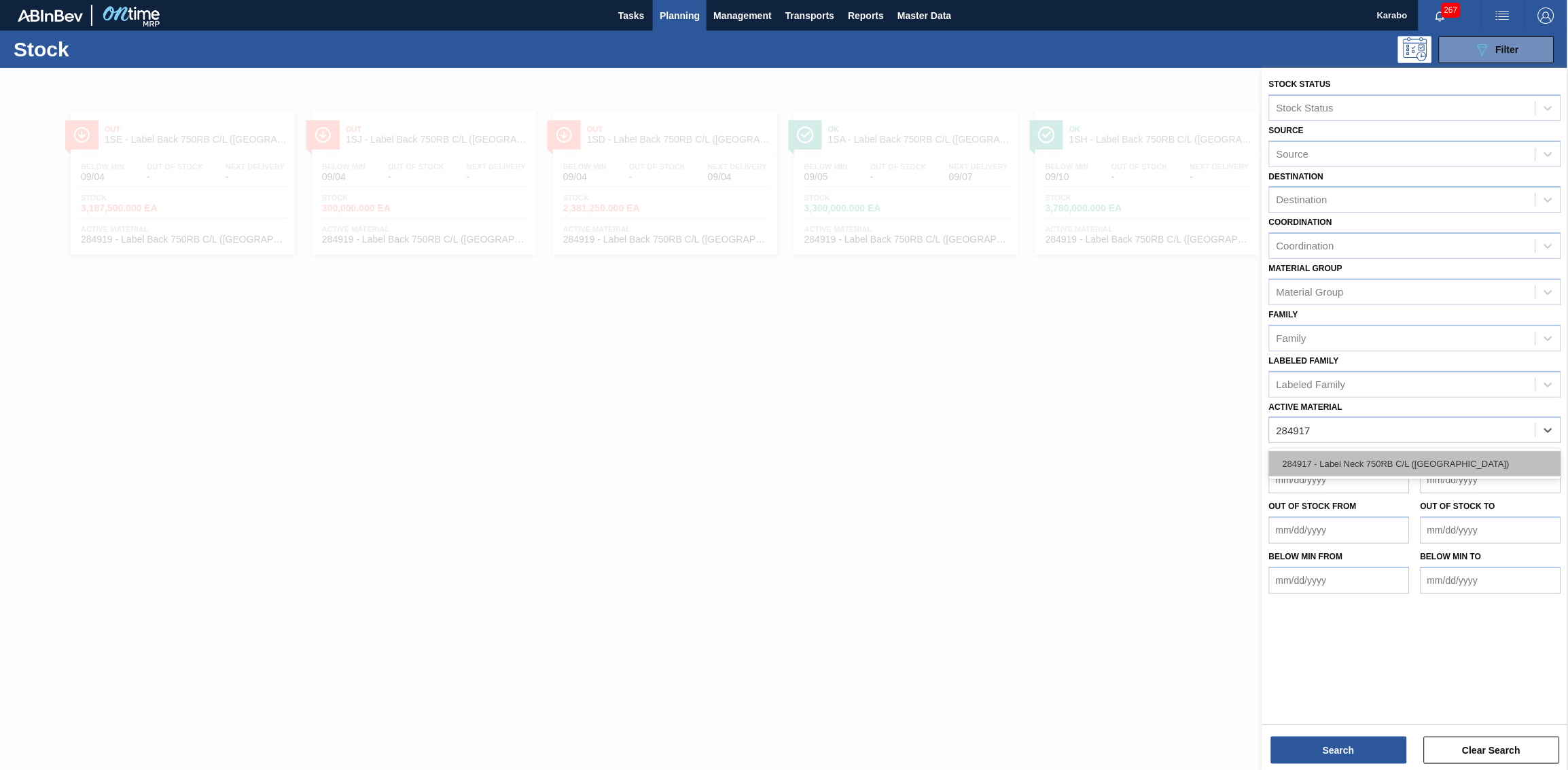
click at [1044, 456] on div "284917 - Label Neck 750RB C/L ([GEOGRAPHIC_DATA])" at bounding box center [1415, 463] width 292 height 25
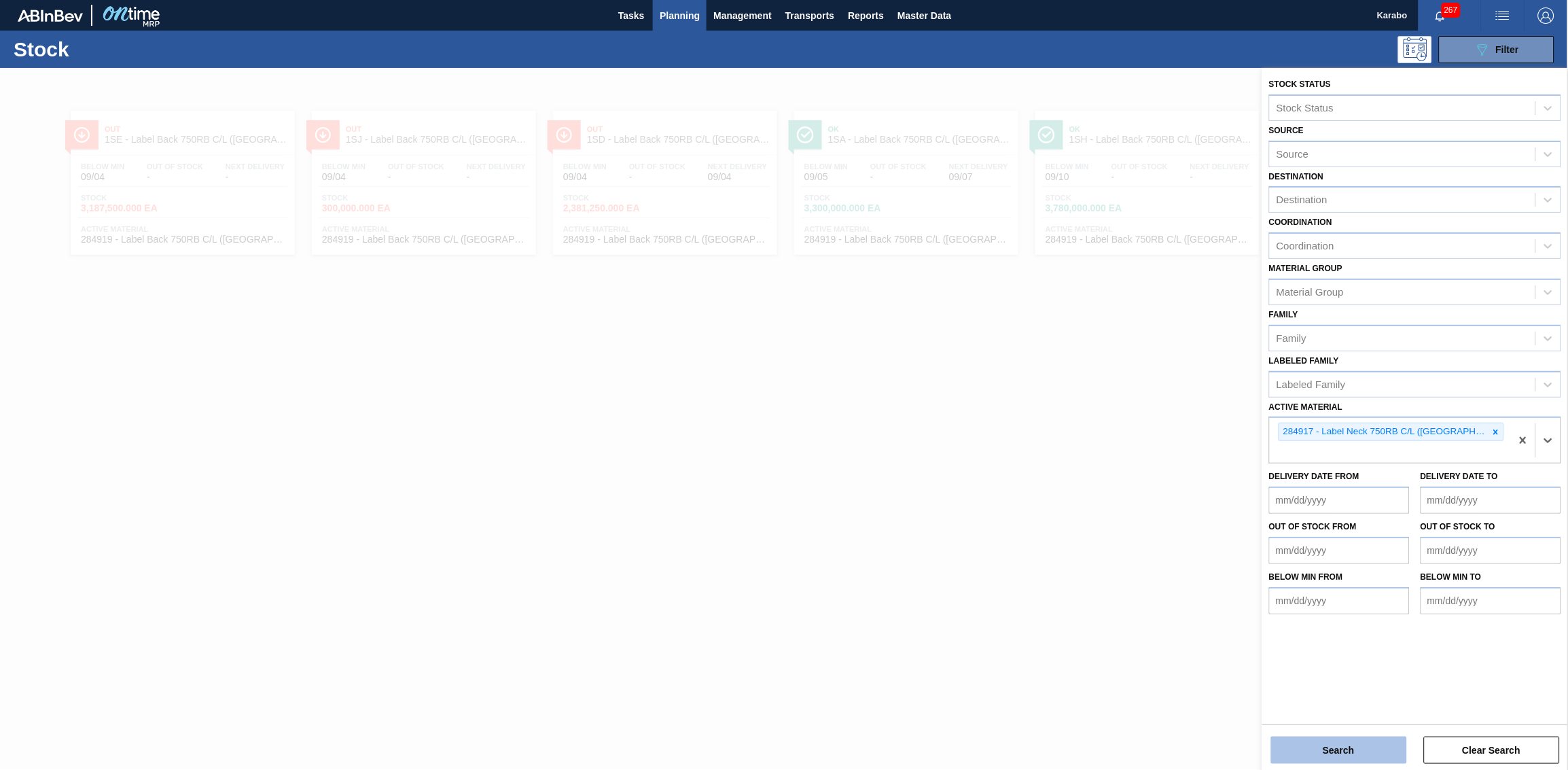
click at [1044, 475] on button "Search" at bounding box center [1338, 750] width 135 height 27
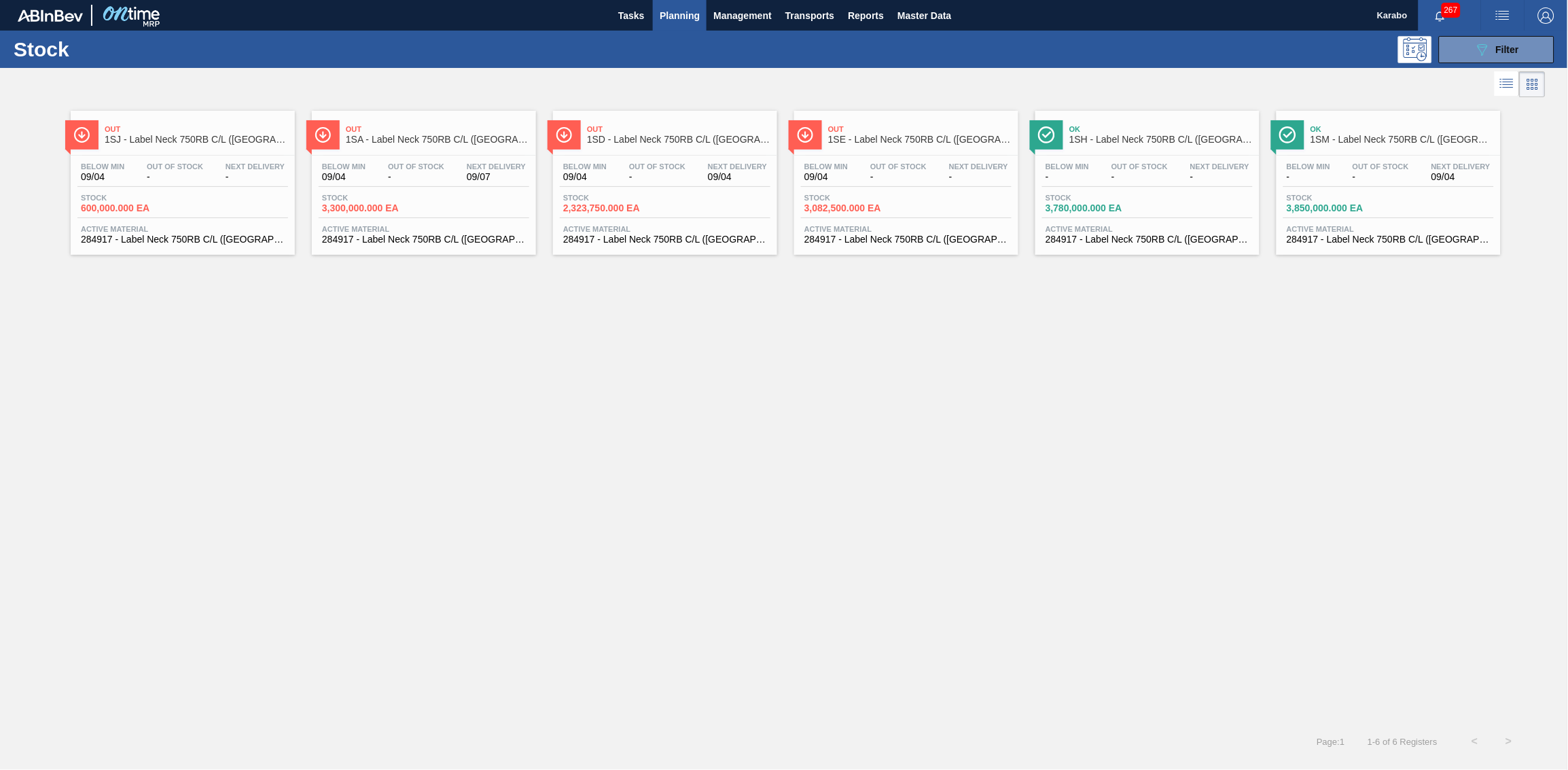
click at [224, 208] on div "Stock 600,000.000 EA" at bounding box center [183, 205] width 210 height 24
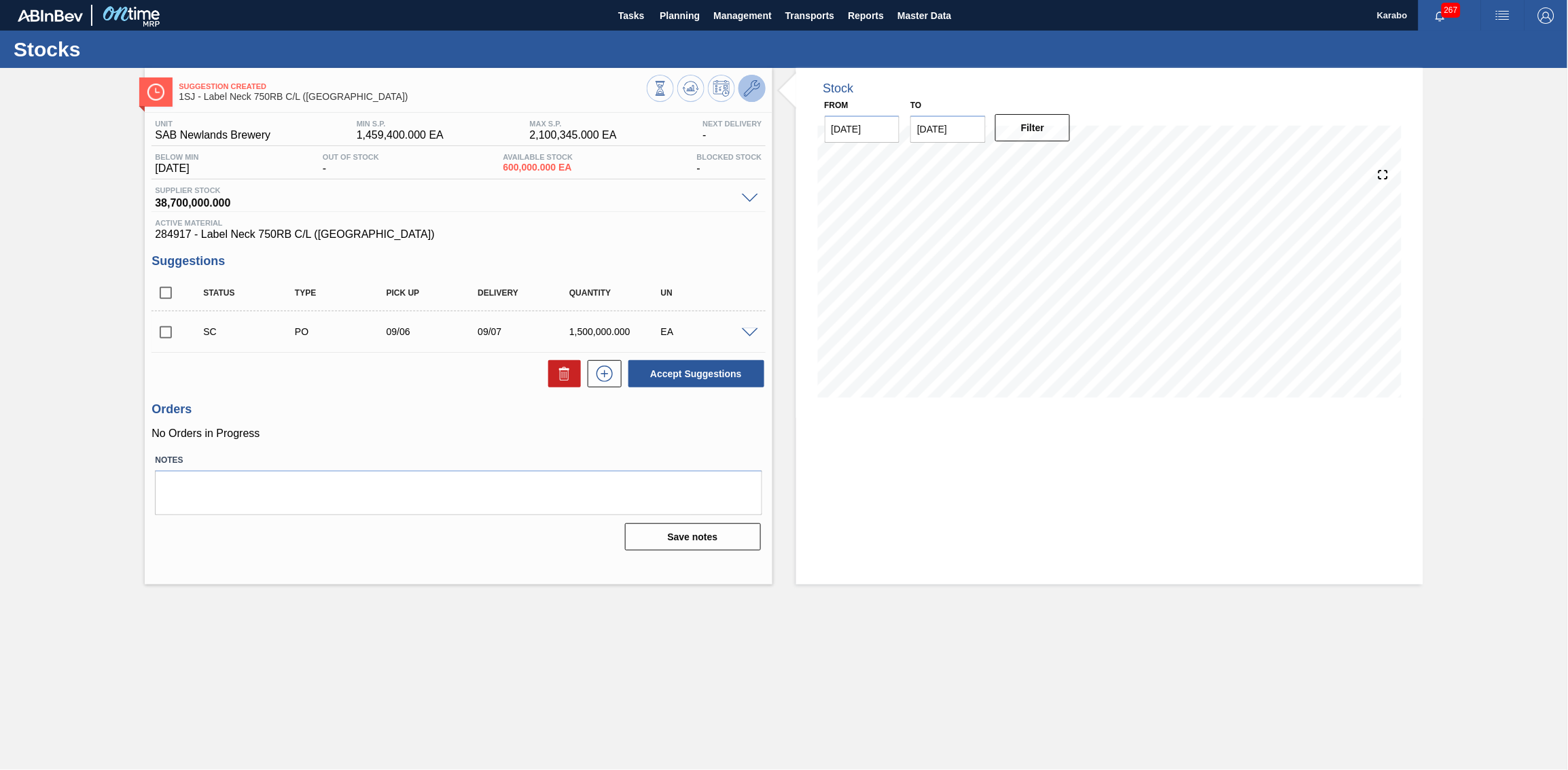
click at [764, 88] on button at bounding box center [751, 88] width 27 height 27
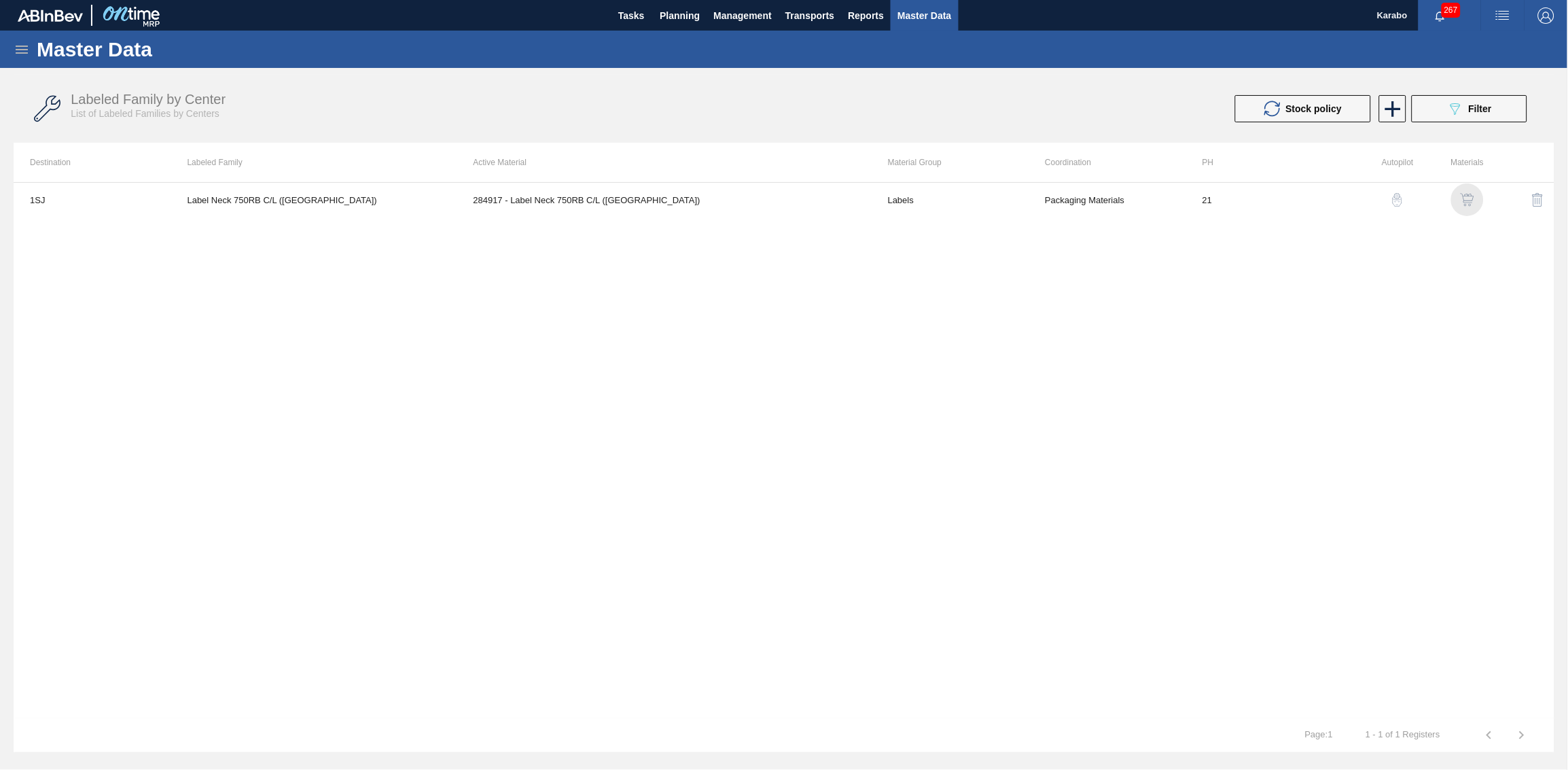
click at [1044, 201] on img "button" at bounding box center [1467, 200] width 13 height 13
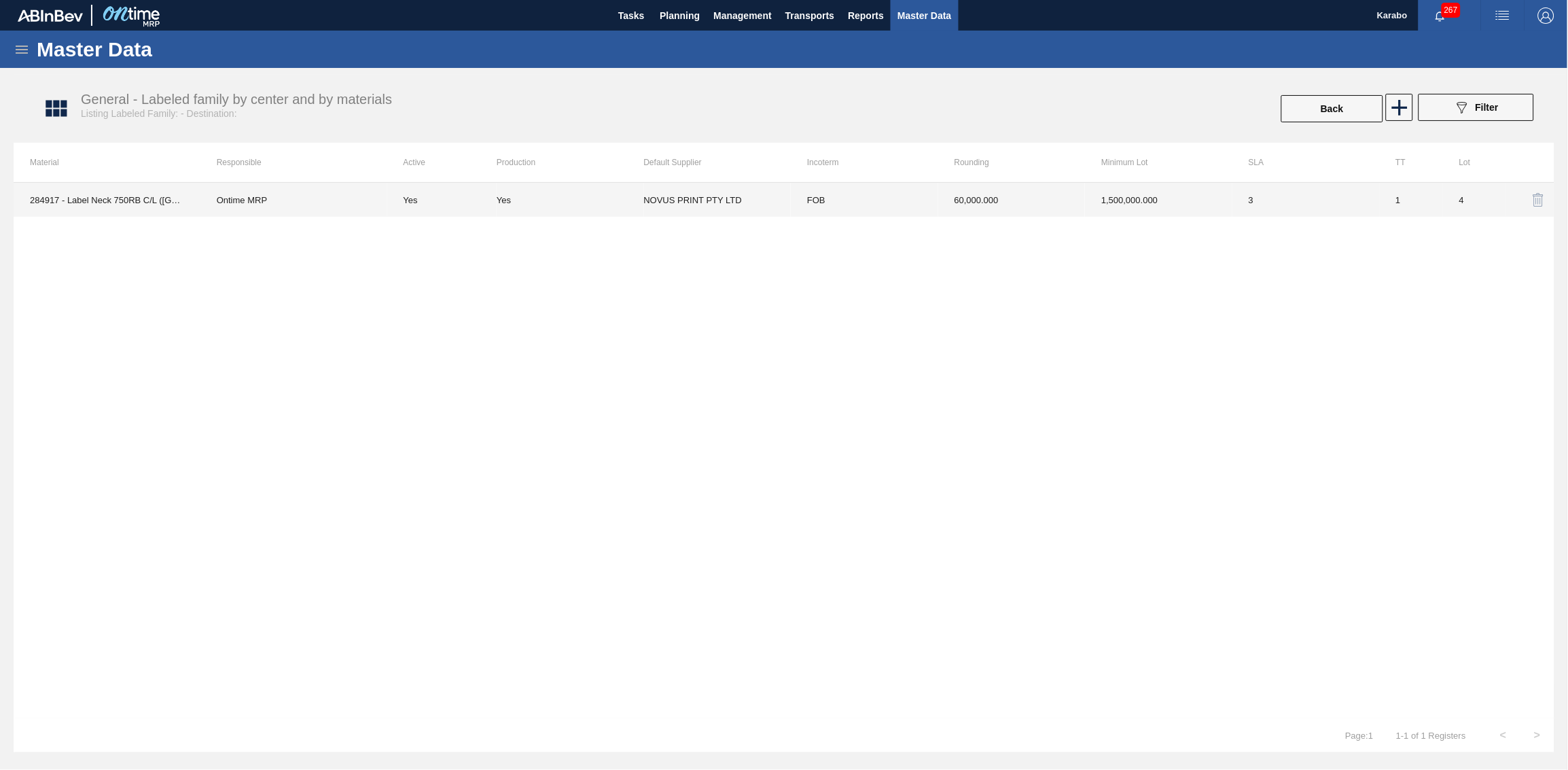
click at [1044, 209] on td "1,500,000.000" at bounding box center [1158, 199] width 147 height 34
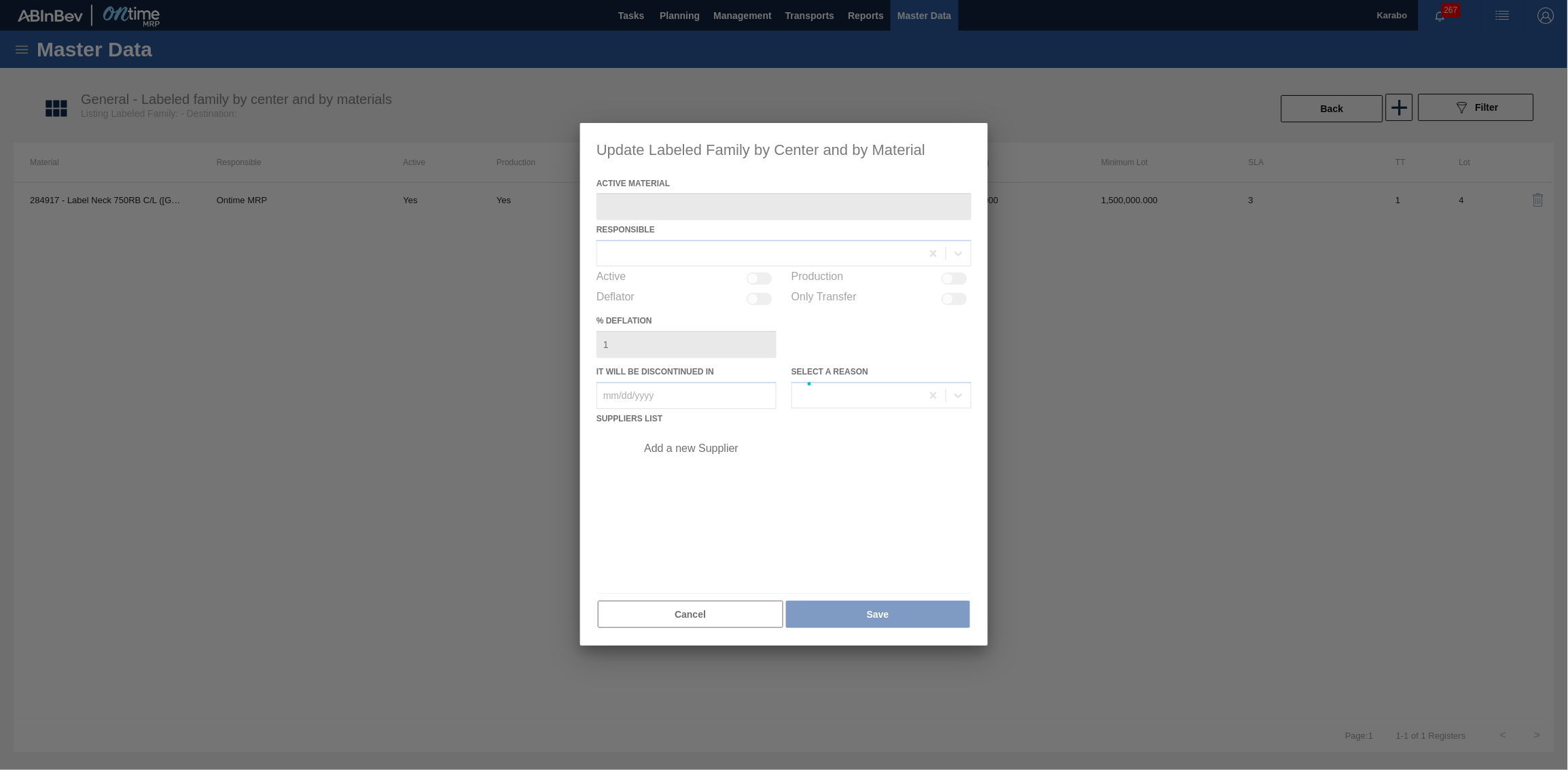
type Material "284917 - Label Neck 750RB C/L ([GEOGRAPHIC_DATA])"
checkbox input "true"
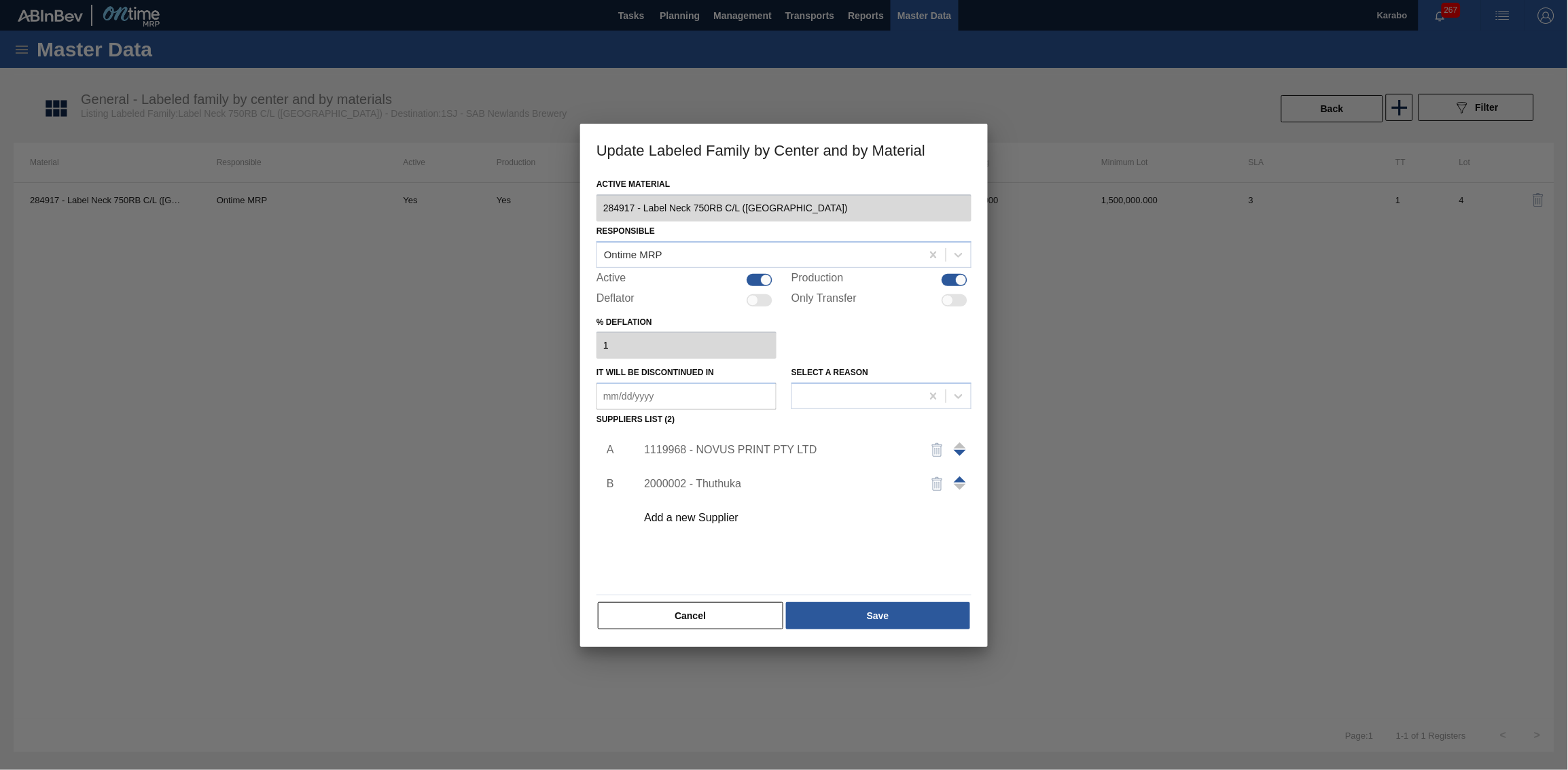
click at [698, 450] on div "1119968 - NOVUS PRINT PTY LTD" at bounding box center [776, 450] width 266 height 12
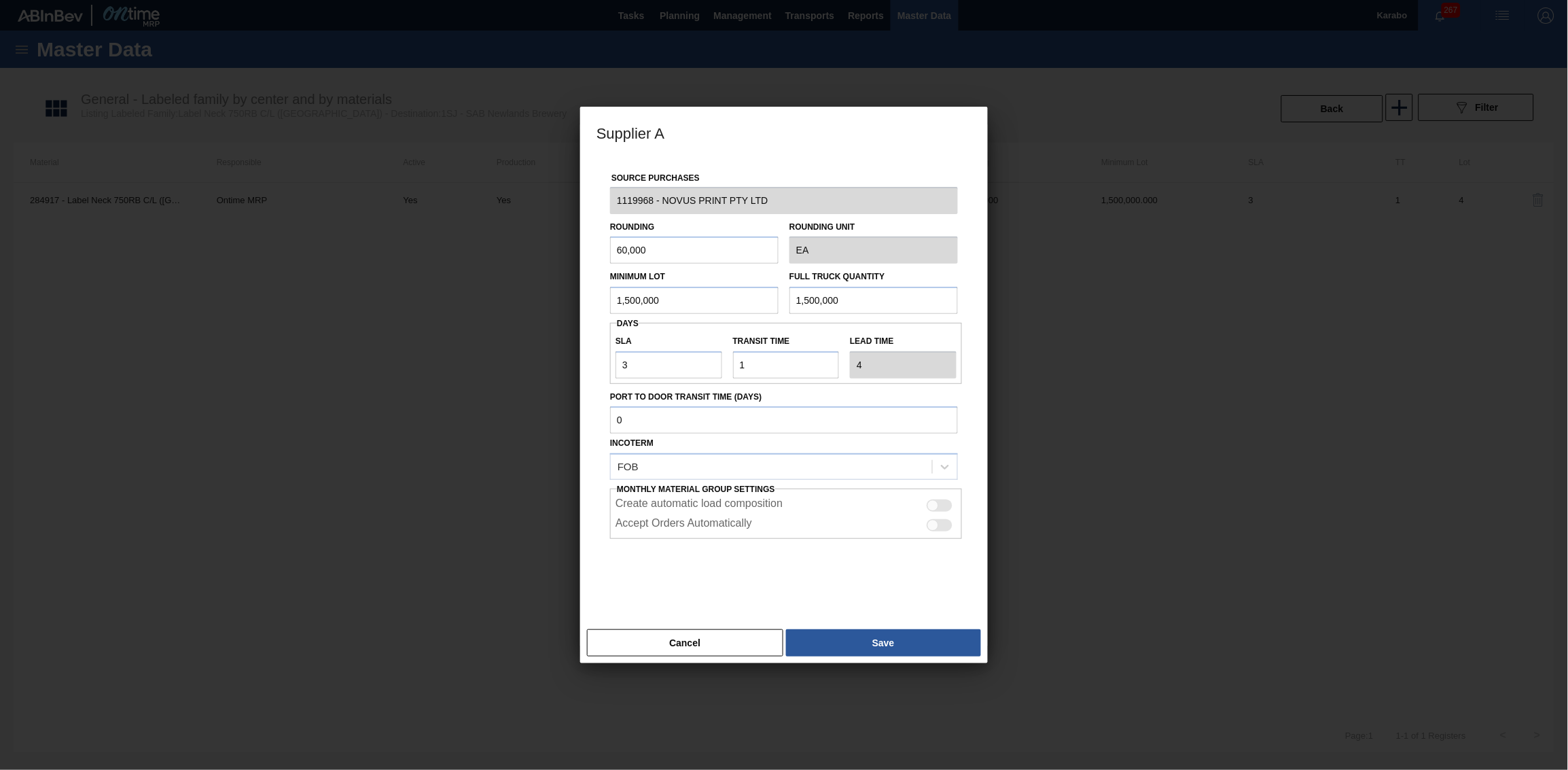
drag, startPoint x: 839, startPoint y: 306, endPoint x: 747, endPoint y: 303, distance: 92.0
click at [747, 303] on div "Minimum Lot 1,500,000 Full Truck Quantity 1,500,000" at bounding box center [783, 288] width 358 height 50
paste input "3,18"
type input "3,180,000"
click at [931, 475] on button "Save" at bounding box center [883, 643] width 195 height 27
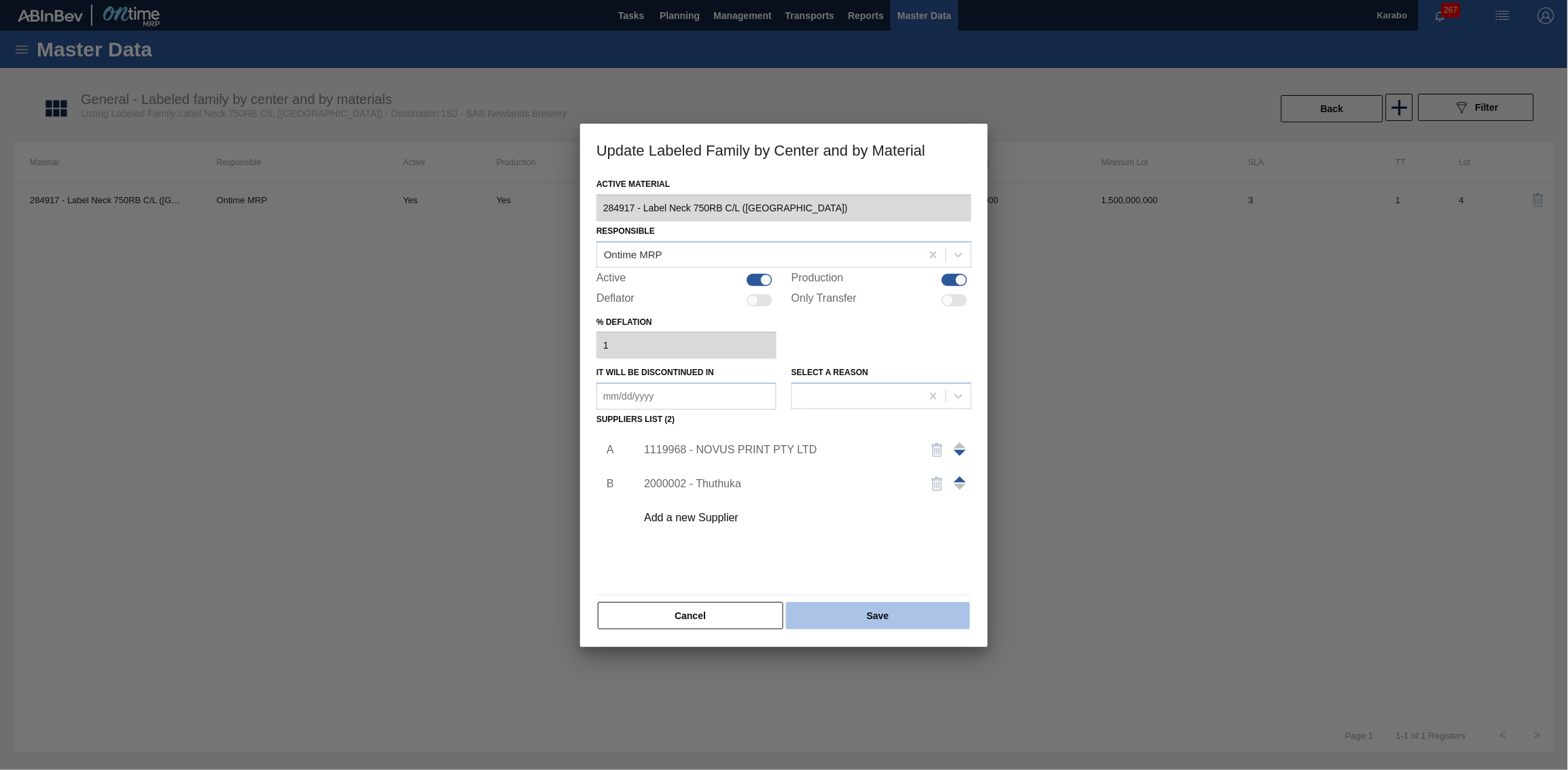
click at [889, 475] on button "Save" at bounding box center [878, 615] width 184 height 27
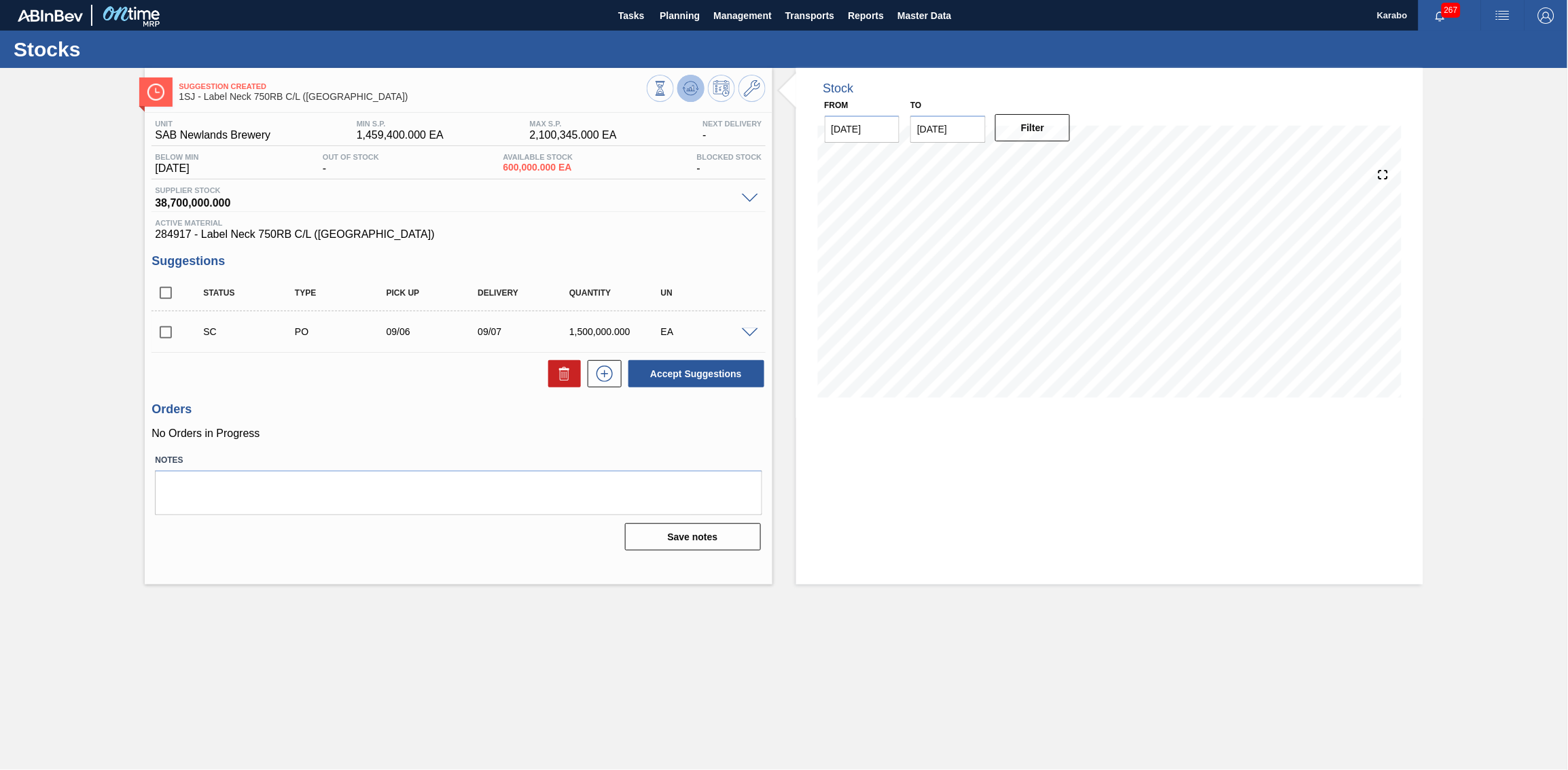
click at [681, 91] on button at bounding box center [691, 88] width 27 height 27
click at [749, 87] on icon at bounding box center [751, 87] width 16 height 16
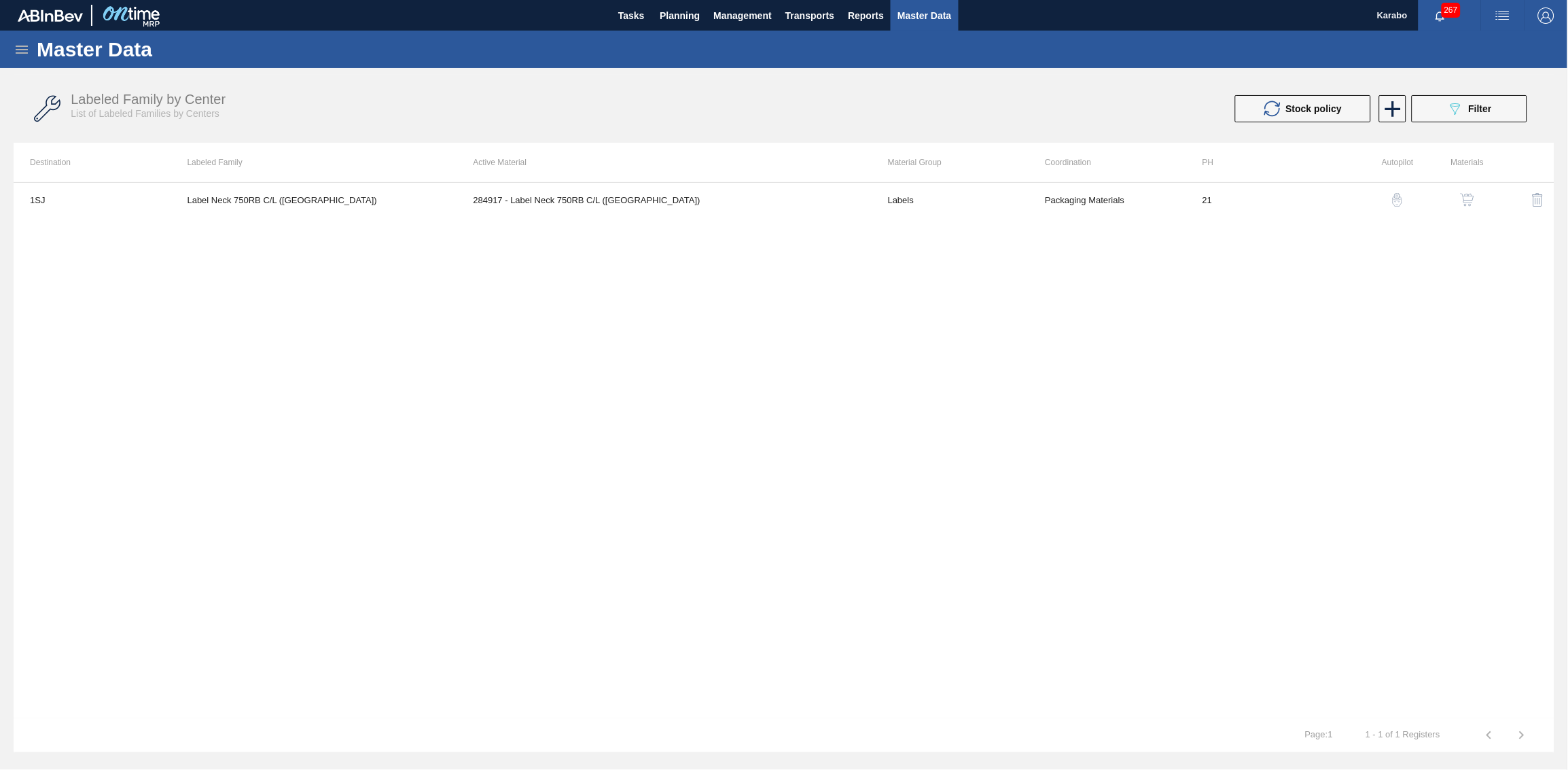
click at [810, 226] on div "1SJ Label Neck 750RB C/L (Hogwarts) 284917 - Label Neck 750RB C/L (Hogwarts) La…" at bounding box center [783, 450] width 1540 height 536
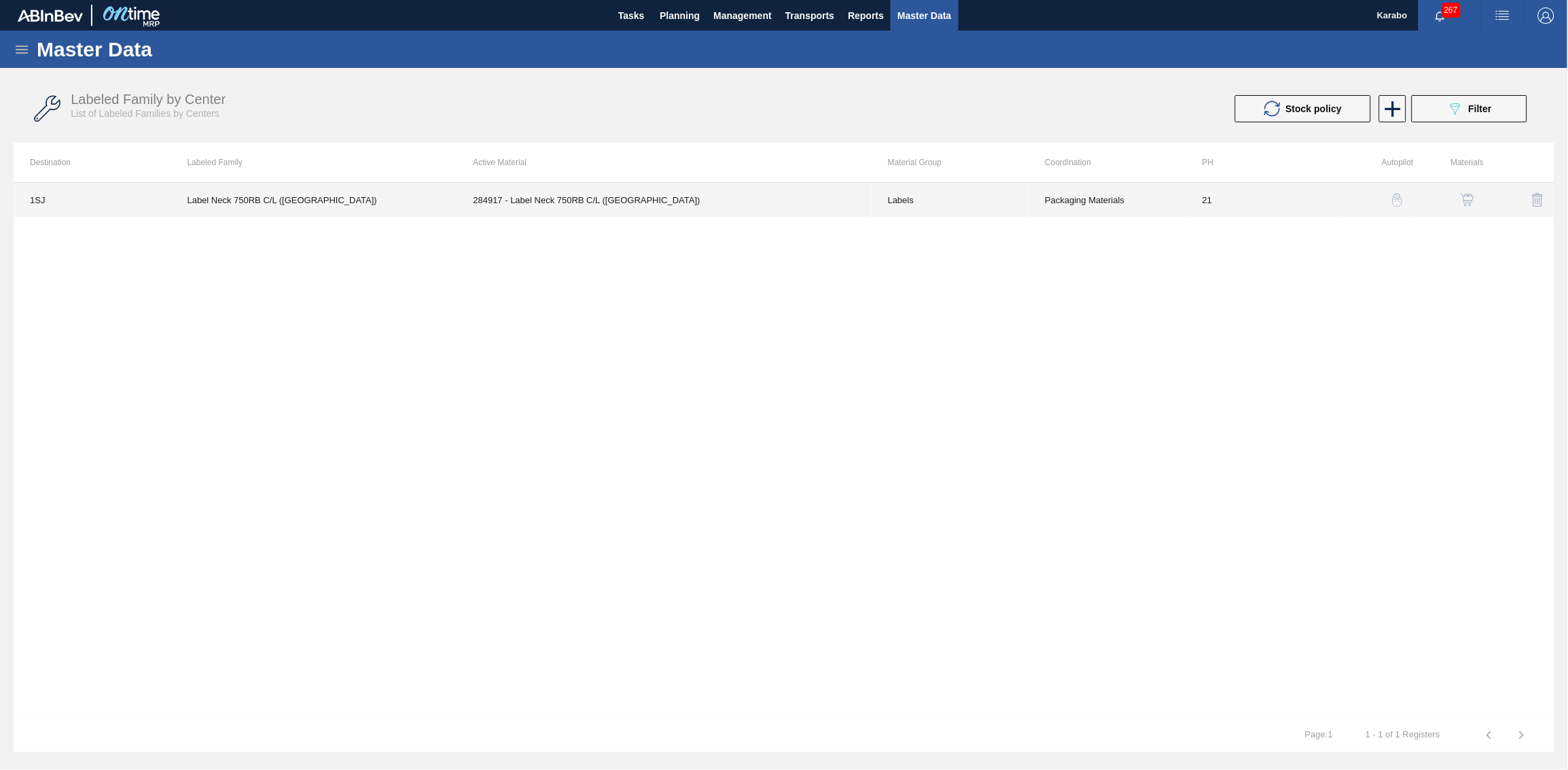
click at [815, 211] on td "284917 - Label Neck 750RB C/L ([GEOGRAPHIC_DATA])" at bounding box center [664, 199] width 414 height 34
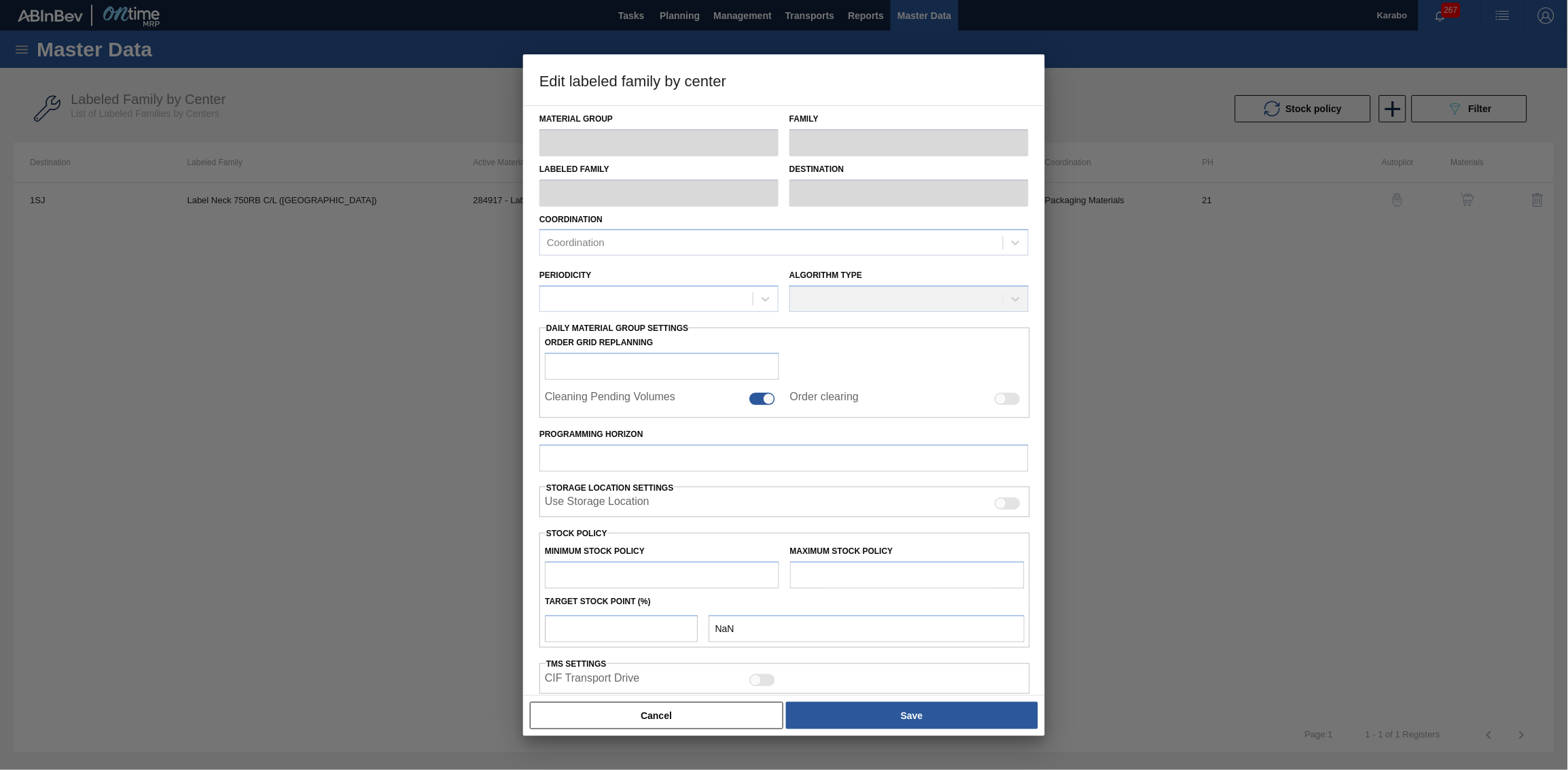
type input "Labels"
type input "750"
type input "Label Neck 750RB C/L (Hogwarts)"
type input "1SJ - SAB Newlands Brewery"
type input "21"
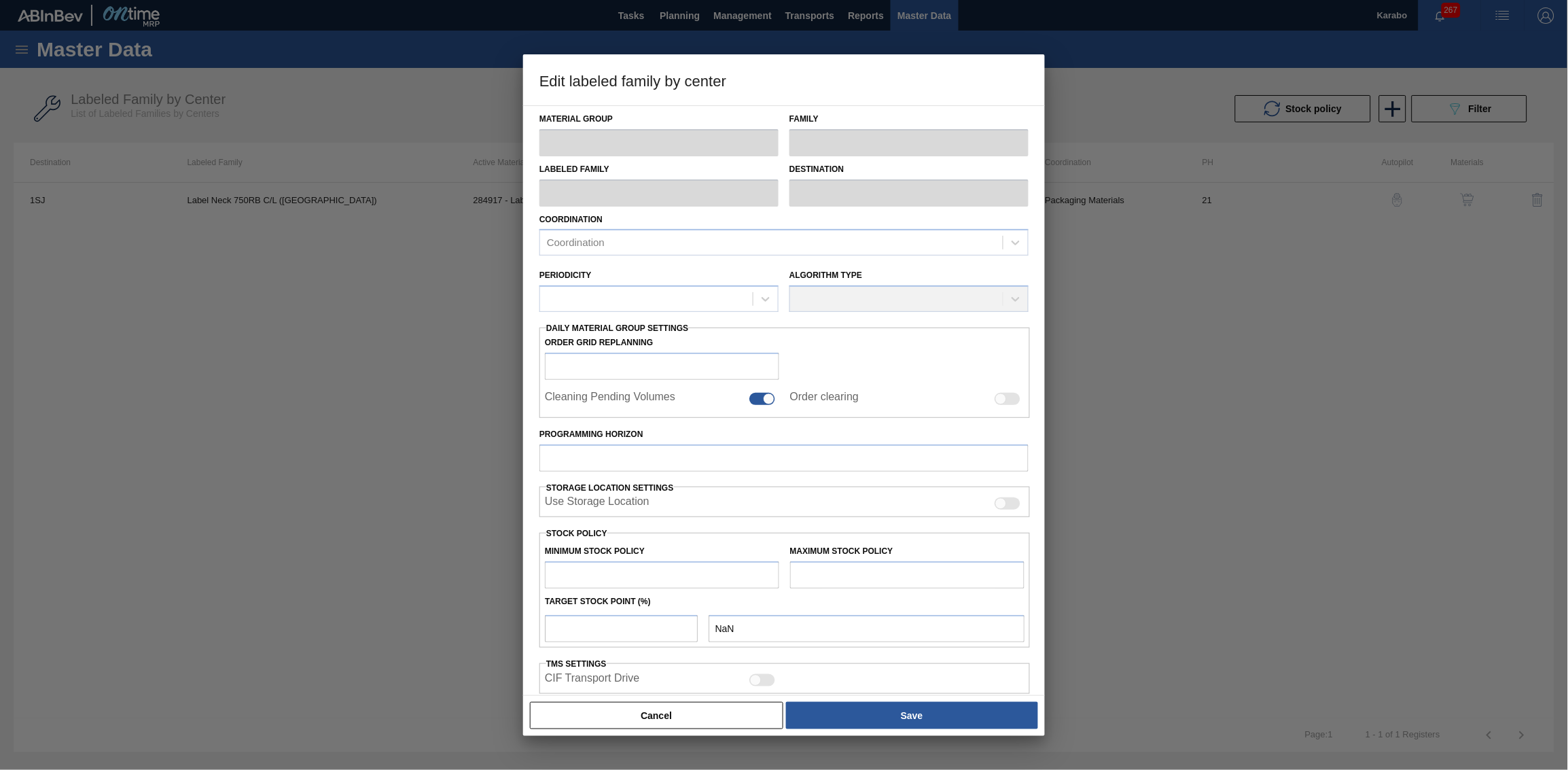
type input "1,459,400"
type input "2,100,345"
type input "100"
type input "2,100,345.000"
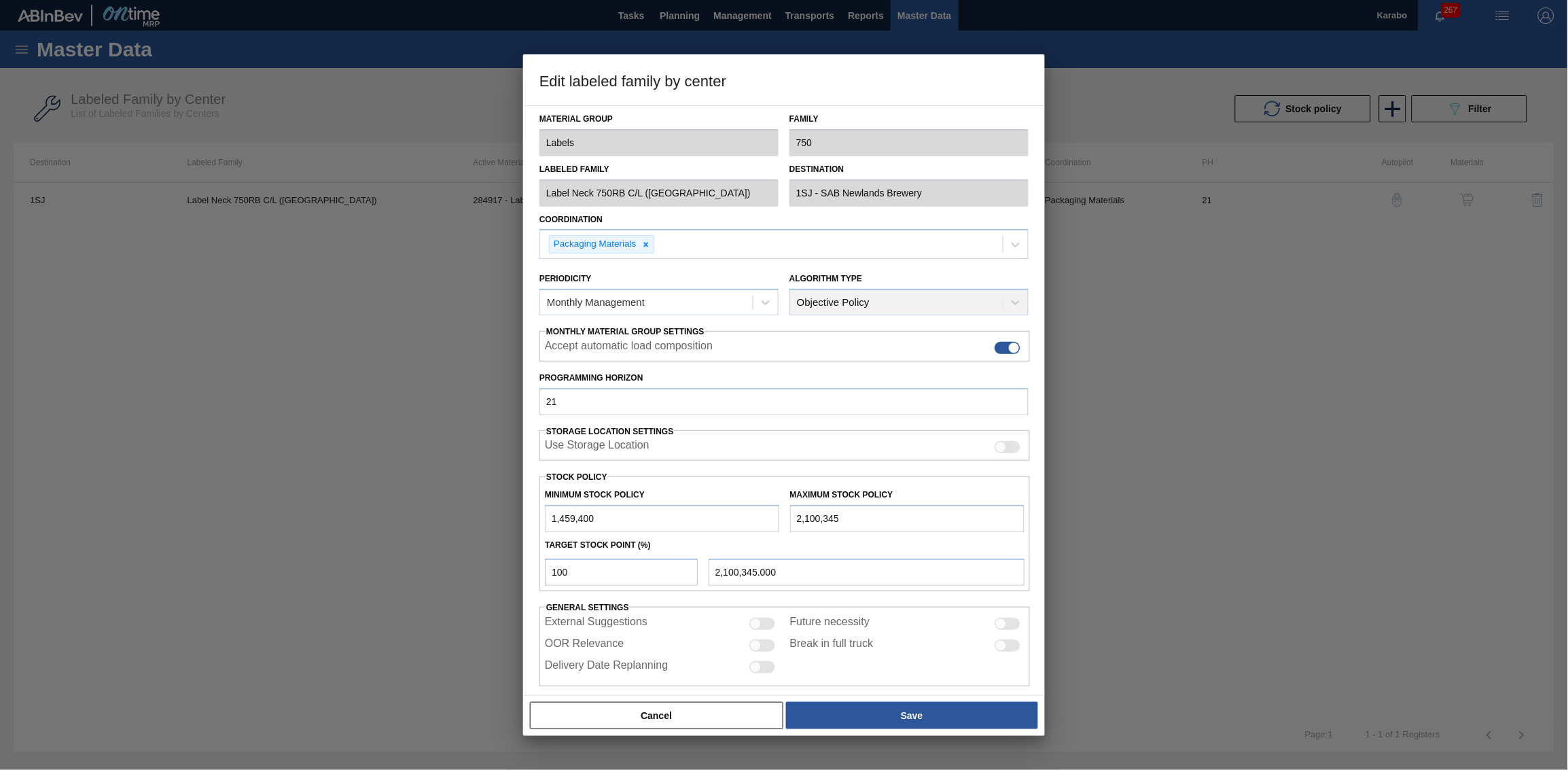
click at [793, 475] on input "2,100,345" at bounding box center [907, 518] width 234 height 27
type input "12,100,345"
type input "12,100,345.000"
type input "12,100,345"
click at [870, 475] on button "Save" at bounding box center [912, 715] width 252 height 27
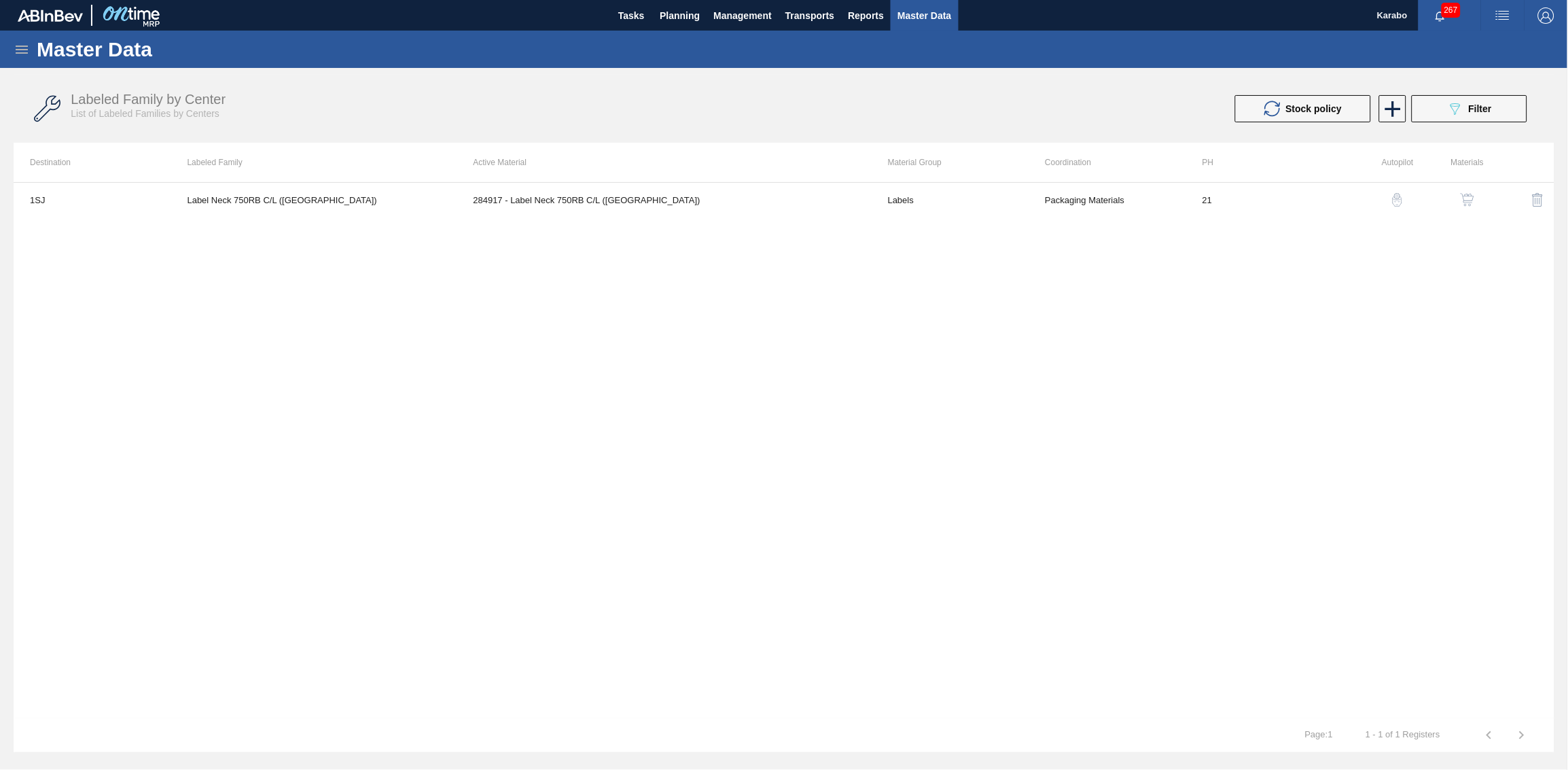
click at [326, 209] on td "Label Neck 750RB C/L (Hogwarts)" at bounding box center [314, 199] width 286 height 34
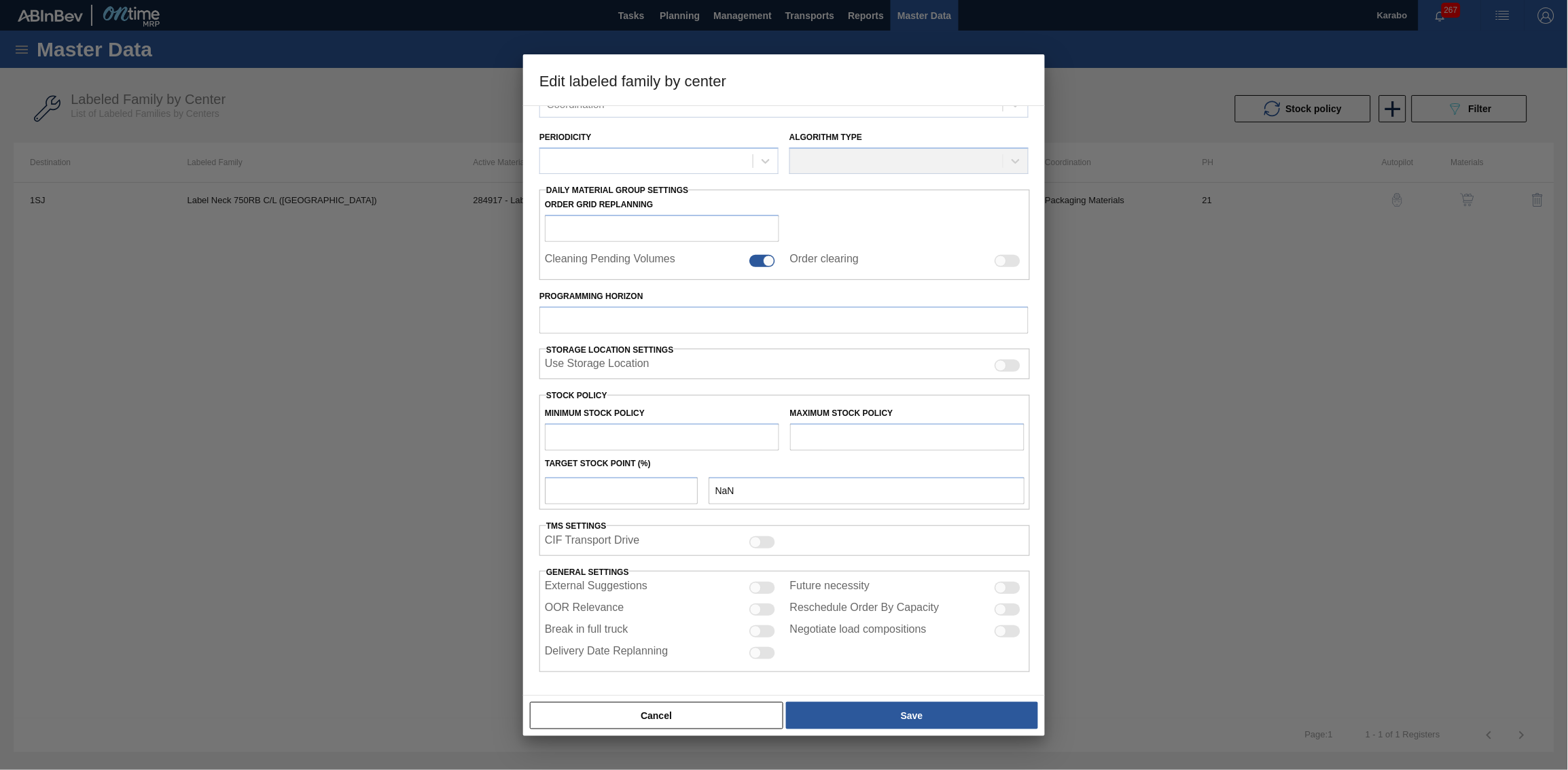
type input "Labels"
type input "750"
type input "Label Neck 750RB C/L (Hogwarts)"
type input "1SJ - SAB Newlands Brewery"
type input "21"
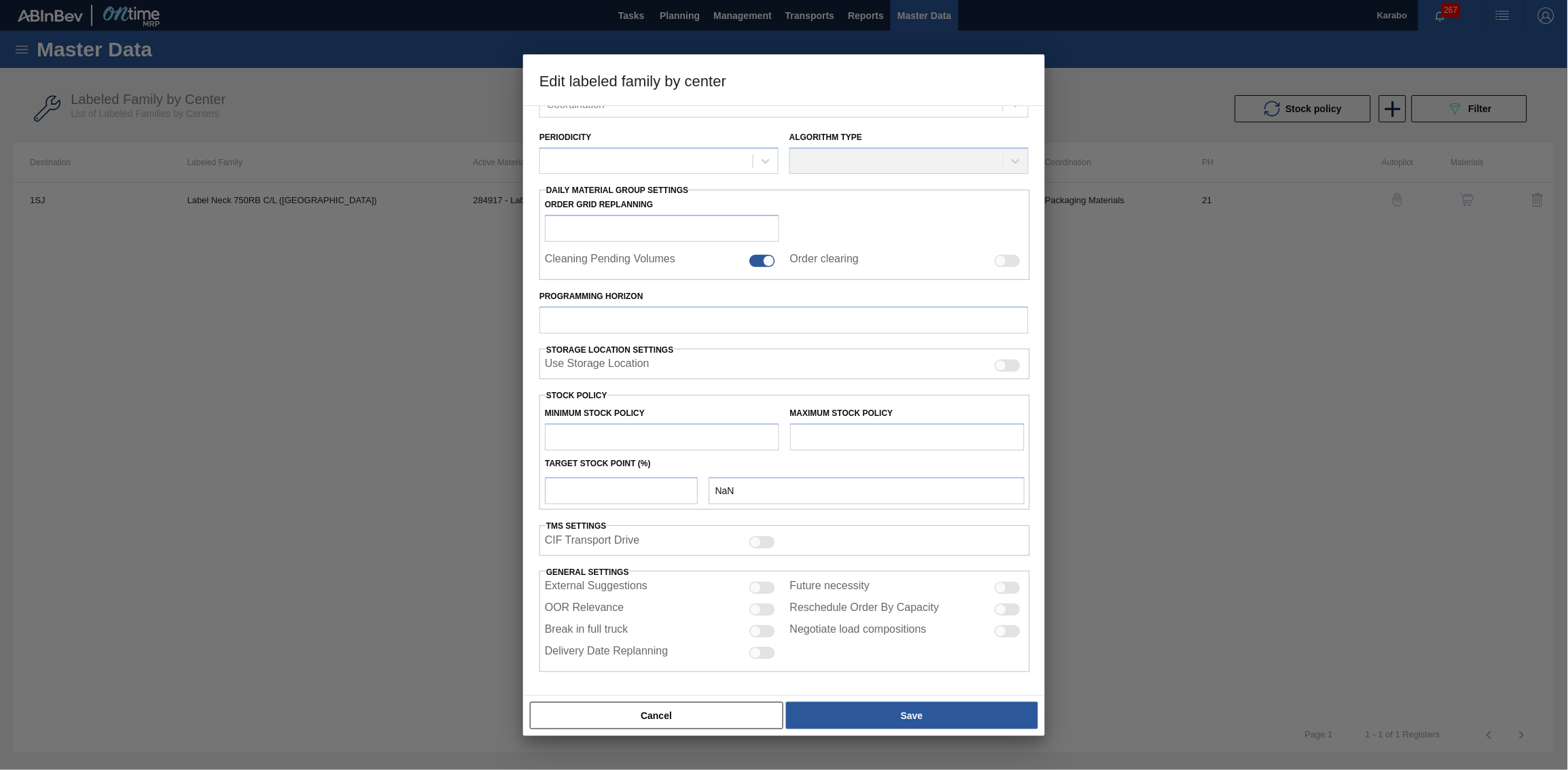
type input "1,459,400"
type input "12,100,345"
type input "100"
type input "12,100,345.000"
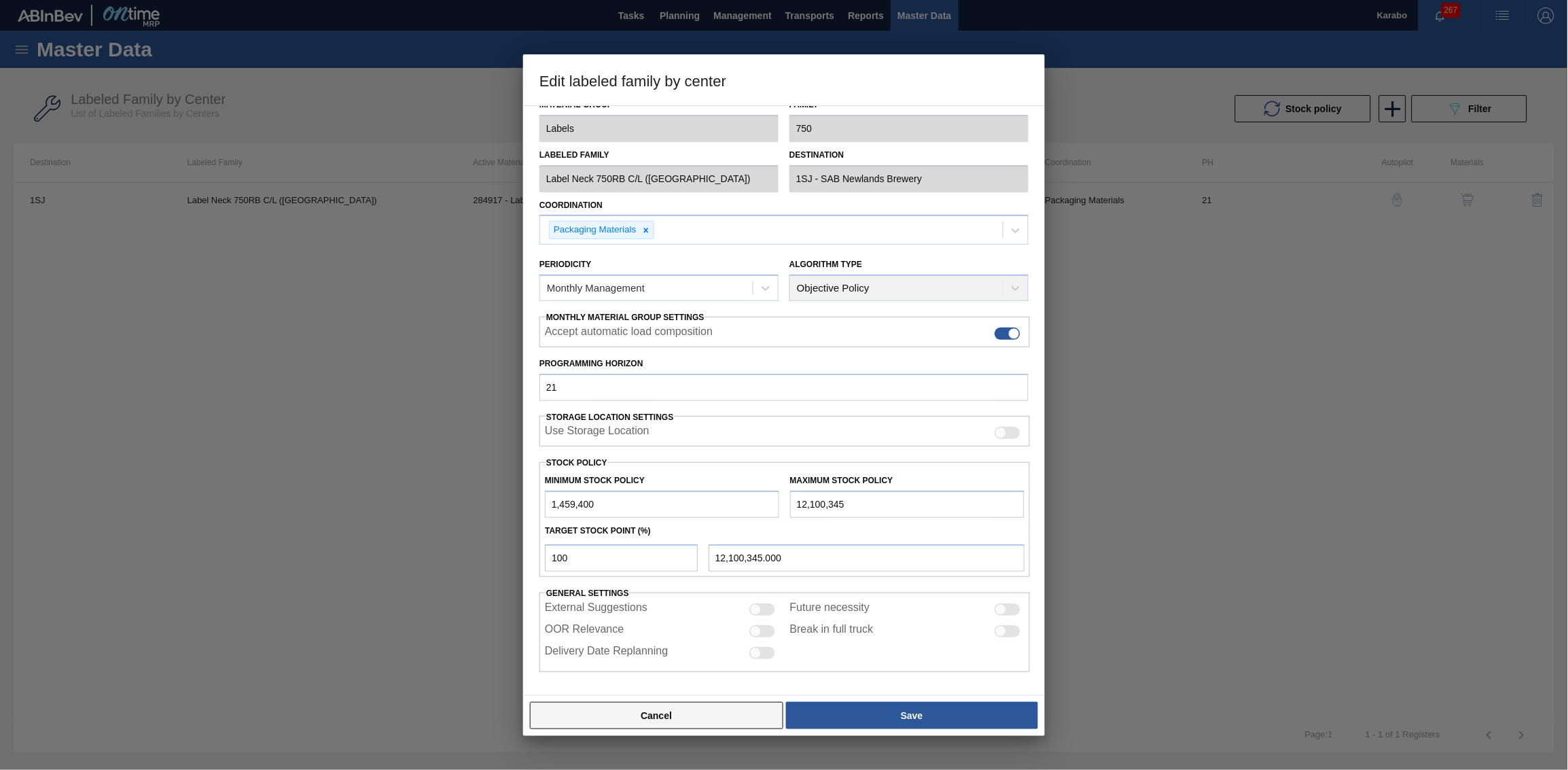
click at [689, 475] on button "Cancel" at bounding box center [656, 715] width 254 height 27
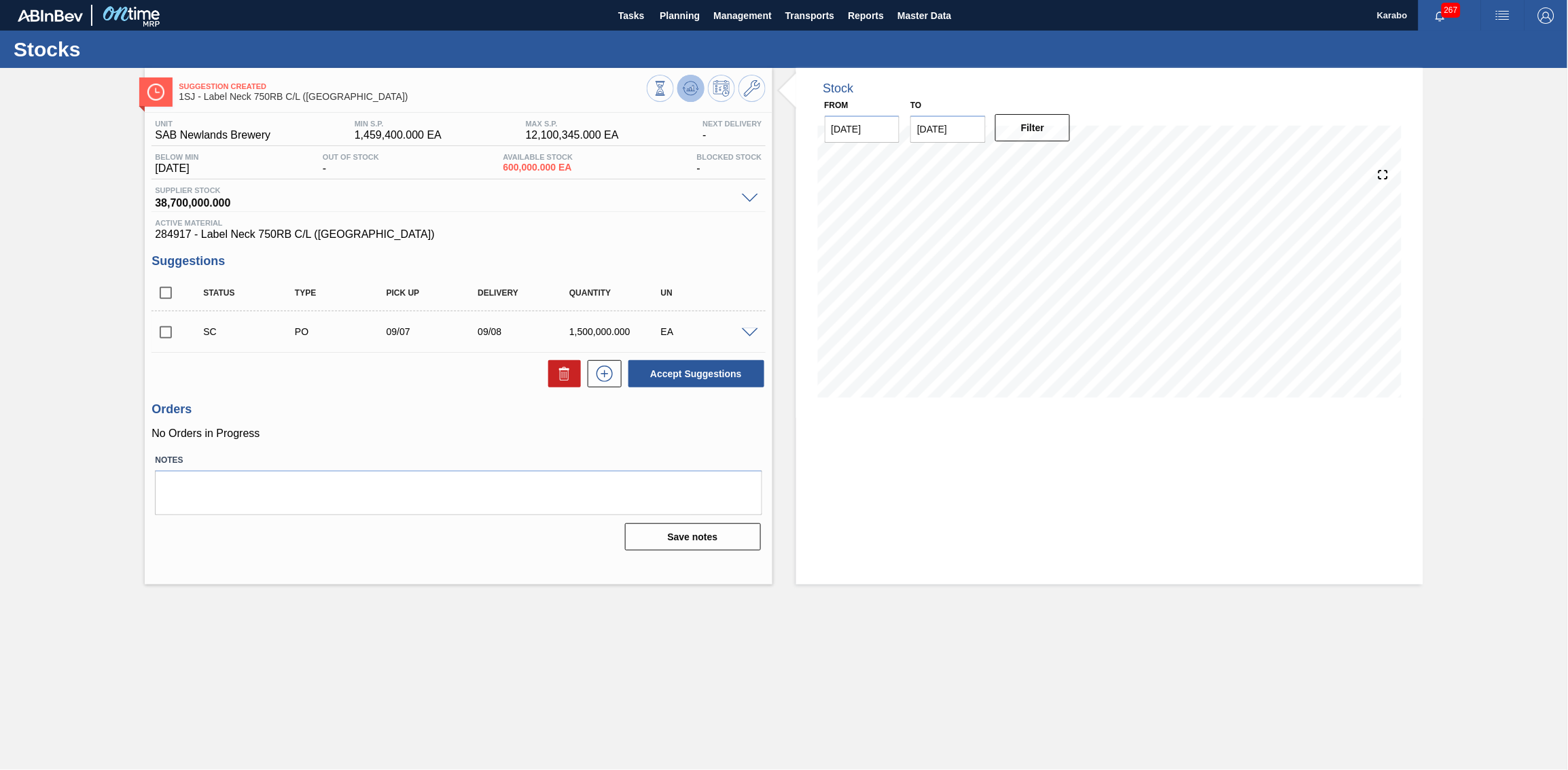
click at [692, 91] on icon at bounding box center [690, 87] width 16 height 16
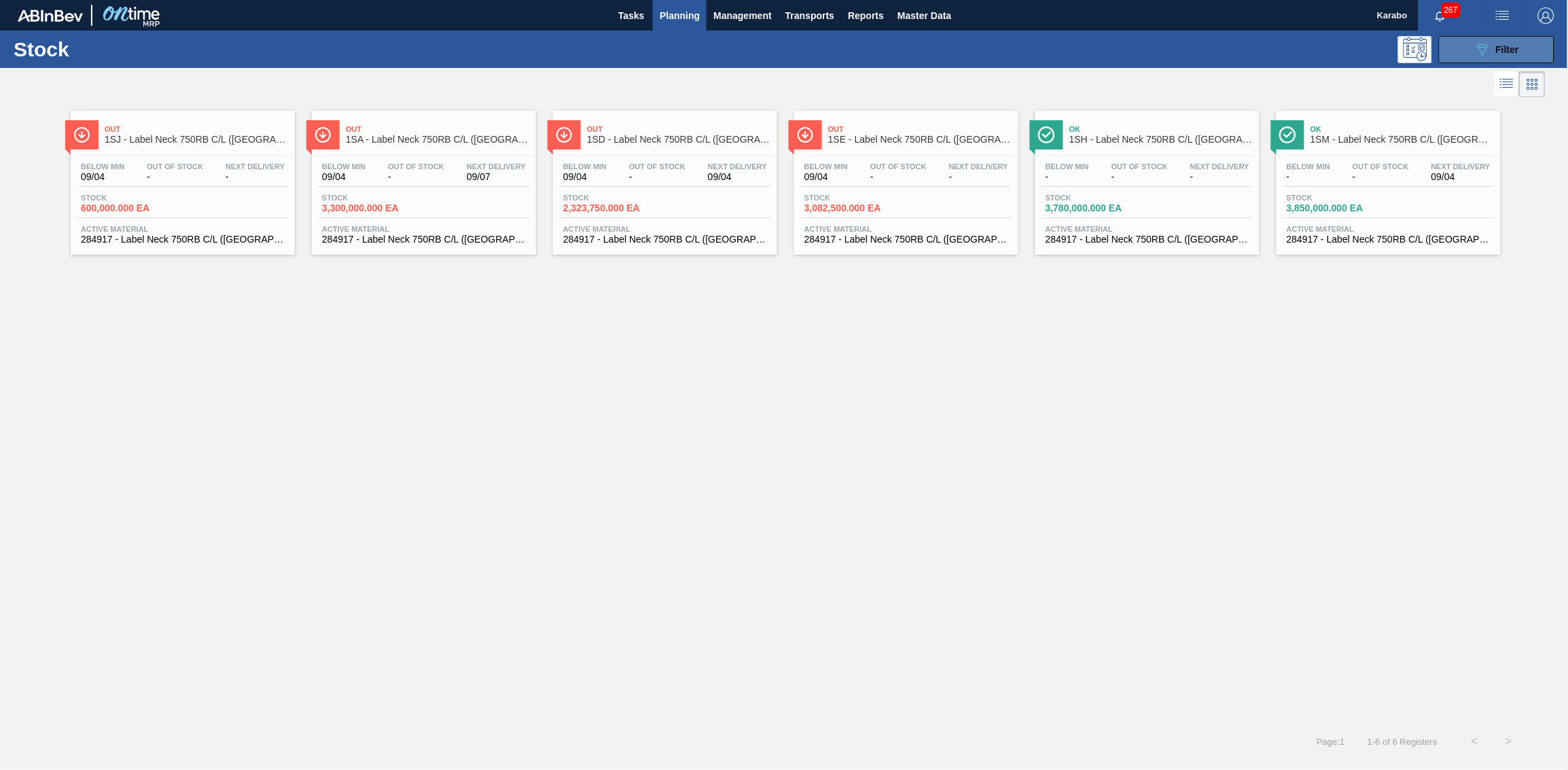
click at [1044, 54] on button "089F7B8B-B2A5-4AFE-B5C0-19BA573D28AC Filter" at bounding box center [1496, 49] width 115 height 27
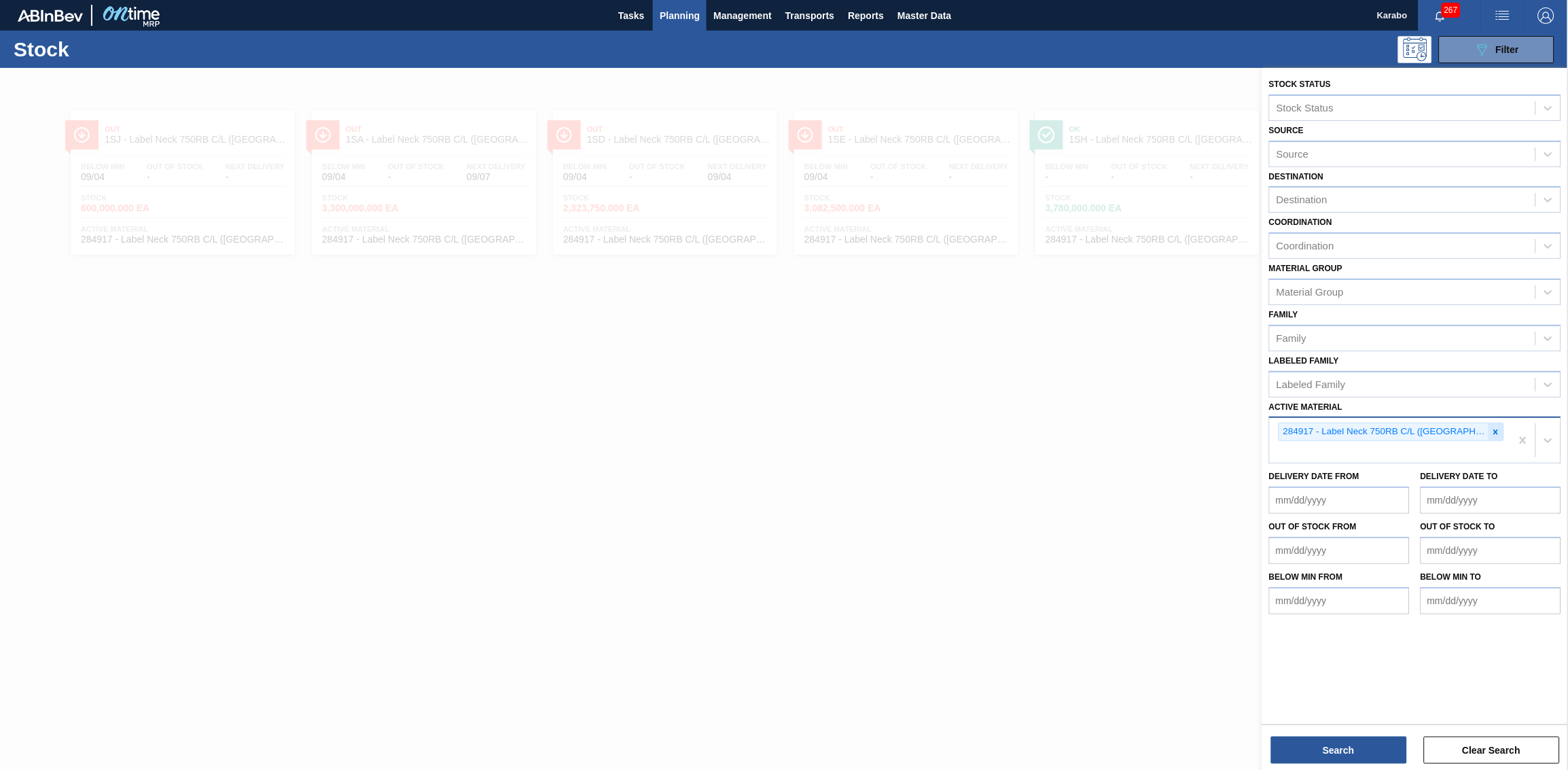
click at [1044, 432] on icon at bounding box center [1496, 433] width 10 height 10
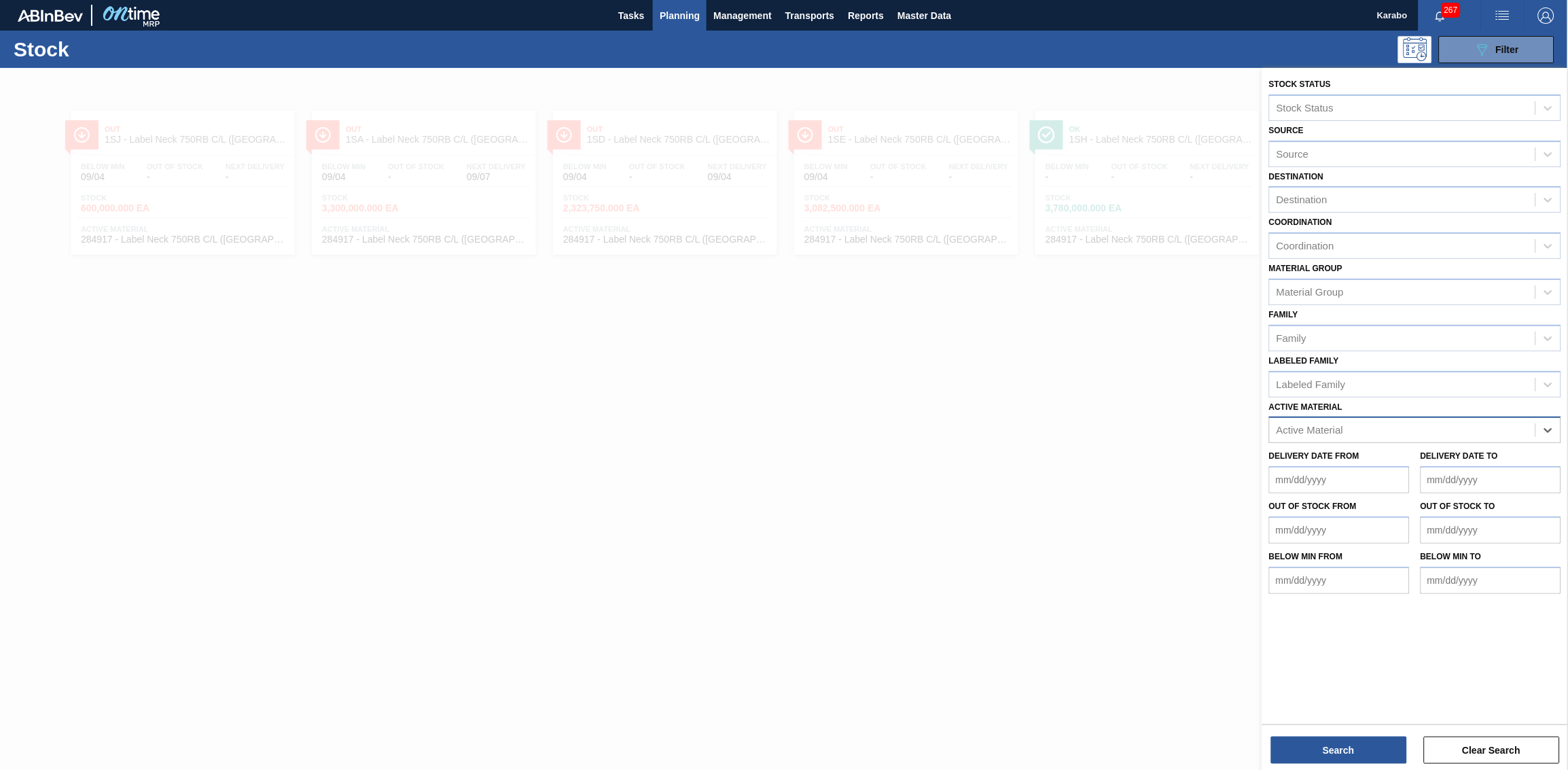
click at [1044, 432] on div "Active Material" at bounding box center [1402, 431] width 265 height 20
type Material "284918"
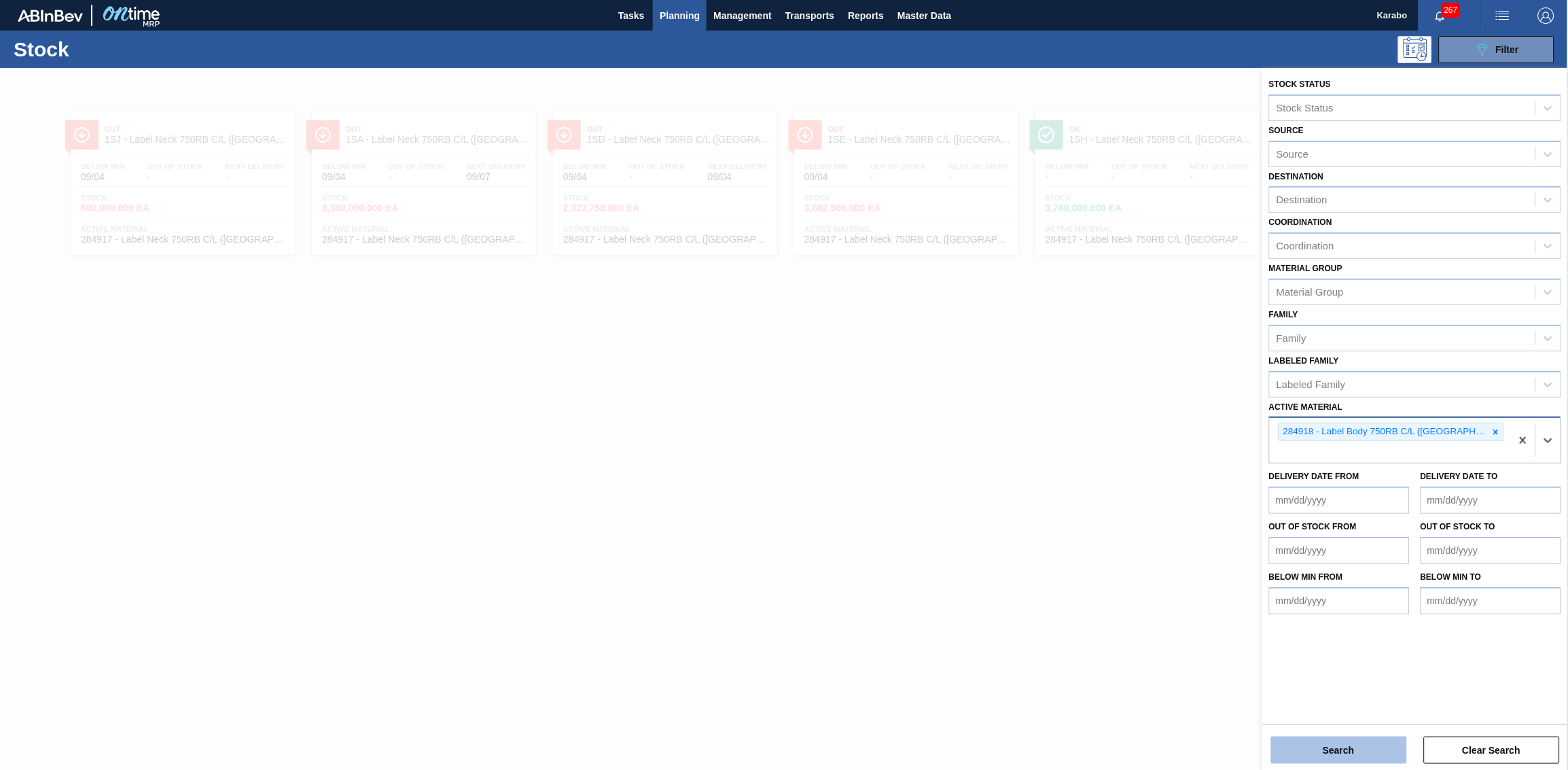
click at [1044, 475] on button "Search" at bounding box center [1338, 750] width 135 height 27
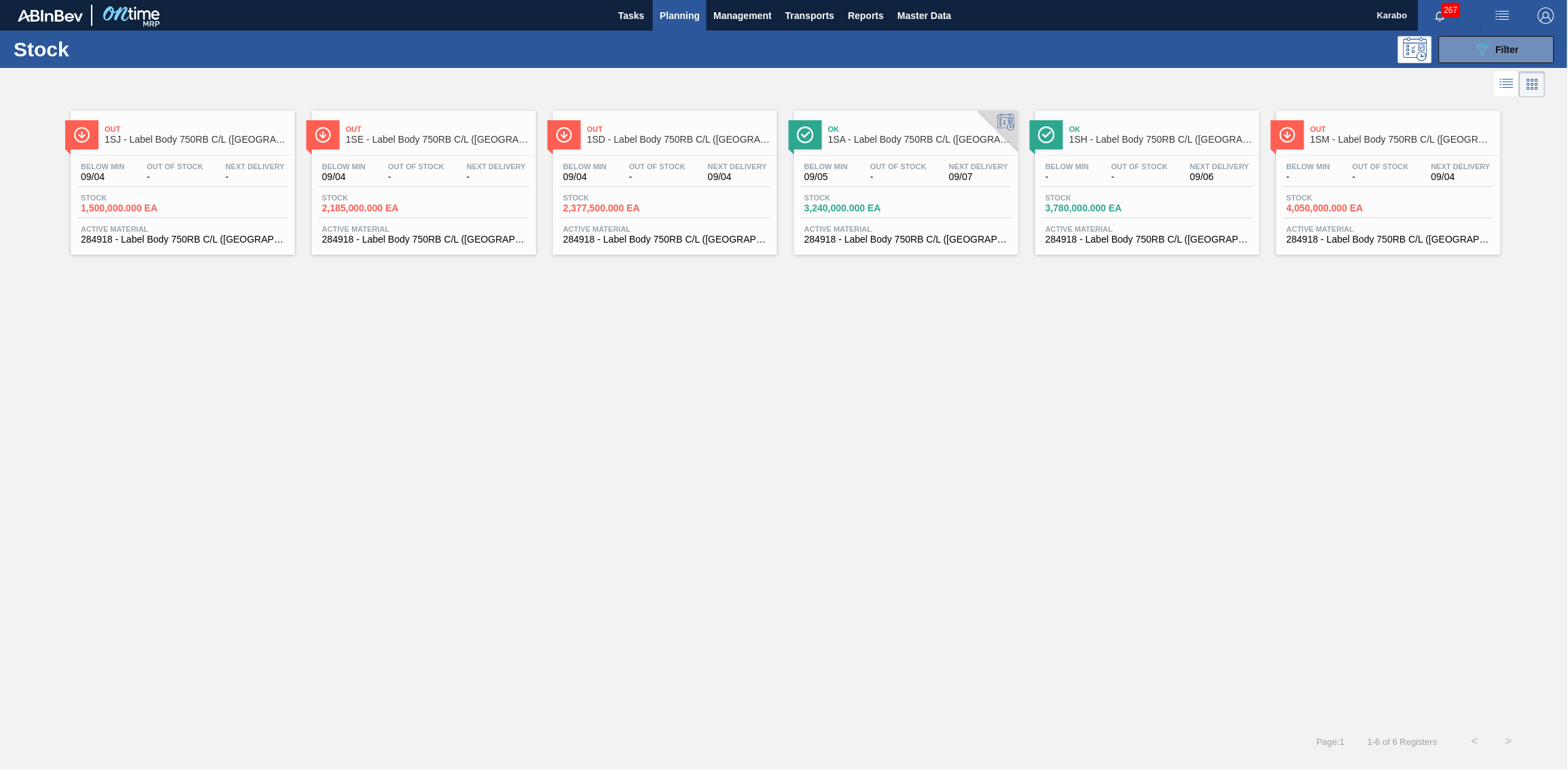
click at [248, 206] on div "Stock 1,500,000.000 EA" at bounding box center [183, 205] width 210 height 24
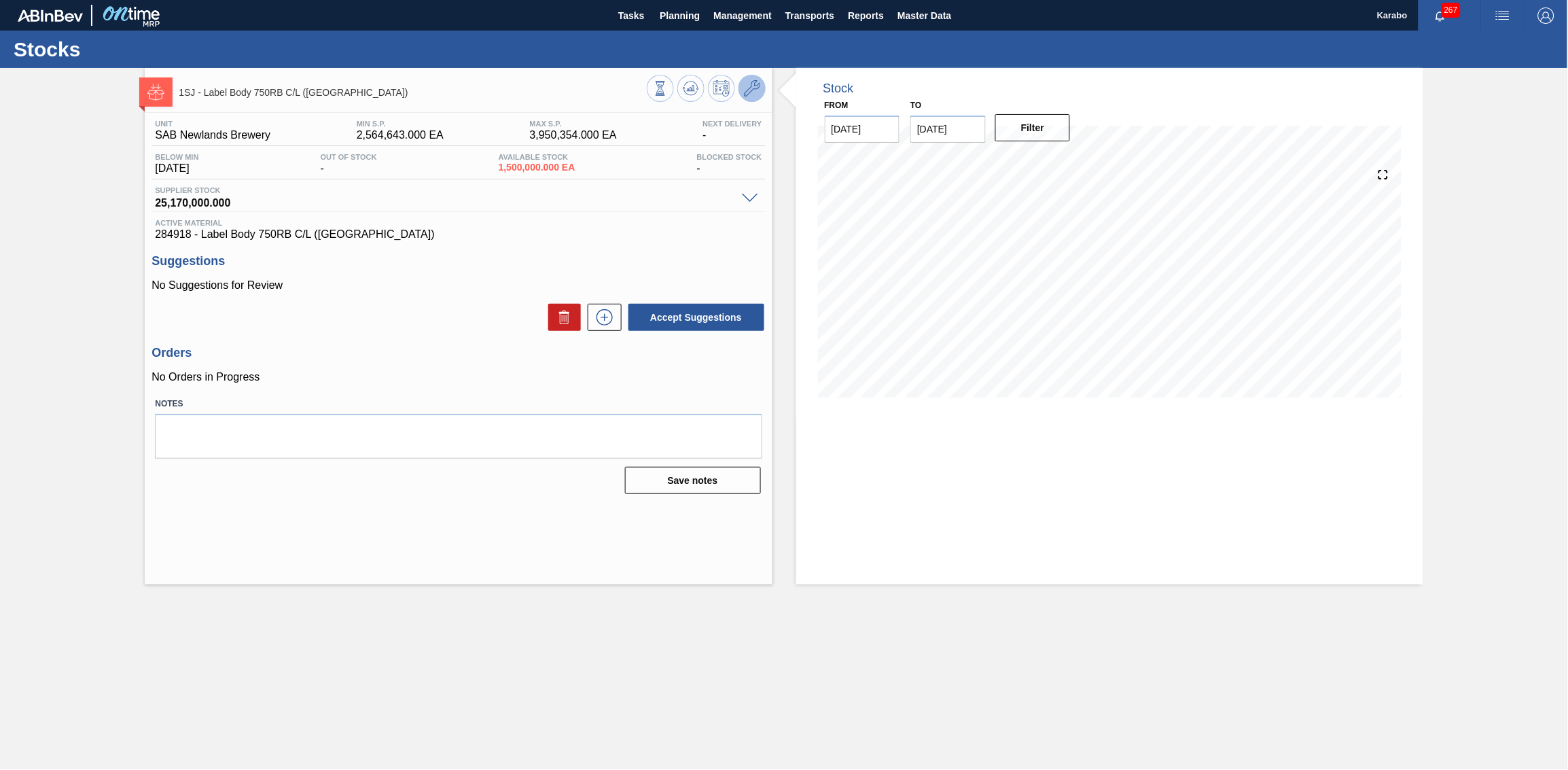
click at [749, 94] on icon at bounding box center [751, 87] width 16 height 16
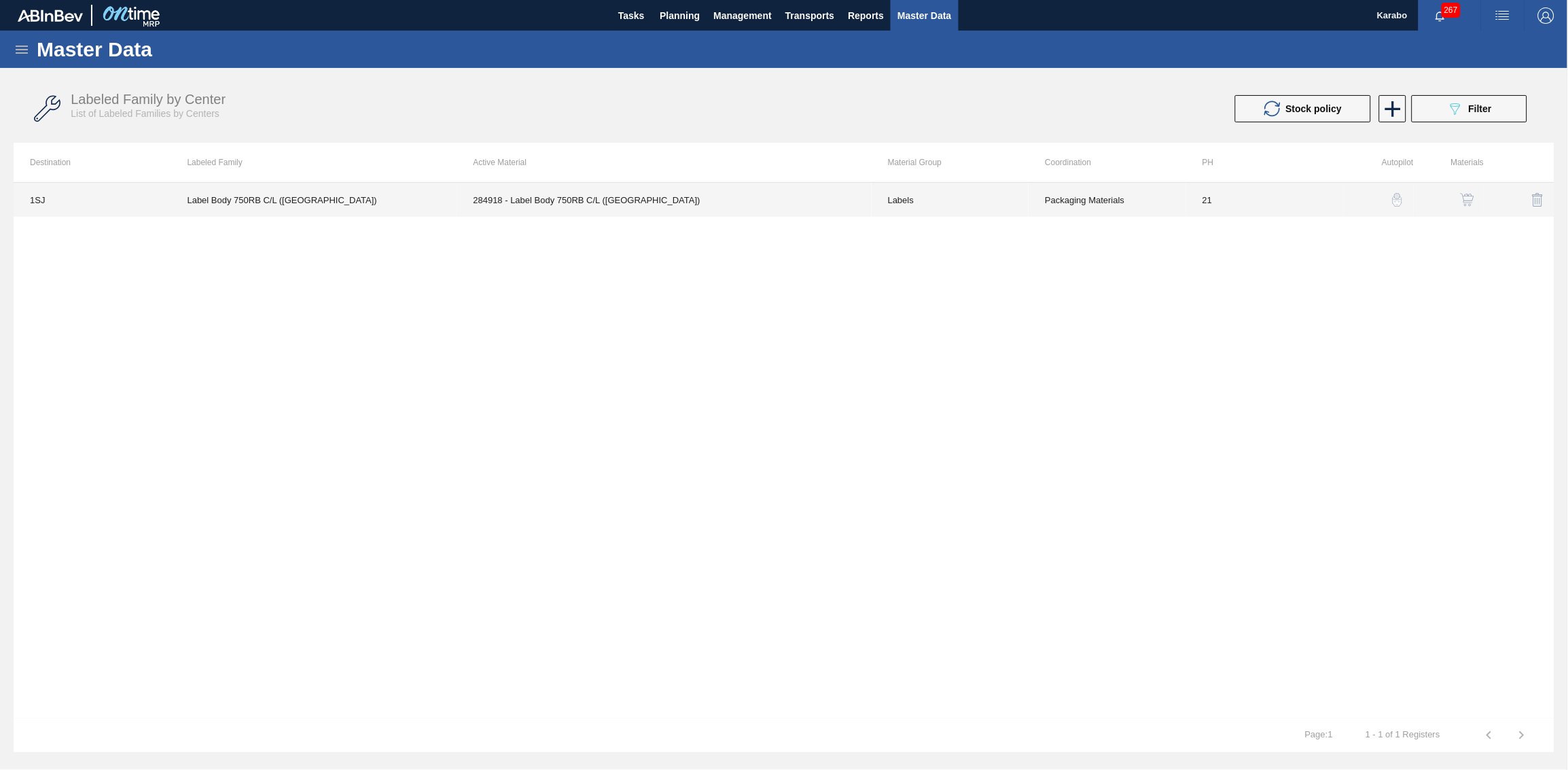
click at [997, 202] on td "Labels" at bounding box center [950, 199] width 158 height 34
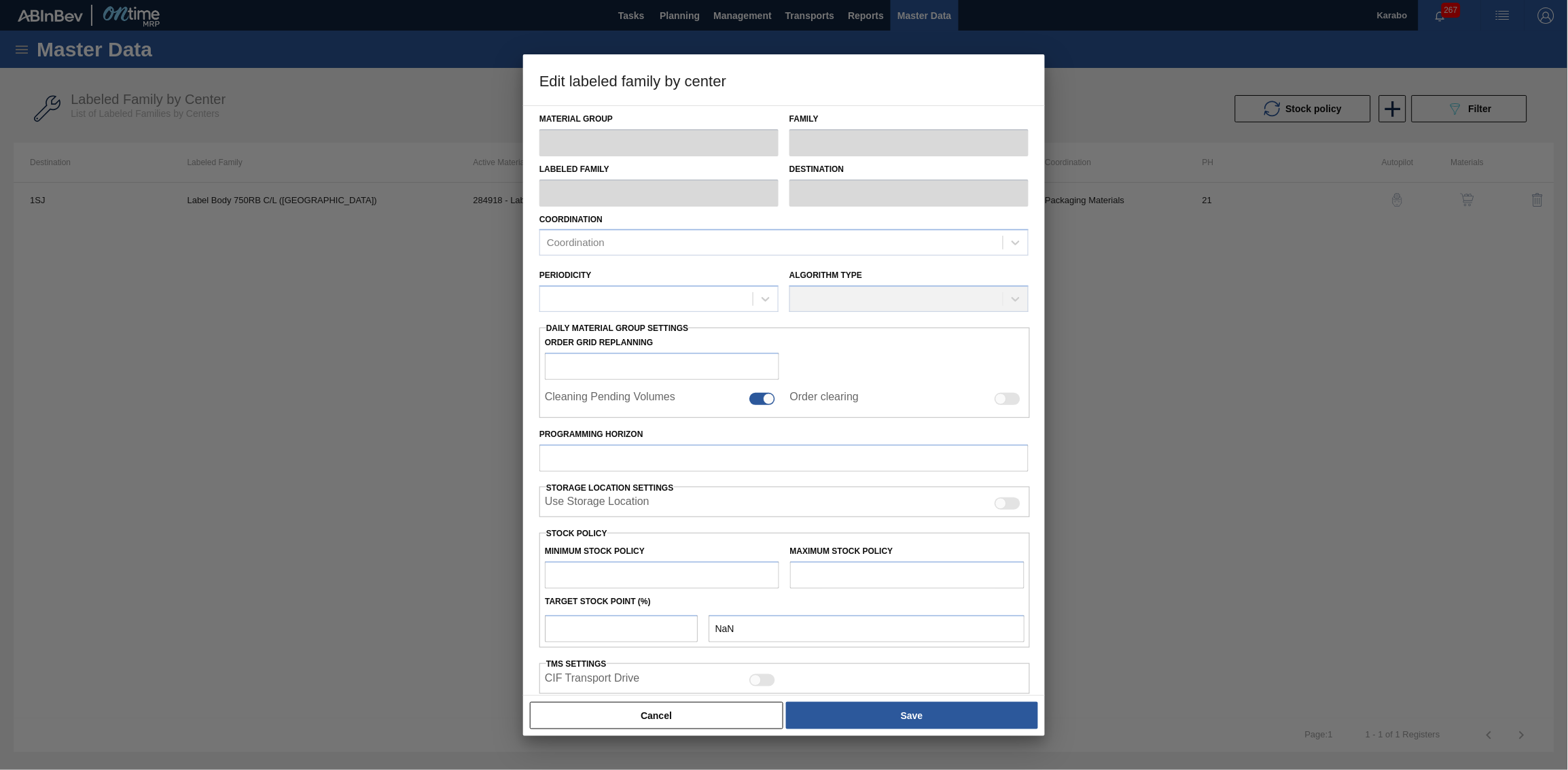
type input "Labels"
type input "750"
type input "Label Body 750RB C/L (Hogwarts)"
type input "1SJ - SAB Newlands Brewery"
type input "21"
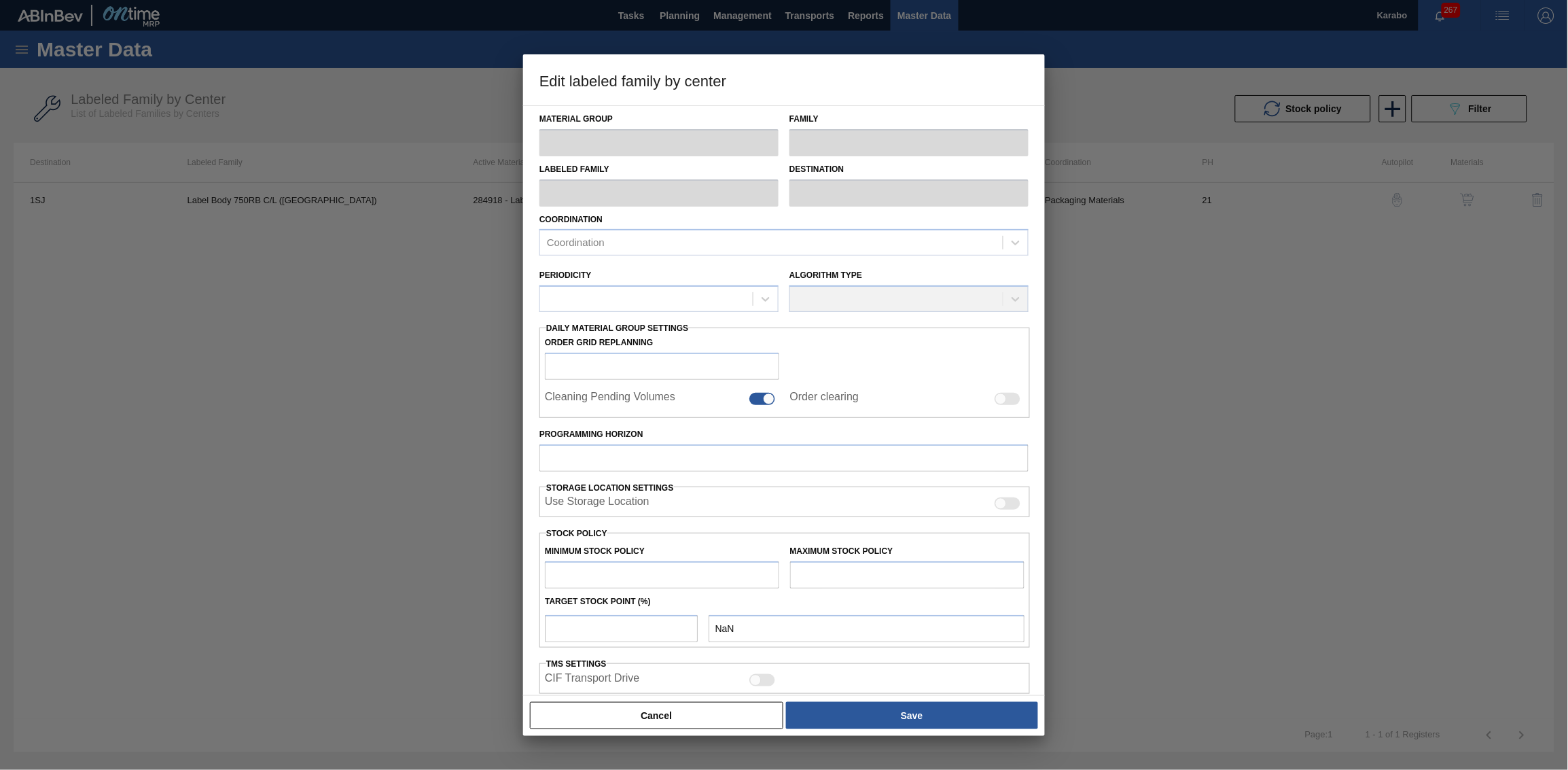
type input "2,564,643"
type input "3,950,354"
type input "100"
type input "3,950,354.000"
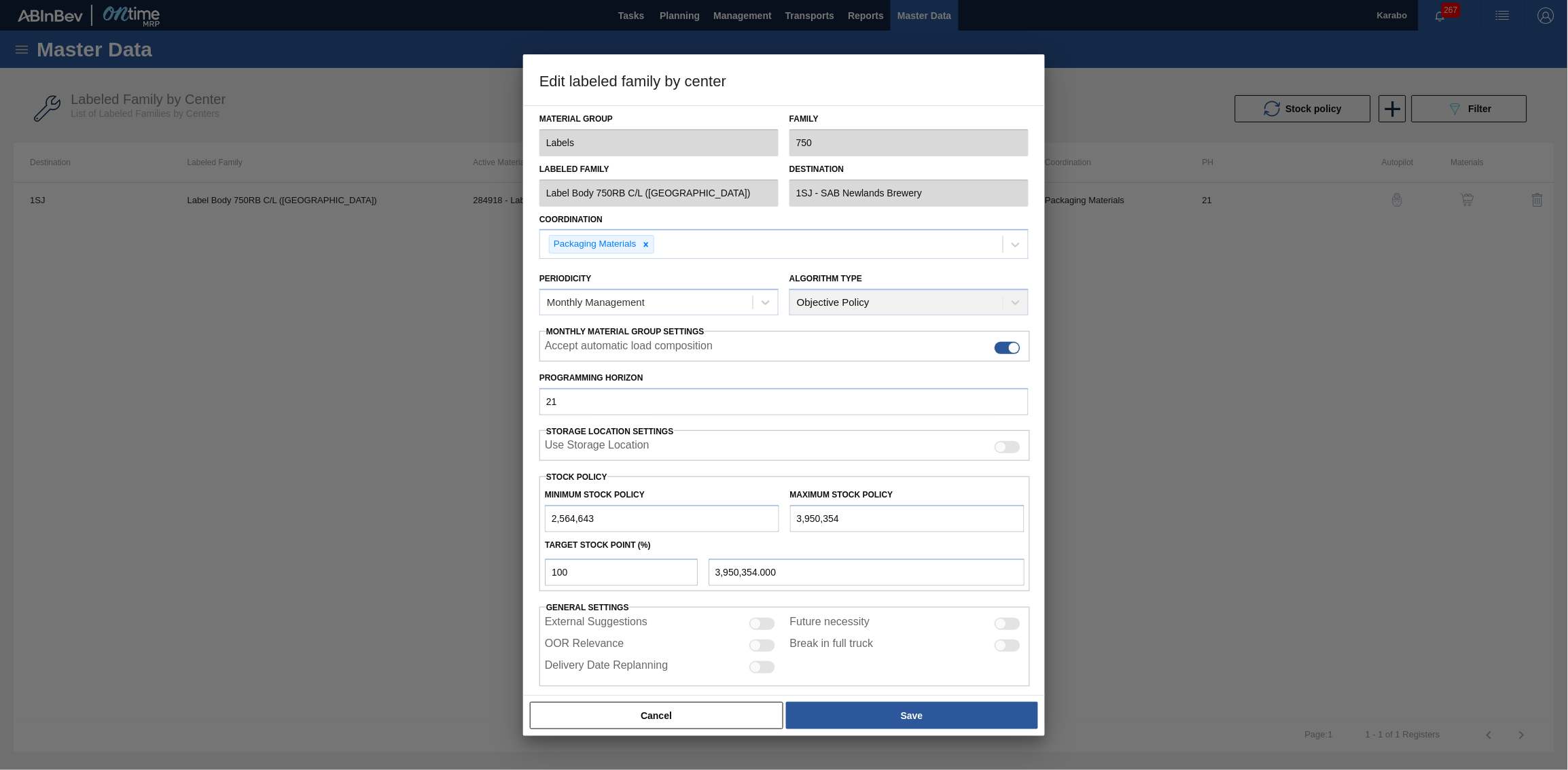
click at [790, 475] on input "3,950,354" at bounding box center [907, 518] width 234 height 27
type input "13,950,354"
type input "13,950,354.000"
type input "13,950,354"
click at [907, 475] on button "Save" at bounding box center [912, 715] width 252 height 27
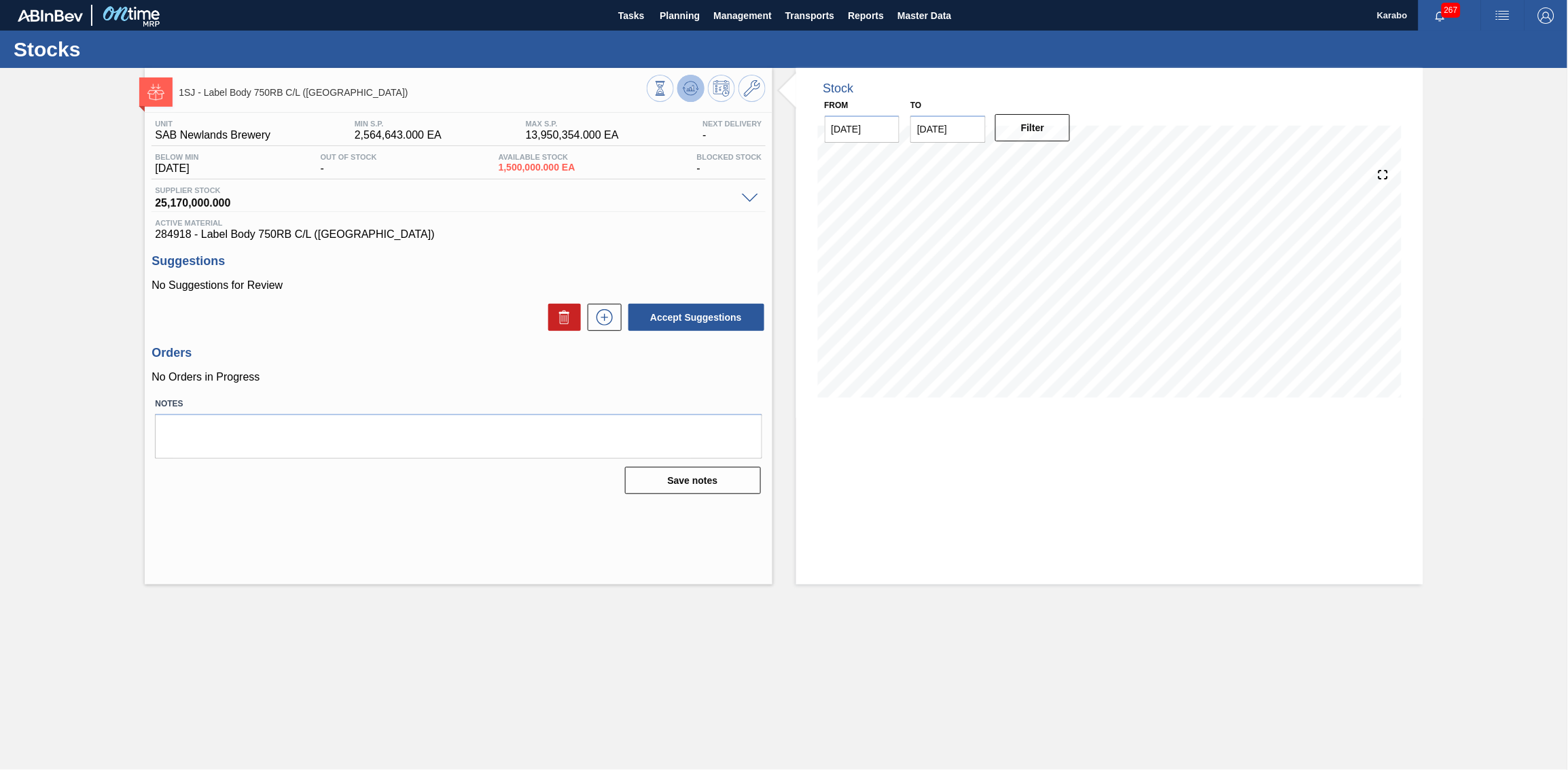
click at [685, 95] on icon at bounding box center [690, 87] width 16 height 16
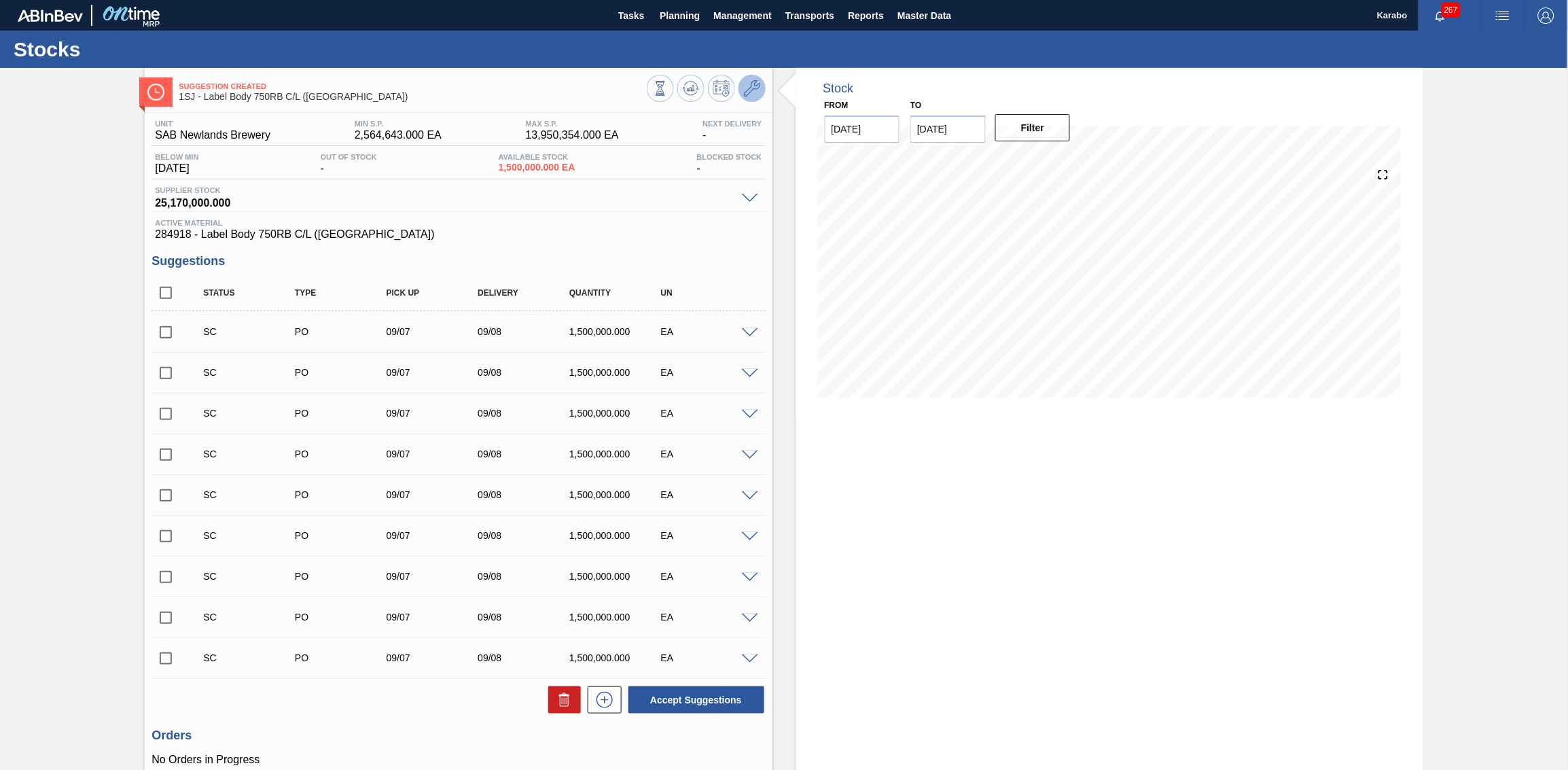
click at [759, 96] on button at bounding box center [751, 88] width 27 height 27
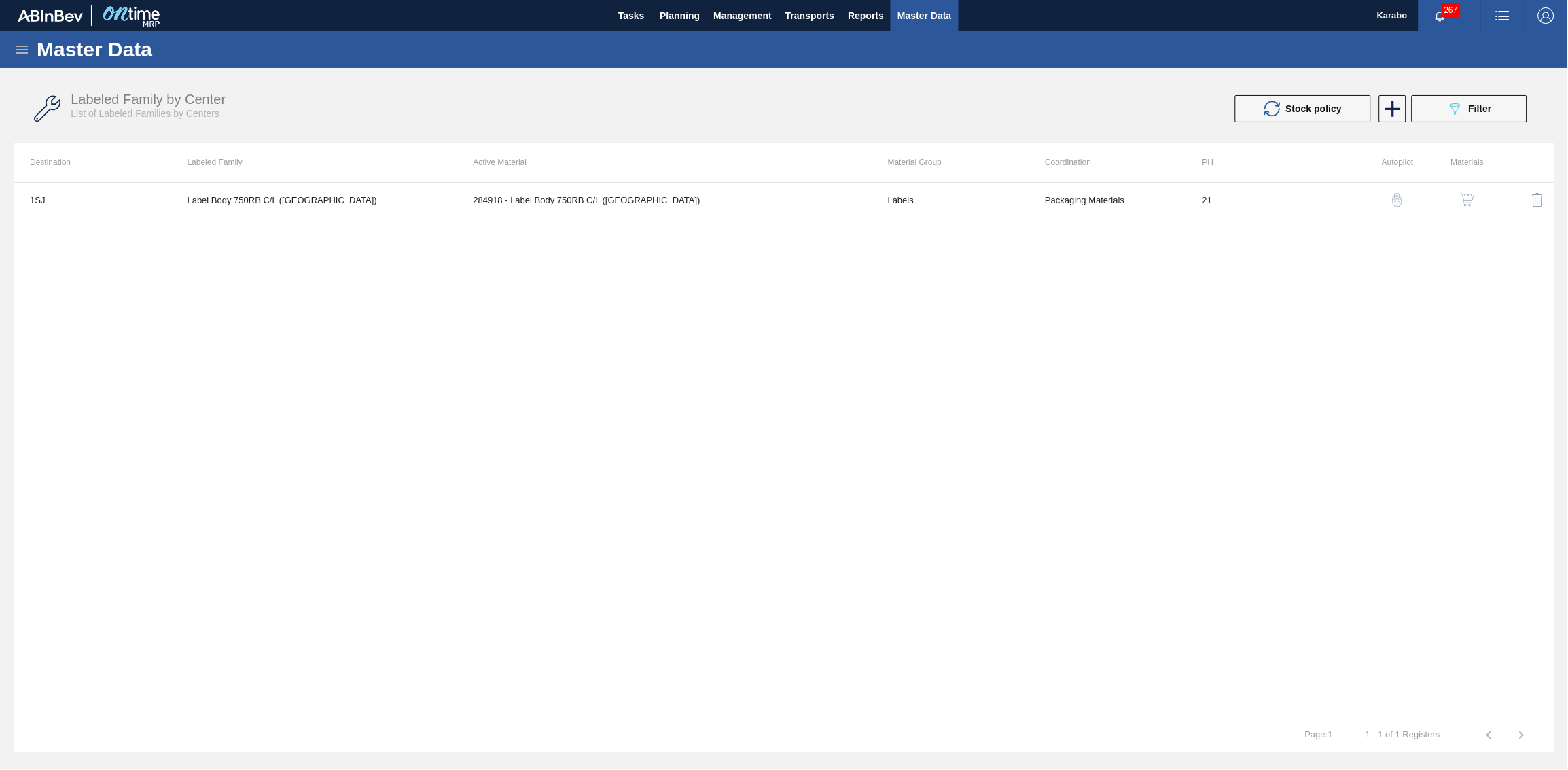
click at [1044, 198] on img "button" at bounding box center [1467, 200] width 13 height 13
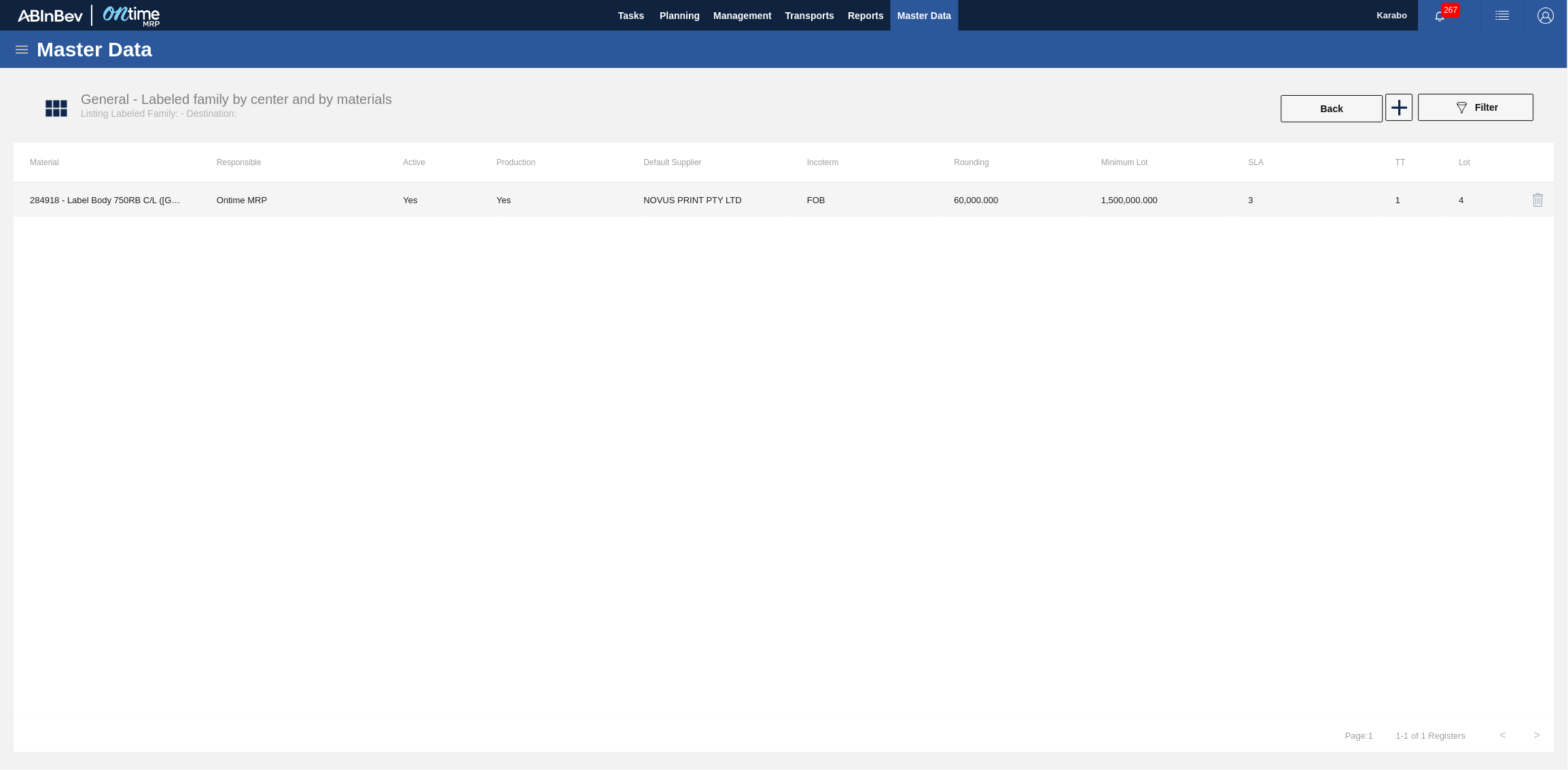
click at [1044, 211] on td "1,500,000.000" at bounding box center [1158, 199] width 147 height 34
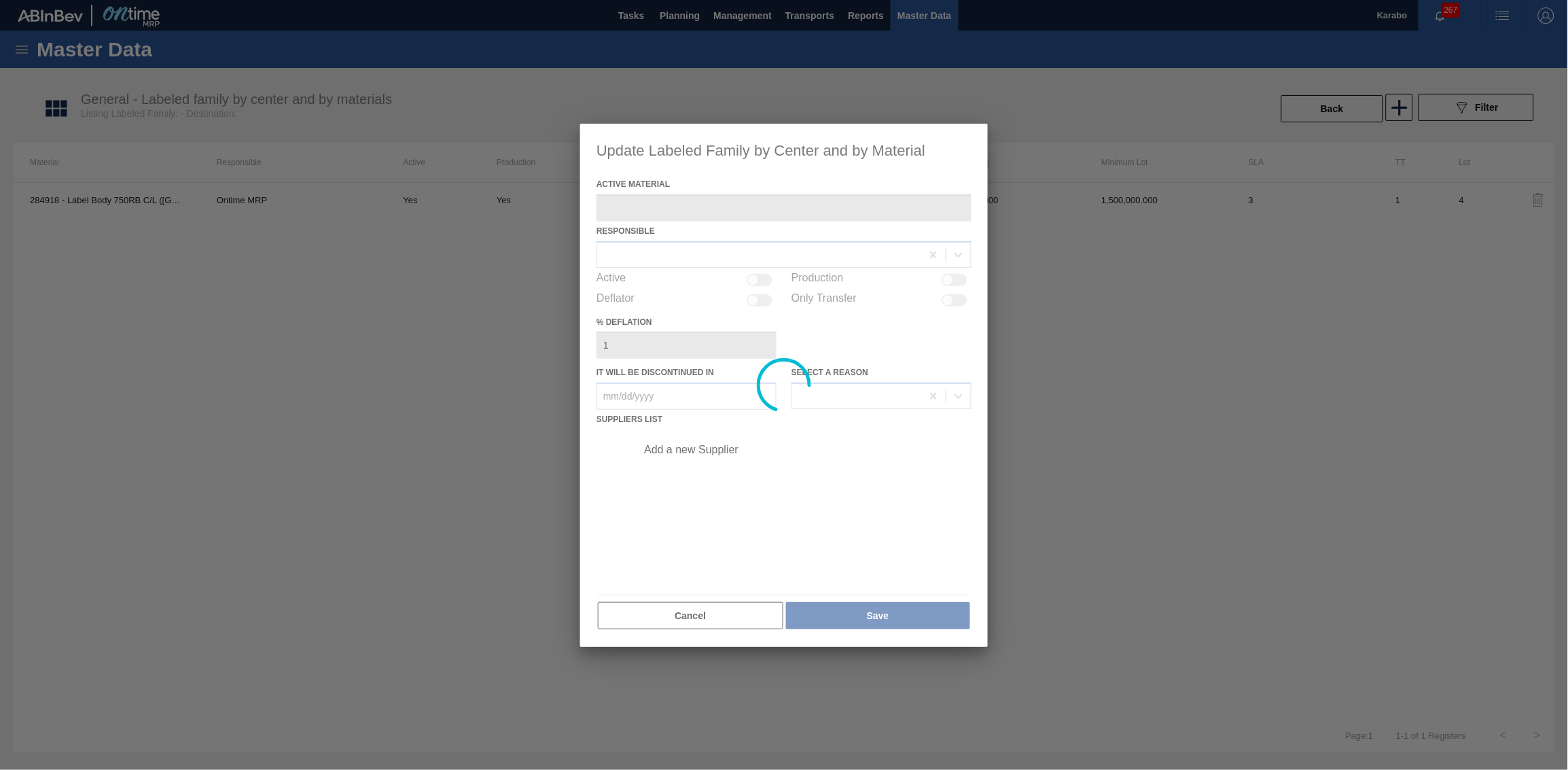
type Material "284918 - Label Body 750RB C/L ([GEOGRAPHIC_DATA])"
checkbox input "true"
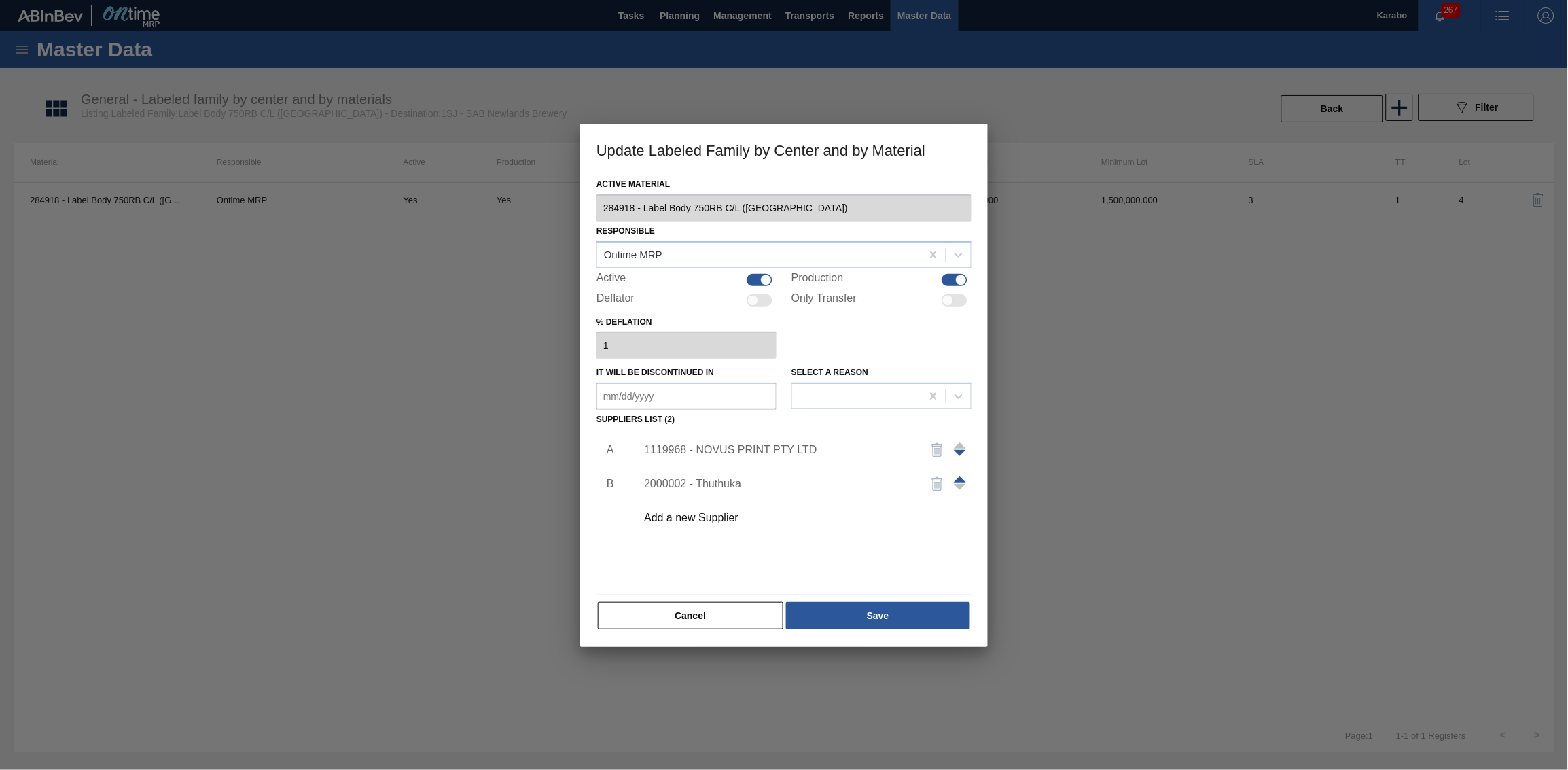
click at [761, 437] on div "1119968 - NOVUS PRINT PTY LTD" at bounding box center [799, 449] width 343 height 34
click at [772, 446] on div "1119968 - NOVUS PRINT PTY LTD" at bounding box center [776, 450] width 266 height 12
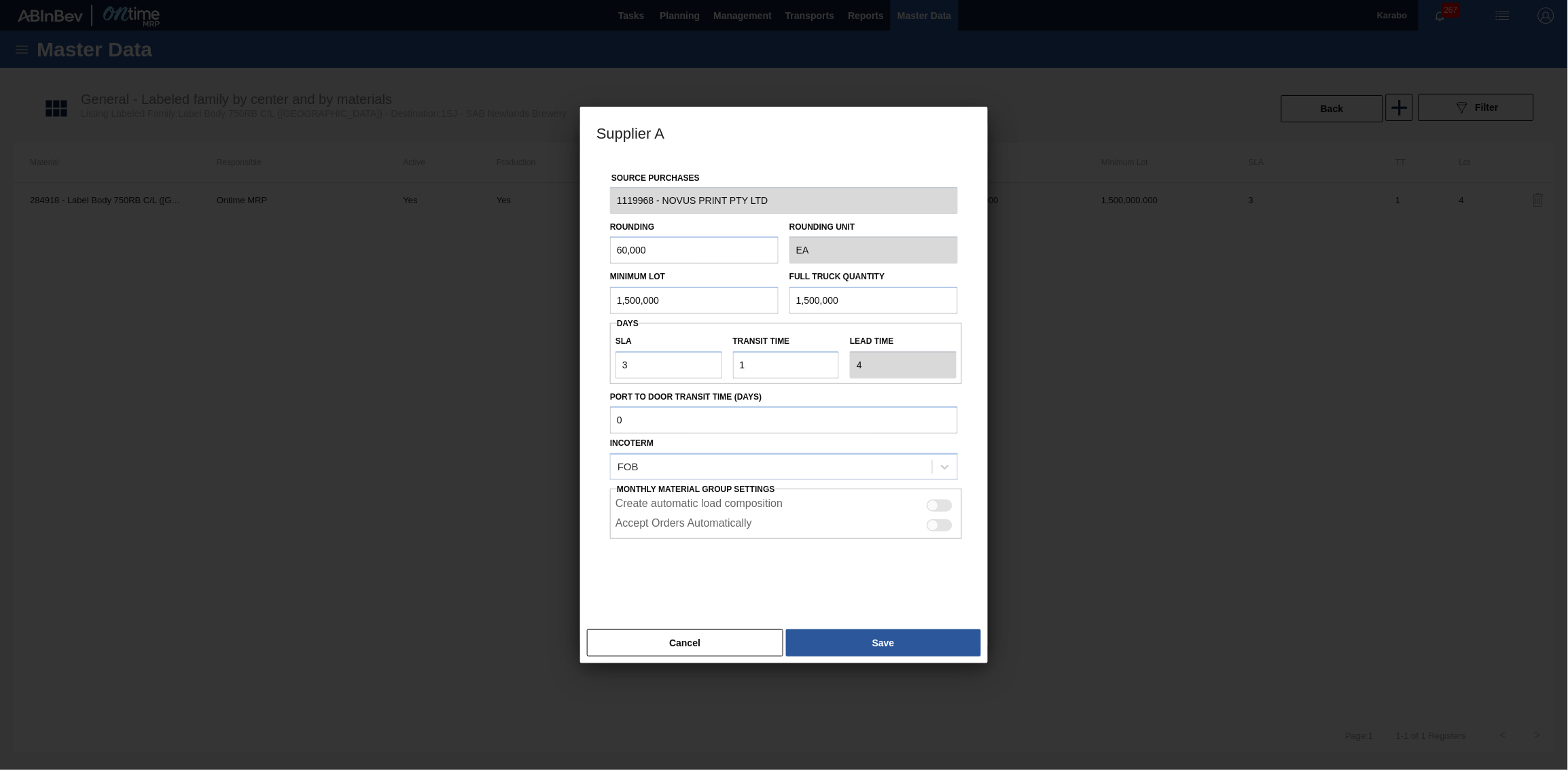
drag, startPoint x: 844, startPoint y: 303, endPoint x: 748, endPoint y: 304, distance: 96.0
click at [748, 304] on div "Minimum Lot 1,500,000 Full Truck Quantity 1,500,000" at bounding box center [783, 288] width 358 height 50
paste input "3,18"
type input "3,180,000"
click at [886, 475] on button "Save" at bounding box center [883, 643] width 195 height 27
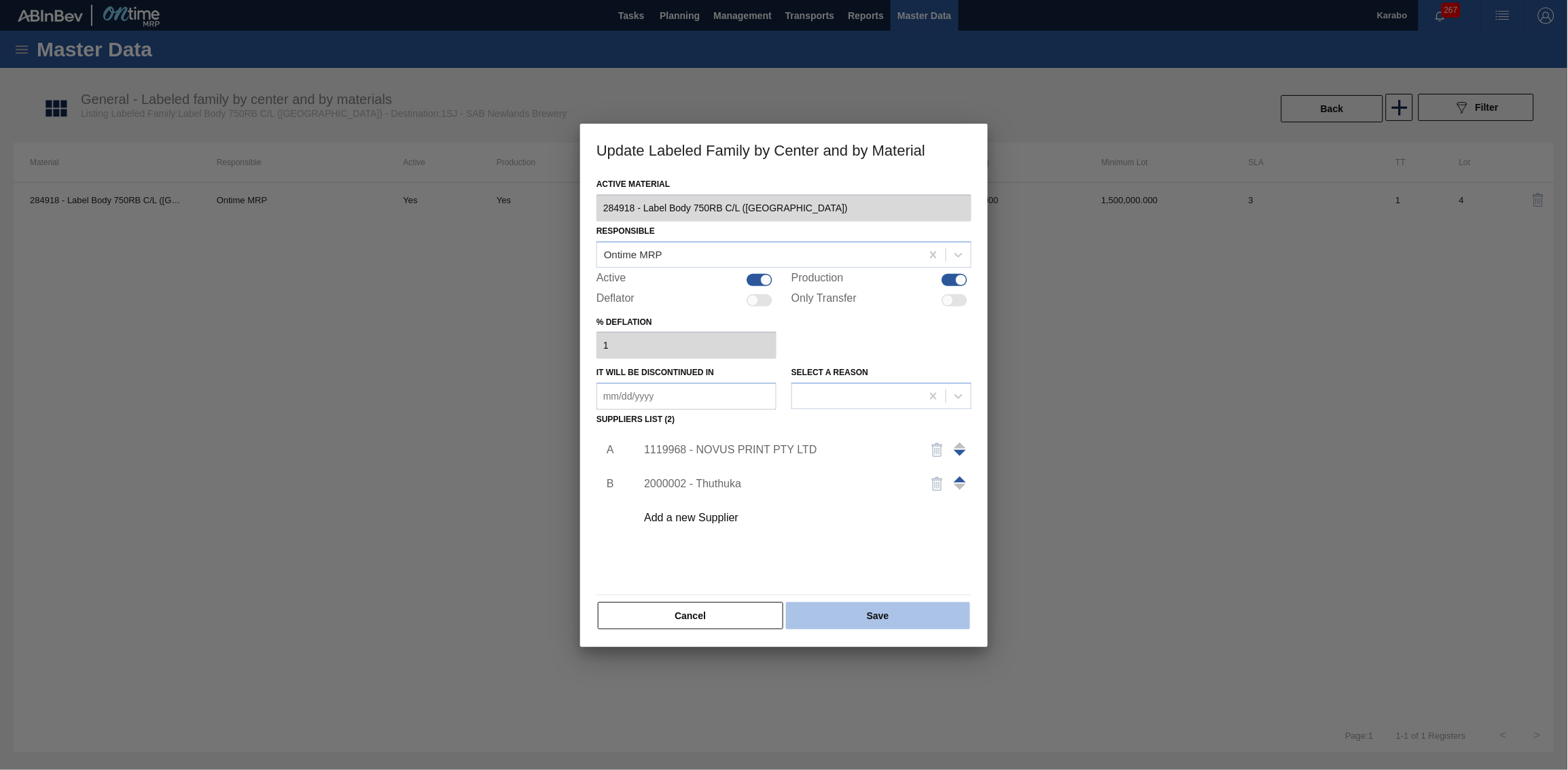
click at [896, 475] on button "Save" at bounding box center [878, 615] width 184 height 27
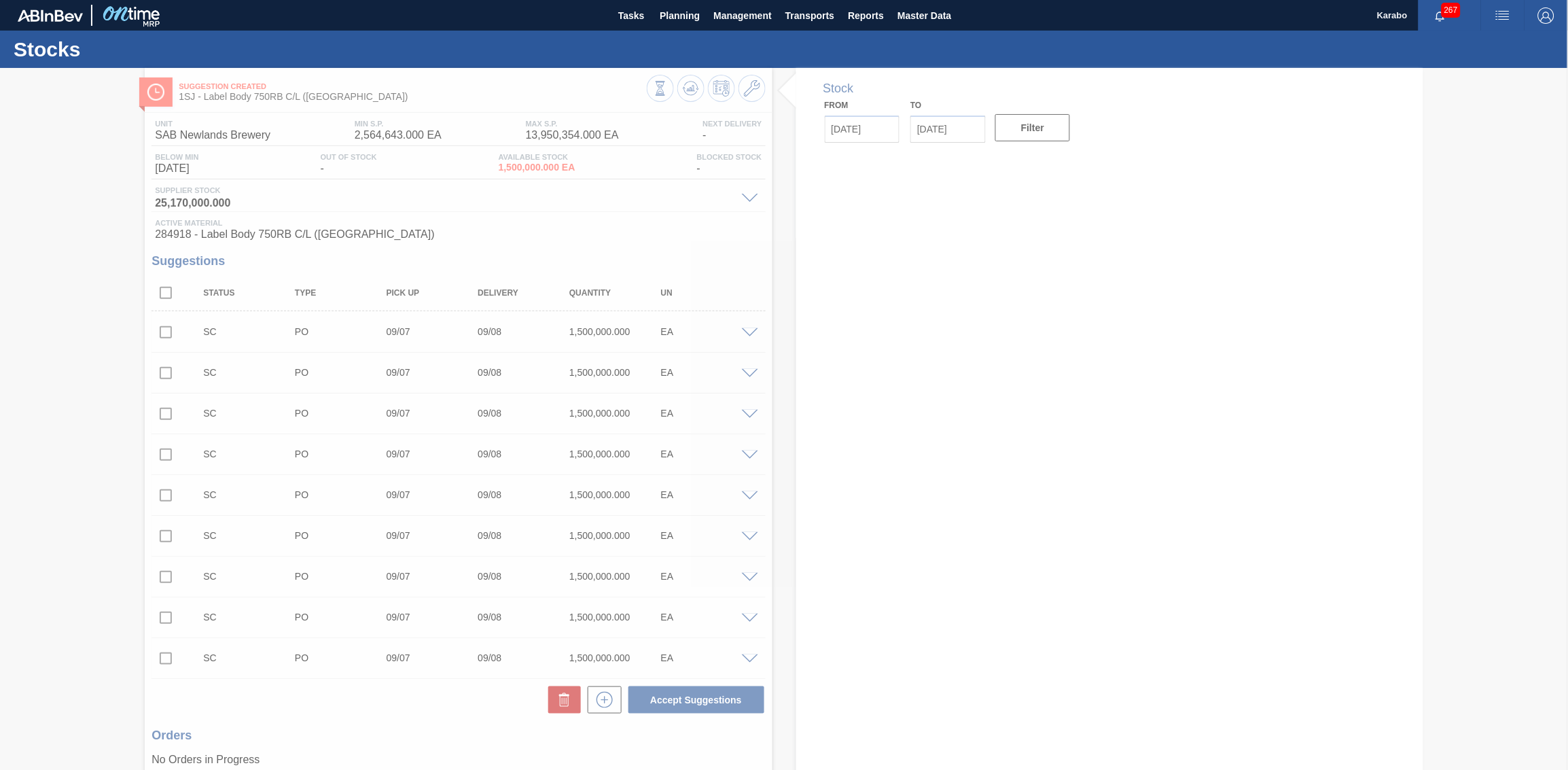
type input "[DATE]"
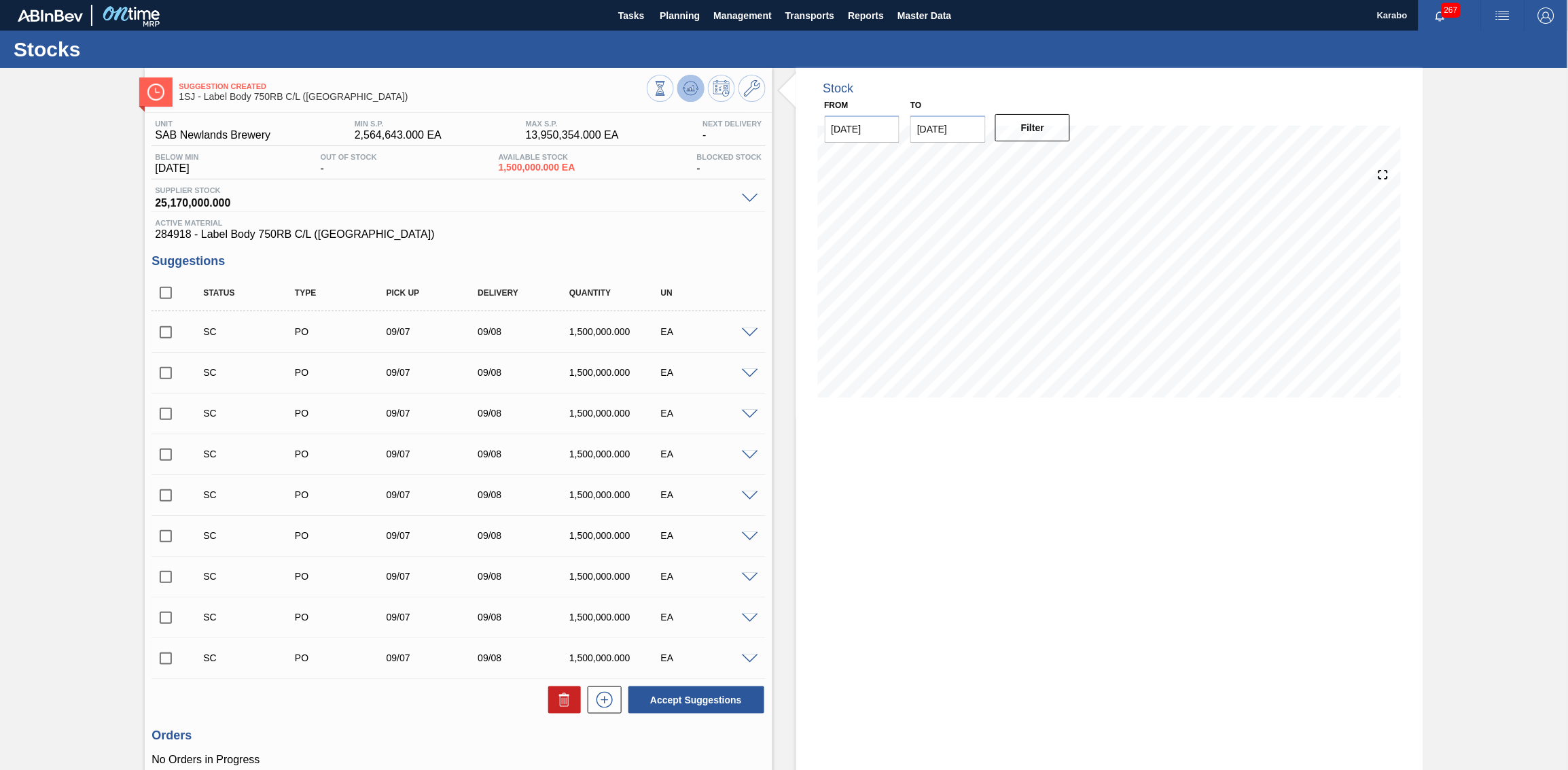
click at [685, 94] on icon at bounding box center [690, 87] width 16 height 16
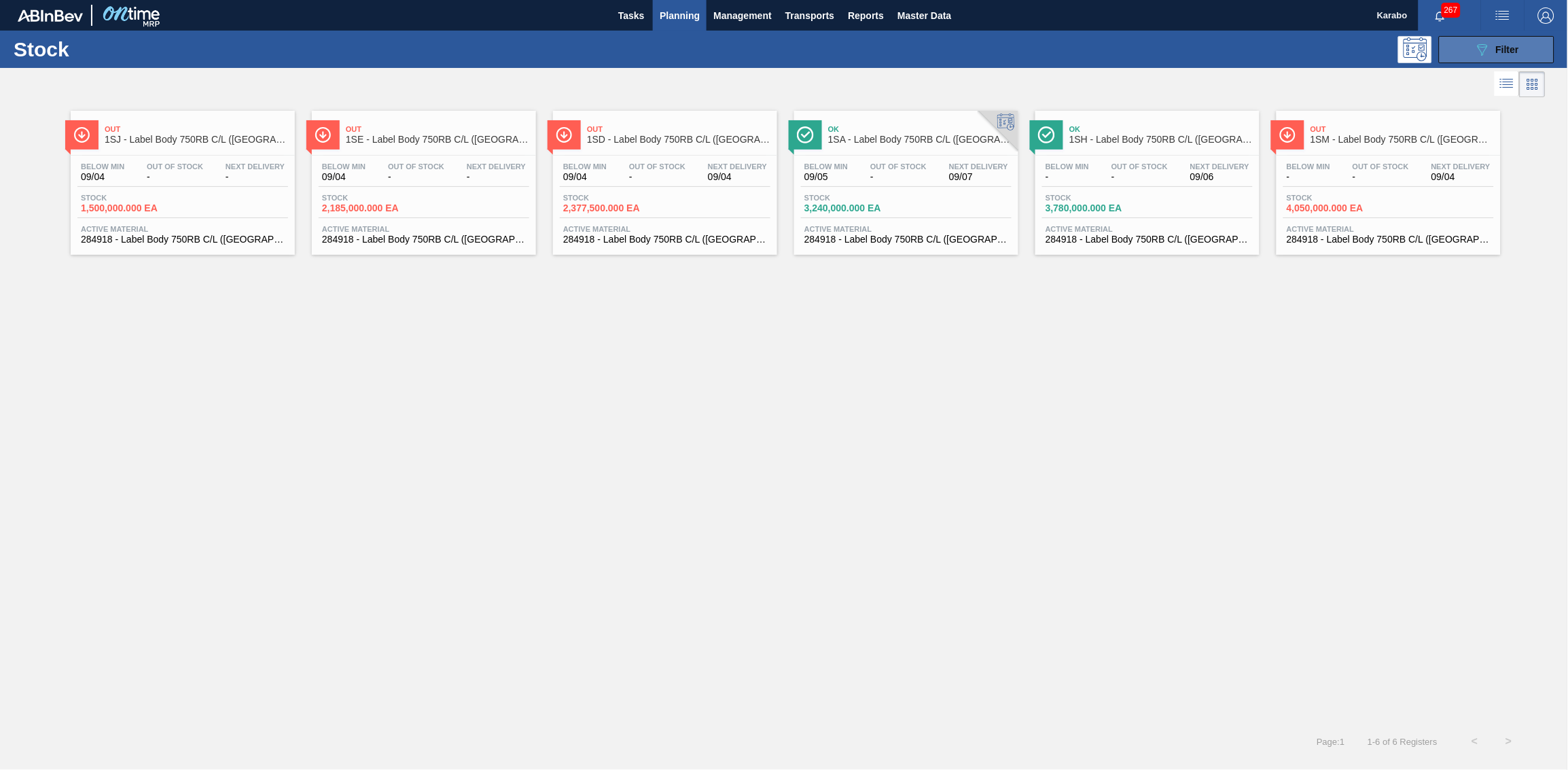
click at [1044, 54] on button "089F7B8B-B2A5-4AFE-B5C0-19BA573D28AC Filter" at bounding box center [1496, 49] width 115 height 27
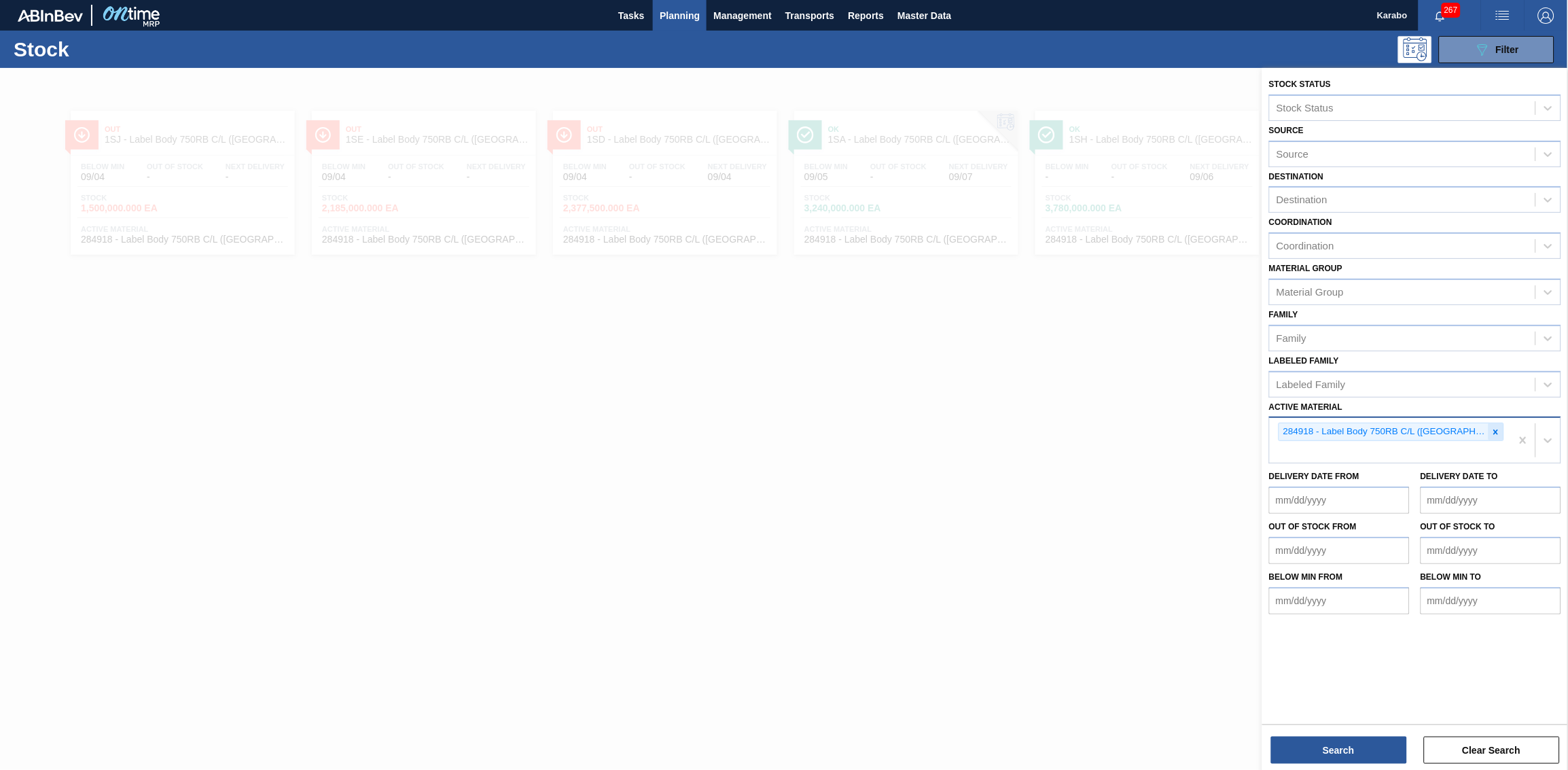
click at [1044, 428] on icon at bounding box center [1496, 433] width 10 height 10
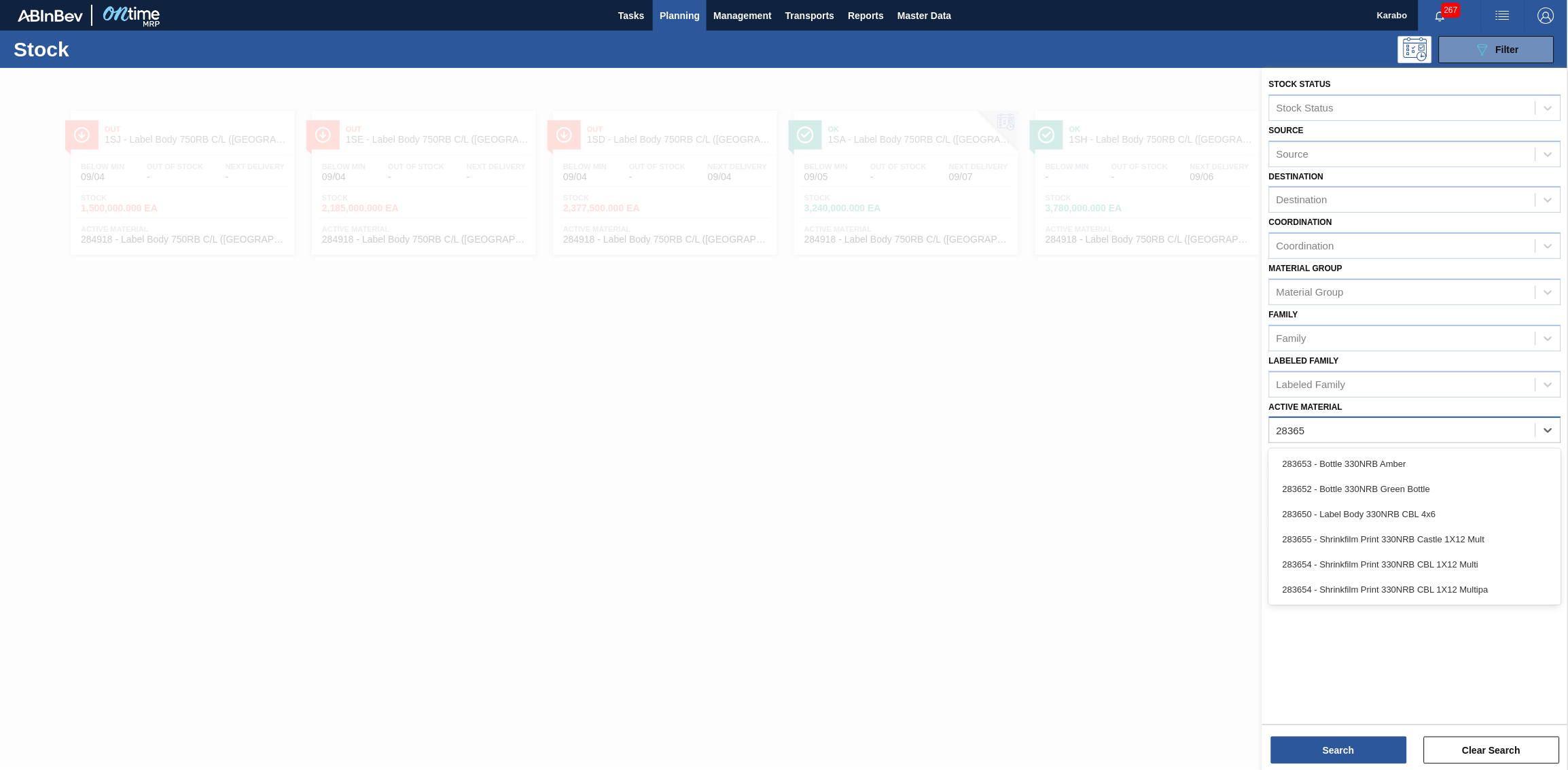
type Material "283653"
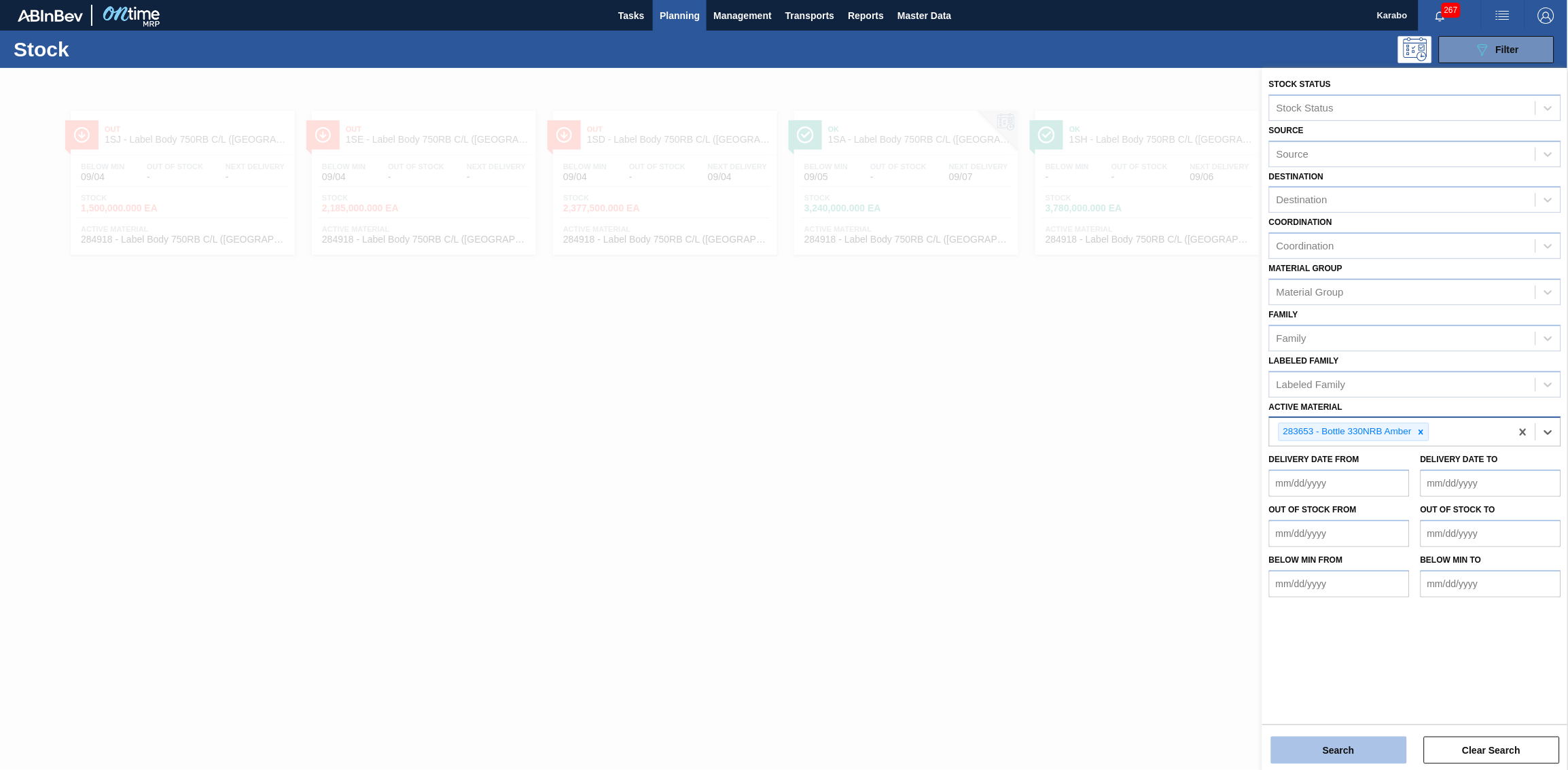
click at [1044, 475] on button "Search" at bounding box center [1338, 750] width 135 height 27
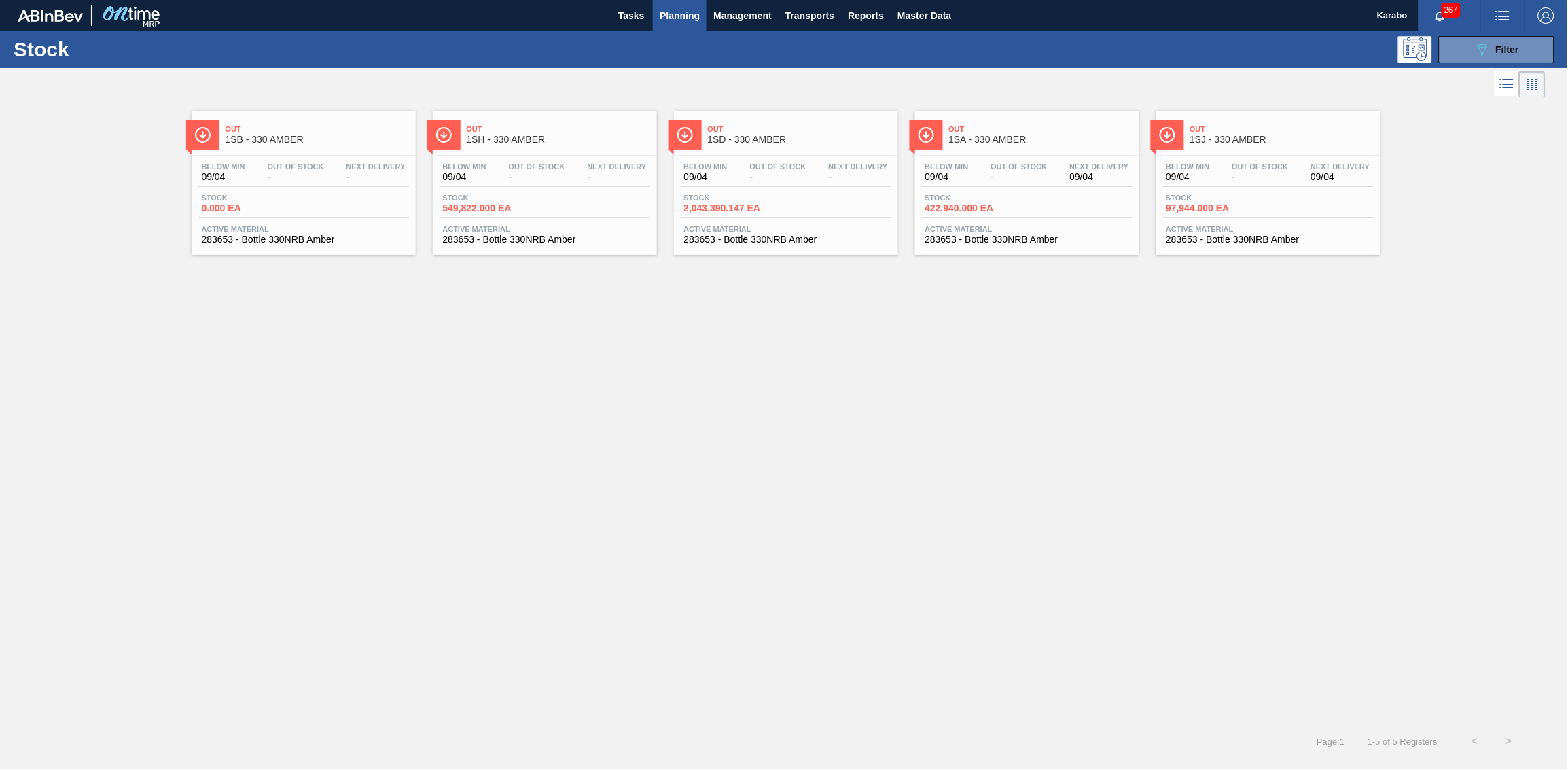
click at [1044, 197] on span "Stock" at bounding box center [1213, 197] width 95 height 8
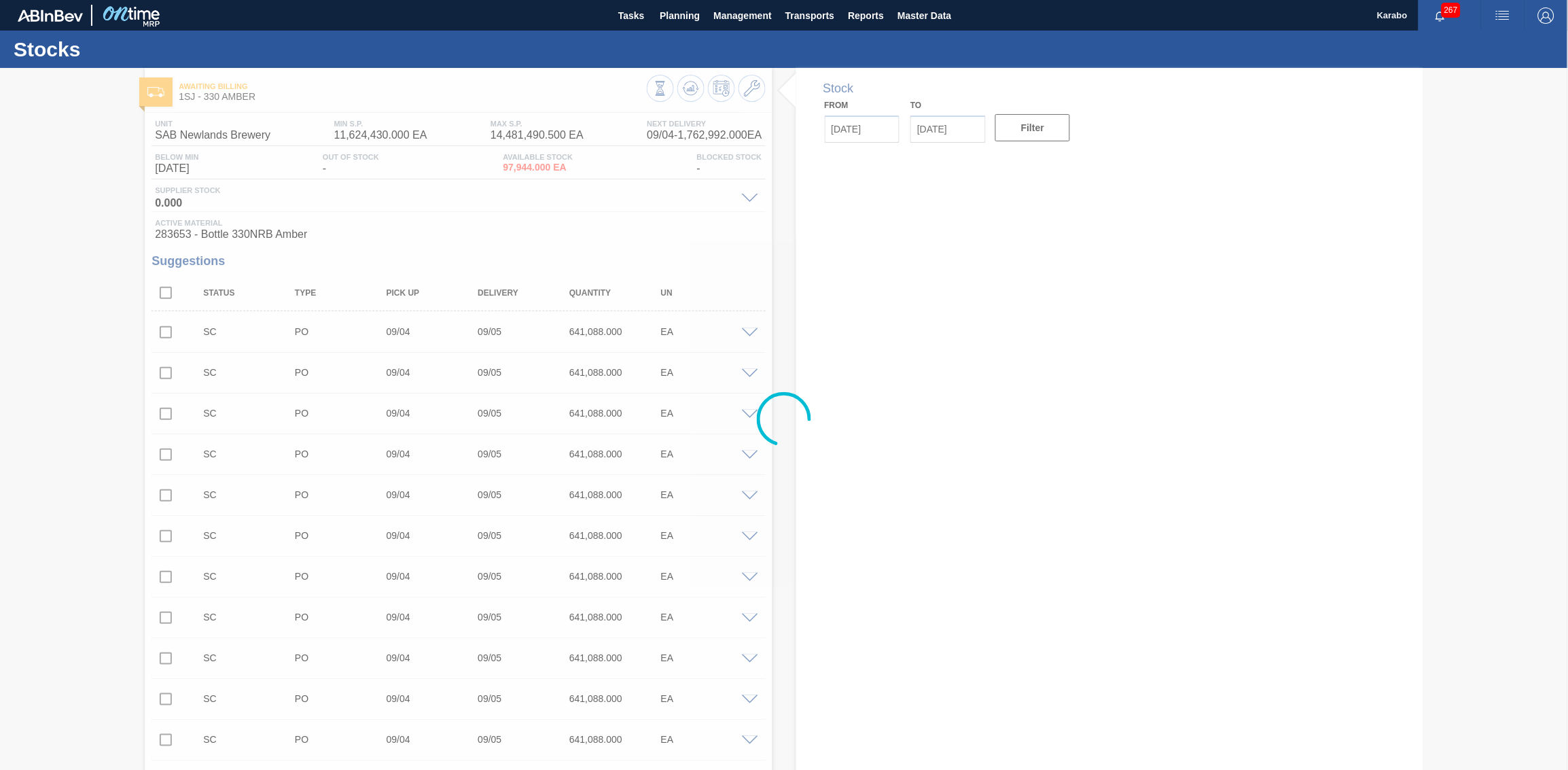
type input "[DATE]"
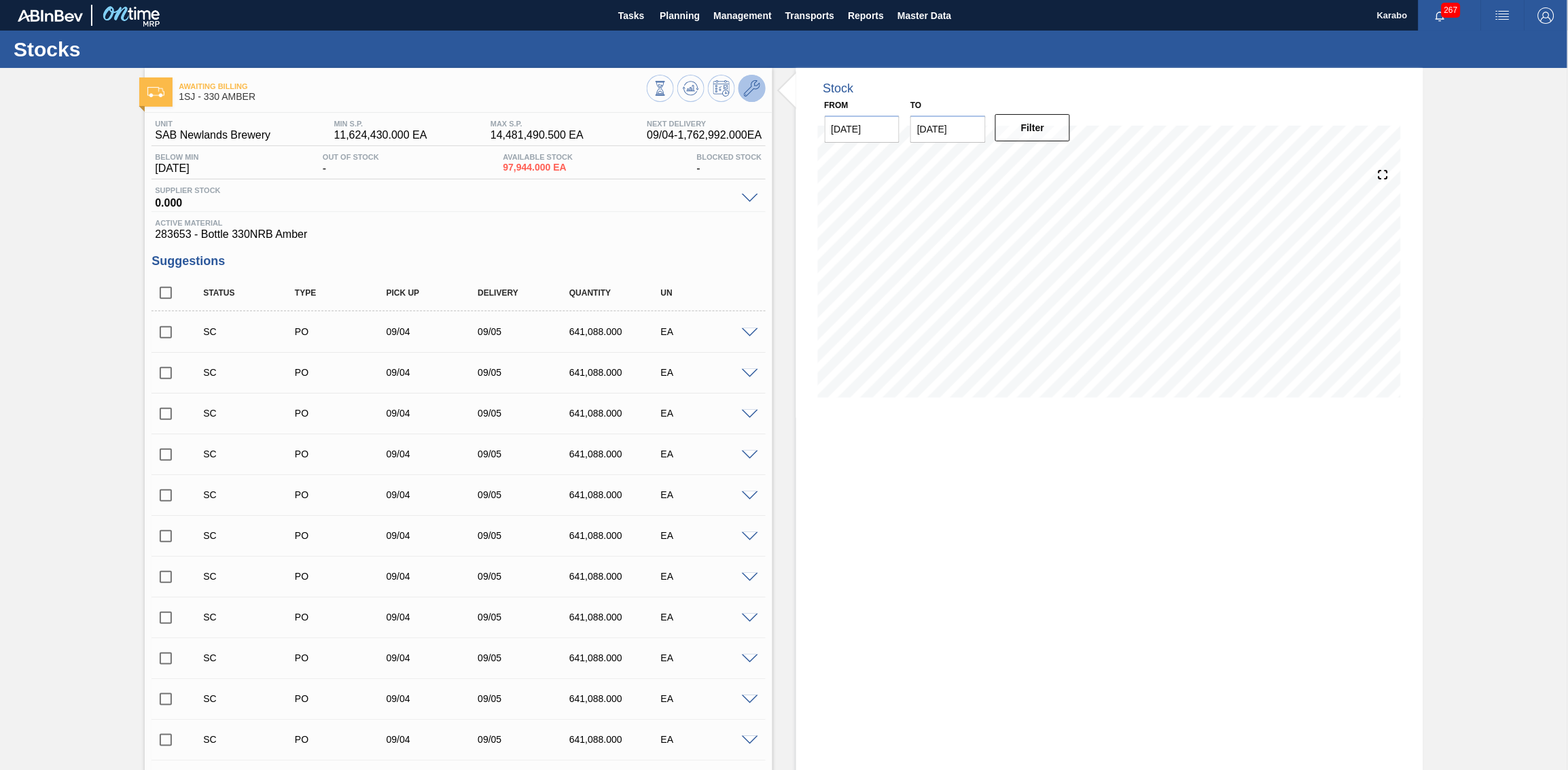
click at [759, 89] on button at bounding box center [751, 88] width 27 height 27
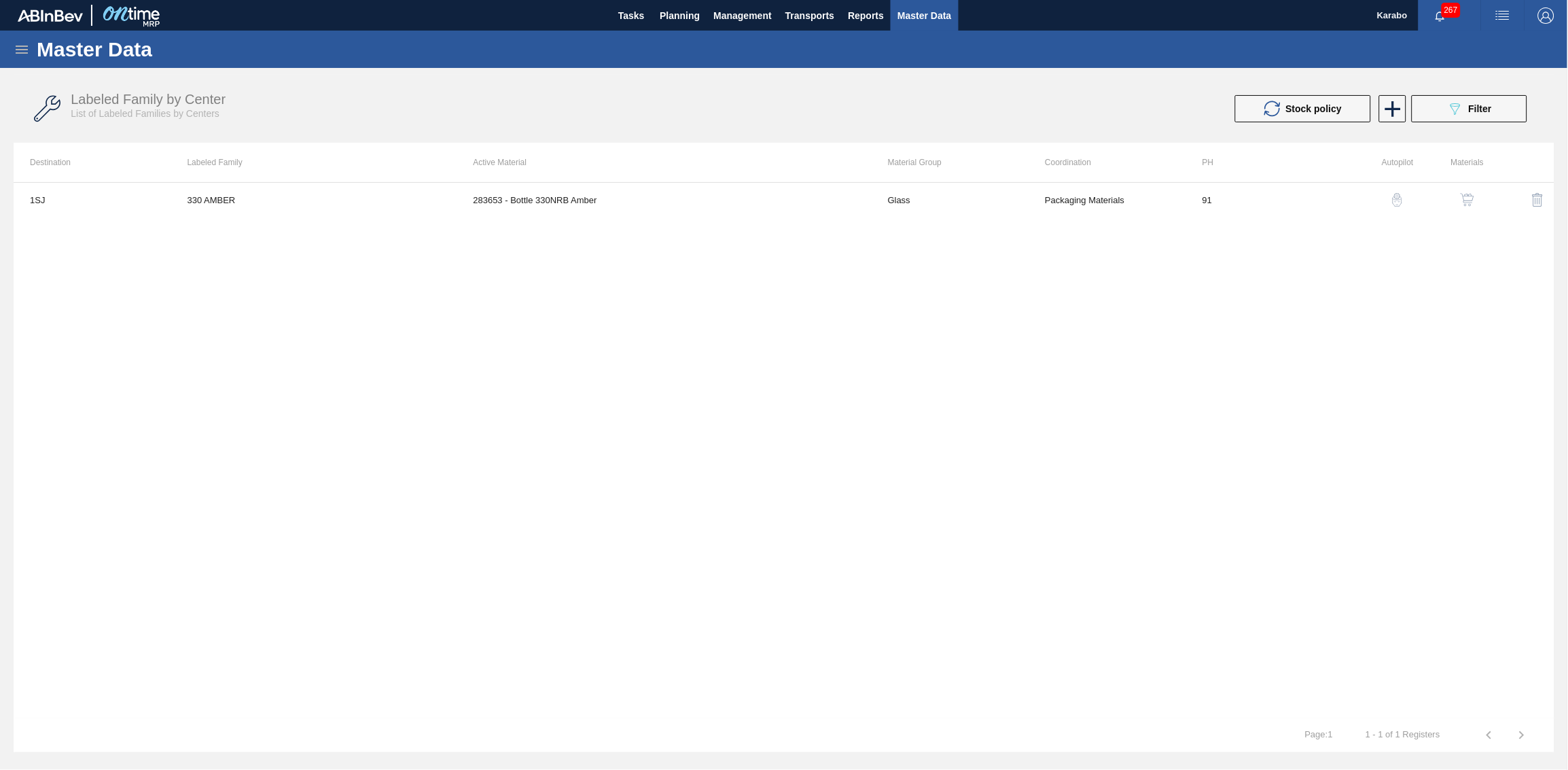
click at [1044, 207] on button "button" at bounding box center [1467, 200] width 33 height 33
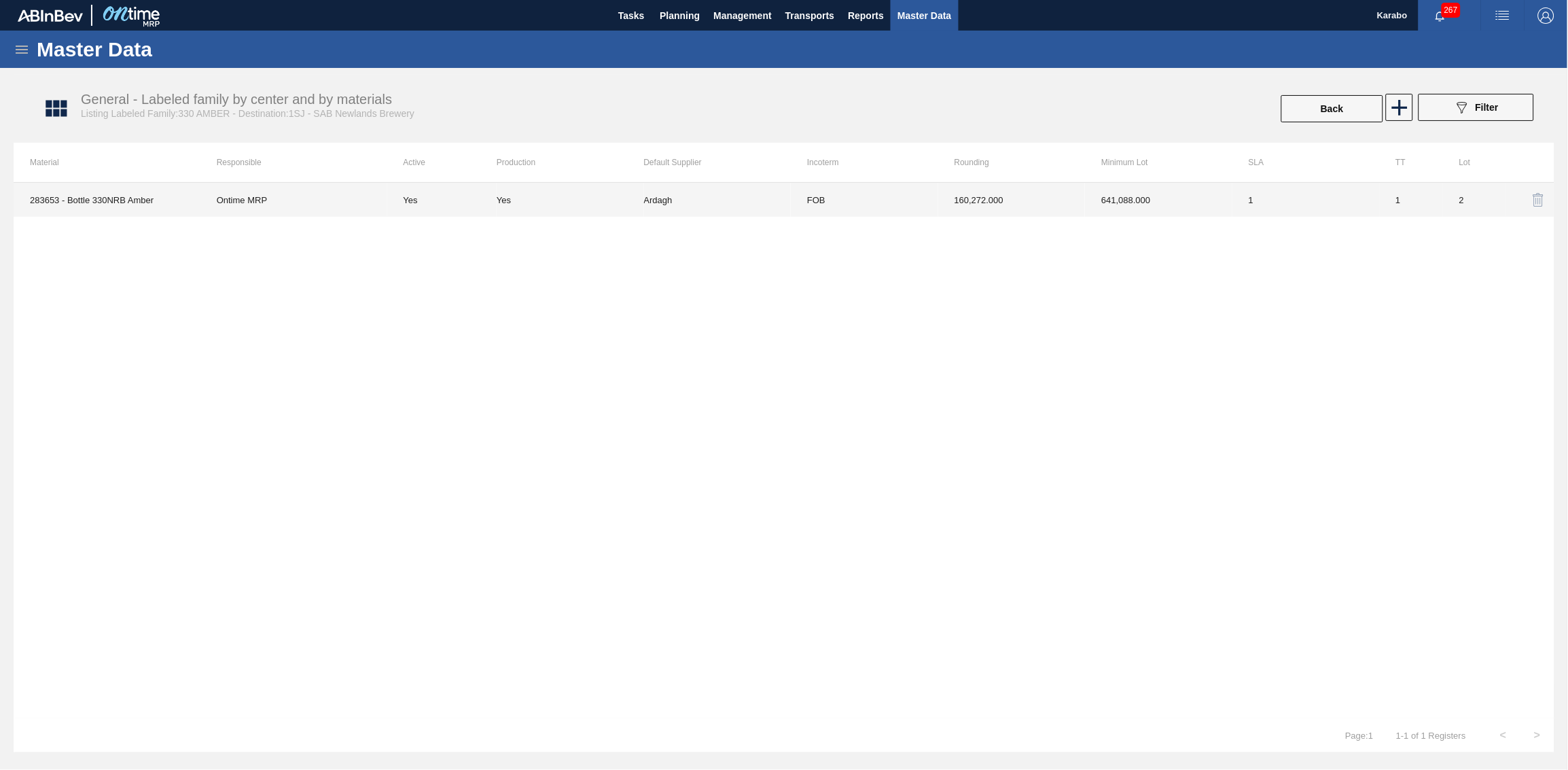
click at [1044, 209] on td "1" at bounding box center [1305, 199] width 147 height 34
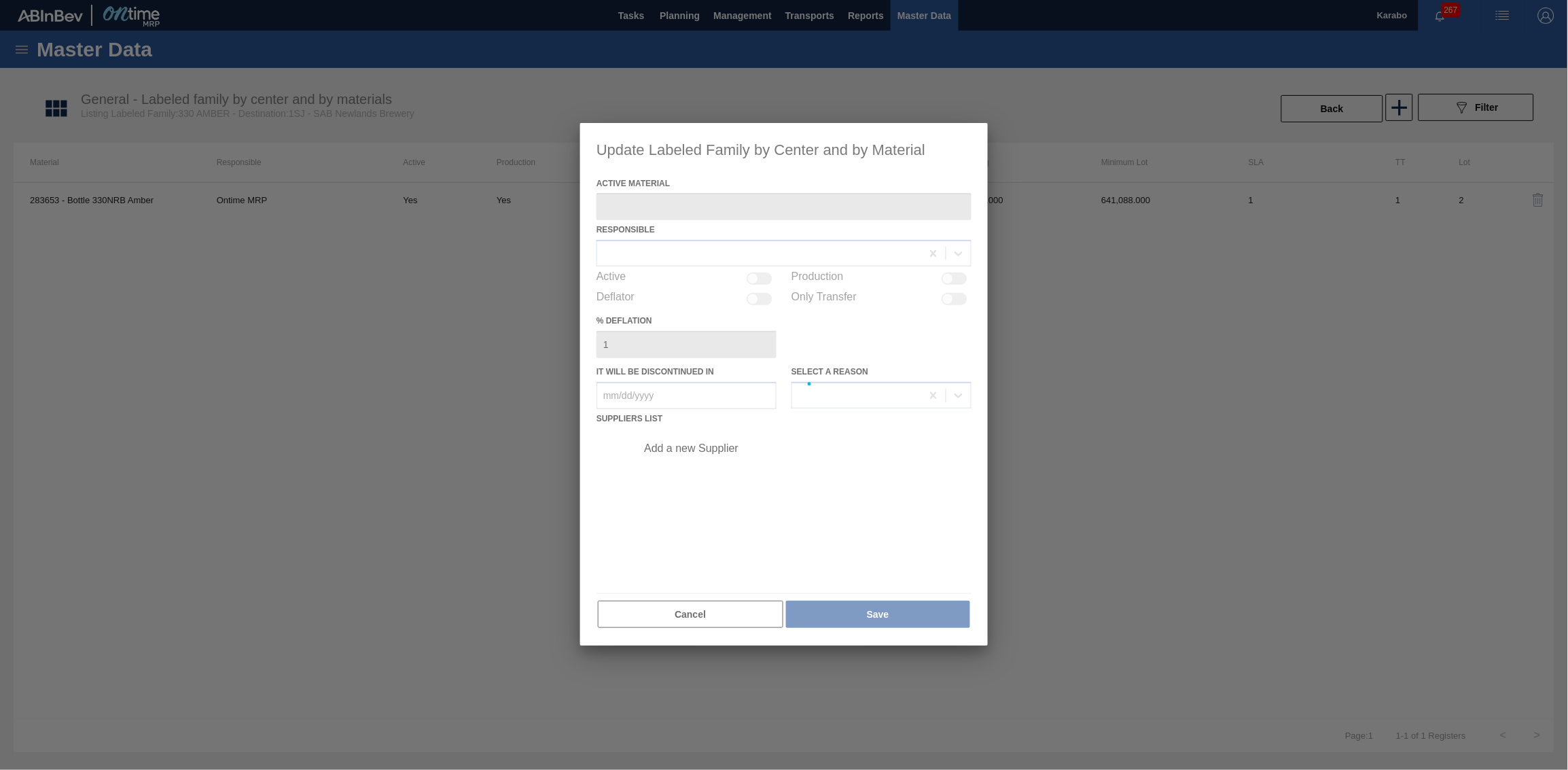
type Material "283653 - Bottle 330NRB Amber"
checkbox input "true"
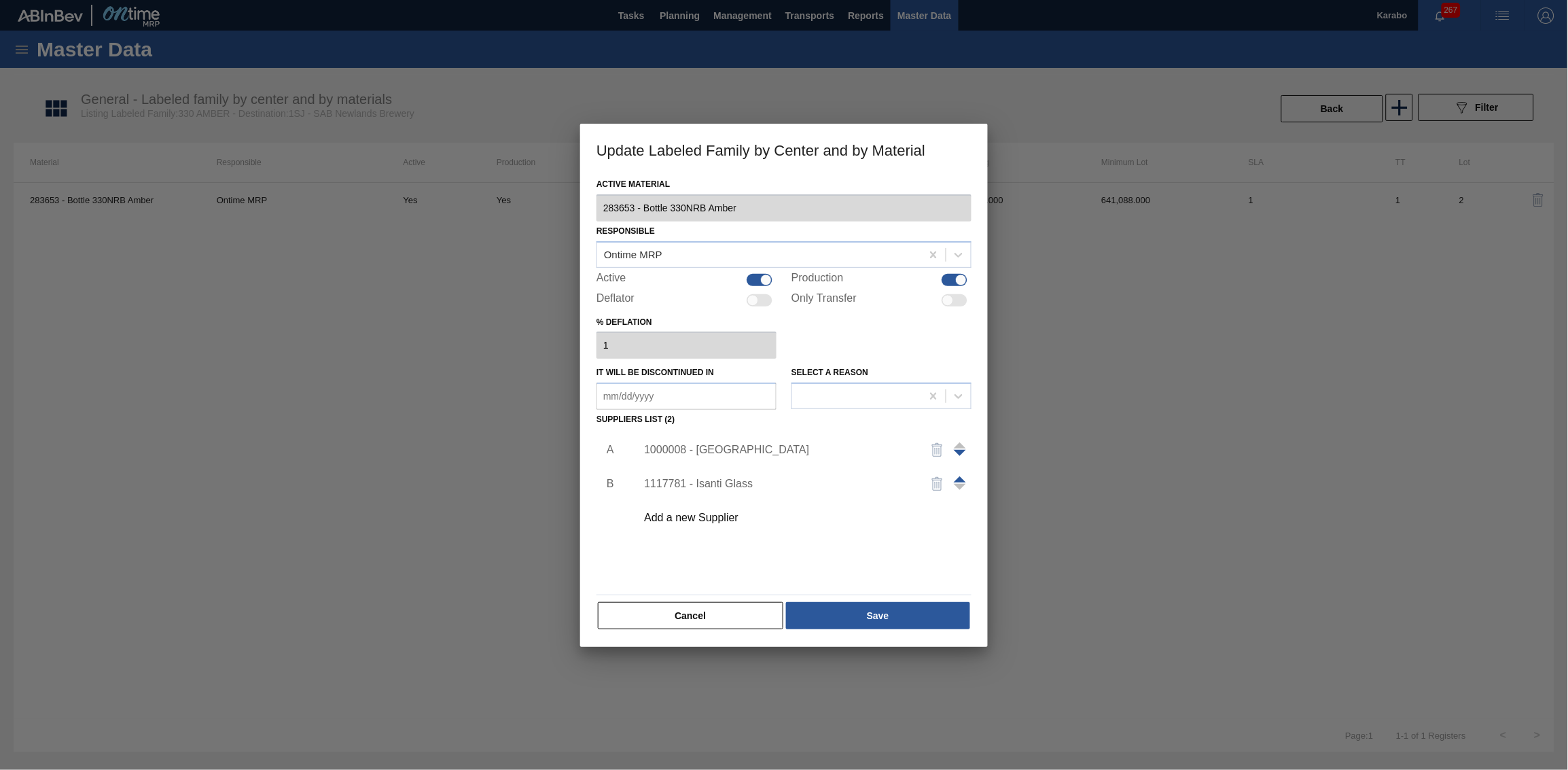
click at [716, 454] on div "1000008 - Ardagh" at bounding box center [776, 450] width 266 height 12
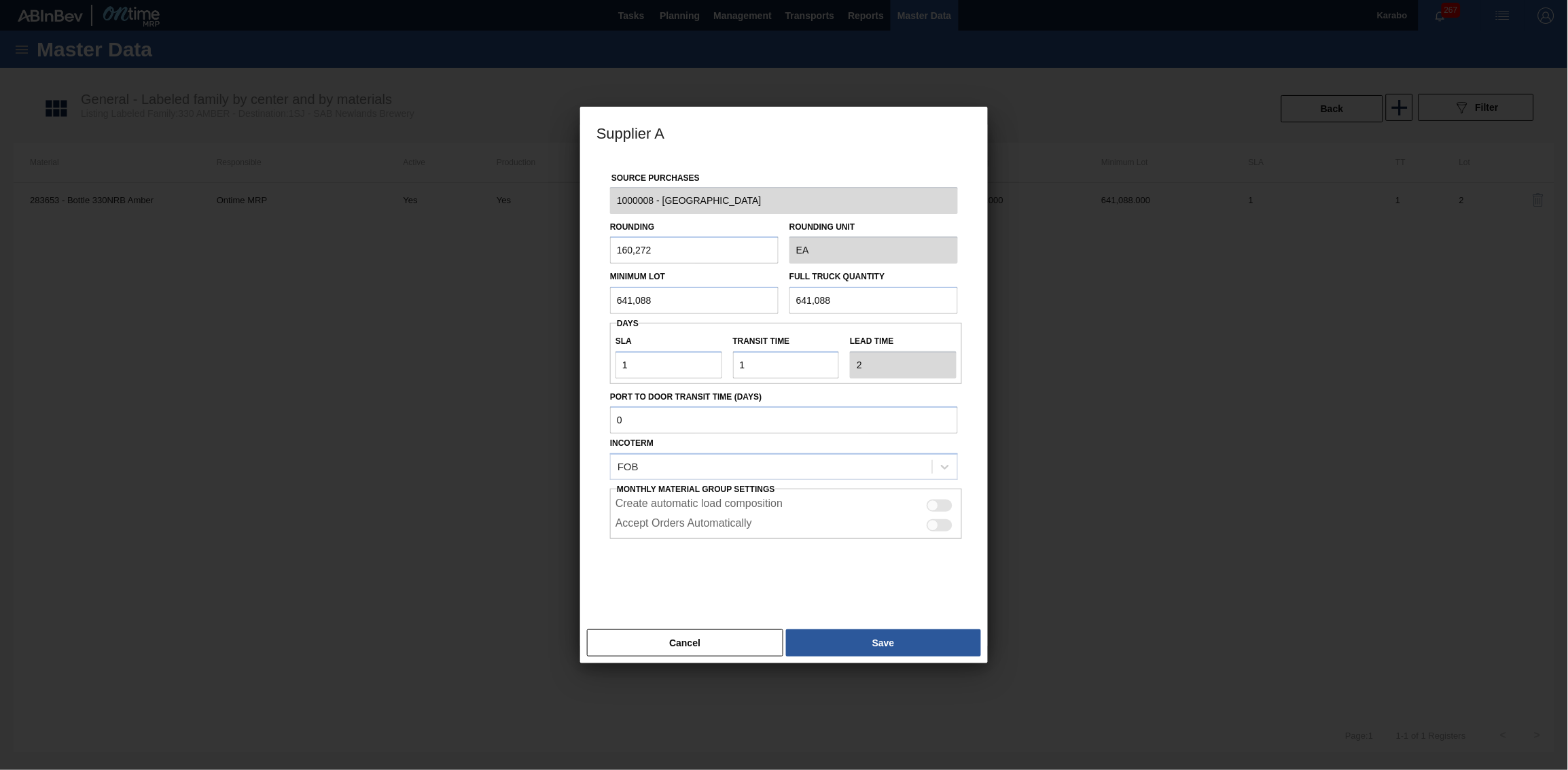
drag, startPoint x: 850, startPoint y: 298, endPoint x: 746, endPoint y: 303, distance: 104.1
click at [748, 303] on div "Minimum Lot 641,088 Full Truck Quantity 641,088" at bounding box center [783, 288] width 358 height 50
paste input "1,762,992"
type input "1,762,992"
click at [896, 475] on button "Save" at bounding box center [883, 643] width 195 height 27
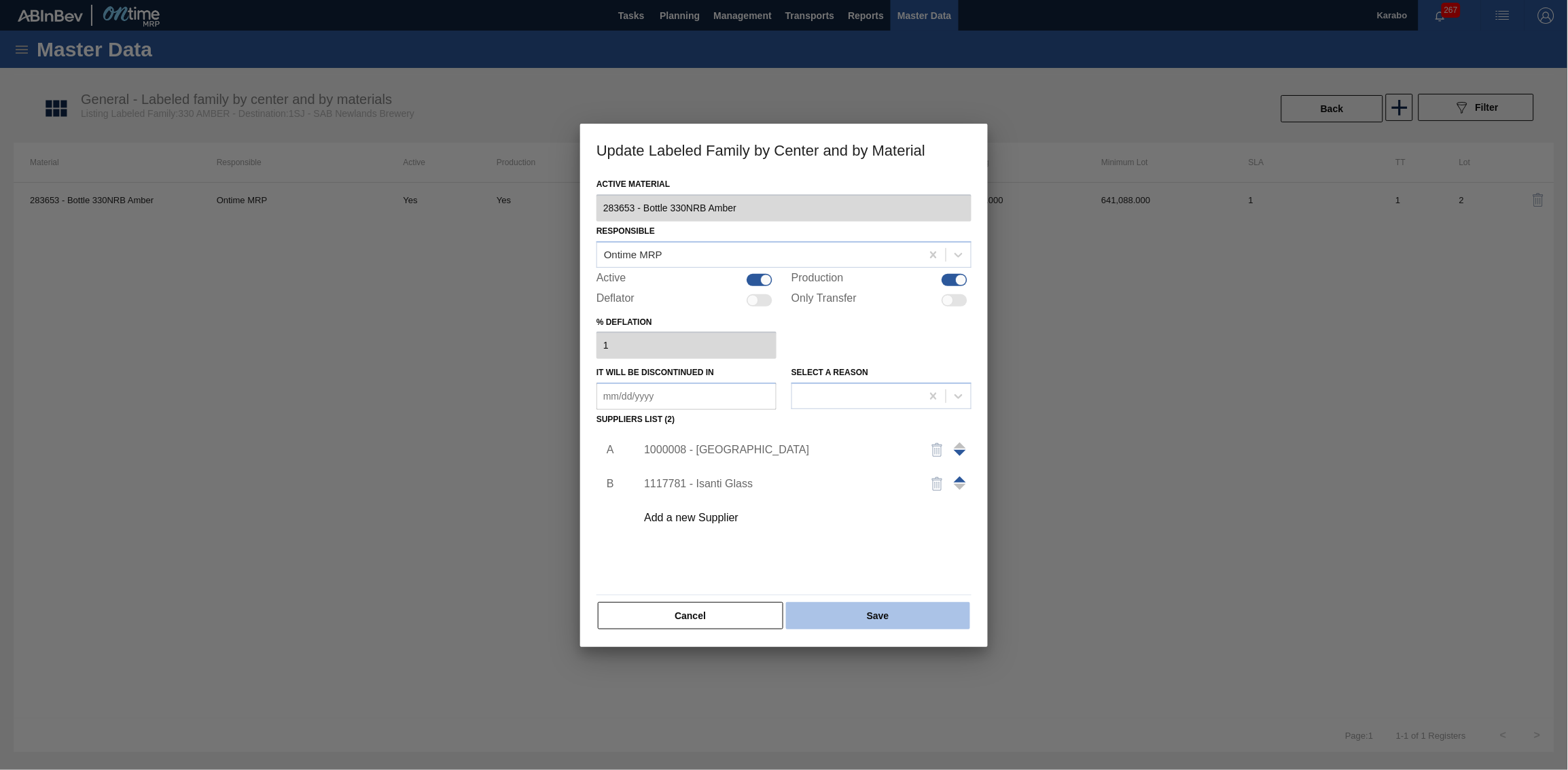
click at [898, 475] on button "Save" at bounding box center [878, 615] width 184 height 27
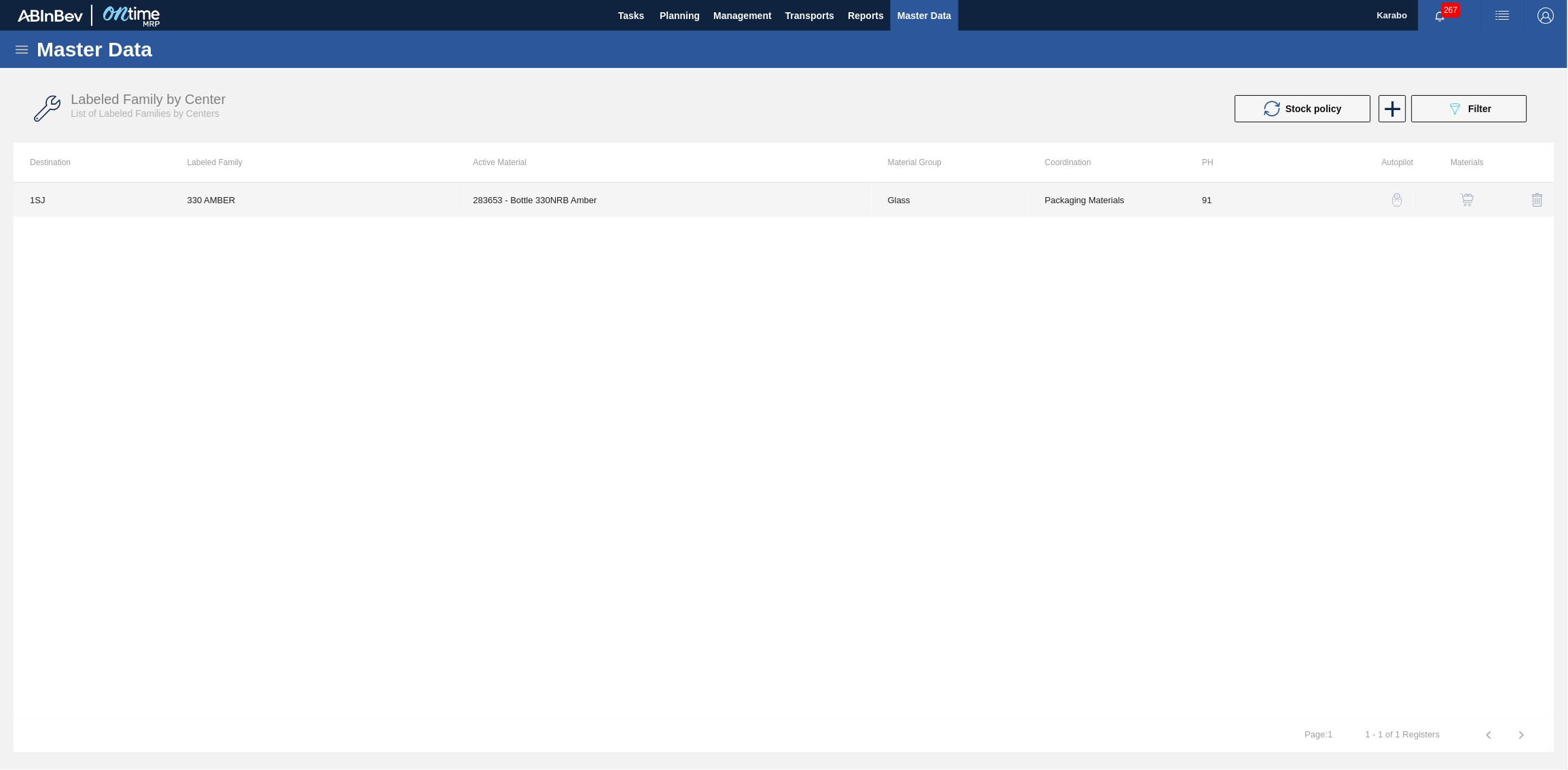
click at [536, 202] on td "283653 - Bottle 330NRB Amber" at bounding box center [664, 199] width 414 height 34
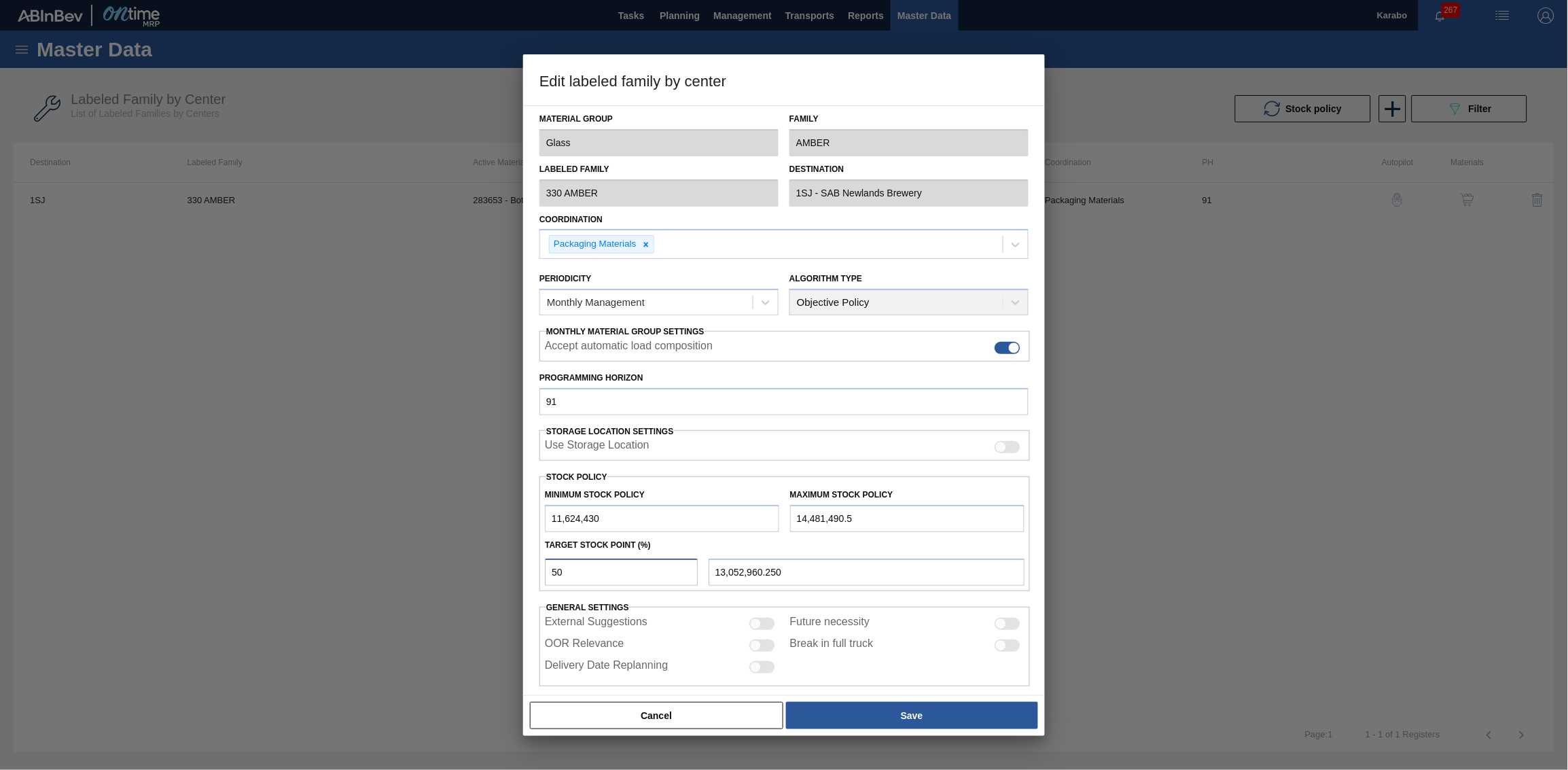
drag, startPoint x: 613, startPoint y: 581, endPoint x: 527, endPoint y: 576, distance: 86.1
click at [529, 475] on div "Material Group Glass Family AMBER Labeled Family 330 AMBER Destination 1SJ - SA…" at bounding box center [783, 401] width 522 height 590
click at [968, 475] on button "Save" at bounding box center [912, 715] width 252 height 27
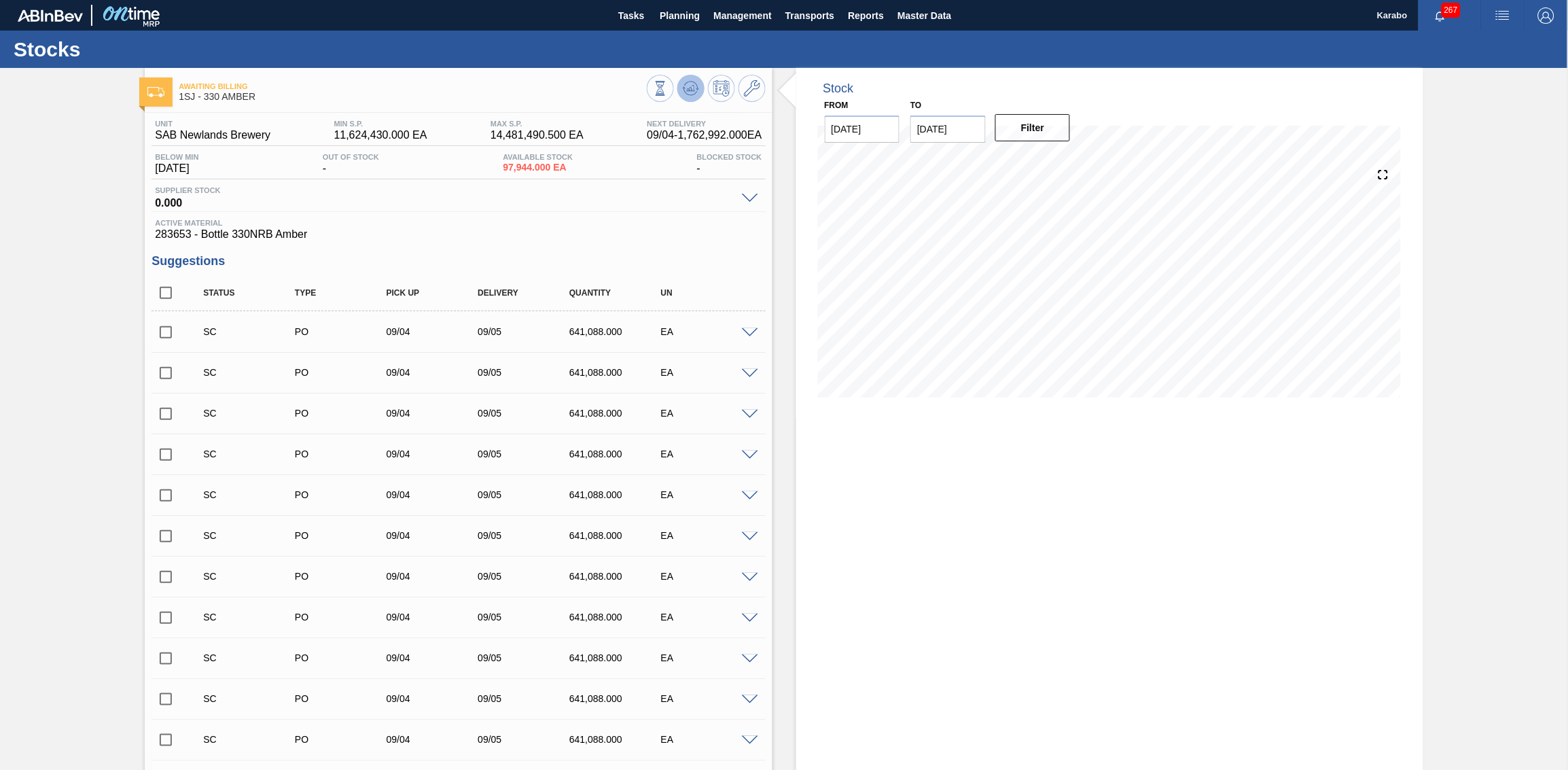
click at [686, 91] on icon at bounding box center [690, 87] width 16 height 16
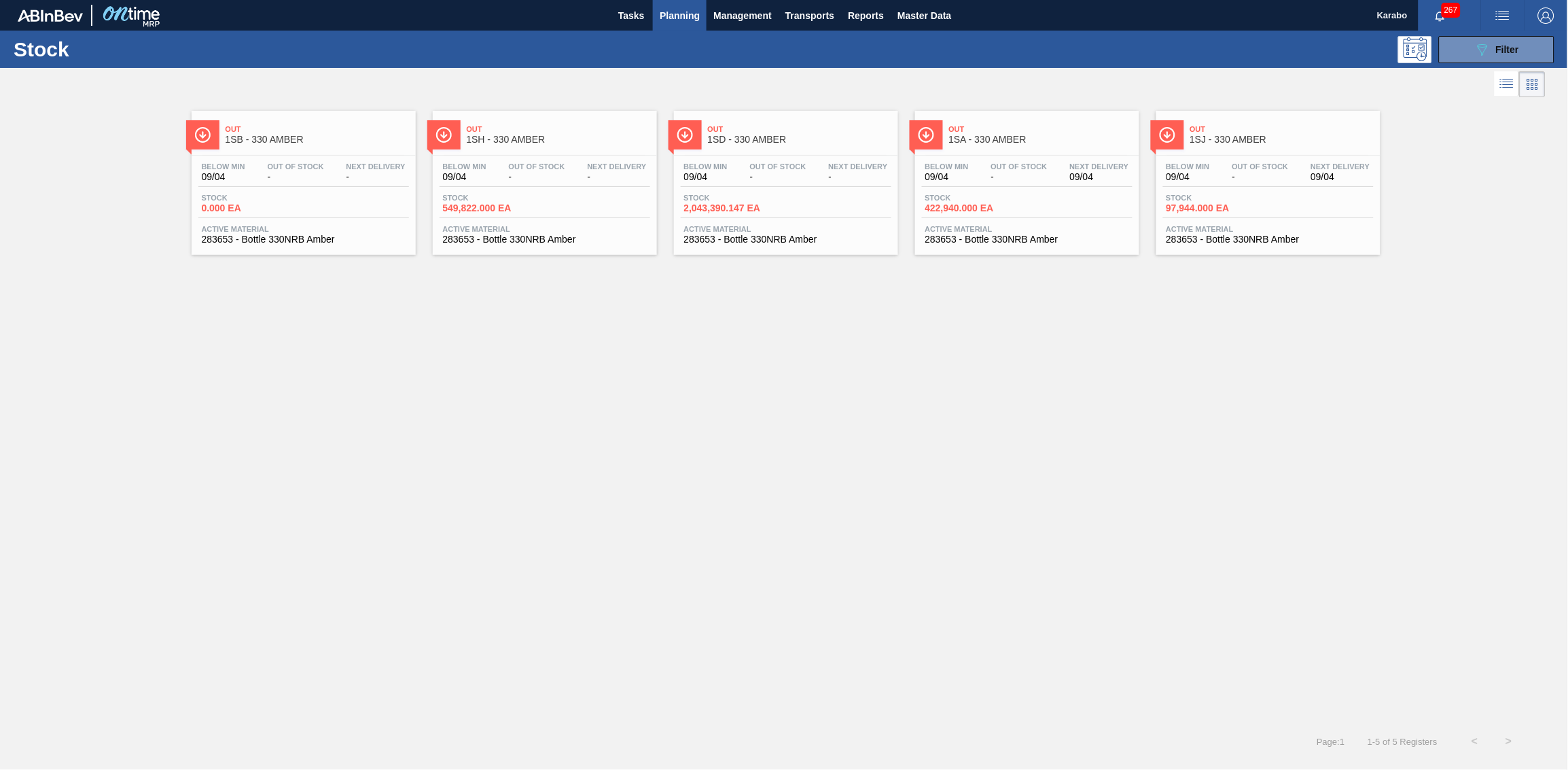
drag, startPoint x: 401, startPoint y: 335, endPoint x: 431, endPoint y: 307, distance: 41.0
click at [401, 335] on div "Out 1SB - 330 AMBER Below Min 09/04 Out Of Stock - Next Delivery - Stock 0.000 …" at bounding box center [784, 412] width 1568 height 624
click at [917, 18] on span "Master Data" at bounding box center [924, 15] width 54 height 16
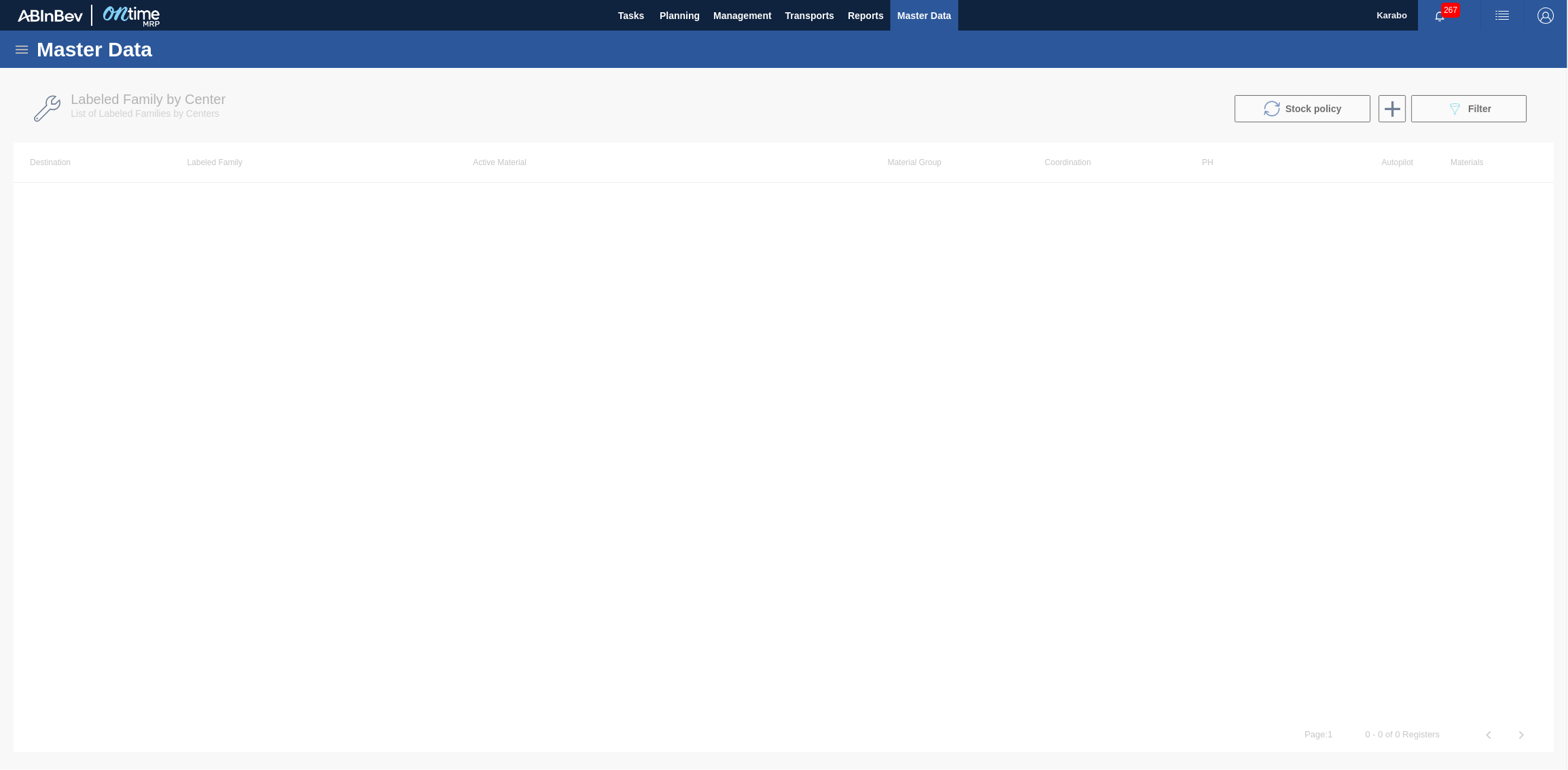
click at [22, 45] on icon at bounding box center [21, 49] width 12 height 8
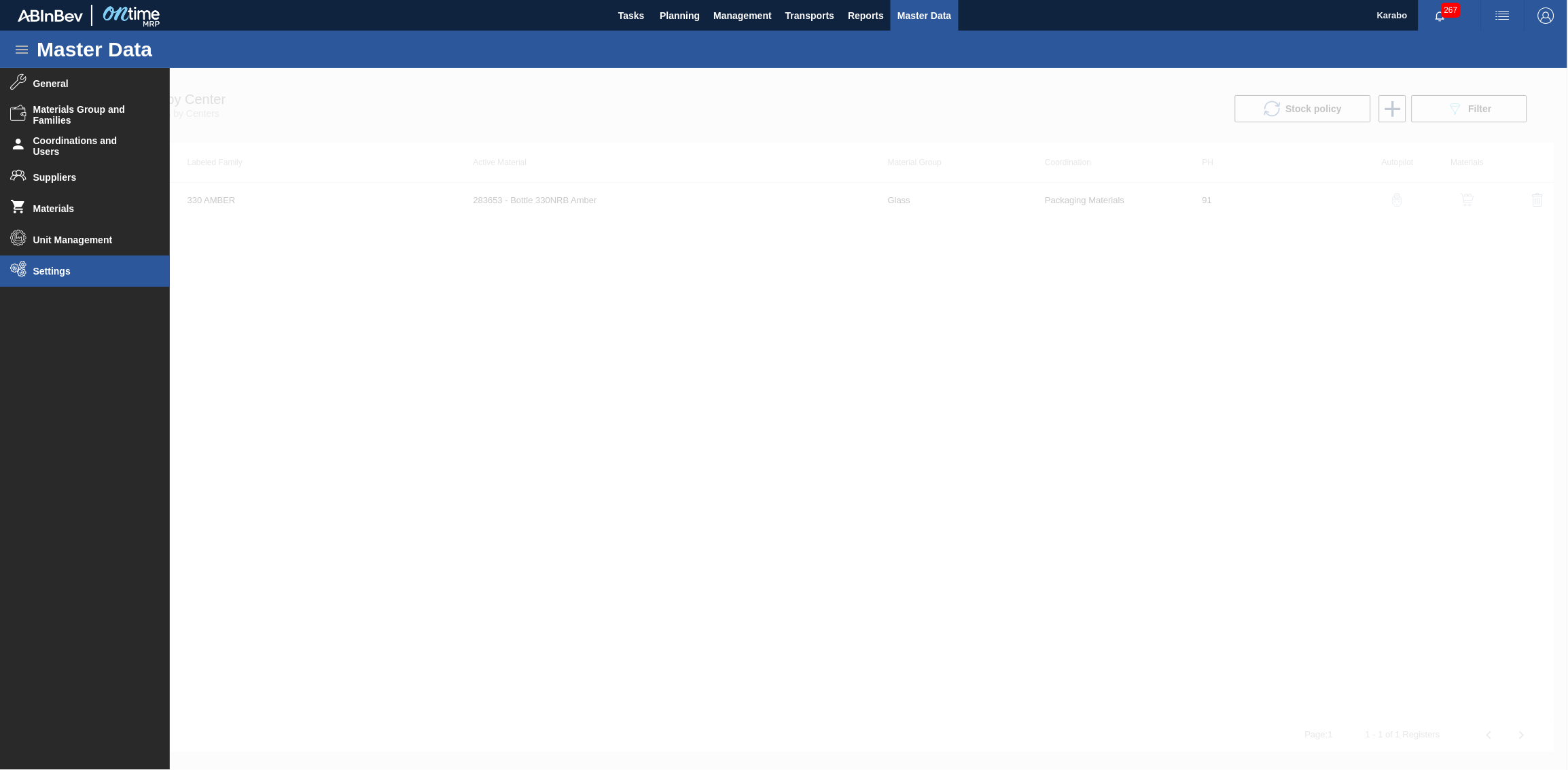
click at [98, 267] on span "Settings" at bounding box center [89, 270] width 112 height 11
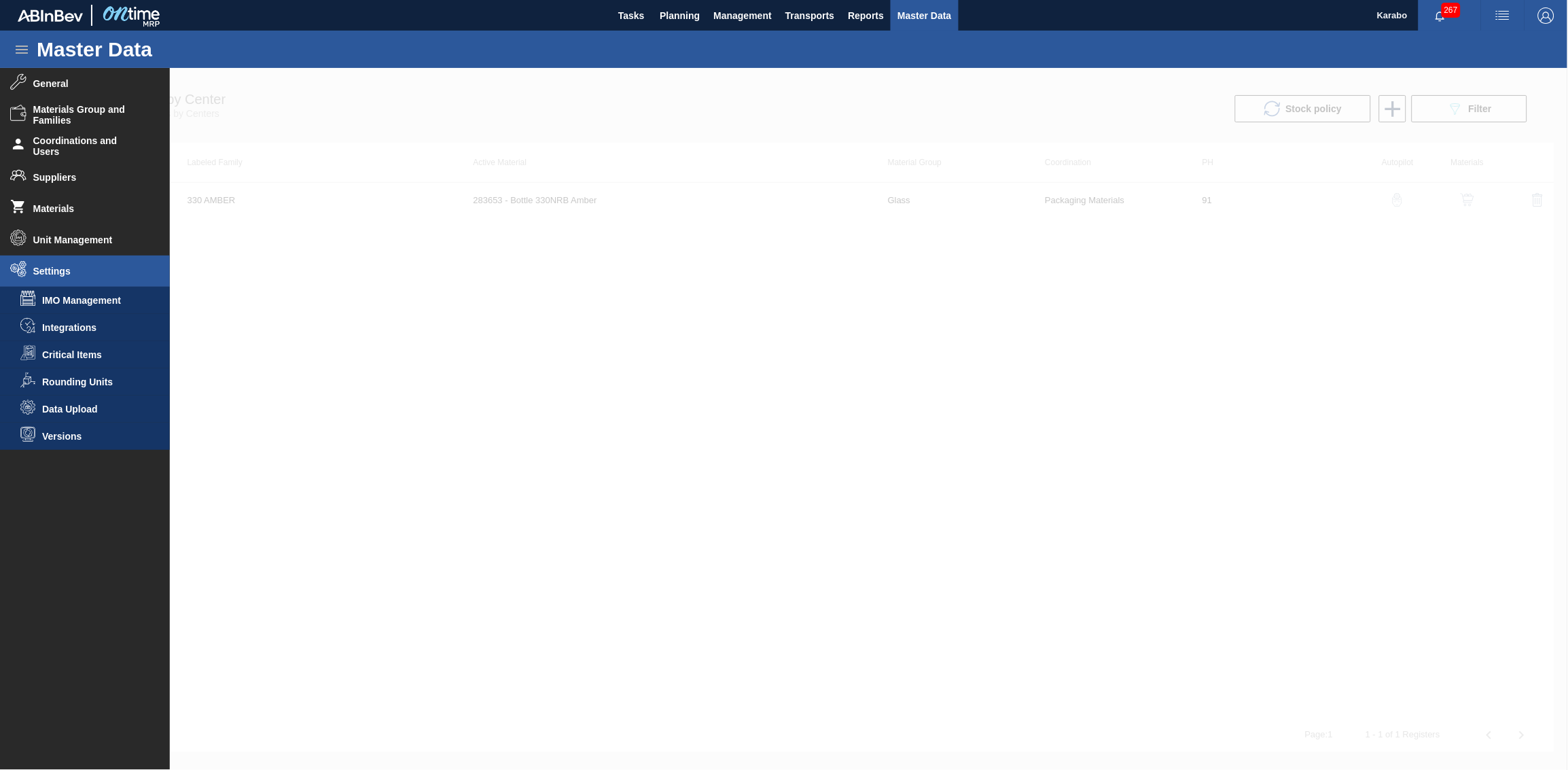
drag, startPoint x: 79, startPoint y: 405, endPoint x: 153, endPoint y: 351, distance: 91.6
click at [80, 405] on span "Data Upload" at bounding box center [94, 409] width 105 height 11
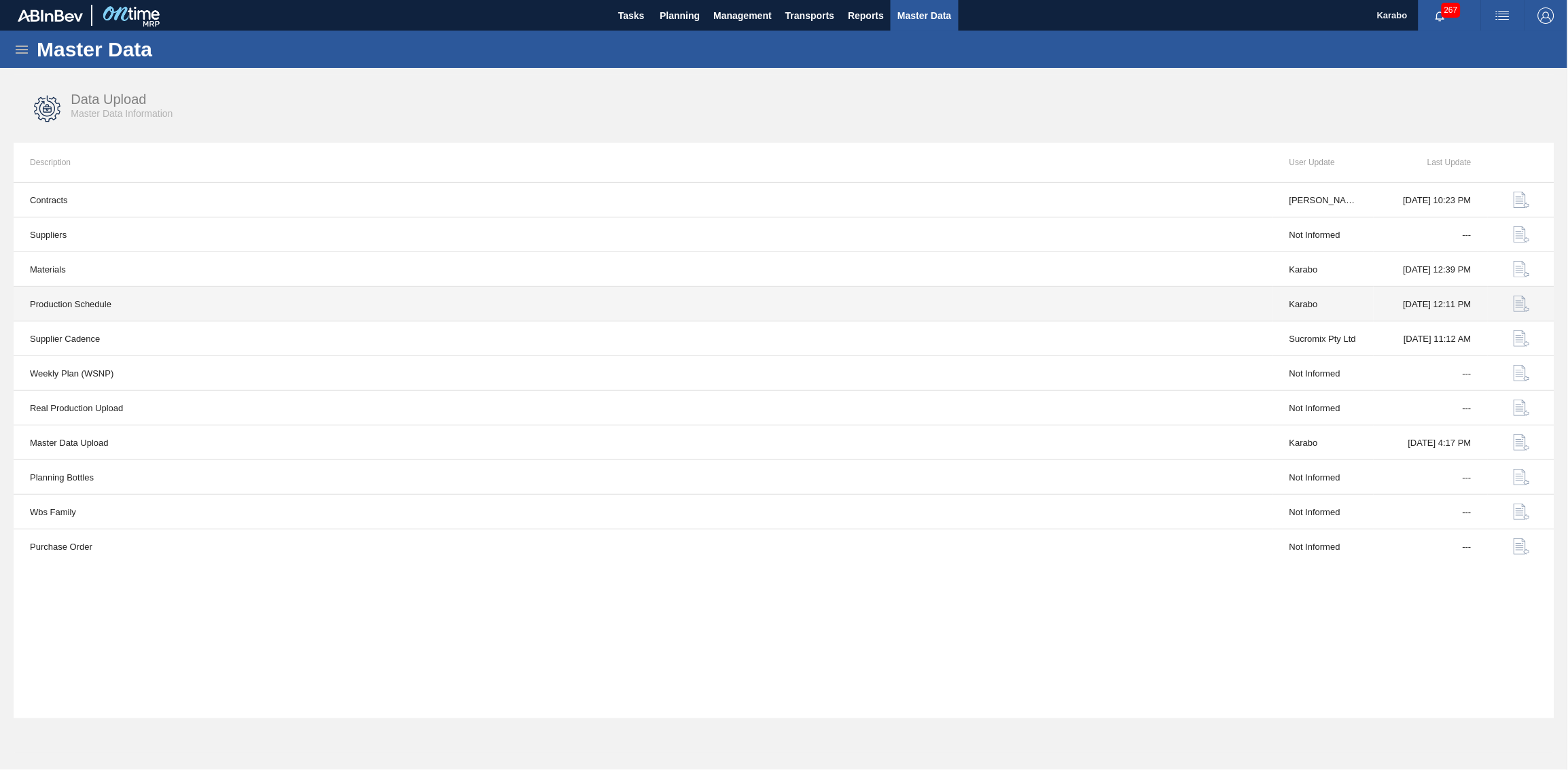
click at [1044, 304] on img "button" at bounding box center [1521, 304] width 16 height 16
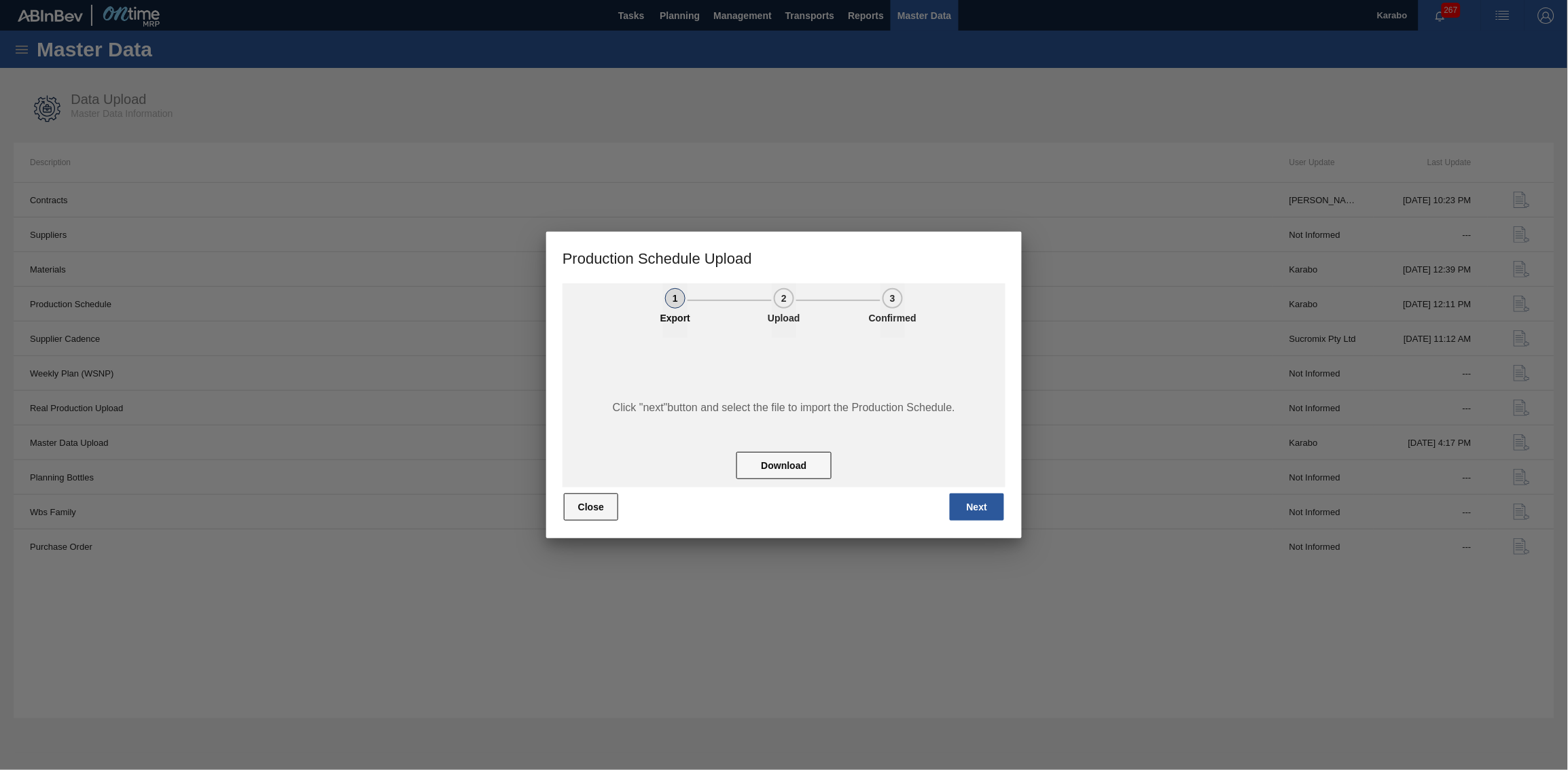
click at [611, 475] on button "Close" at bounding box center [591, 507] width 55 height 27
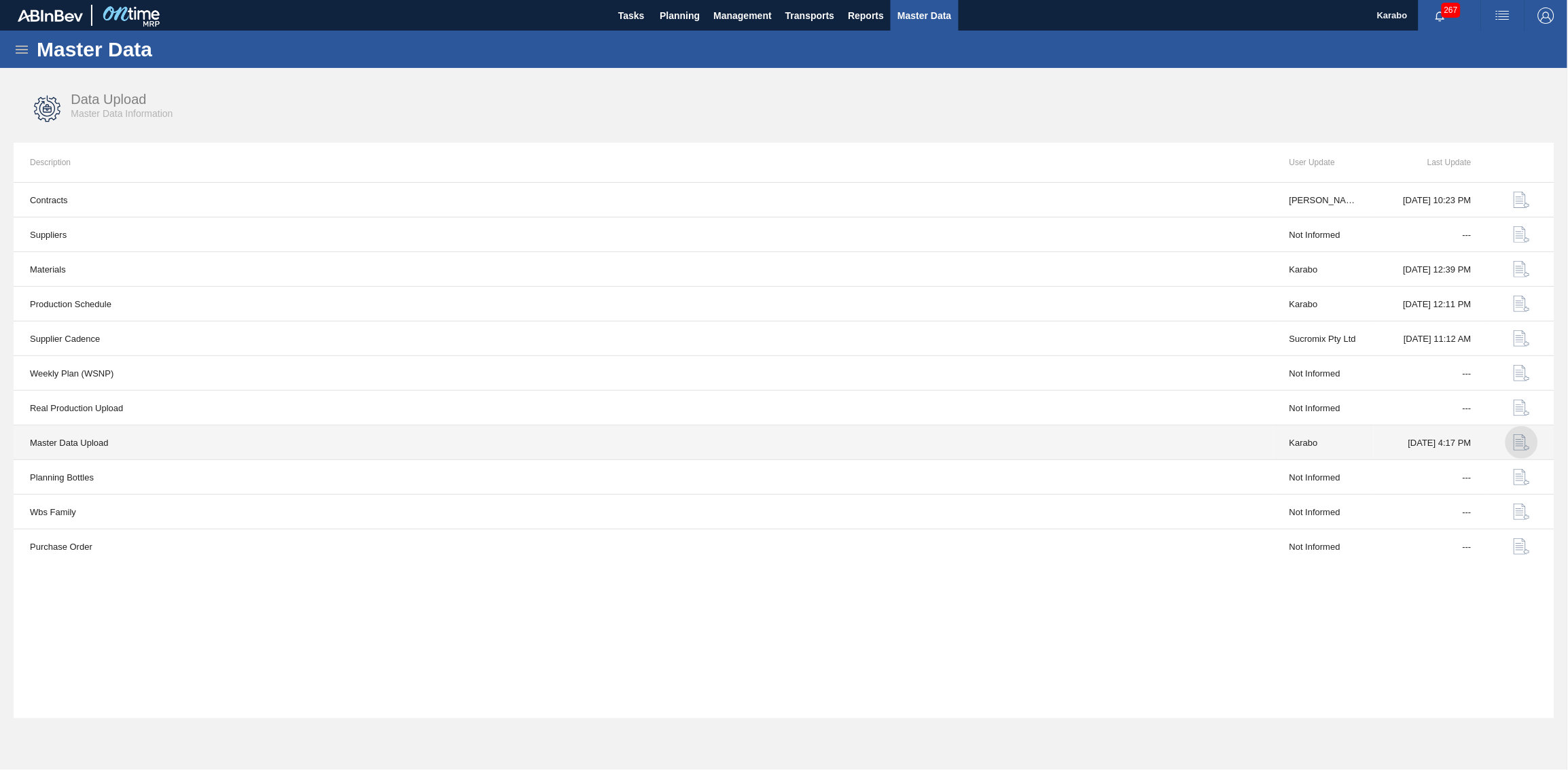
click at [1044, 444] on img "button" at bounding box center [1521, 442] width 16 height 16
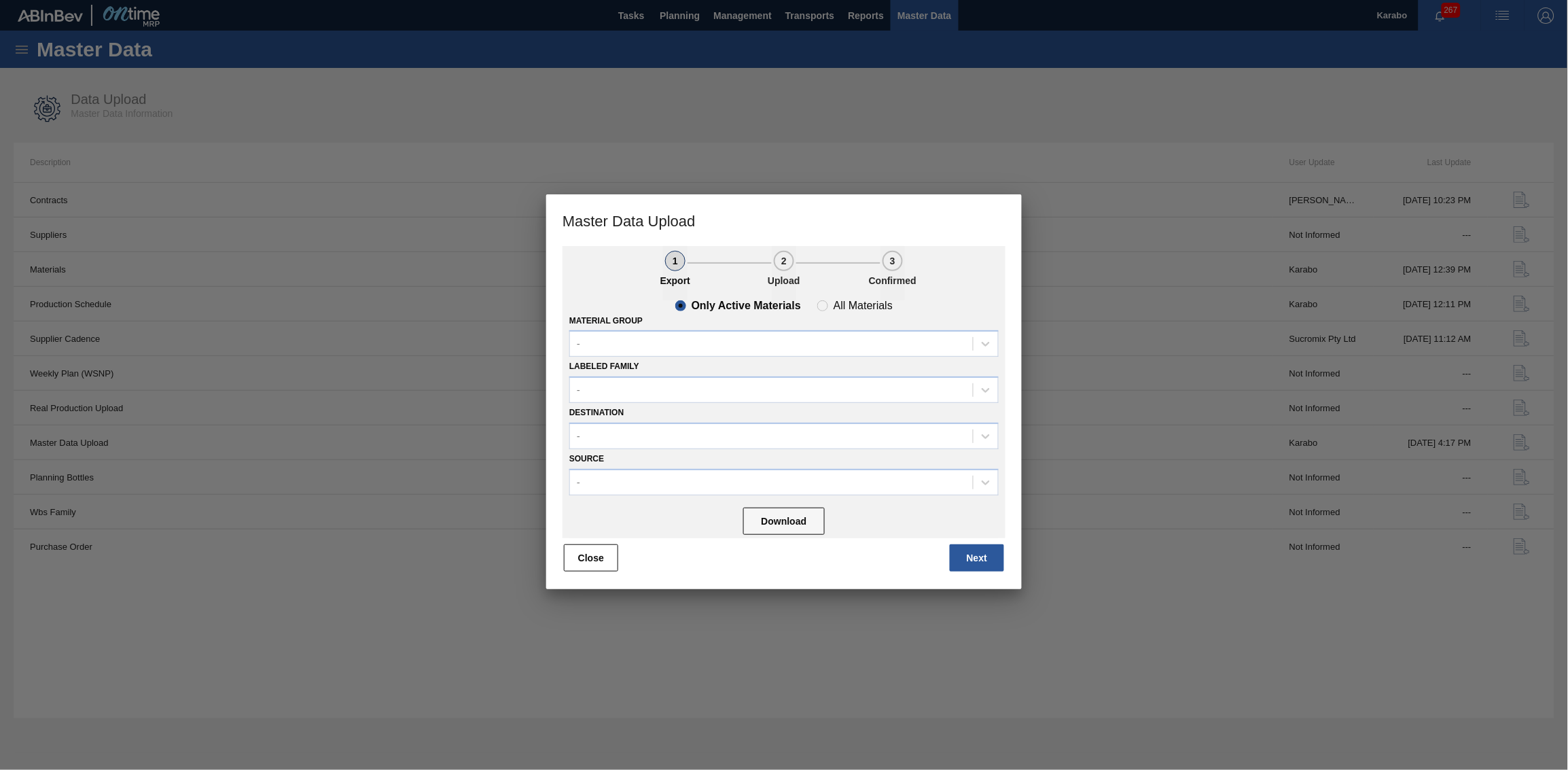
click at [722, 357] on div "Labeled Family -" at bounding box center [783, 380] width 429 height 46
click at [728, 353] on div "-" at bounding box center [783, 344] width 429 height 27
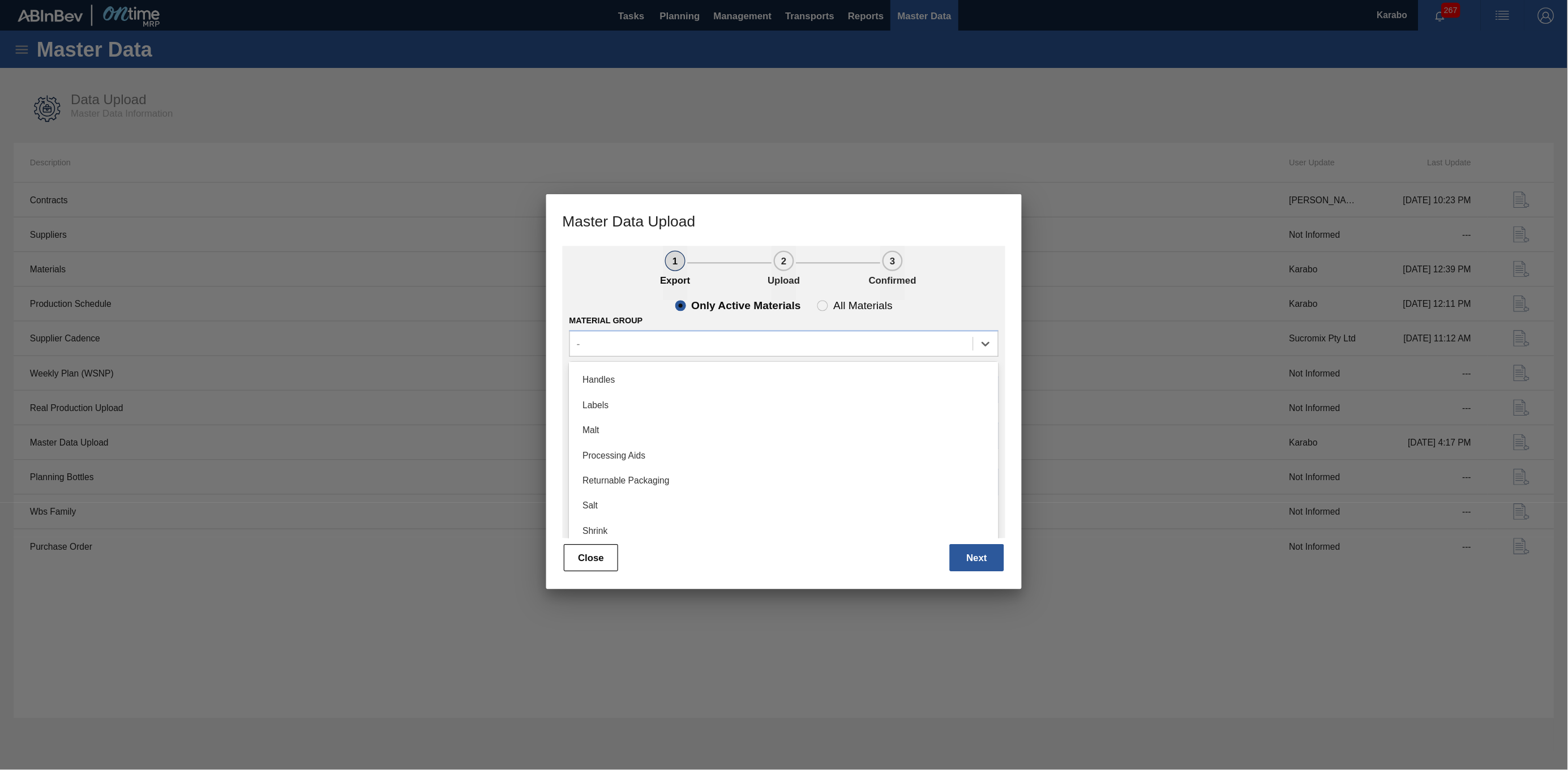
scroll to position [421, 0]
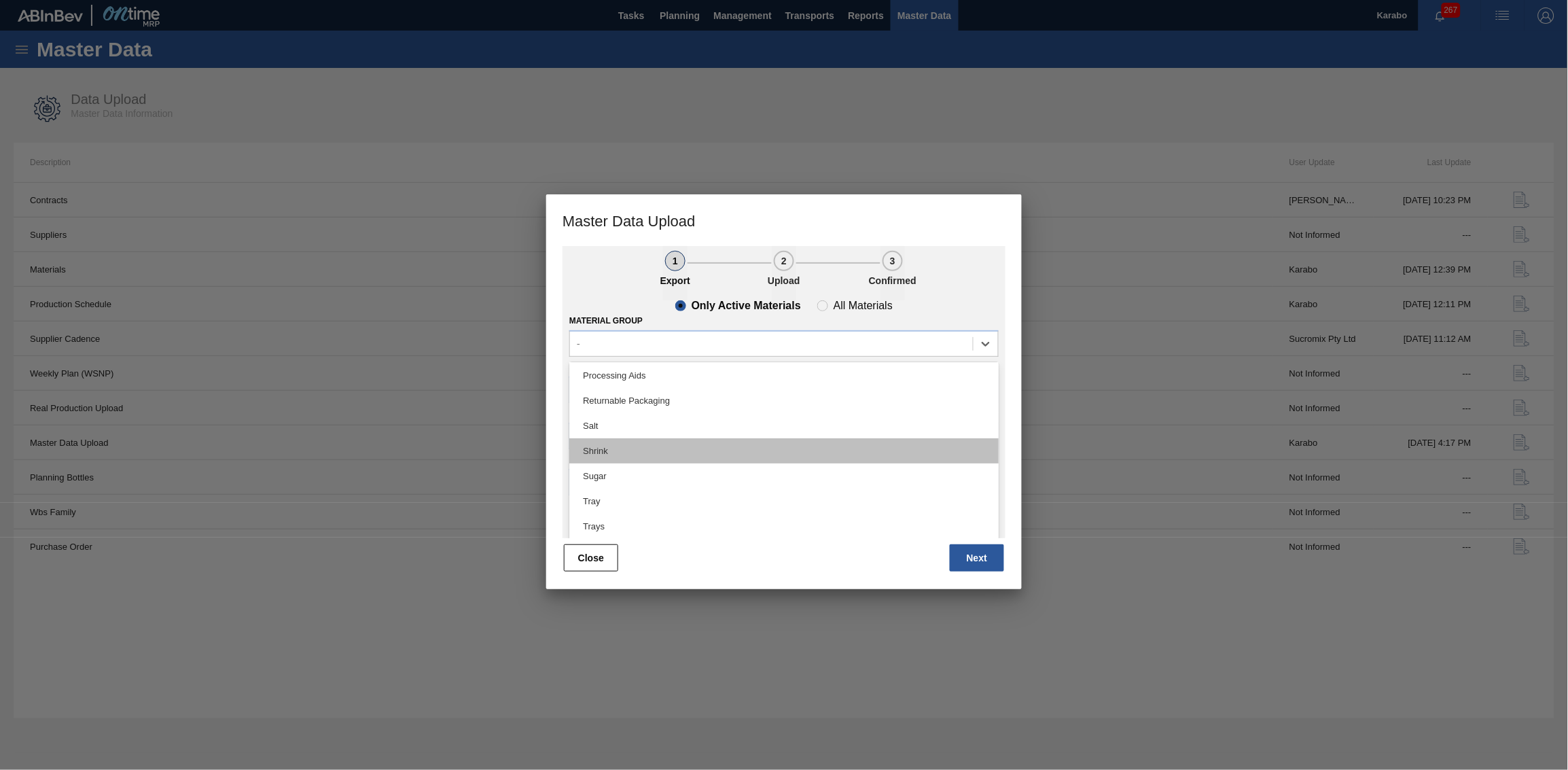
click at [671, 450] on div "Shrink" at bounding box center [783, 451] width 429 height 25
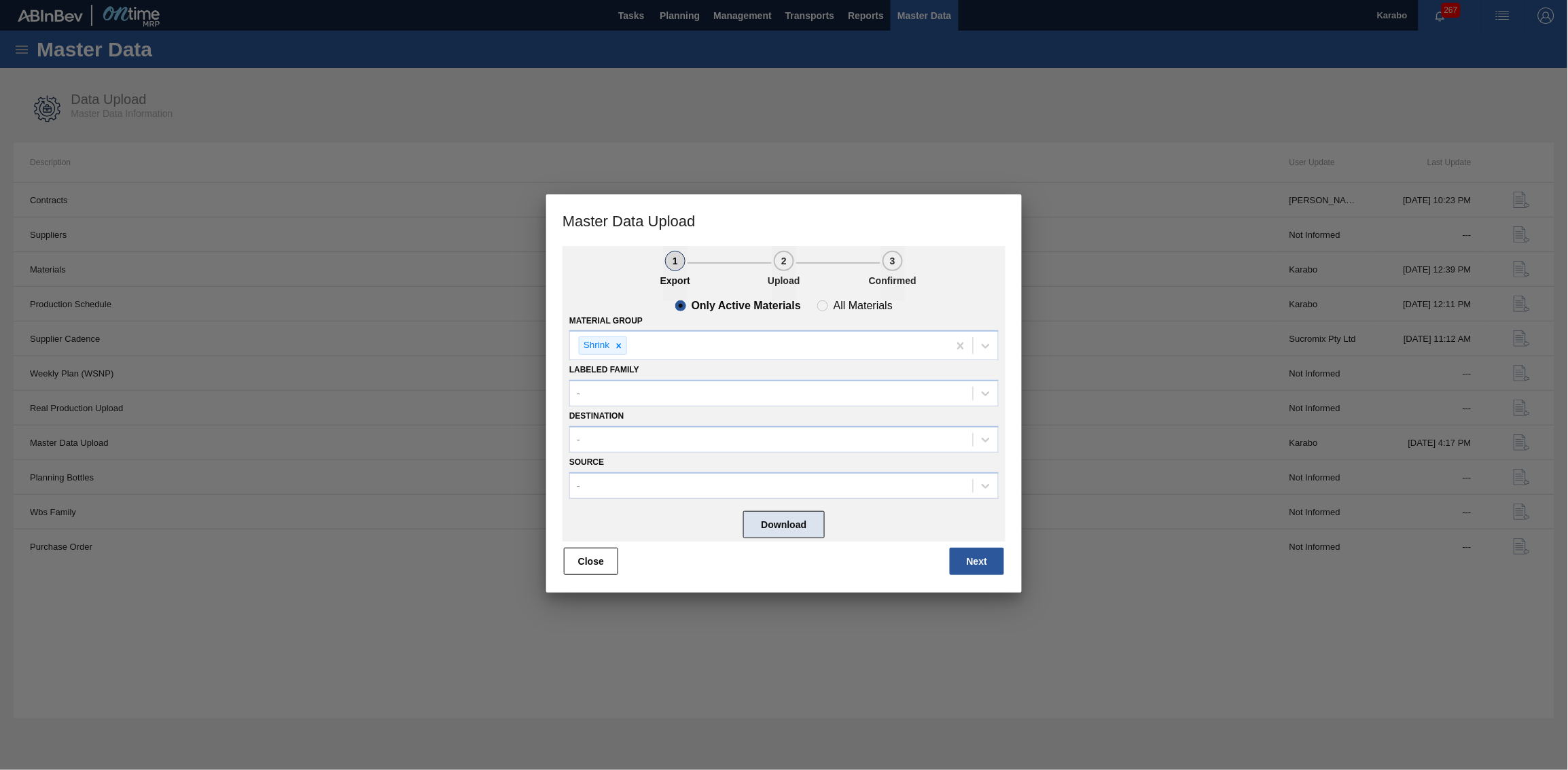
click at [777, 475] on button "Download" at bounding box center [783, 525] width 82 height 27
click at [1044, 243] on div at bounding box center [784, 385] width 1568 height 770
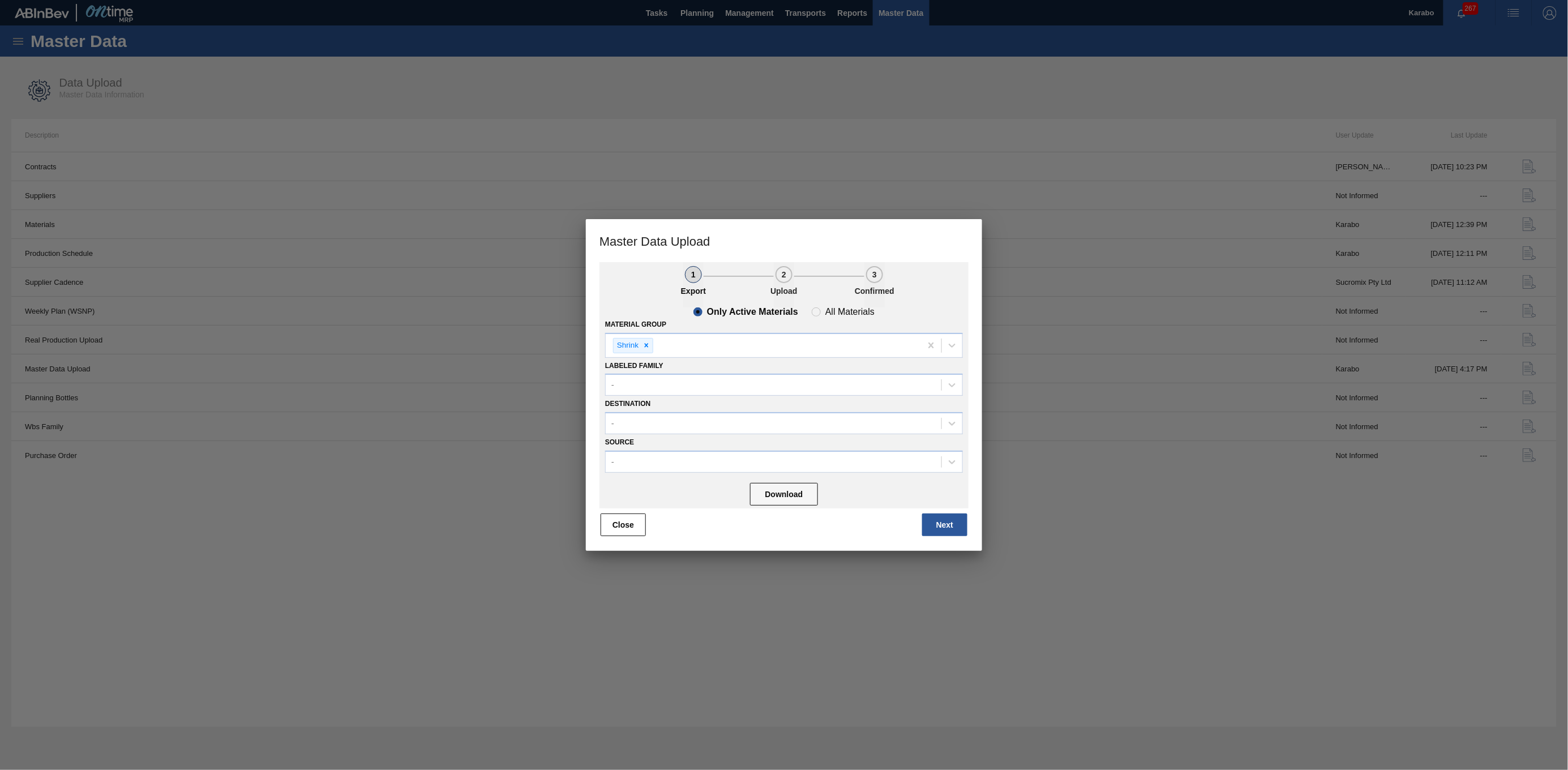
drag, startPoint x: 585, startPoint y: 138, endPoint x: 460, endPoint y: 61, distance: 146.8
click at [586, 138] on div at bounding box center [784, 385] width 1568 height 770
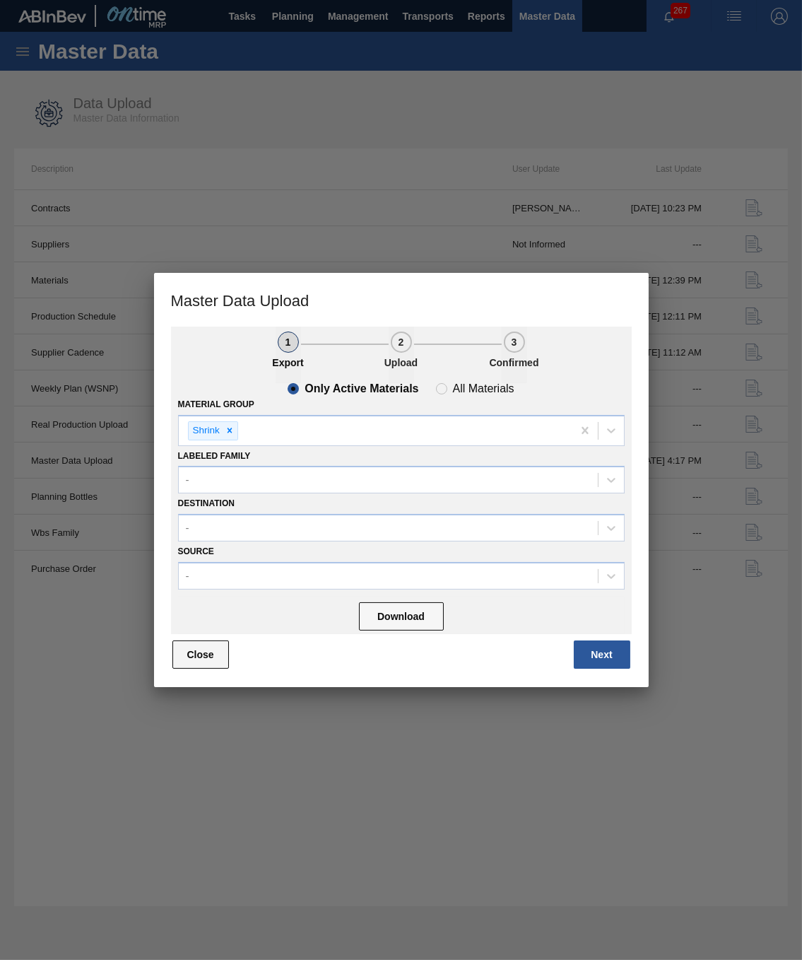
click at [199, 494] on button "Close" at bounding box center [200, 654] width 57 height 28
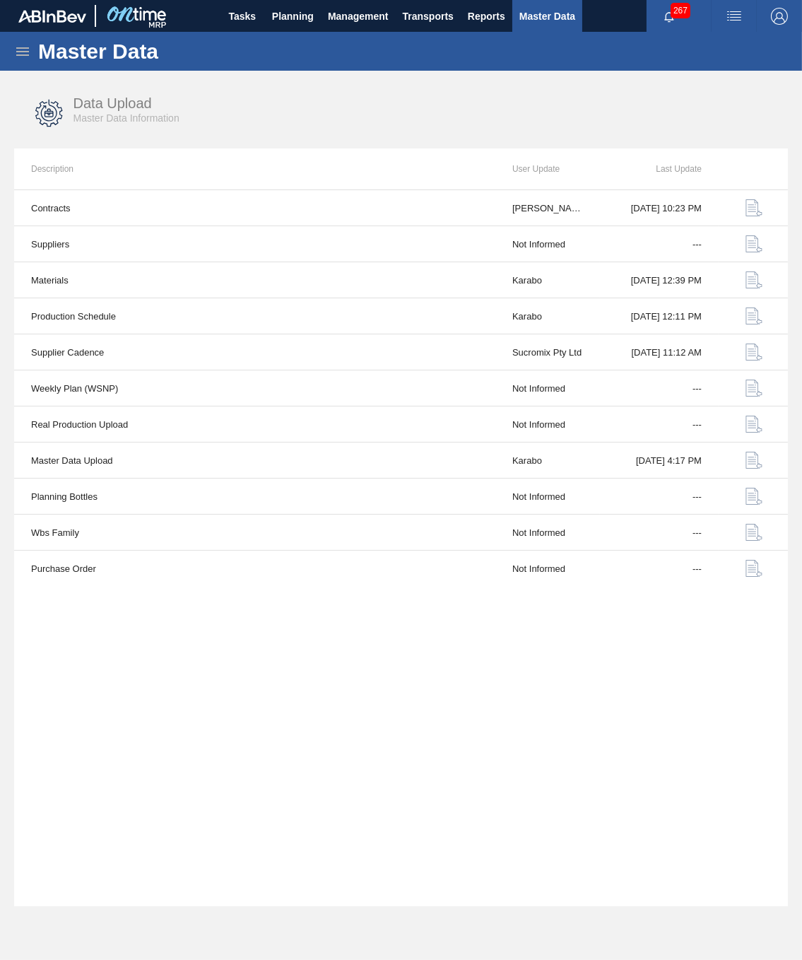
click at [21, 57] on icon at bounding box center [22, 51] width 17 height 17
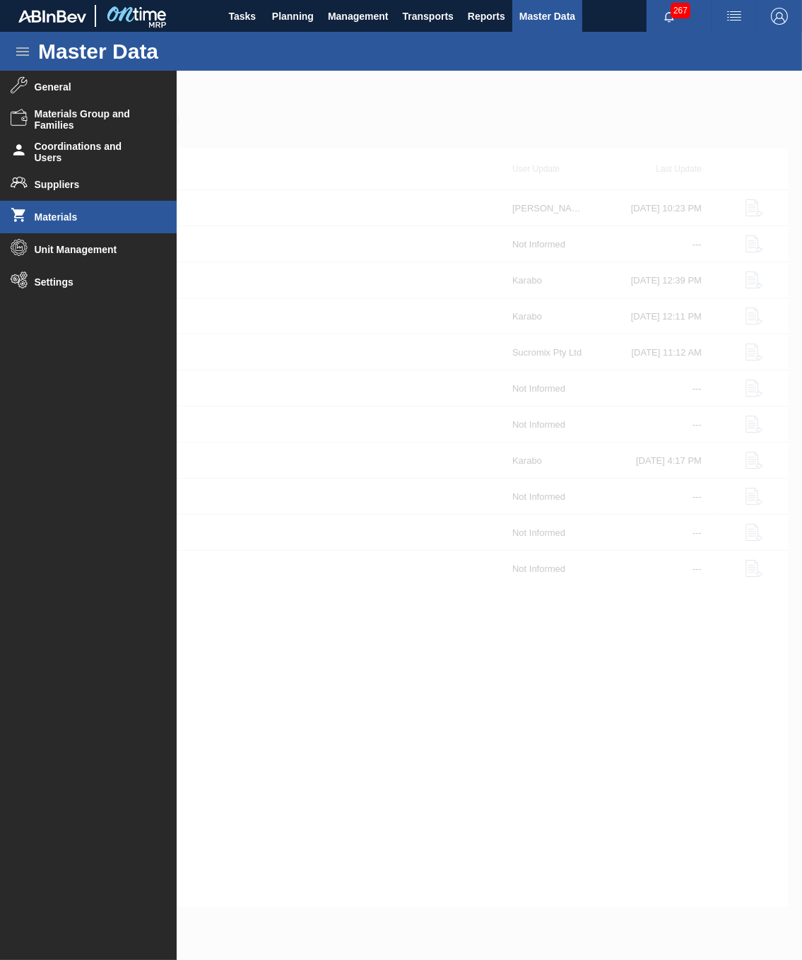
click at [107, 217] on span "Materials" at bounding box center [93, 216] width 117 height 11
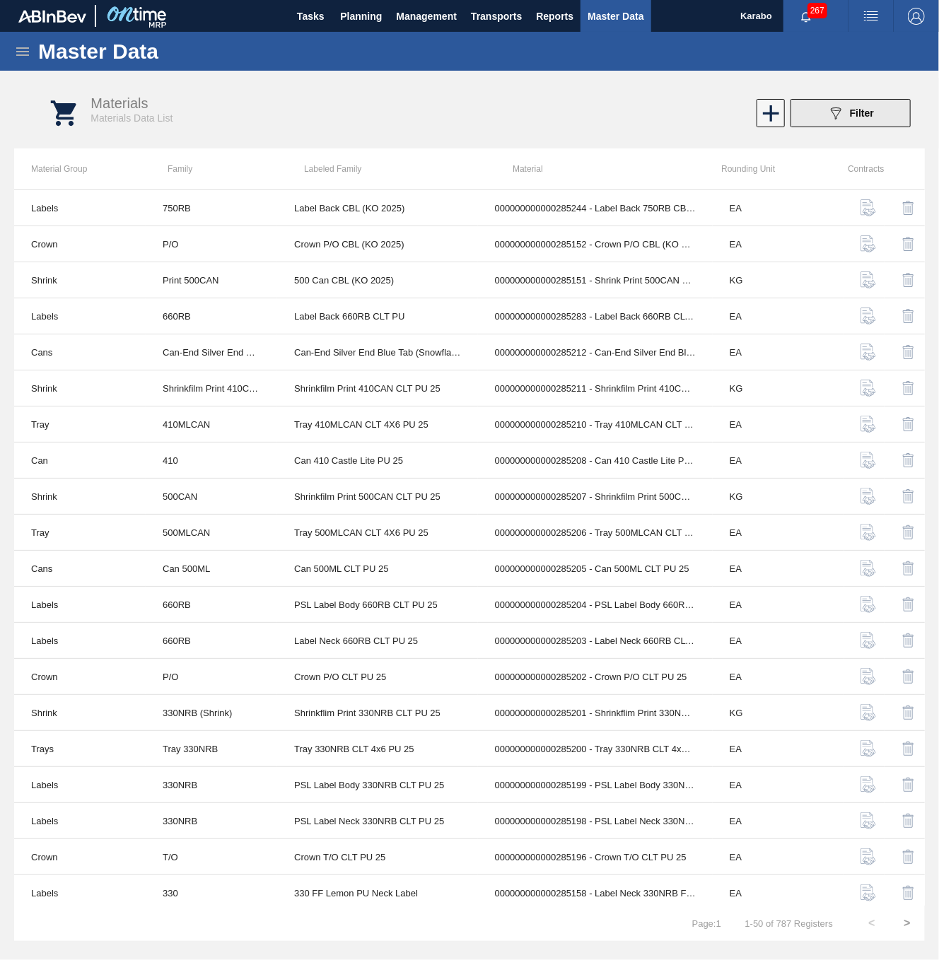
click at [853, 115] on span "Filter" at bounding box center [862, 112] width 24 height 11
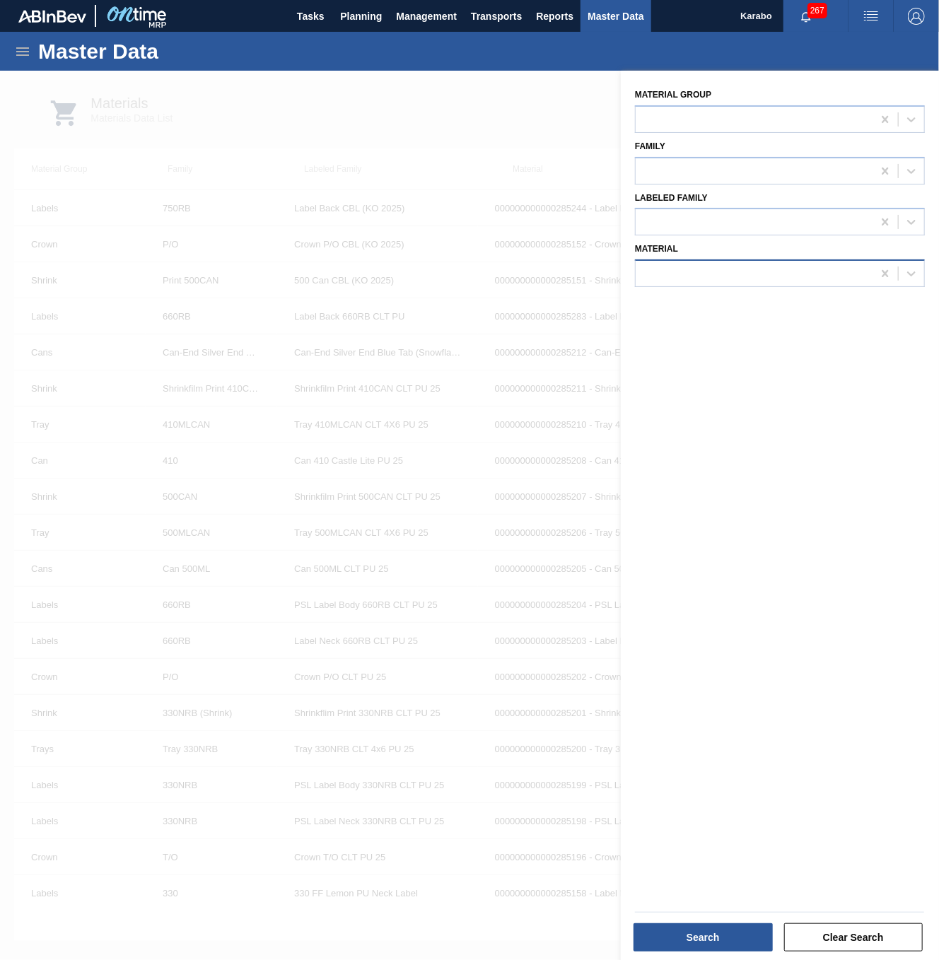
click at [778, 269] on div at bounding box center [754, 274] width 237 height 21
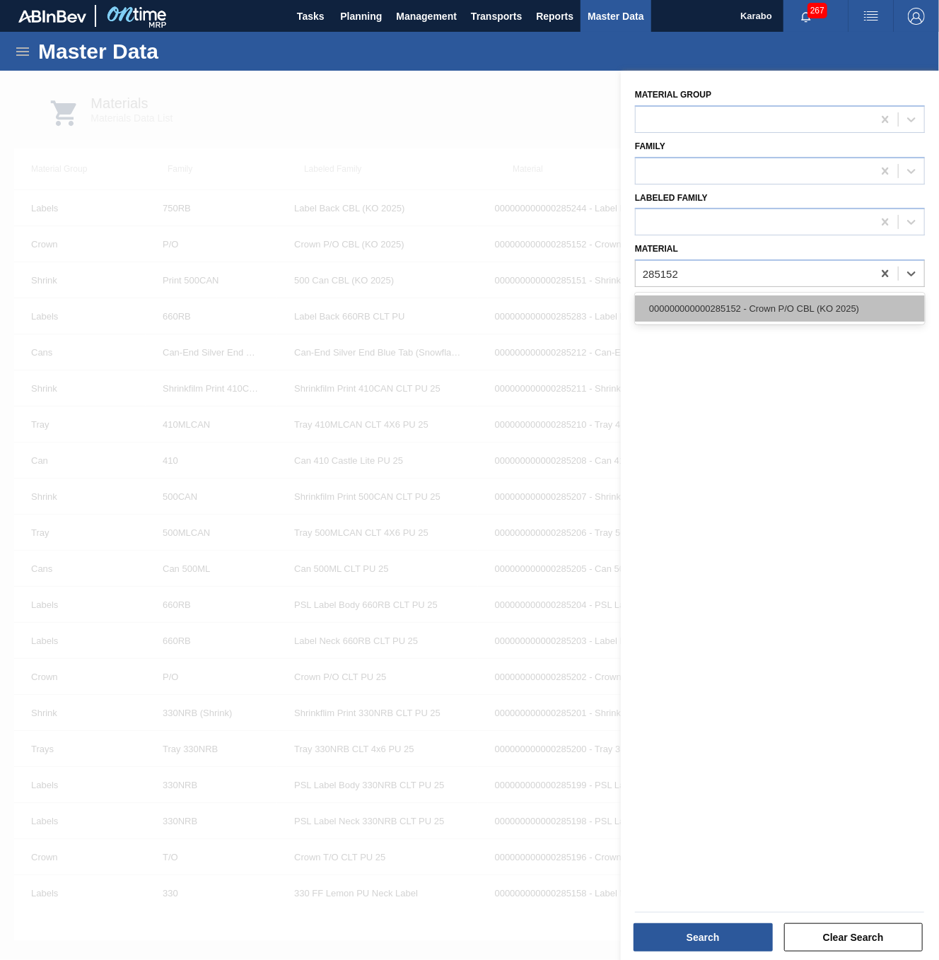
click at [800, 311] on div "000000000000285152 - Crown P/O CBL (KO 2025)" at bounding box center [780, 308] width 290 height 26
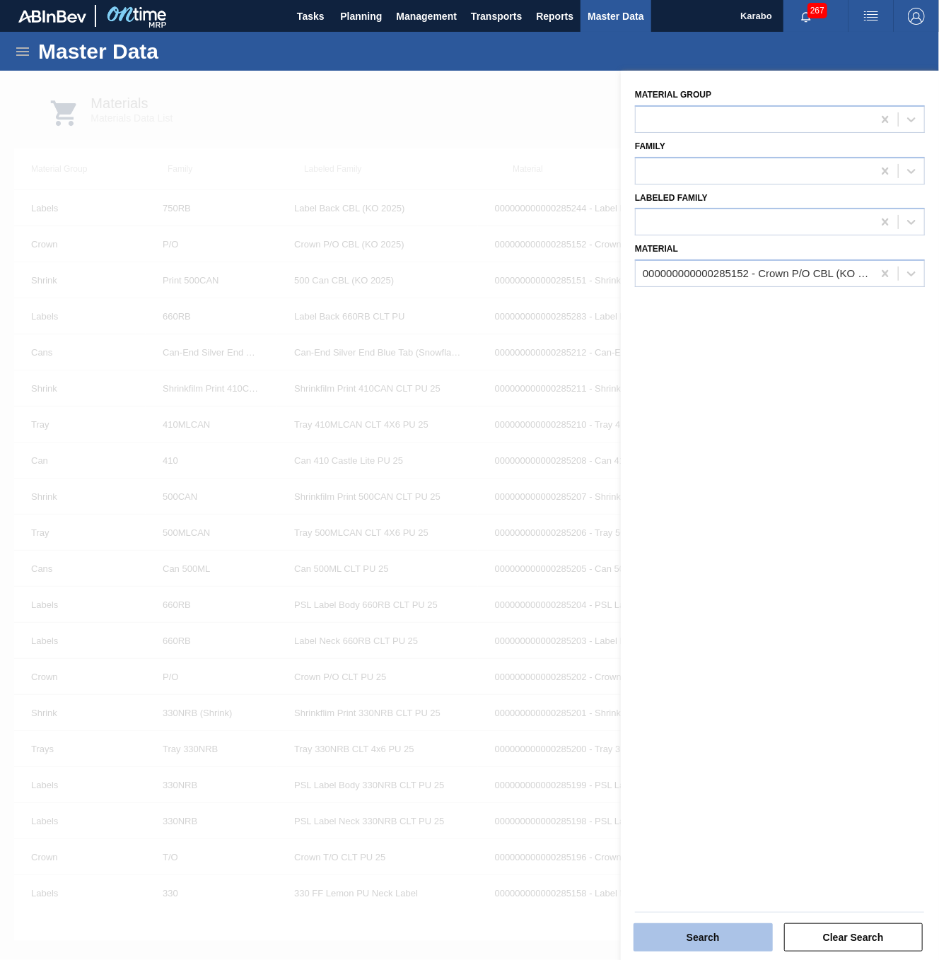
click at [694, 494] on button "Search" at bounding box center [702, 937] width 139 height 28
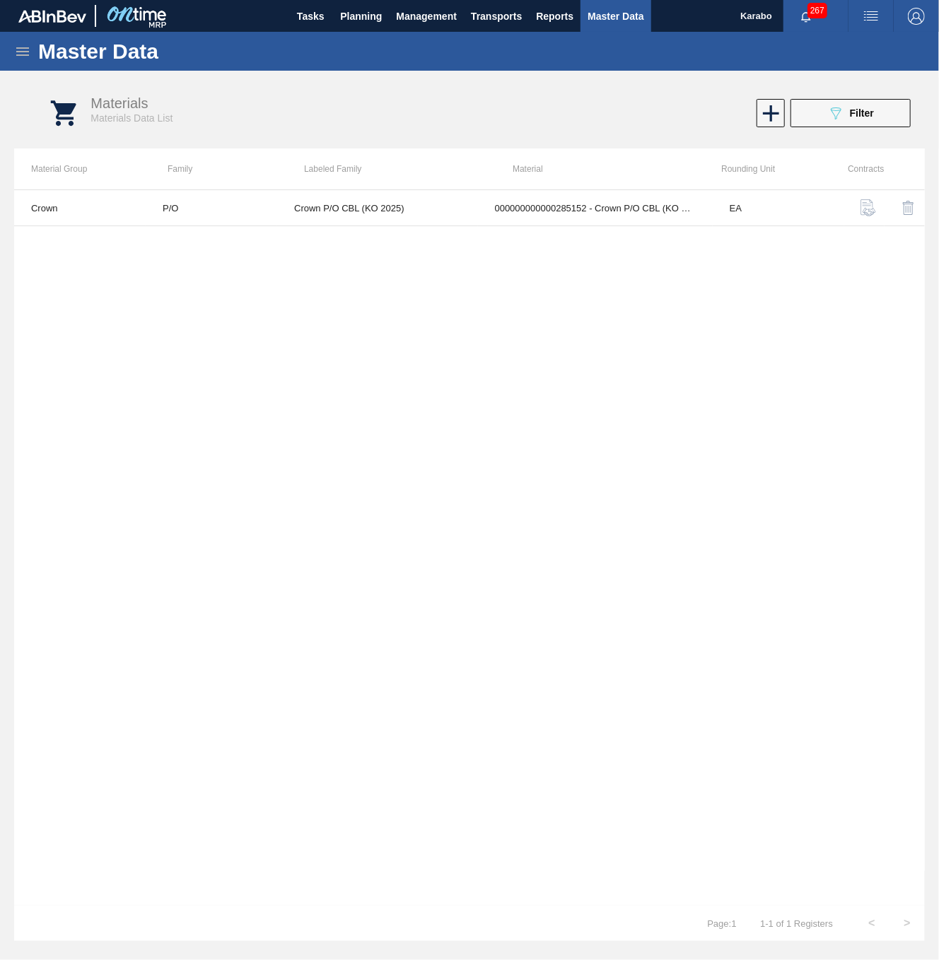
click at [527, 494] on div "Crown P/O Crown P/O CBL (KO 2025) 000000000000285152 - Crown P/O CBL (KO 2025) …" at bounding box center [469, 547] width 911 height 716
click at [380, 20] on span "Planning" at bounding box center [361, 16] width 42 height 17
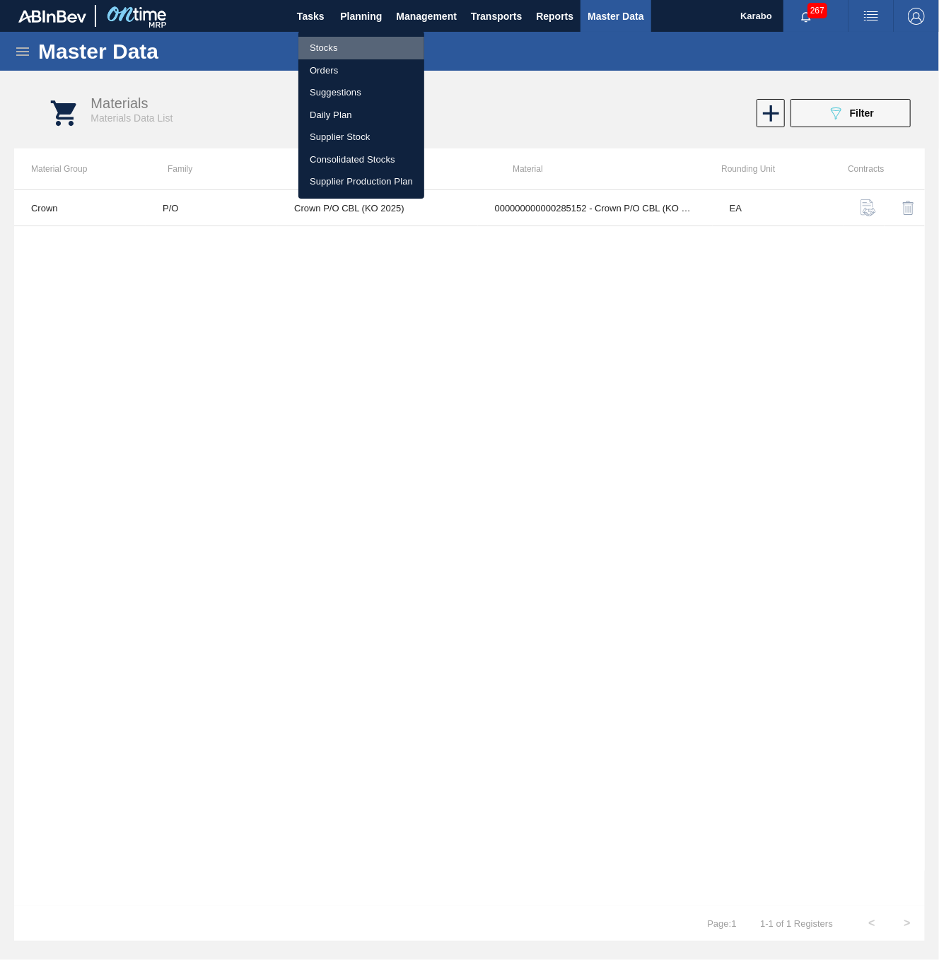
click at [368, 40] on li "Stocks" at bounding box center [361, 48] width 126 height 23
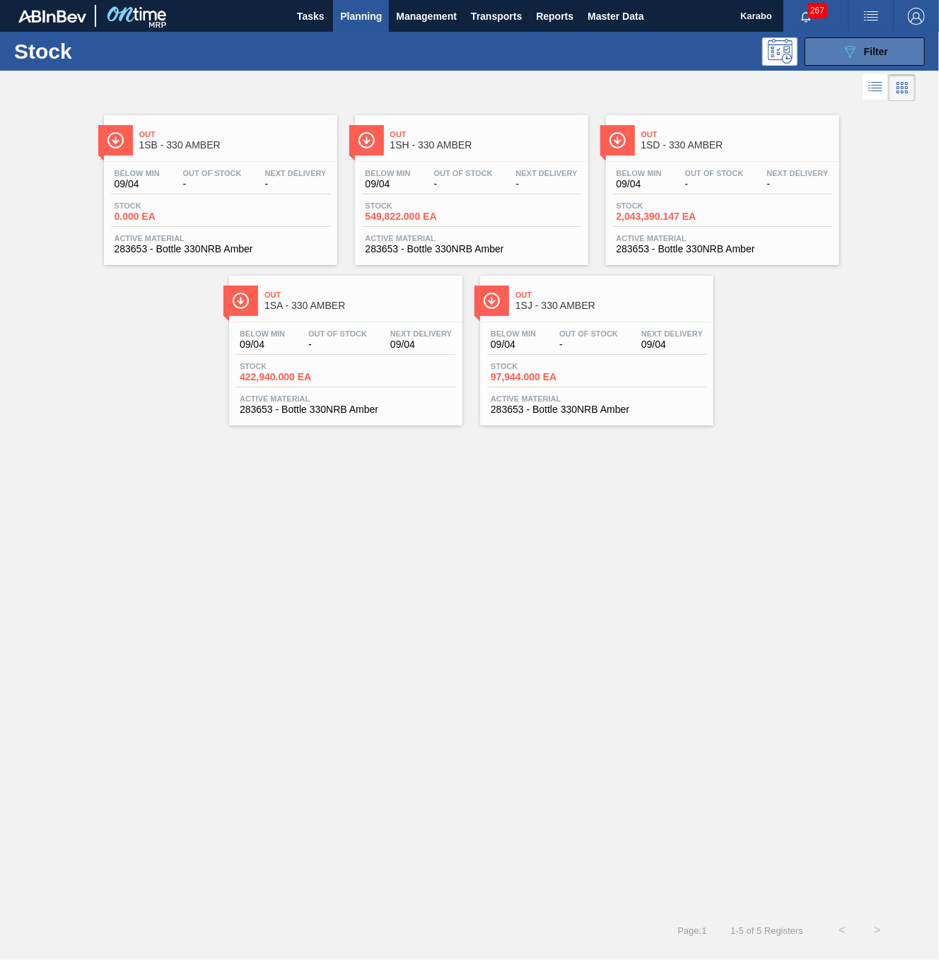
click at [845, 57] on icon "089F7B8B-B2A5-4AFE-B5C0-19BA573D28AC" at bounding box center [849, 51] width 17 height 17
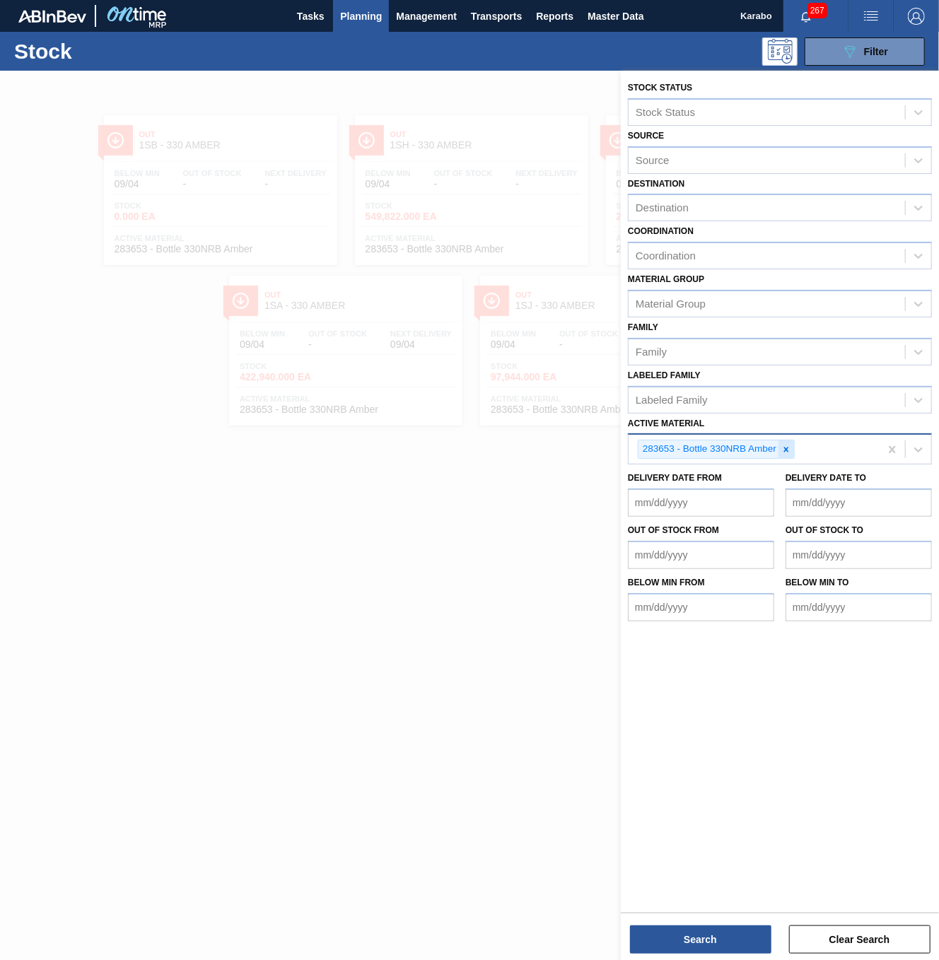
click at [783, 449] on icon at bounding box center [786, 450] width 10 height 10
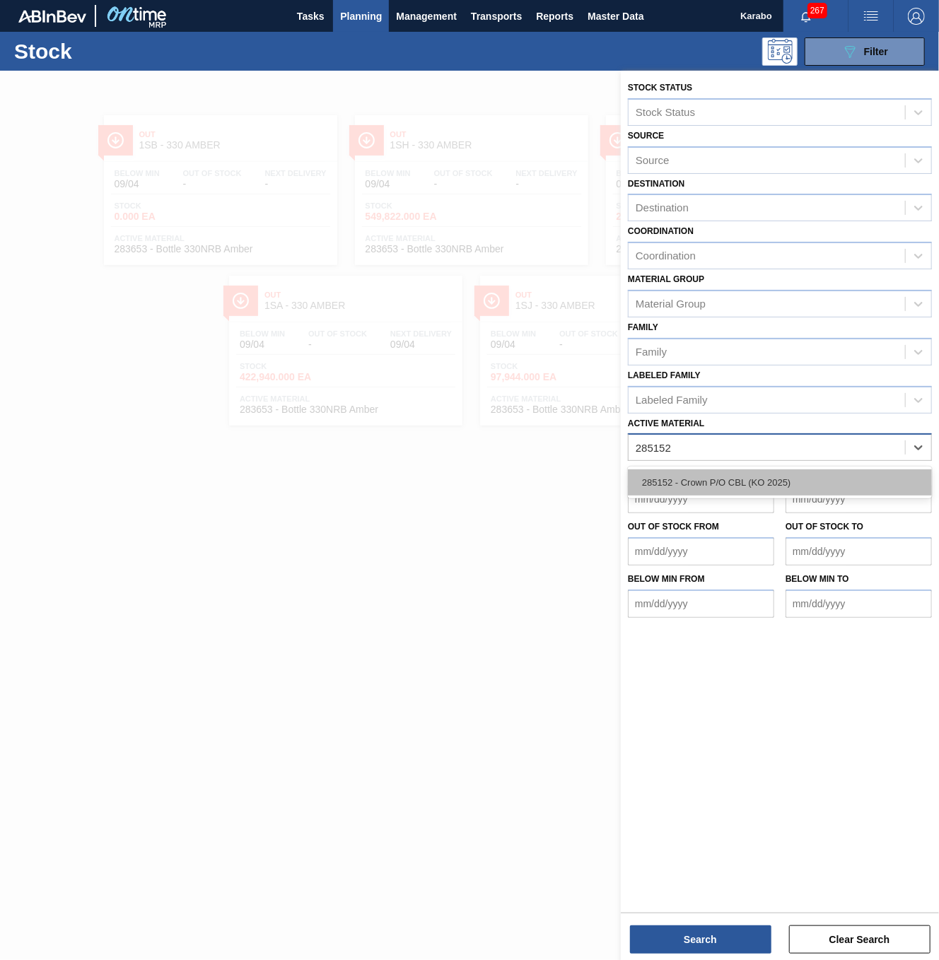
click at [789, 469] on div "285152 - Crown P/O CBL (KO 2025)" at bounding box center [780, 482] width 304 height 26
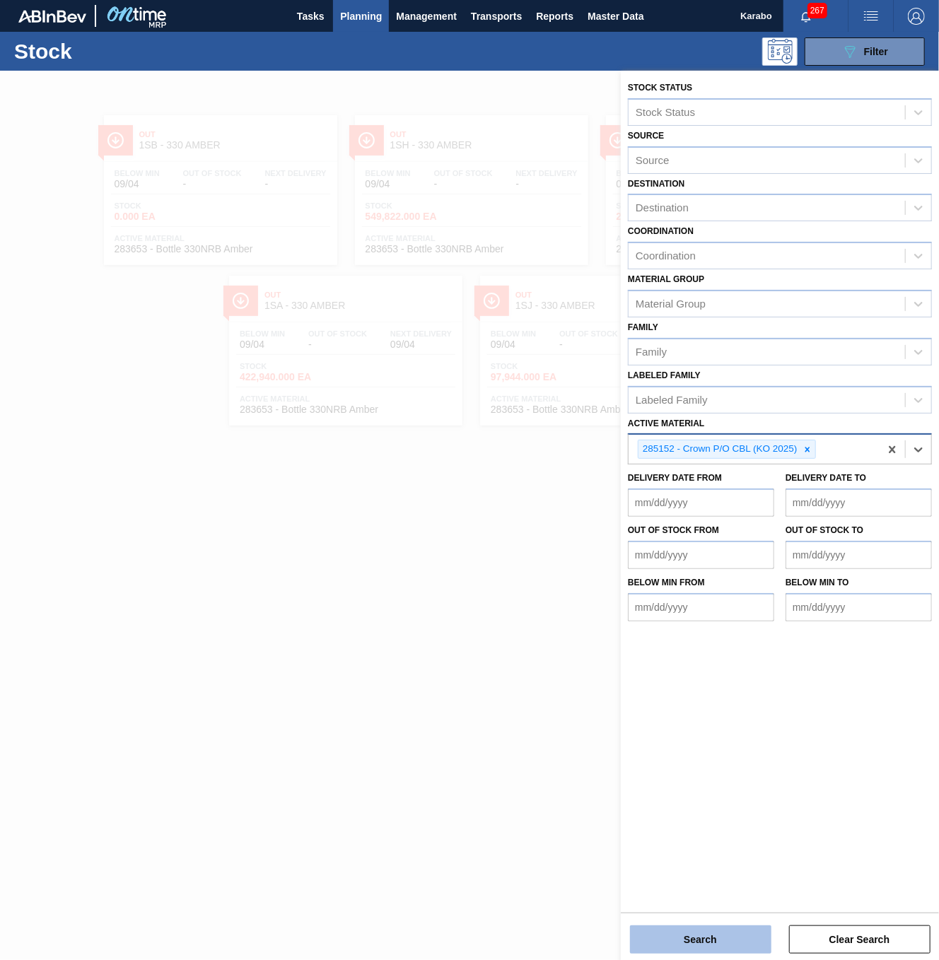
click at [711, 494] on button "Search" at bounding box center [700, 939] width 141 height 28
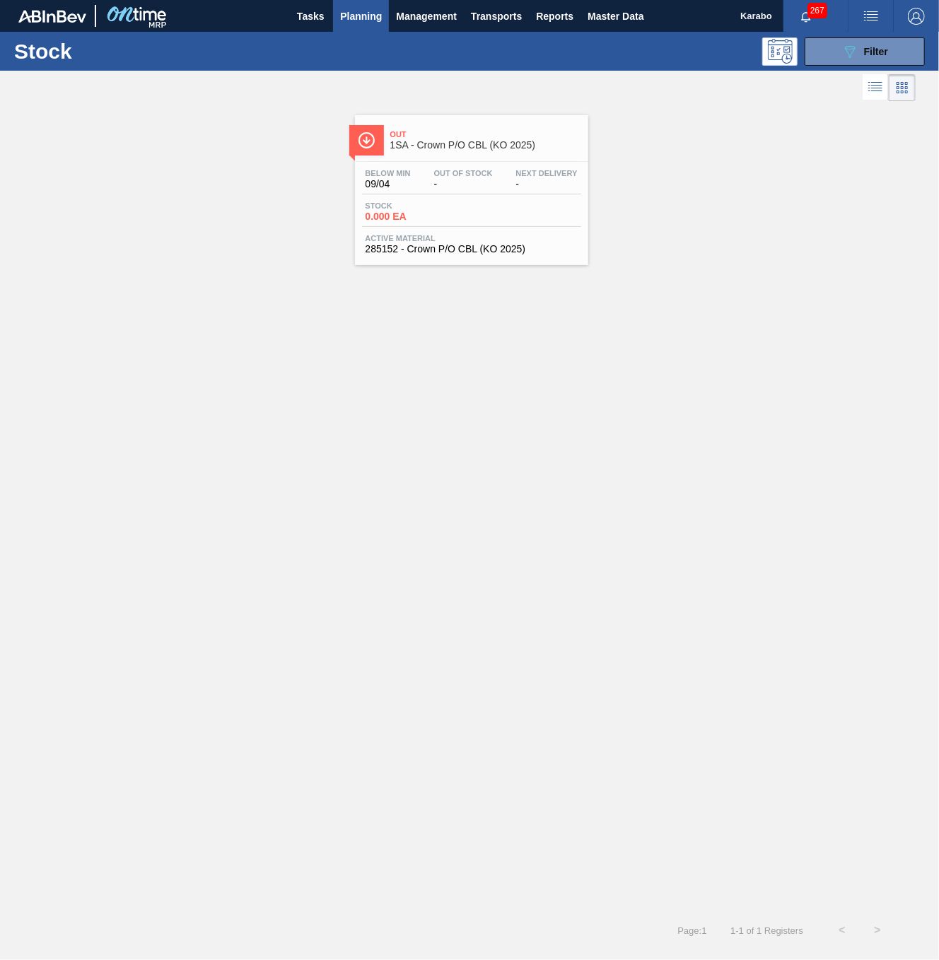
click at [565, 182] on span "-" at bounding box center [547, 184] width 62 height 11
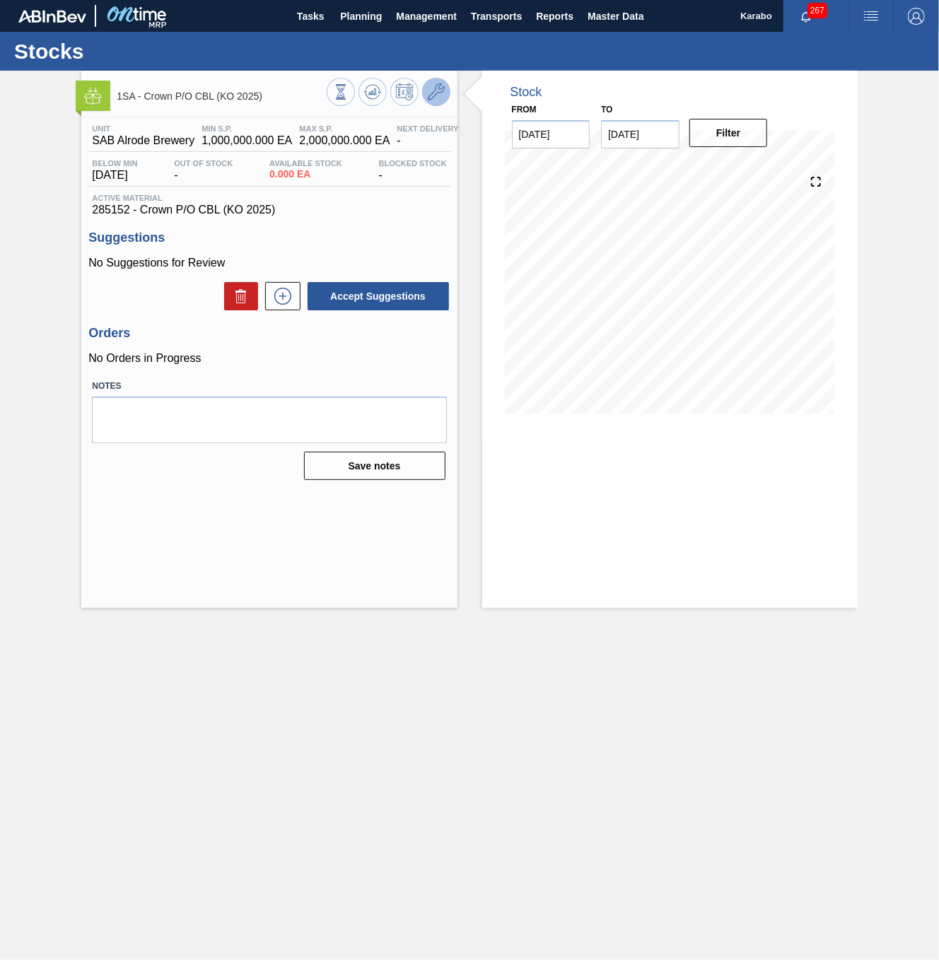
click at [443, 89] on icon at bounding box center [436, 91] width 17 height 17
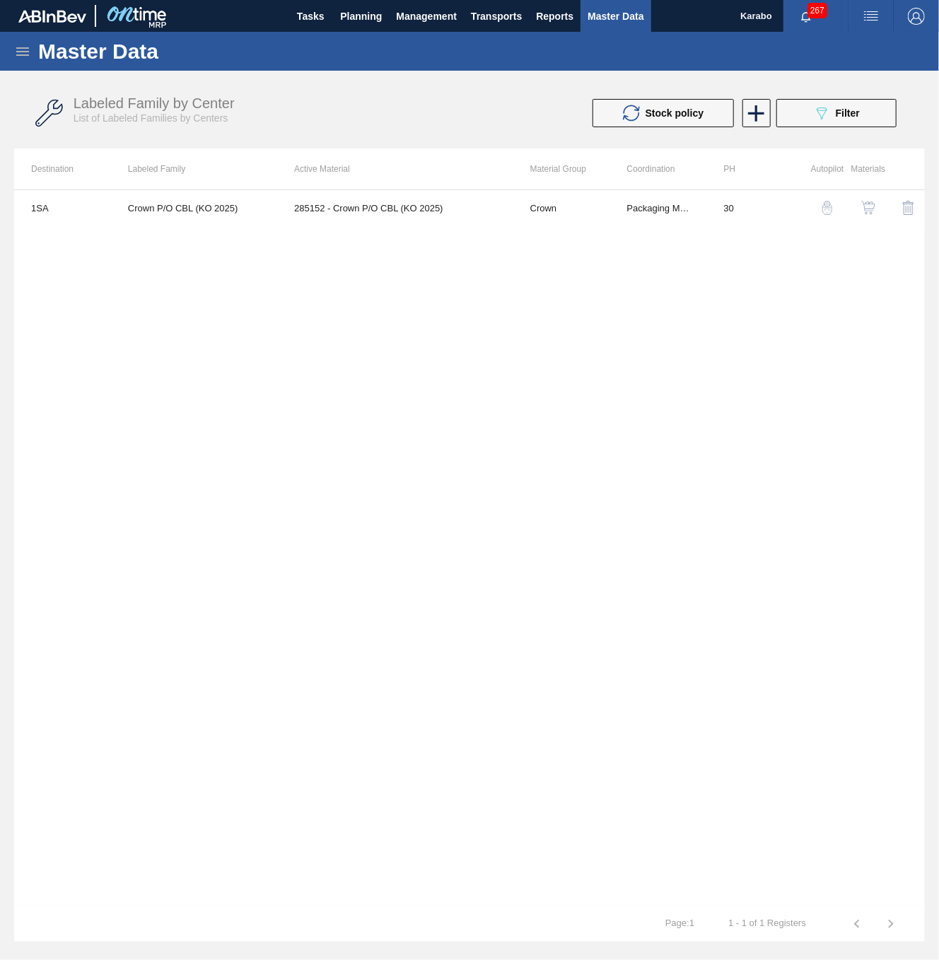
click at [870, 212] on img "button" at bounding box center [868, 208] width 14 height 14
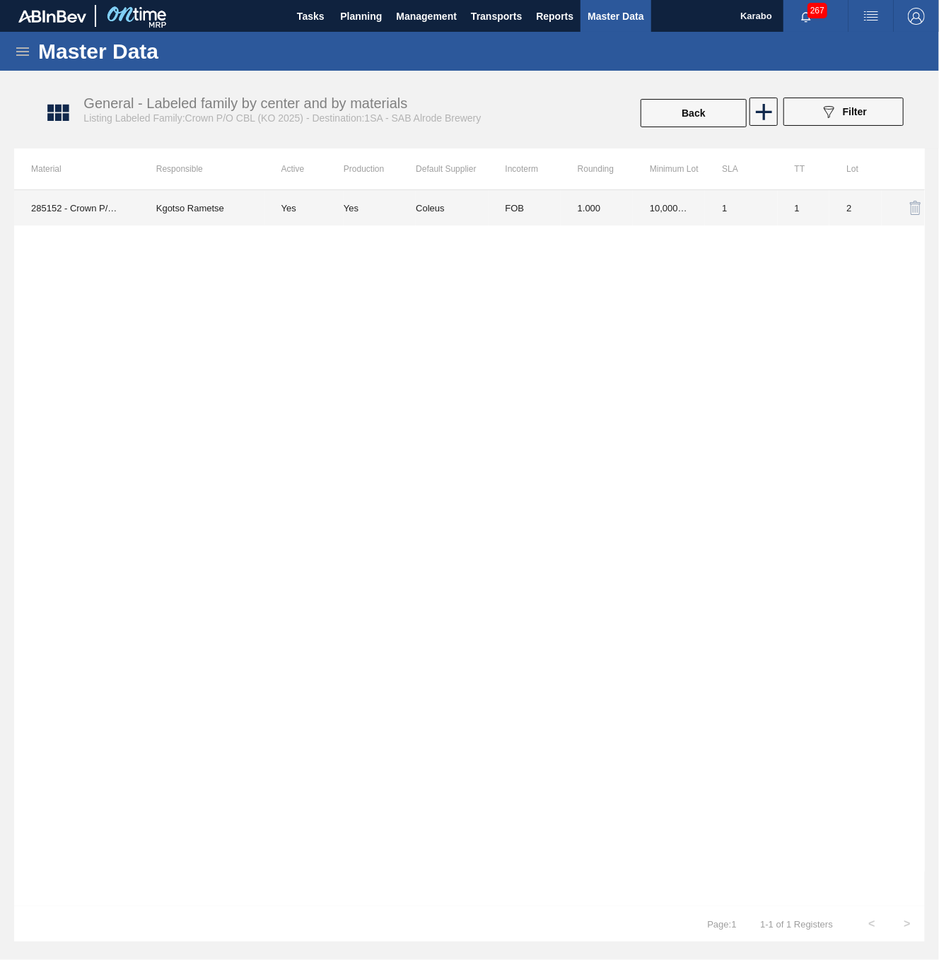
click at [632, 209] on tr "285152 - Crown P/O CBL (KO 2025) Kgotso Rametse Yes Yes Coleus FOB 1.000 10,000…" at bounding box center [469, 207] width 911 height 35
click at [698, 216] on td "10,000.000" at bounding box center [669, 207] width 72 height 35
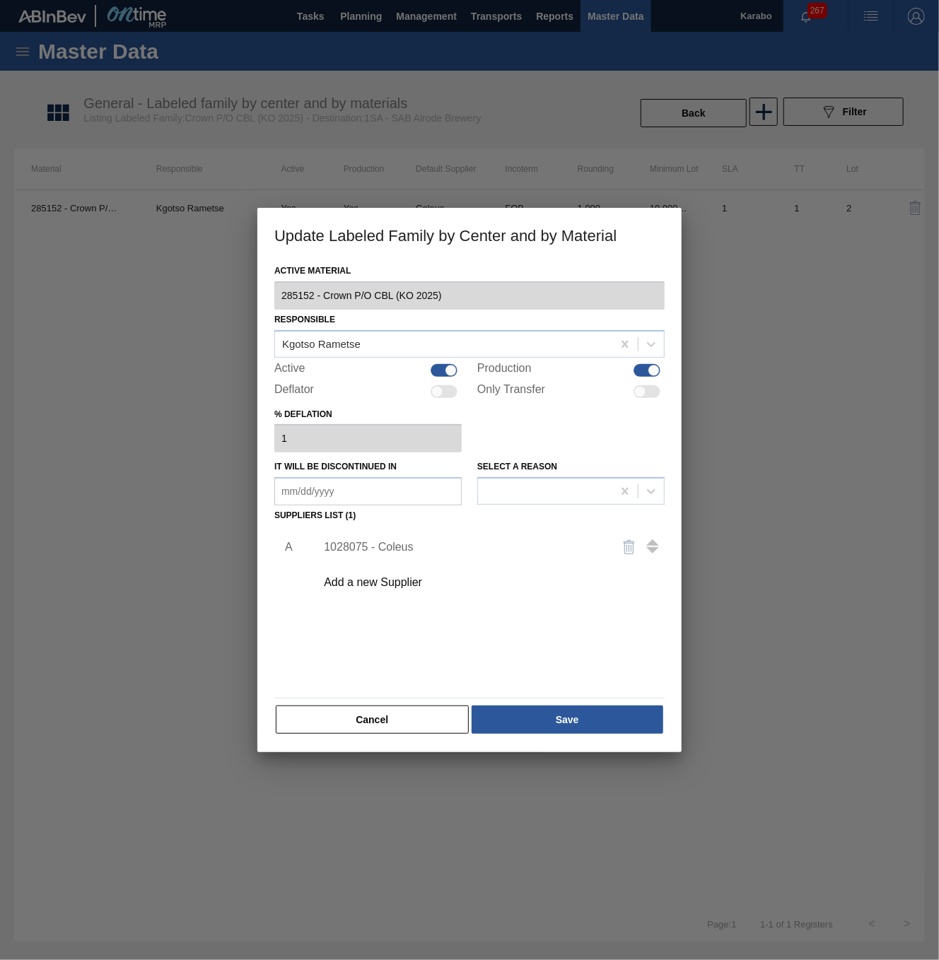
click at [391, 494] on div "1028075 - Coleus" at bounding box center [462, 547] width 277 height 13
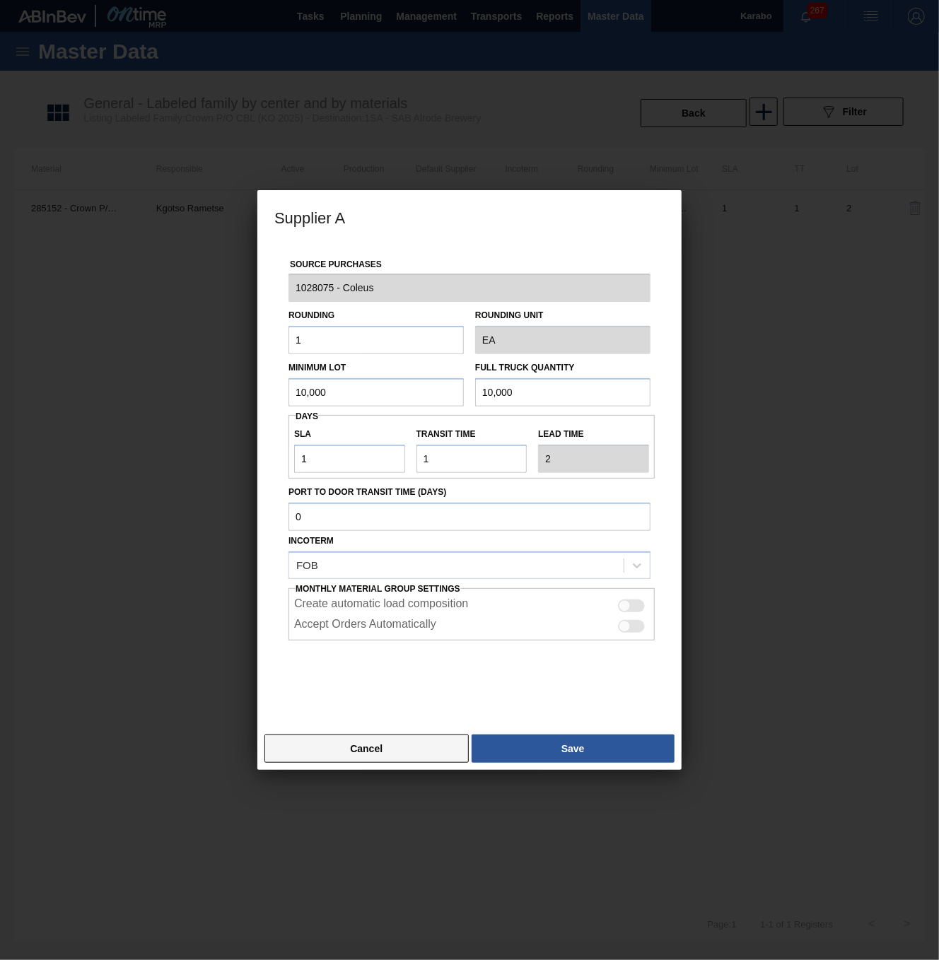
click at [397, 494] on button "Cancel" at bounding box center [366, 748] width 204 height 28
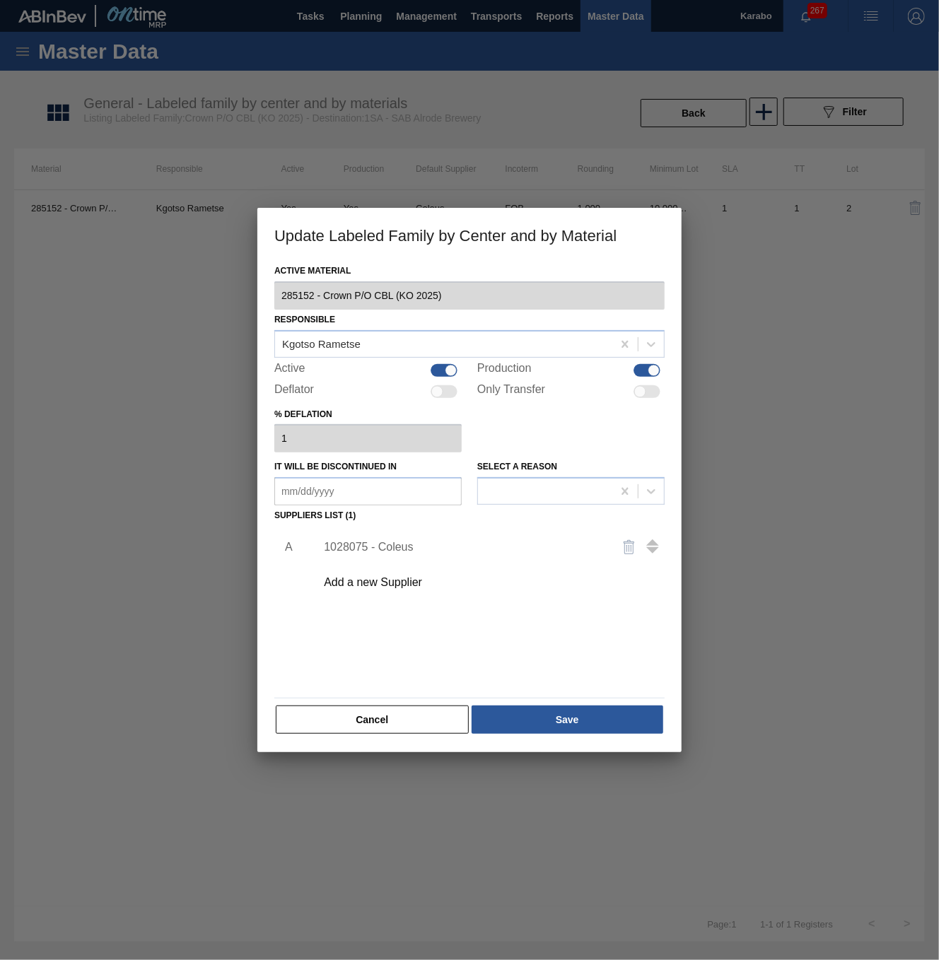
click at [409, 494] on button "Cancel" at bounding box center [372, 719] width 193 height 28
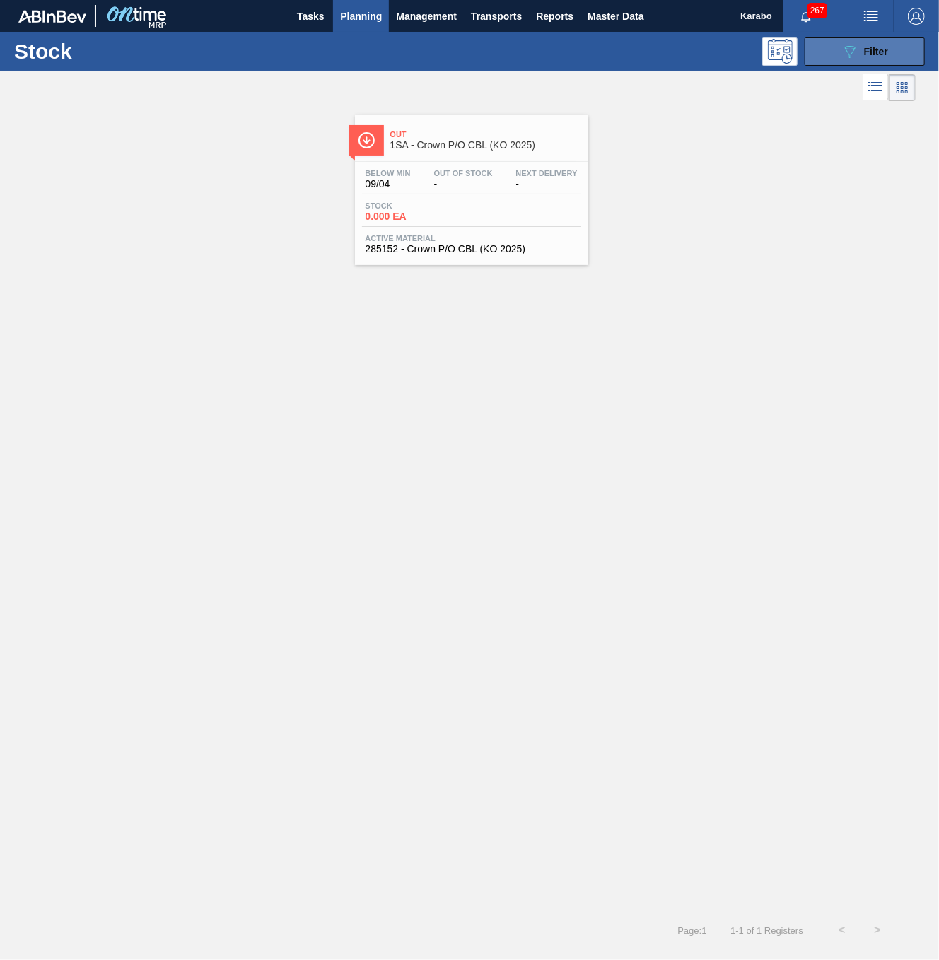
click at [860, 45] on div "089F7B8B-B2A5-4AFE-B5C0-19BA573D28AC Filter" at bounding box center [864, 51] width 47 height 17
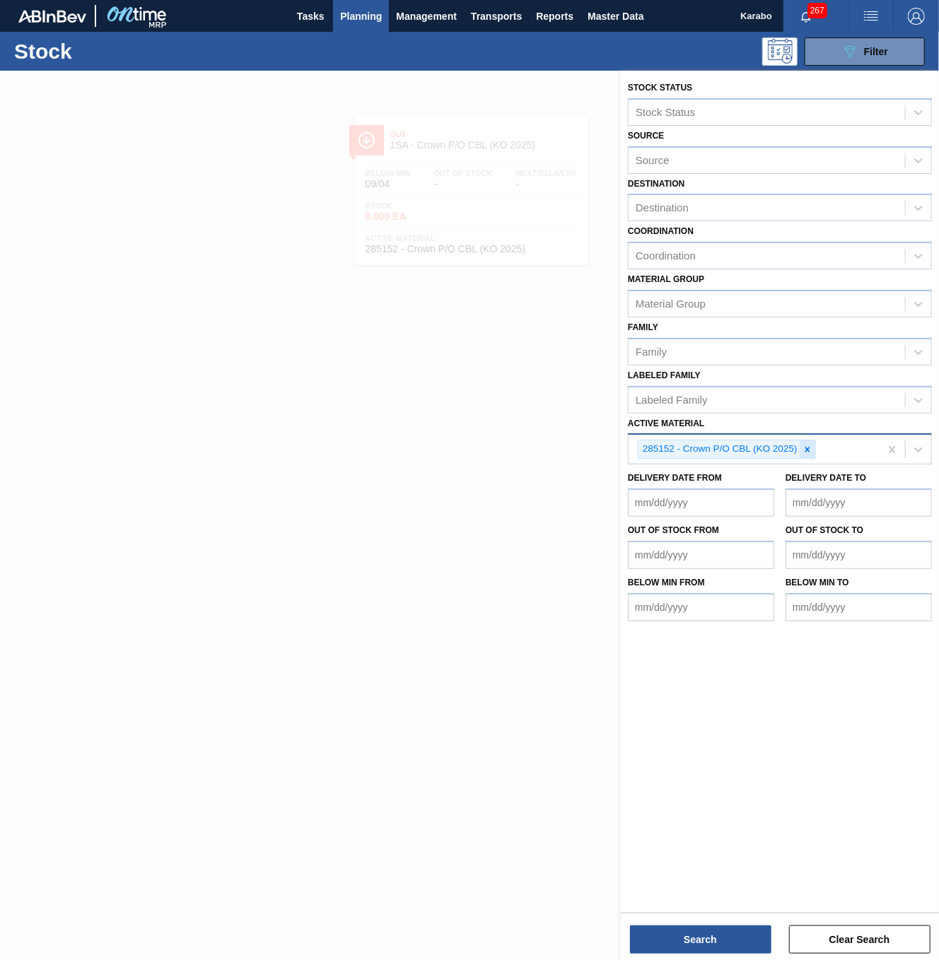
click at [810, 445] on icon at bounding box center [807, 450] width 10 height 10
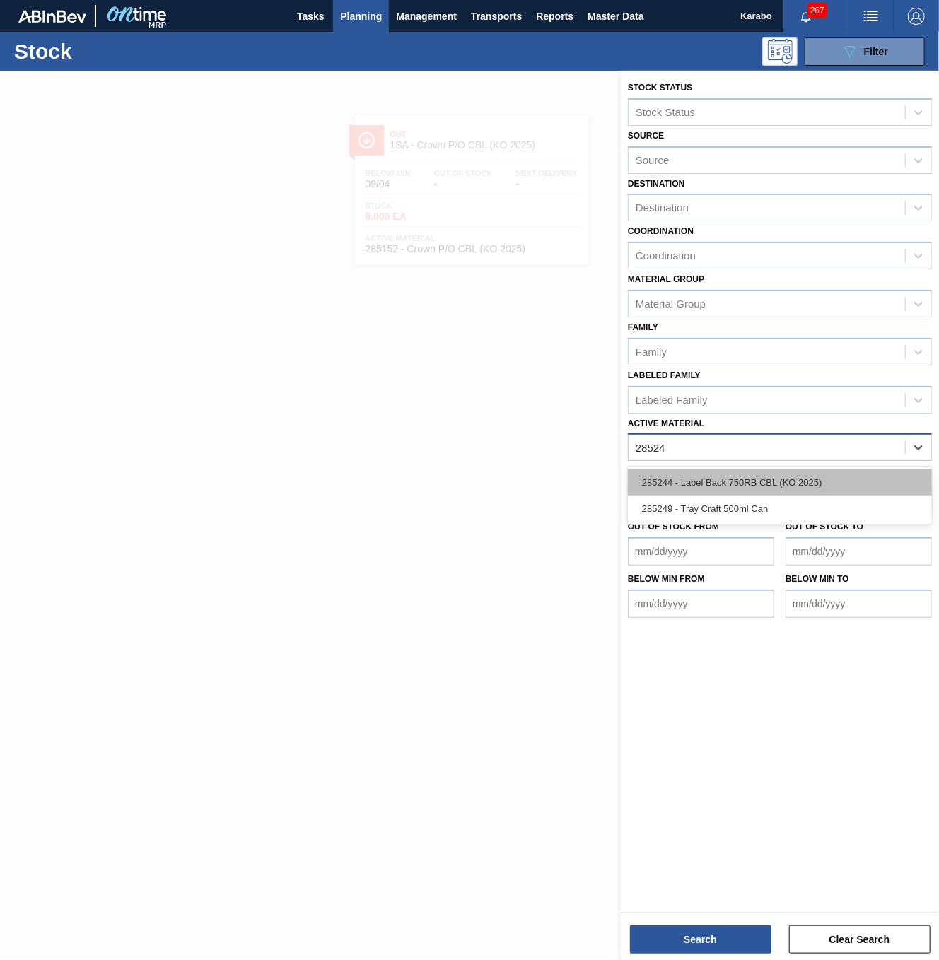
click at [729, 488] on div "285244 - Label Back 750RB CBL (KO 2025)" at bounding box center [780, 482] width 304 height 26
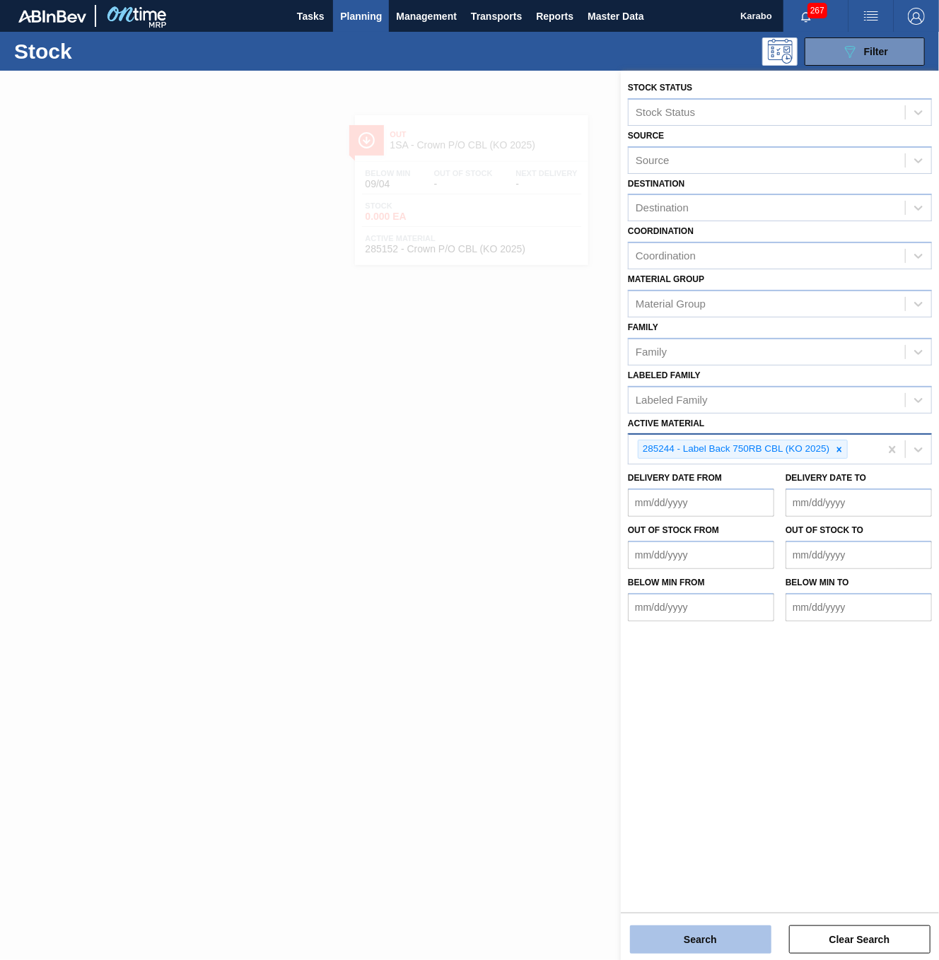
click at [722, 494] on button "Search" at bounding box center [700, 939] width 141 height 28
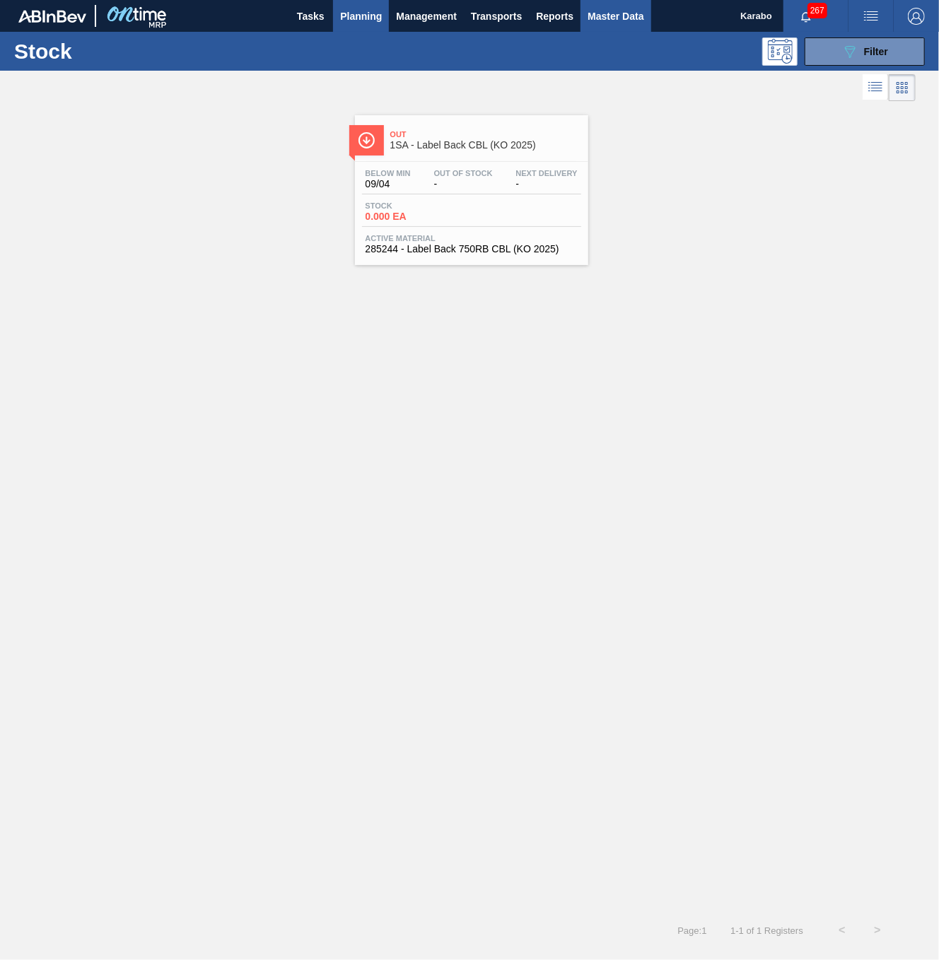
click at [632, 20] on span "Master Data" at bounding box center [615, 16] width 56 height 17
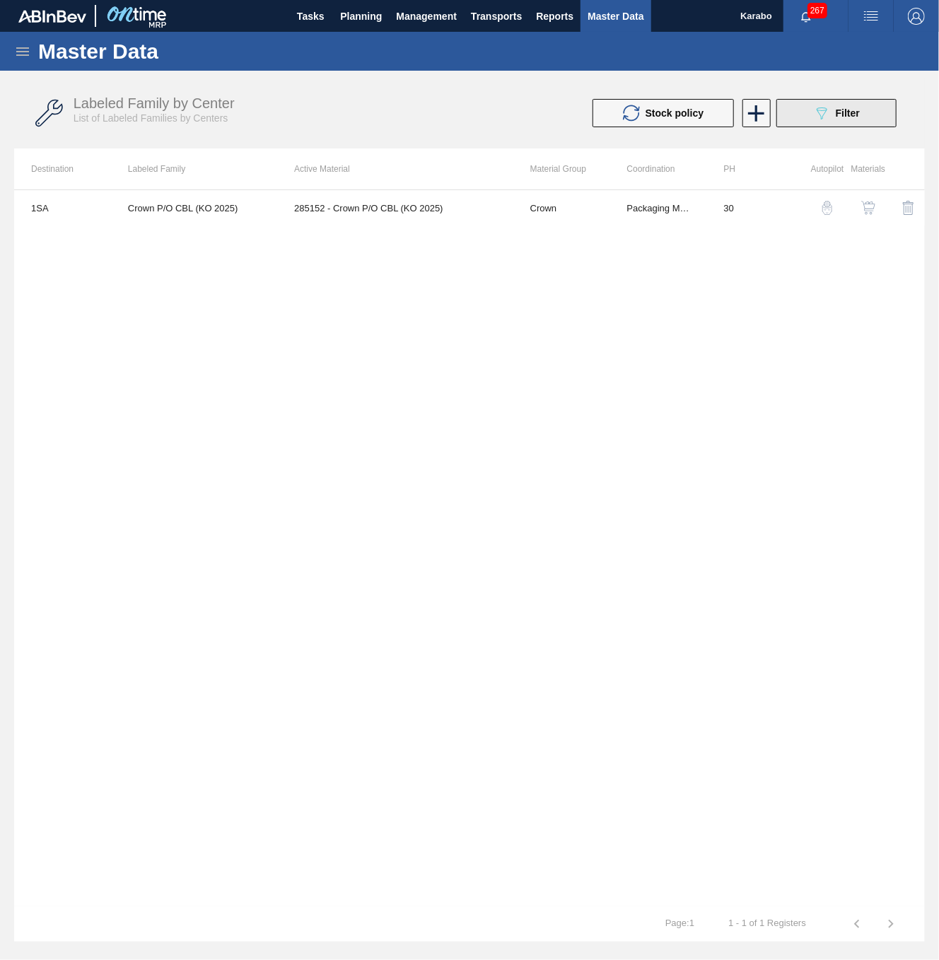
click at [824, 106] on icon "089F7B8B-B2A5-4AFE-B5C0-19BA573D28AC" at bounding box center [821, 113] width 17 height 17
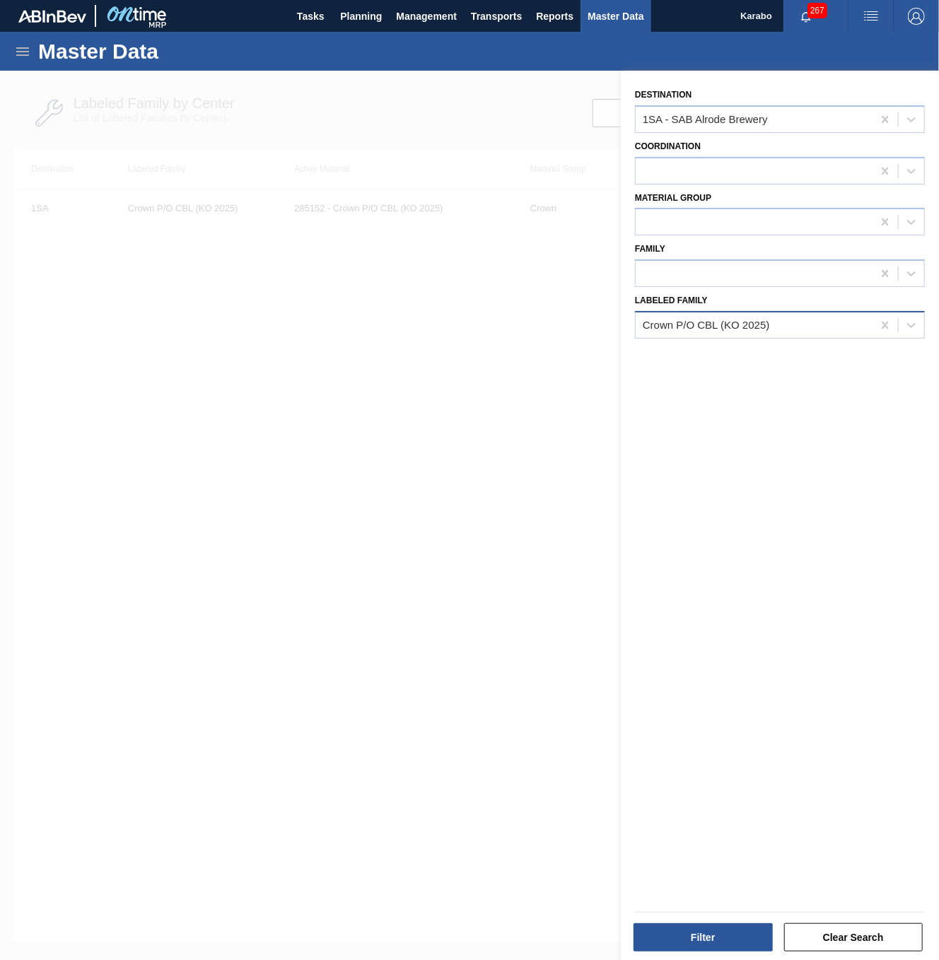
click at [798, 329] on div "Crown P/O CBL (KO 2025)" at bounding box center [754, 325] width 237 height 21
click at [780, 327] on div "Crown P/O CBL (KO 2025)" at bounding box center [754, 325] width 237 height 21
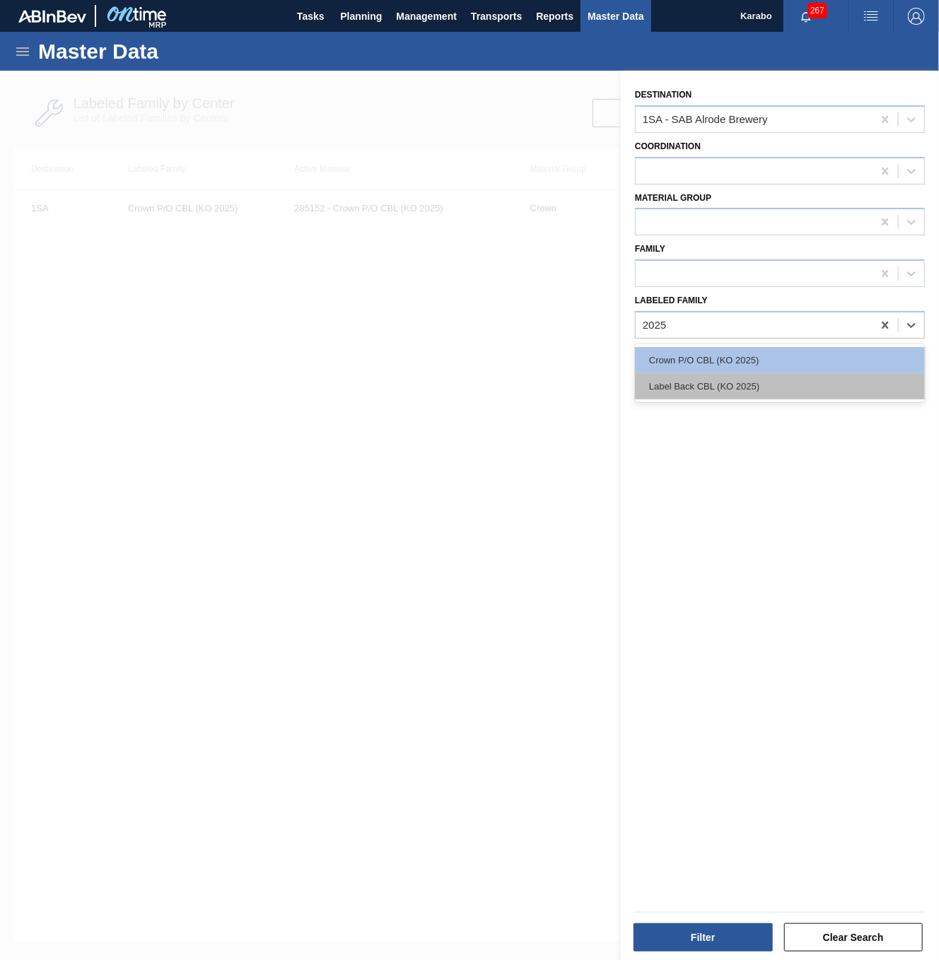
click at [761, 390] on div "Label Back CBL (KO 2025)" at bounding box center [780, 386] width 290 height 26
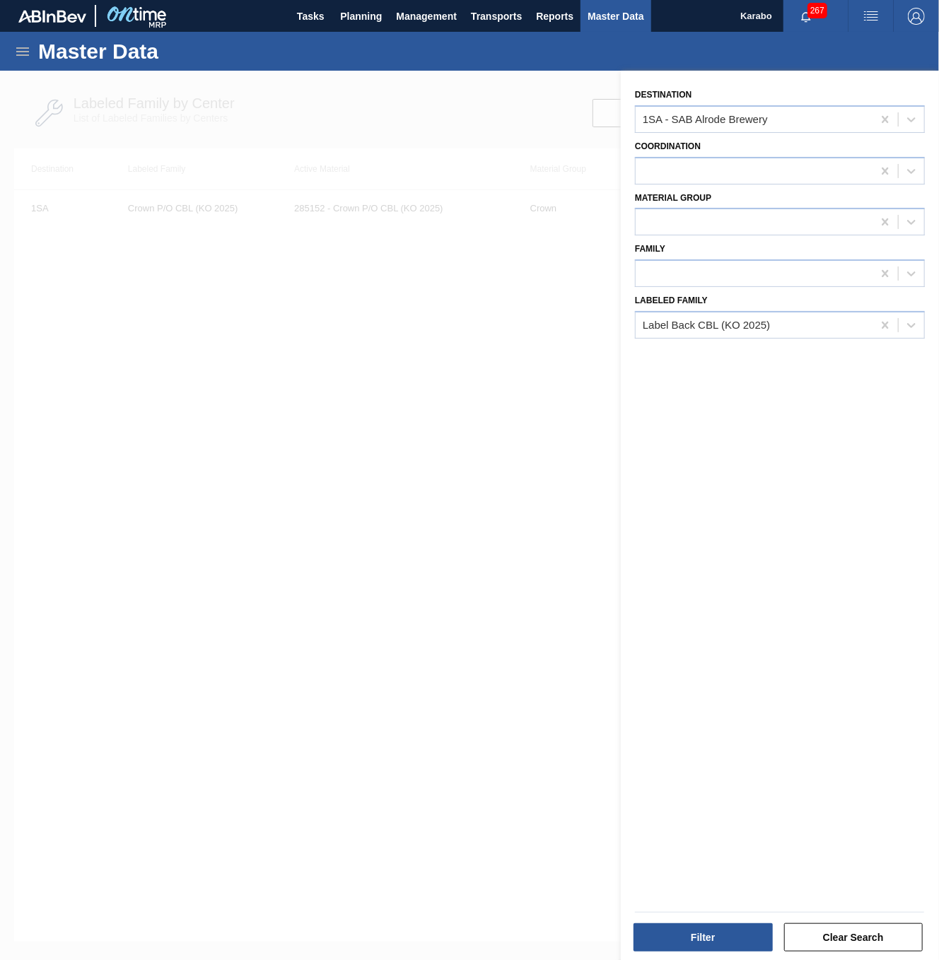
click at [578, 385] on div at bounding box center [469, 551] width 939 height 960
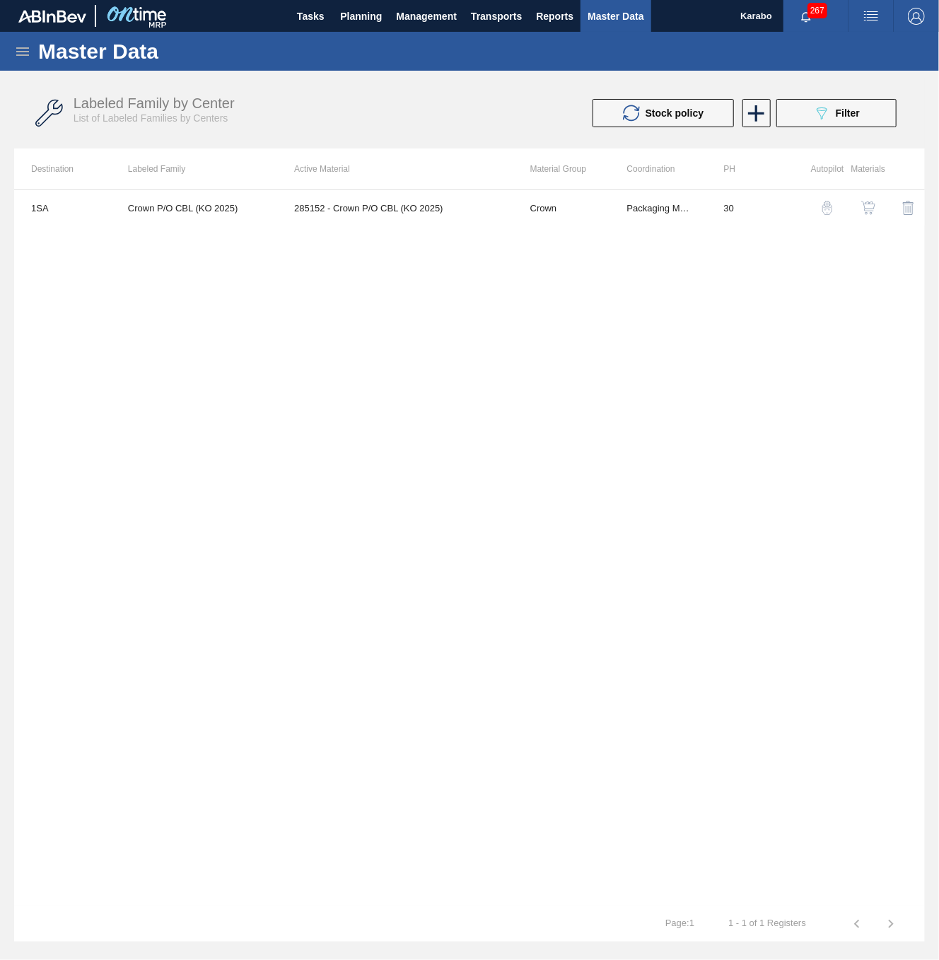
drag, startPoint x: 574, startPoint y: 458, endPoint x: 874, endPoint y: 470, distance: 300.7
click at [574, 458] on div "1SA Crown P/O CBL (KO 2025) 285152 - Crown P/O CBL (KO 2025) Crown Packaging Ma…" at bounding box center [469, 547] width 911 height 717
click at [14, 53] on icon at bounding box center [22, 51] width 17 height 17
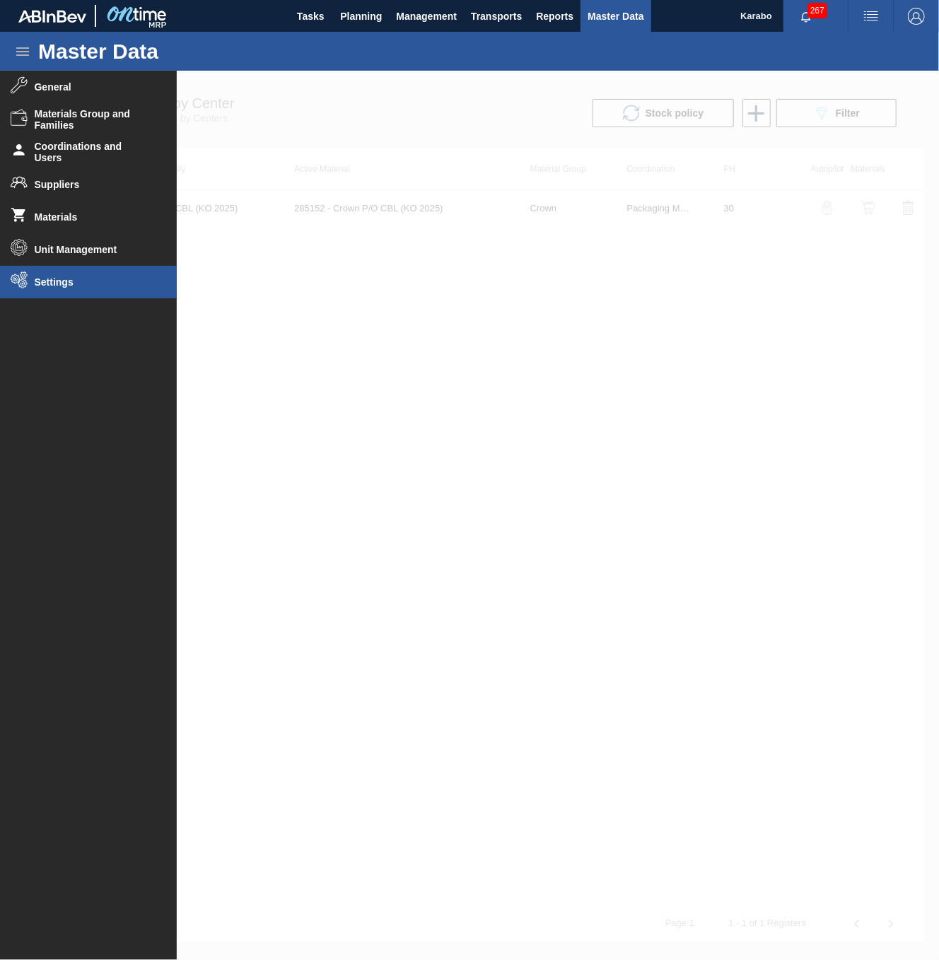
click at [86, 281] on span "Settings" at bounding box center [93, 281] width 117 height 11
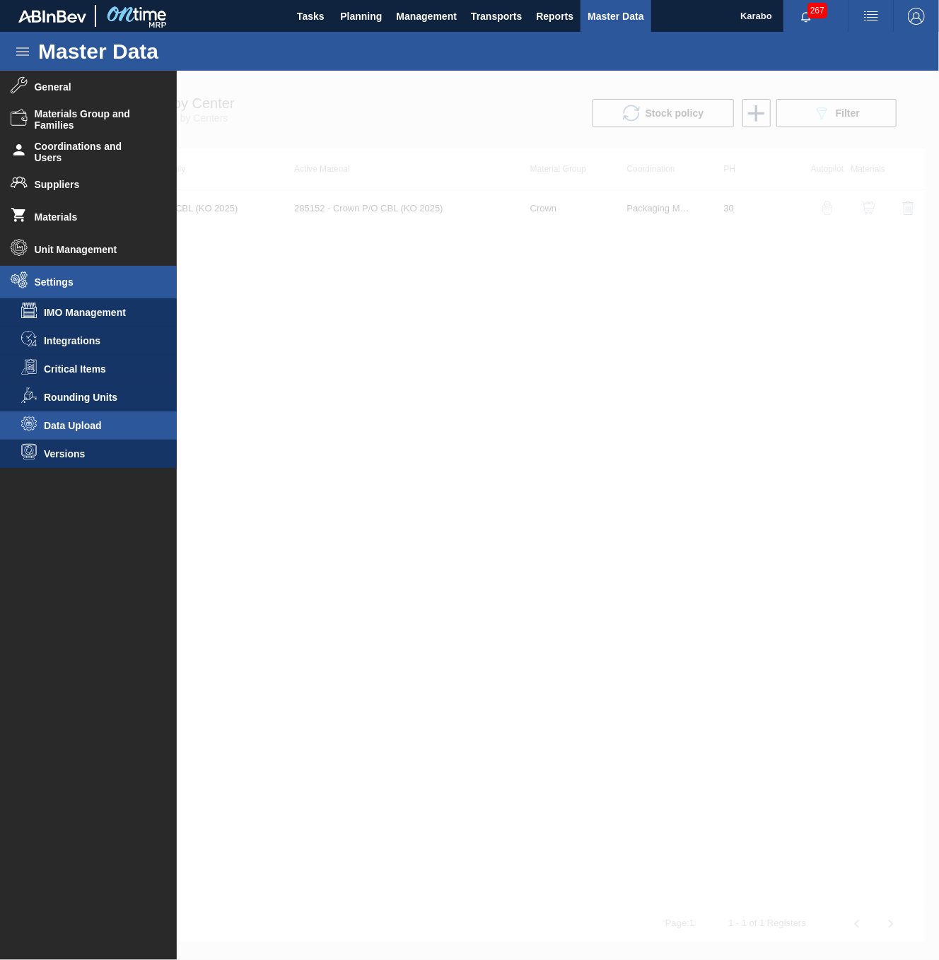
click at [88, 420] on span "Data Upload" at bounding box center [98, 425] width 109 height 11
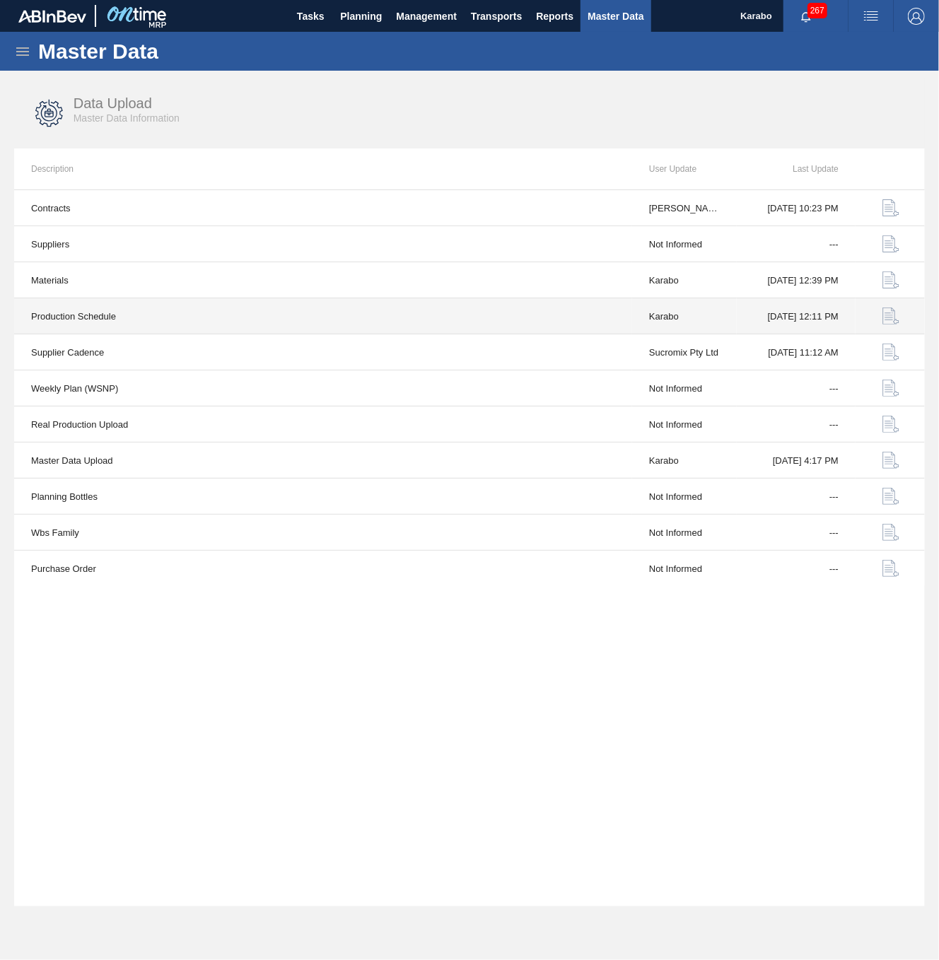
click at [889, 325] on button "button" at bounding box center [891, 316] width 34 height 34
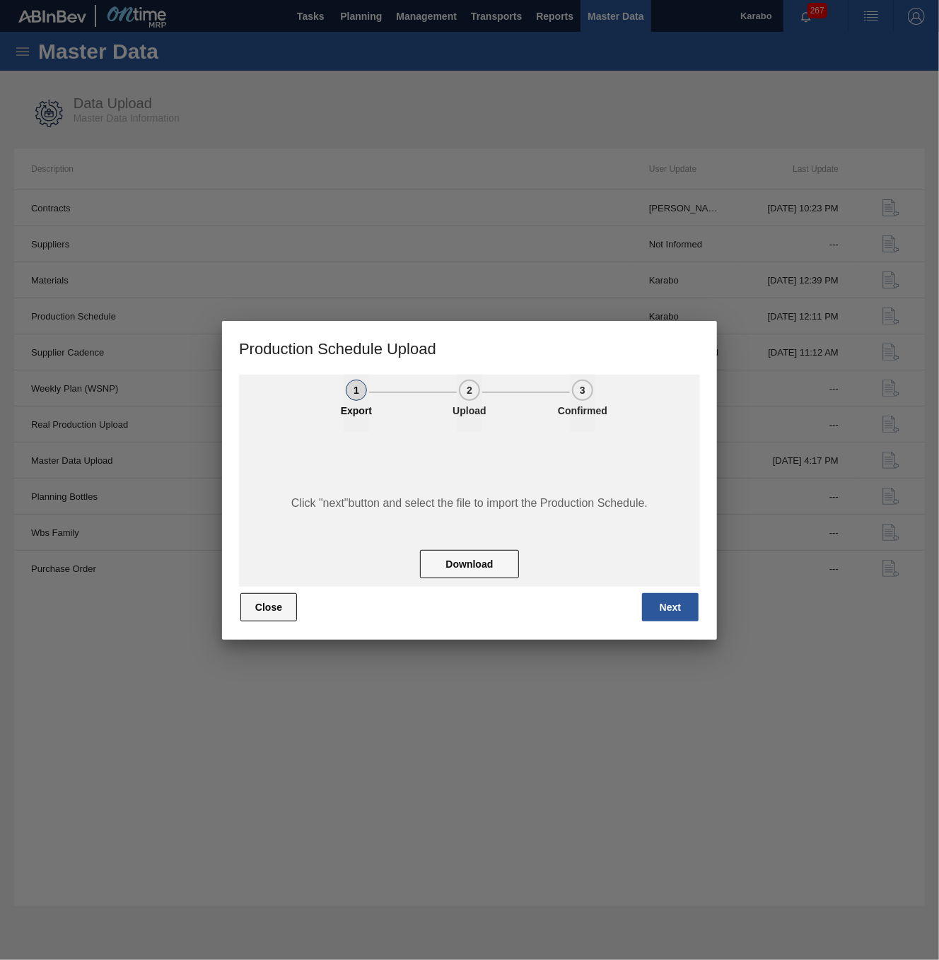
click at [259, 494] on button "Close" at bounding box center [268, 607] width 57 height 28
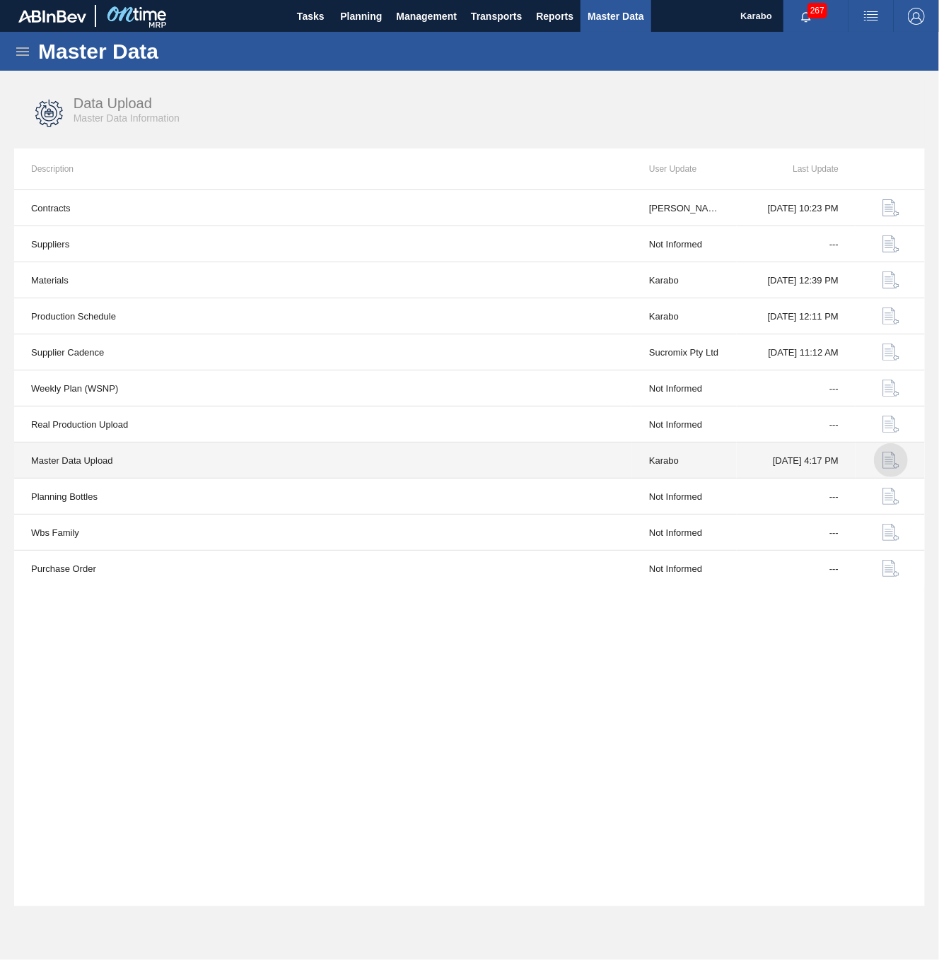
click at [884, 456] on img "button" at bounding box center [890, 460] width 17 height 17
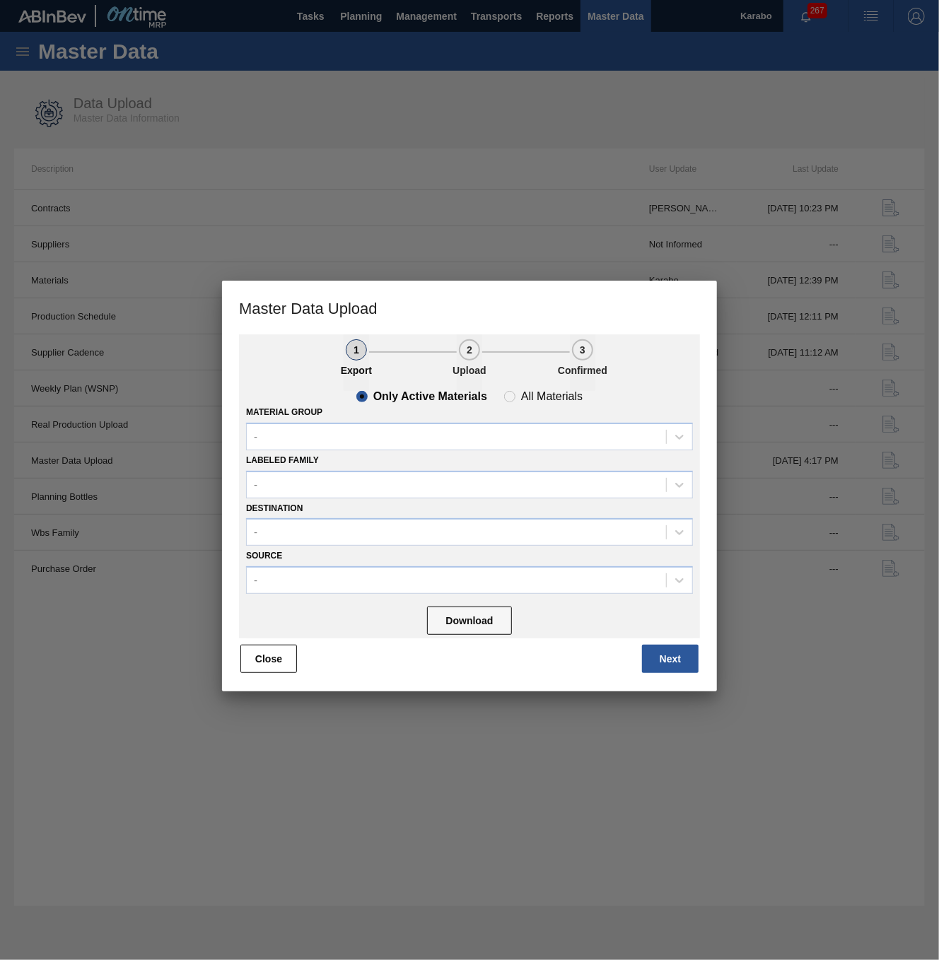
drag, startPoint x: 683, startPoint y: 658, endPoint x: 657, endPoint y: 636, distance: 34.0
click at [681, 494] on button "Next" at bounding box center [670, 659] width 57 height 28
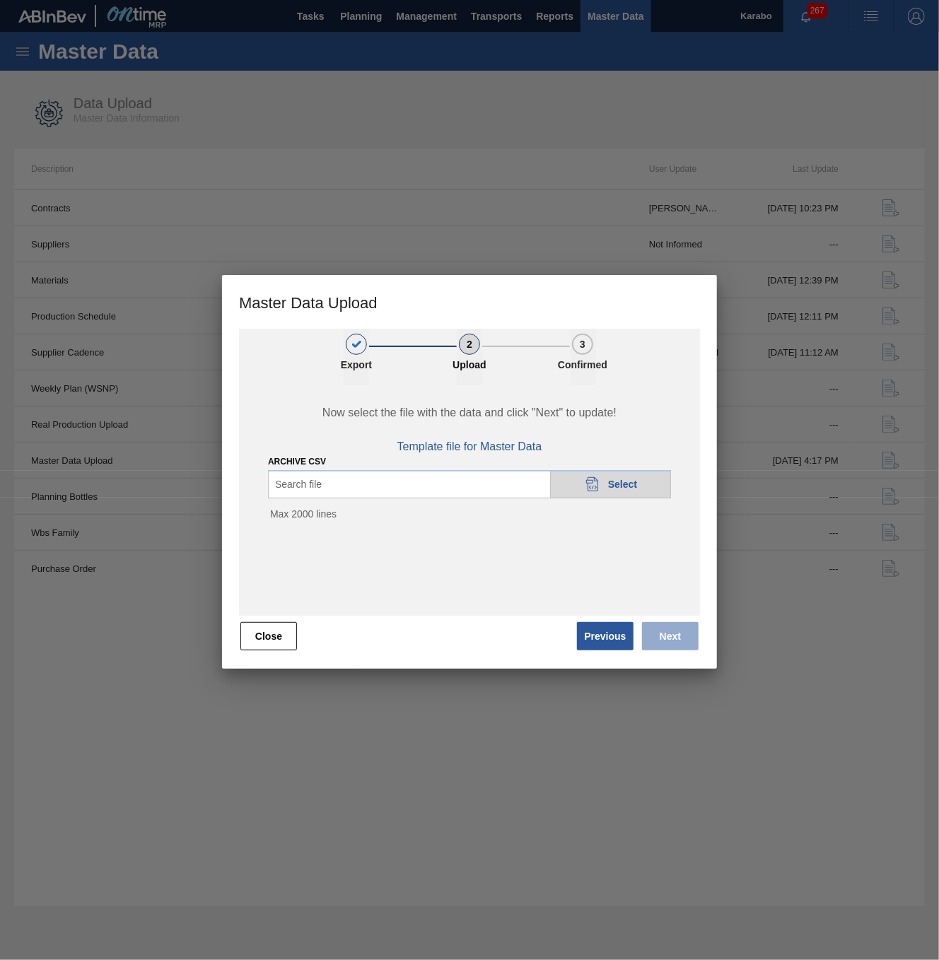
click at [587, 476] on icon "20DAD902-3625-4257-8FDA-0C0CB19E2A3D" at bounding box center [592, 484] width 17 height 17
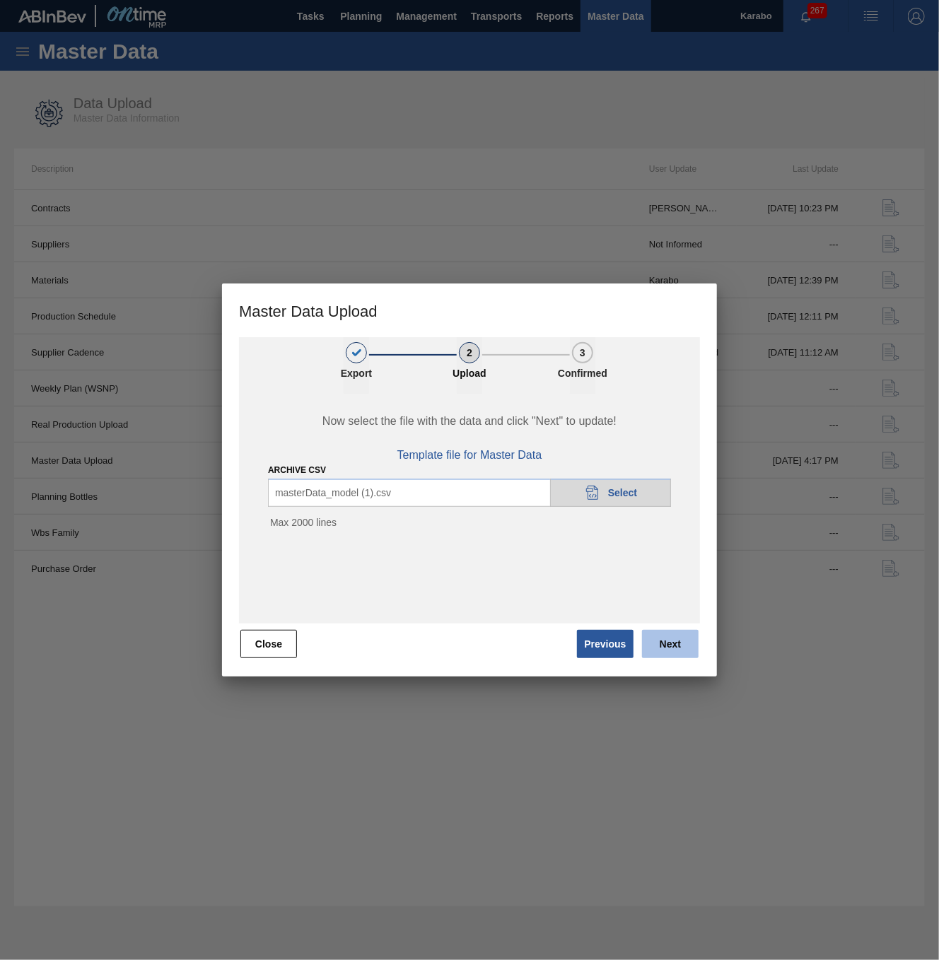
click at [678, 494] on button "Next" at bounding box center [670, 644] width 57 height 28
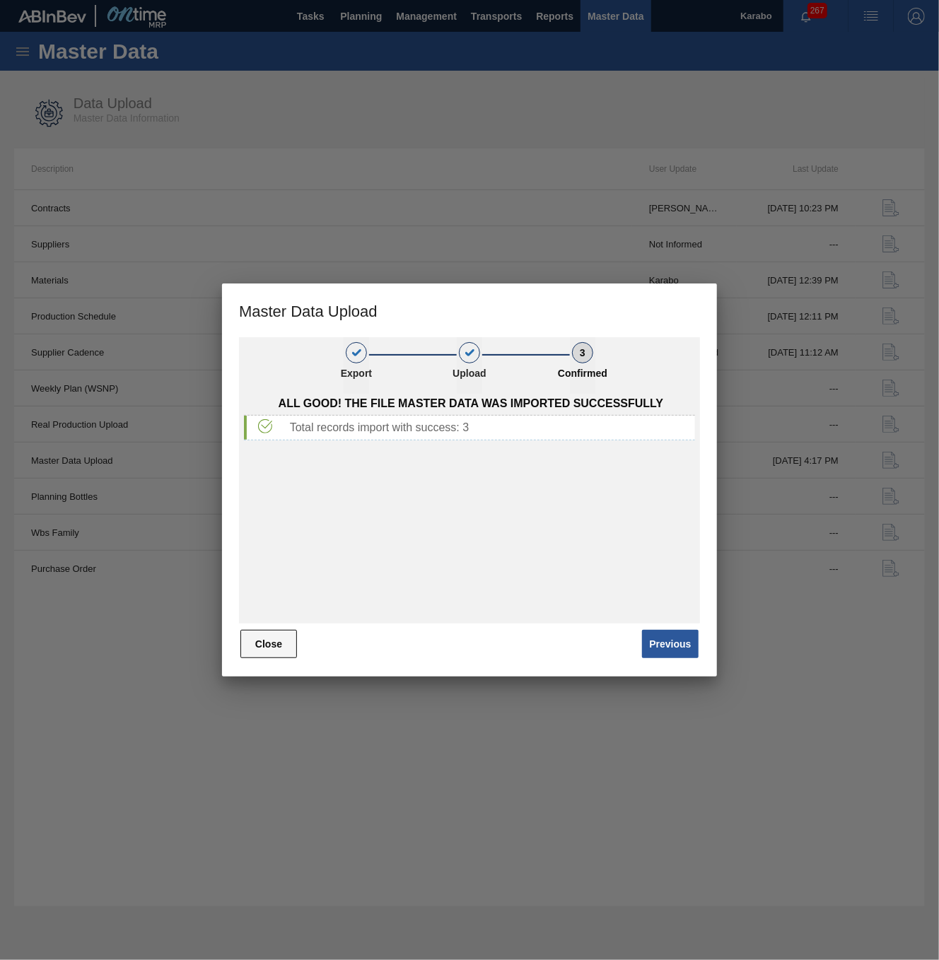
click at [281, 494] on button "Close" at bounding box center [268, 644] width 57 height 28
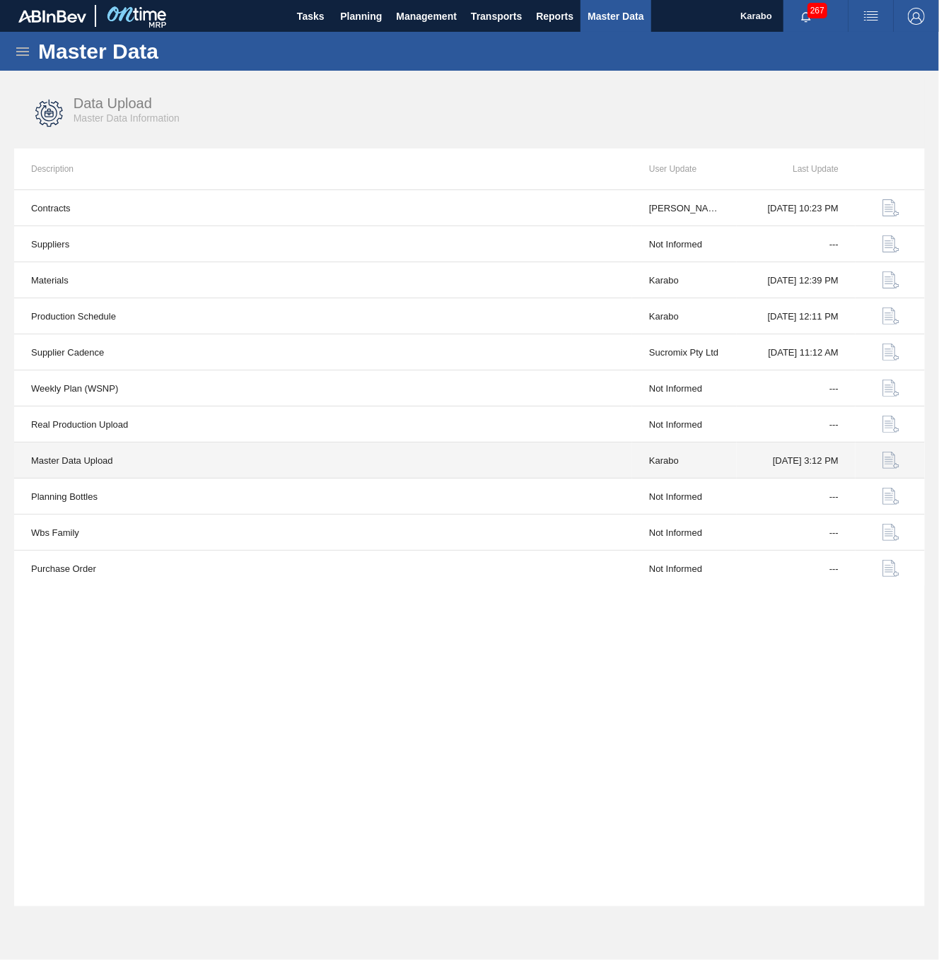
click at [886, 465] on img "button" at bounding box center [890, 460] width 17 height 17
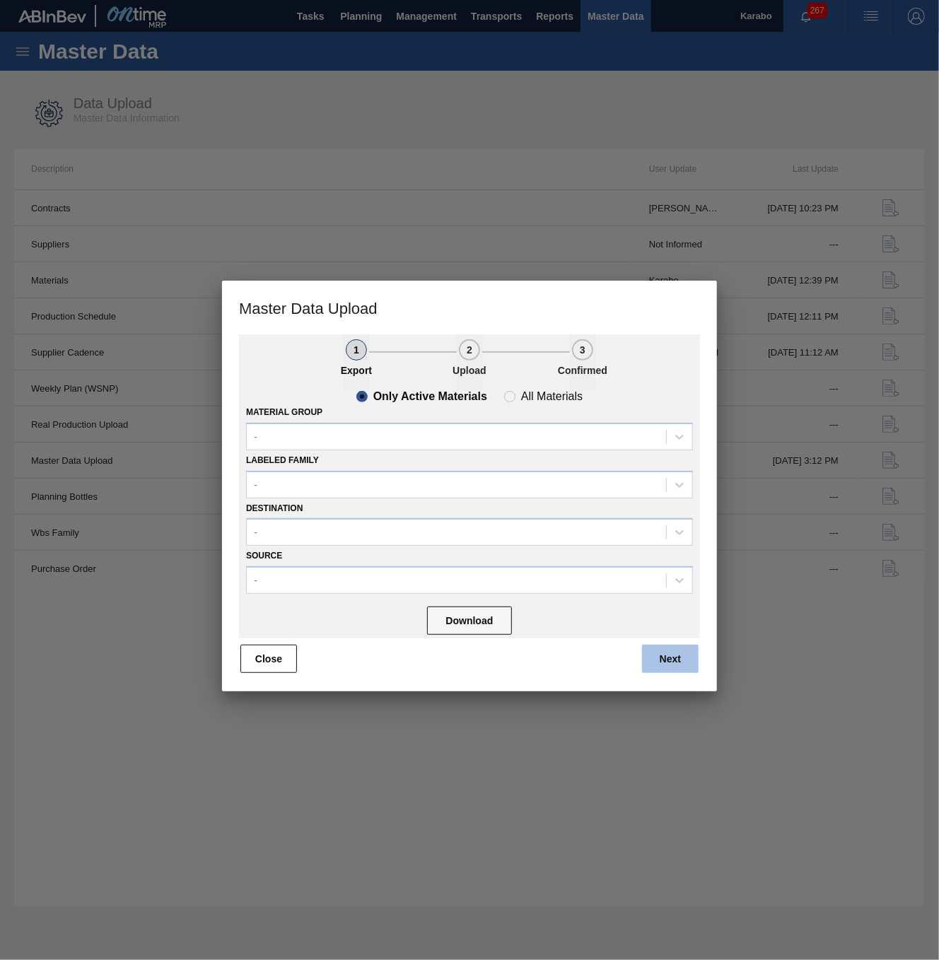
click at [679, 494] on button "Next" at bounding box center [670, 659] width 57 height 28
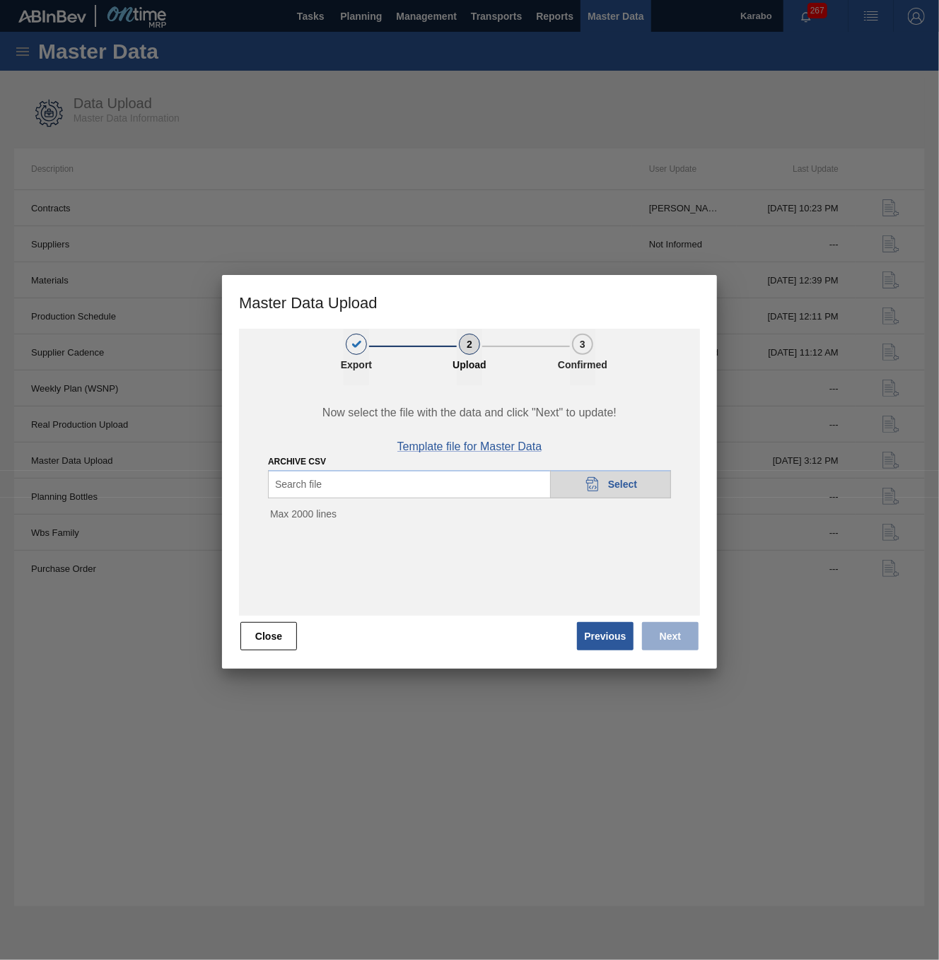
click at [462, 445] on span "Template file for Master Data" at bounding box center [469, 446] width 145 height 13
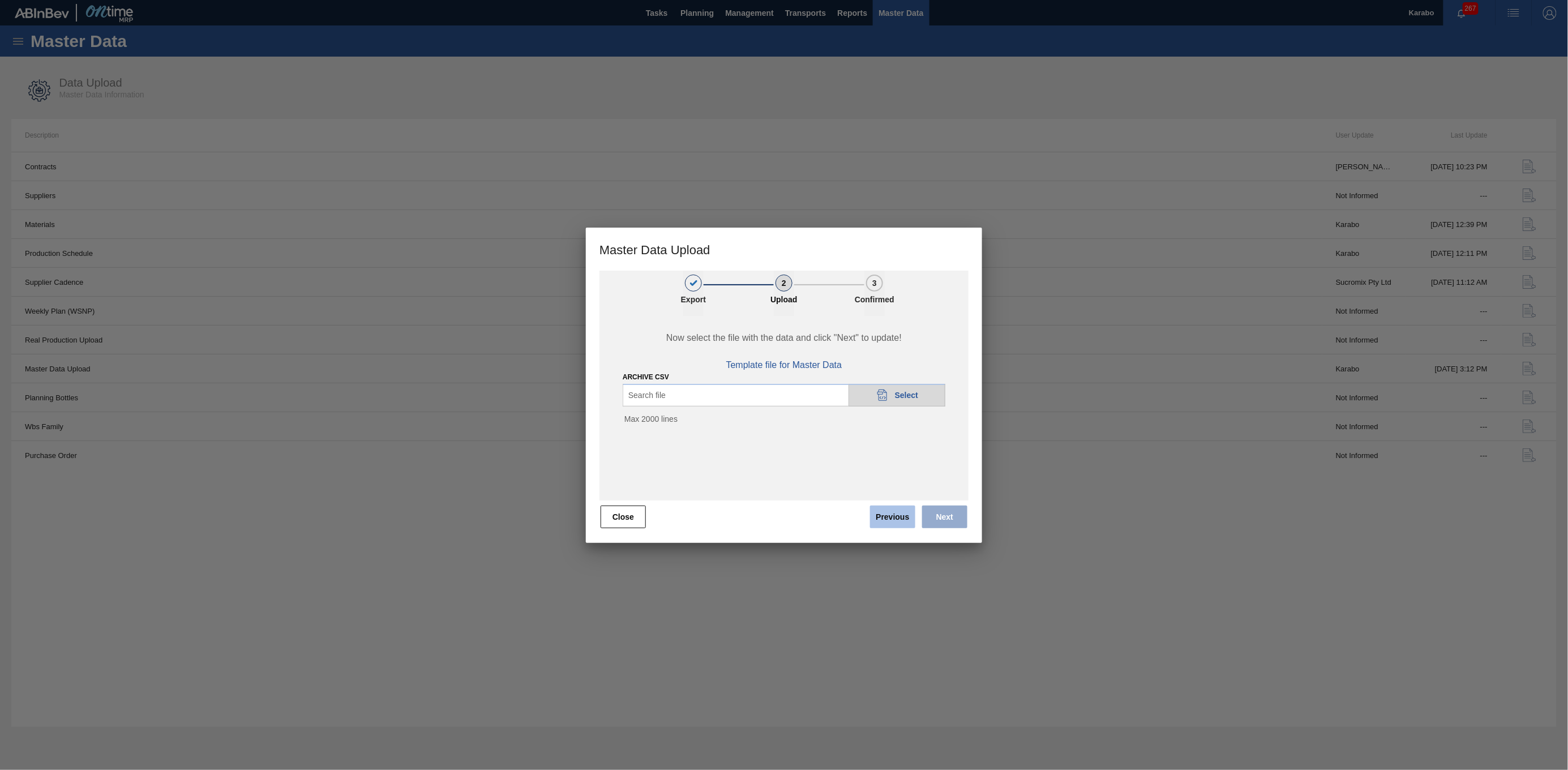
click at [870, 396] on button "Previous" at bounding box center [893, 517] width 46 height 22
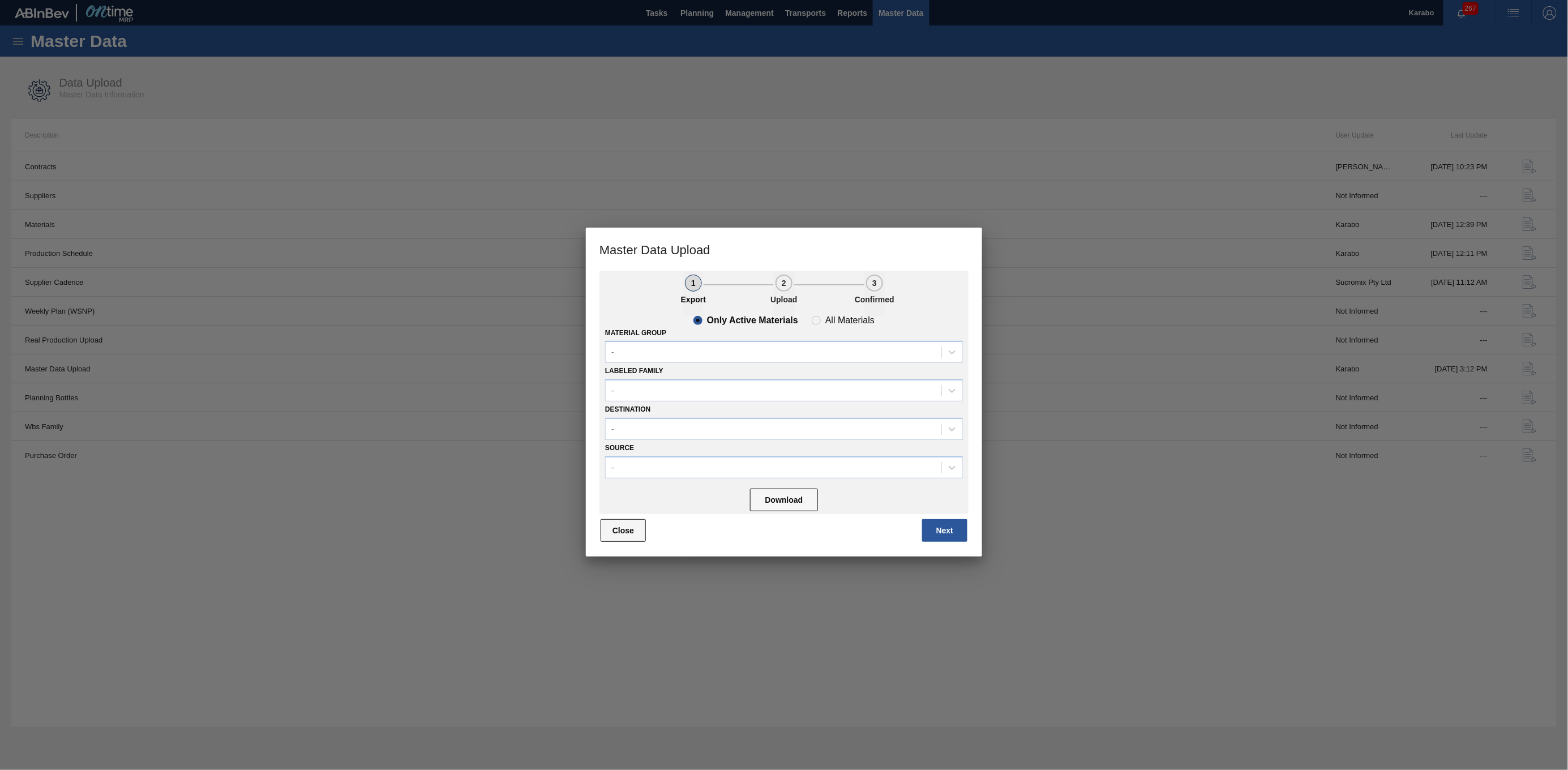
click at [636, 396] on button "Close" at bounding box center [623, 530] width 46 height 22
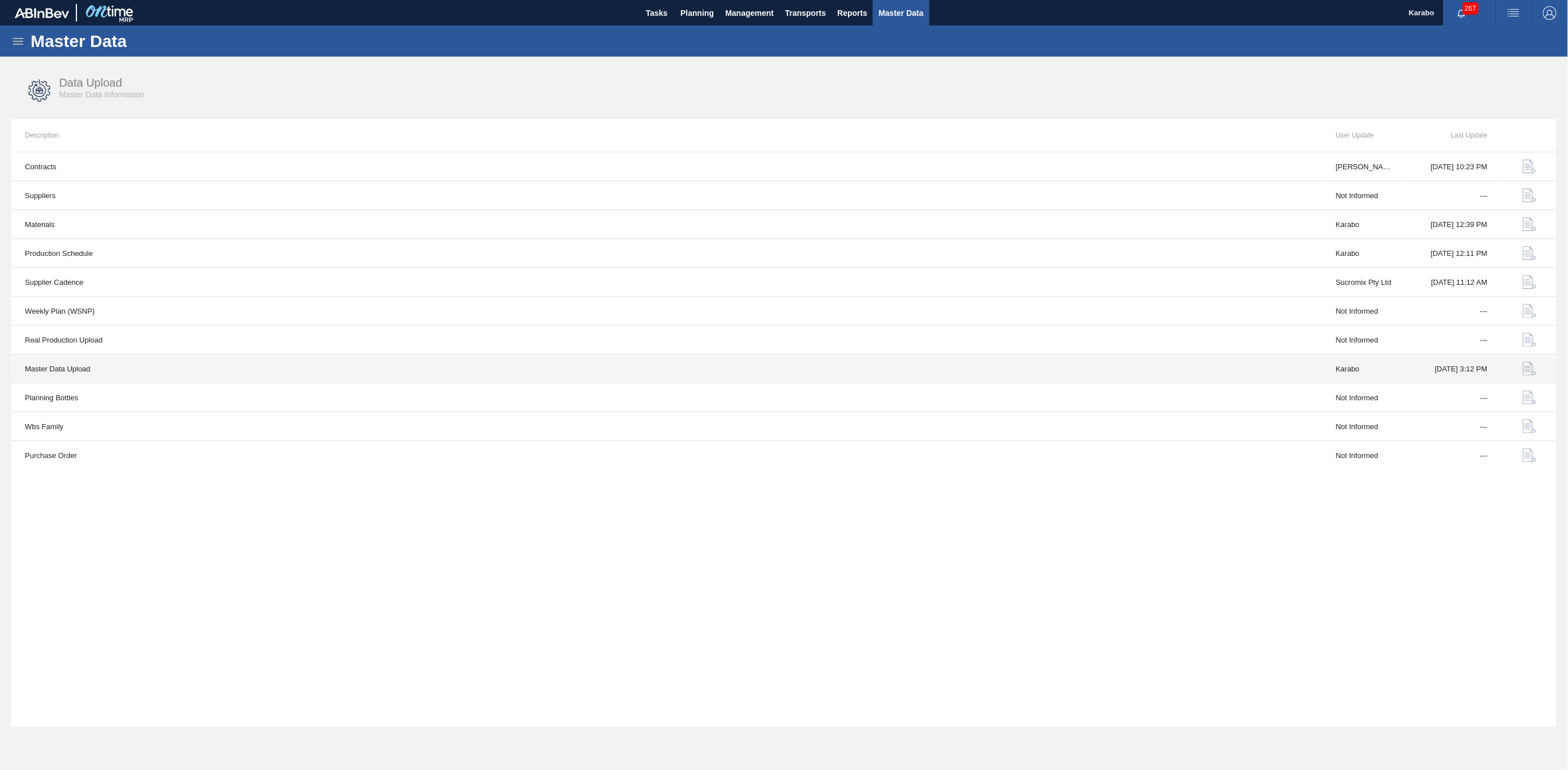
click at [870, 374] on img "button" at bounding box center [1530, 369] width 14 height 14
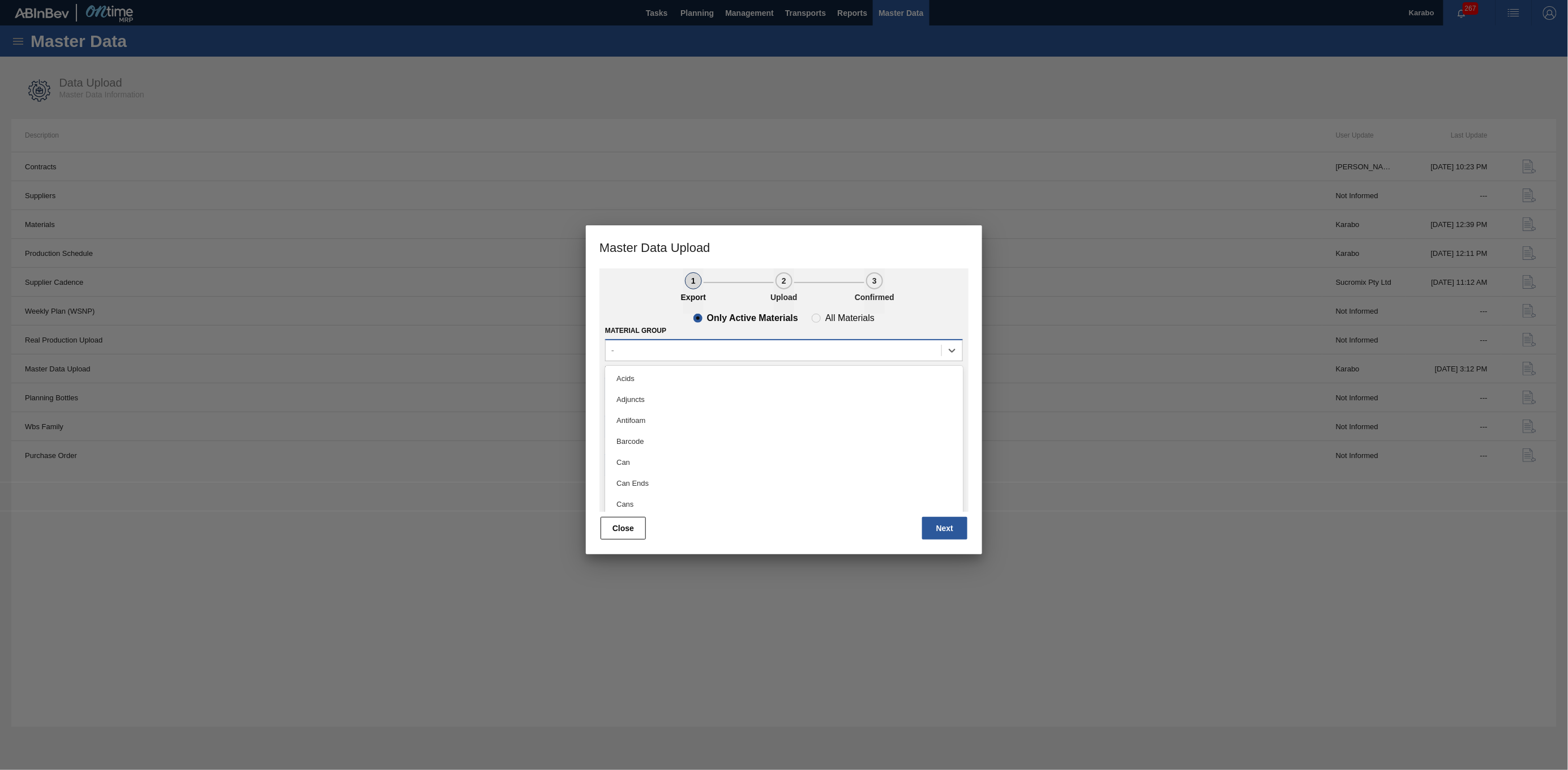
click at [745, 350] on div "-" at bounding box center [773, 350] width 336 height 17
click at [870, 293] on ul "1 Export 2 Upload 3 Confirmed" at bounding box center [784, 291] width 369 height 46
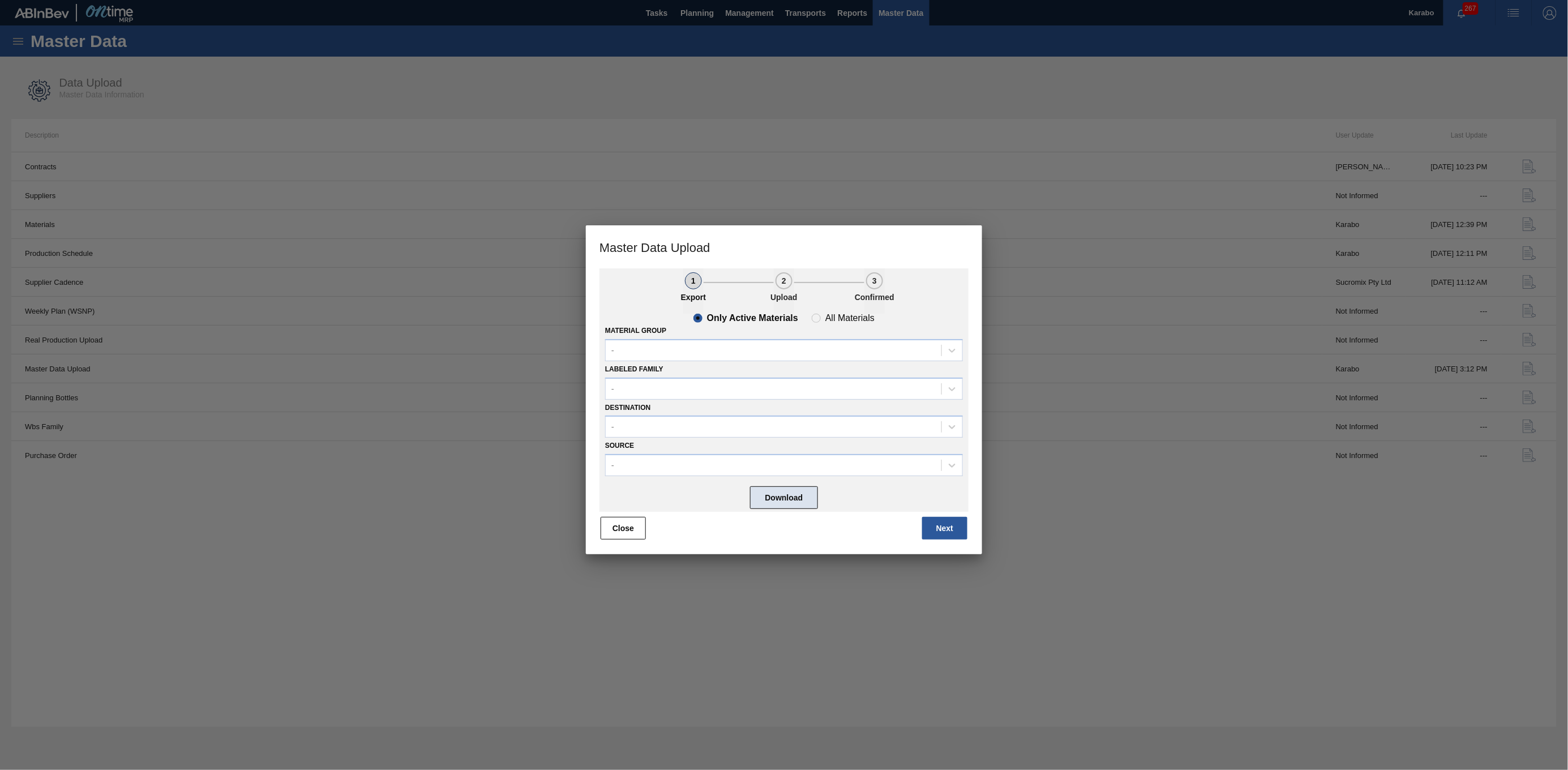
click at [782, 396] on button "Download" at bounding box center [784, 498] width 68 height 22
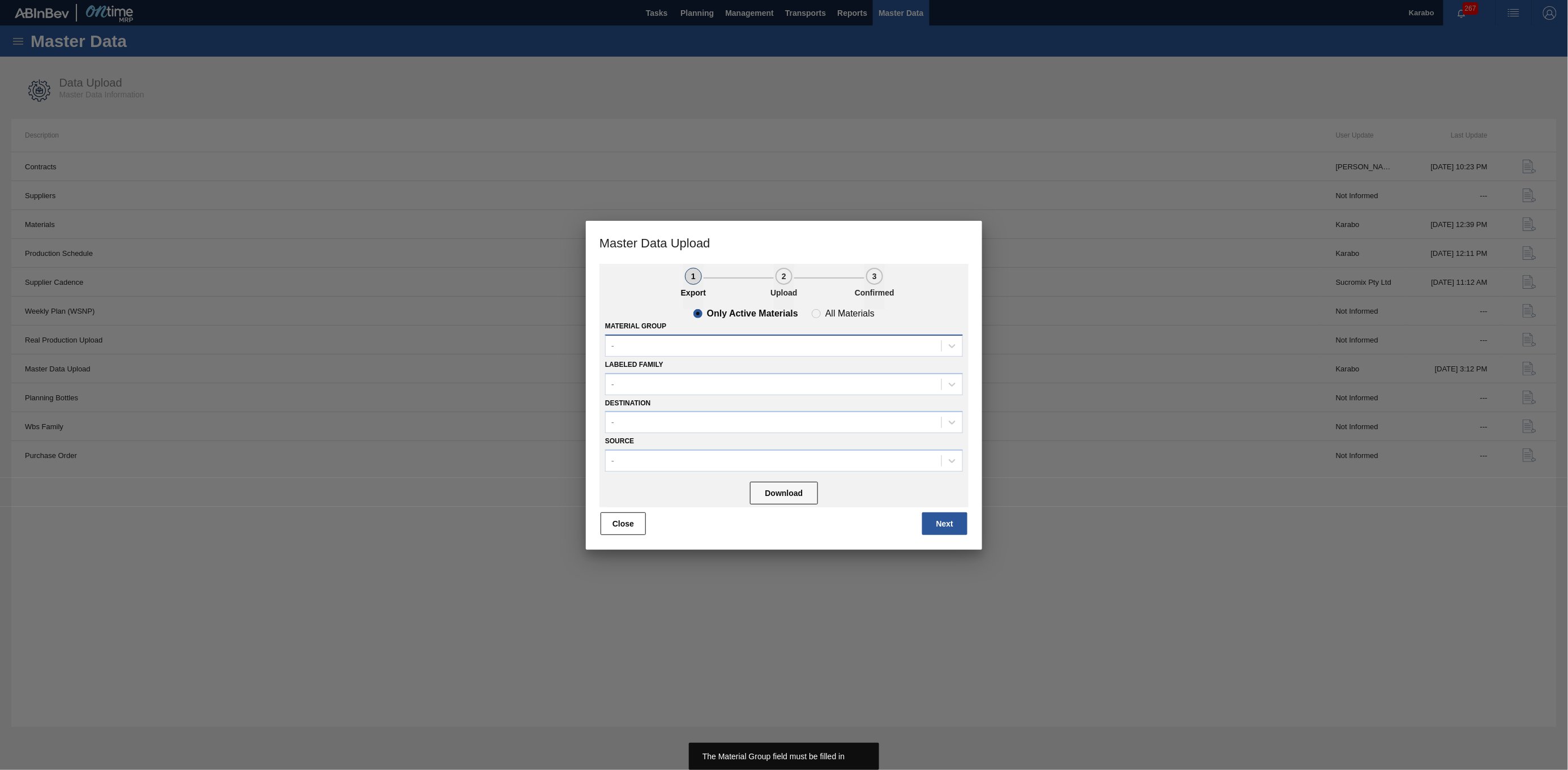
click at [754, 347] on div "-" at bounding box center [773, 345] width 336 height 17
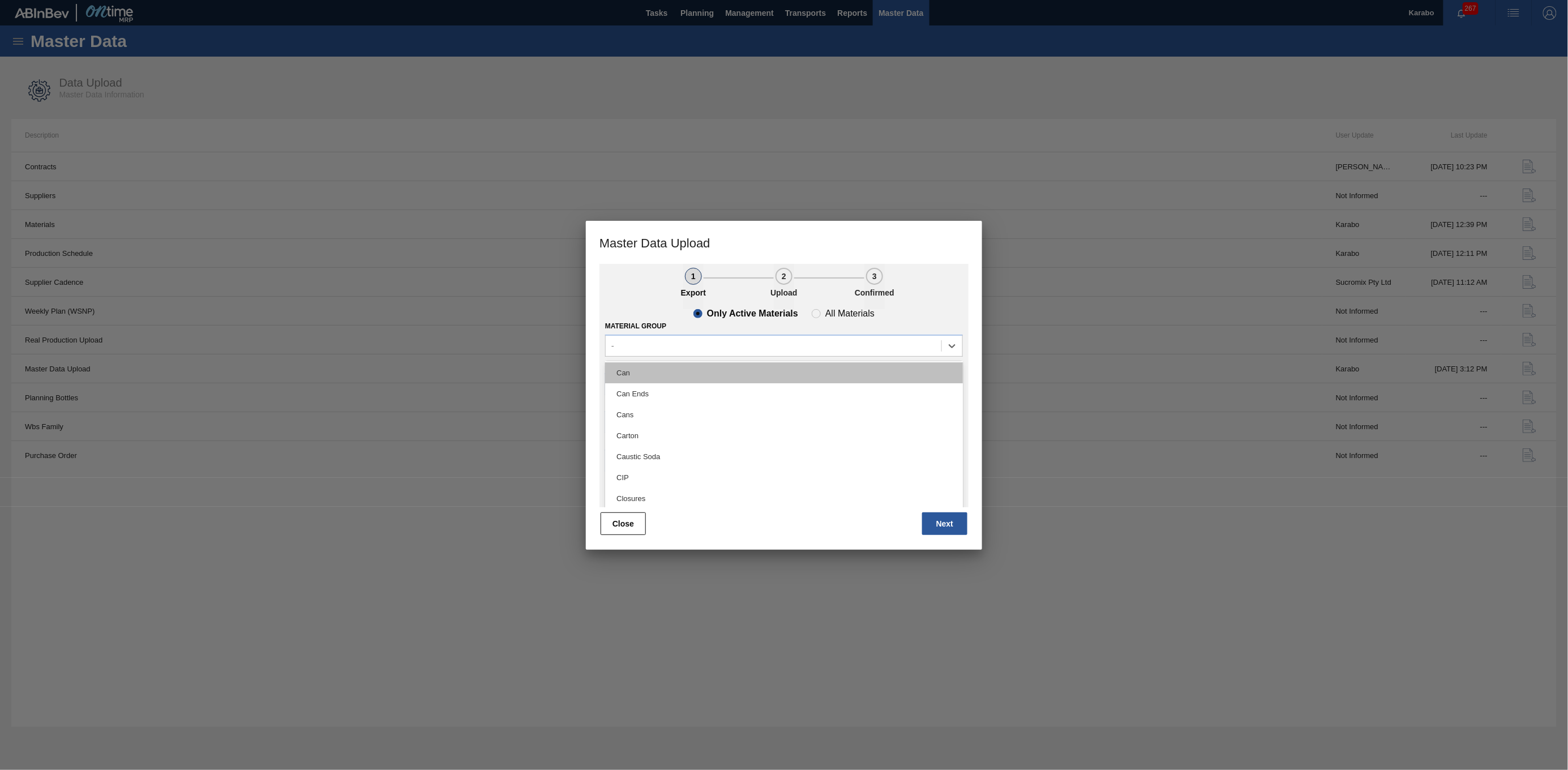
click at [742, 378] on div "Can" at bounding box center [784, 373] width 358 height 21
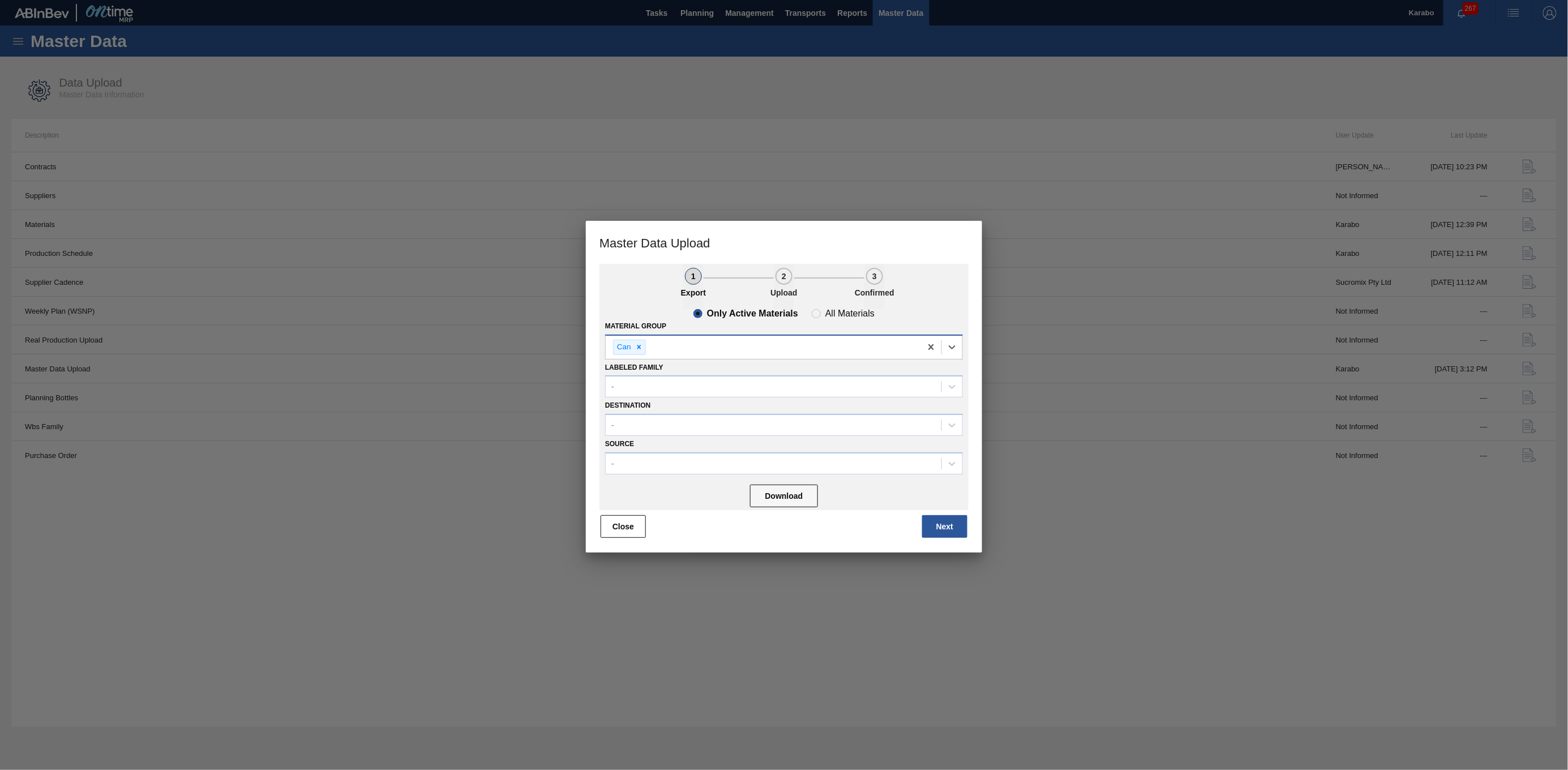
click at [765, 341] on div "Can" at bounding box center [763, 347] width 316 height 23
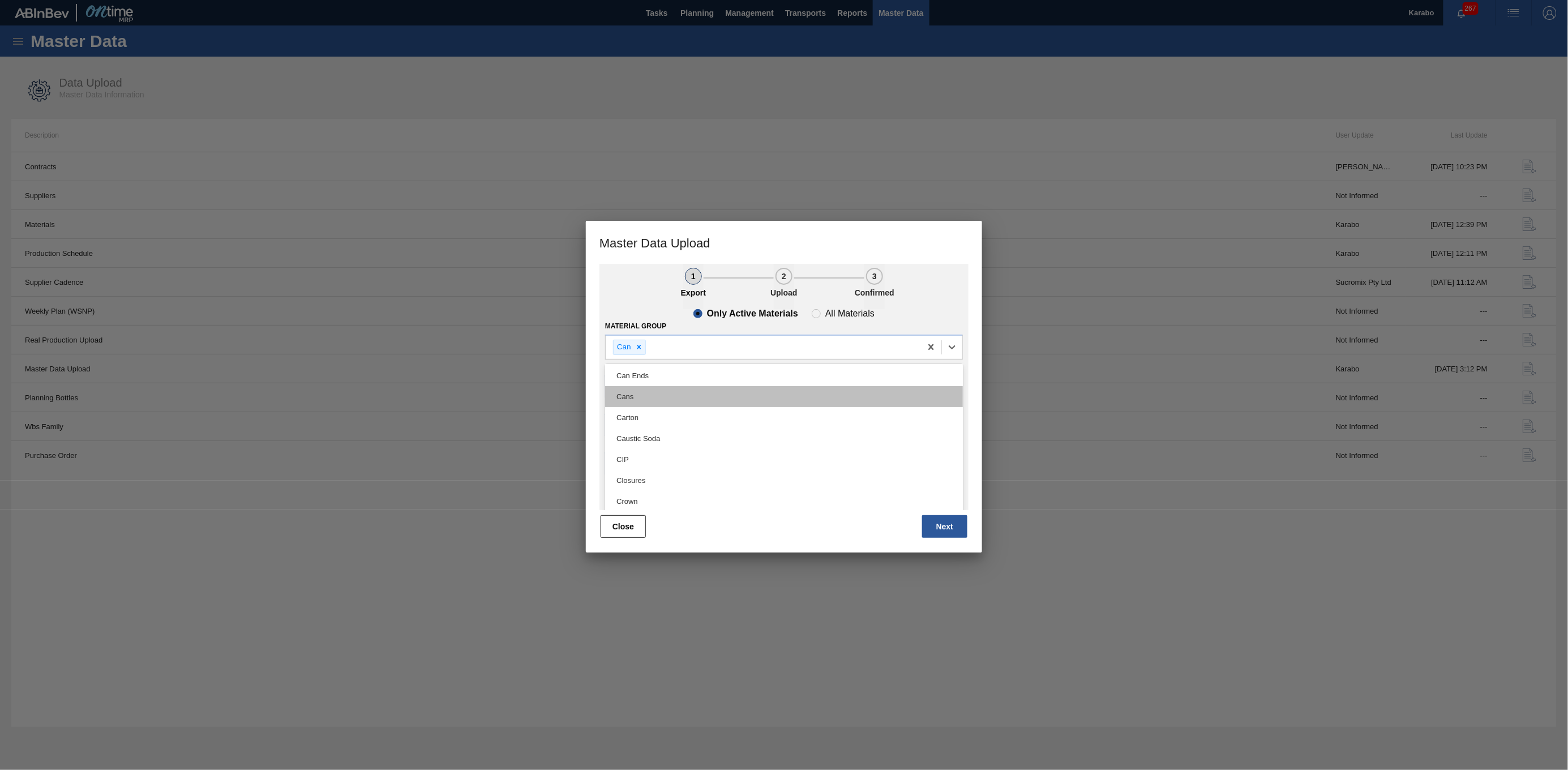
click at [698, 396] on div "Cans" at bounding box center [784, 397] width 358 height 21
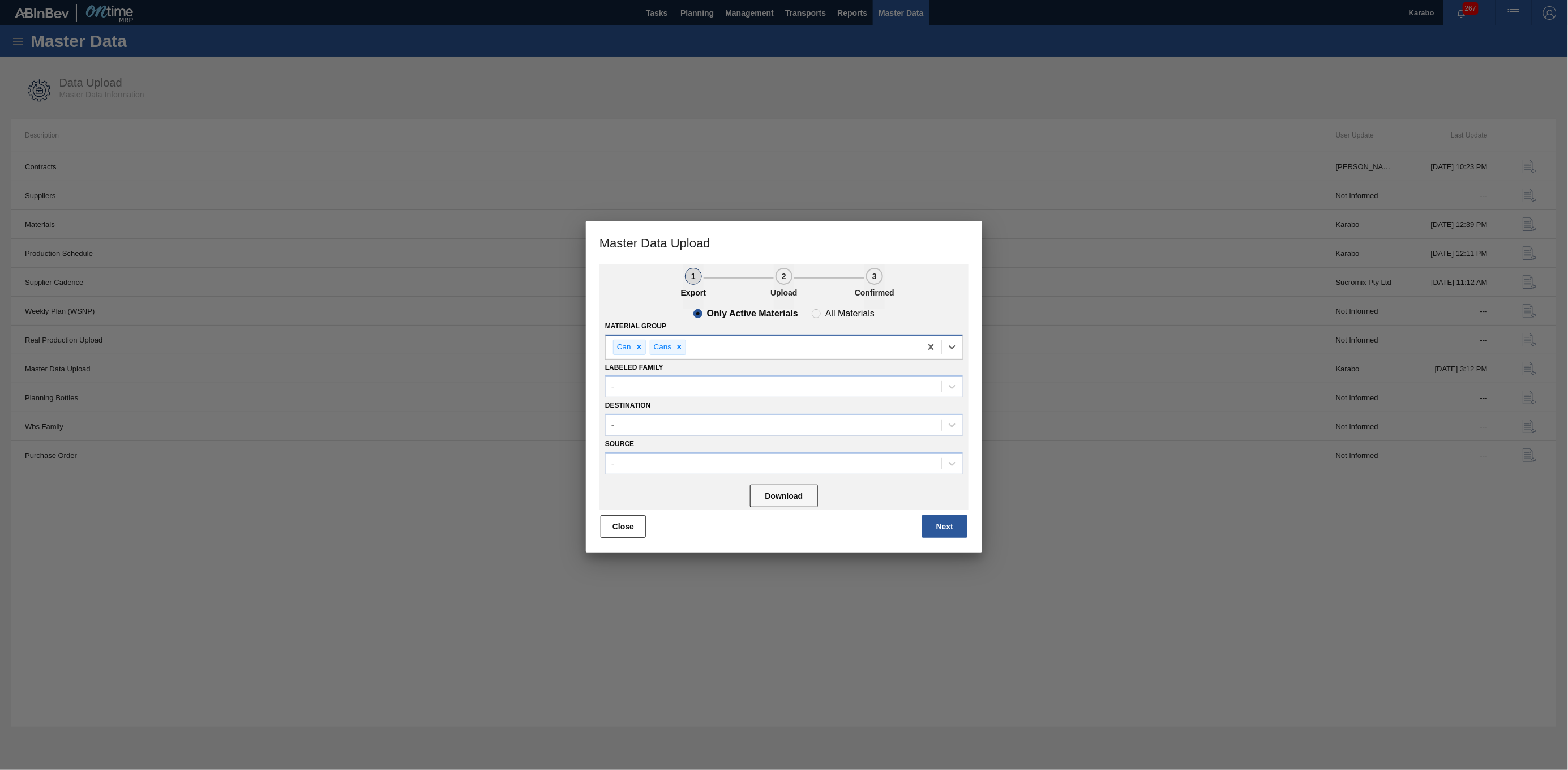
click at [737, 349] on div "Can Cans" at bounding box center [763, 347] width 316 height 23
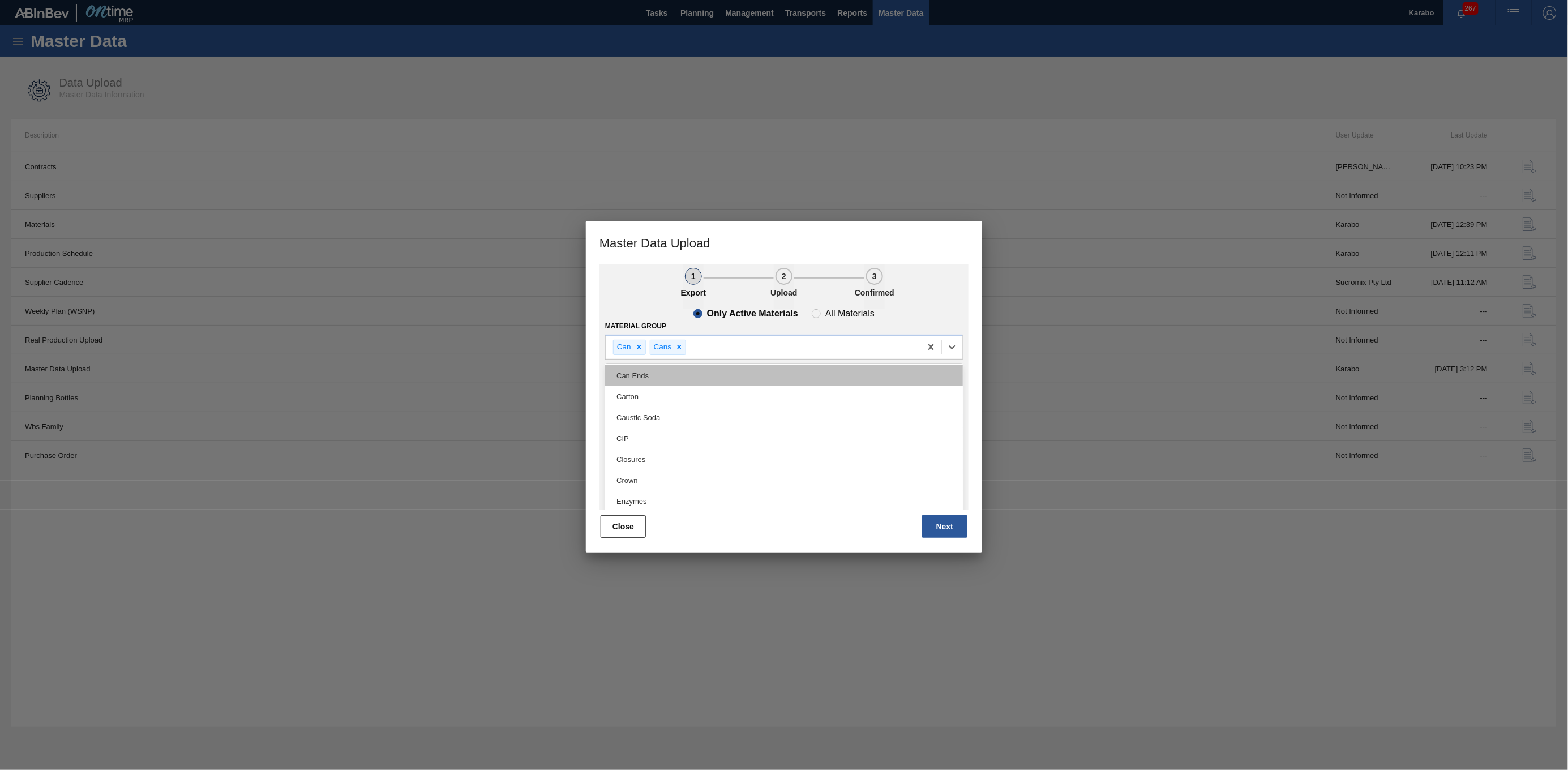
click at [685, 378] on div "Can Ends" at bounding box center [784, 376] width 358 height 21
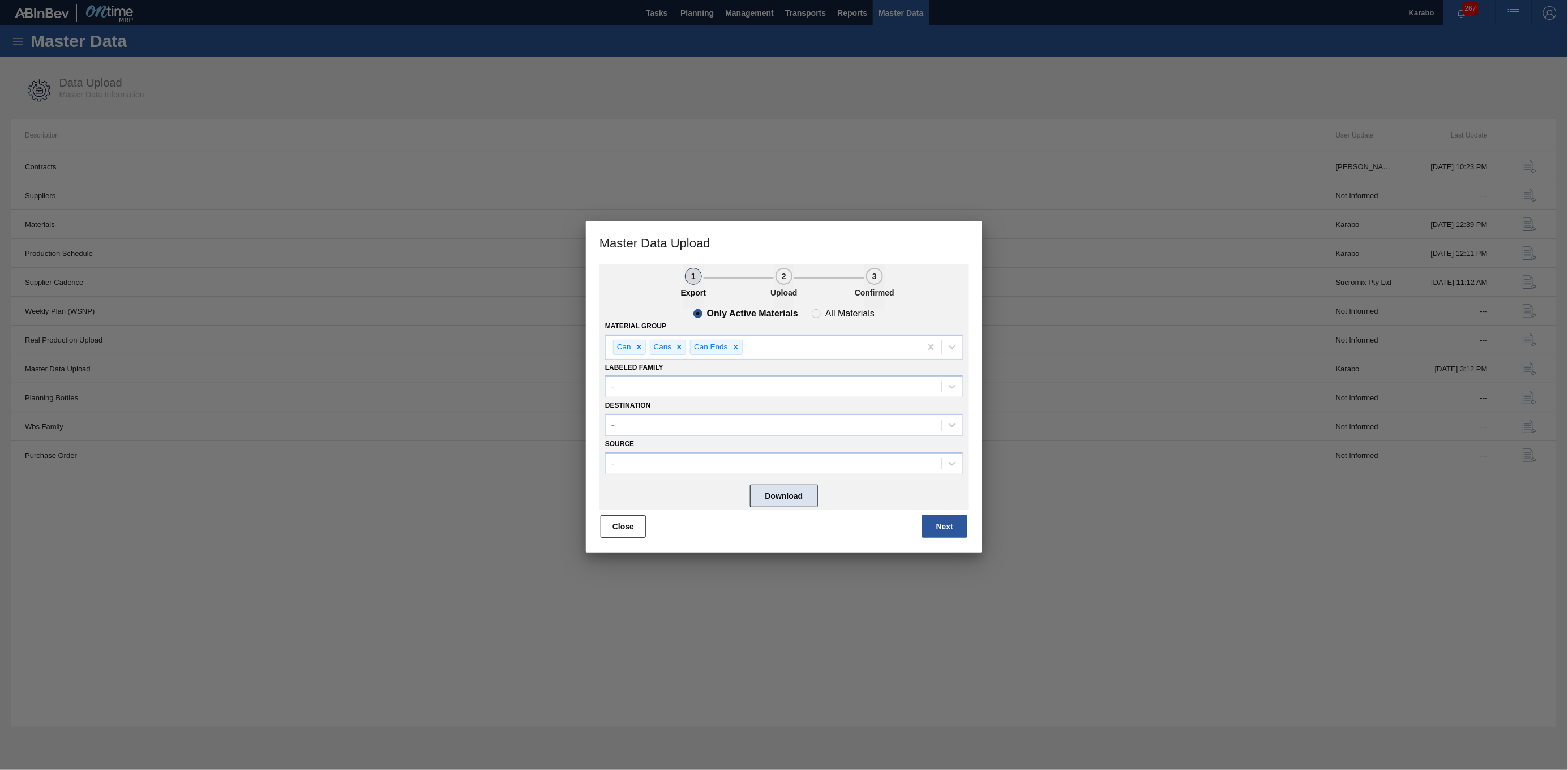
click at [786, 396] on button "Download" at bounding box center [784, 496] width 68 height 22
click at [556, 122] on div at bounding box center [784, 385] width 1568 height 770
click at [622, 396] on button "Close" at bounding box center [623, 526] width 46 height 22
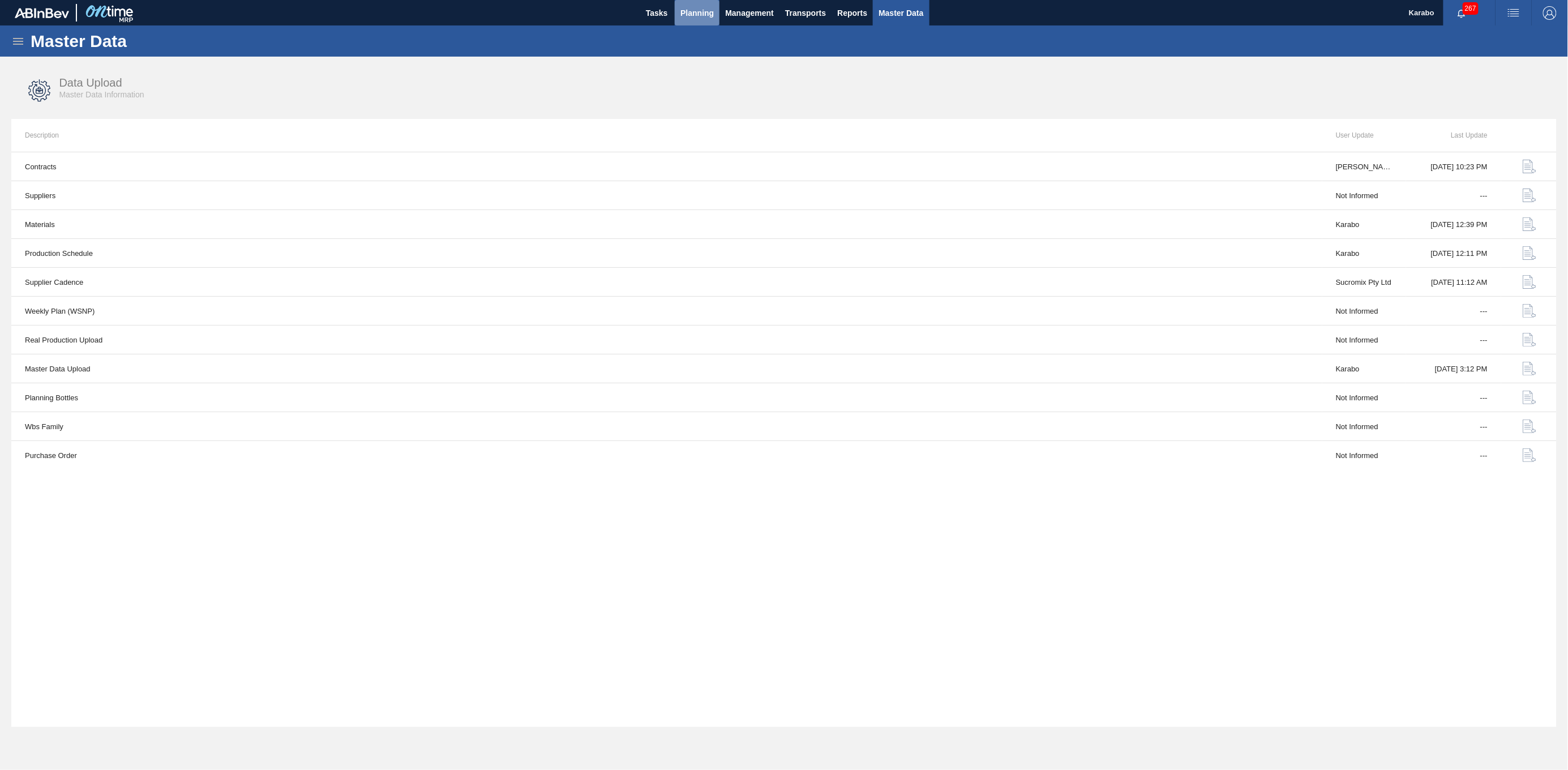
click at [698, 18] on span "Planning" at bounding box center [698, 13] width 34 height 14
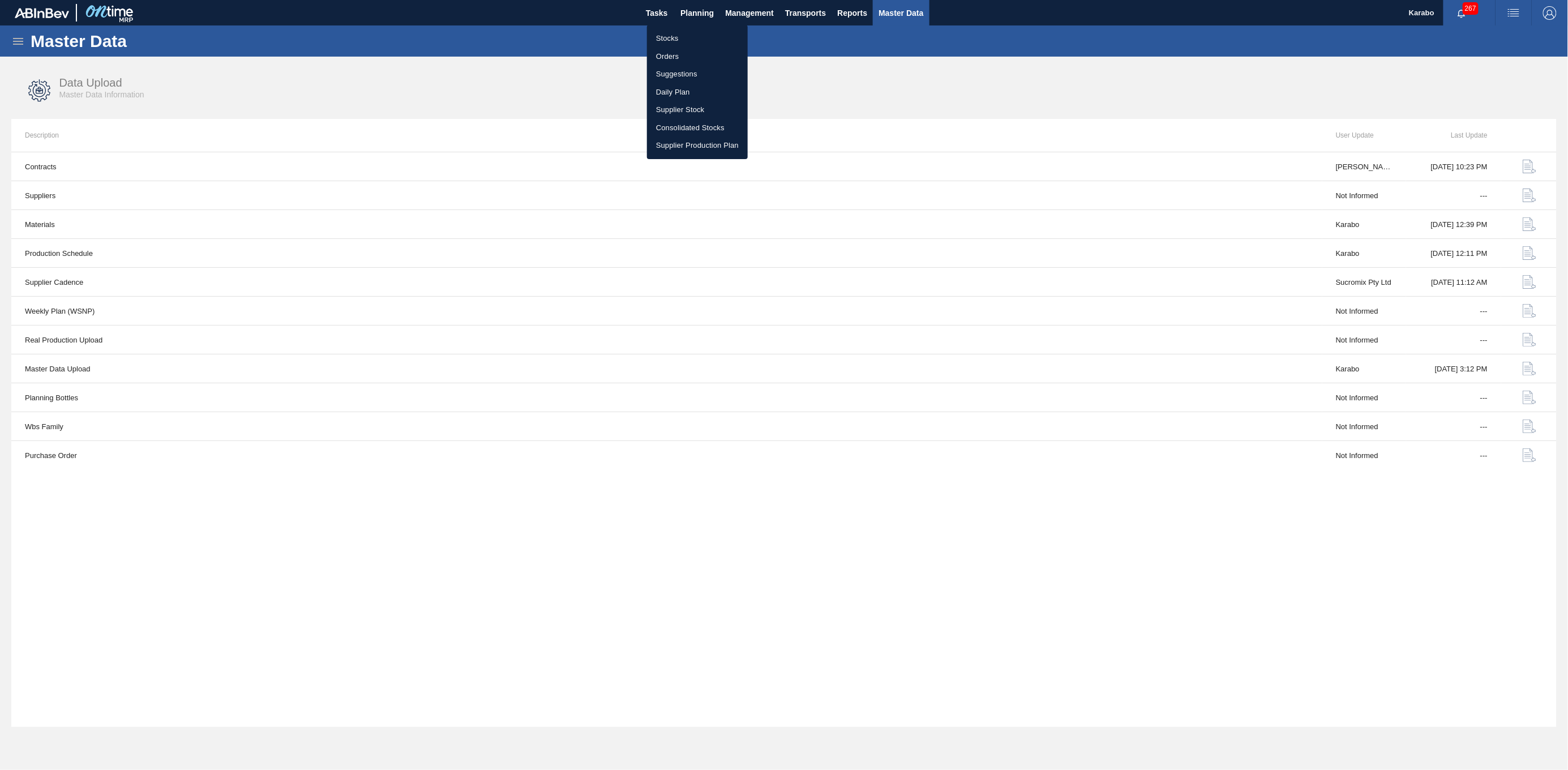
click at [695, 35] on li "Stocks" at bounding box center [698, 38] width 101 height 18
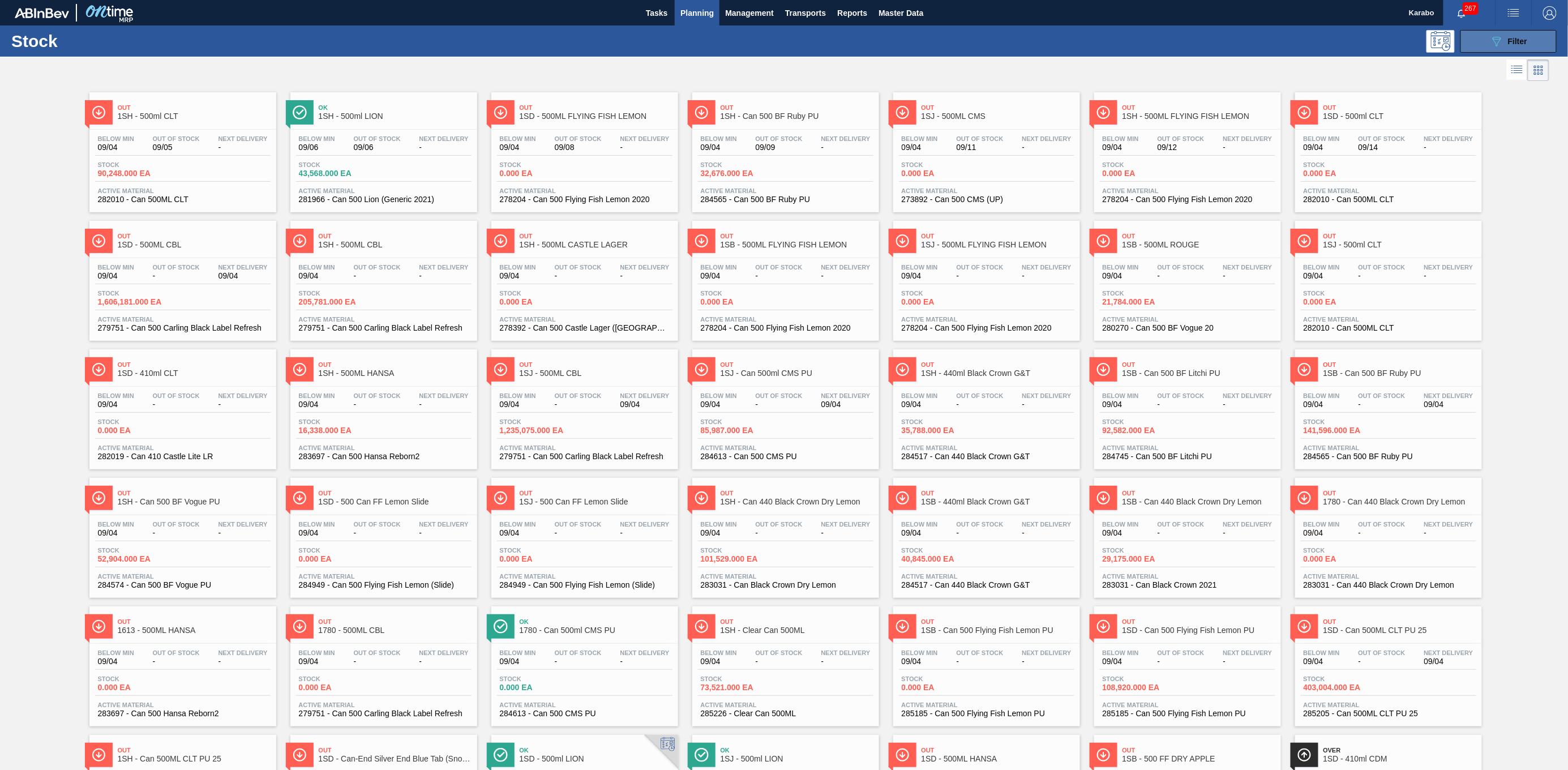
click at [870, 46] on span "Filter" at bounding box center [1518, 41] width 19 height 9
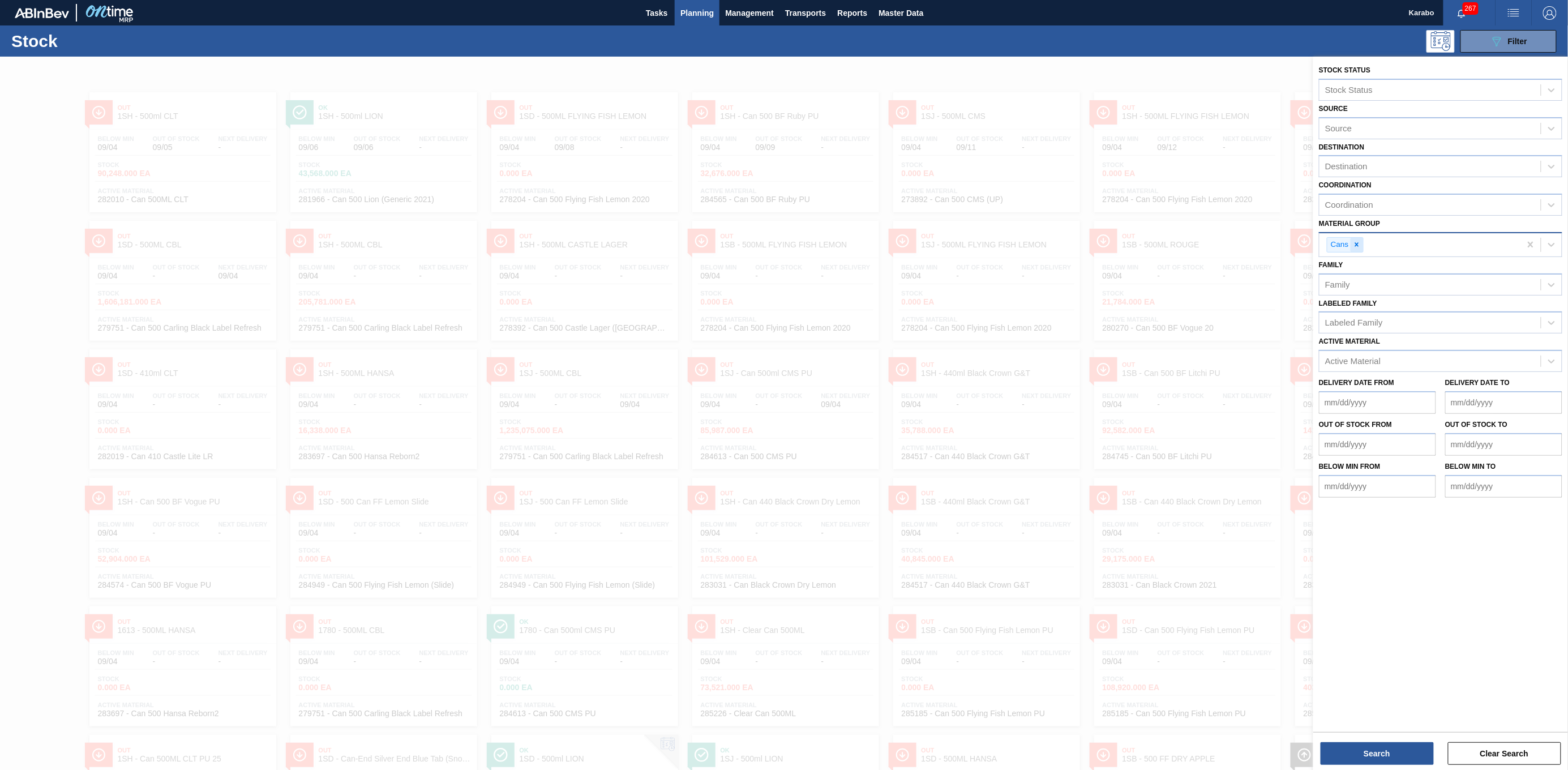
click at [870, 246] on icon at bounding box center [1357, 244] width 4 height 4
click at [870, 358] on div "Active Material" at bounding box center [1353, 359] width 55 height 10
click at [870, 385] on div "285151 - Shrink Print 500CAN CBL (KO 2025)" at bounding box center [1441, 386] width 243 height 21
click at [870, 396] on button "Search" at bounding box center [1377, 754] width 113 height 22
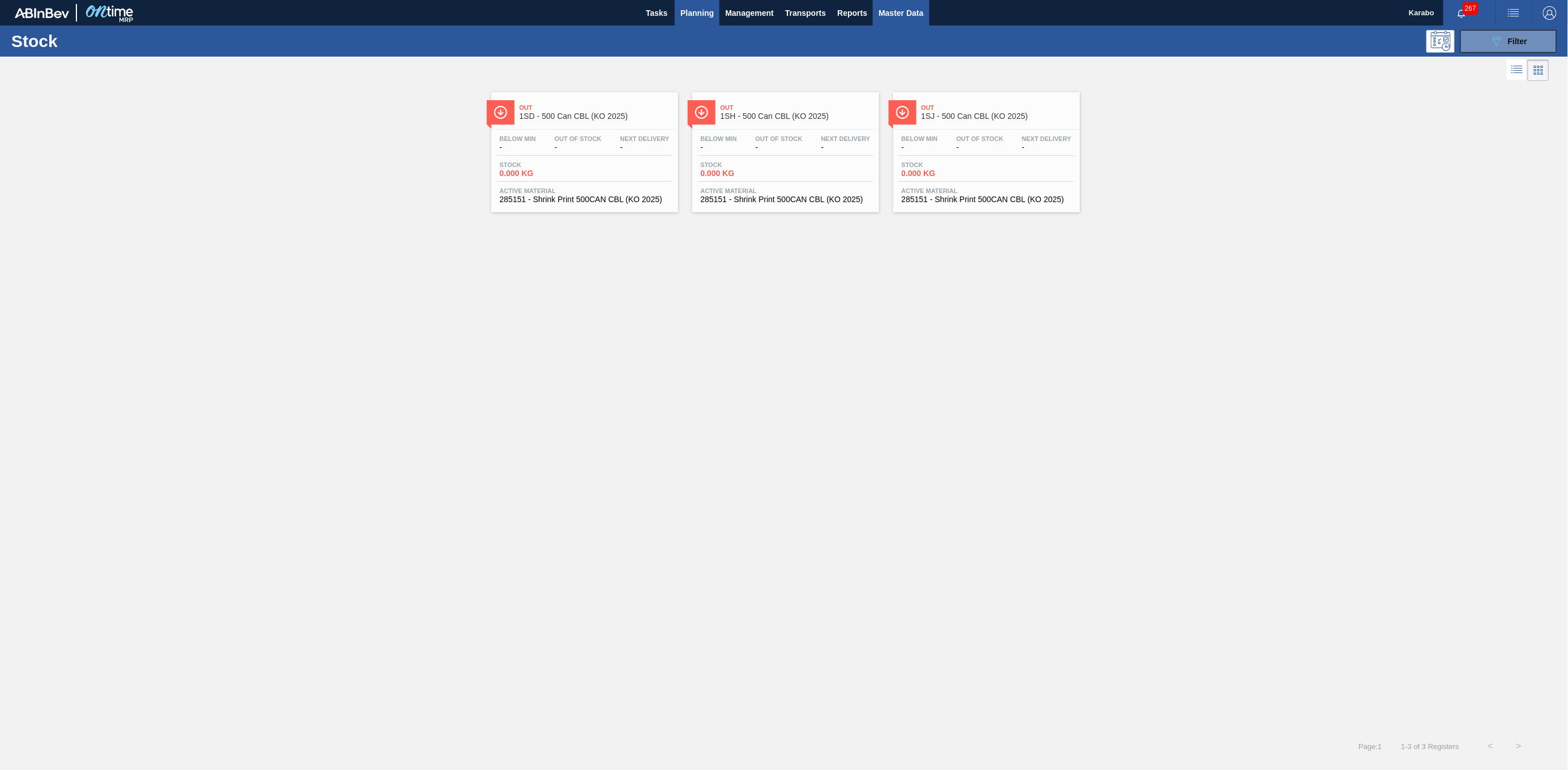
click at [870, 10] on span "Master Data" at bounding box center [901, 13] width 45 height 14
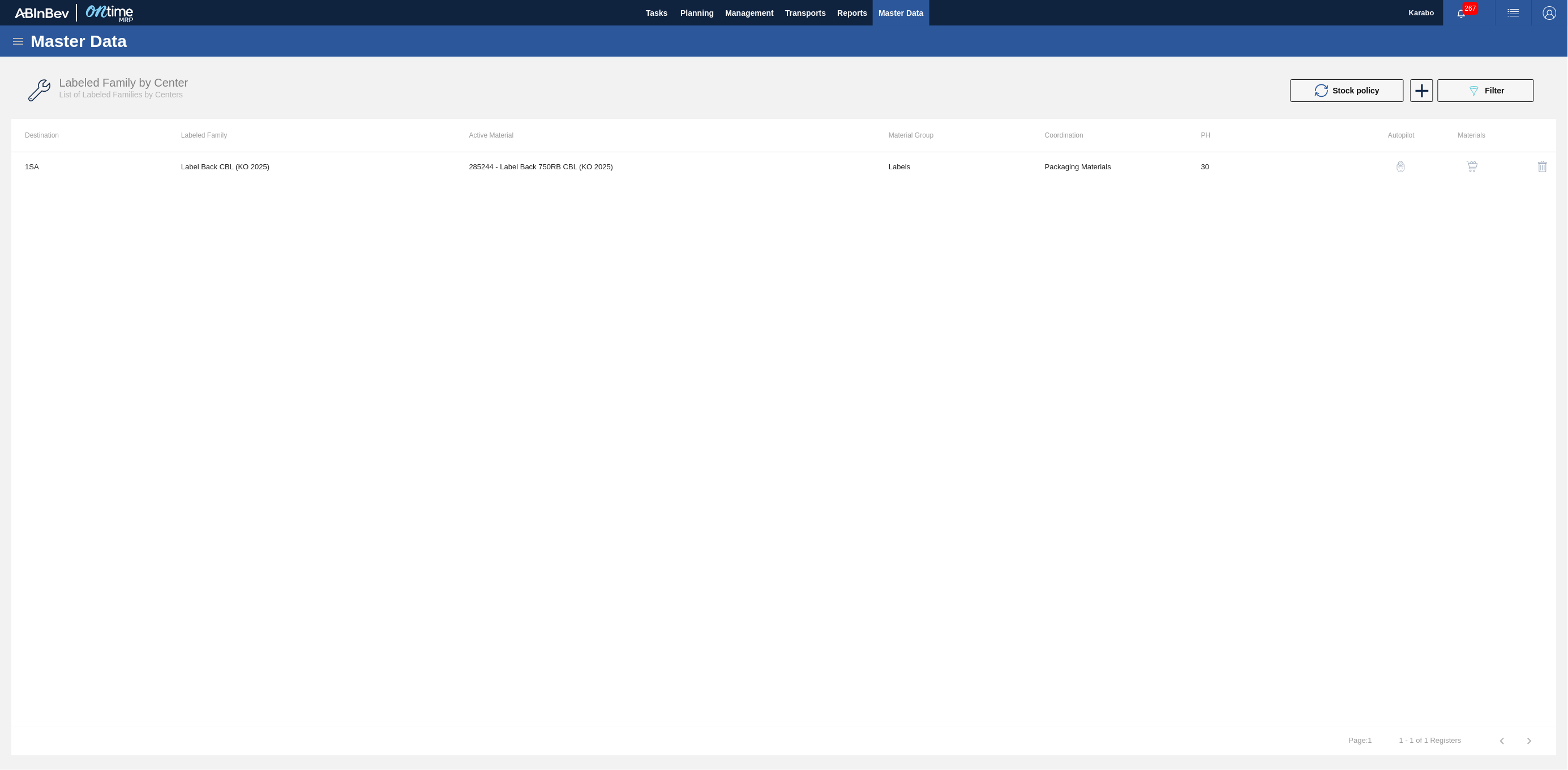
click at [22, 35] on icon at bounding box center [18, 41] width 14 height 14
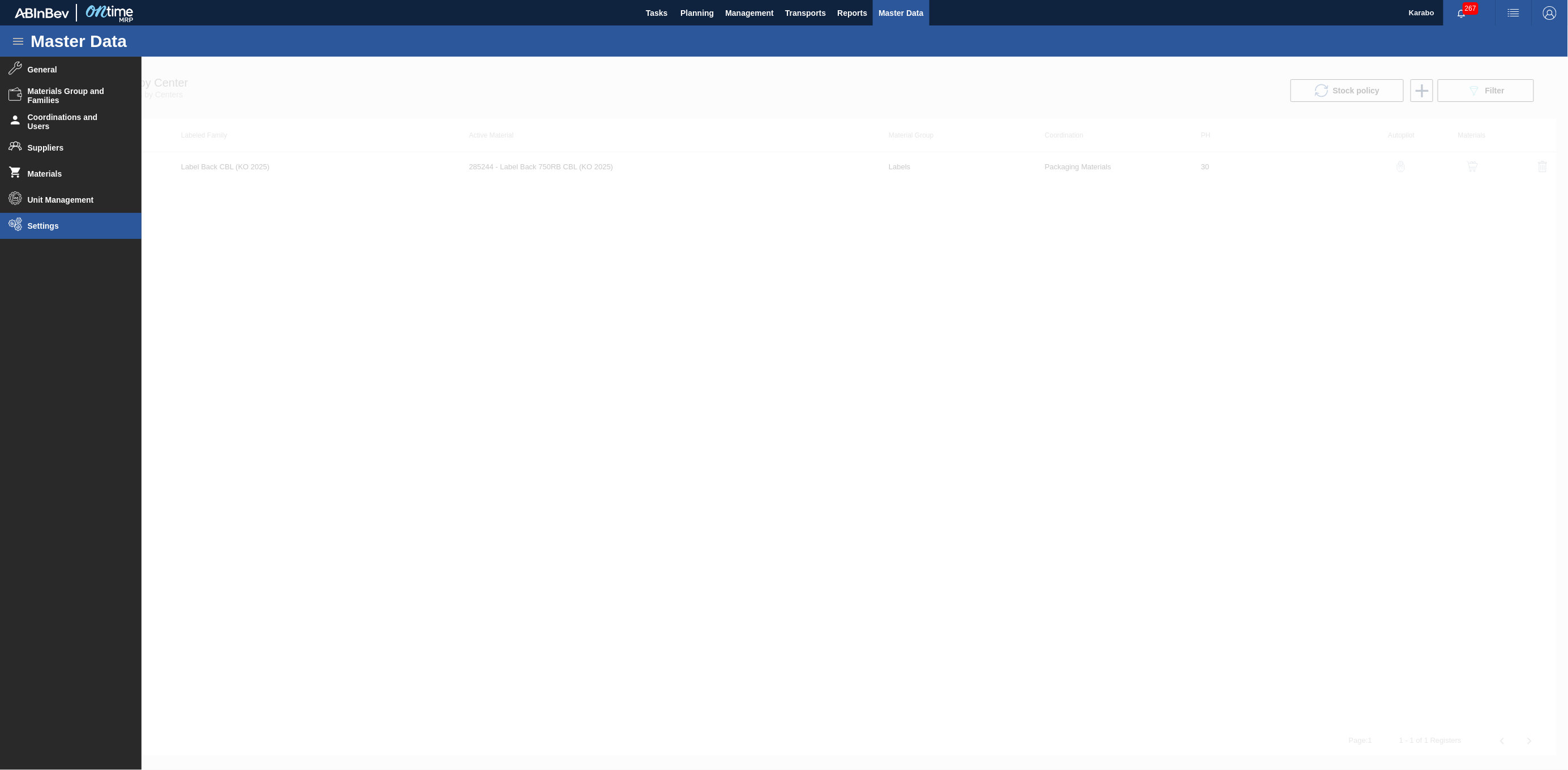
click at [80, 220] on li "Settings" at bounding box center [70, 226] width 142 height 26
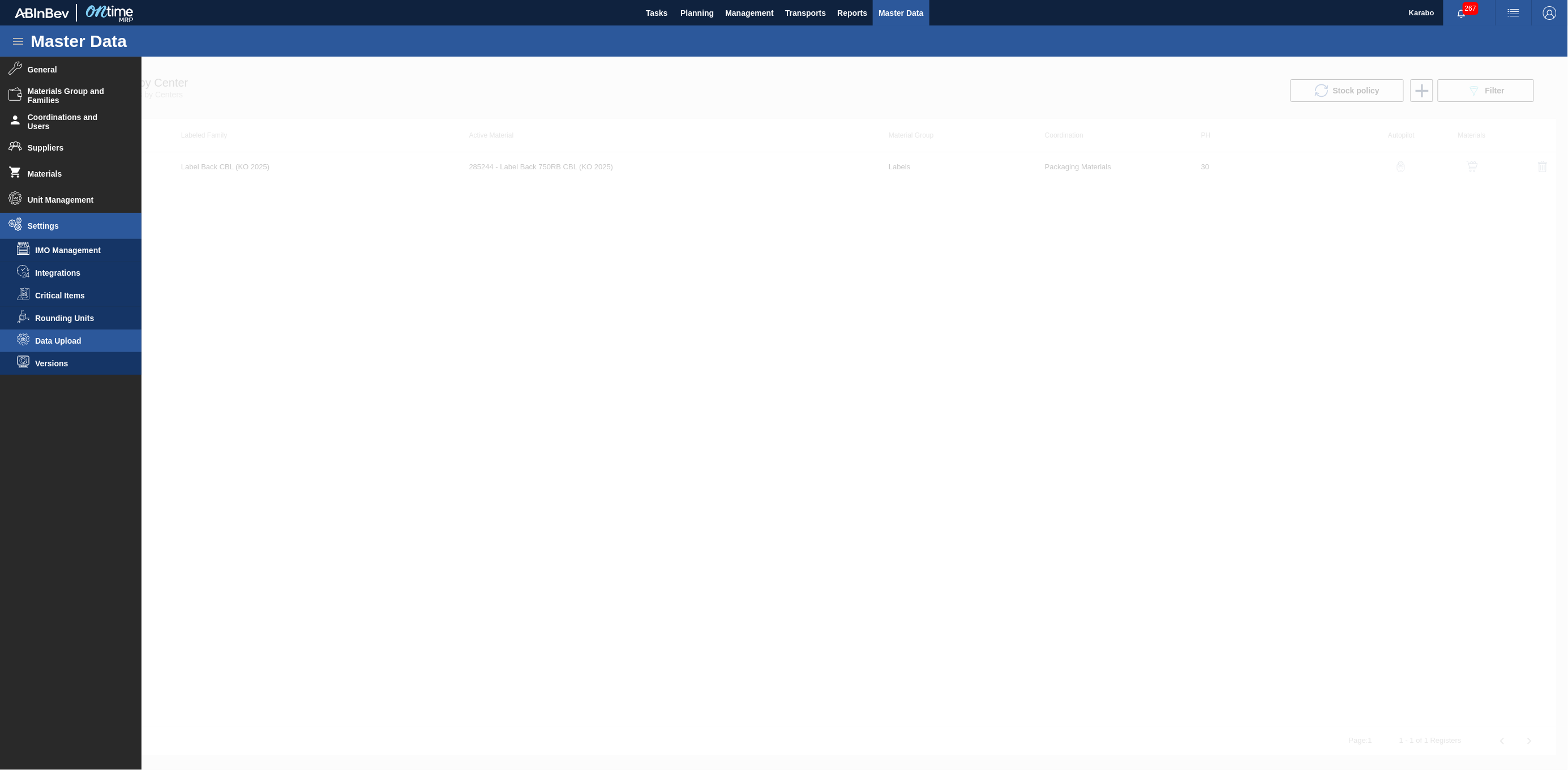
click at [97, 349] on li "Data Upload" at bounding box center [70, 341] width 142 height 22
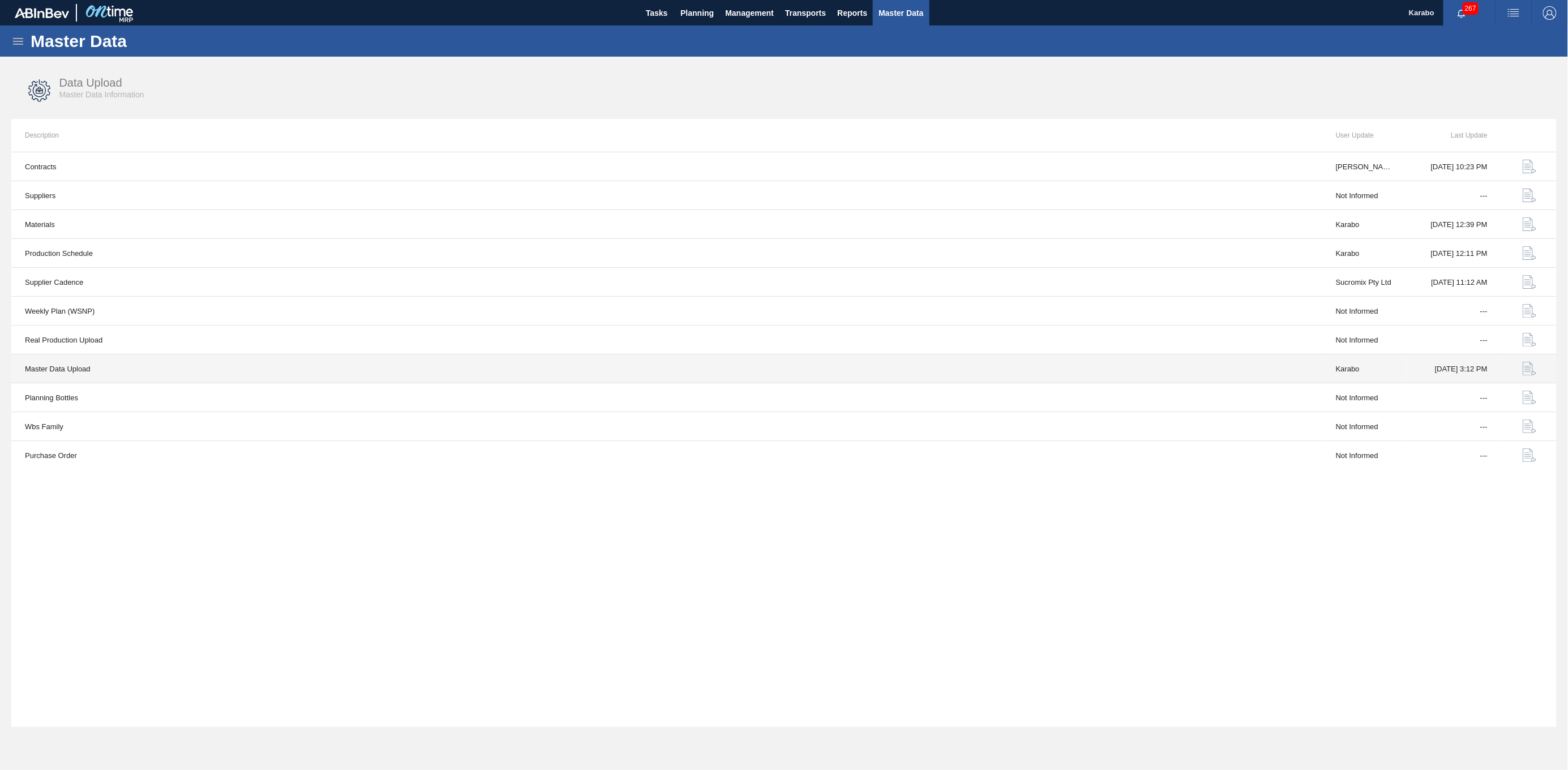
click at [870, 371] on img "button" at bounding box center [1530, 369] width 14 height 14
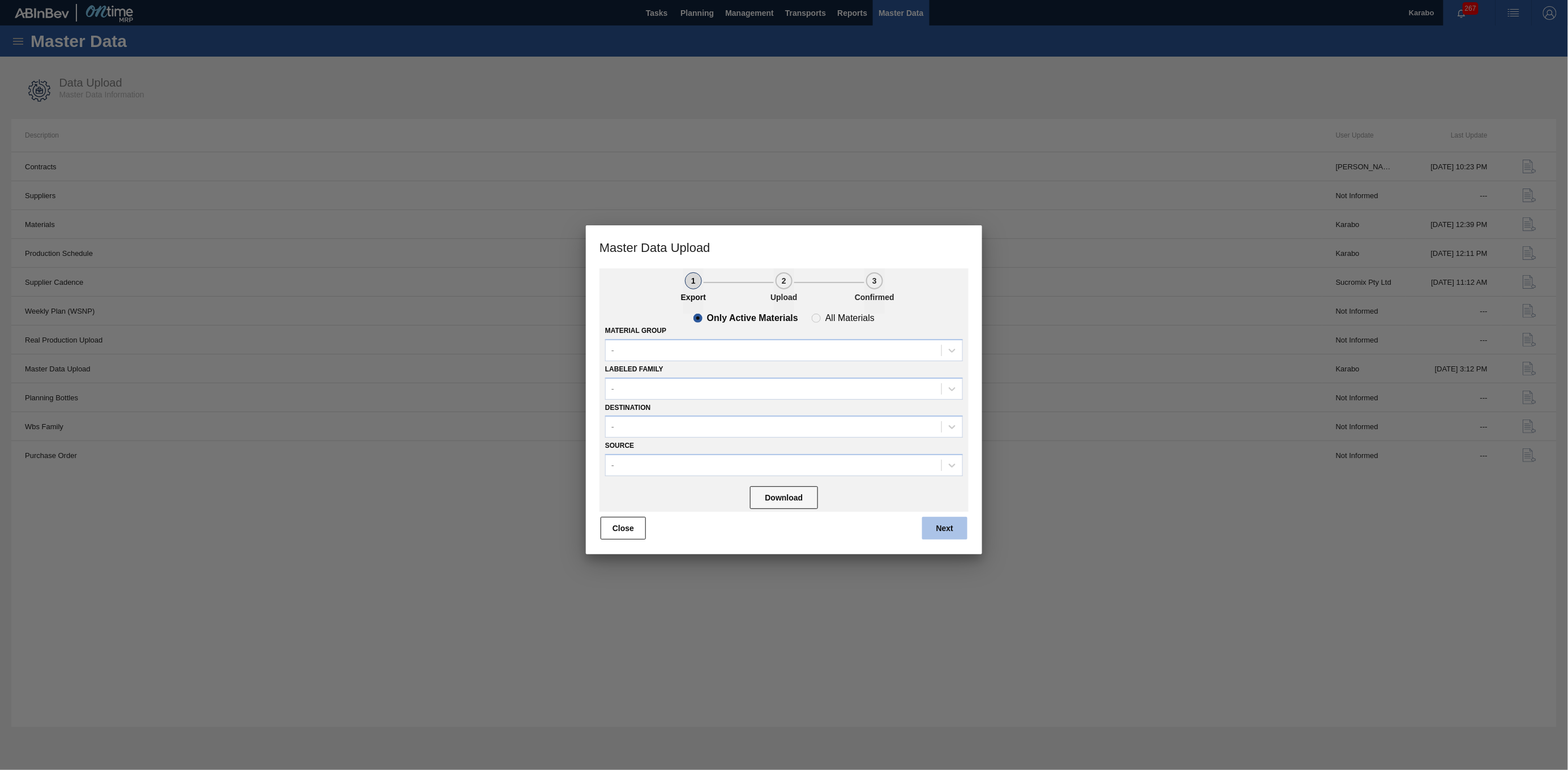
click at [870, 396] on button "Next" at bounding box center [945, 528] width 46 height 22
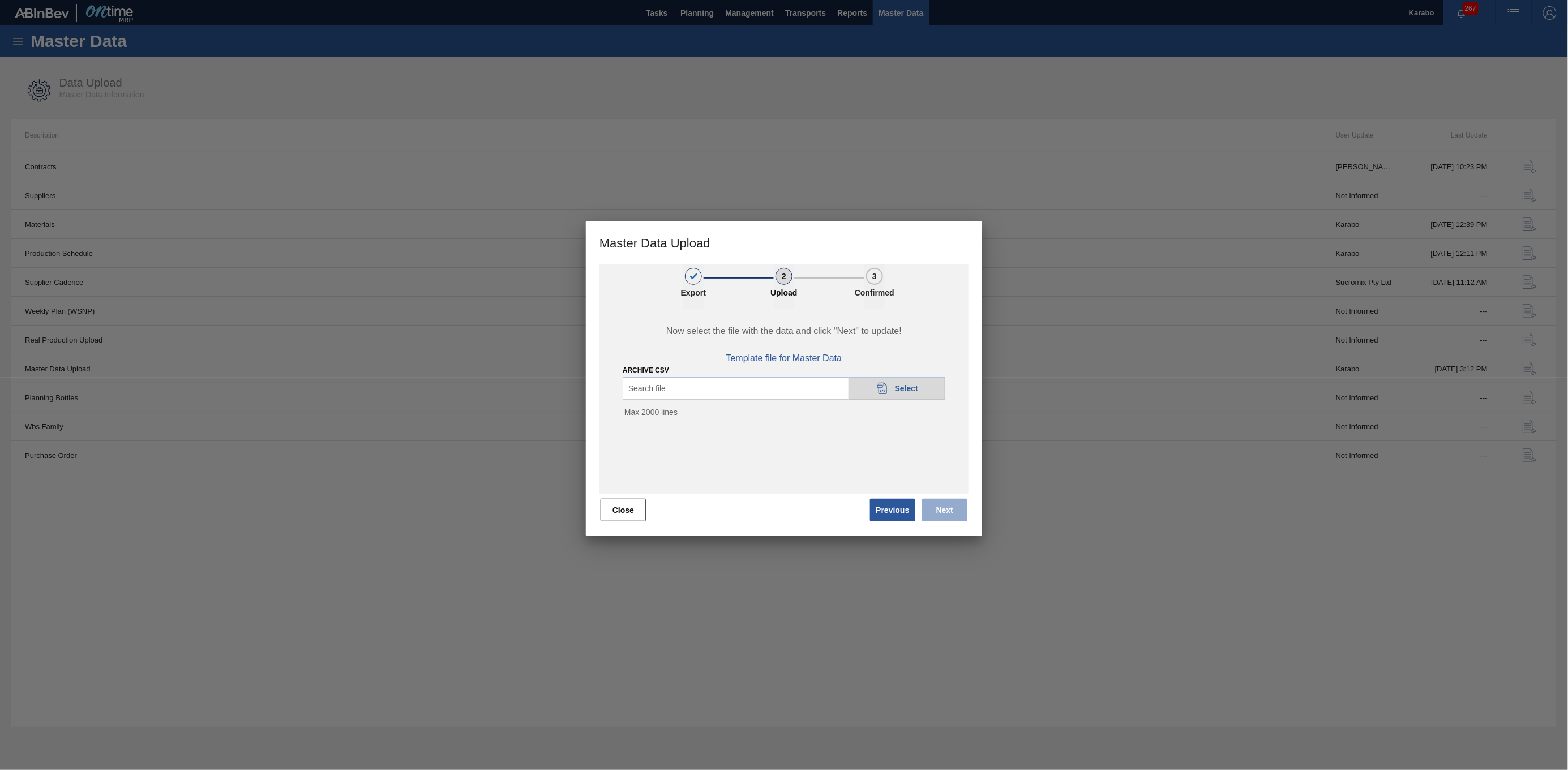
click at [870, 391] on icon "20DAD902-3625-4257-8FDA-0C0CB19E2A3D" at bounding box center [883, 388] width 14 height 14
